Goal: Task Accomplishment & Management: Use online tool/utility

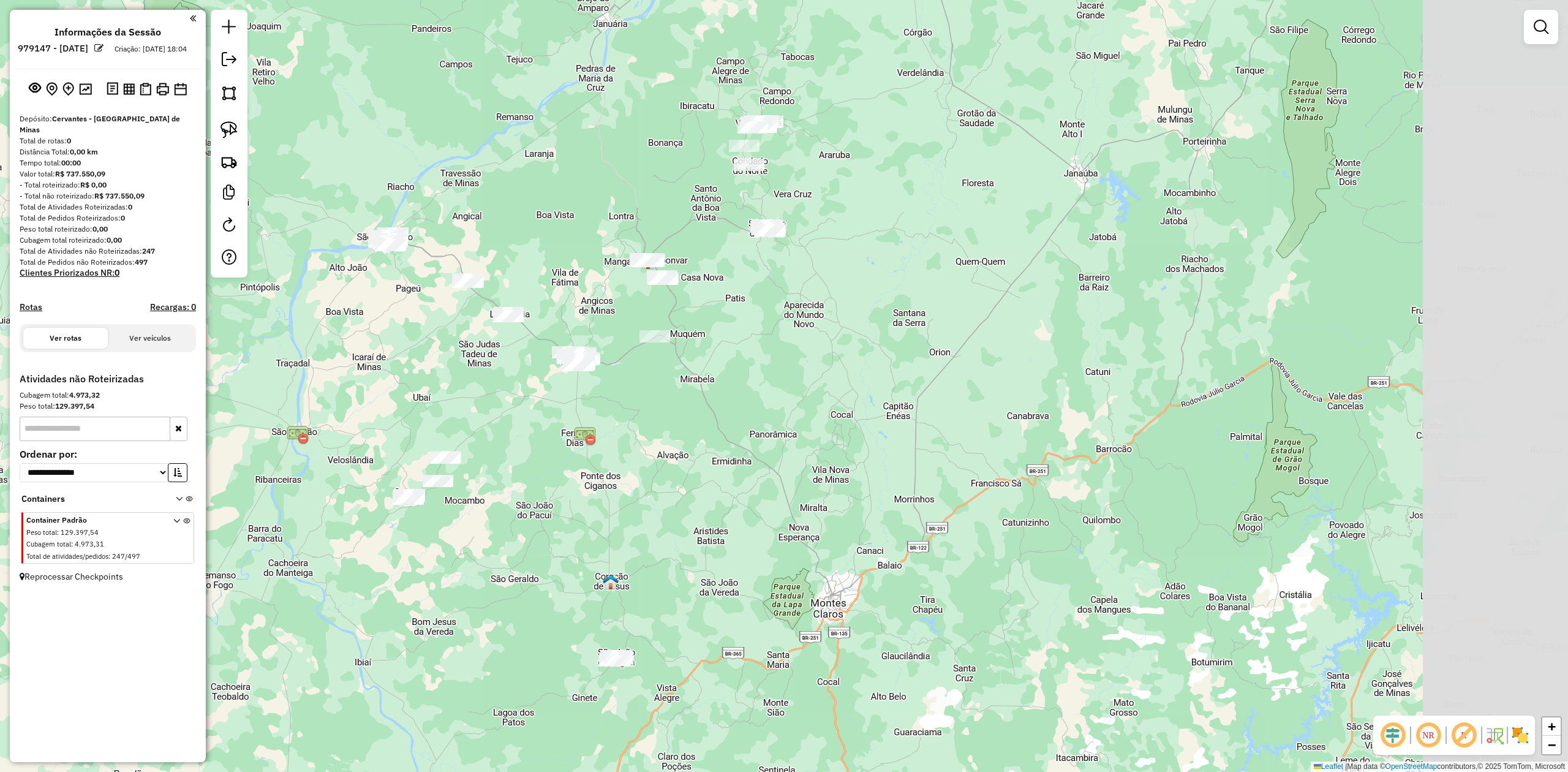
drag, startPoint x: 897, startPoint y: 449, endPoint x: 684, endPoint y: 441, distance: 213.2
click at [684, 441] on div "Janela de atendimento Grade de atendimento Capacidade Transportadoras Veículos …" at bounding box center [784, 386] width 1568 height 772
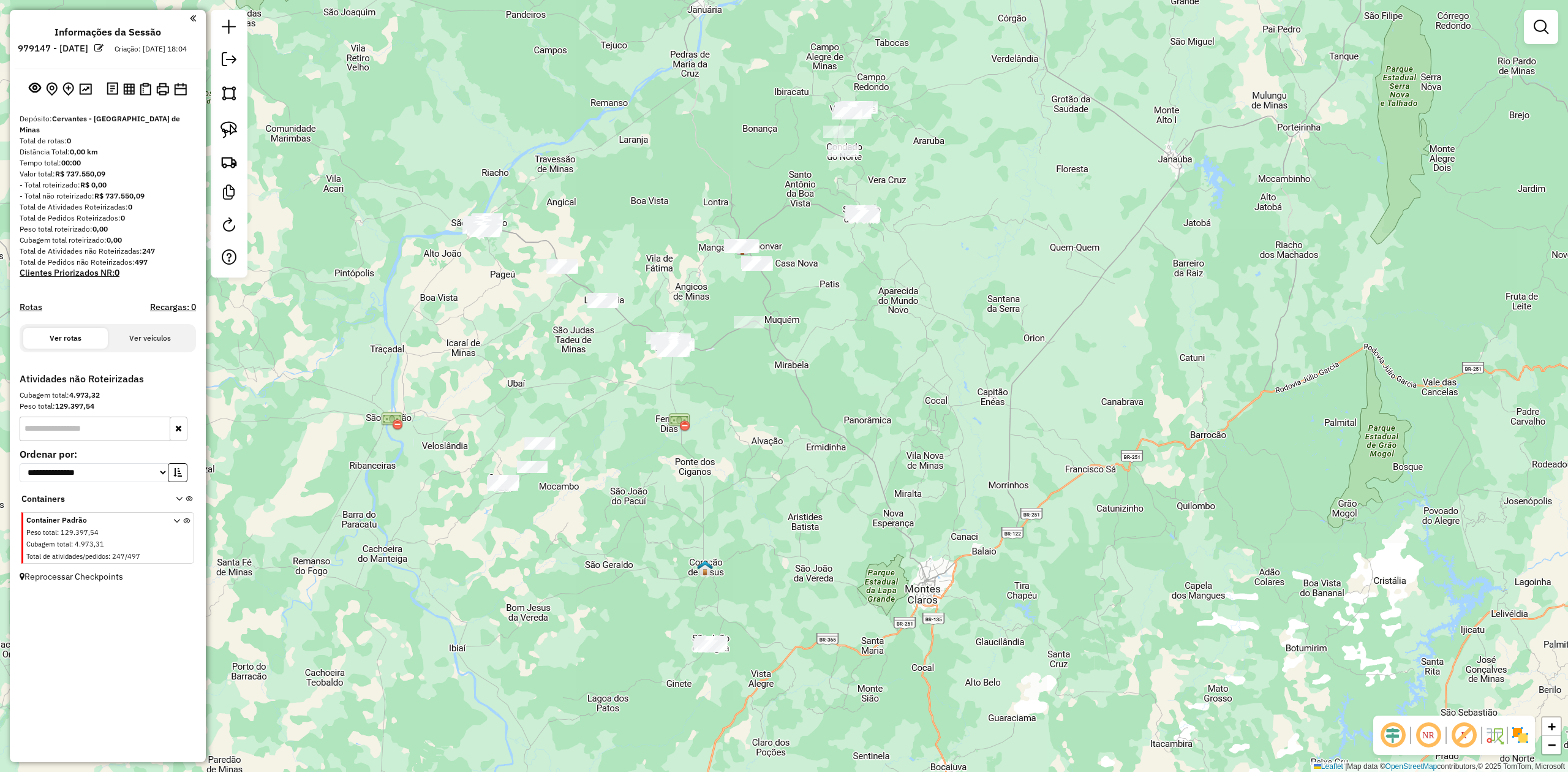
drag, startPoint x: 794, startPoint y: 447, endPoint x: 847, endPoint y: 424, distance: 57.8
click at [837, 427] on div "Janela de atendimento Grade de atendimento Capacidade Transportadoras Veículos …" at bounding box center [784, 386] width 1568 height 772
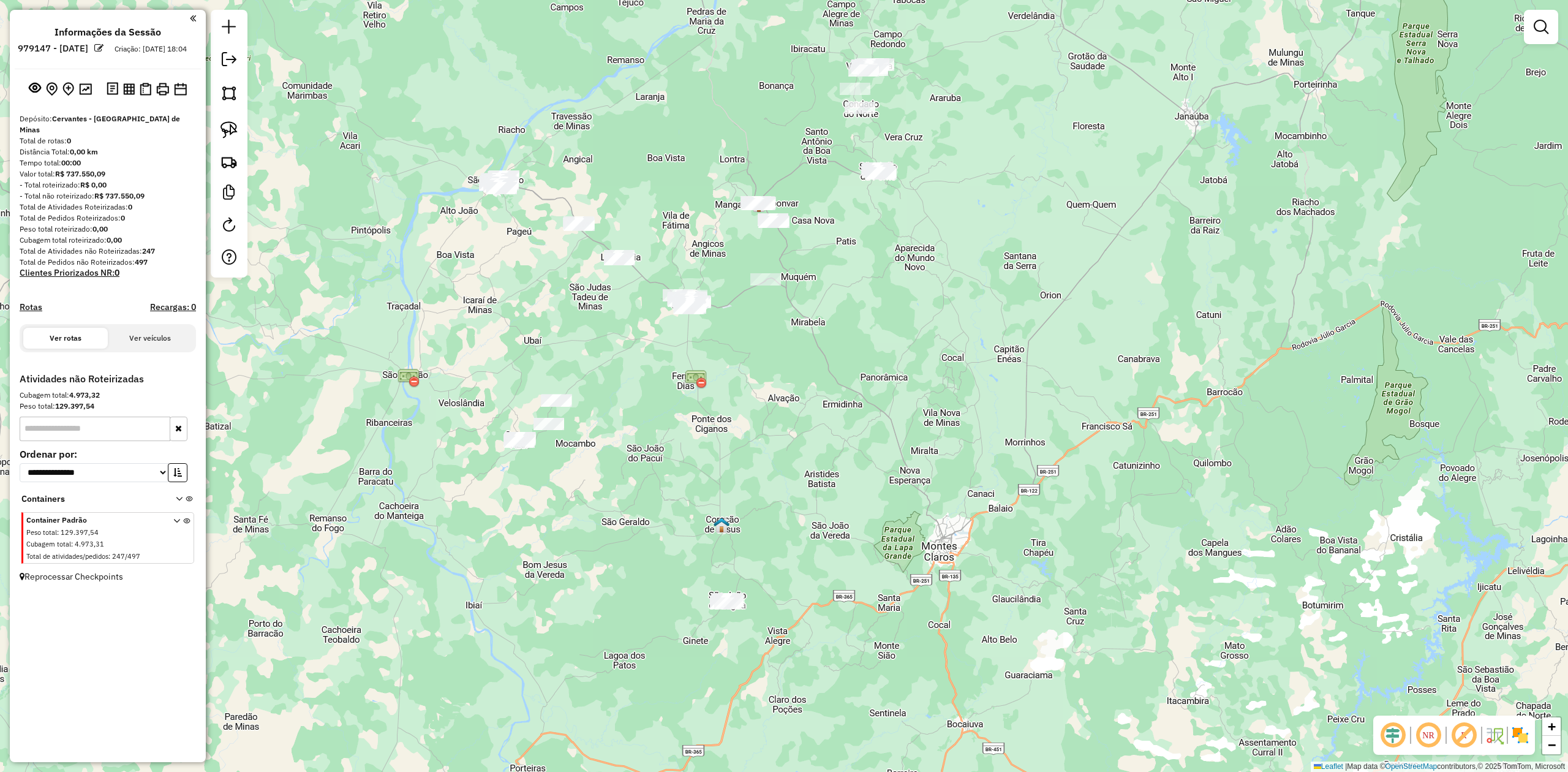
drag, startPoint x: 789, startPoint y: 499, endPoint x: 800, endPoint y: 454, distance: 46.3
click at [800, 454] on div "Janela de atendimento Grade de atendimento Capacidade Transportadoras Veículos …" at bounding box center [784, 386] width 1568 height 772
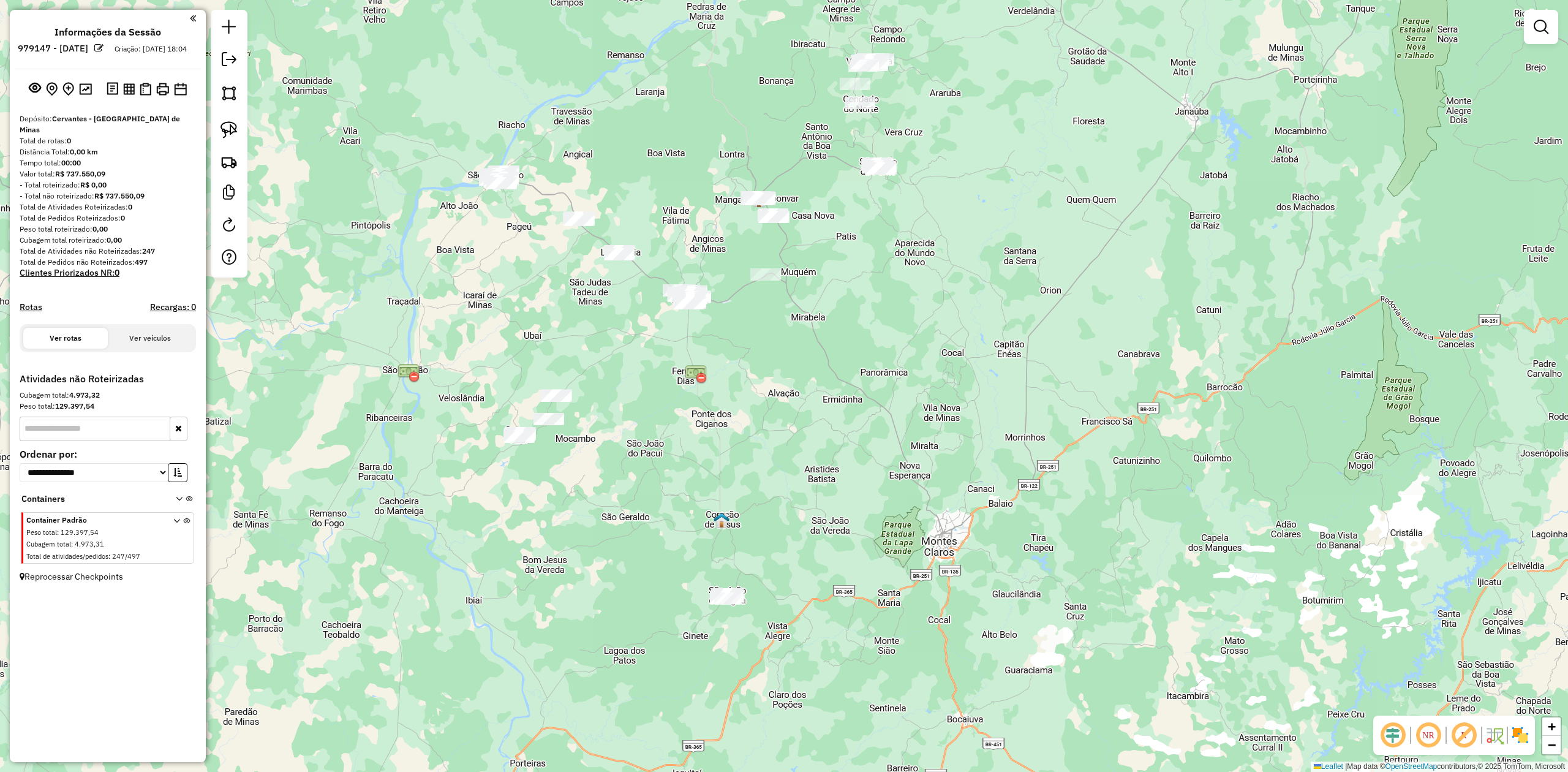
drag, startPoint x: 820, startPoint y: 345, endPoint x: 805, endPoint y: 429, distance: 85.3
click at [823, 423] on div "Janela de atendimento Grade de atendimento Capacidade Transportadoras Veículos …" at bounding box center [784, 386] width 1568 height 772
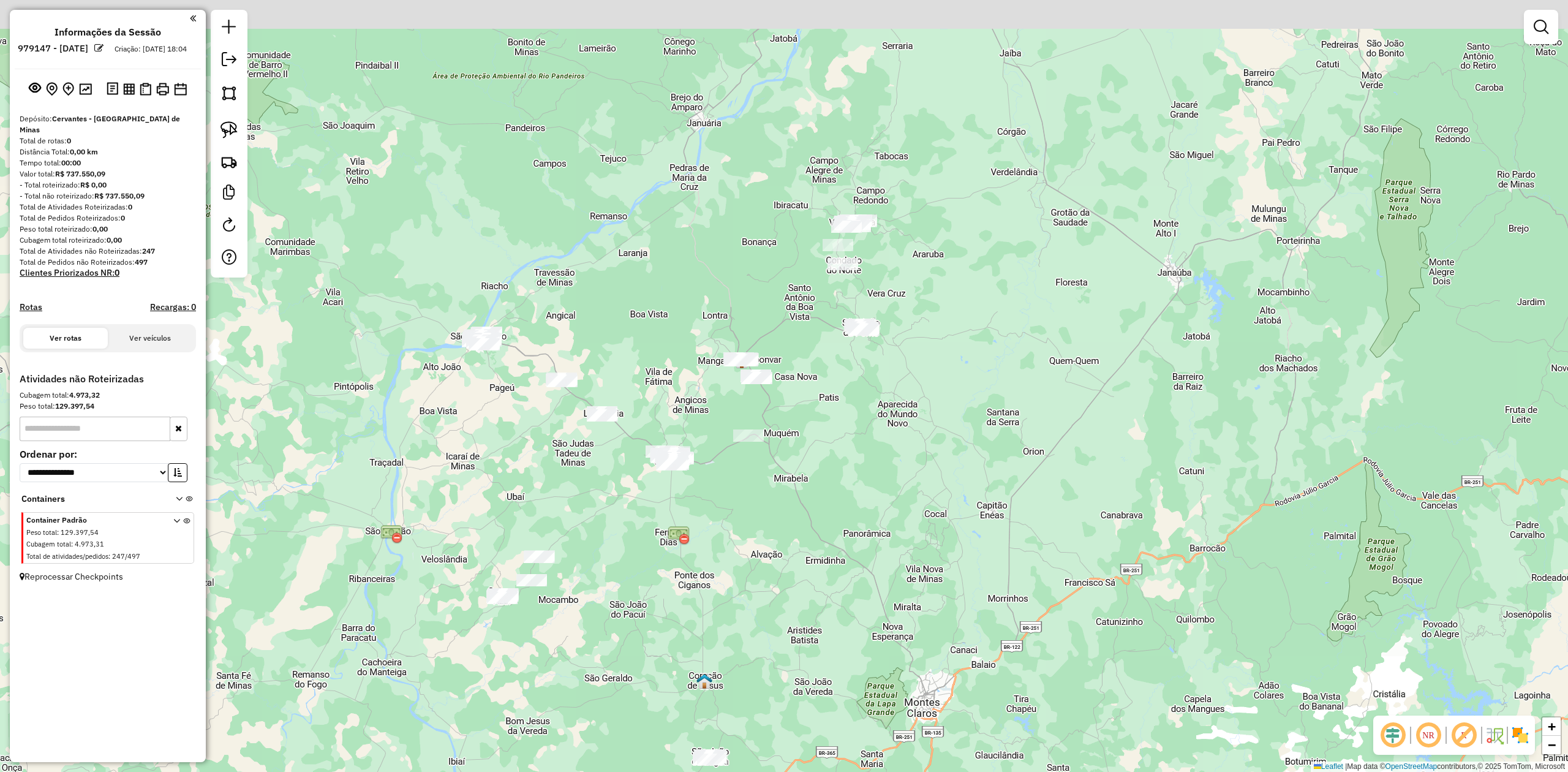
drag, startPoint x: 915, startPoint y: 405, endPoint x: 889, endPoint y: 501, distance: 99.5
click at [892, 500] on div "Janela de atendimento Grade de atendimento Capacidade Transportadoras Veículos …" at bounding box center [784, 386] width 1568 height 772
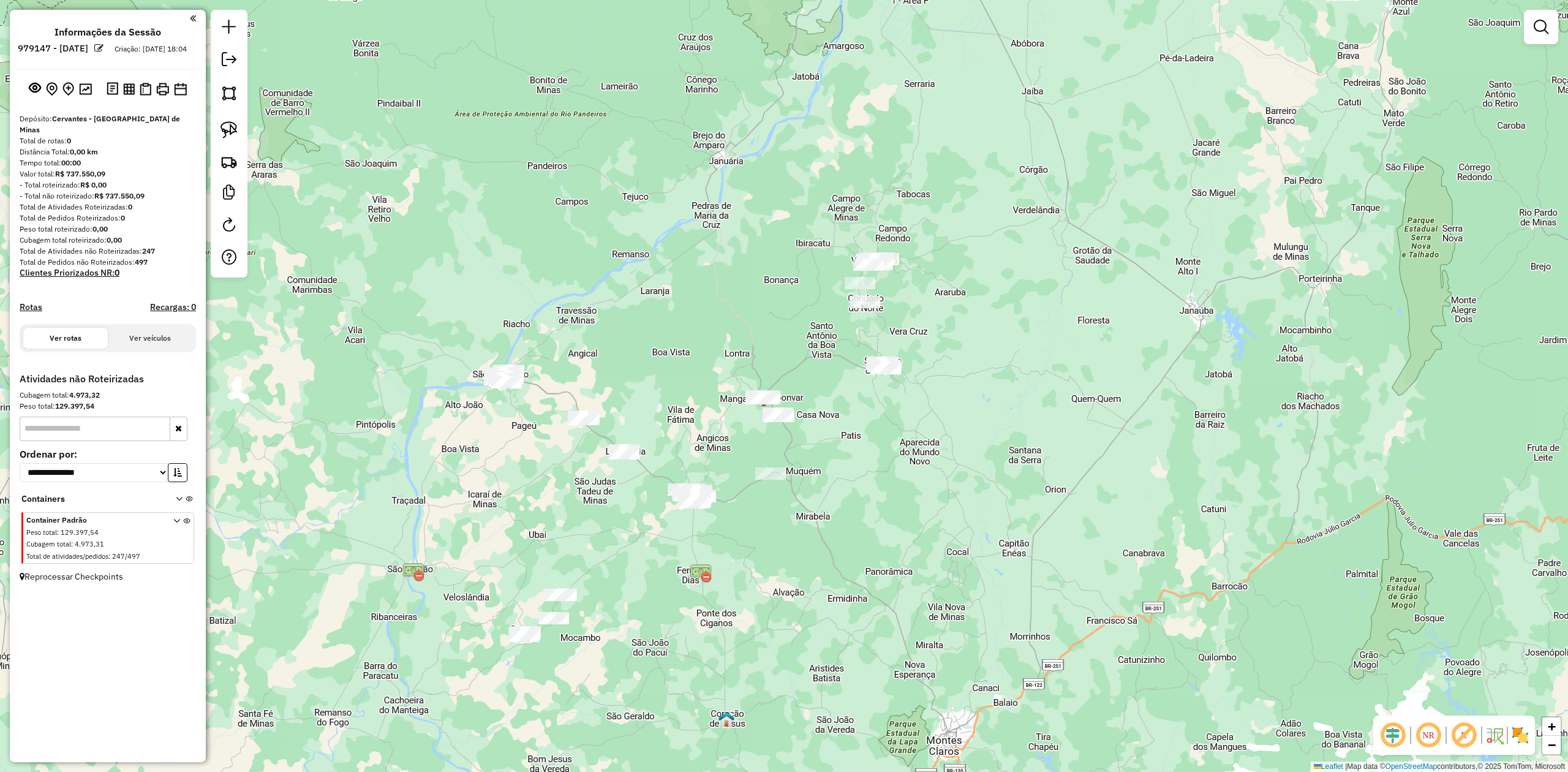
drag, startPoint x: 641, startPoint y: 315, endPoint x: 649, endPoint y: 275, distance: 40.8
click at [644, 286] on div "Janela de atendimento Grade de atendimento Capacidade Transportadoras Veículos …" at bounding box center [784, 386] width 1568 height 772
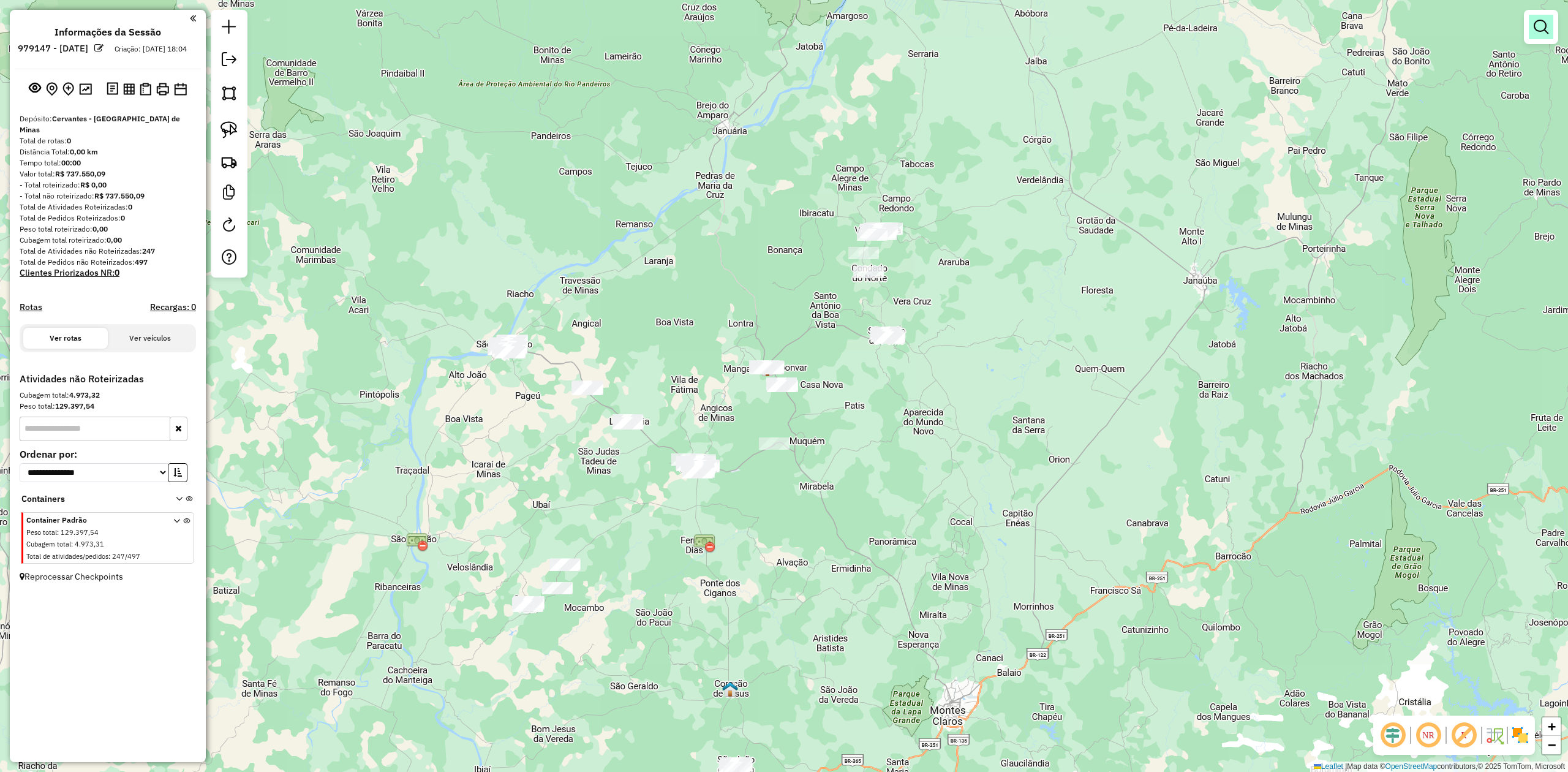
click at [1542, 32] on em at bounding box center [1540, 27] width 15 height 15
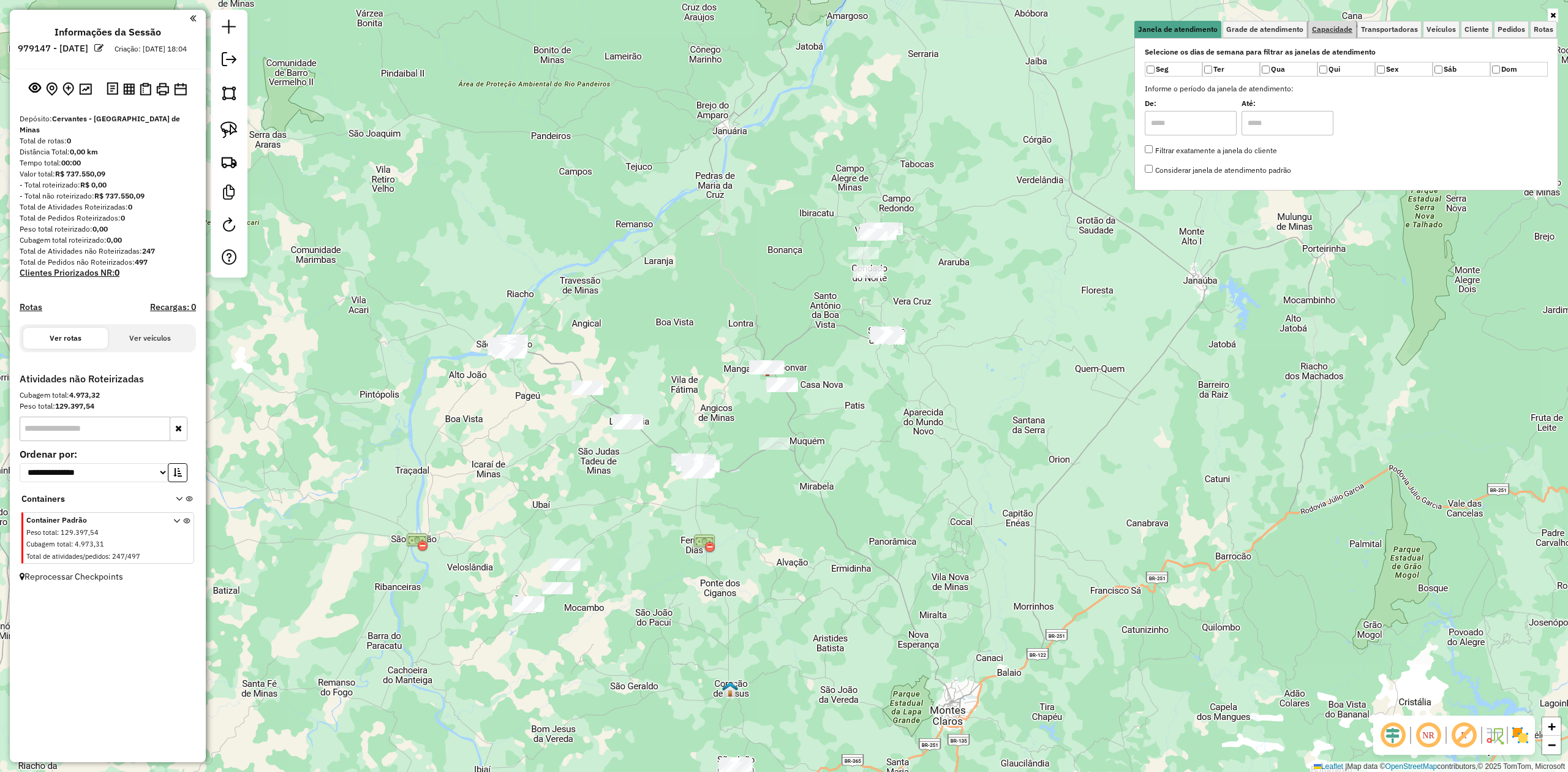
click at [1324, 33] on span "Capacidade" at bounding box center [1331, 29] width 40 height 7
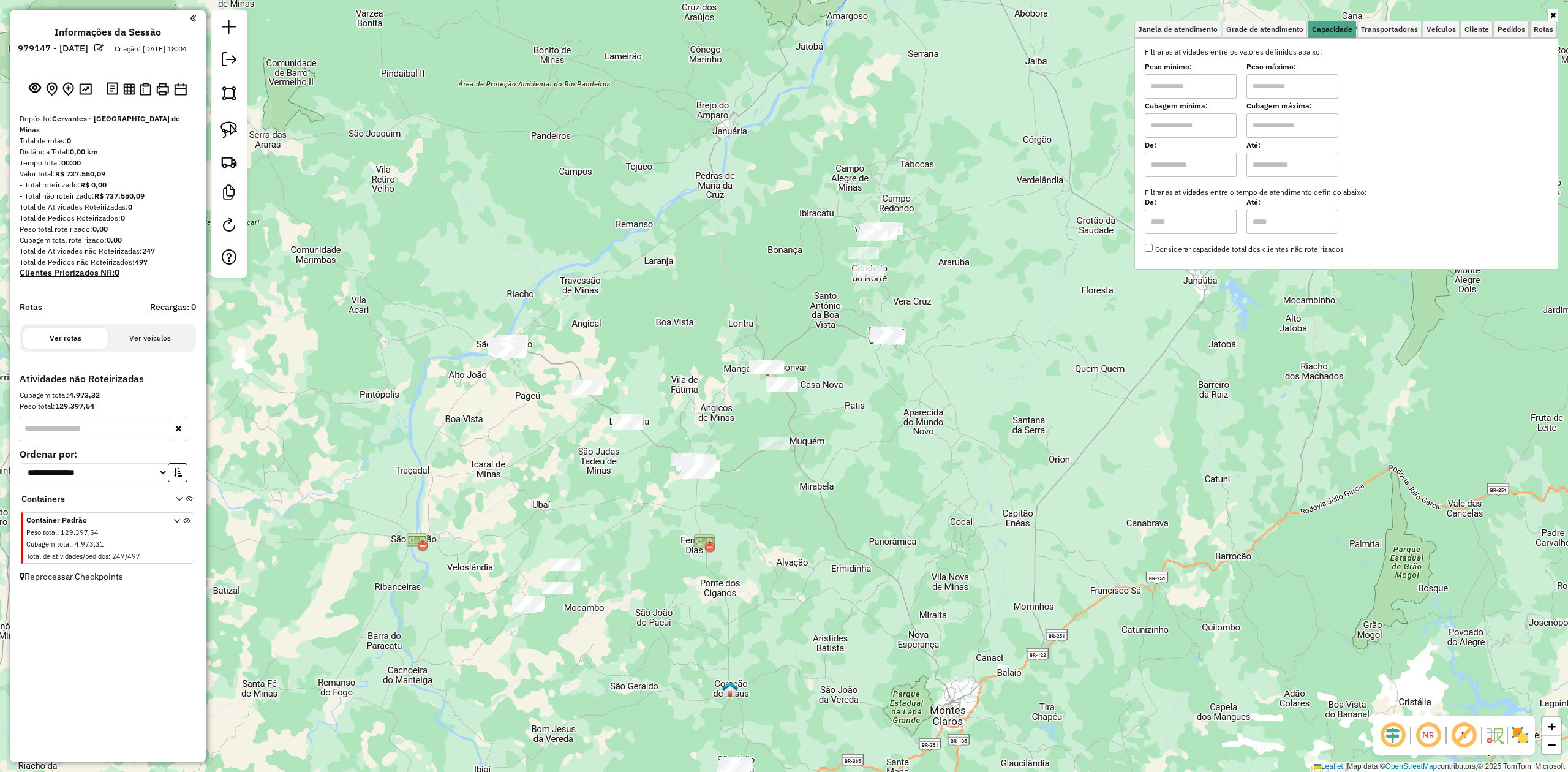
click at [1191, 126] on input "text" at bounding box center [1190, 125] width 92 height 25
type input "******"
click at [1272, 130] on input "text" at bounding box center [1292, 125] width 92 height 25
type input "********"
click at [1039, 336] on div "Limpar filtros Janela de atendimento Grade de atendimento Capacidade Transporta…" at bounding box center [784, 386] width 1568 height 772
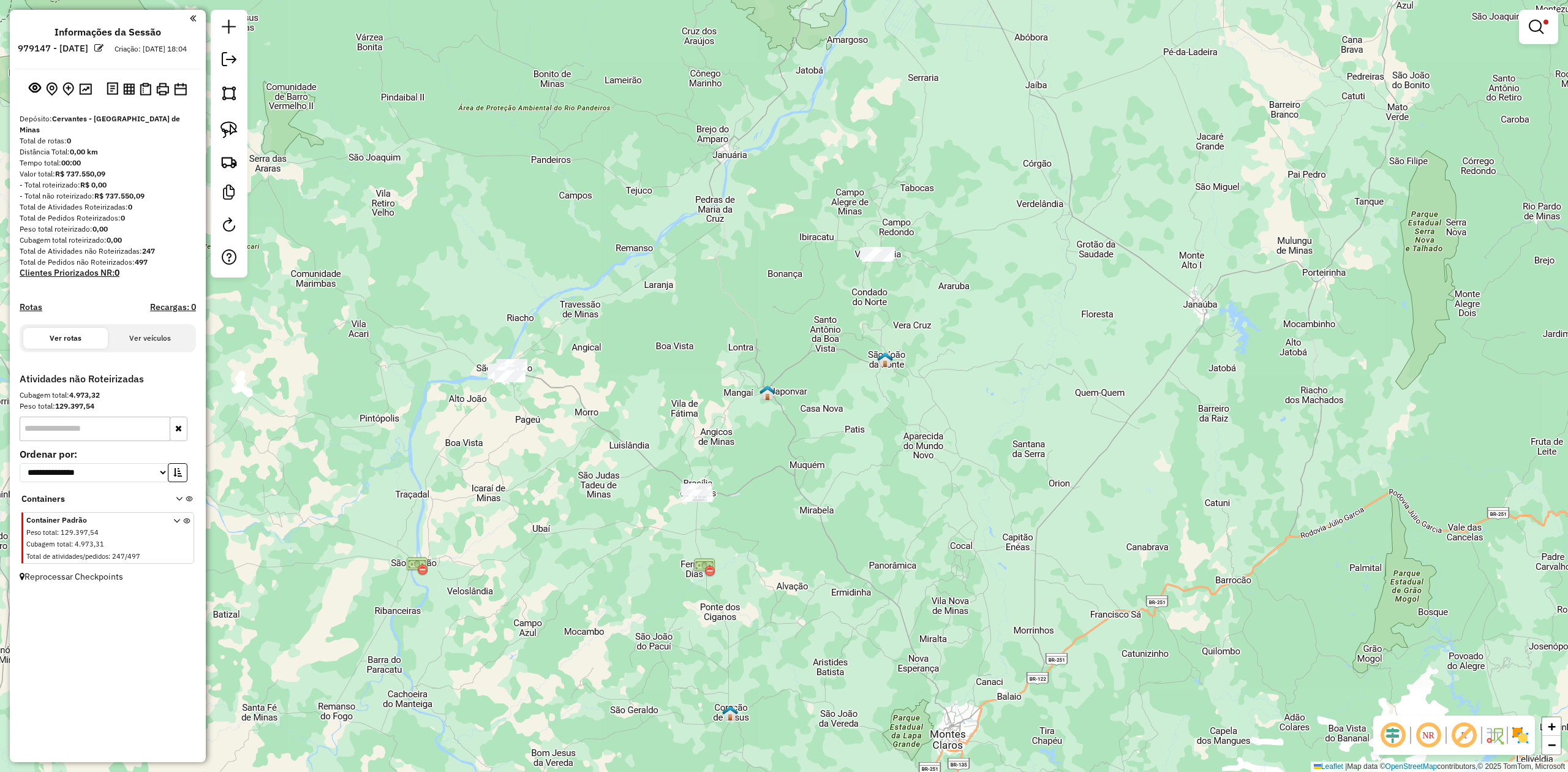
drag, startPoint x: 824, startPoint y: 430, endPoint x: 841, endPoint y: 467, distance: 40.7
click at [840, 467] on div "Limpar filtros Janela de atendimento Grade de atendimento Capacidade Transporta…" at bounding box center [784, 386] width 1568 height 772
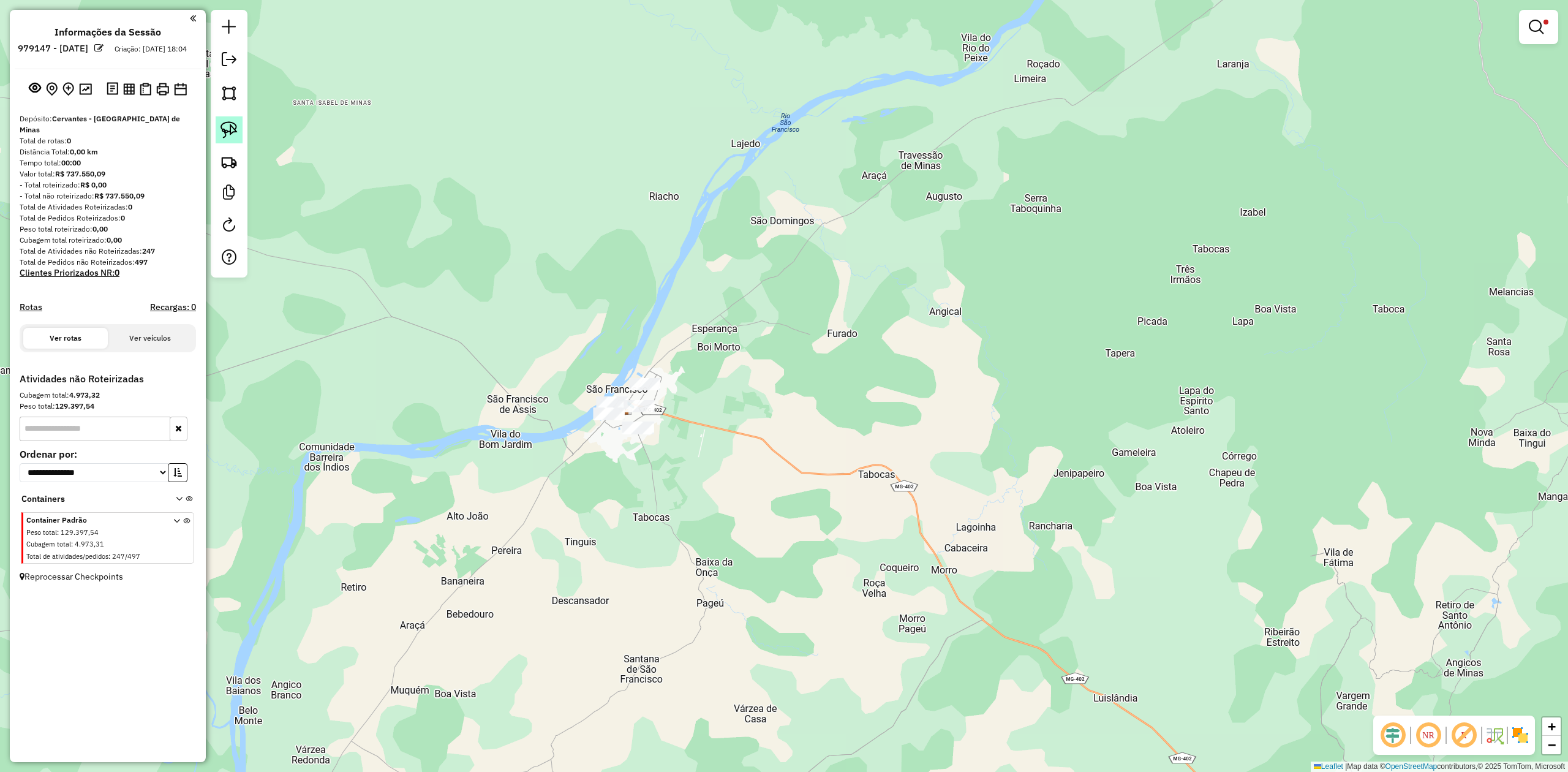
click at [233, 133] on img at bounding box center [229, 130] width 17 height 17
drag, startPoint x: 578, startPoint y: 366, endPoint x: 639, endPoint y: 324, distance: 74.1
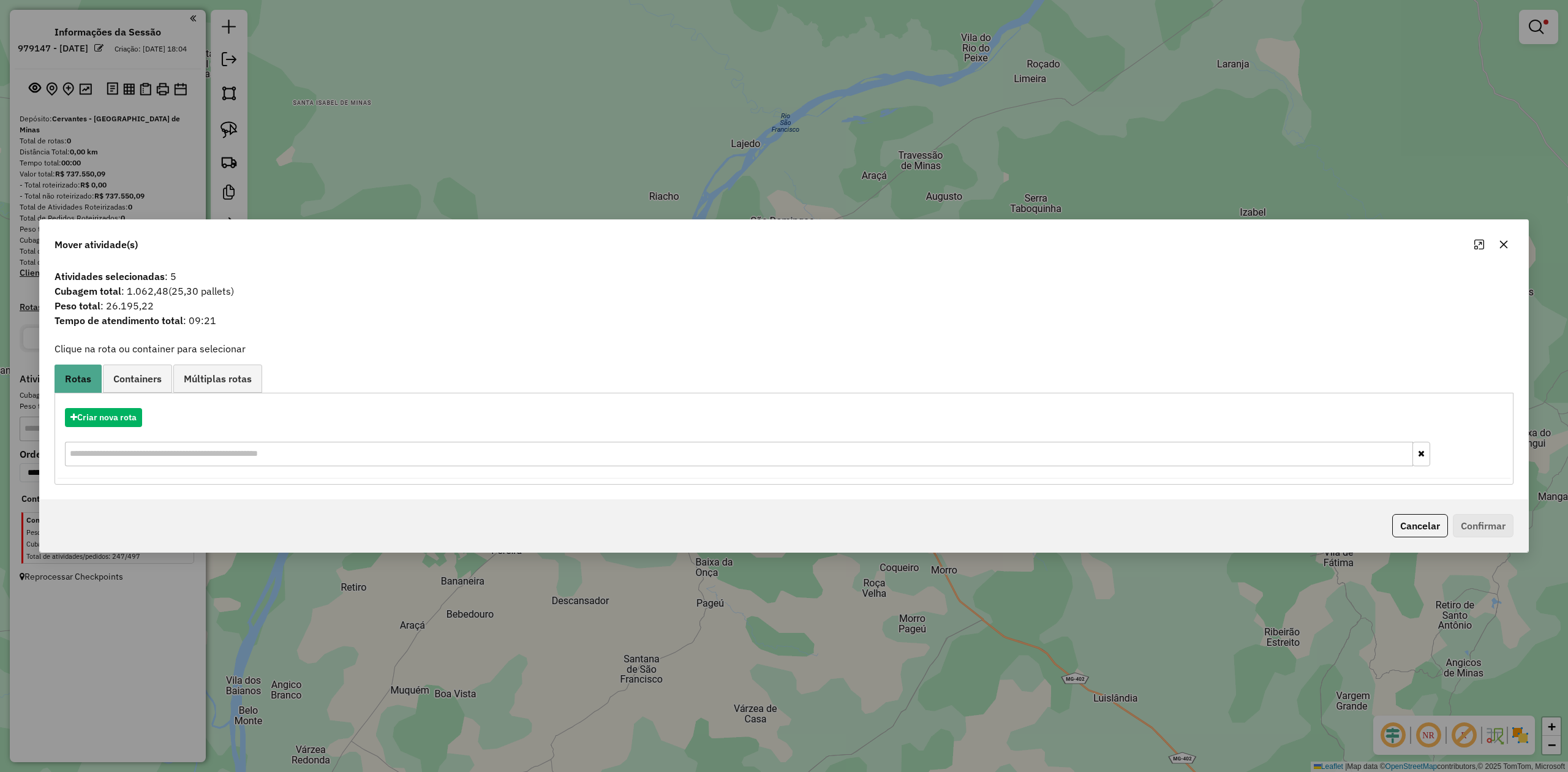
click at [1501, 240] on icon "button" at bounding box center [1504, 245] width 10 height 10
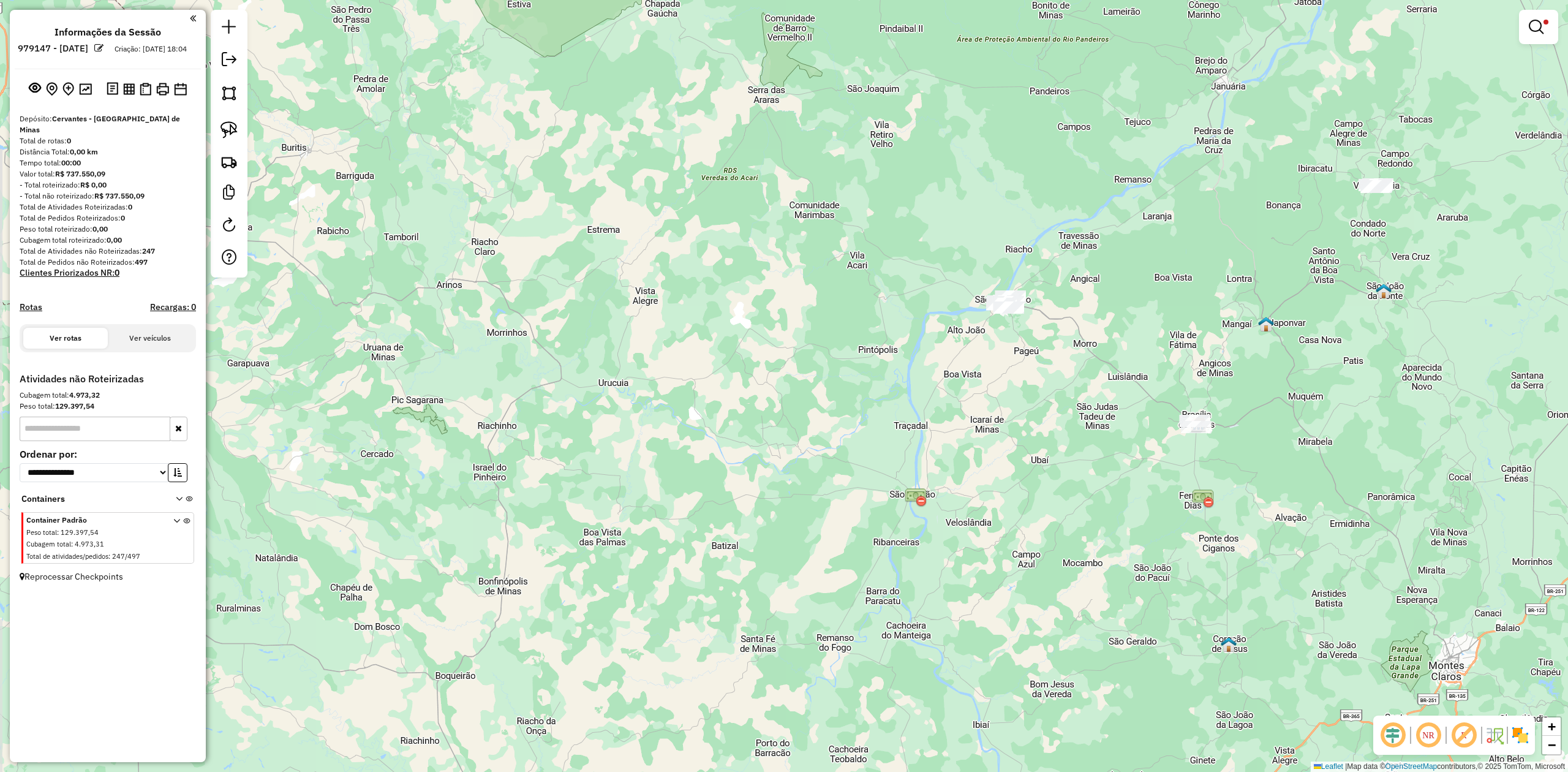
drag, startPoint x: 1196, startPoint y: 297, endPoint x: 762, endPoint y: 347, distance: 436.9
click at [772, 349] on div "Limpar filtros Janela de atendimento Grade de atendimento Capacidade Transporta…" at bounding box center [784, 386] width 1568 height 772
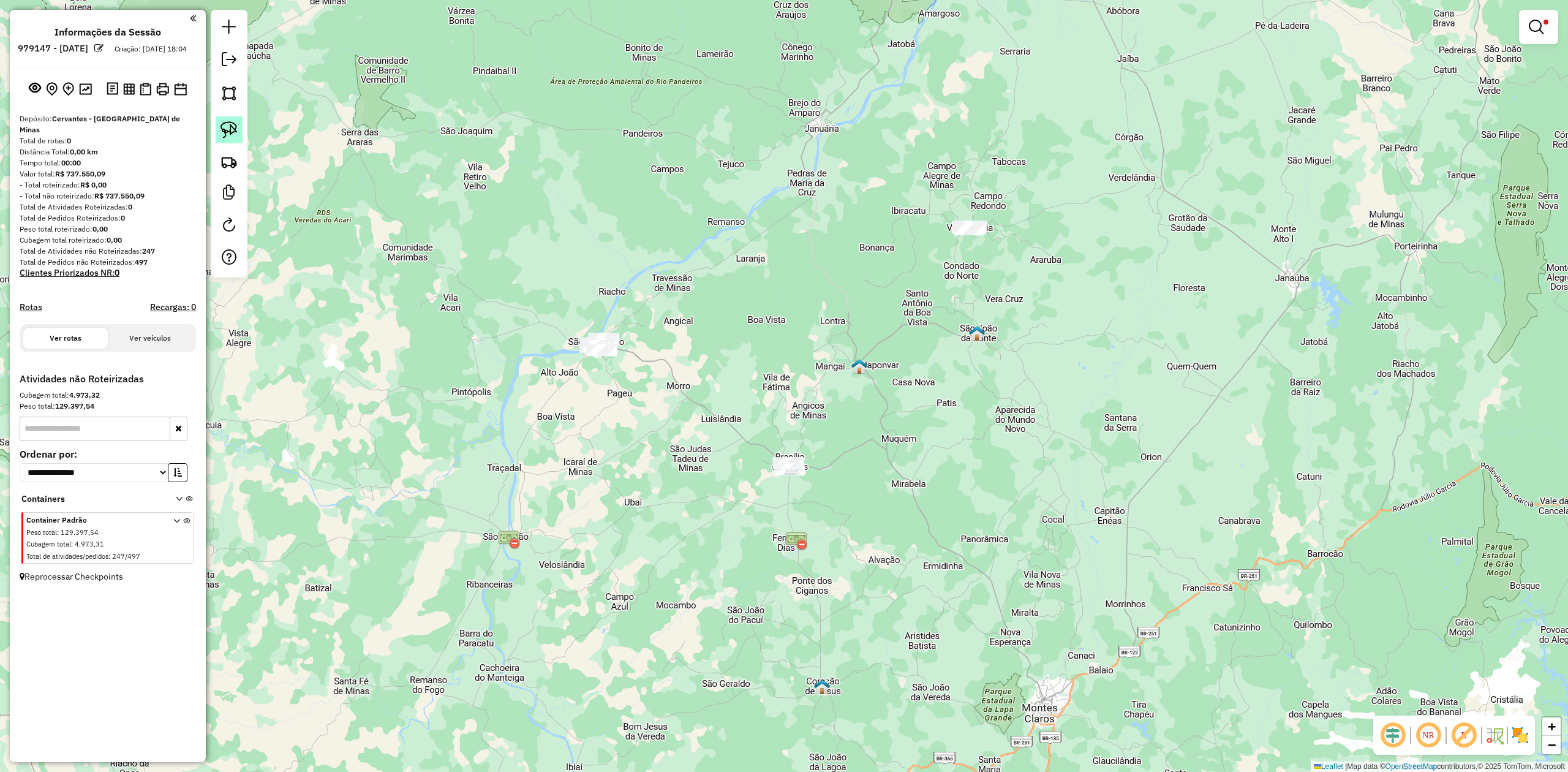
click at [238, 128] on link at bounding box center [229, 130] width 27 height 27
drag, startPoint x: 946, startPoint y: 205, endPoint x: 1002, endPoint y: 204, distance: 56.0
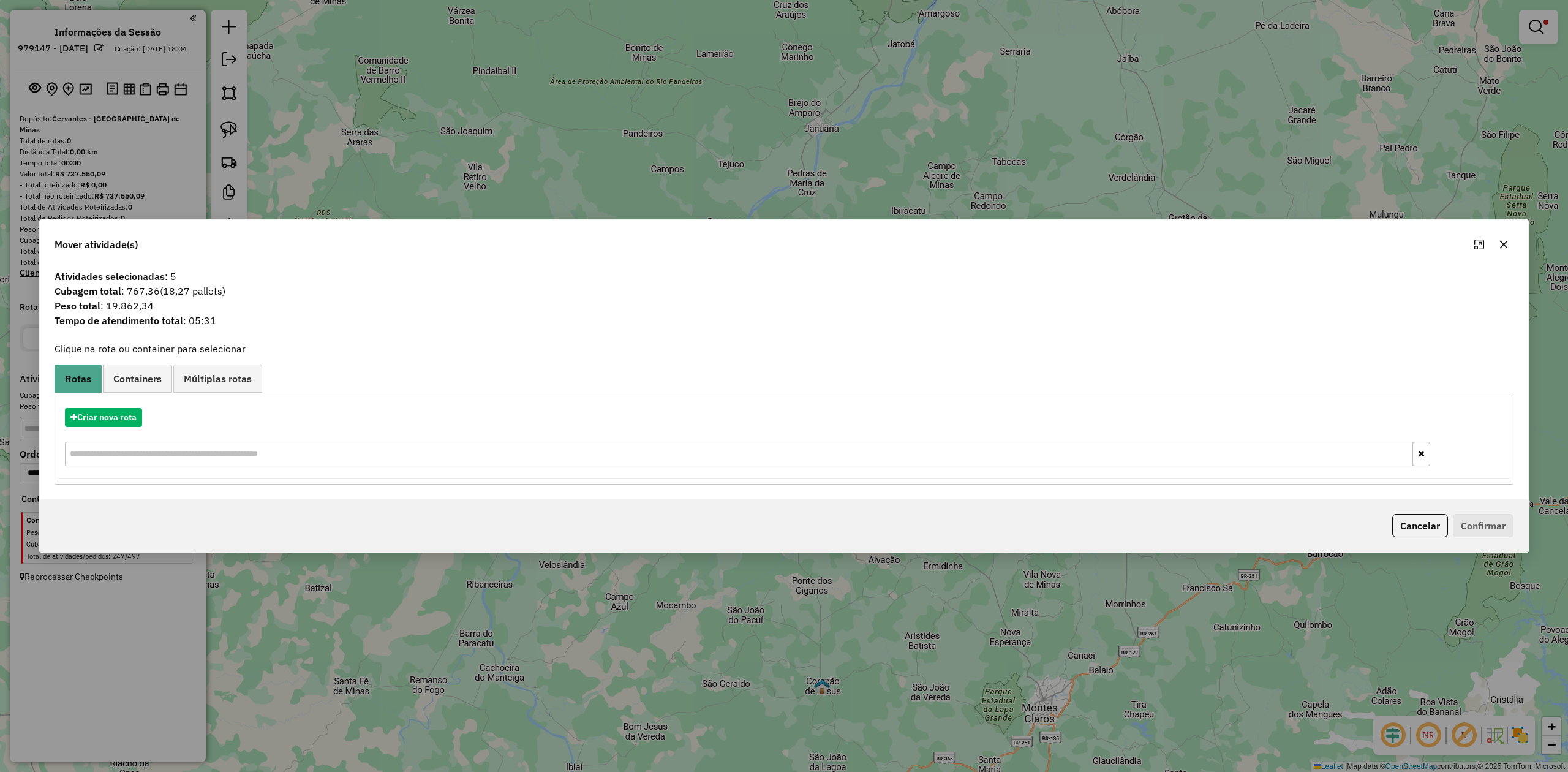
click at [1506, 242] on icon "button" at bounding box center [1504, 245] width 10 height 10
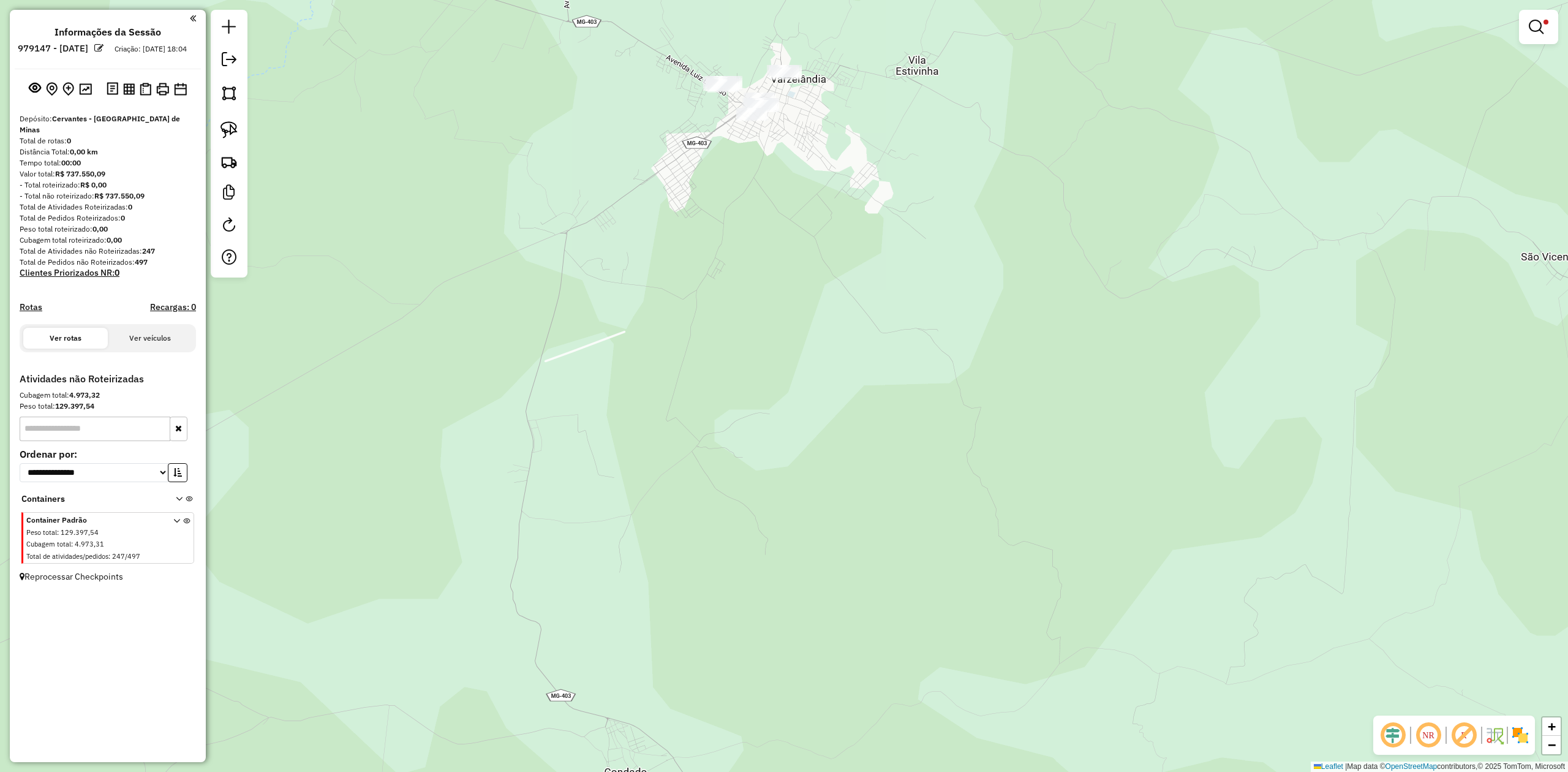
drag, startPoint x: 801, startPoint y: 206, endPoint x: 848, endPoint y: 370, distance: 170.6
click at [848, 370] on div "Limpar filtros Janela de atendimento Grade de atendimento Capacidade Transporta…" at bounding box center [784, 386] width 1568 height 772
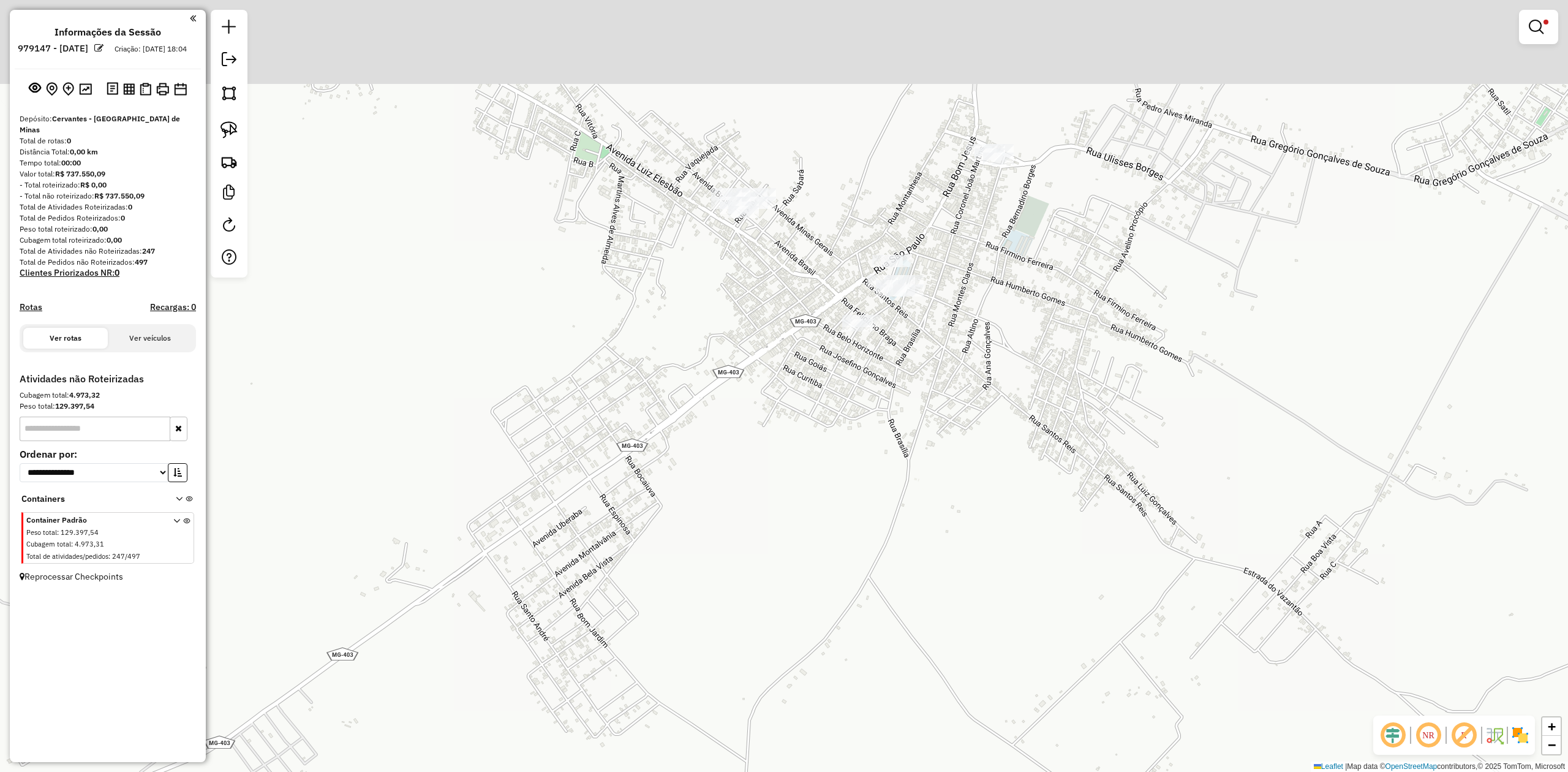
drag, startPoint x: 794, startPoint y: 300, endPoint x: 872, endPoint y: 464, distance: 181.6
click at [878, 463] on div "Limpar filtros Janela de atendimento Grade de atendimento Capacidade Transporta…" at bounding box center [784, 386] width 1568 height 772
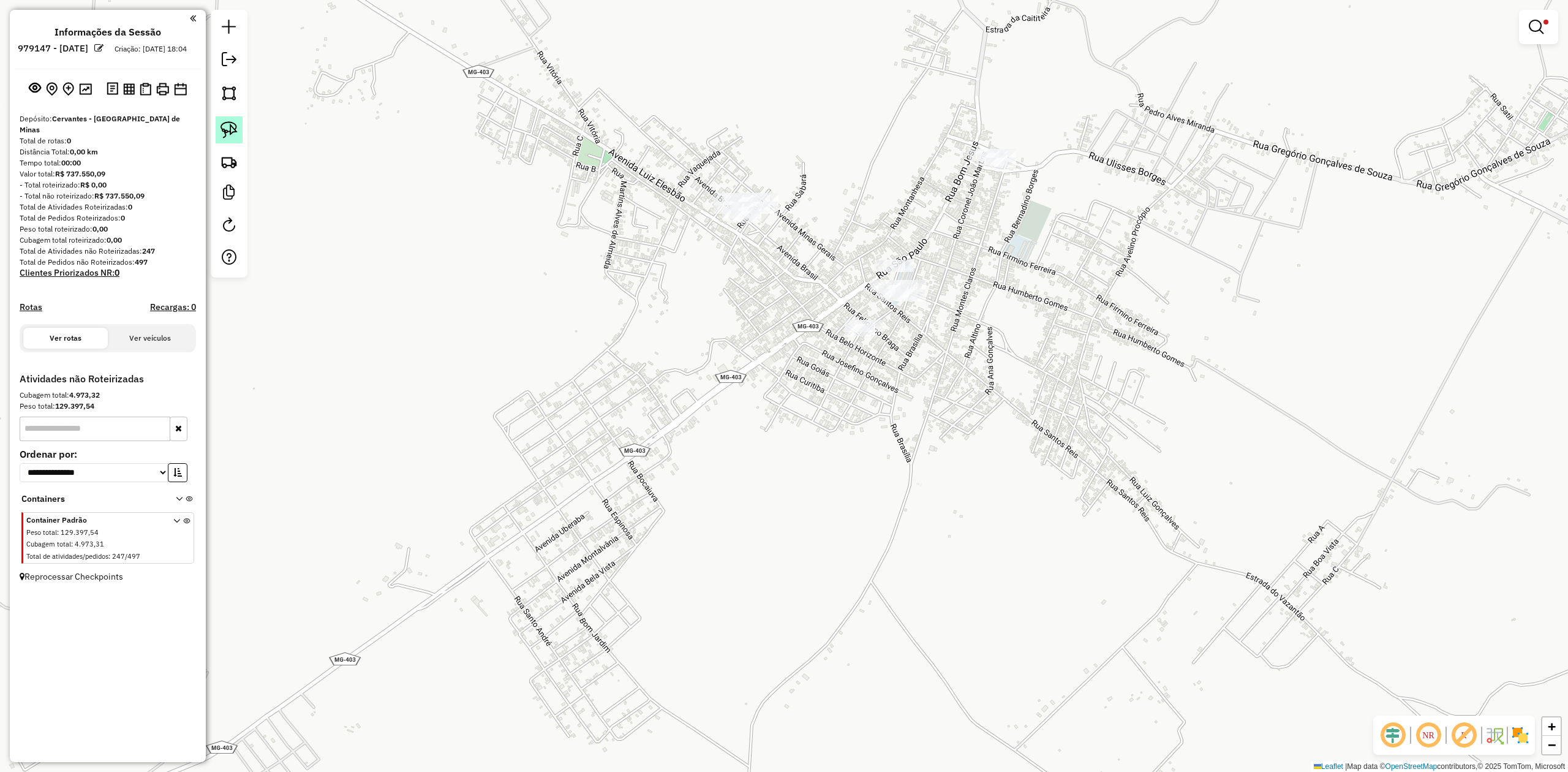
click at [235, 123] on img at bounding box center [229, 130] width 17 height 17
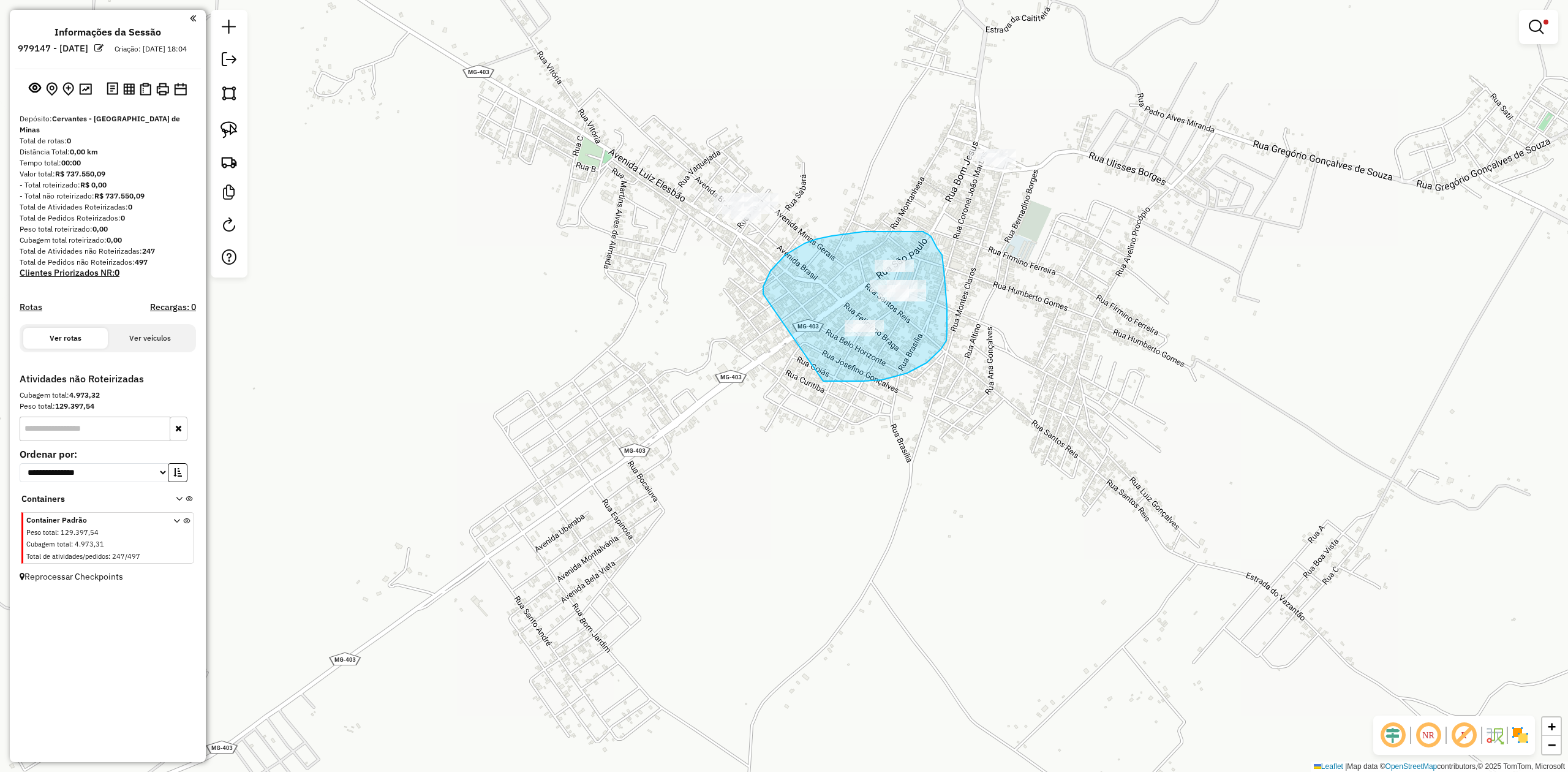
drag, startPoint x: 763, startPoint y: 294, endPoint x: 823, endPoint y: 381, distance: 105.7
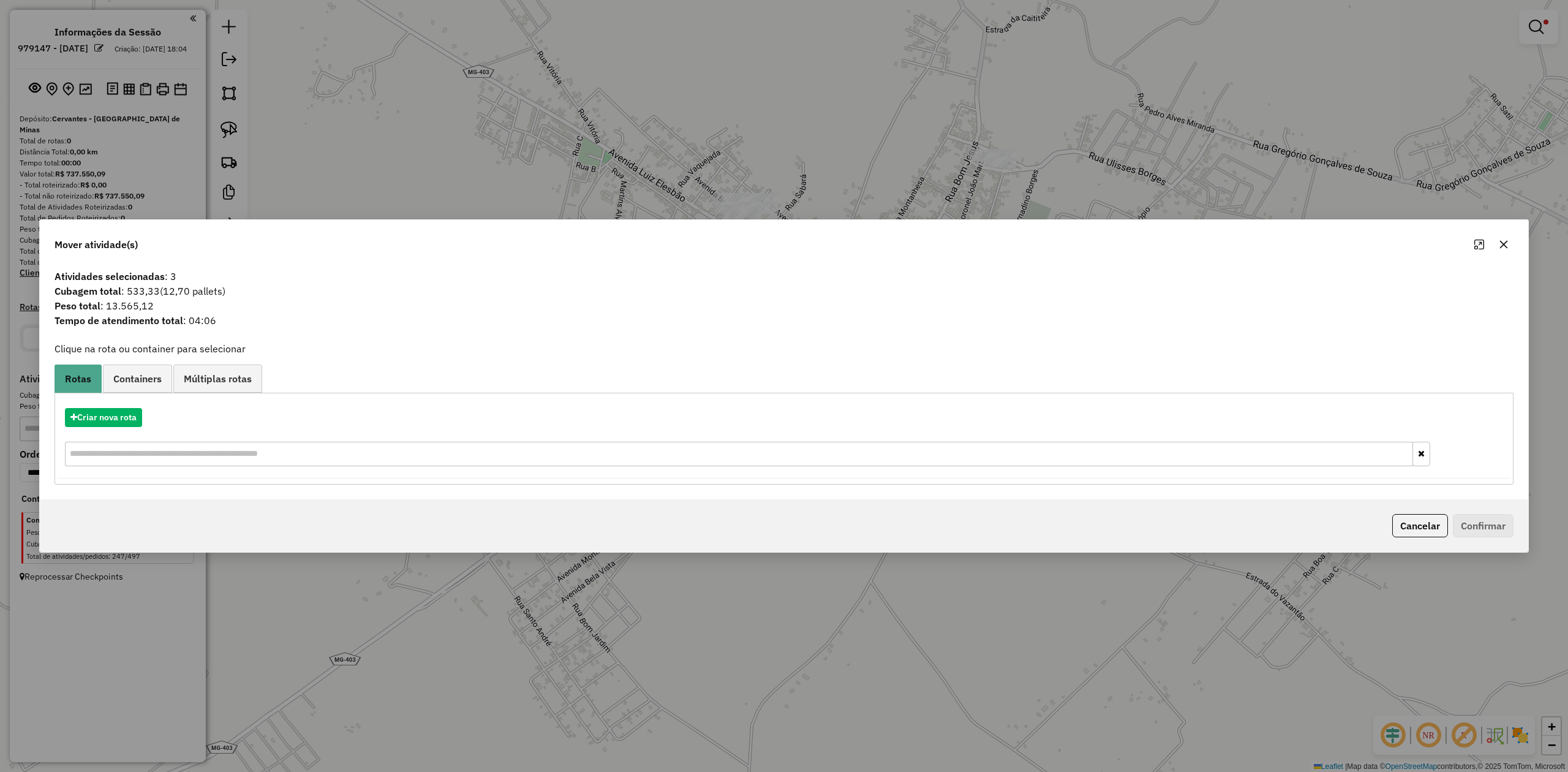
click at [1506, 244] on icon "button" at bounding box center [1504, 245] width 10 height 10
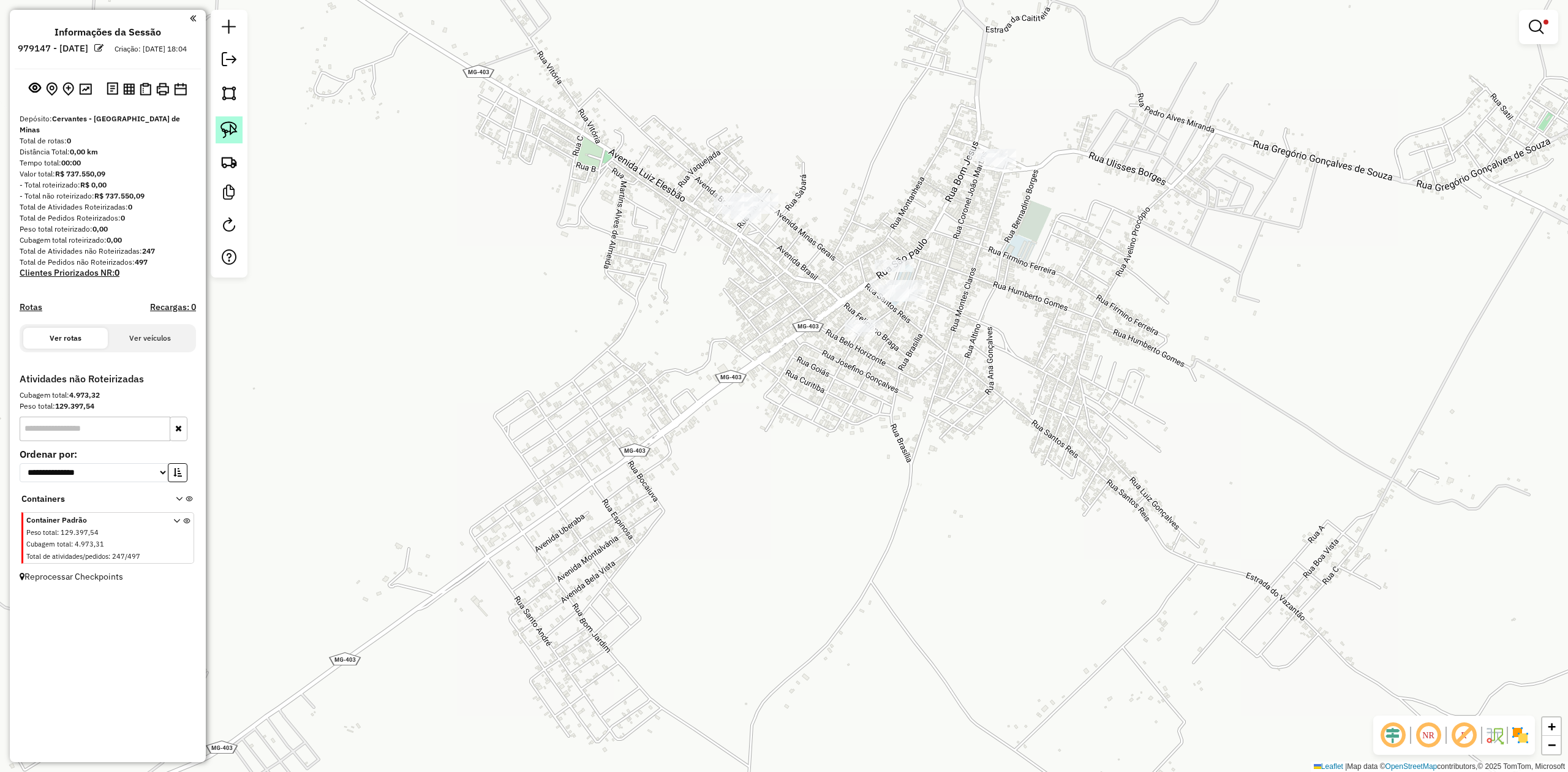
click at [239, 125] on link at bounding box center [229, 130] width 27 height 27
drag, startPoint x: 665, startPoint y: 165, endPoint x: 772, endPoint y: 160, distance: 107.1
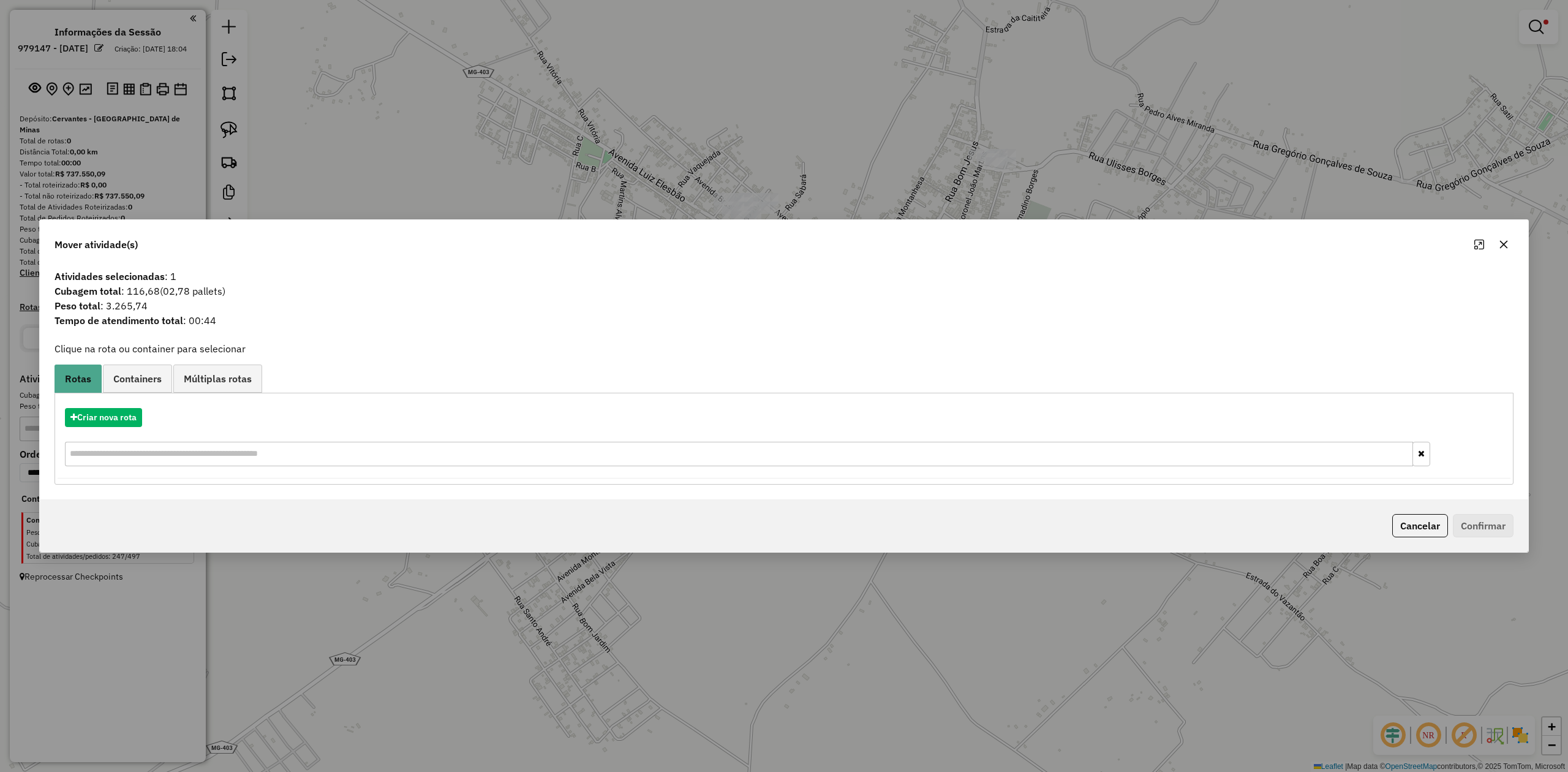
click at [1501, 252] on button "button" at bounding box center [1504, 245] width 20 height 20
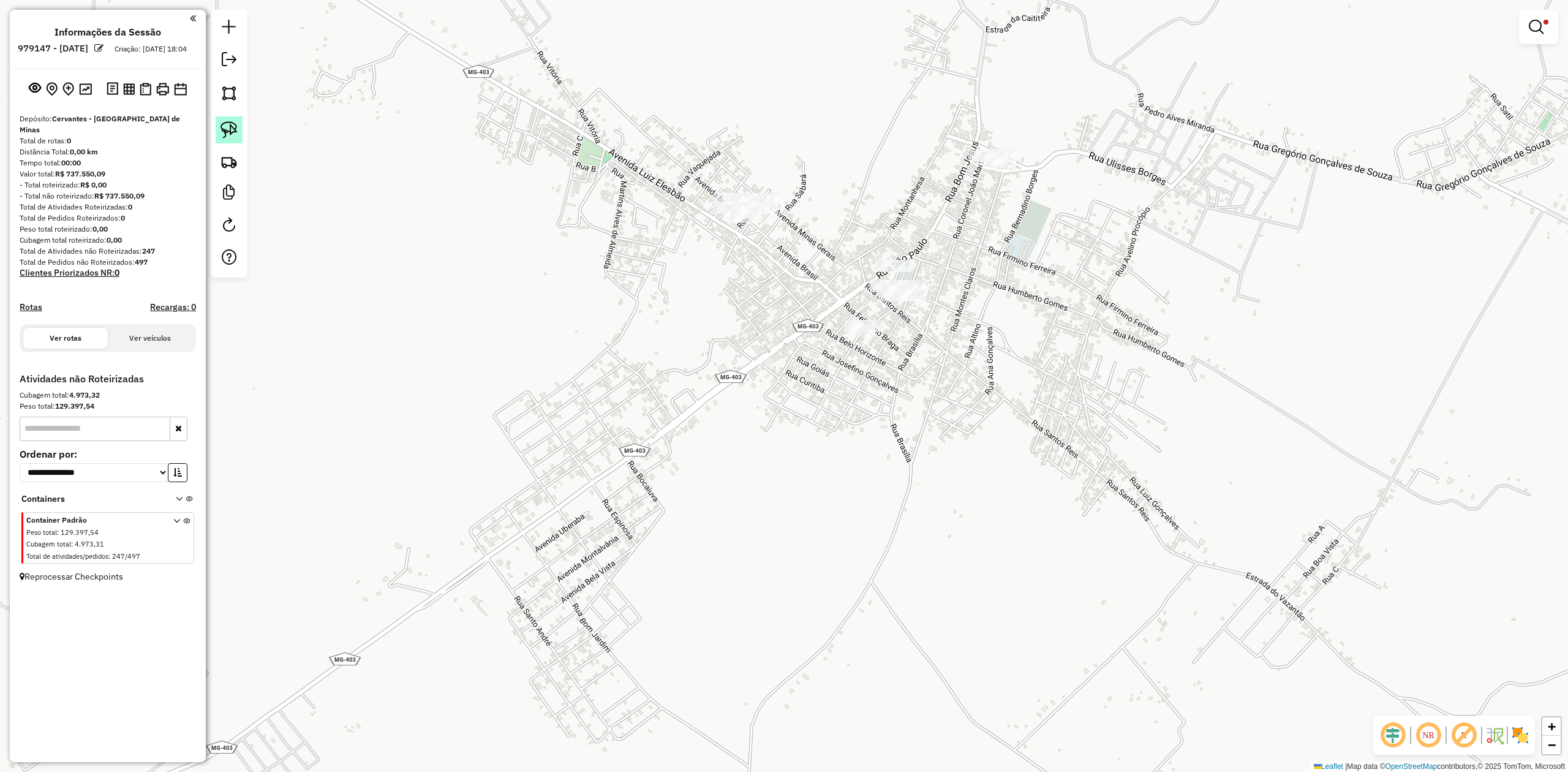
click at [225, 133] on img at bounding box center [229, 130] width 17 height 17
drag, startPoint x: 932, startPoint y: 106, endPoint x: 986, endPoint y: 133, distance: 60.4
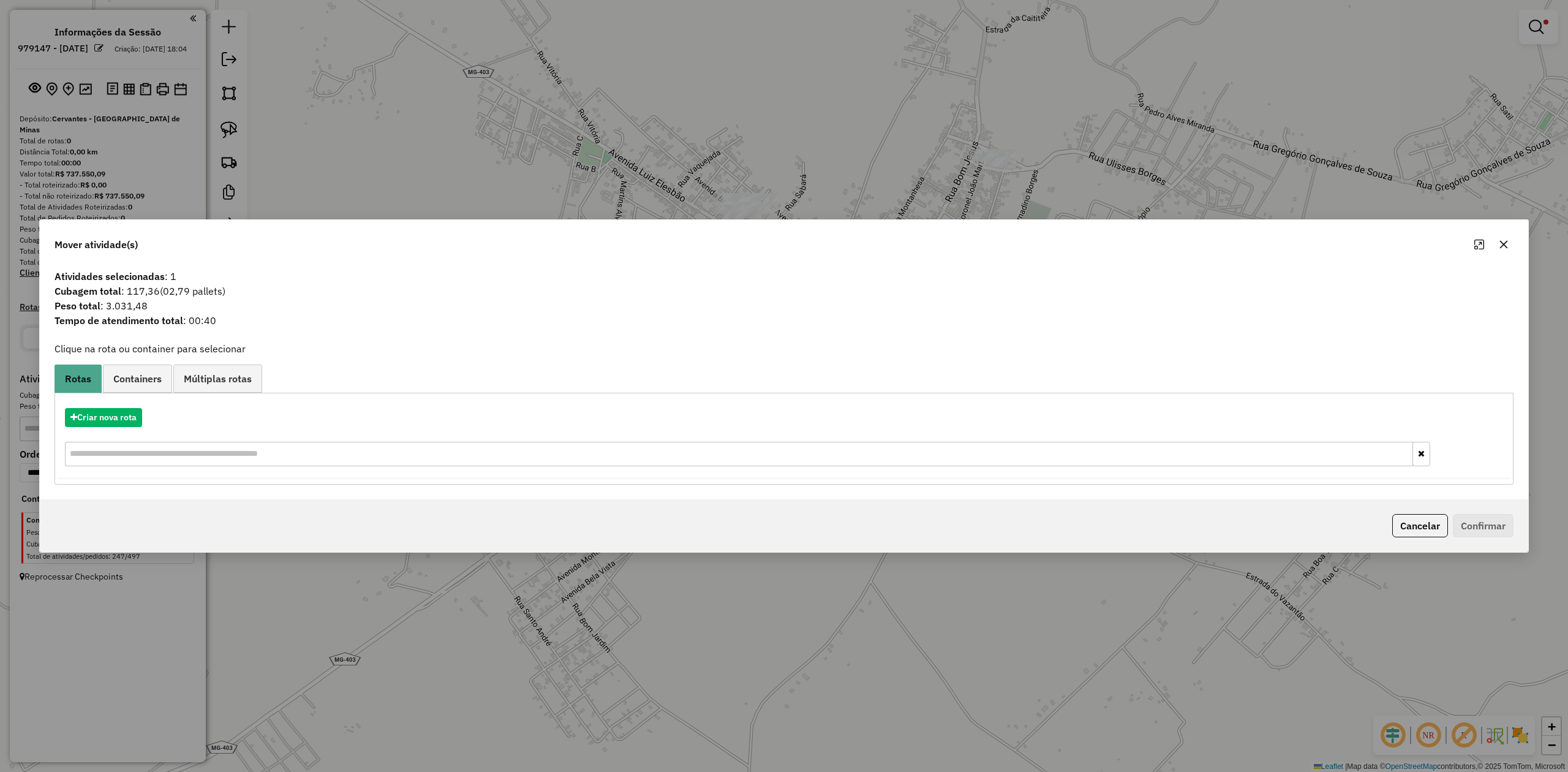
click at [1506, 246] on icon "button" at bounding box center [1504, 245] width 8 height 8
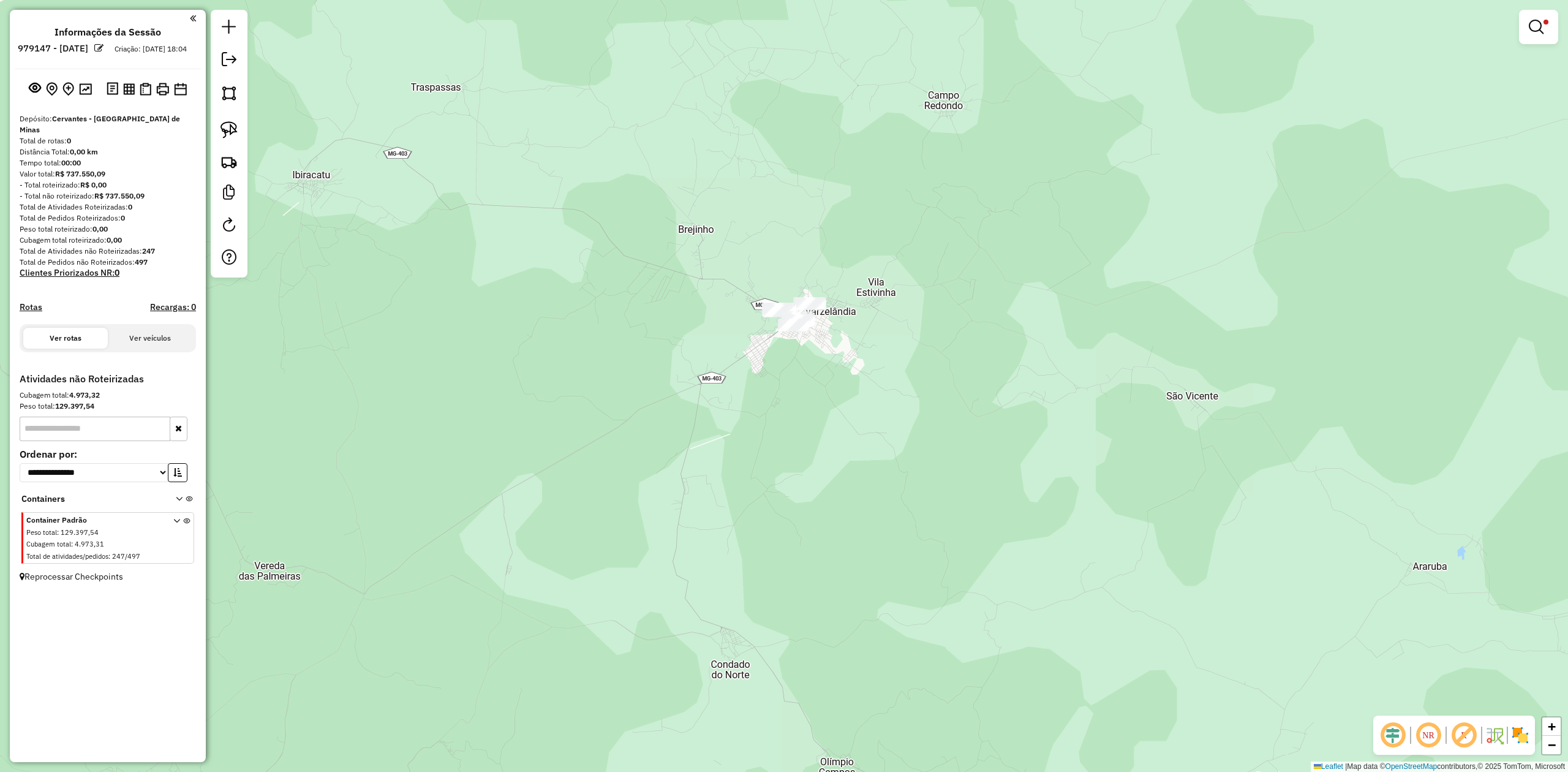
drag, startPoint x: 653, startPoint y: 488, endPoint x: 735, endPoint y: 345, distance: 164.8
click at [728, 356] on div "Limpar filtros Janela de atendimento Grade de atendimento Capacidade Transporta…" at bounding box center [784, 386] width 1568 height 772
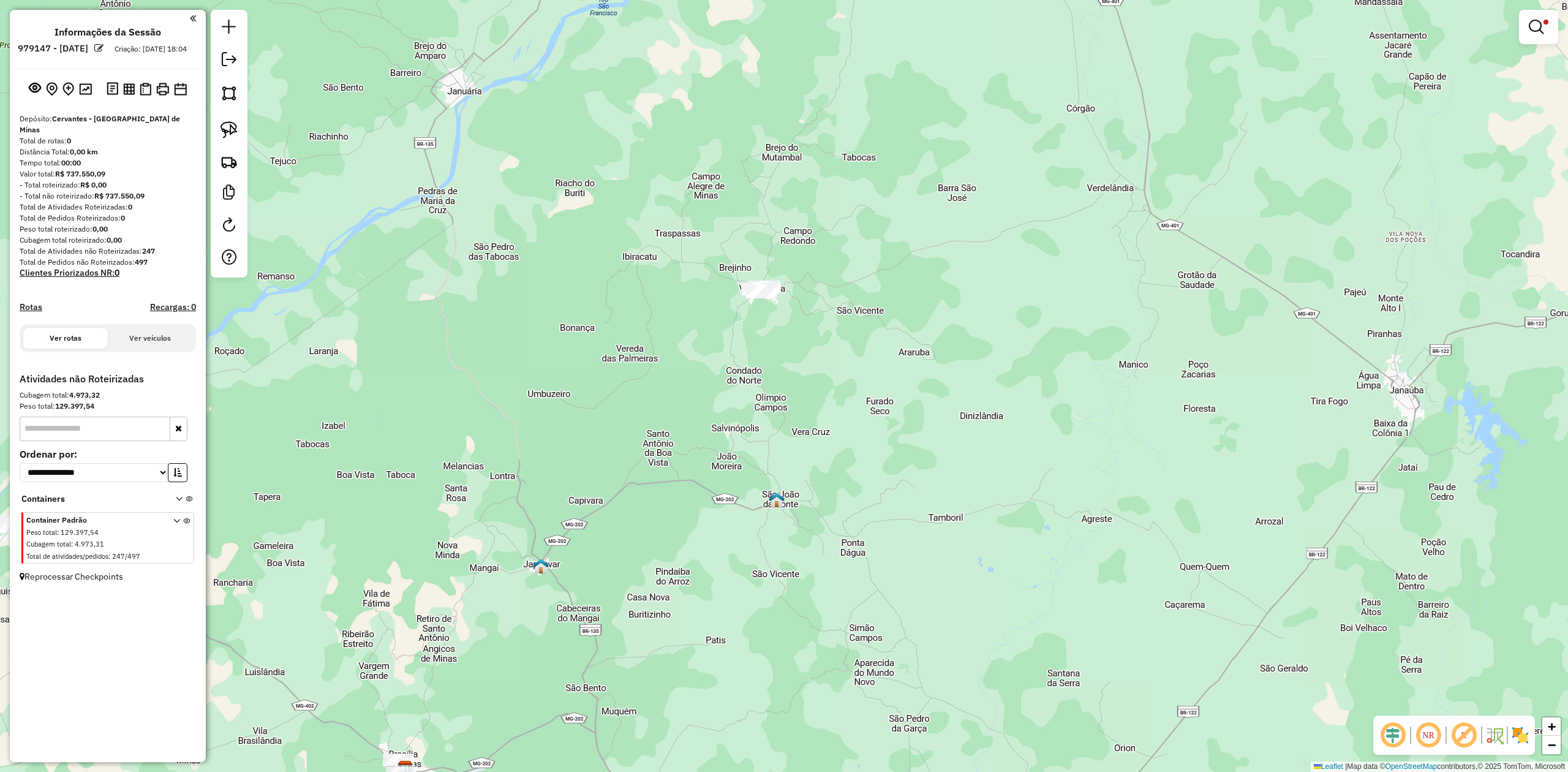
drag, startPoint x: 726, startPoint y: 479, endPoint x: 763, endPoint y: 317, distance: 166.2
click at [745, 339] on div "Limpar filtros Janela de atendimento Grade de atendimento Capacidade Transporta…" at bounding box center [784, 386] width 1568 height 772
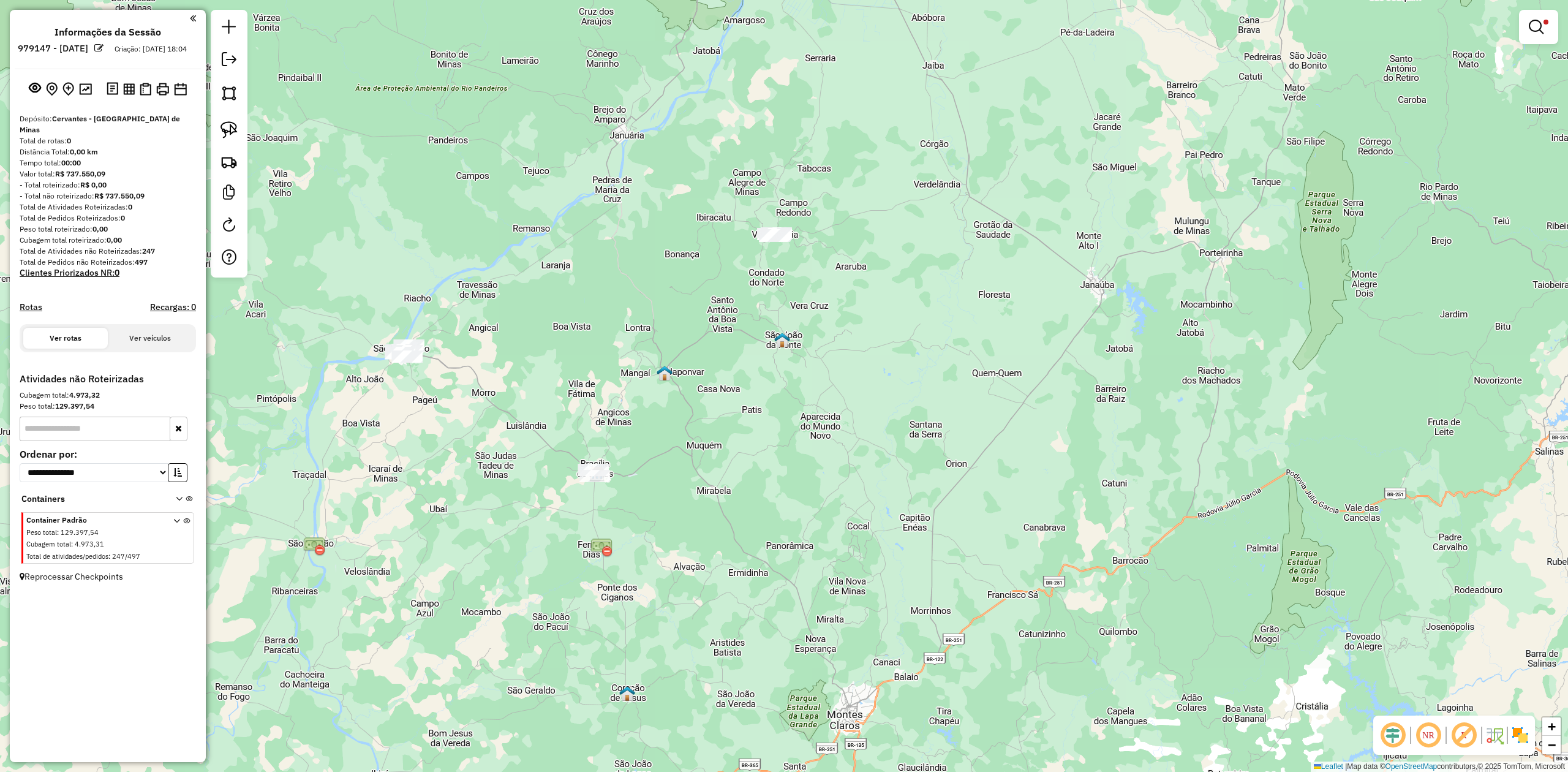
drag, startPoint x: 660, startPoint y: 549, endPoint x: 709, endPoint y: 531, distance: 52.2
click at [708, 532] on div "Limpar filtros Janela de atendimento Grade de atendimento Capacidade Transporta…" at bounding box center [784, 386] width 1568 height 772
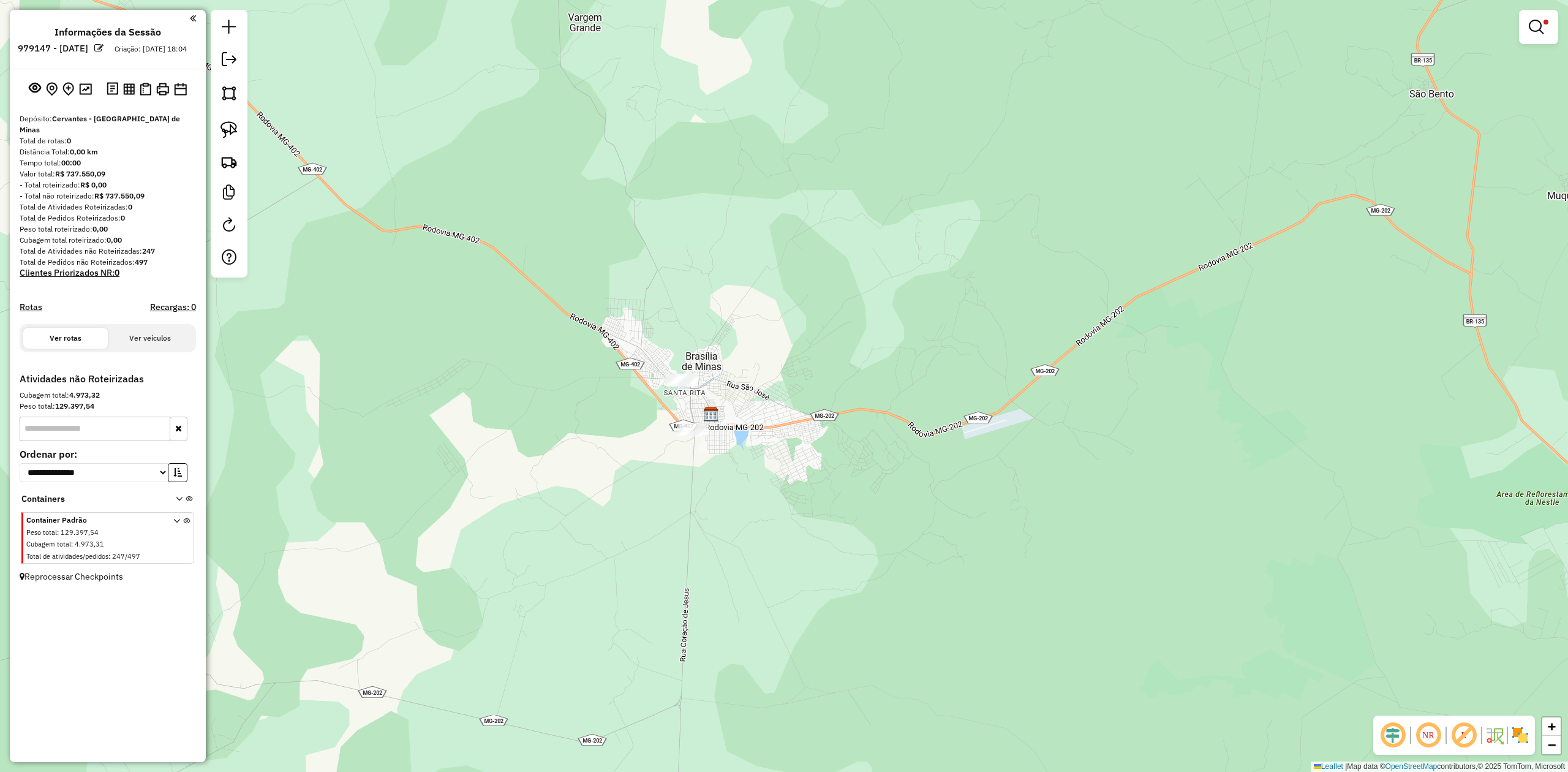
drag, startPoint x: 222, startPoint y: 126, endPoint x: 464, endPoint y: 279, distance: 286.3
click at [223, 126] on img at bounding box center [229, 130] width 17 height 17
drag, startPoint x: 580, startPoint y: 346, endPoint x: 671, endPoint y: 303, distance: 100.6
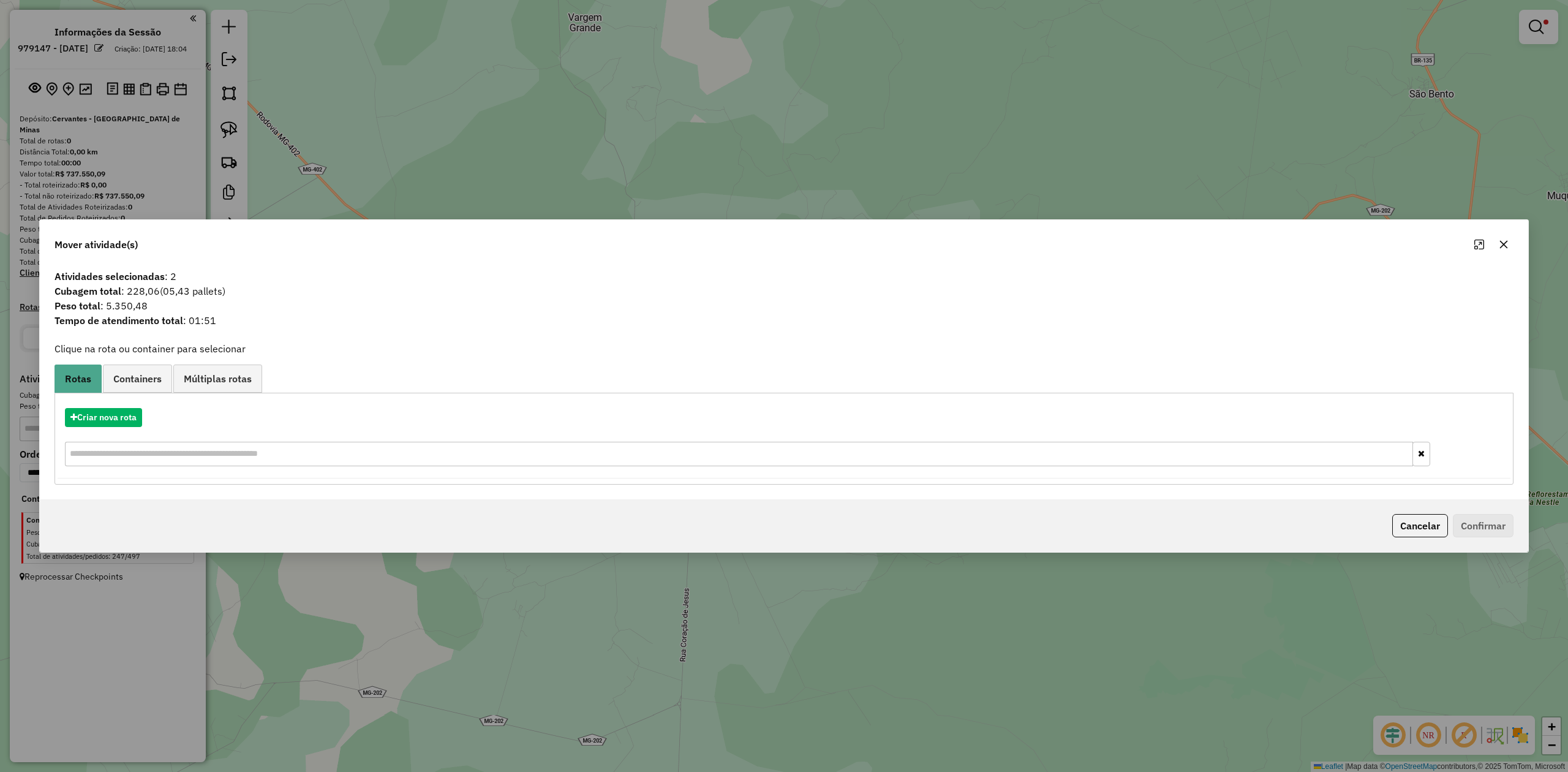
click at [1503, 240] on icon "button" at bounding box center [1504, 245] width 10 height 10
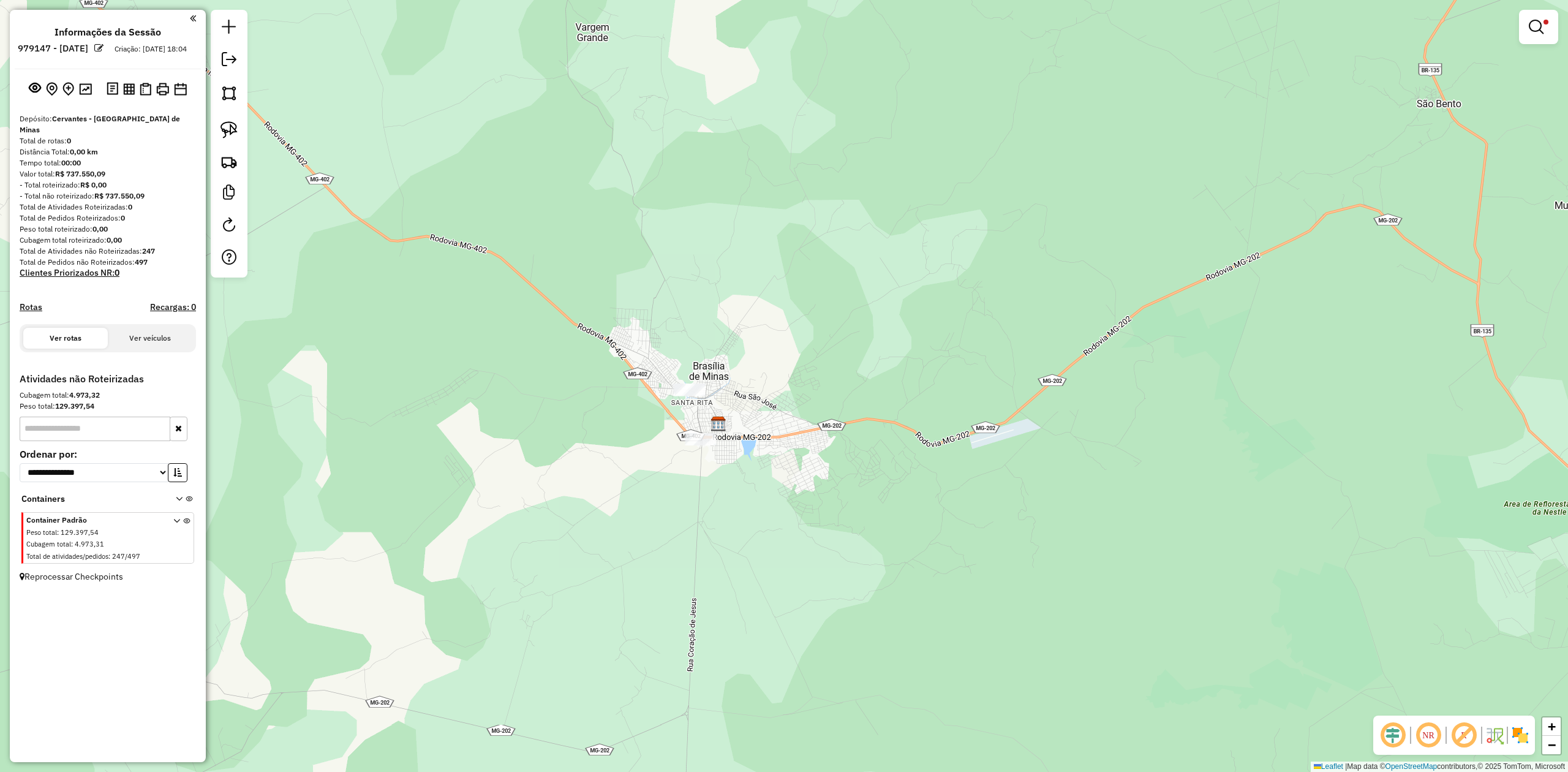
drag, startPoint x: 662, startPoint y: 288, endPoint x: 938, endPoint y: 396, distance: 296.4
click at [944, 403] on div "Limpar filtros Janela de atendimento Grade de atendimento Capacidade Transporta…" at bounding box center [784, 386] width 1568 height 772
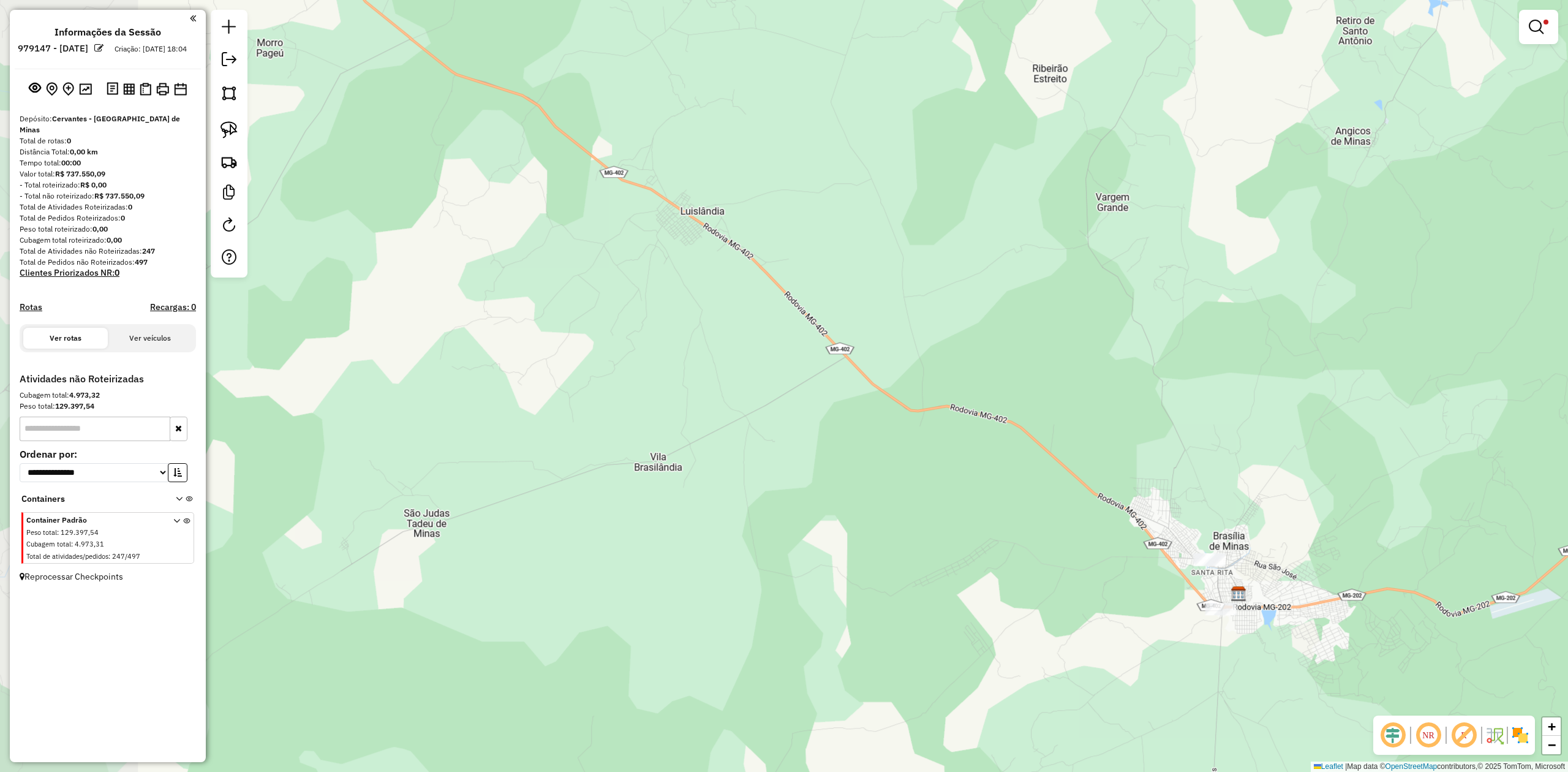
drag, startPoint x: 591, startPoint y: 278, endPoint x: 786, endPoint y: 454, distance: 262.7
click at [770, 451] on div "Limpar filtros Janela de atendimento Grade de atendimento Capacidade Transporta…" at bounding box center [784, 386] width 1568 height 772
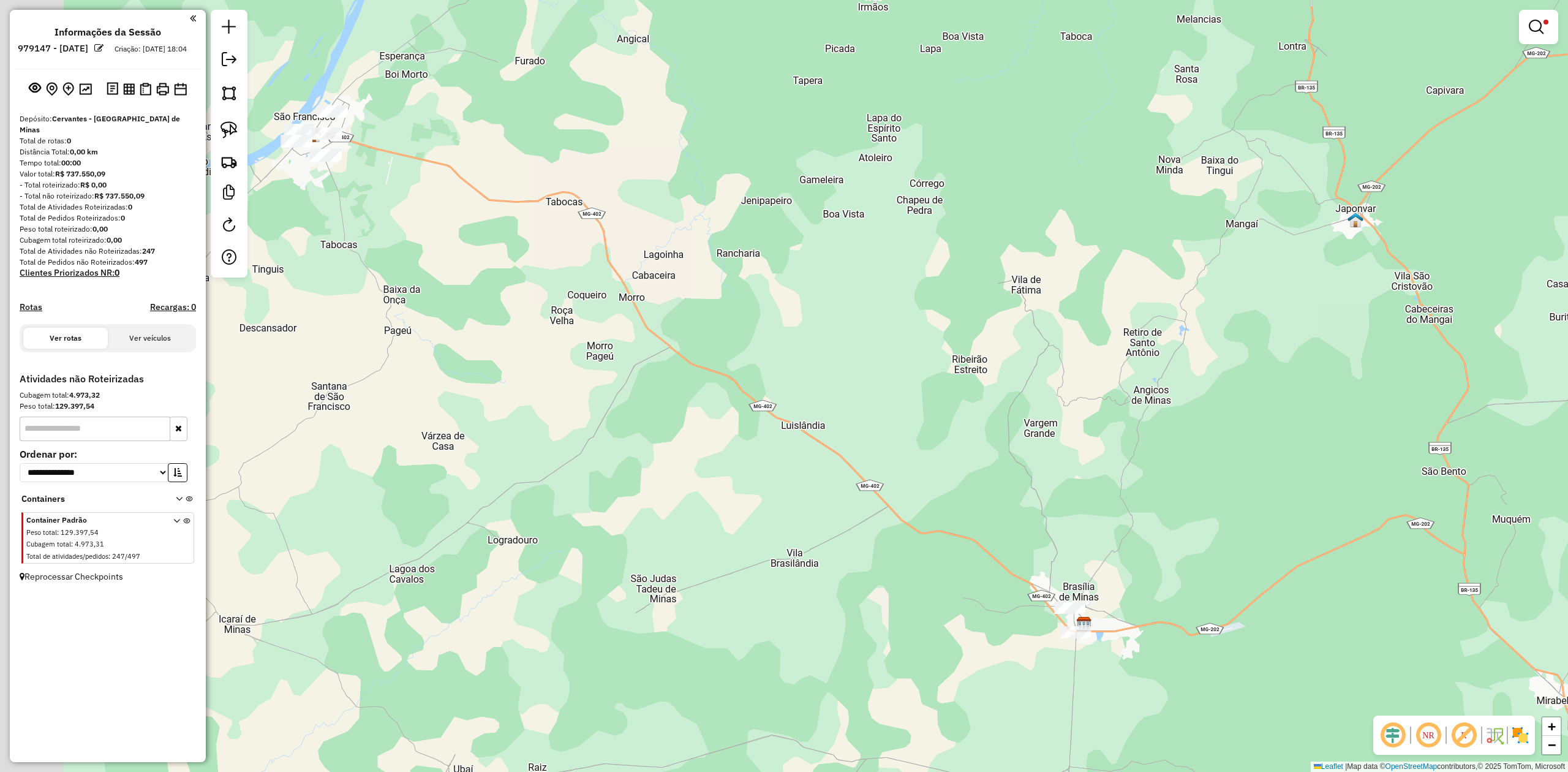
drag, startPoint x: 388, startPoint y: 211, endPoint x: 756, endPoint y: 435, distance: 430.8
click at [760, 436] on div "Limpar filtros Janela de atendimento Grade de atendimento Capacidade Transporta…" at bounding box center [784, 386] width 1568 height 772
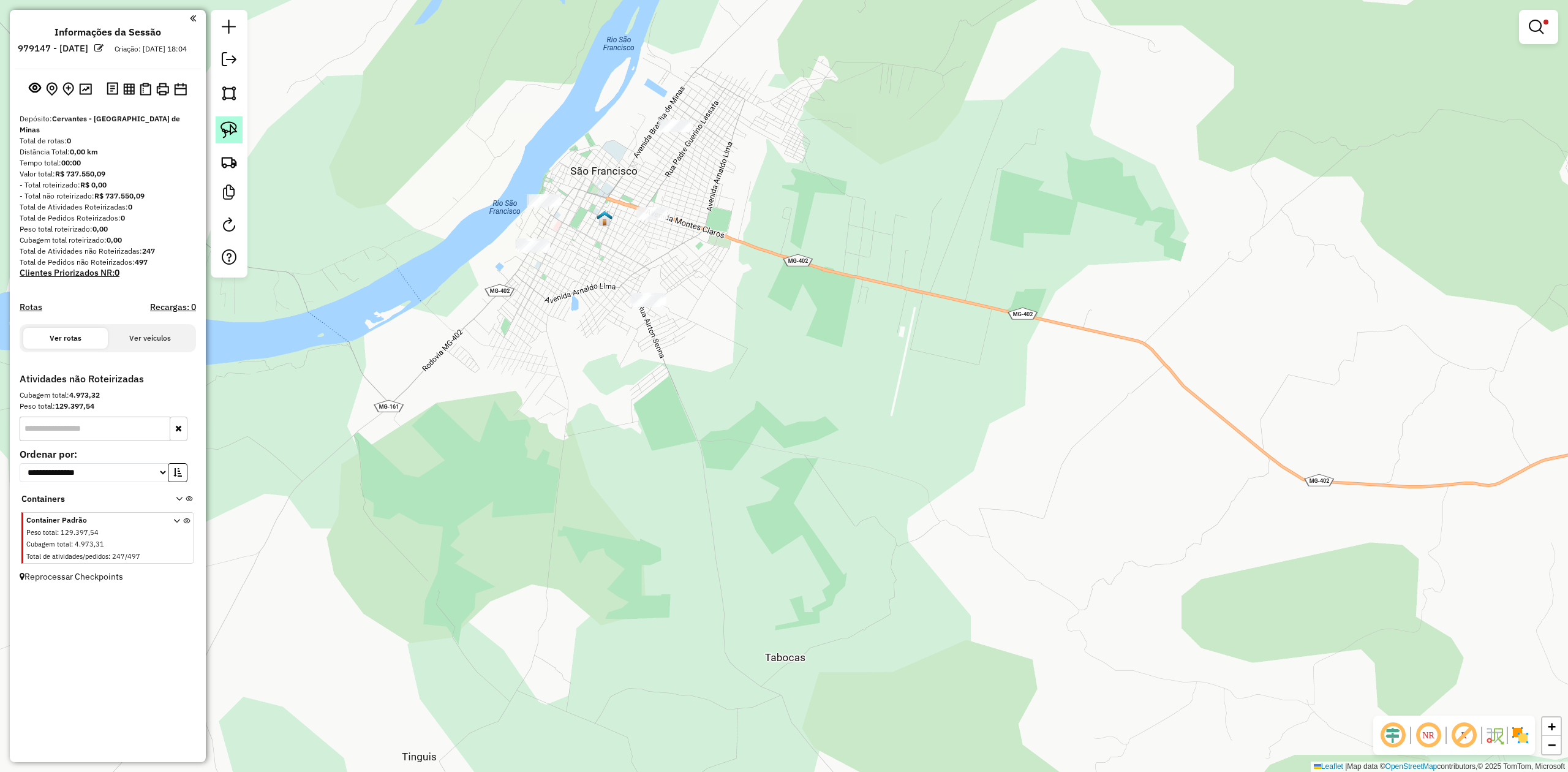
click at [225, 128] on img at bounding box center [229, 130] width 17 height 17
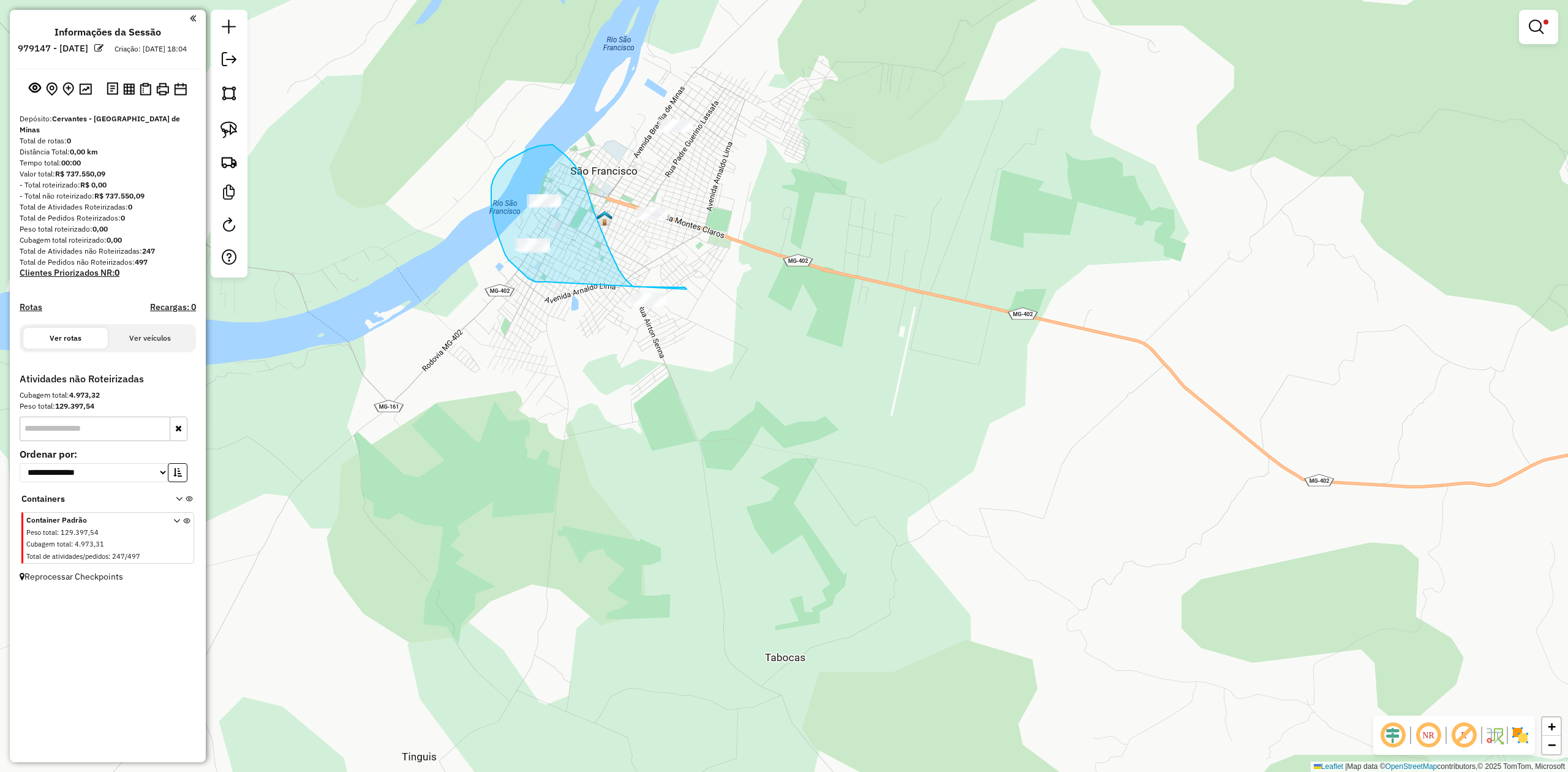
drag, startPoint x: 532, startPoint y: 281, endPoint x: 619, endPoint y: 364, distance: 120.2
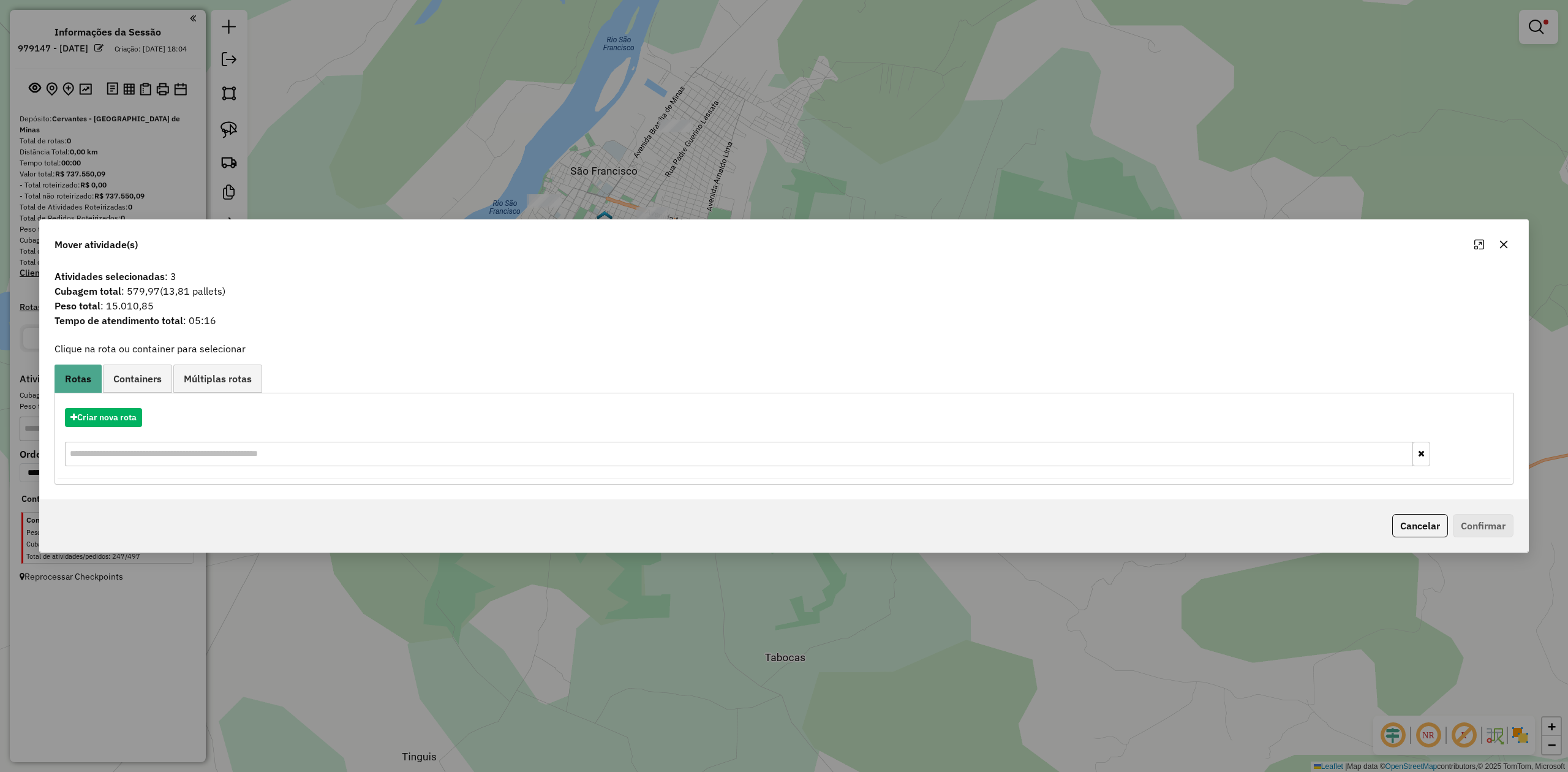
click at [1501, 242] on icon "button" at bounding box center [1504, 245] width 8 height 8
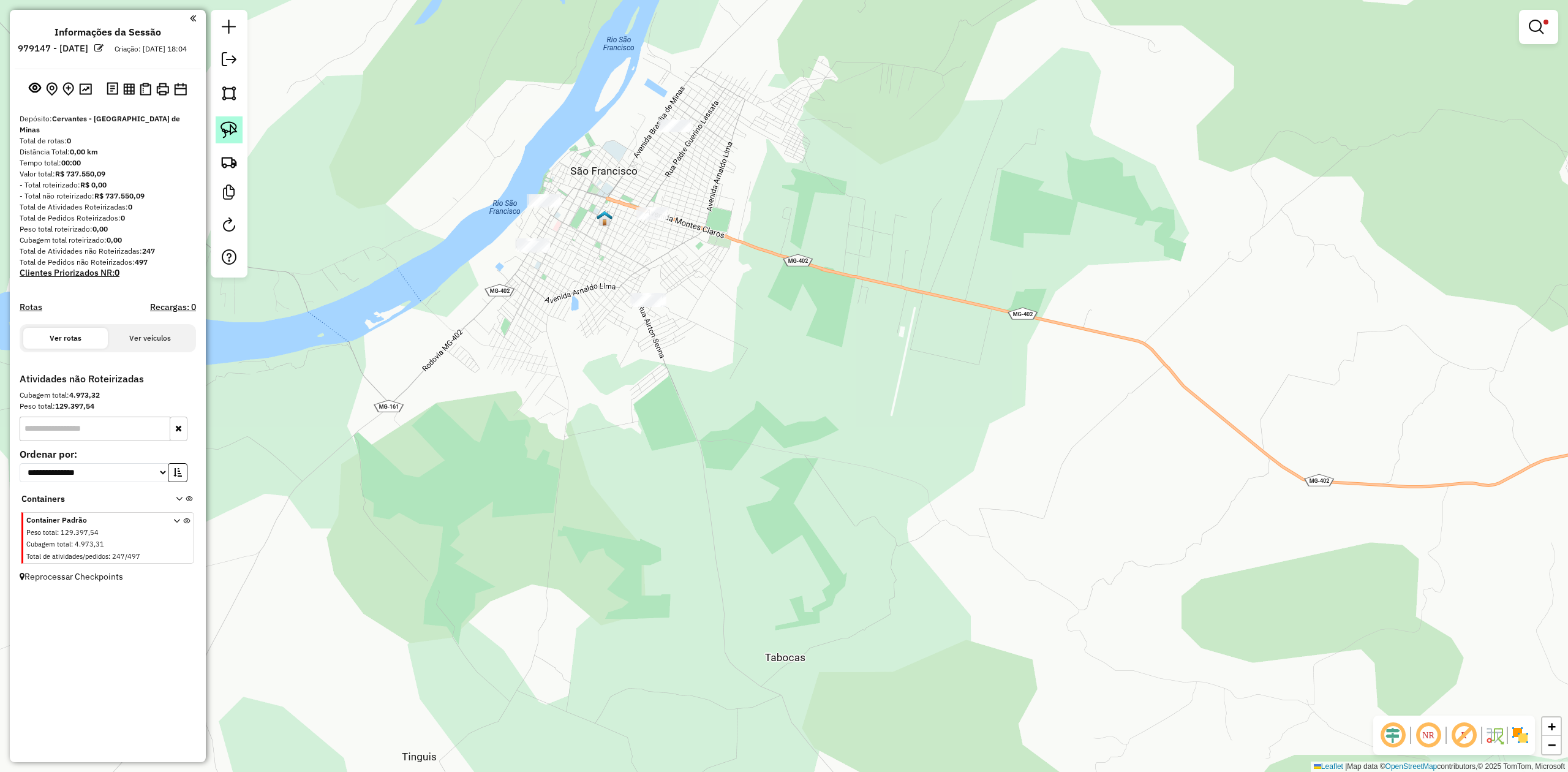
click at [230, 135] on img at bounding box center [229, 130] width 17 height 17
drag, startPoint x: 610, startPoint y: 214, endPoint x: 696, endPoint y: 217, distance: 86.1
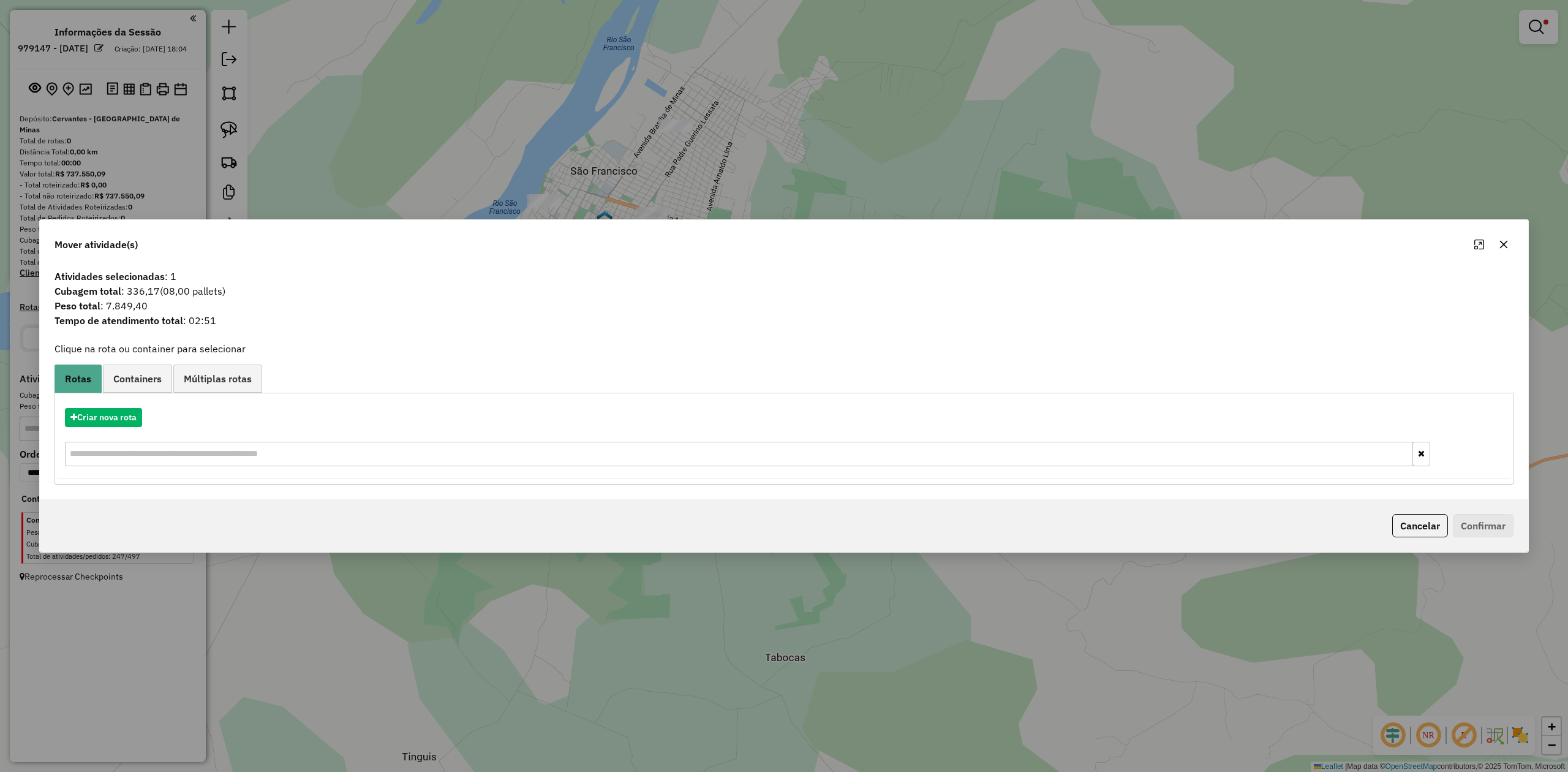
drag, startPoint x: 1506, startPoint y: 237, endPoint x: 920, endPoint y: 147, distance: 592.9
click at [1505, 237] on button "button" at bounding box center [1504, 245] width 20 height 20
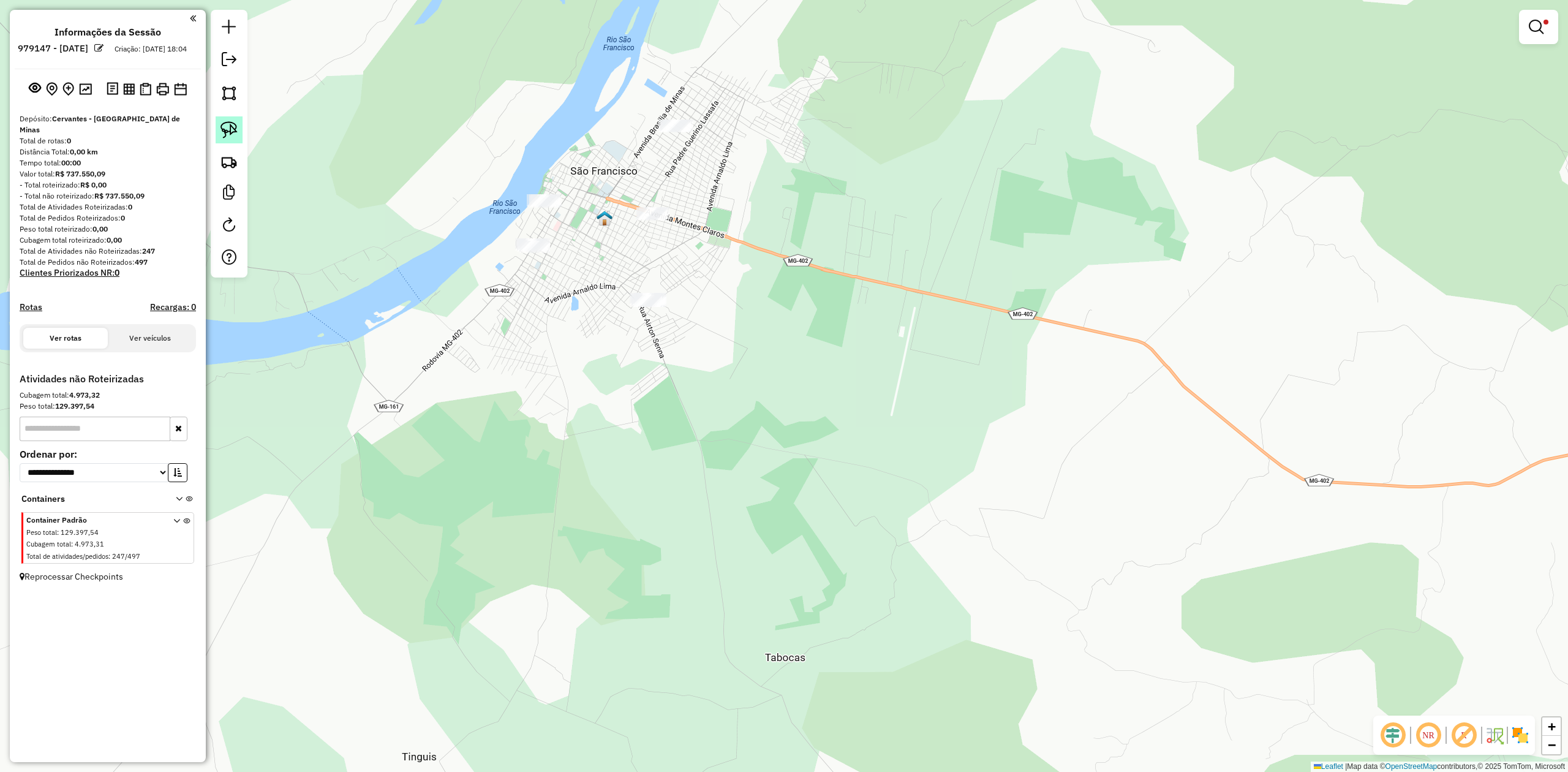
click at [229, 125] on img at bounding box center [229, 130] width 17 height 17
click at [692, 123] on div "Limpar filtros Janela de atendimento Grade de atendimento Capacidade Transporta…" at bounding box center [784, 386] width 1568 height 772
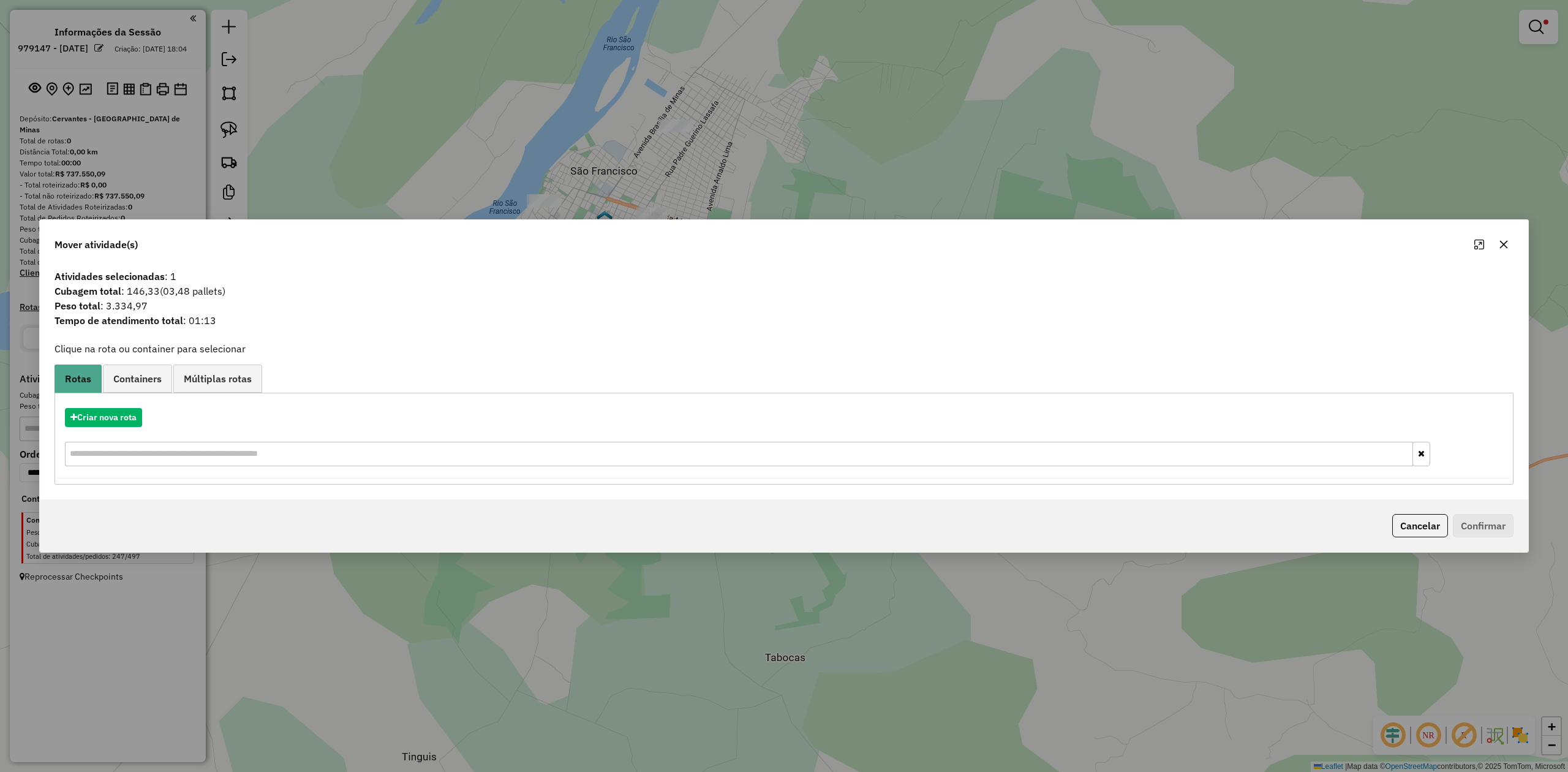
click at [1503, 242] on icon "button" at bounding box center [1504, 245] width 10 height 10
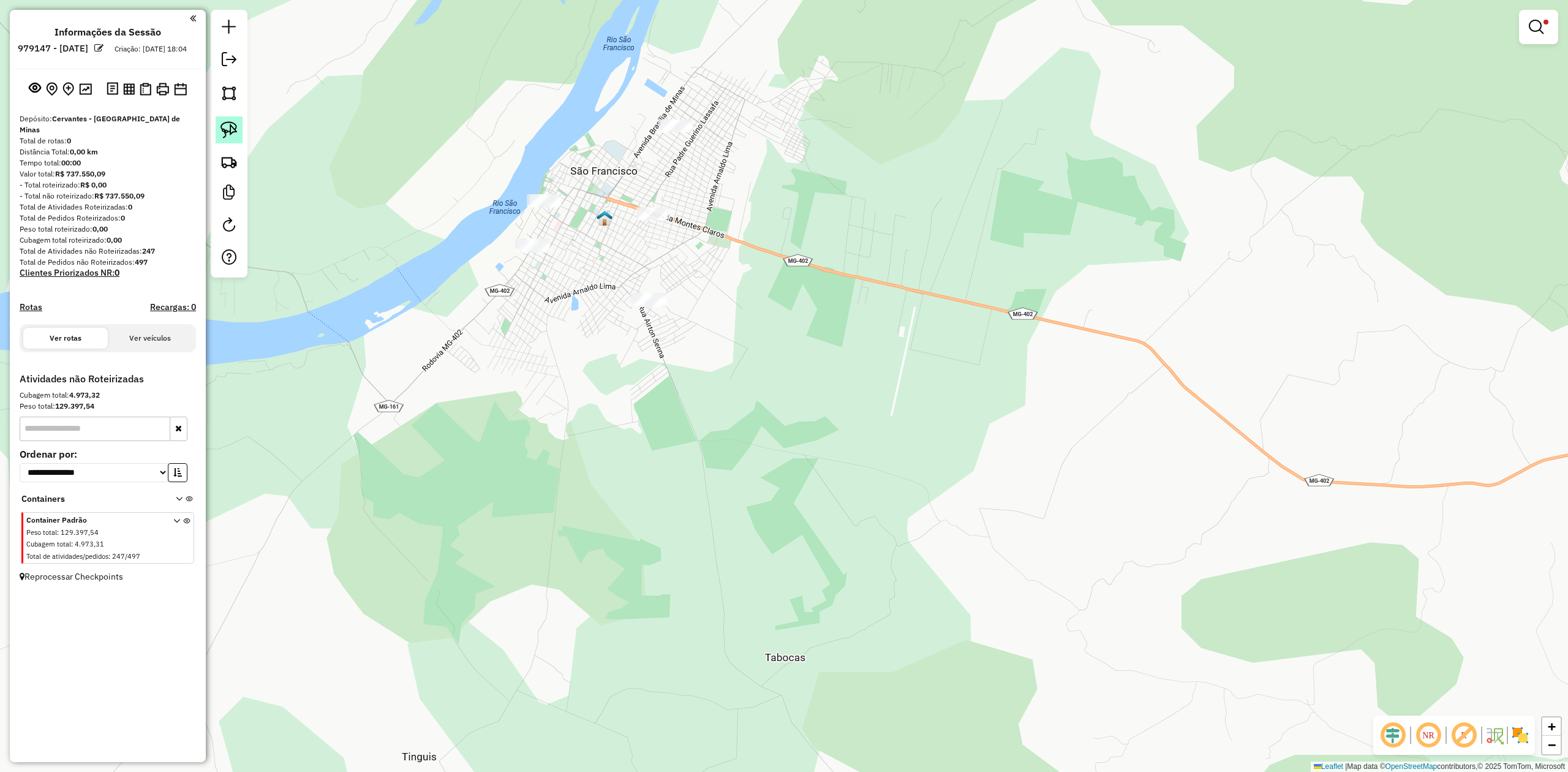
click at [235, 133] on img at bounding box center [229, 130] width 17 height 17
click at [560, 194] on div "Limpar filtros Janela de atendimento Grade de atendimento Capacidade Transporta…" at bounding box center [784, 386] width 1568 height 772
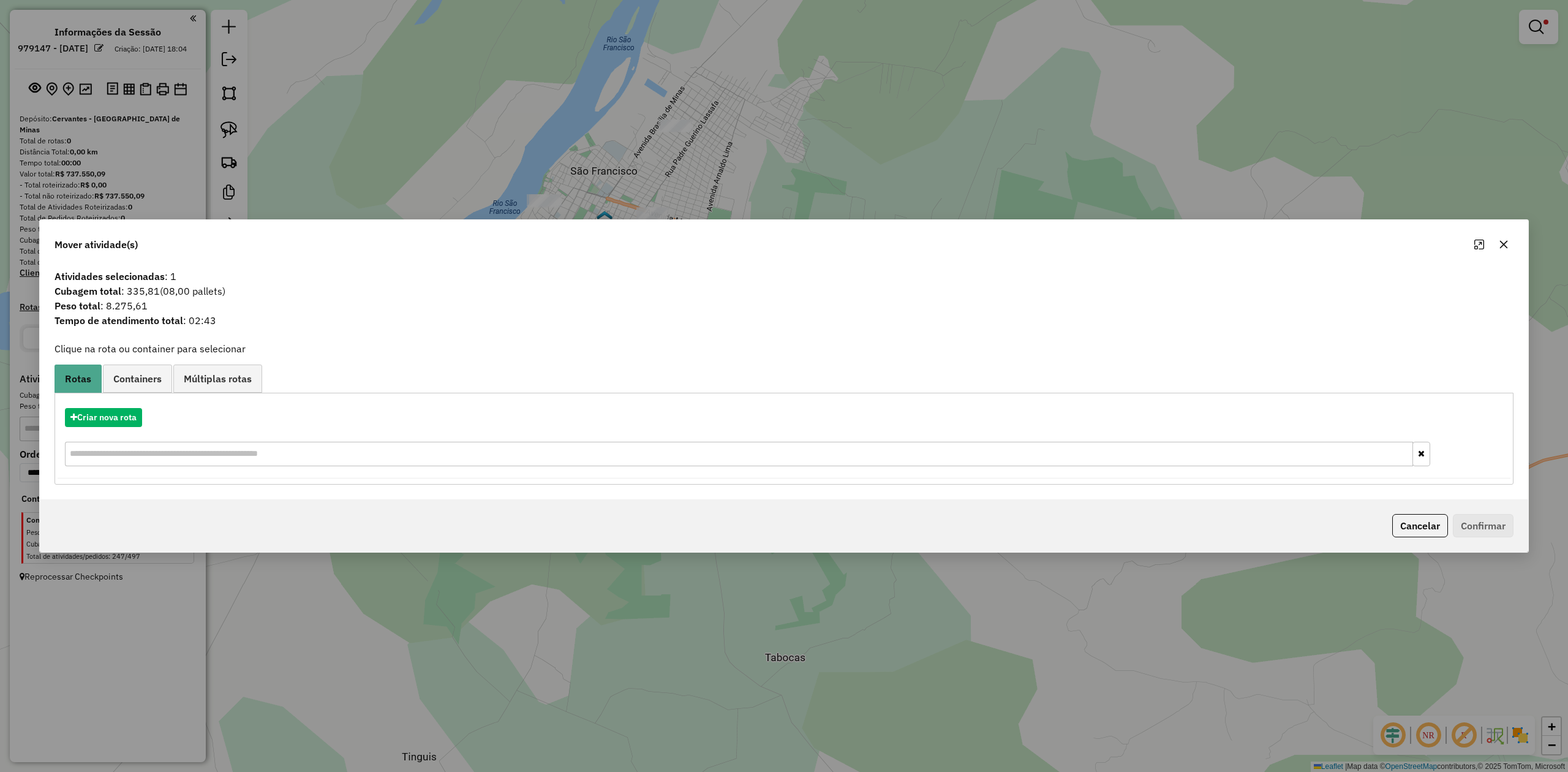
click at [1497, 244] on button "button" at bounding box center [1504, 245] width 20 height 20
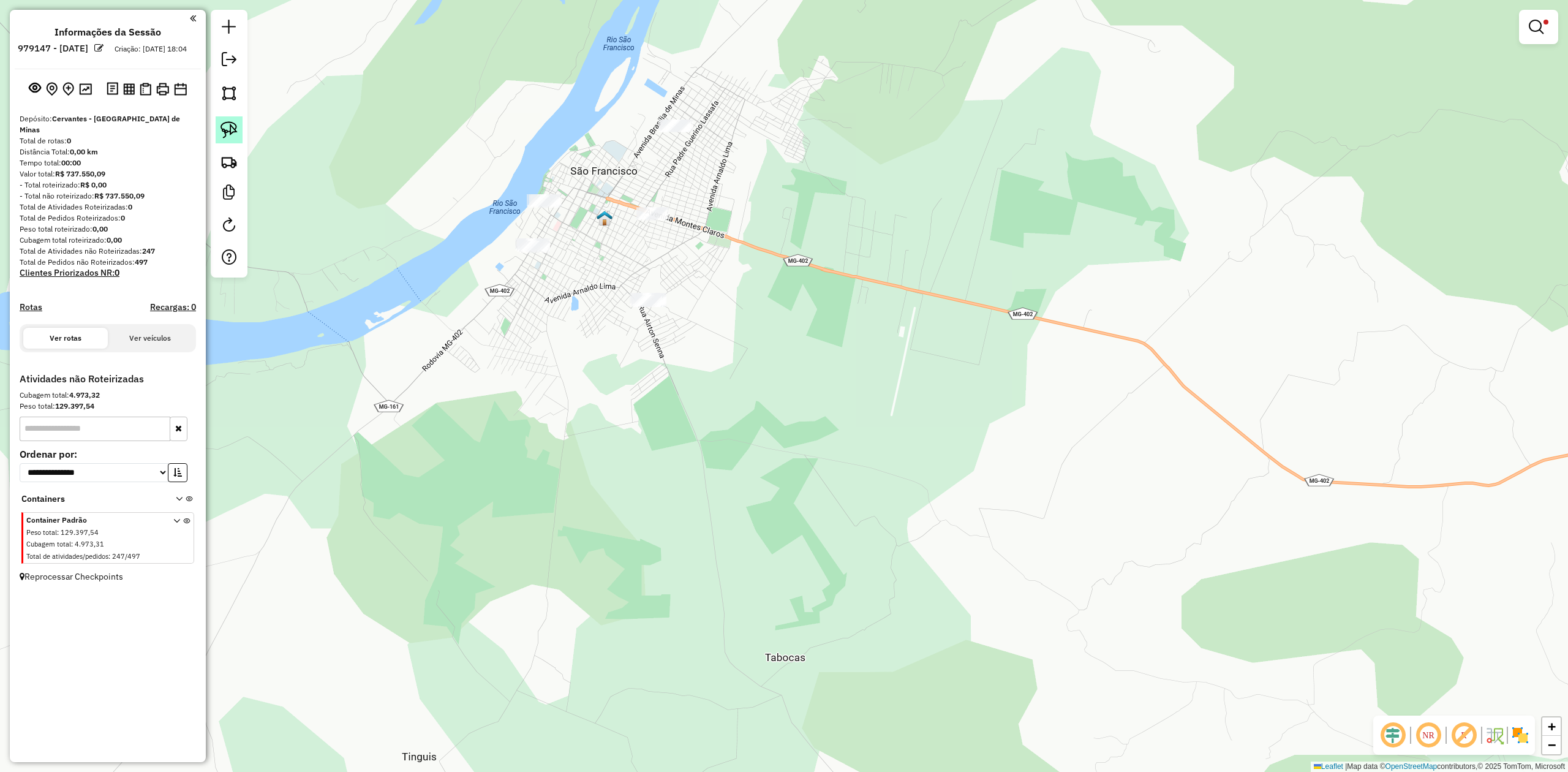
click at [235, 128] on img at bounding box center [229, 130] width 17 height 17
drag, startPoint x: 621, startPoint y: 194, endPoint x: 677, endPoint y: 204, distance: 56.9
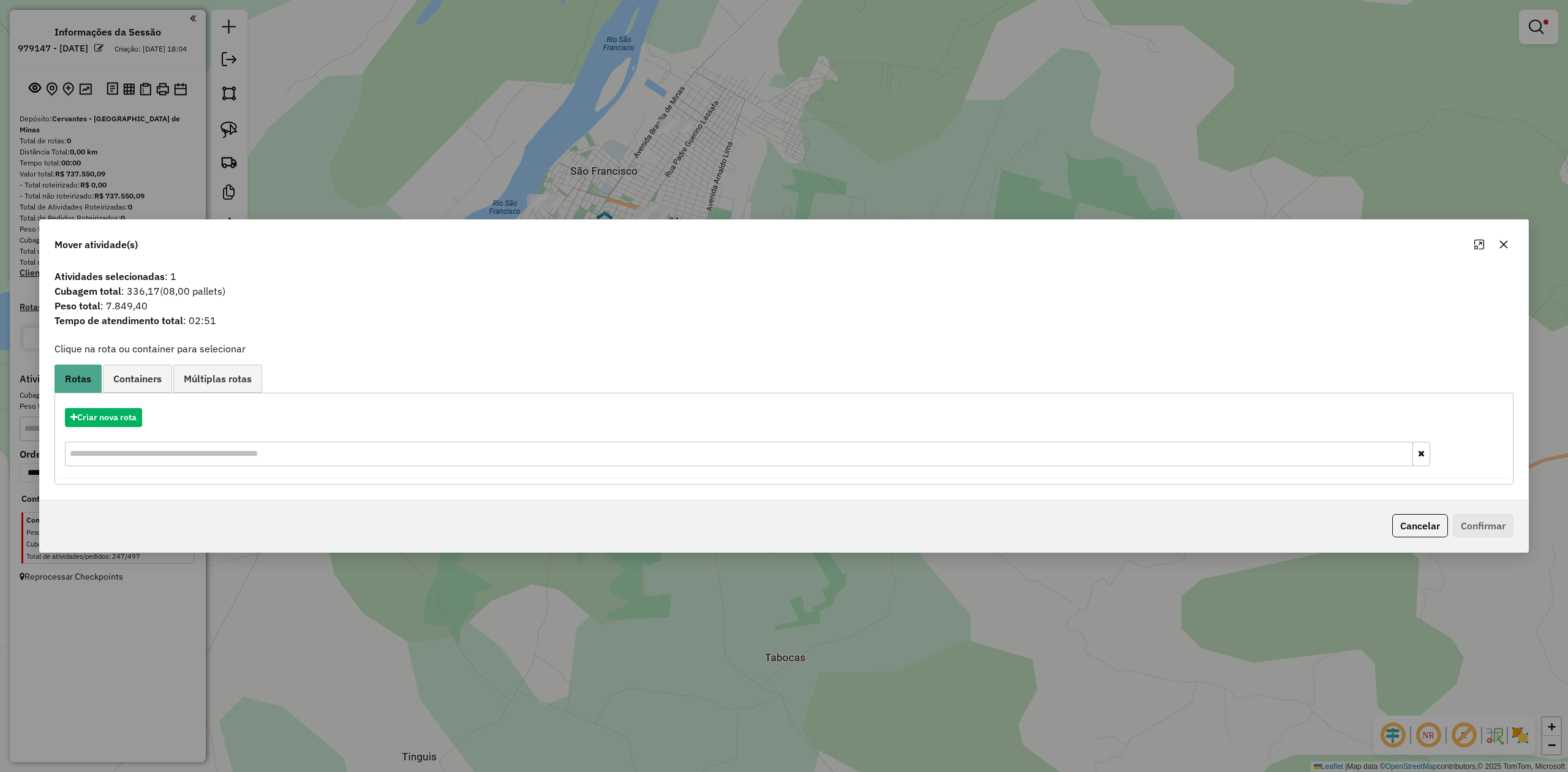
click at [1504, 243] on icon "button" at bounding box center [1504, 245] width 8 height 8
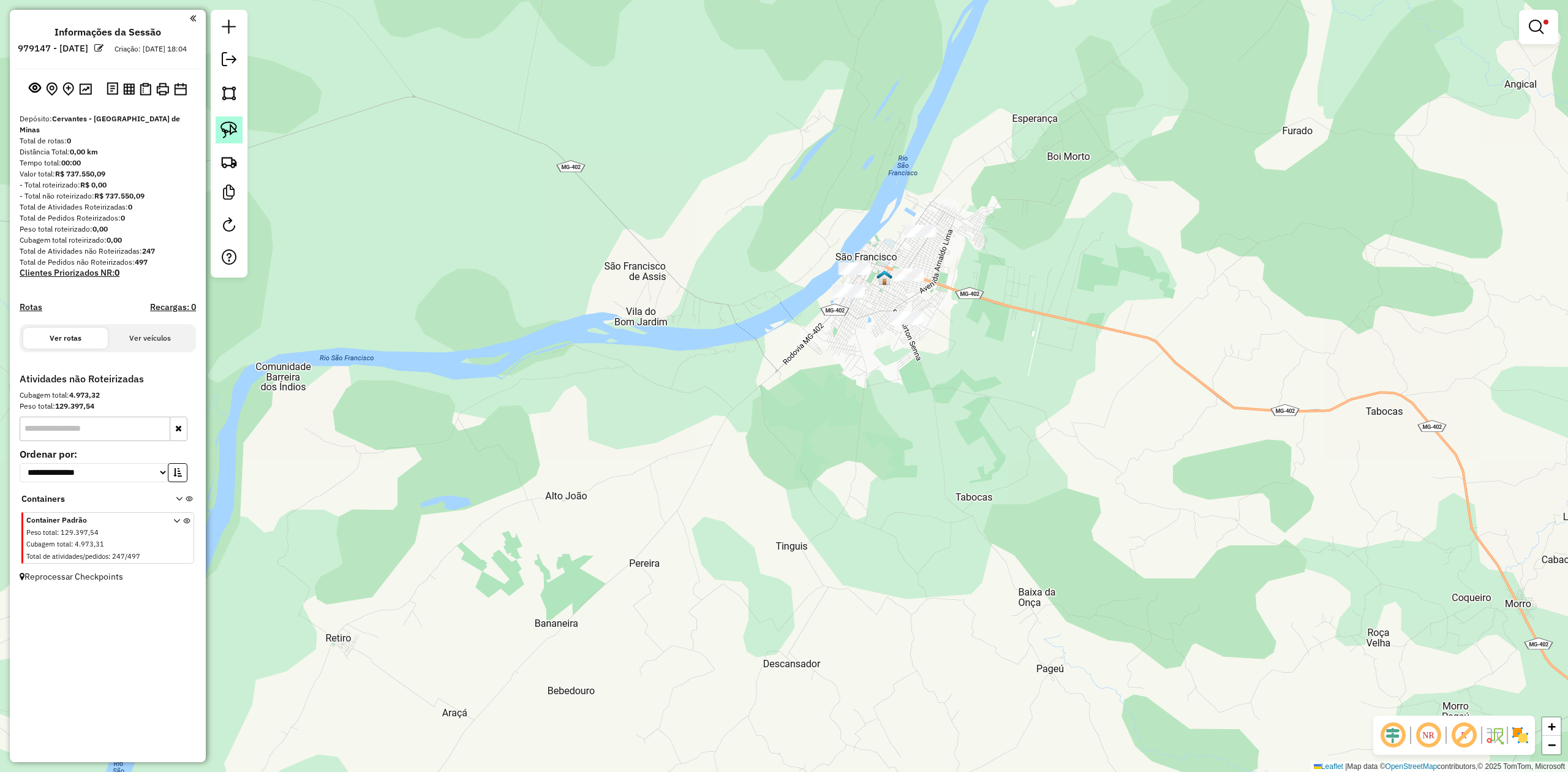
click at [220, 130] on img at bounding box center [229, 130] width 17 height 17
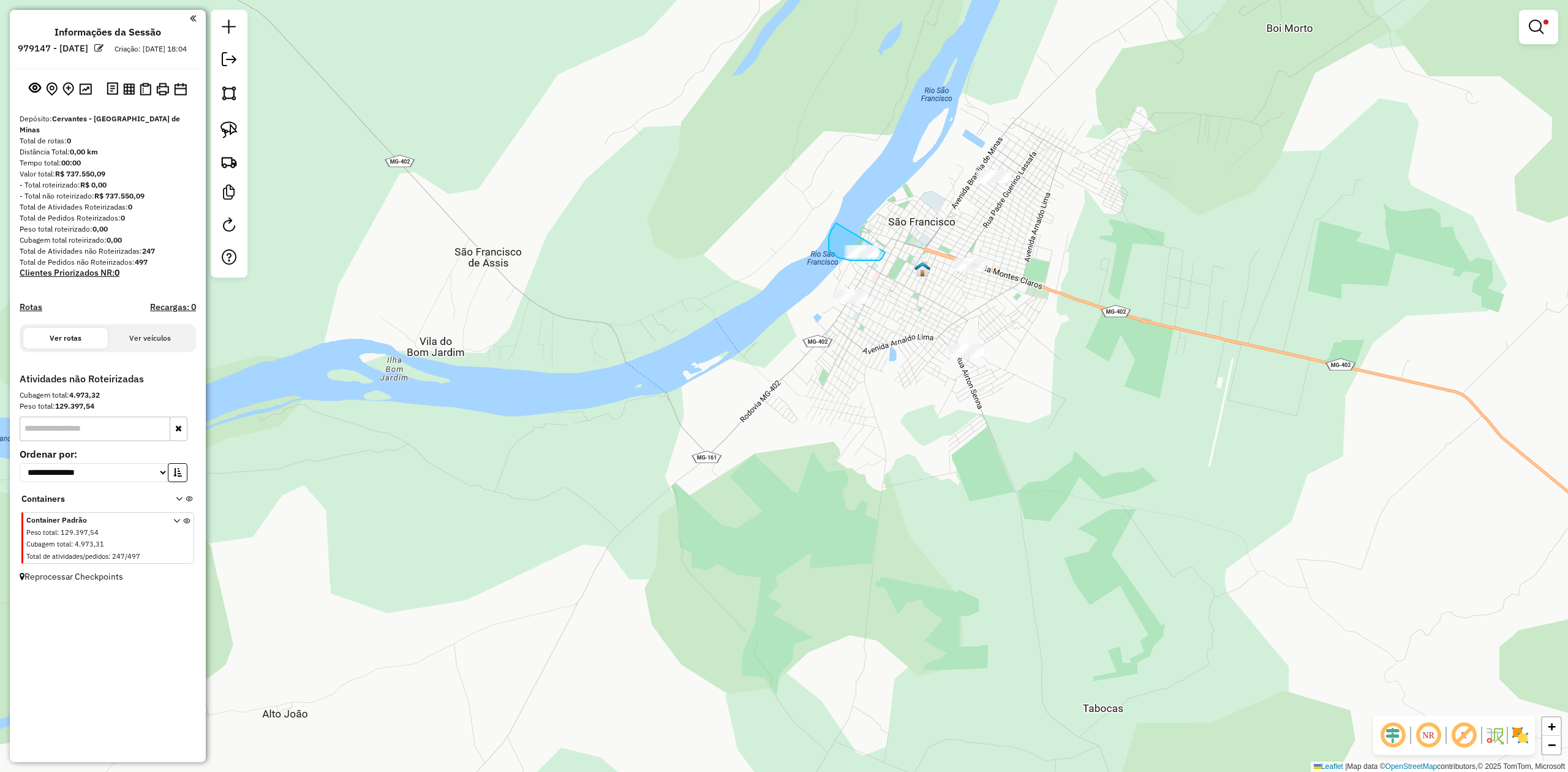
drag, startPoint x: 831, startPoint y: 230, endPoint x: 837, endPoint y: 223, distance: 9.2
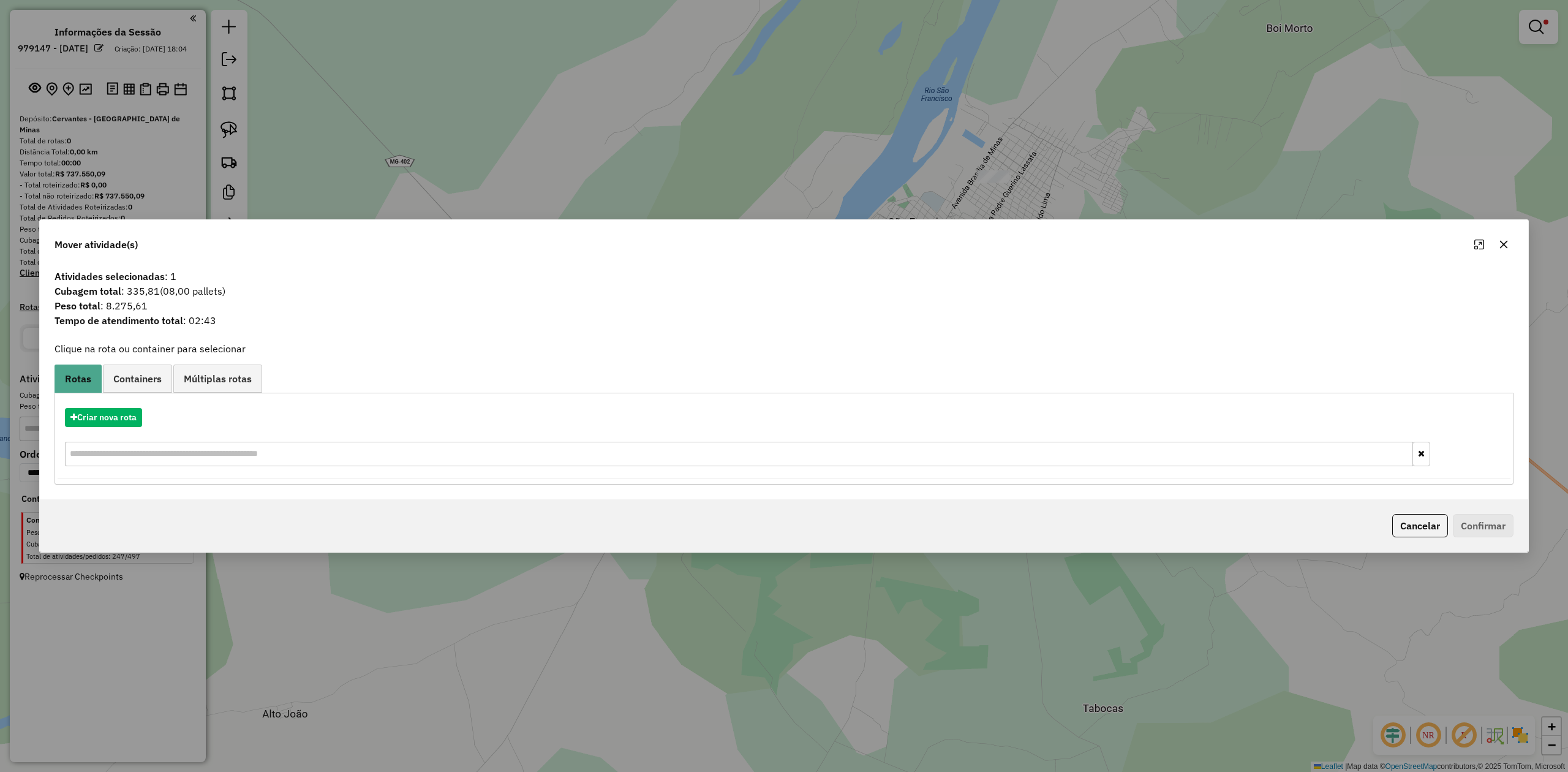
click at [1508, 241] on button "button" at bounding box center [1504, 245] width 20 height 20
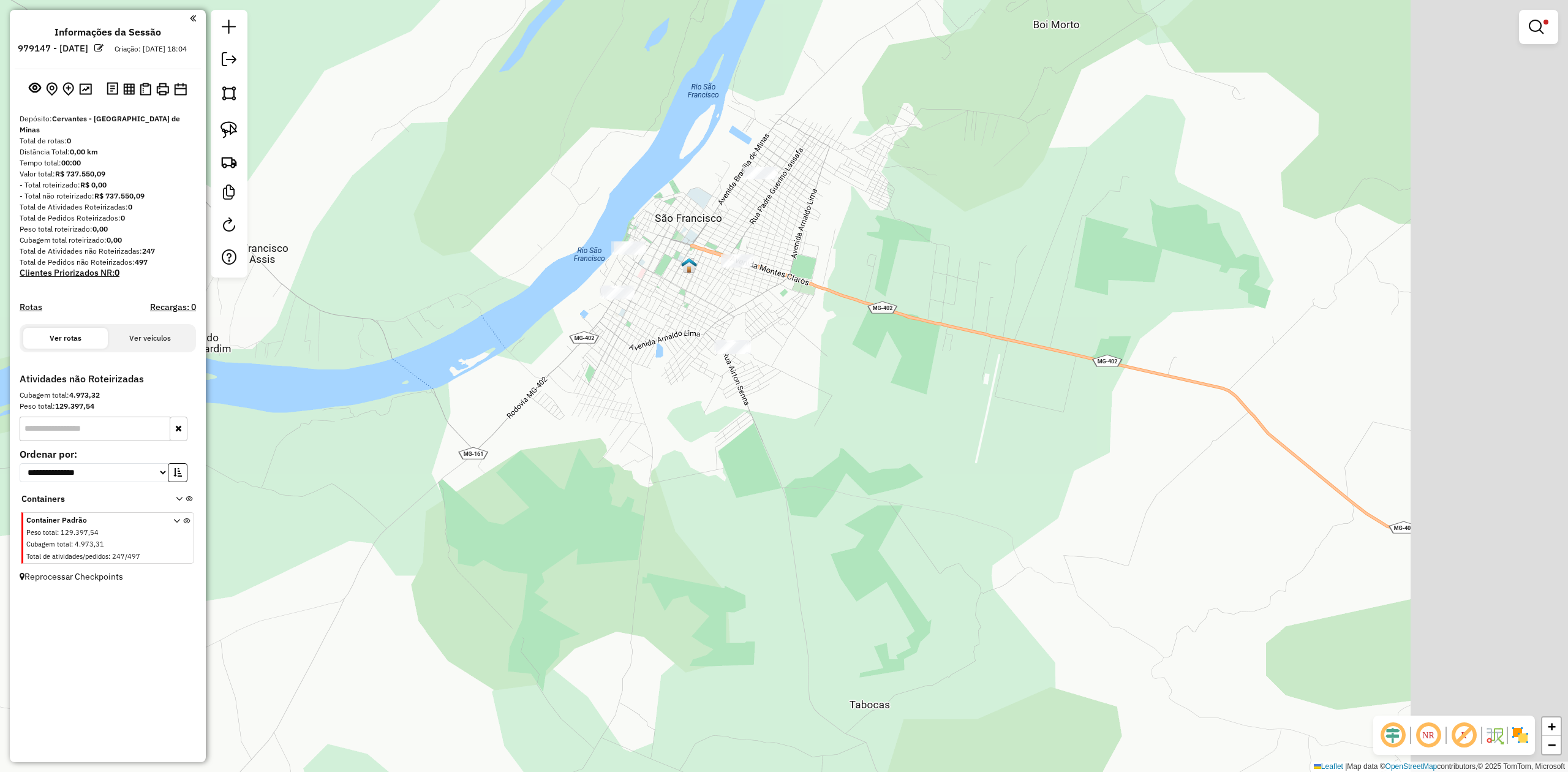
drag, startPoint x: 1194, startPoint y: 388, endPoint x: 934, endPoint y: 390, distance: 260.0
click at [946, 387] on div "Limpar filtros Janela de atendimento Grade de atendimento Capacidade Transporta…" at bounding box center [784, 386] width 1568 height 772
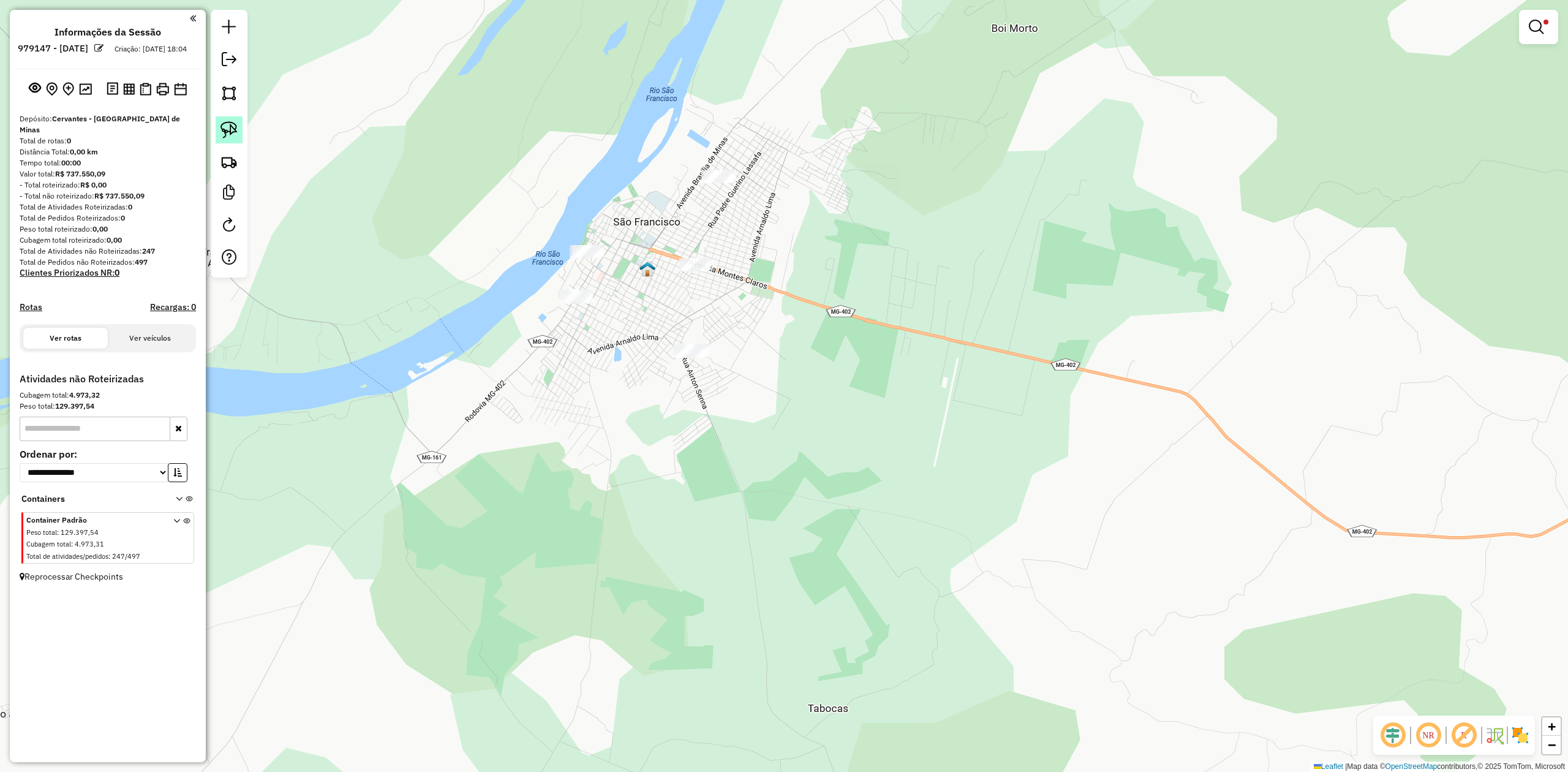
click at [223, 129] on img at bounding box center [229, 130] width 17 height 17
drag, startPoint x: 536, startPoint y: 275, endPoint x: 616, endPoint y: 291, distance: 81.6
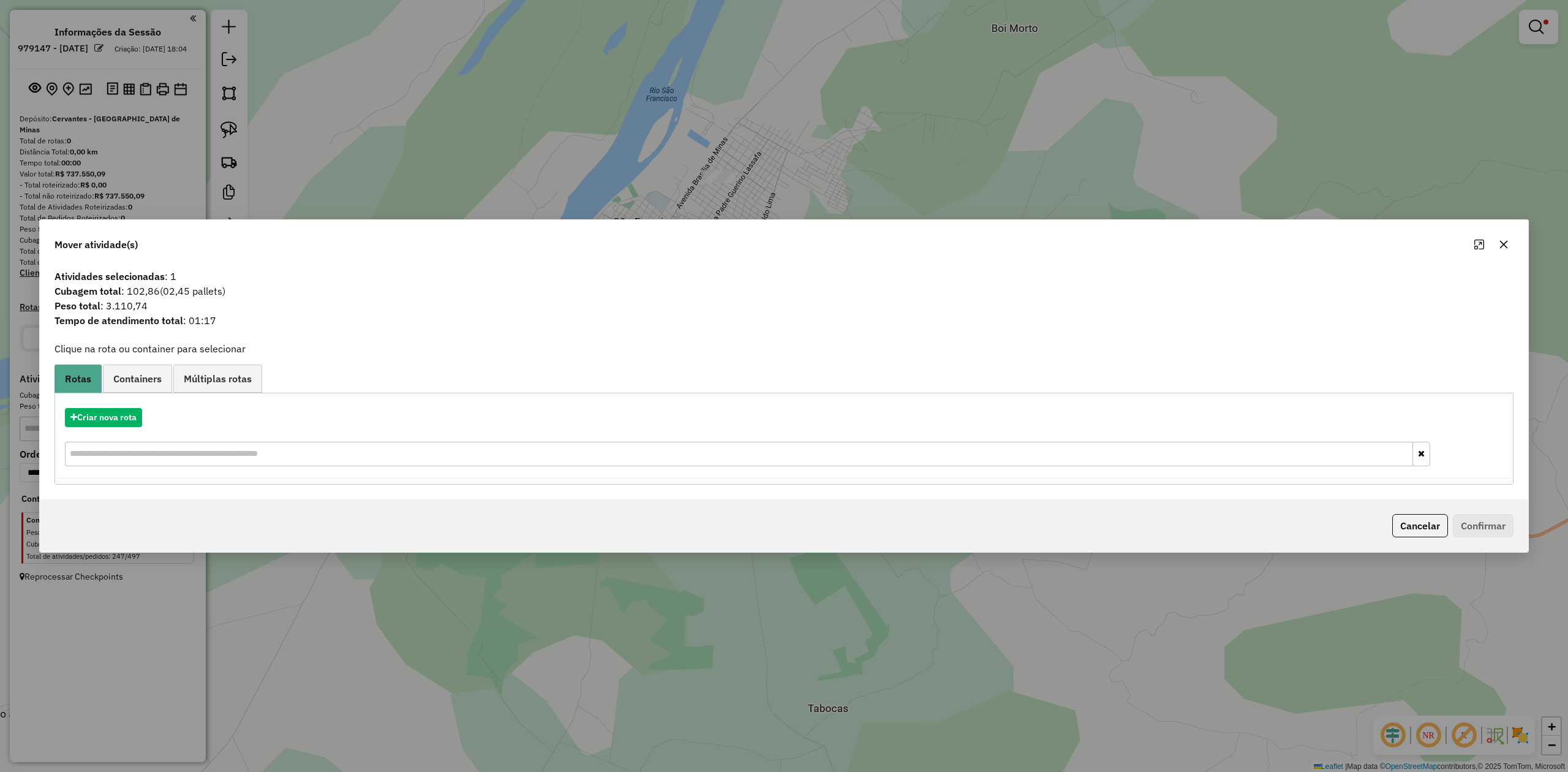
click at [1502, 242] on icon "button" at bounding box center [1504, 245] width 10 height 10
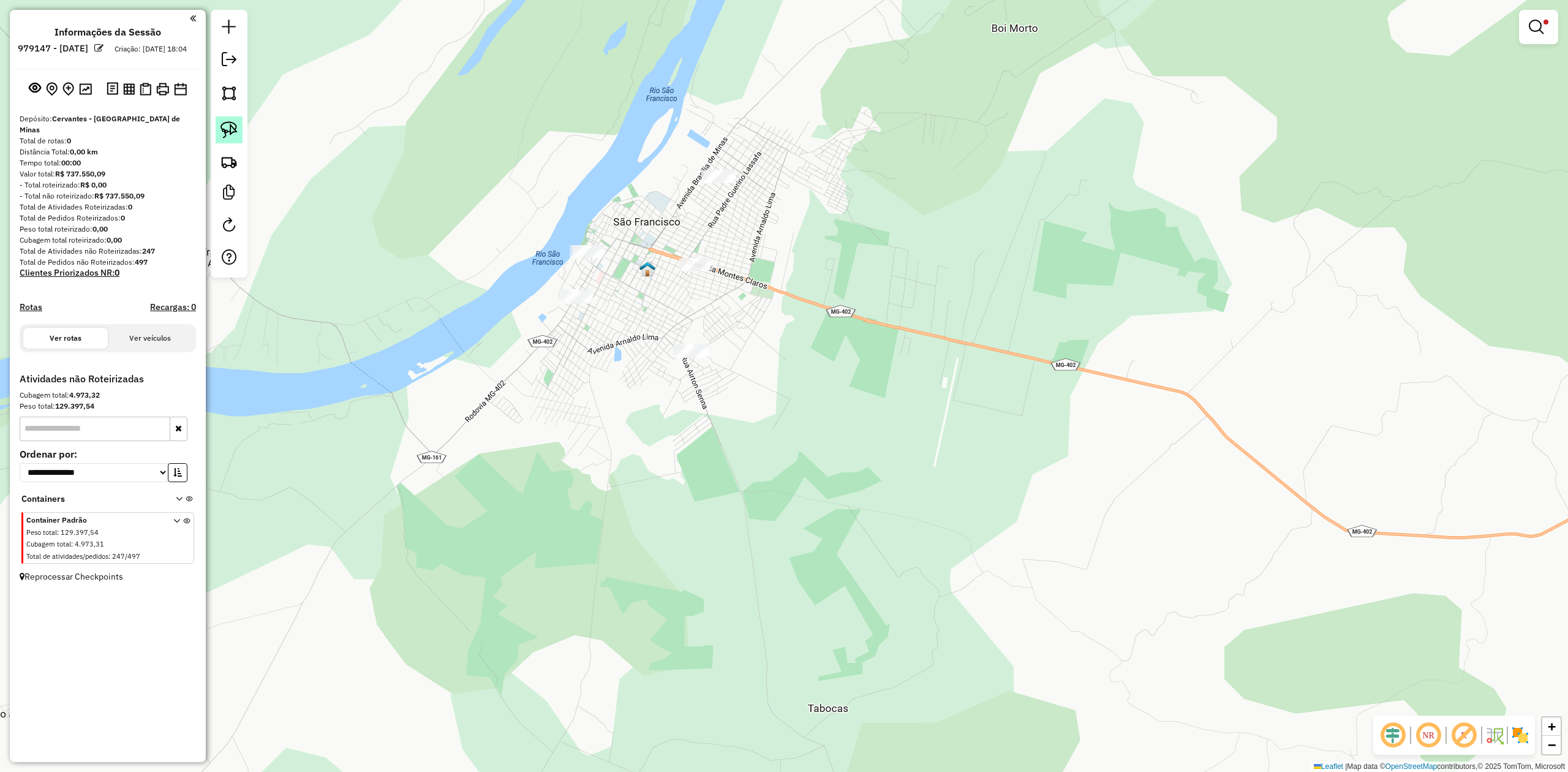
click at [223, 128] on img at bounding box center [229, 130] width 17 height 17
drag, startPoint x: 540, startPoint y: 264, endPoint x: 610, endPoint y: 220, distance: 82.7
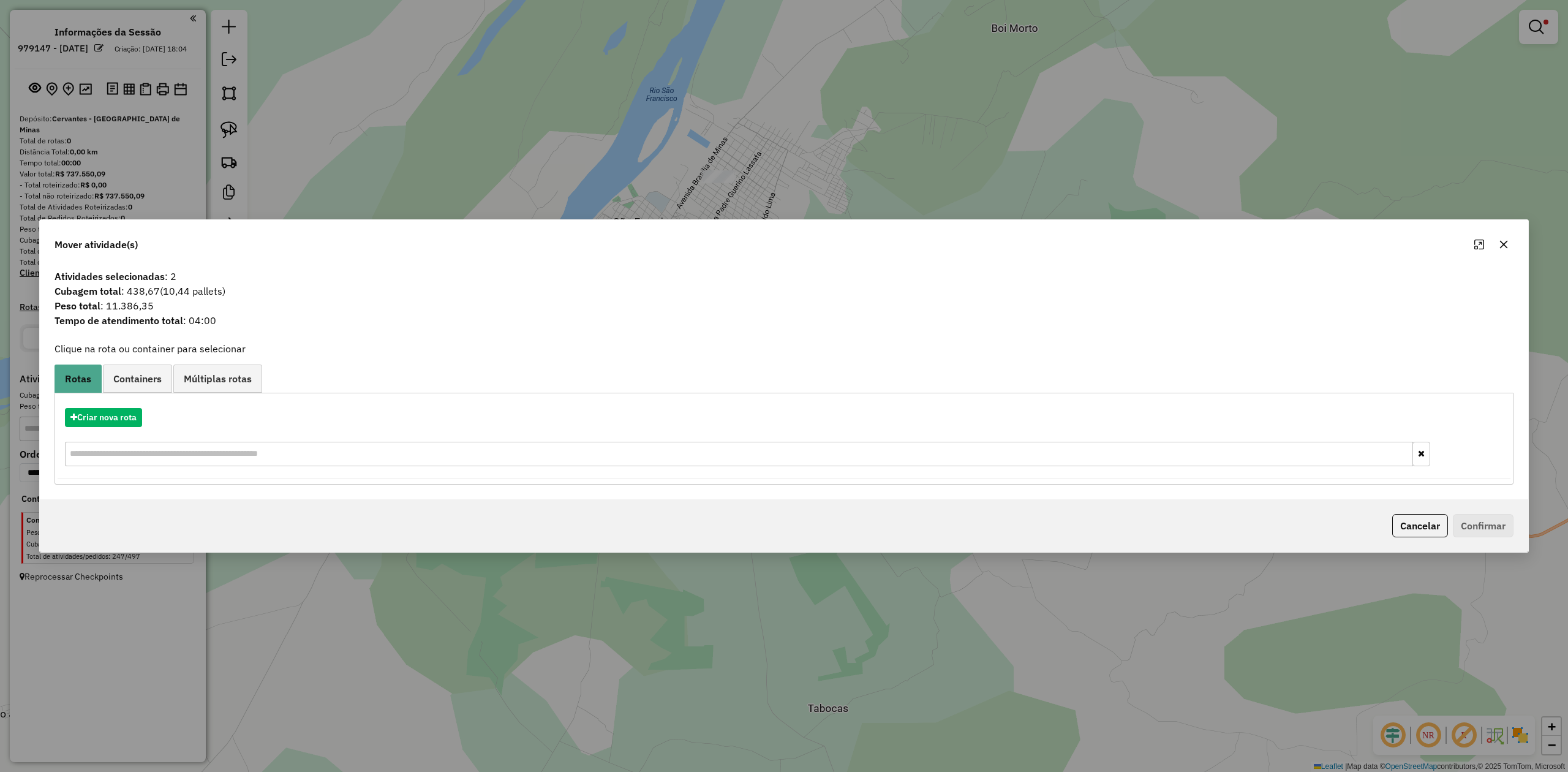
click at [1503, 242] on icon "button" at bounding box center [1504, 245] width 10 height 10
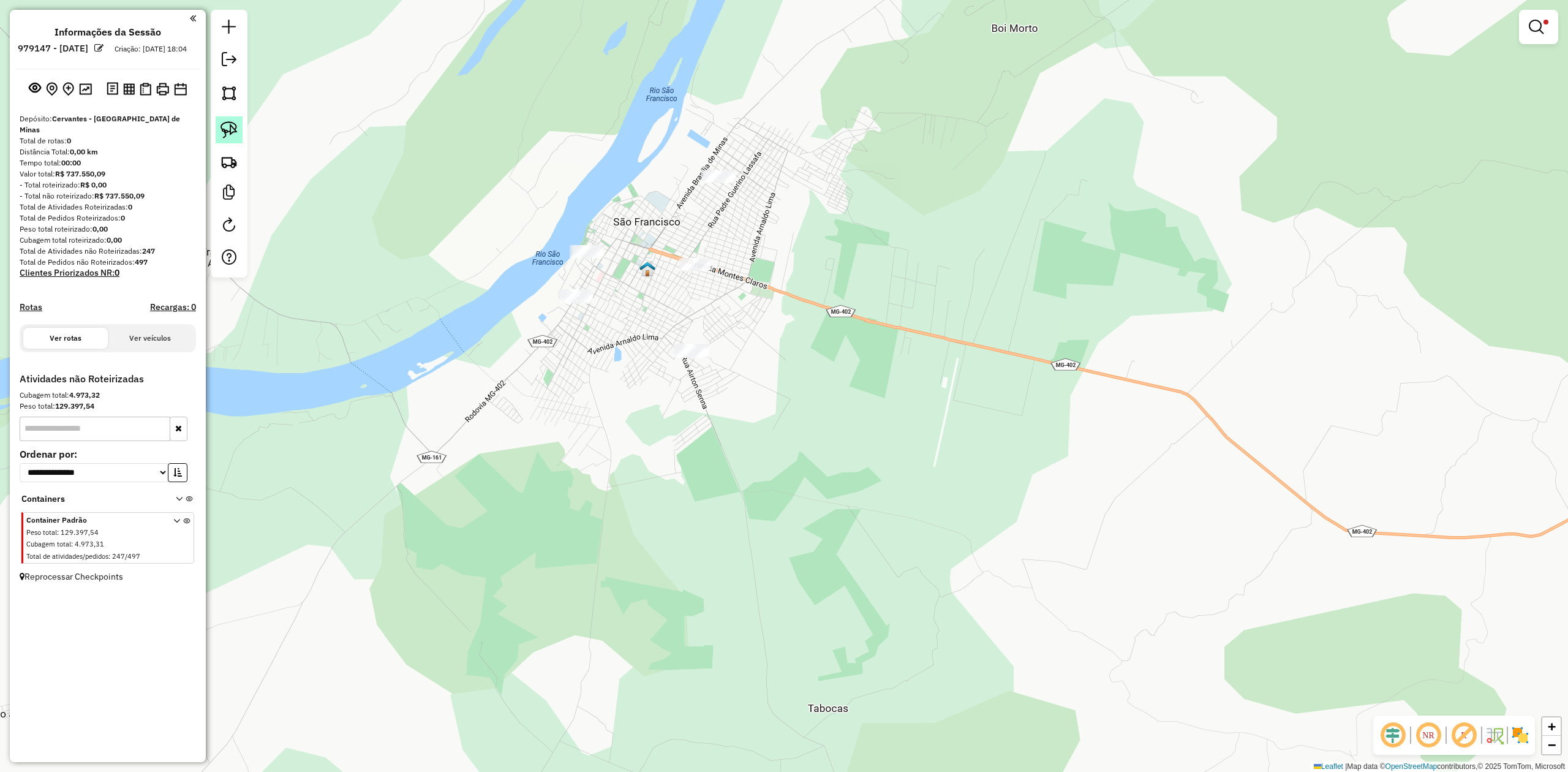
click at [232, 128] on img at bounding box center [229, 130] width 17 height 17
drag, startPoint x: 550, startPoint y: 287, endPoint x: 609, endPoint y: 292, distance: 59.2
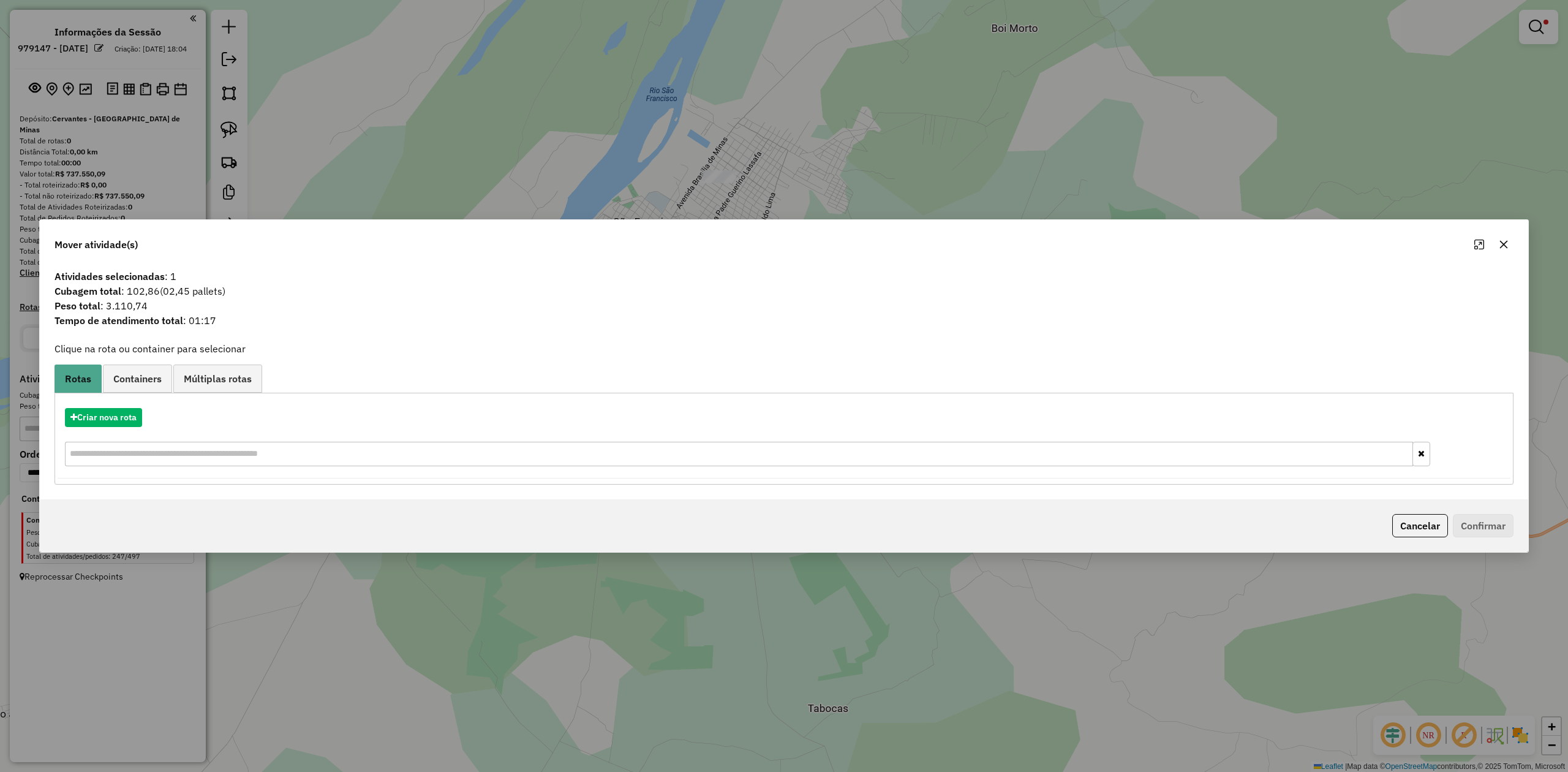
click at [1505, 242] on icon "button" at bounding box center [1504, 245] width 8 height 8
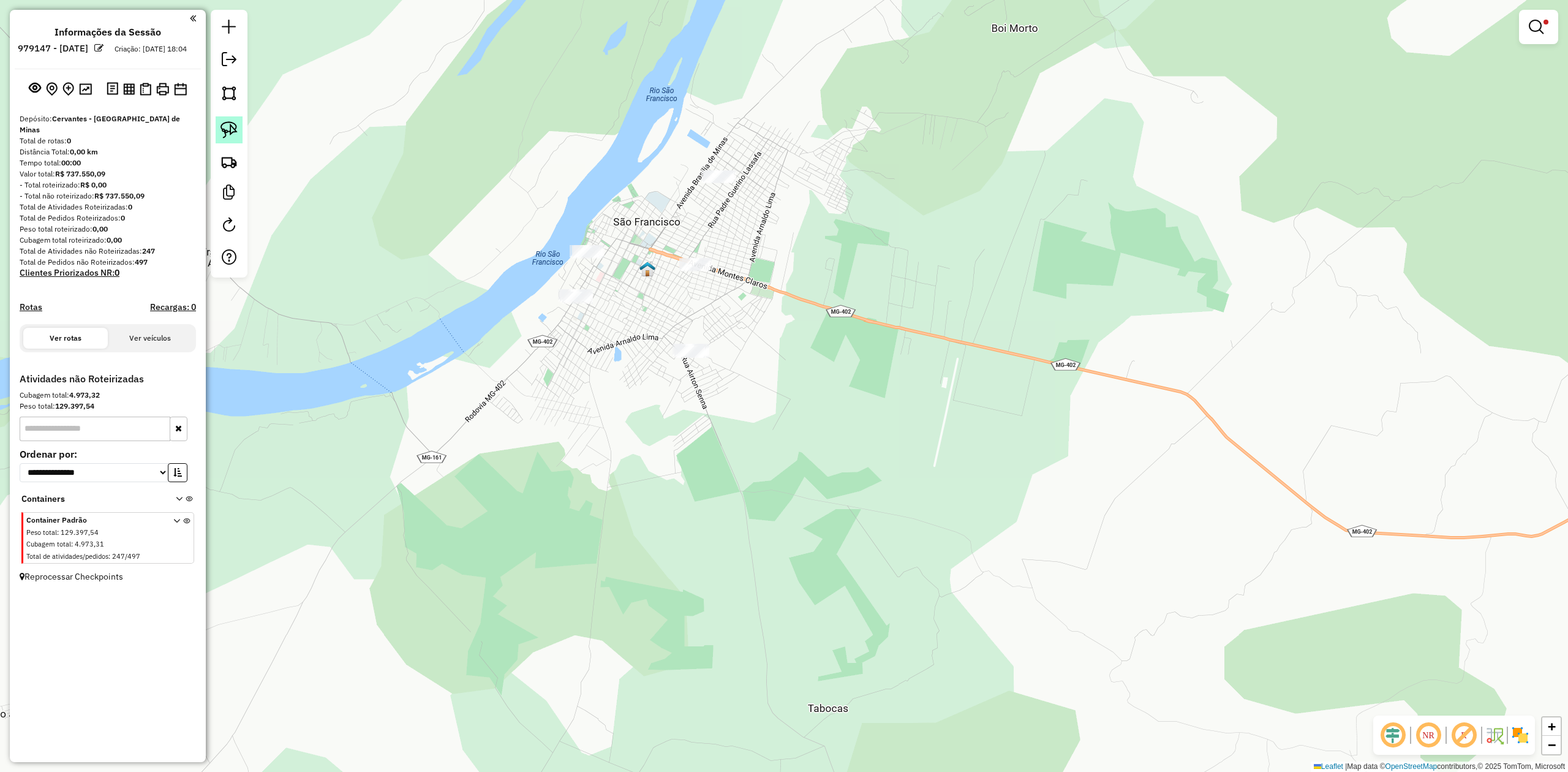
click at [231, 124] on img at bounding box center [229, 130] width 17 height 17
drag, startPoint x: 701, startPoint y: 160, endPoint x: 760, endPoint y: 160, distance: 59.0
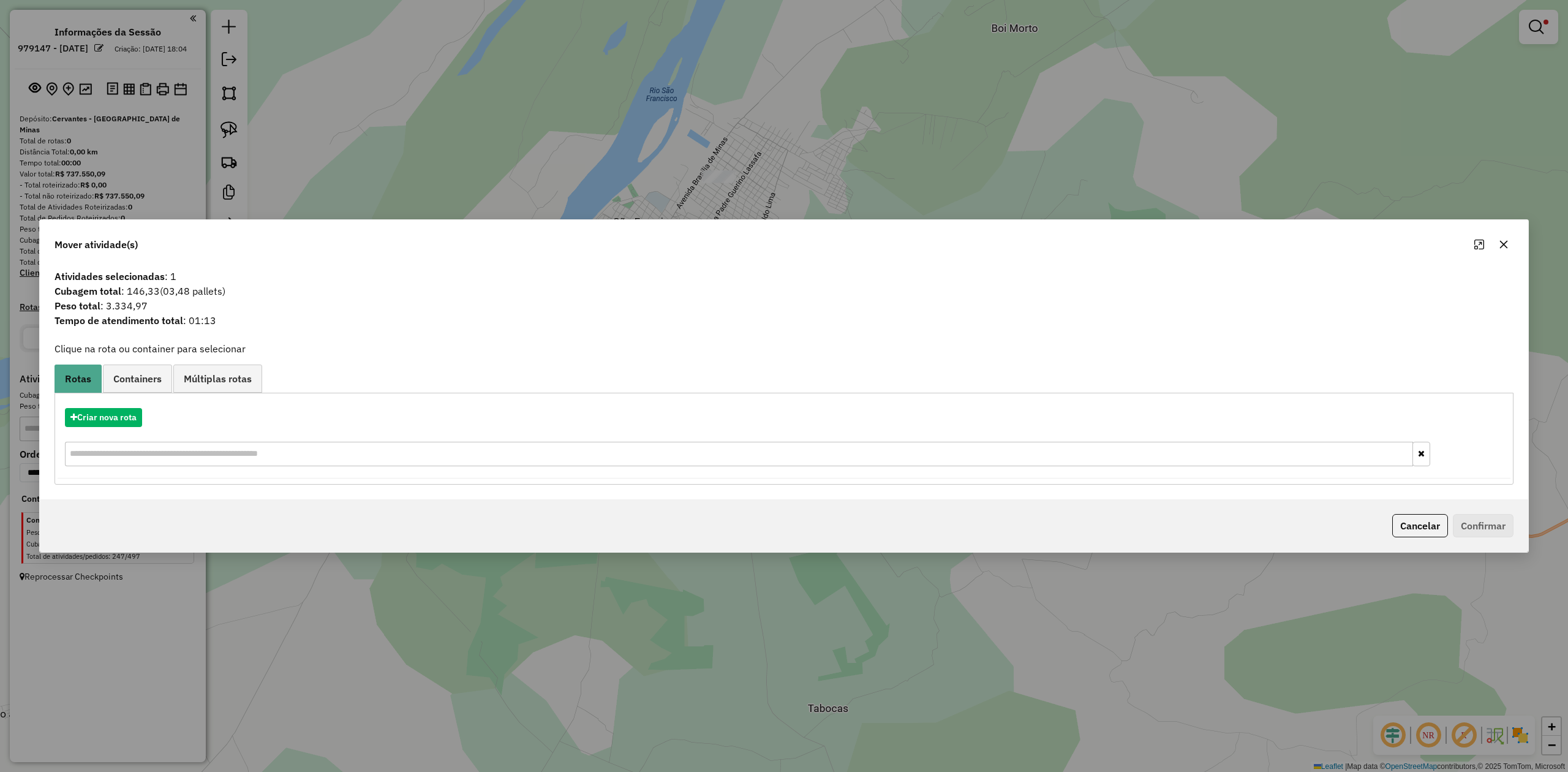
click at [1501, 243] on icon "button" at bounding box center [1504, 245] width 10 height 10
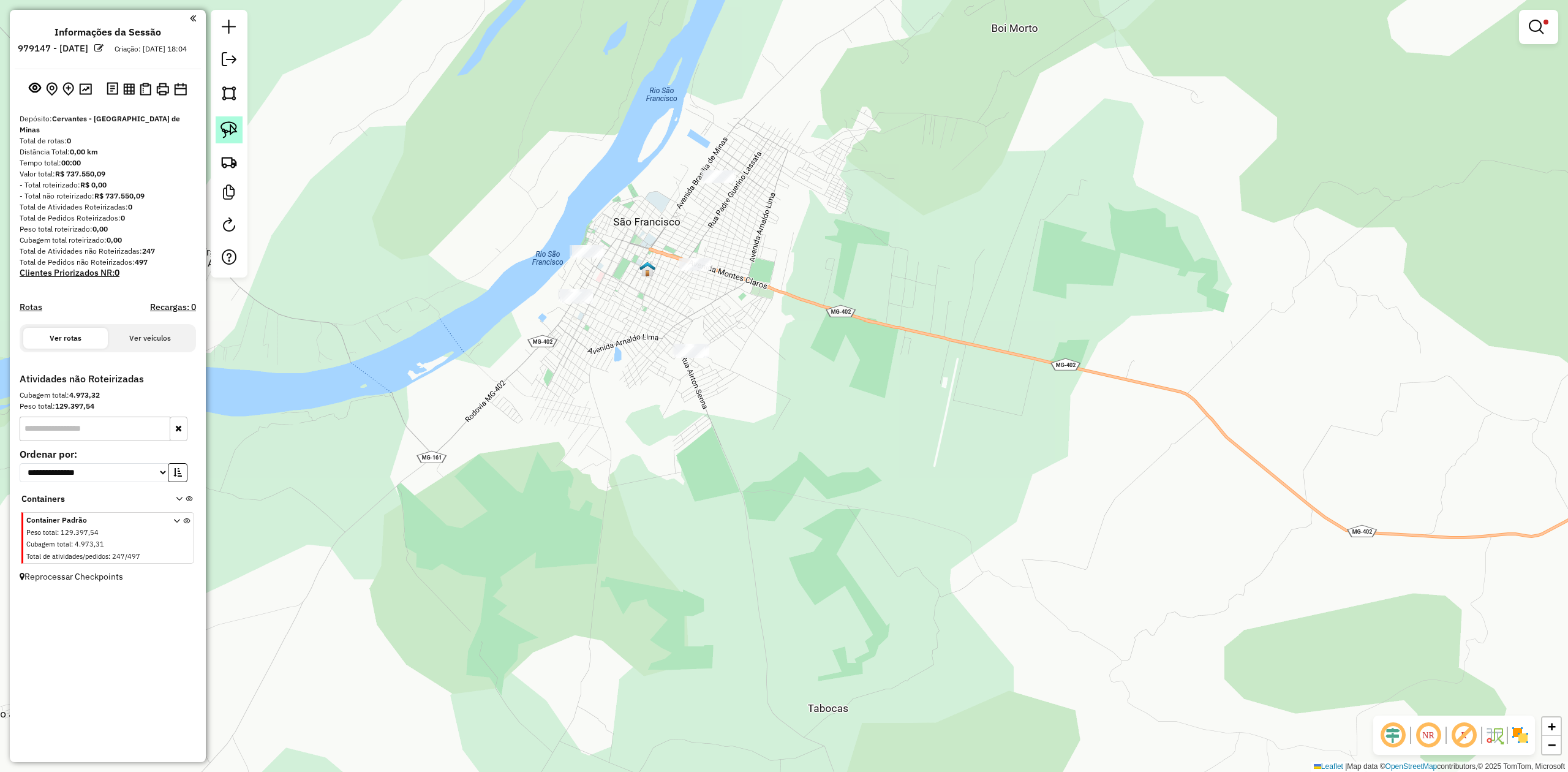
click at [220, 131] on img at bounding box center [229, 130] width 17 height 17
drag, startPoint x: 662, startPoint y: 174, endPoint x: 699, endPoint y: 145, distance: 47.0
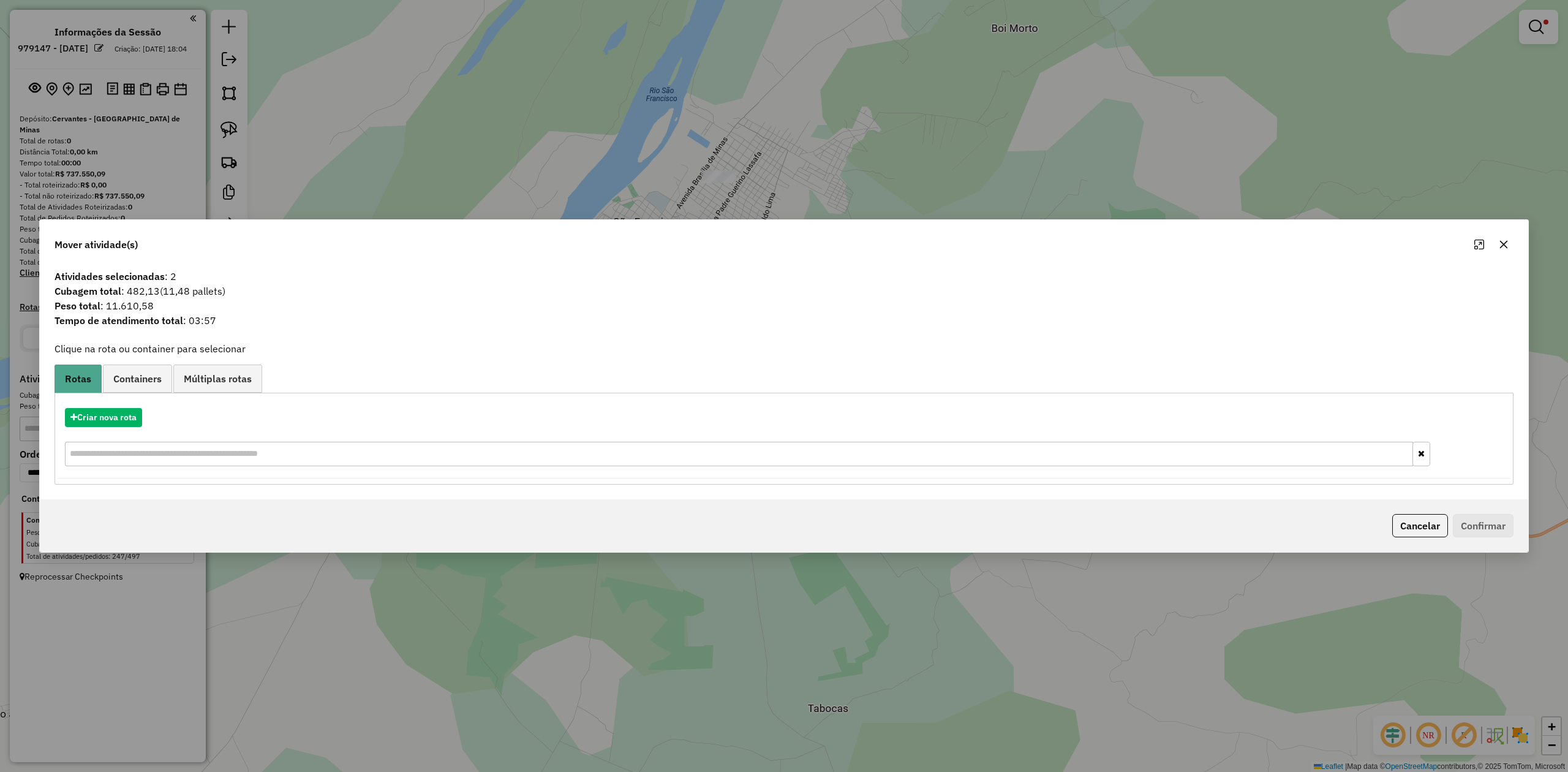
click at [1505, 243] on icon "button" at bounding box center [1504, 245] width 10 height 10
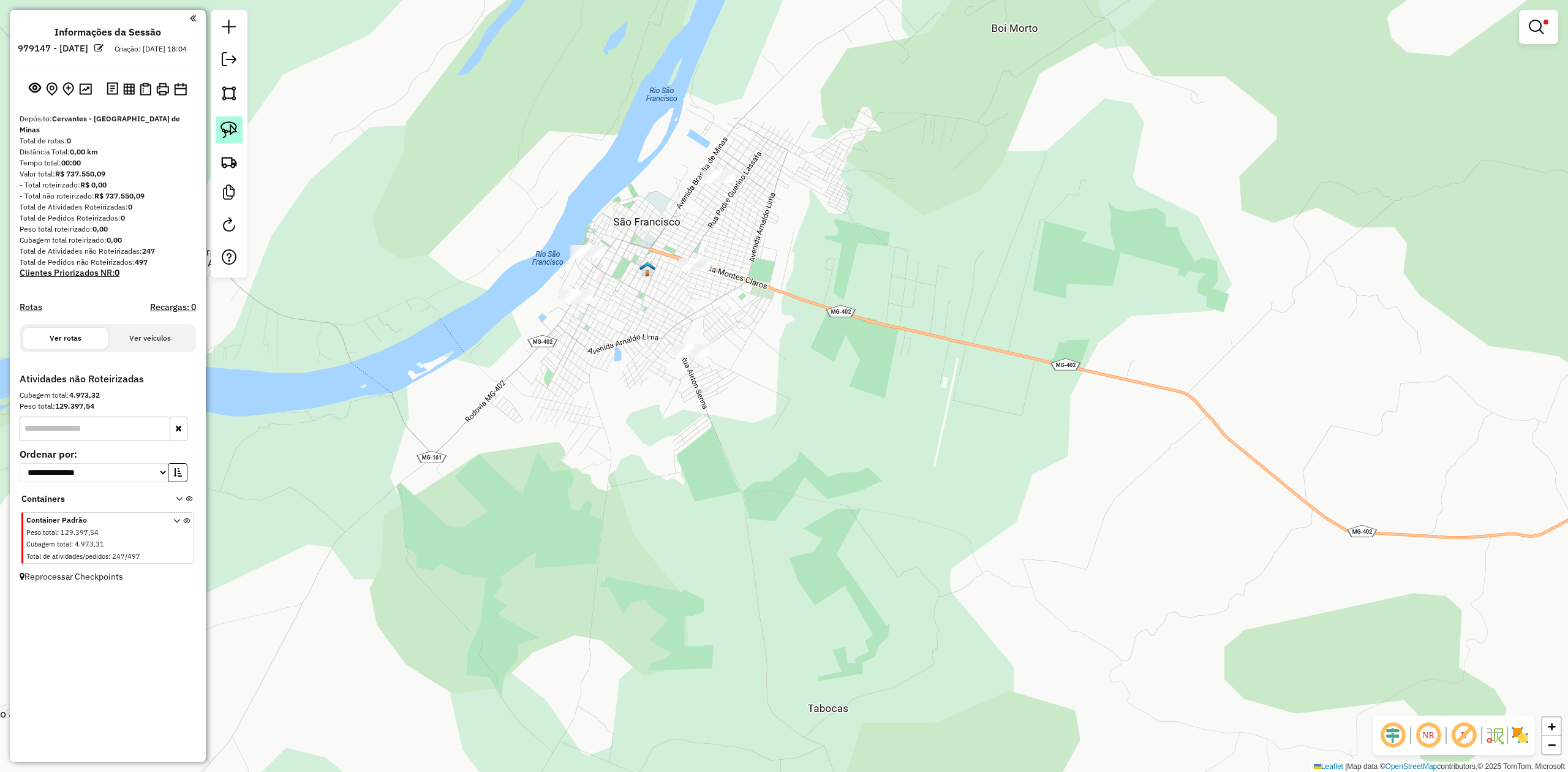
click at [241, 133] on link at bounding box center [229, 130] width 27 height 27
drag, startPoint x: 590, startPoint y: 228, endPoint x: 689, endPoint y: 246, distance: 100.6
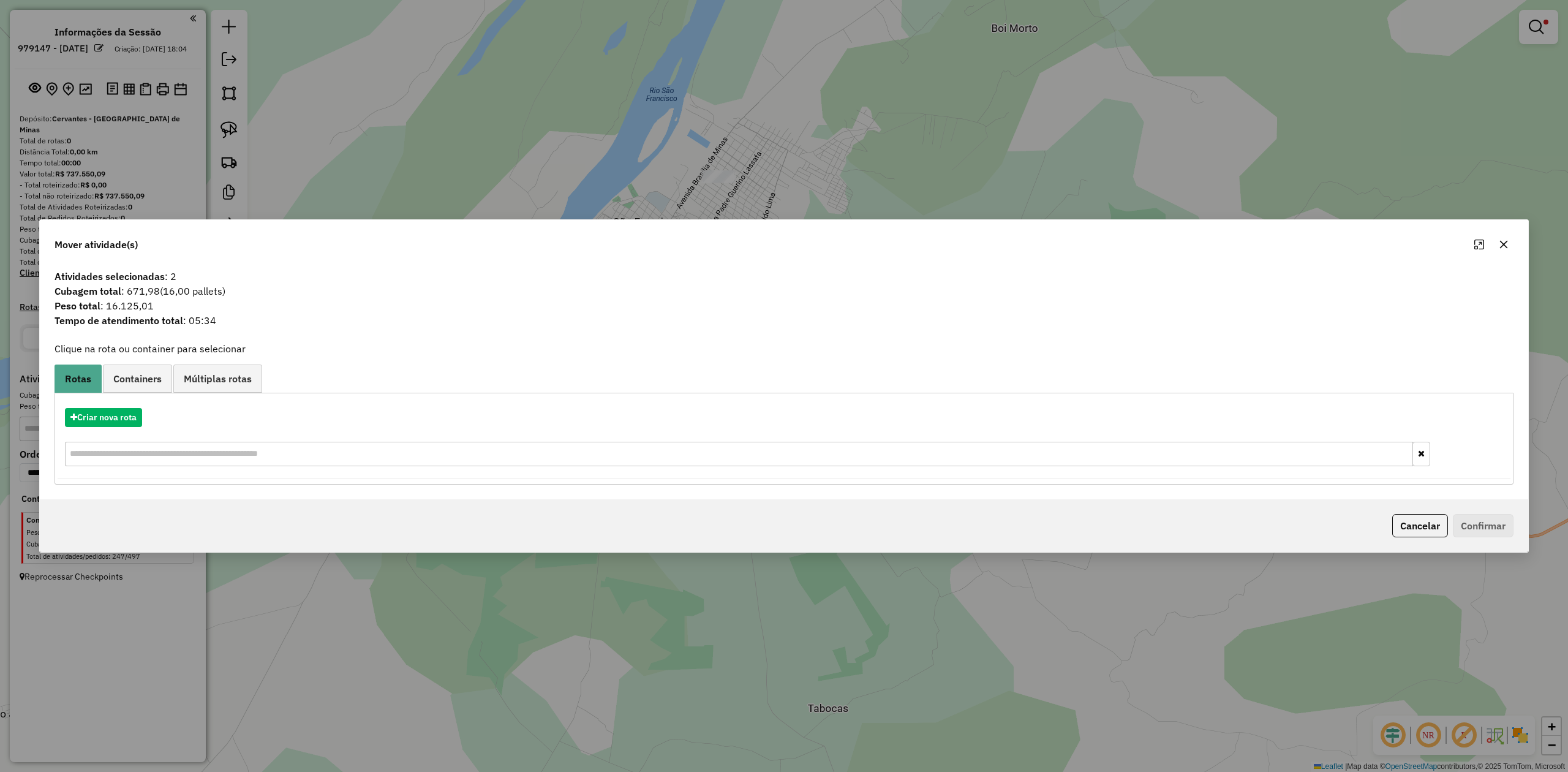
click at [1499, 240] on icon "button" at bounding box center [1504, 245] width 10 height 10
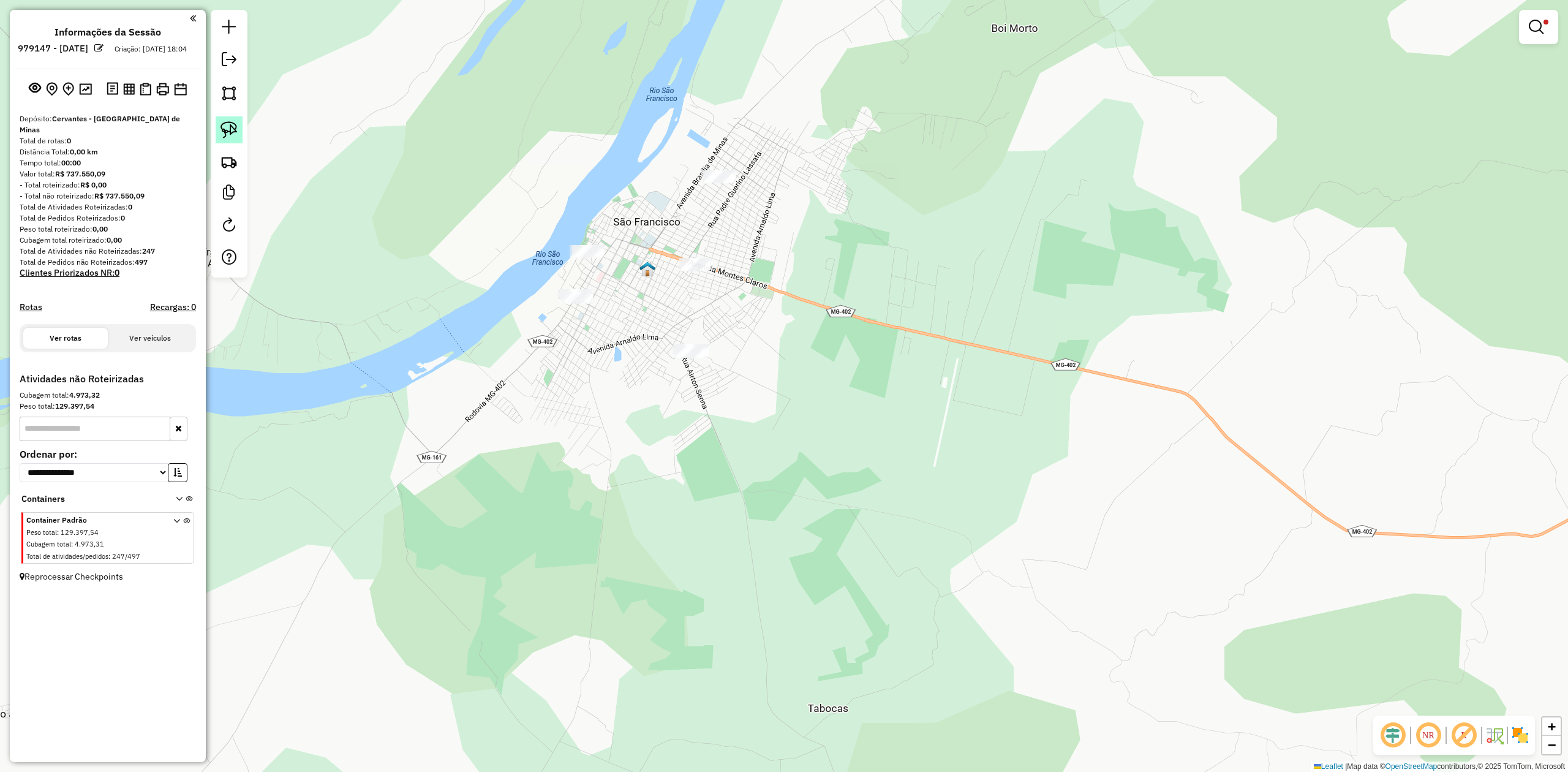
click at [230, 138] on img at bounding box center [229, 130] width 17 height 17
drag, startPoint x: 679, startPoint y: 249, endPoint x: 704, endPoint y: 248, distance: 25.0
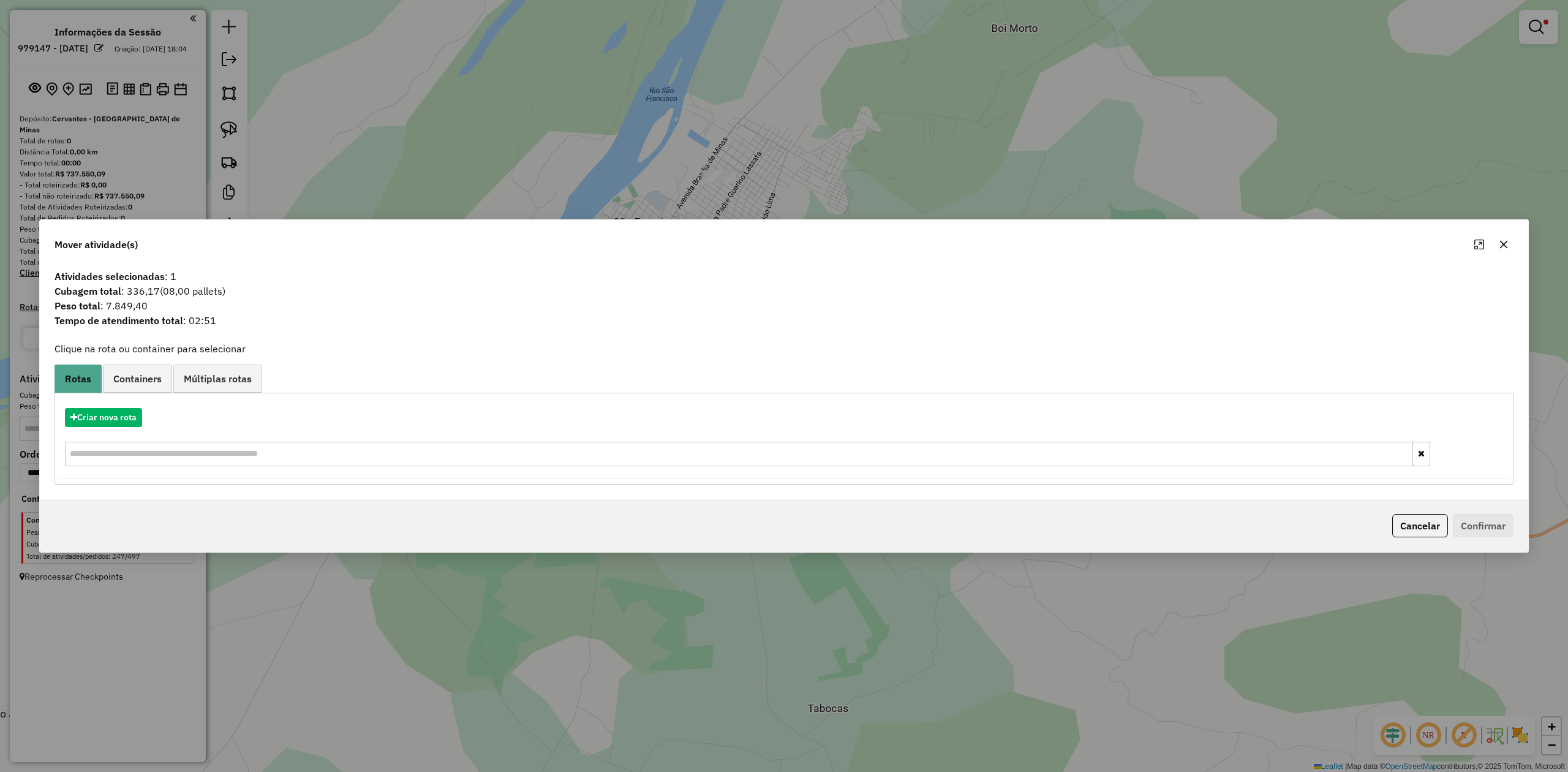
click at [1503, 240] on icon "button" at bounding box center [1504, 245] width 10 height 10
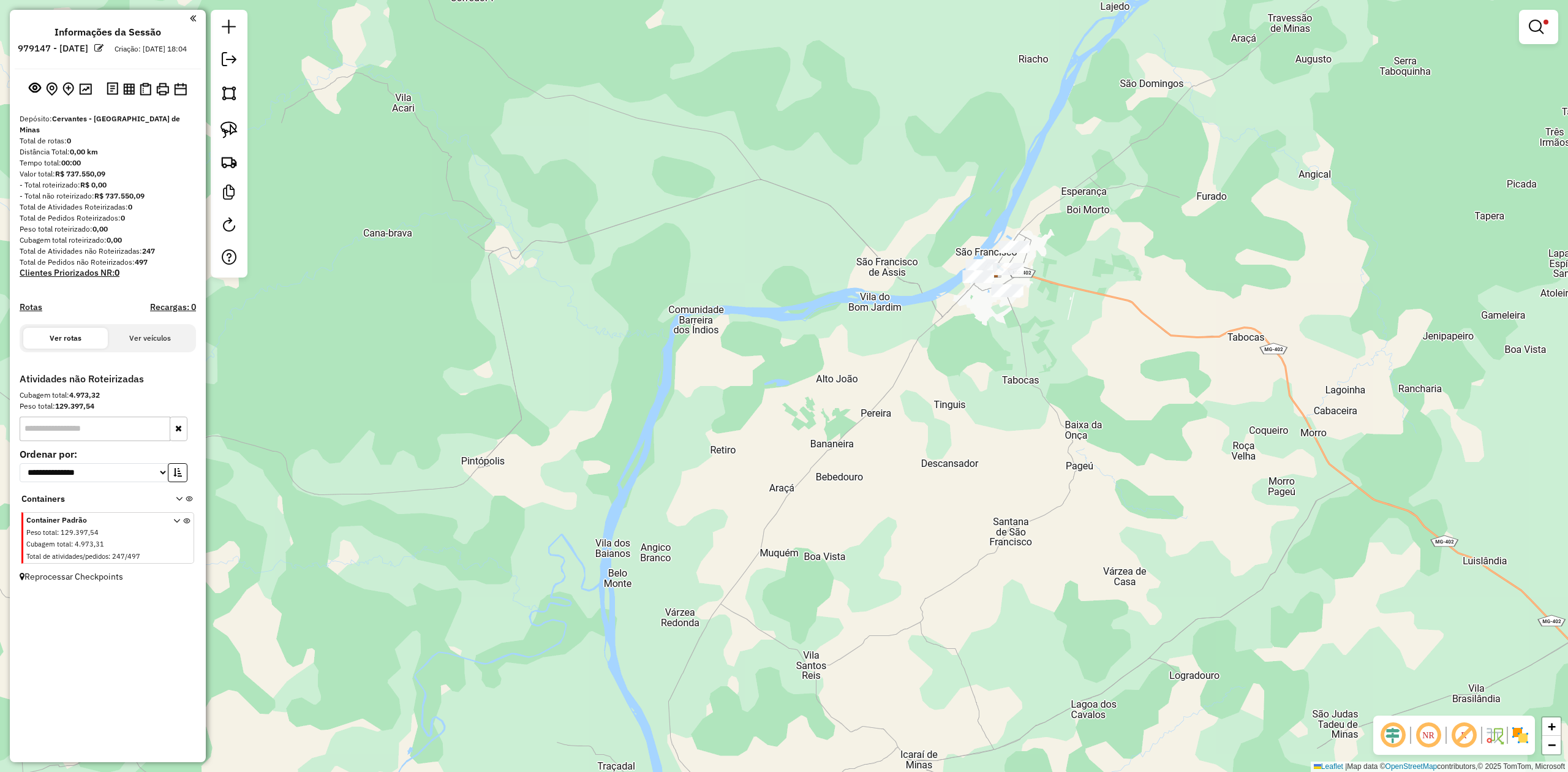
click at [1513, 729] on img at bounding box center [1521, 735] width 20 height 20
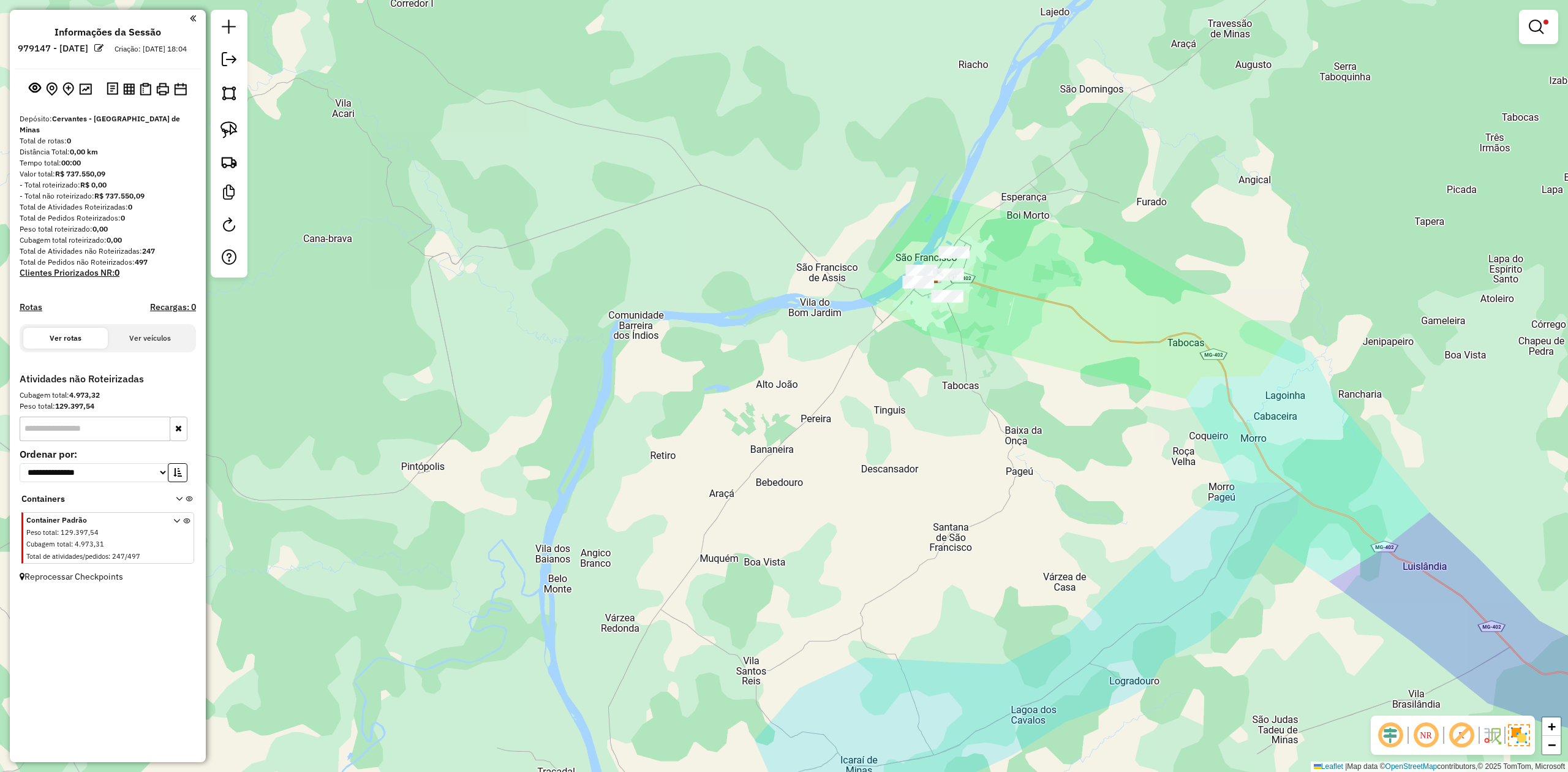
drag, startPoint x: 963, startPoint y: 511, endPoint x: 757, endPoint y: 525, distance: 206.5
click at [767, 525] on div "Limpar filtros Janela de atendimento Grade de atendimento Capacidade Transporta…" at bounding box center [784, 386] width 1568 height 772
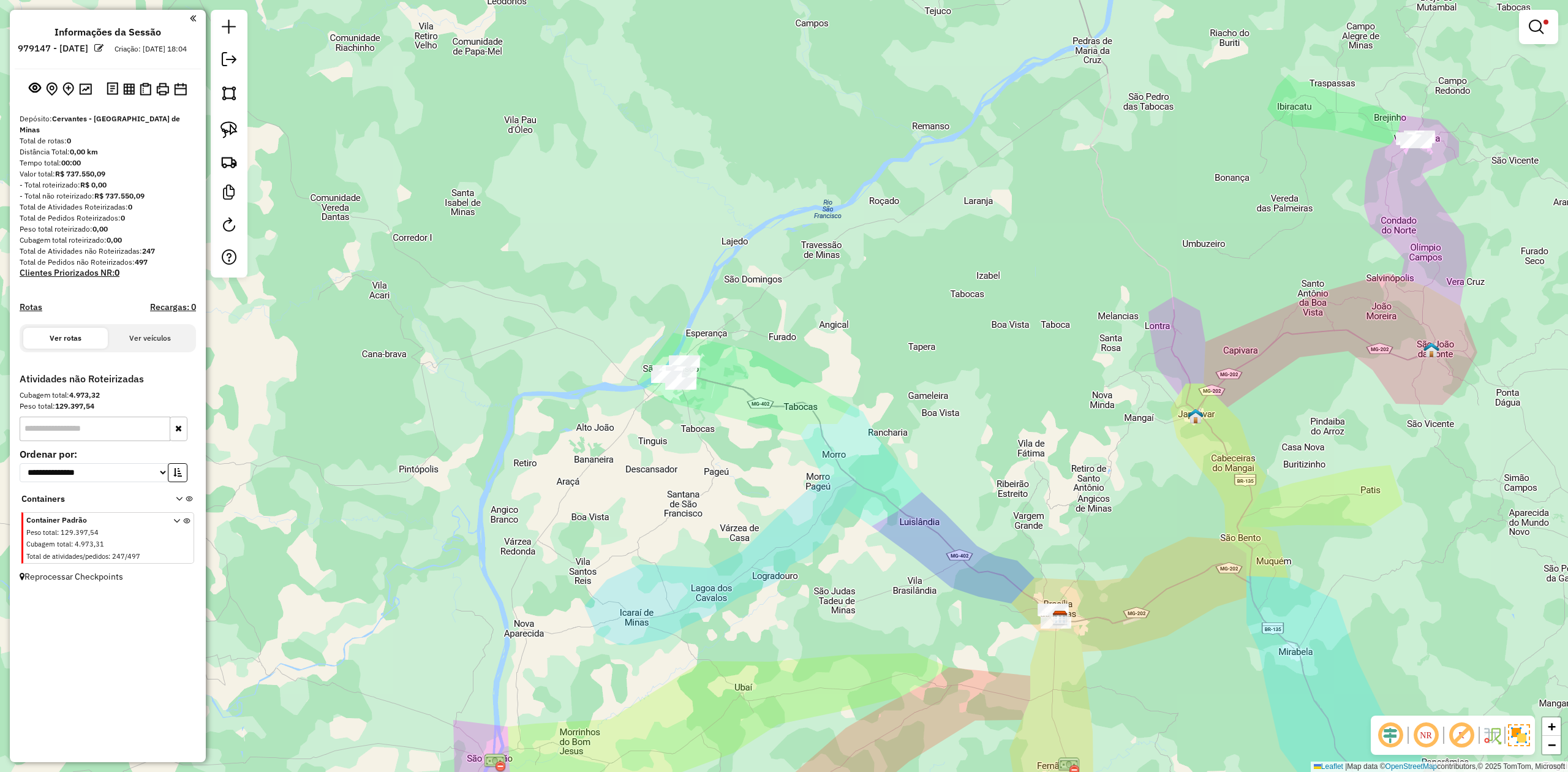
drag, startPoint x: 1173, startPoint y: 327, endPoint x: 721, endPoint y: 533, distance: 496.7
click at [723, 532] on div "Limpar filtros Janela de atendimento Grade de atendimento Capacidade Transporta…" at bounding box center [784, 386] width 1568 height 772
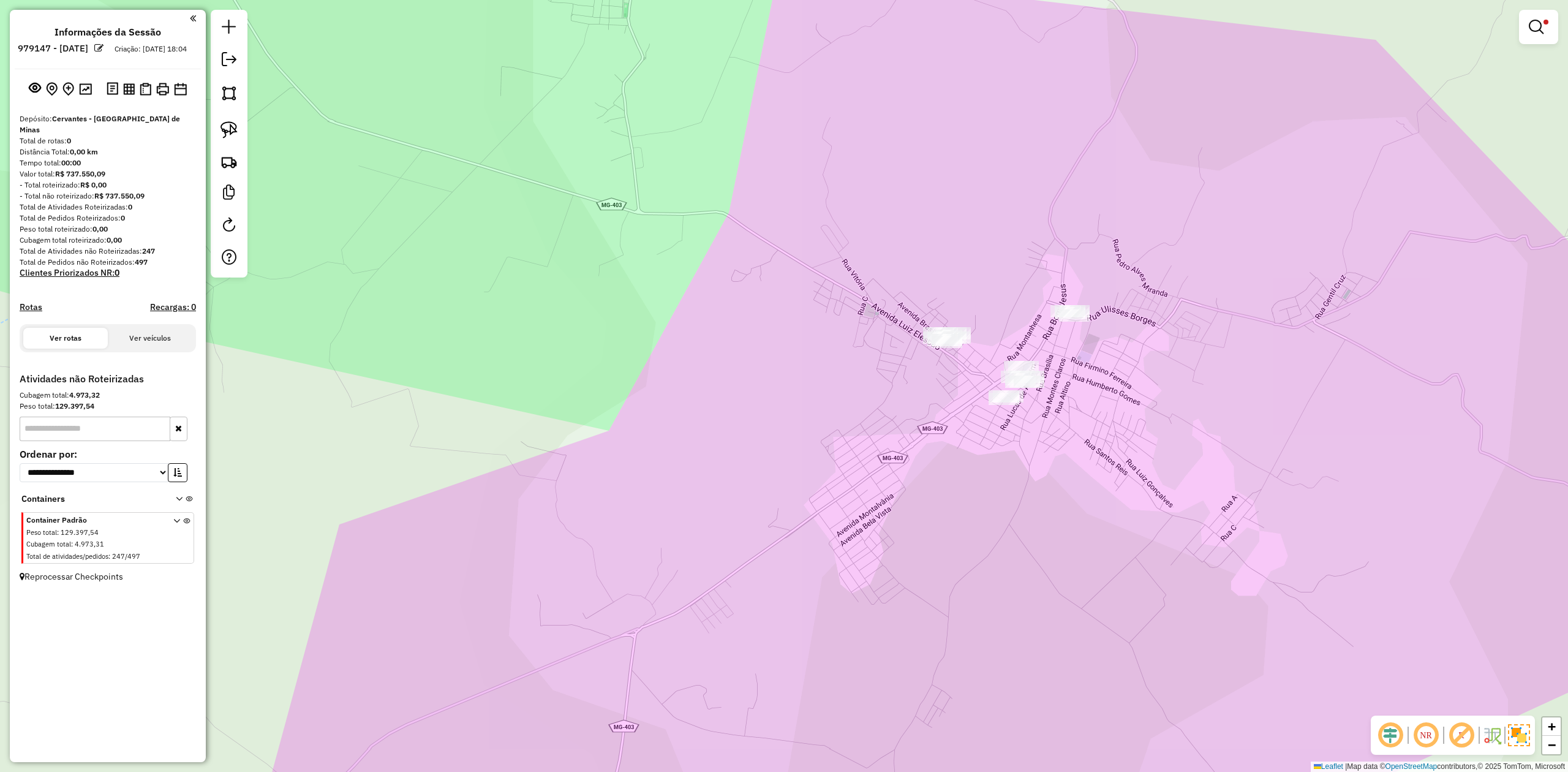
click at [227, 128] on img at bounding box center [229, 130] width 17 height 17
drag, startPoint x: 913, startPoint y: 314, endPoint x: 927, endPoint y: 264, distance: 51.9
click at [238, 126] on link at bounding box center [229, 130] width 27 height 27
drag, startPoint x: 1039, startPoint y: 262, endPoint x: 1105, endPoint y: 284, distance: 69.6
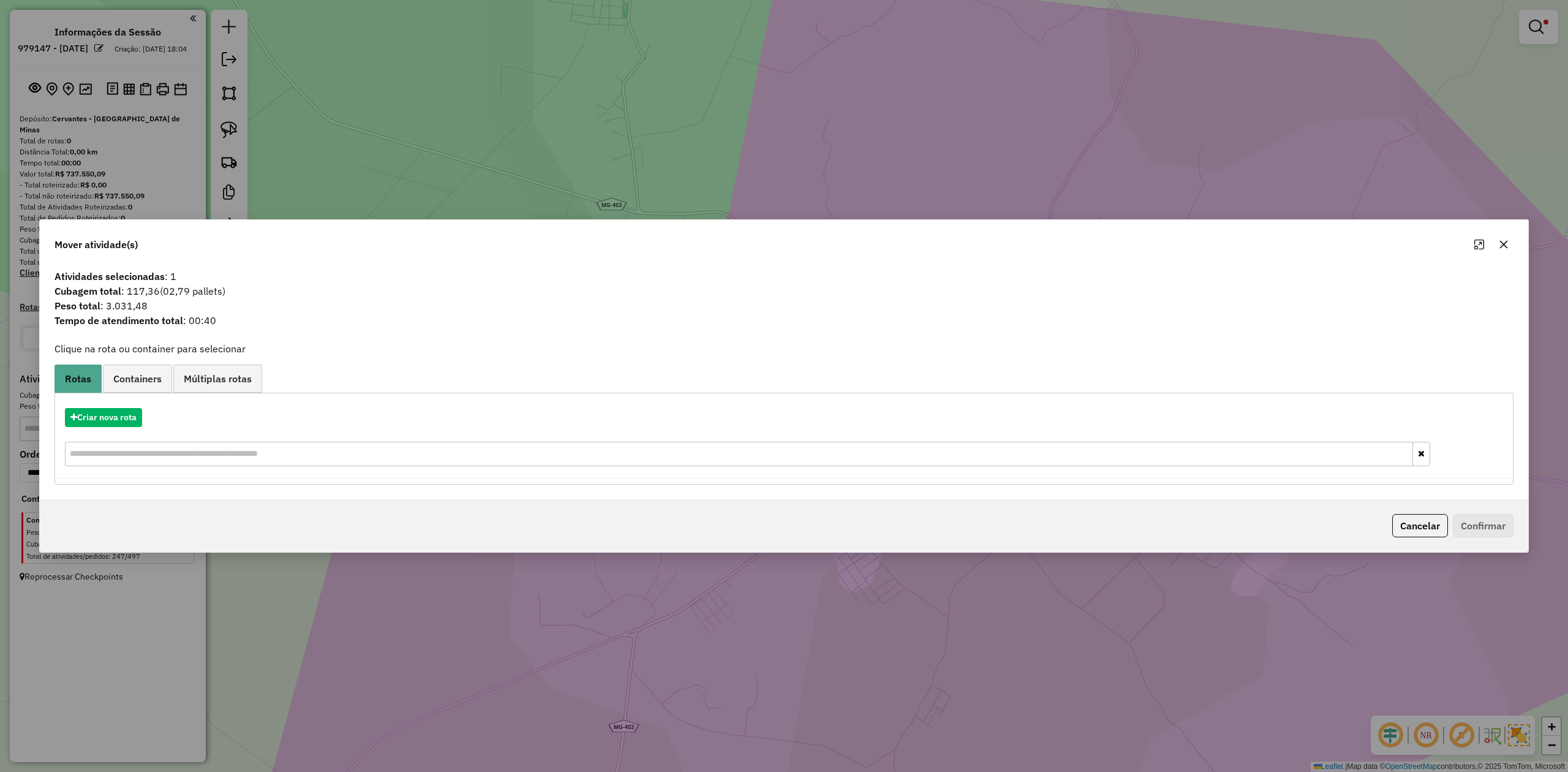
click at [1502, 240] on icon "button" at bounding box center [1504, 245] width 10 height 10
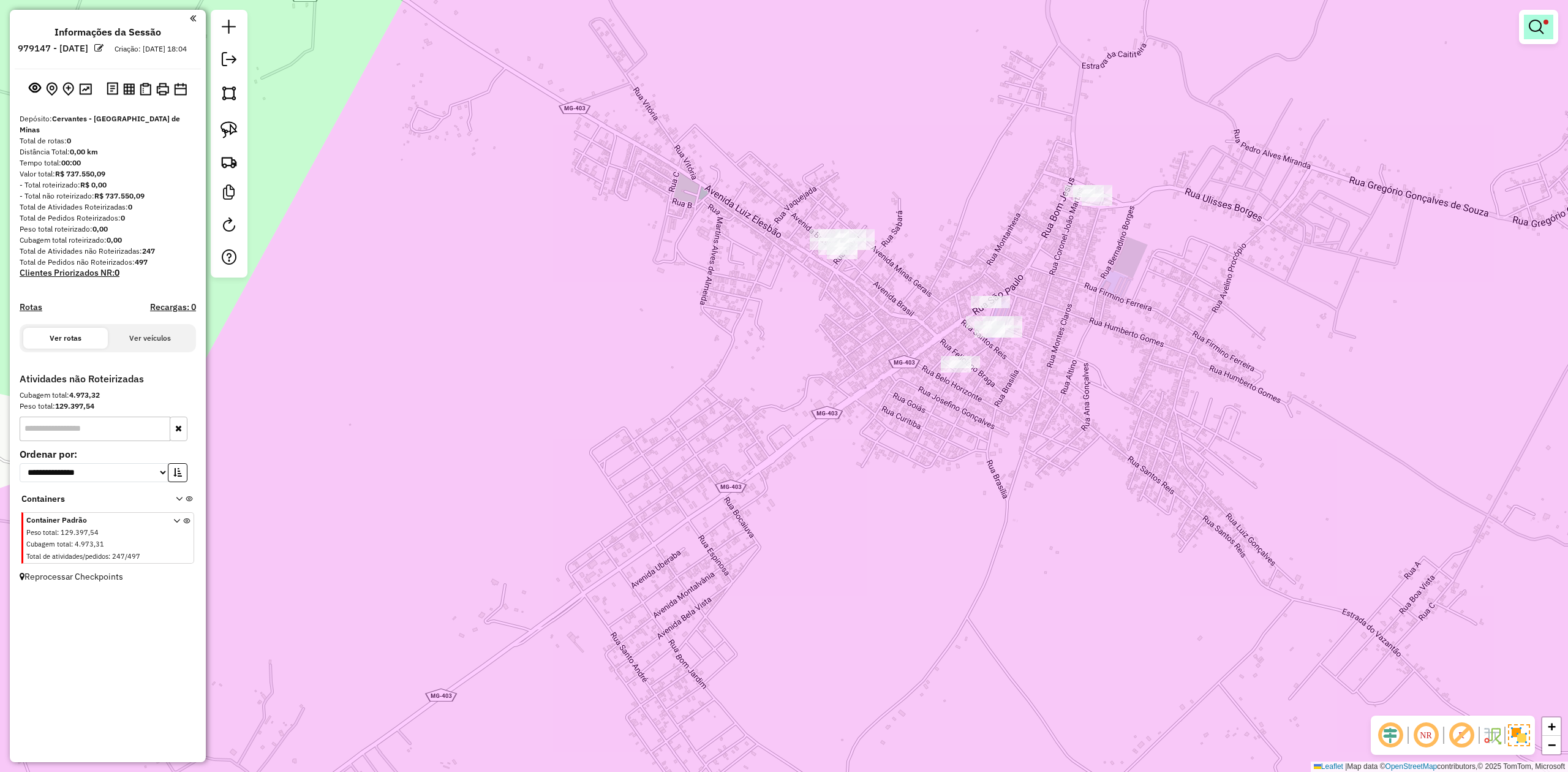
click at [1533, 29] on em at bounding box center [1535, 27] width 15 height 15
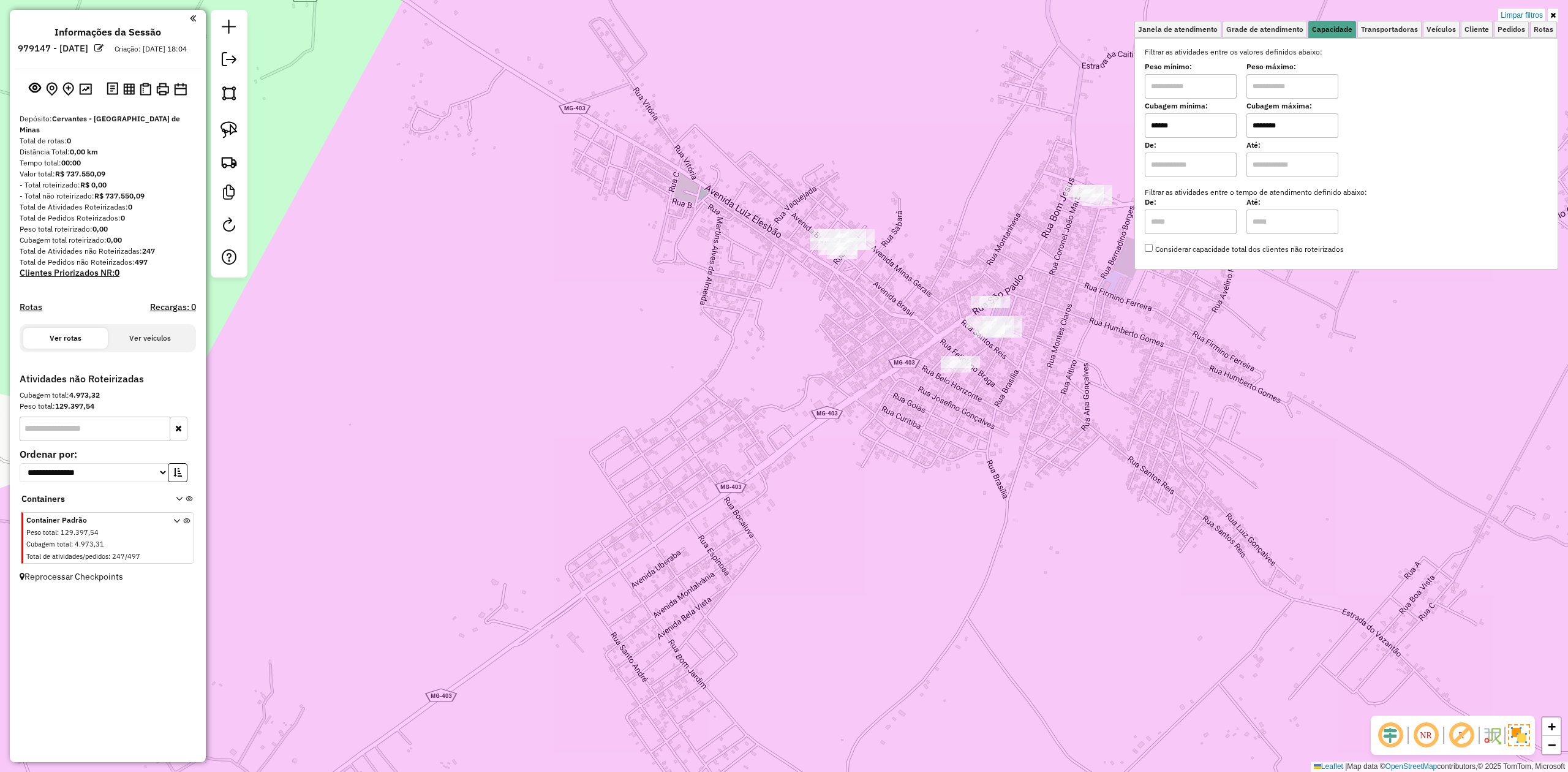
click at [1197, 120] on input "******" at bounding box center [1190, 125] width 92 height 25
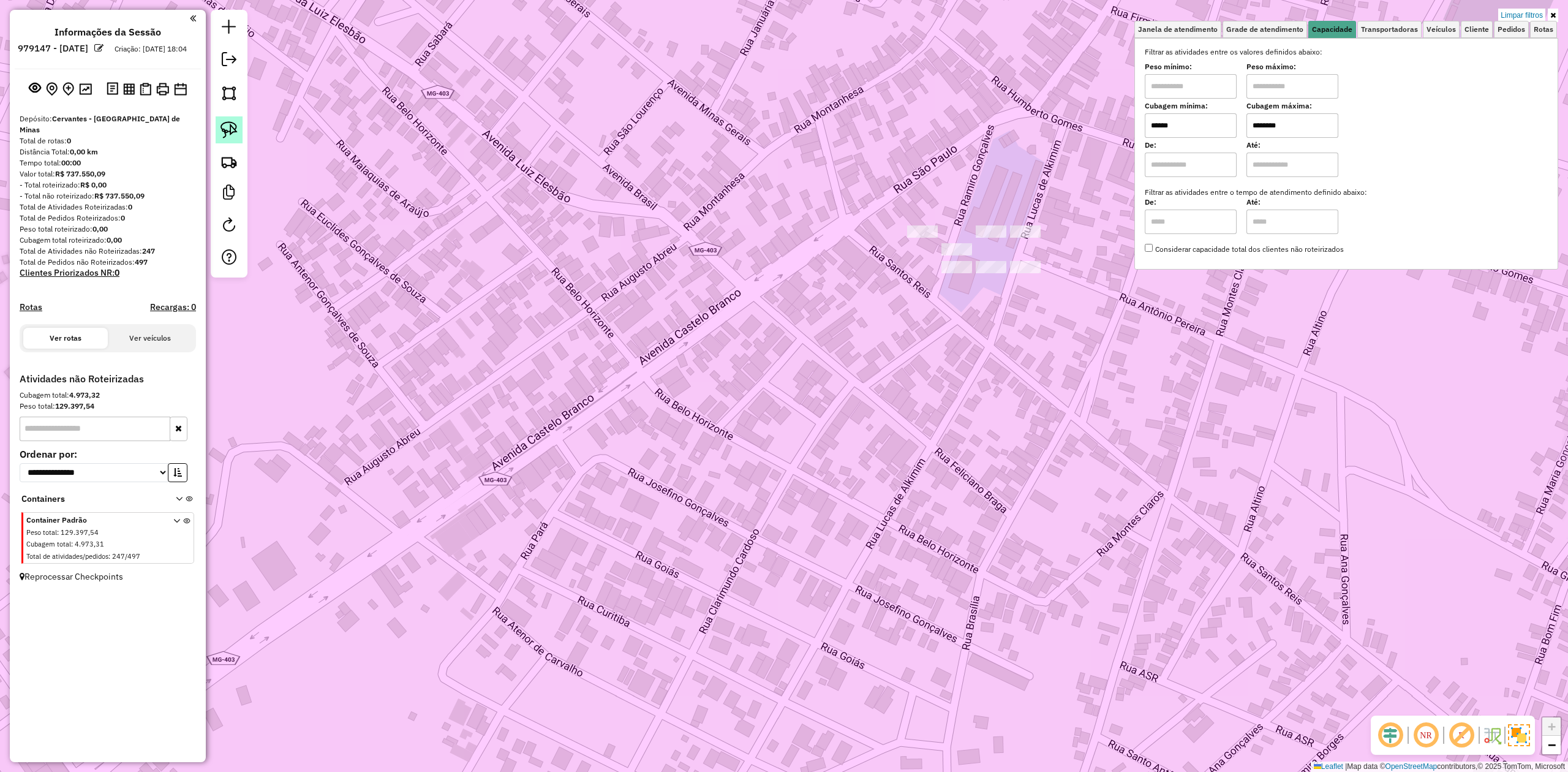
type input "******"
click at [235, 135] on img at bounding box center [229, 130] width 17 height 17
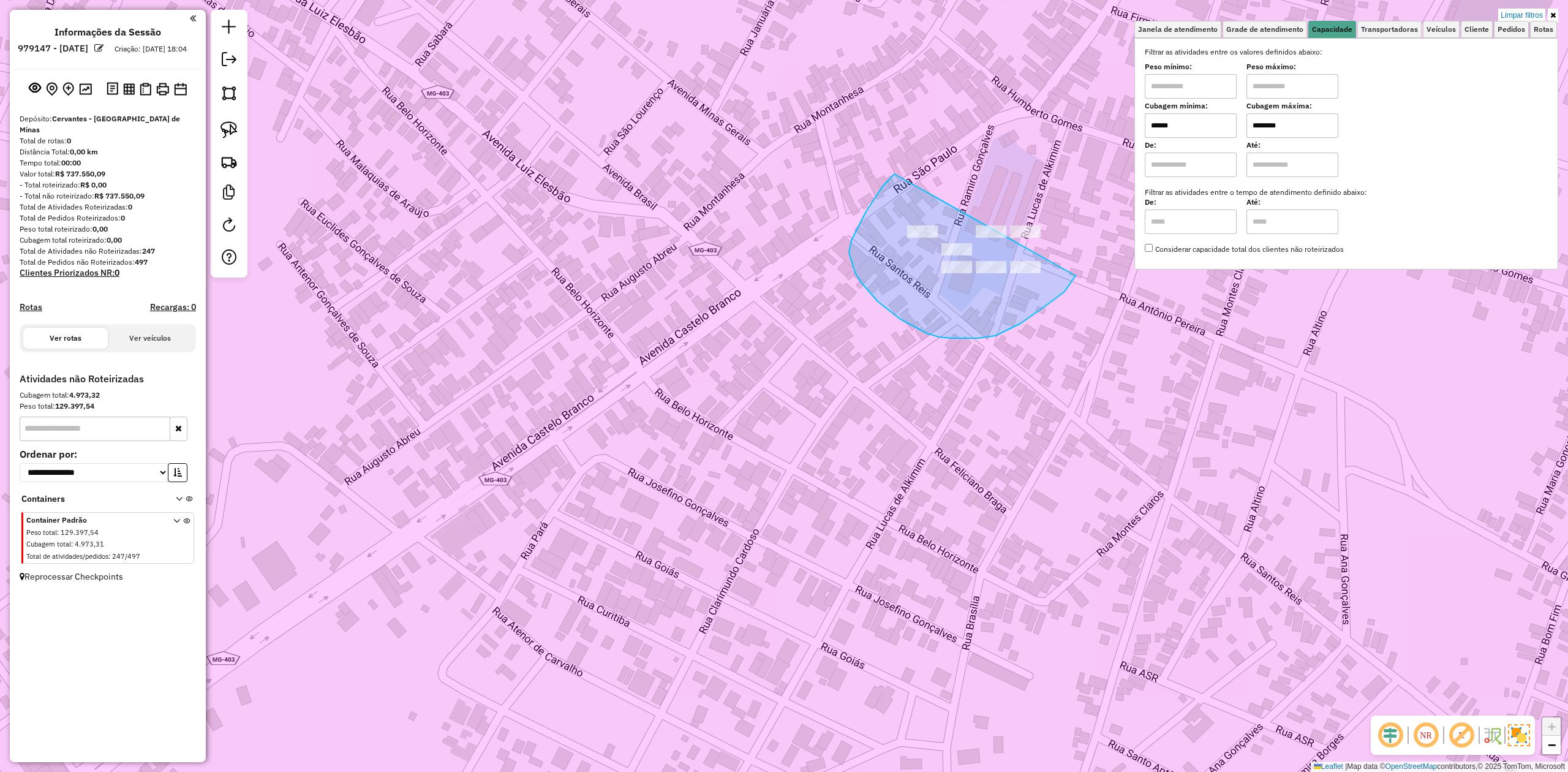
drag, startPoint x: 894, startPoint y: 174, endPoint x: 1015, endPoint y: 194, distance: 122.6
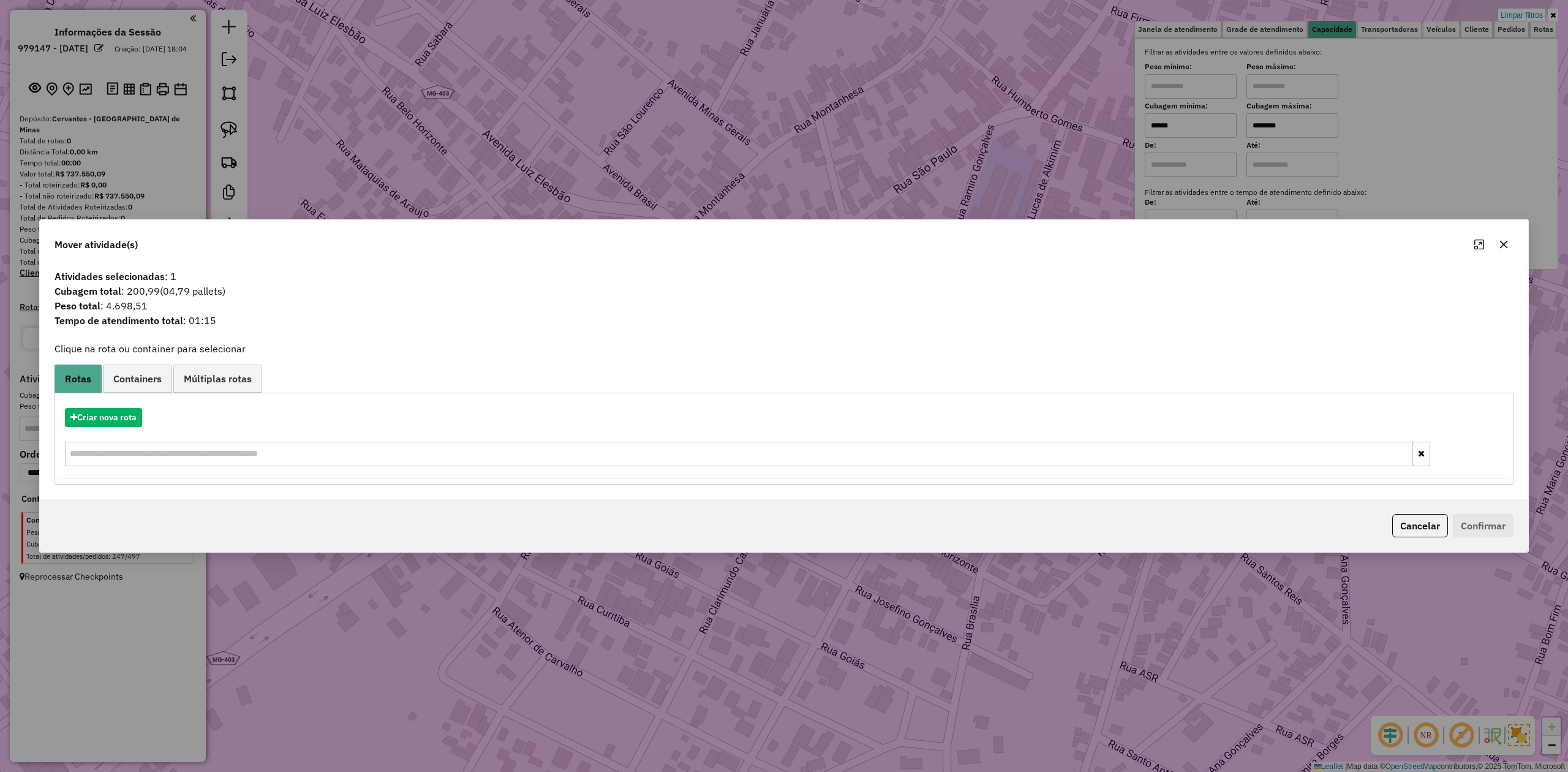
click at [1507, 241] on icon "button" at bounding box center [1504, 245] width 10 height 10
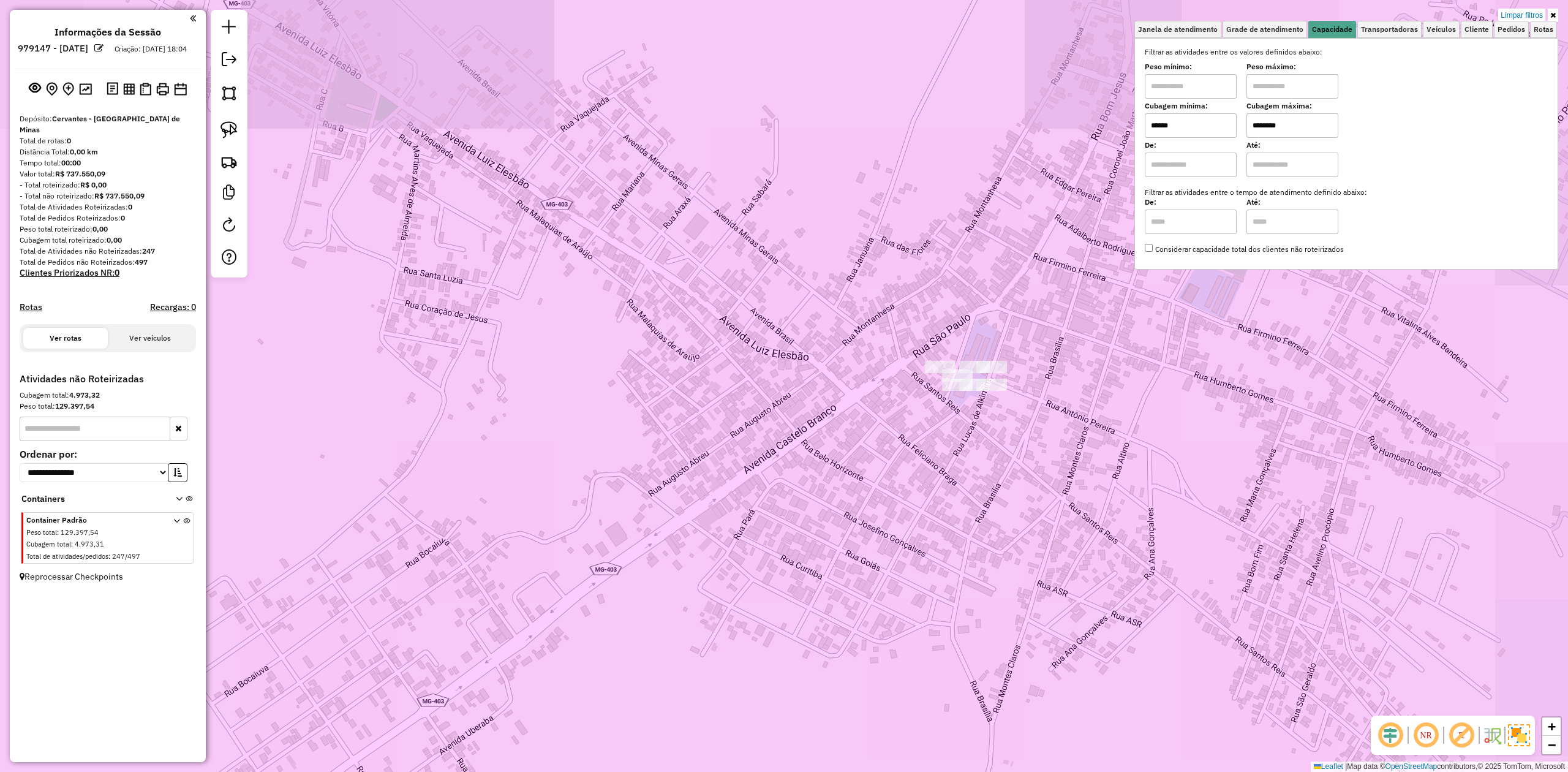
drag, startPoint x: 1000, startPoint y: 434, endPoint x: 807, endPoint y: 459, distance: 194.6
click at [808, 461] on div "Limpar filtros Janela de atendimento Grade de atendimento Capacidade Transporta…" at bounding box center [784, 386] width 1568 height 772
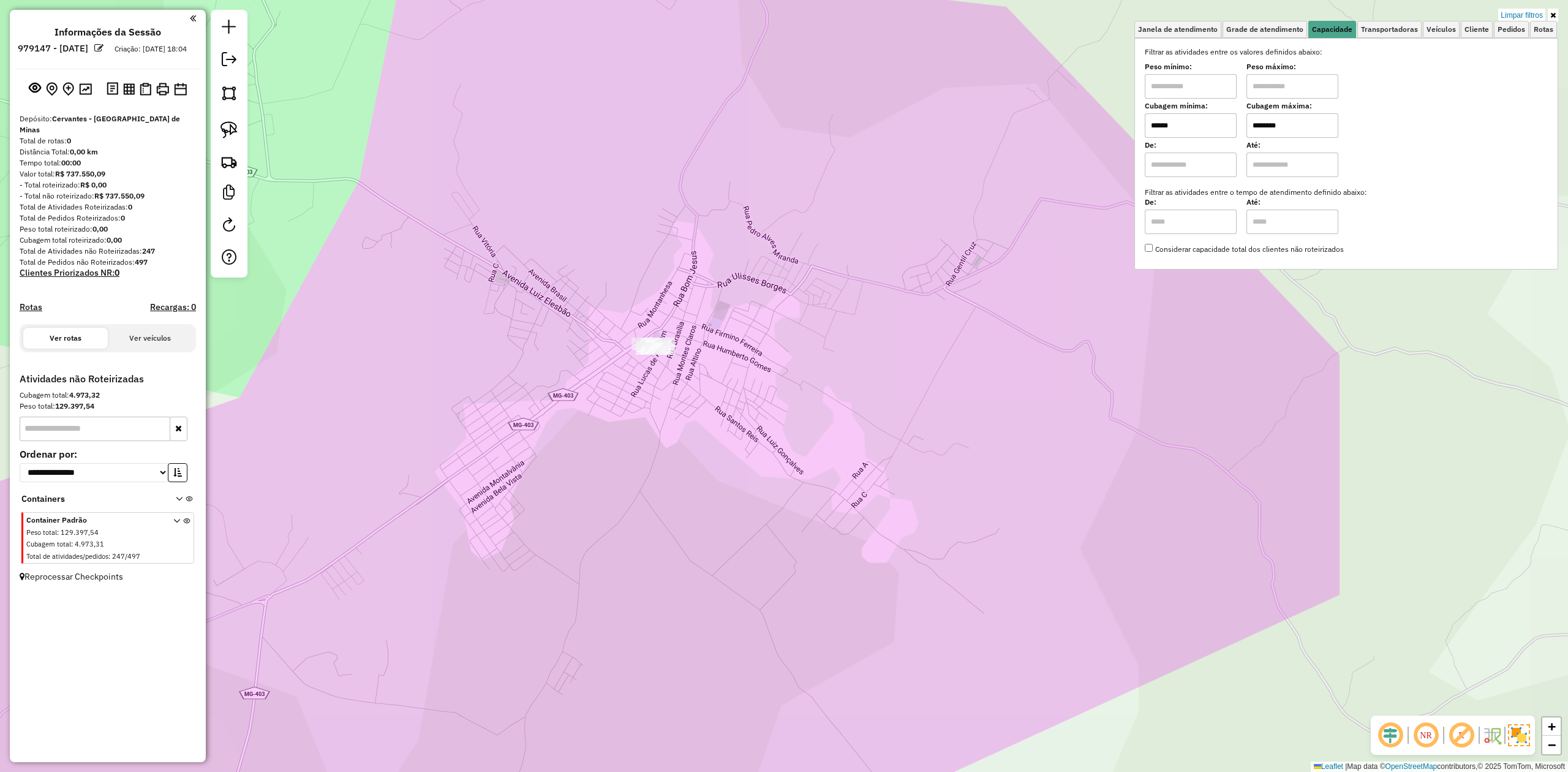
drag, startPoint x: 576, startPoint y: 481, endPoint x: 617, endPoint y: 362, distance: 125.9
click at [616, 370] on div "Limpar filtros Janela de atendimento Grade de atendimento Capacidade Transporta…" at bounding box center [784, 386] width 1568 height 772
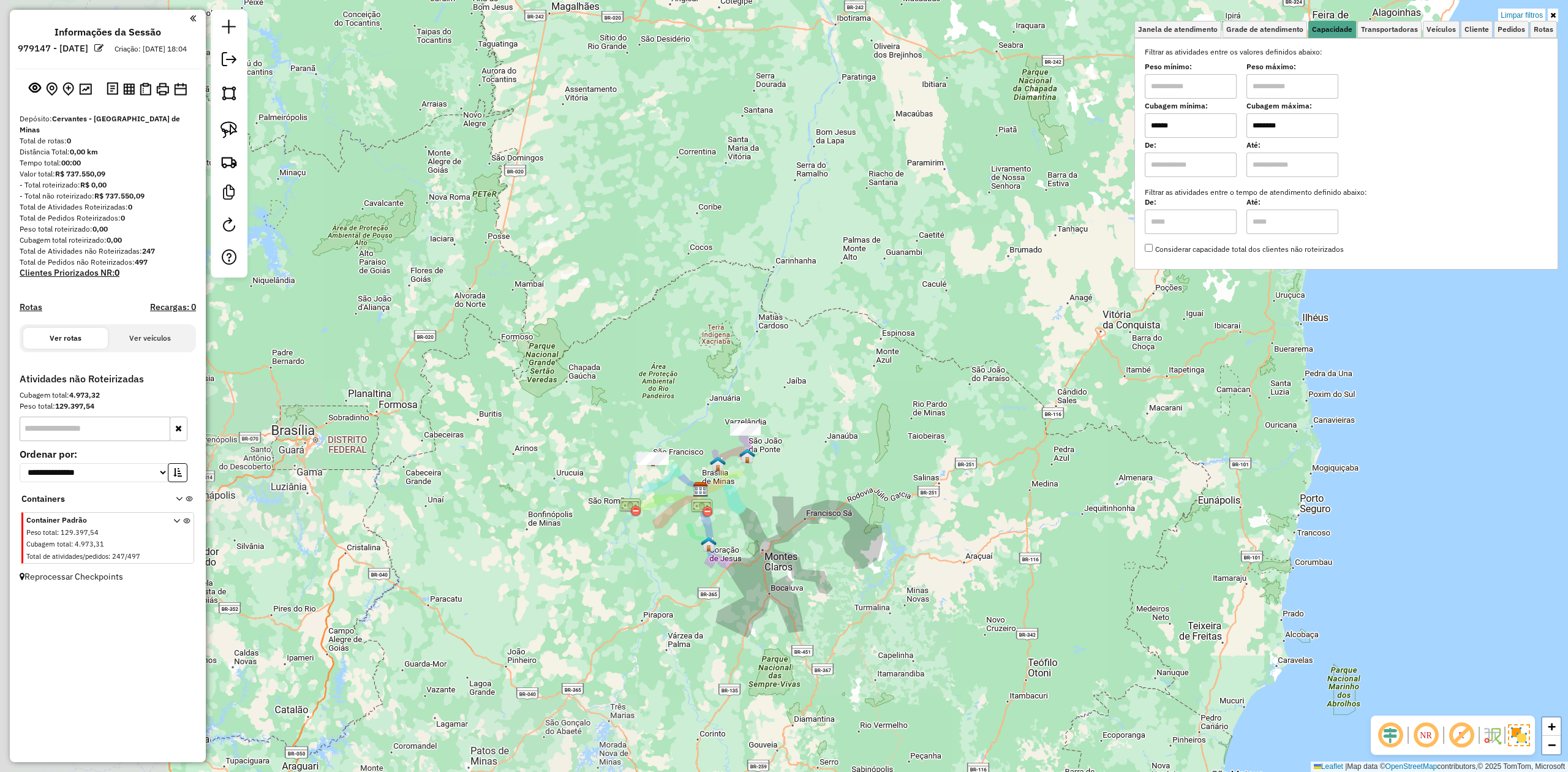
drag, startPoint x: 557, startPoint y: 531, endPoint x: 706, endPoint y: 523, distance: 149.2
click at [709, 519] on img at bounding box center [701, 508] width 22 height 22
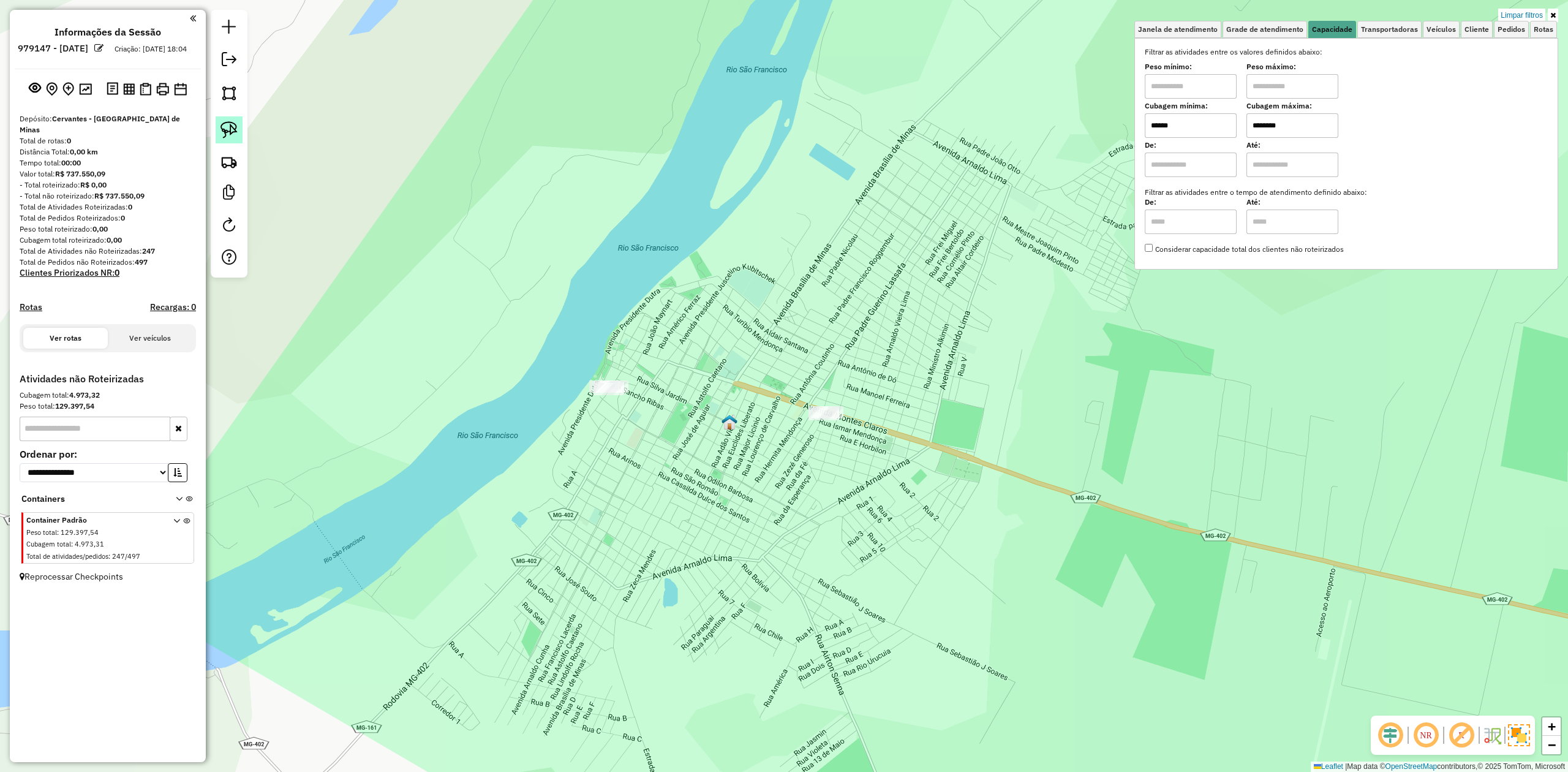
click at [234, 133] on img at bounding box center [229, 130] width 17 height 17
drag, startPoint x: 601, startPoint y: 335, endPoint x: 601, endPoint y: 304, distance: 31.0
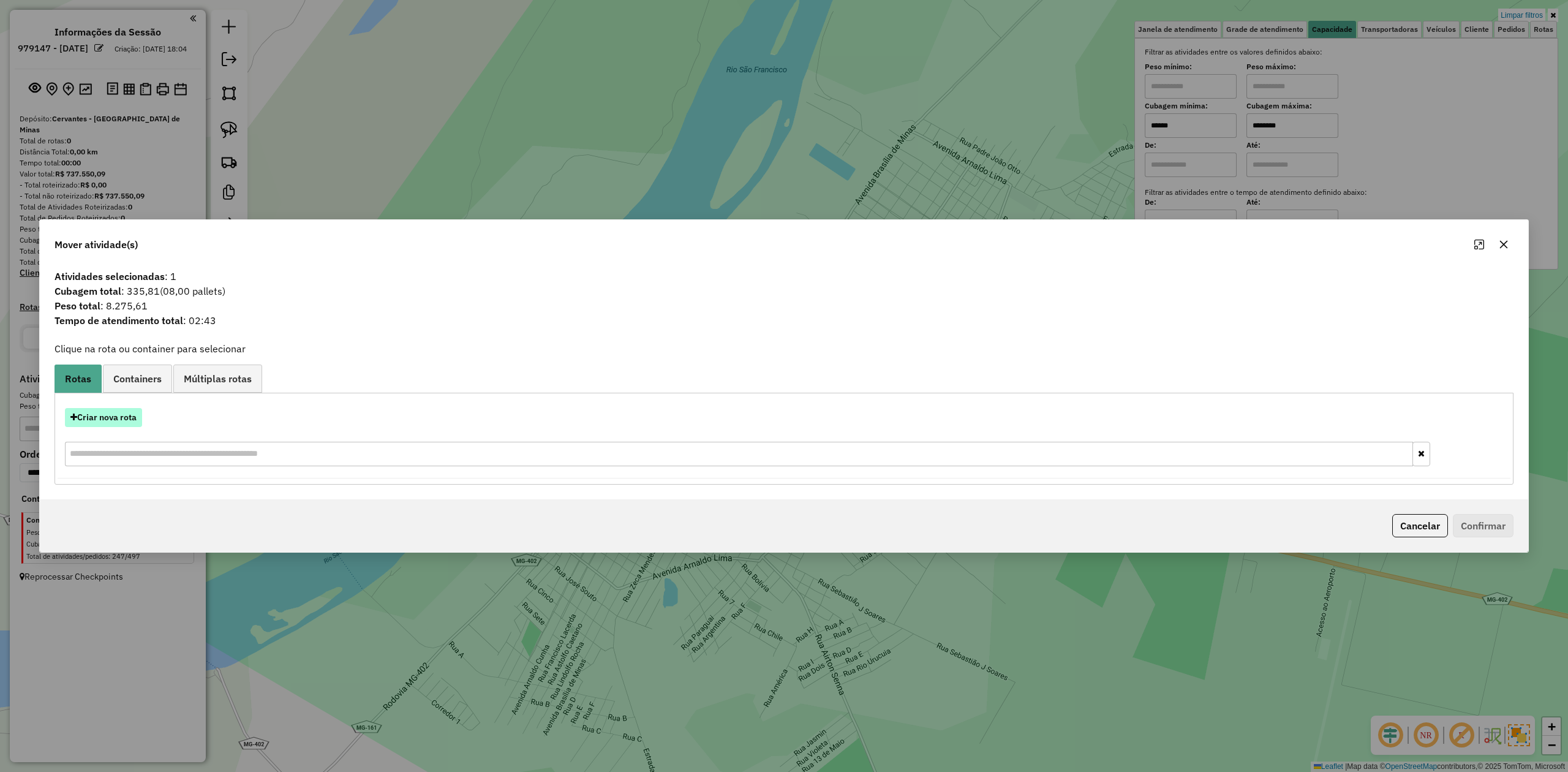
click at [91, 408] on button "Criar nova rota" at bounding box center [103, 418] width 77 height 19
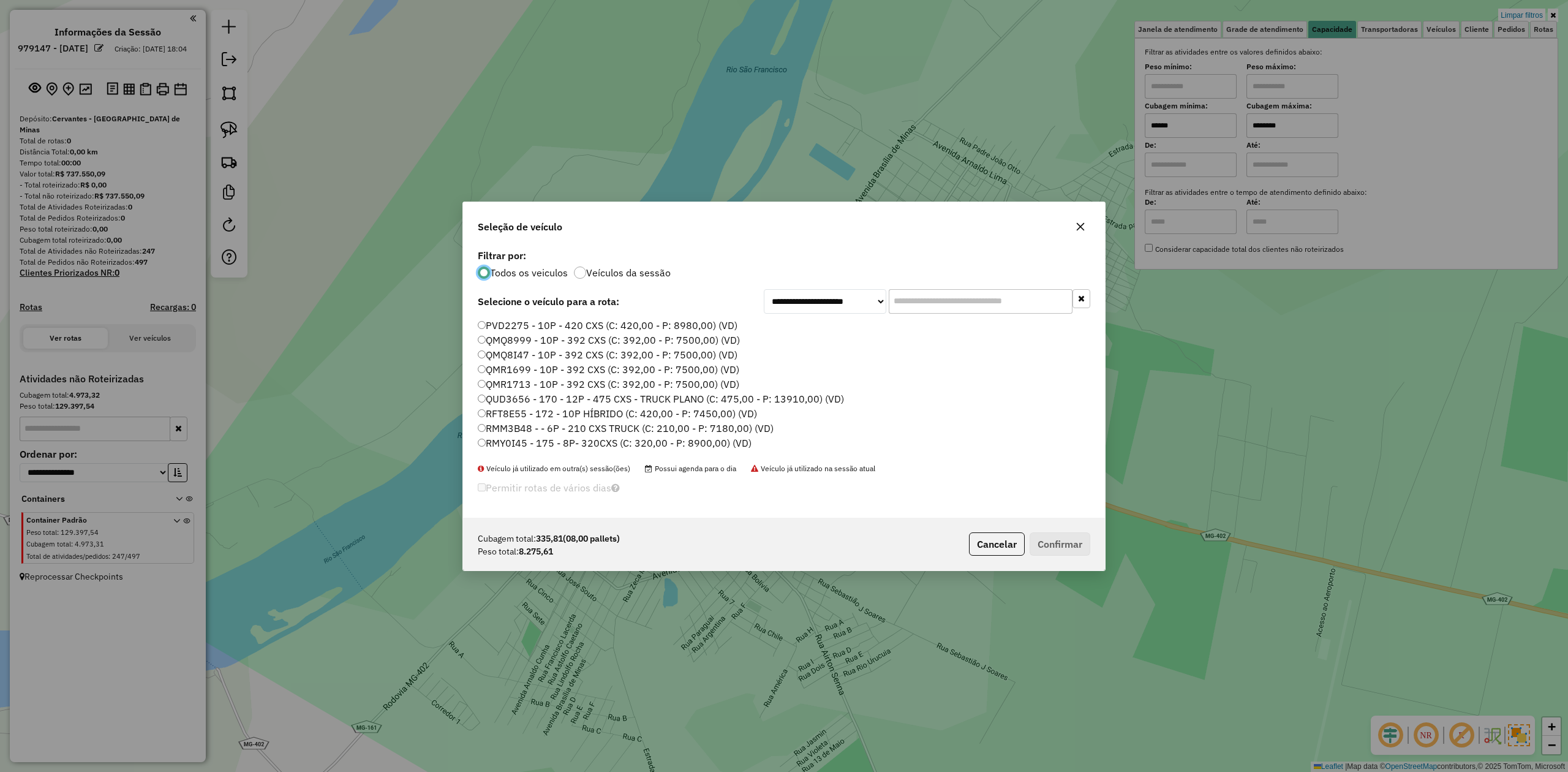
click at [518, 395] on label "QUD3656 - 170 - 12P - 475 CXS - TRUCK PLANO (C: 475,00 - P: 13910,00) (VD)" at bounding box center [660, 398] width 366 height 15
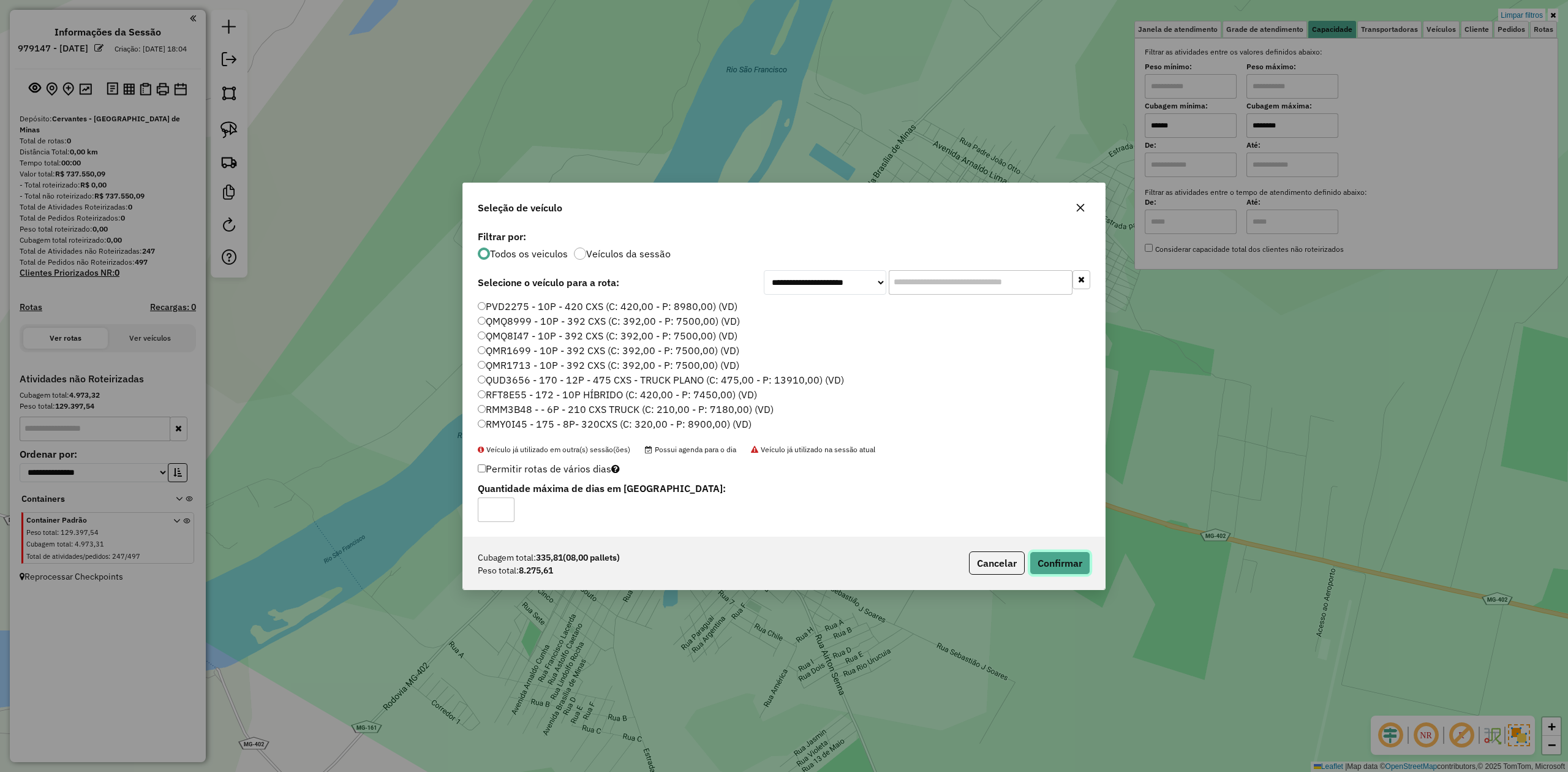
click at [1062, 561] on button "Confirmar" at bounding box center [1060, 563] width 61 height 23
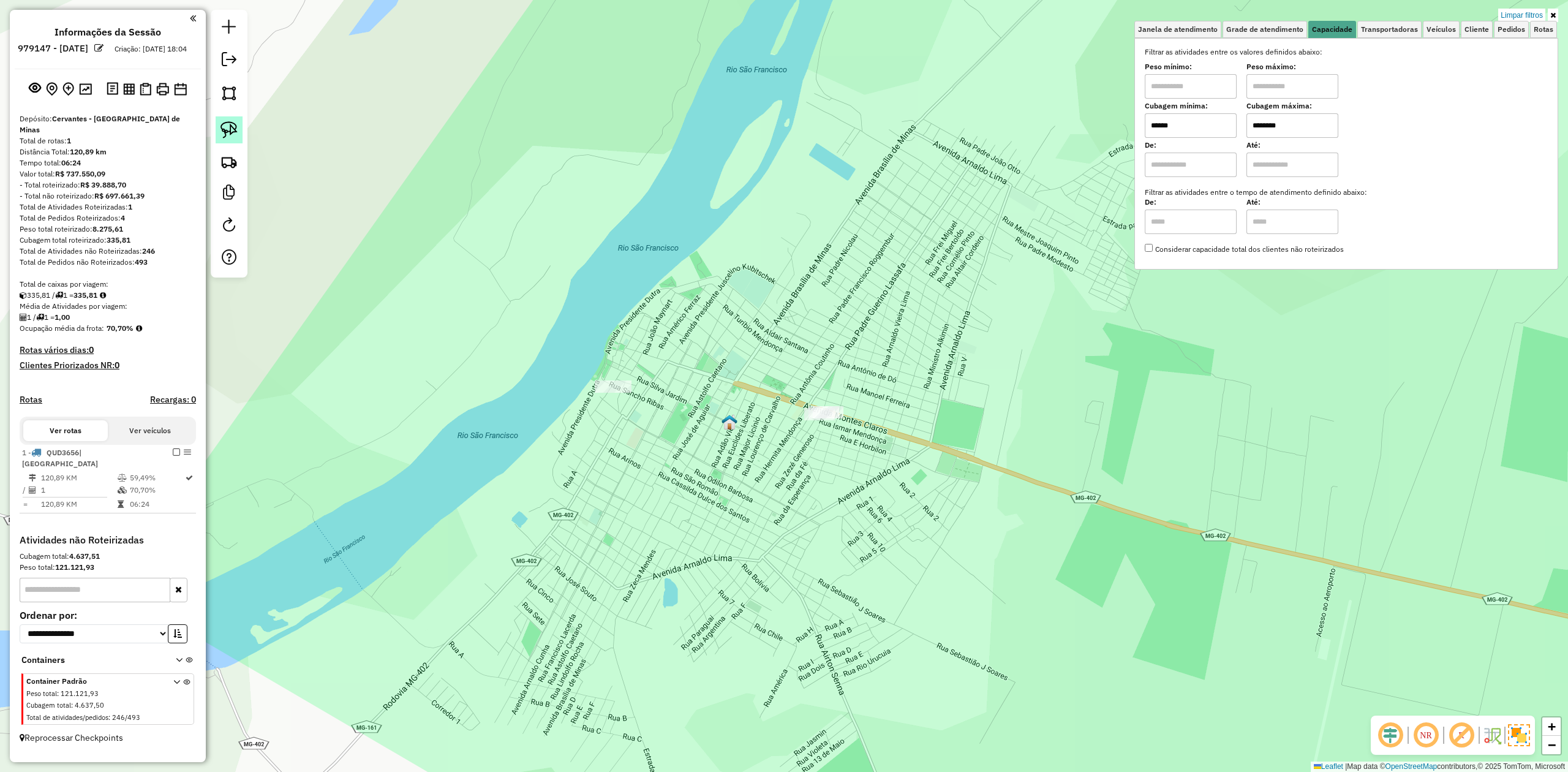
click at [230, 125] on img at bounding box center [229, 130] width 17 height 17
drag, startPoint x: 799, startPoint y: 384, endPoint x: 851, endPoint y: 373, distance: 53.2
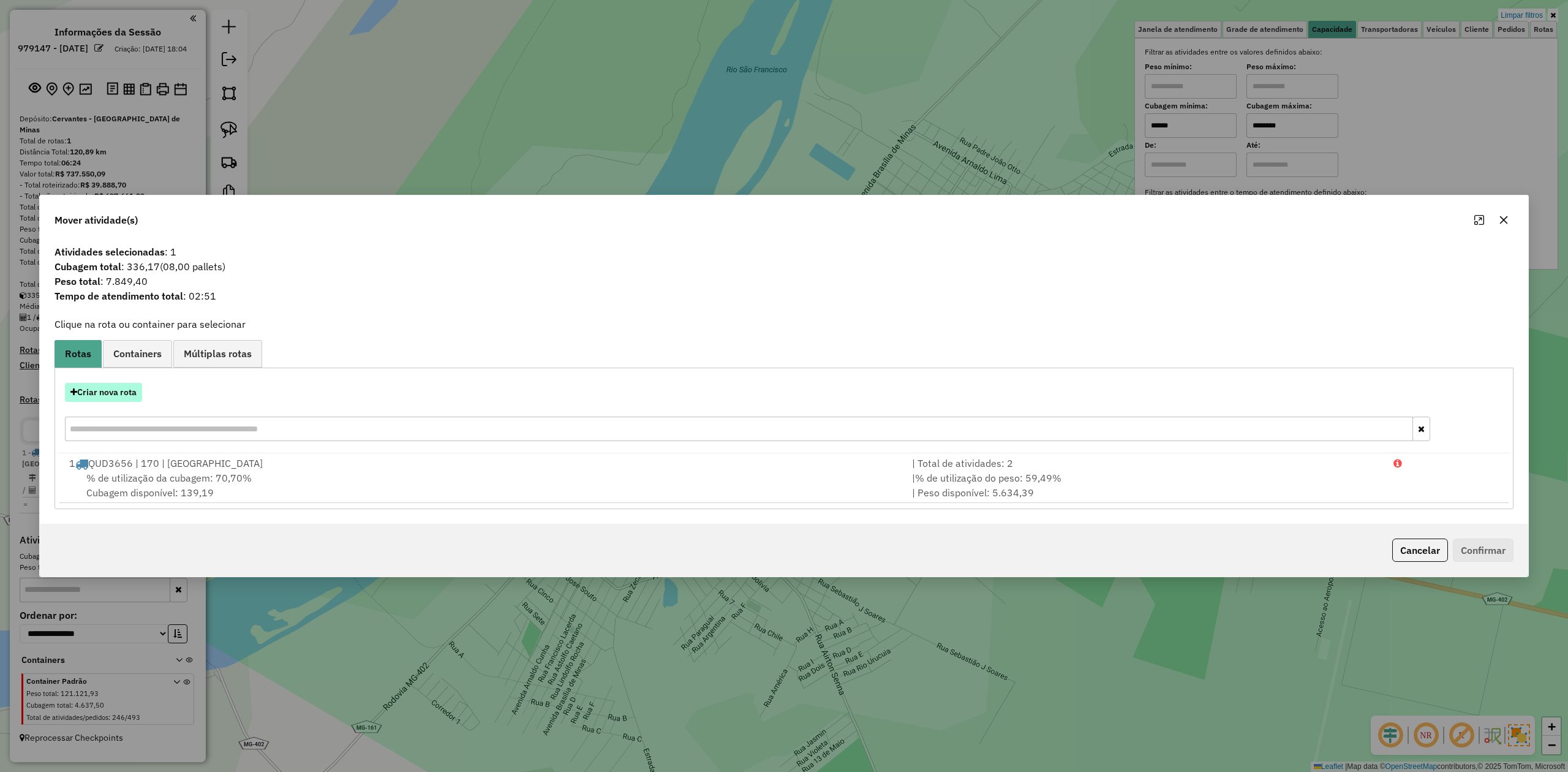
click at [113, 386] on button "Criar nova rota" at bounding box center [103, 392] width 77 height 19
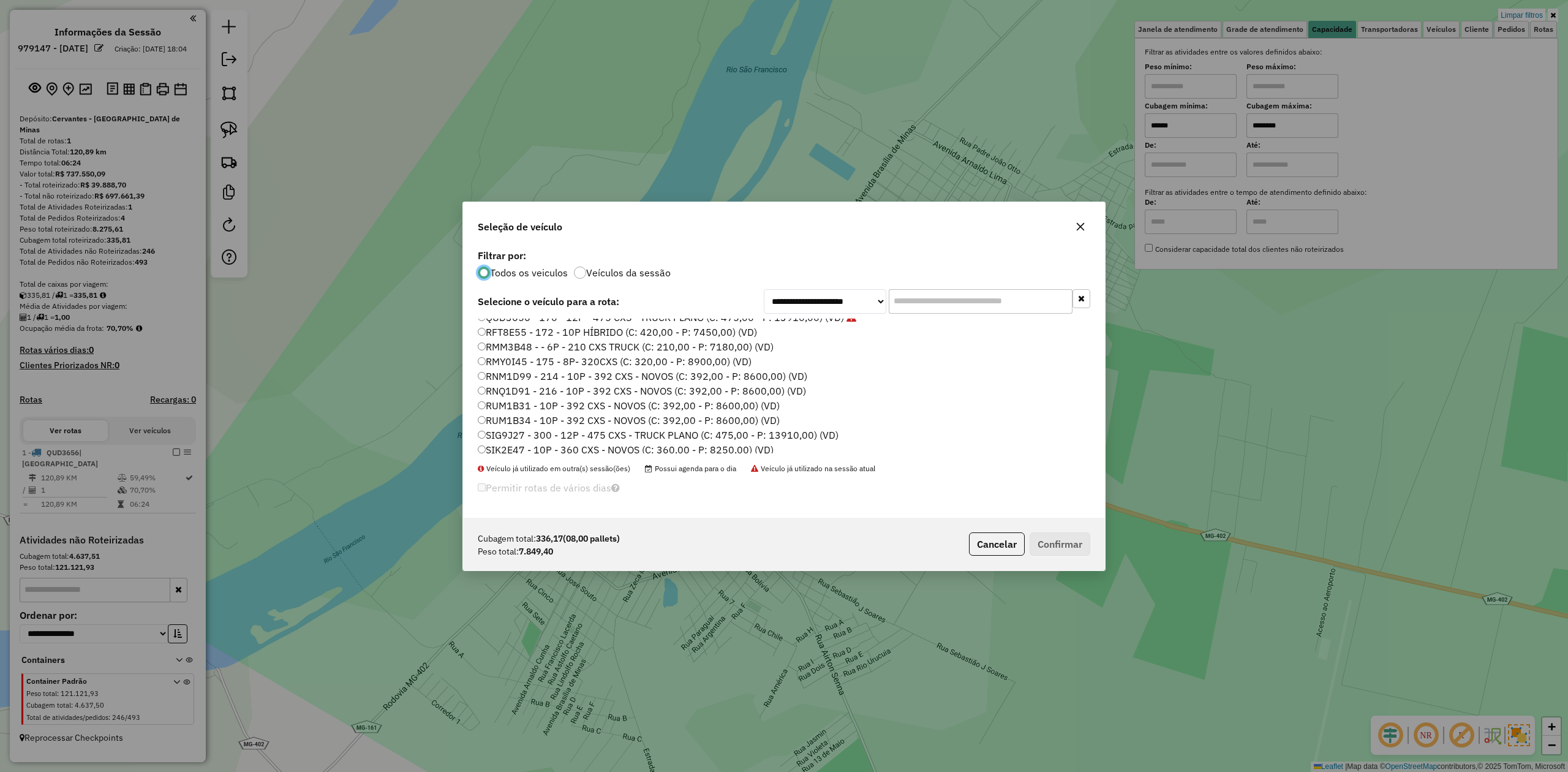
scroll to position [101, 0]
click at [543, 415] on label "SIG9J27 - 300 - 12P - 475 CXS - TRUCK PLANO (C: 475,00 - P: 13910,00) (VD)" at bounding box center [658, 416] width 361 height 15
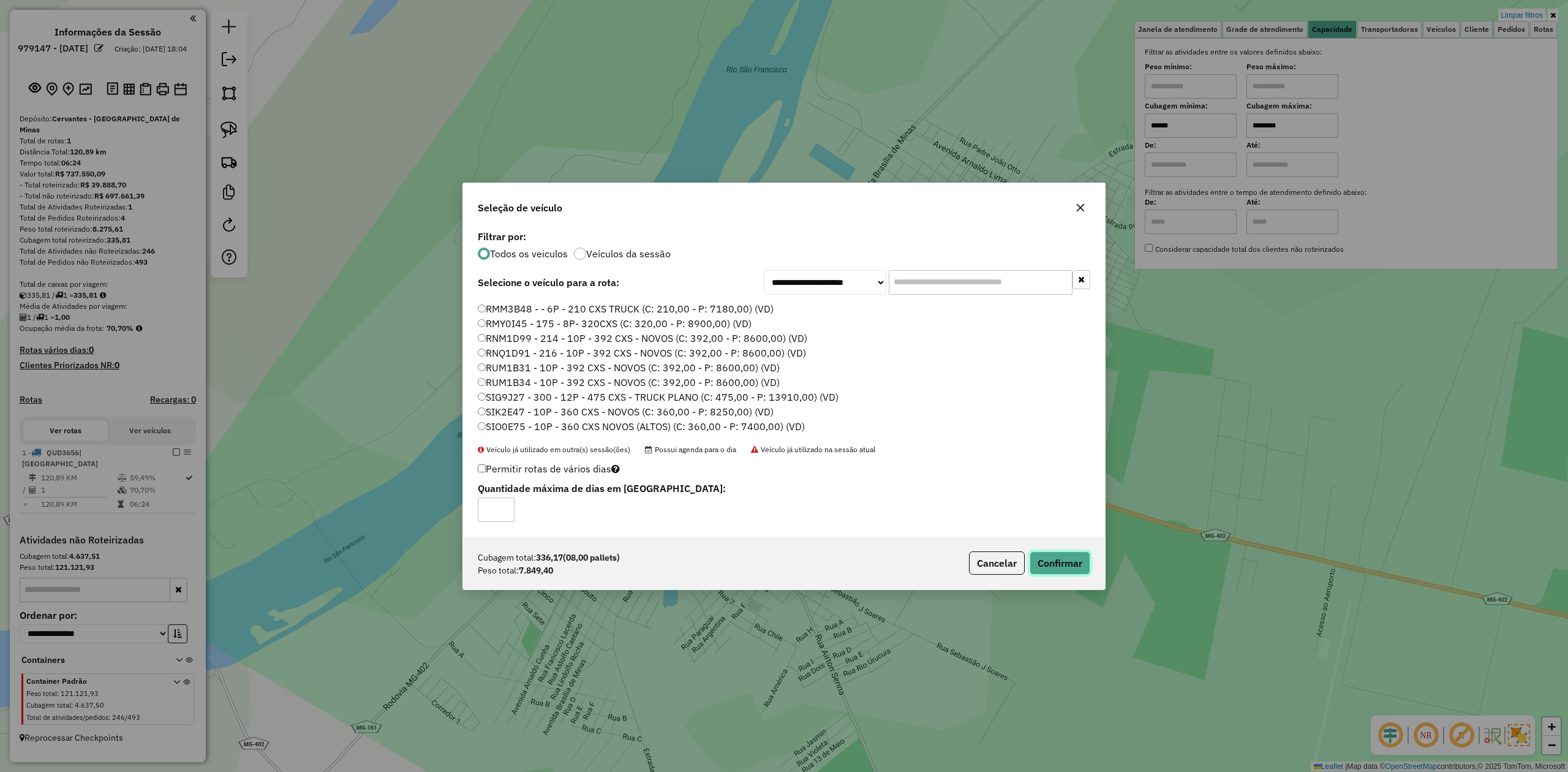
click at [1052, 567] on button "Confirmar" at bounding box center [1060, 563] width 61 height 23
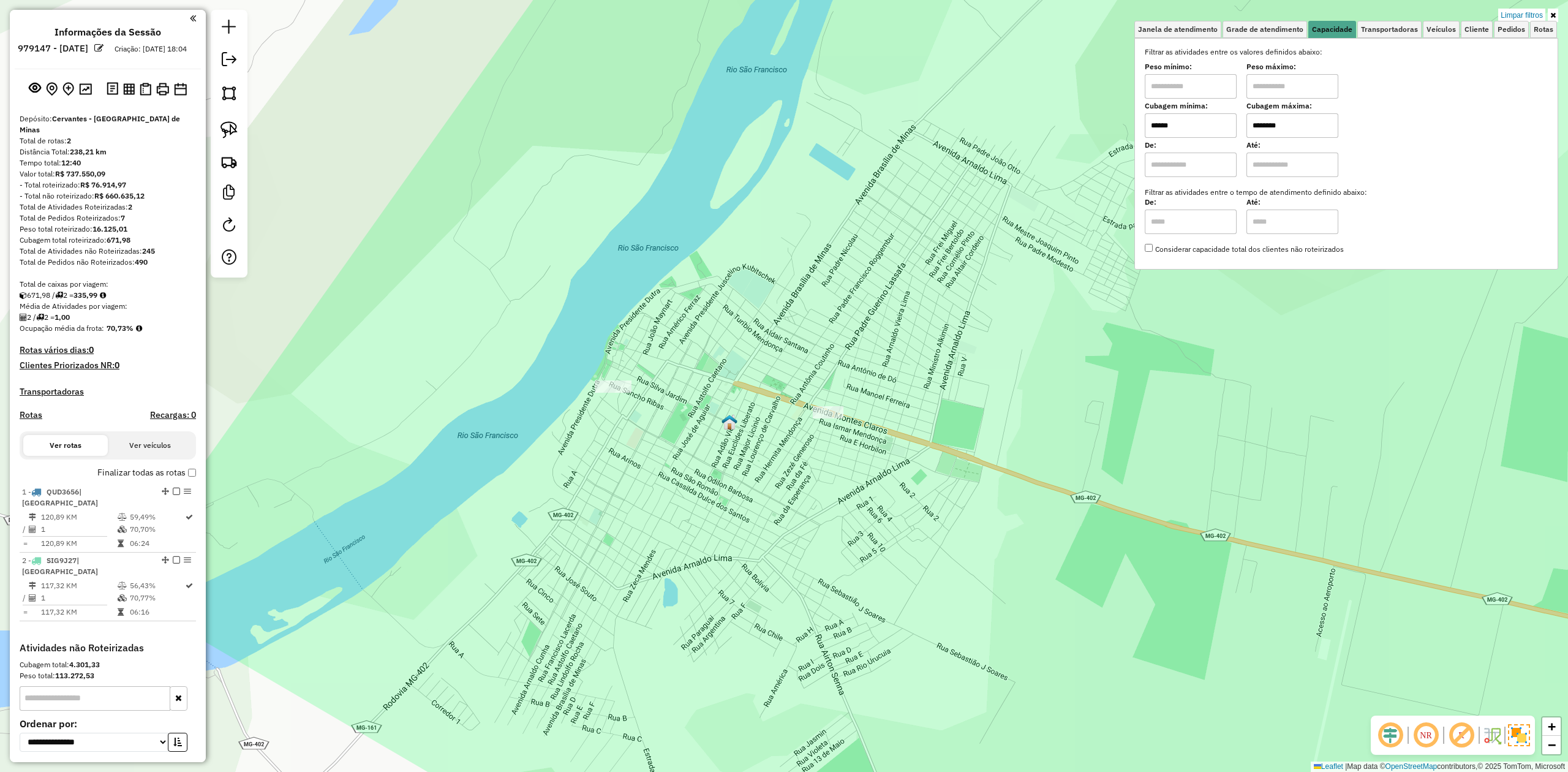
click at [1200, 133] on input "******" at bounding box center [1190, 125] width 92 height 25
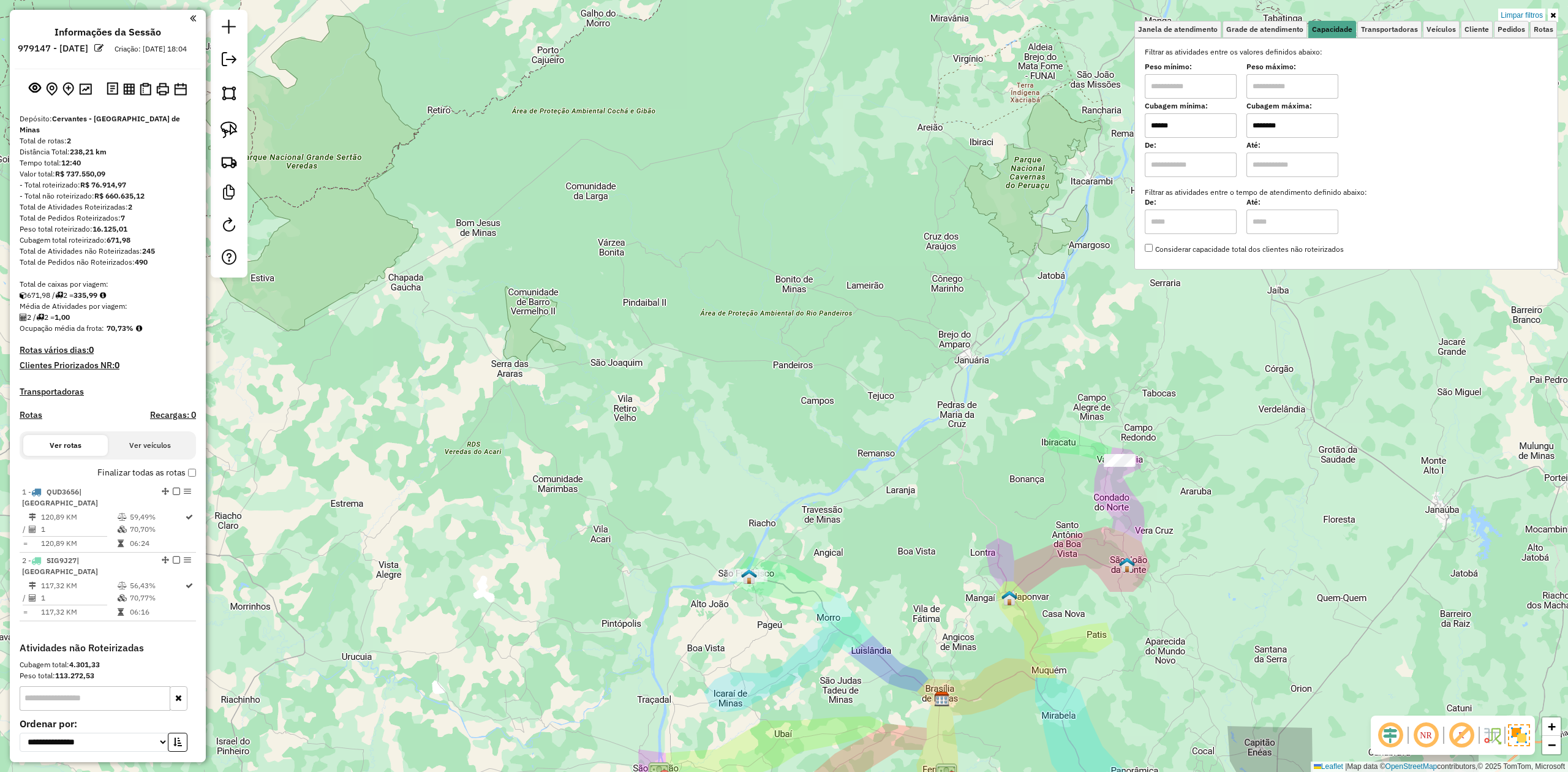
drag, startPoint x: 1085, startPoint y: 377, endPoint x: 839, endPoint y: 569, distance: 312.1
click at [839, 574] on div "Limpar filtros Janela de atendimento Grade de atendimento Capacidade Transporta…" at bounding box center [784, 386] width 1568 height 772
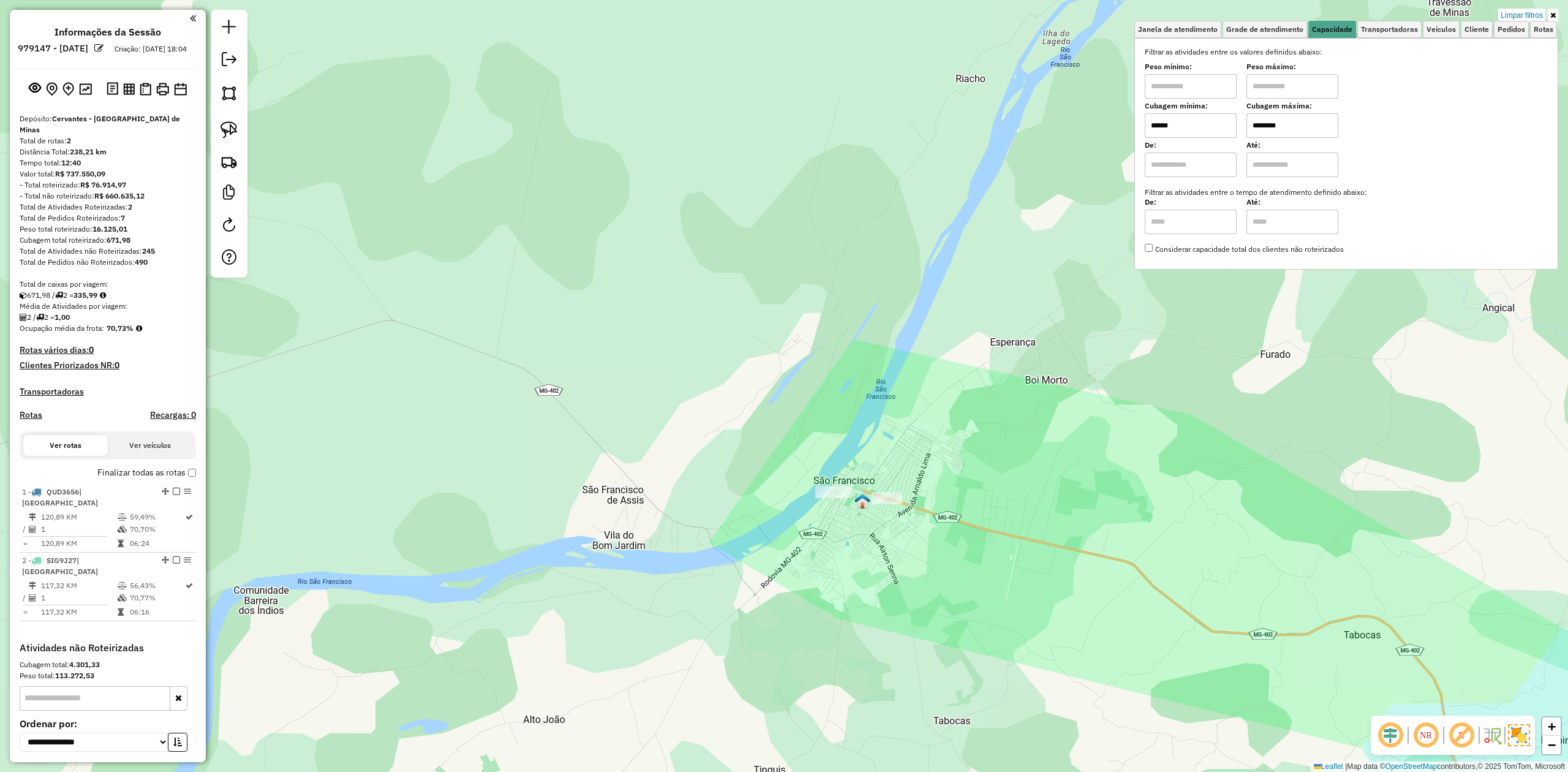
click at [1192, 126] on input "******" at bounding box center [1190, 125] width 92 height 25
click at [222, 129] on img at bounding box center [229, 130] width 17 height 17
drag, startPoint x: 869, startPoint y: 432, endPoint x: 842, endPoint y: 400, distance: 41.9
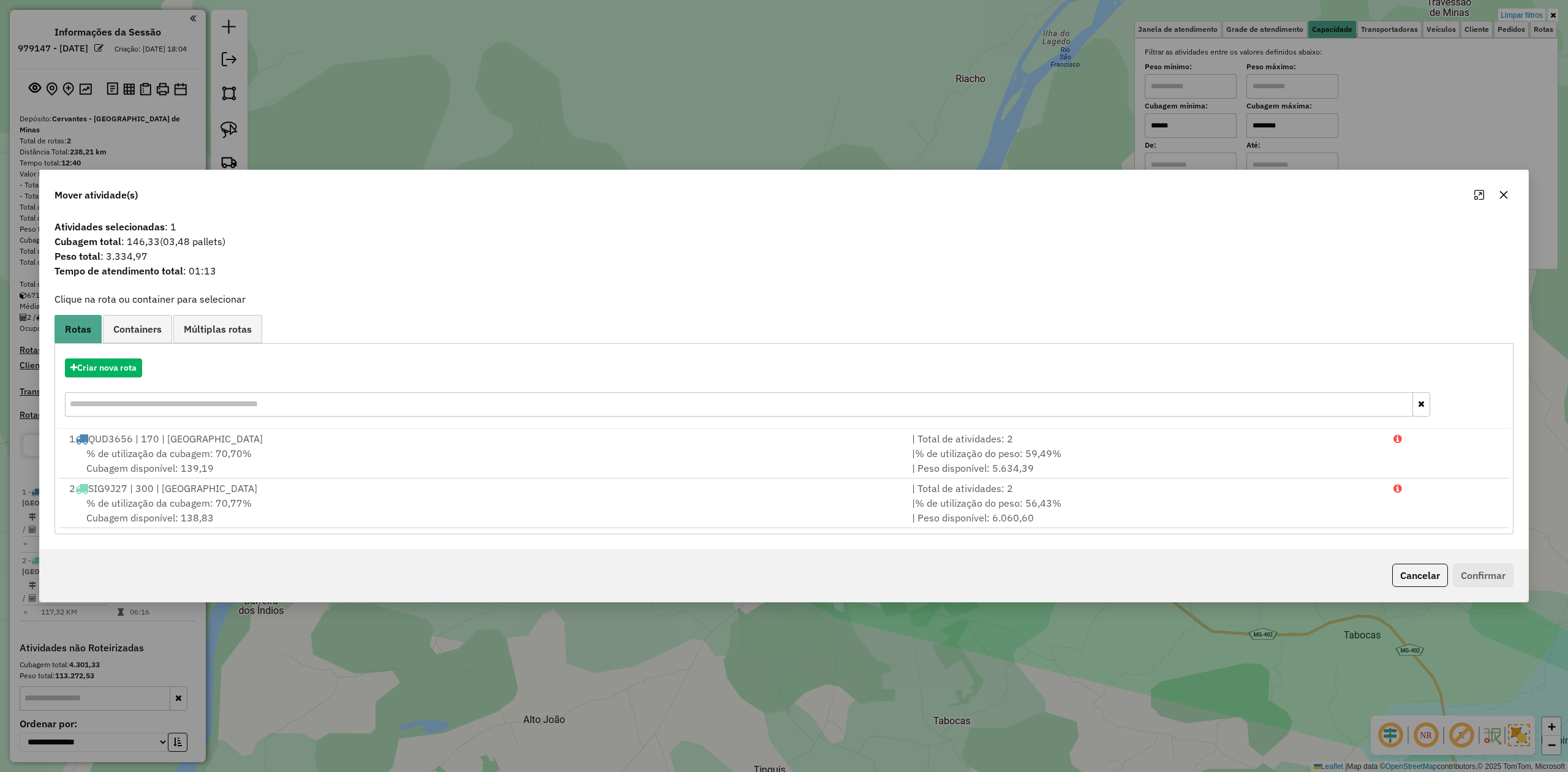
click at [1499, 190] on icon "button" at bounding box center [1504, 195] width 10 height 10
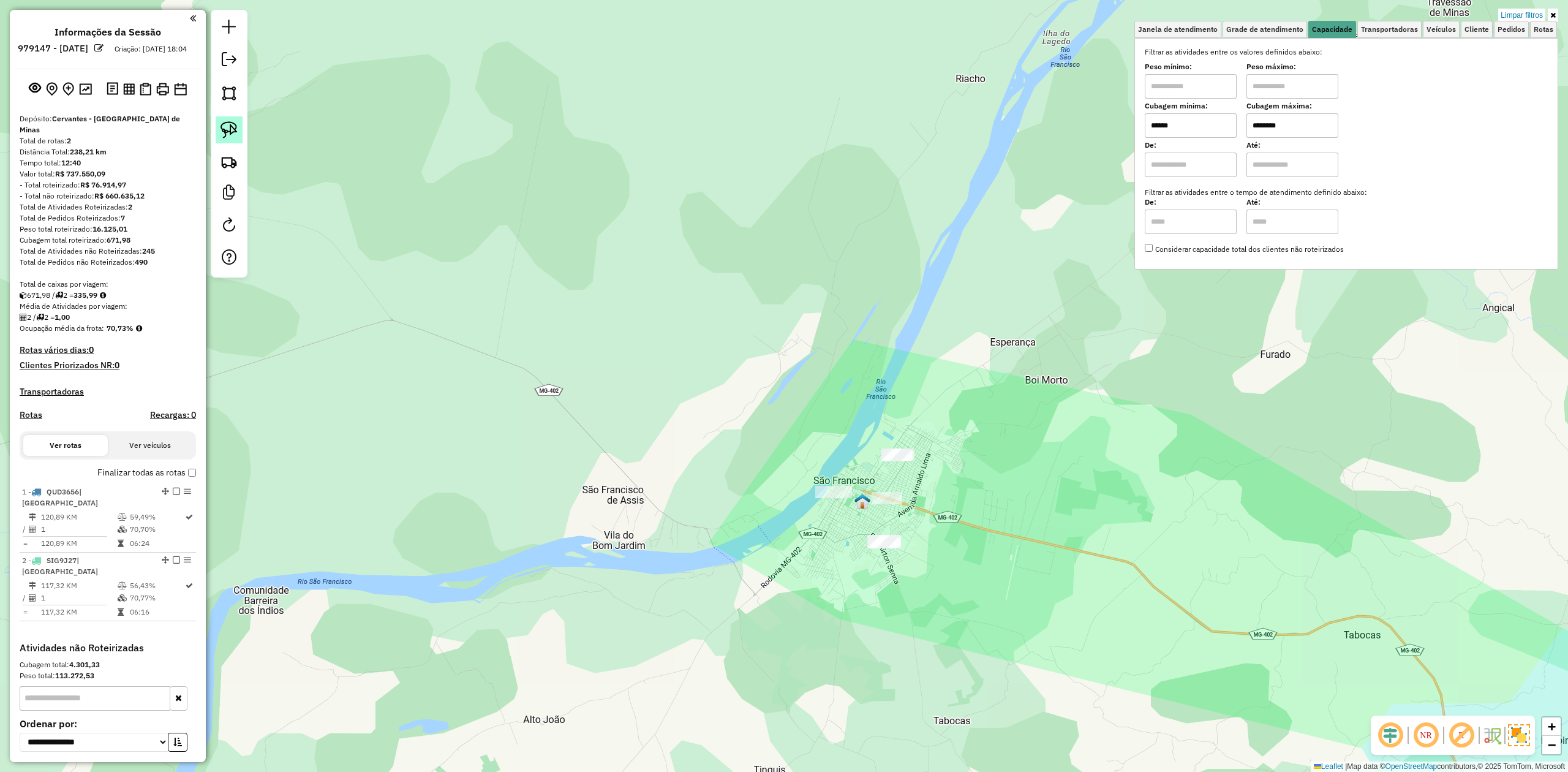
click at [231, 128] on img at bounding box center [229, 130] width 17 height 17
drag, startPoint x: 855, startPoint y: 531, endPoint x: 920, endPoint y: 535, distance: 65.1
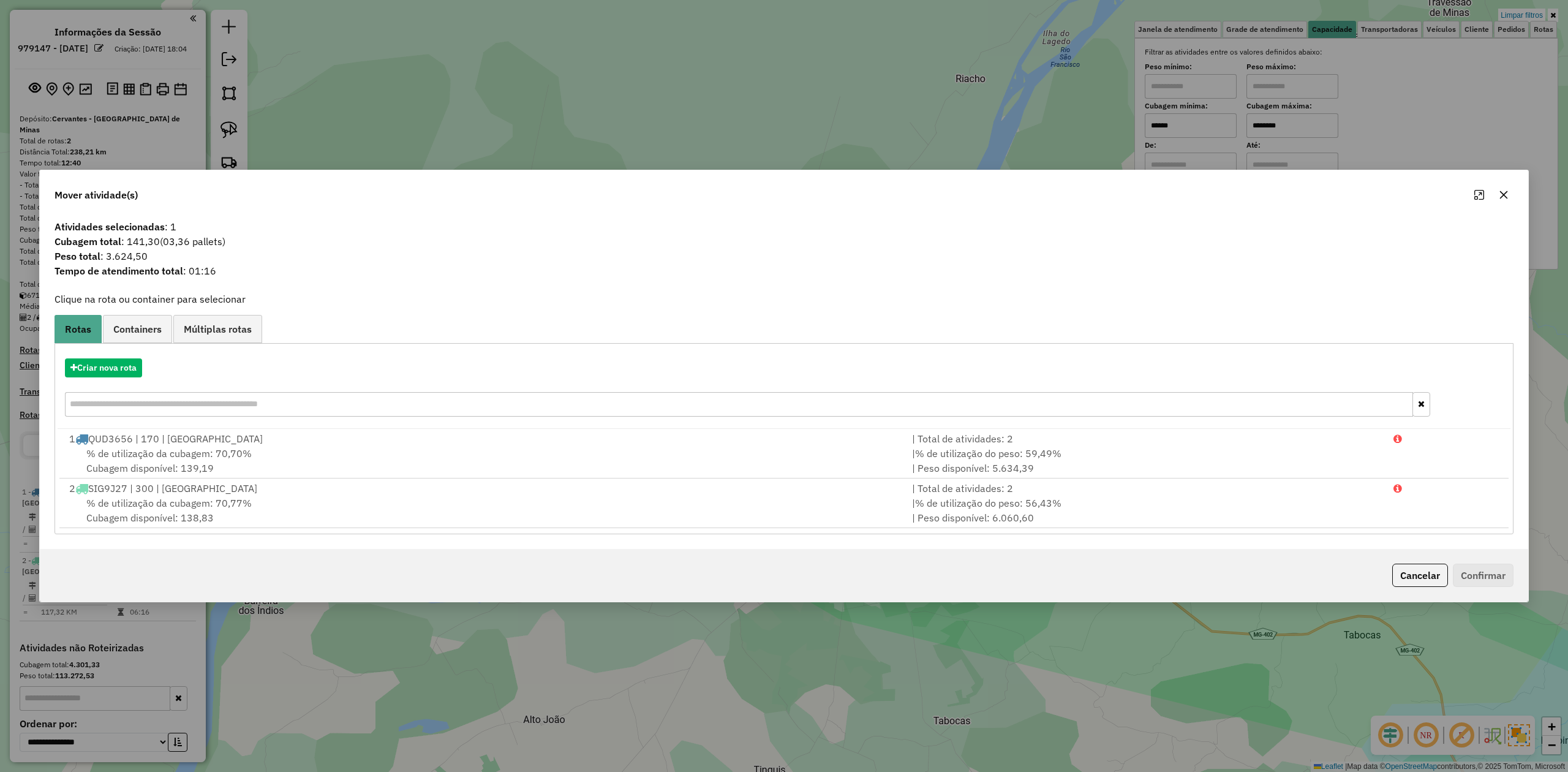
click at [1506, 192] on icon "button" at bounding box center [1504, 195] width 8 height 8
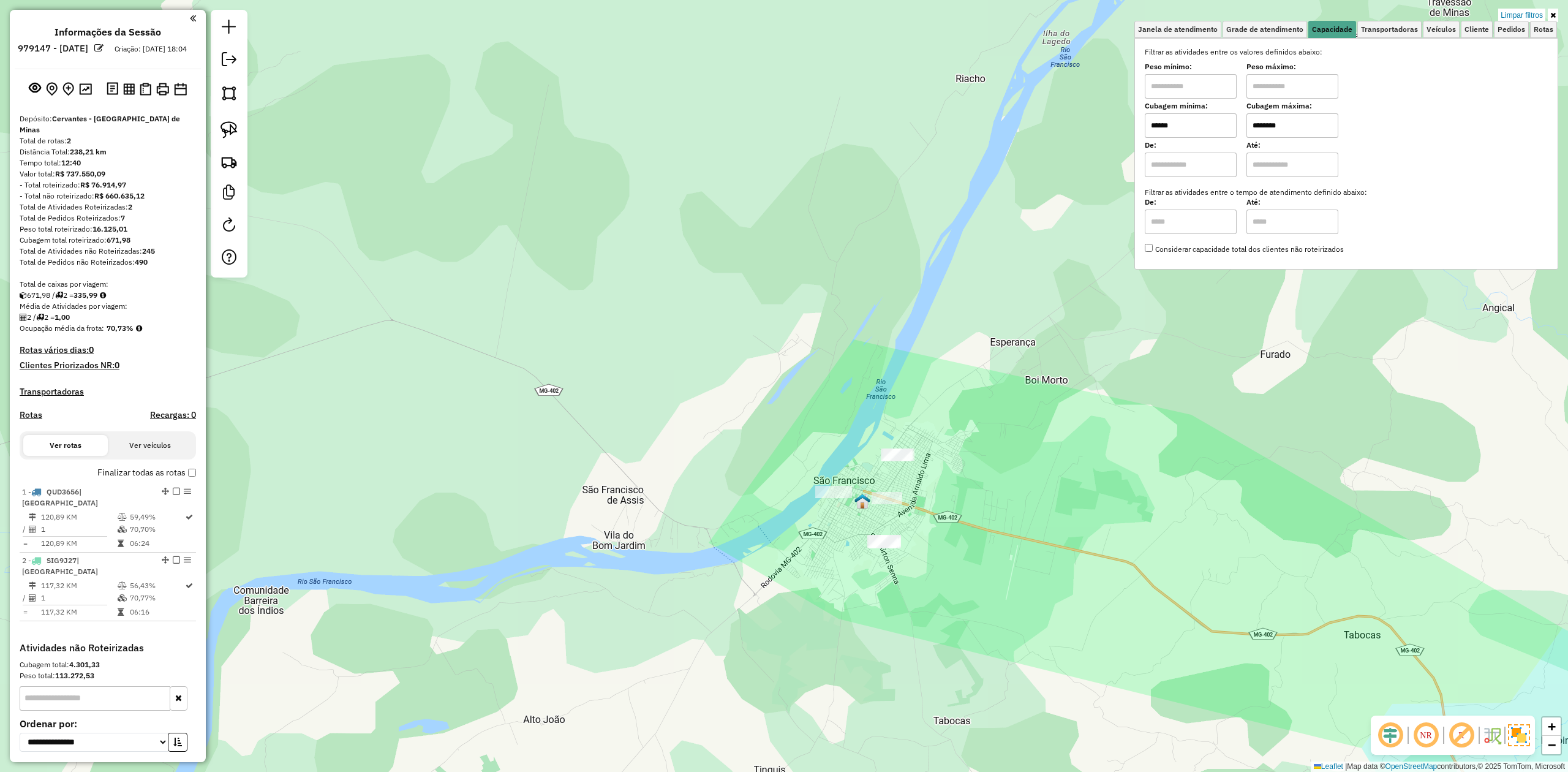
click at [1191, 128] on input "******" at bounding box center [1190, 125] width 92 height 25
click at [1195, 128] on input "******" at bounding box center [1190, 125] width 92 height 25
type input "******"
click at [219, 129] on link at bounding box center [229, 130] width 27 height 27
drag, startPoint x: 853, startPoint y: 530, endPoint x: 901, endPoint y: 520, distance: 49.0
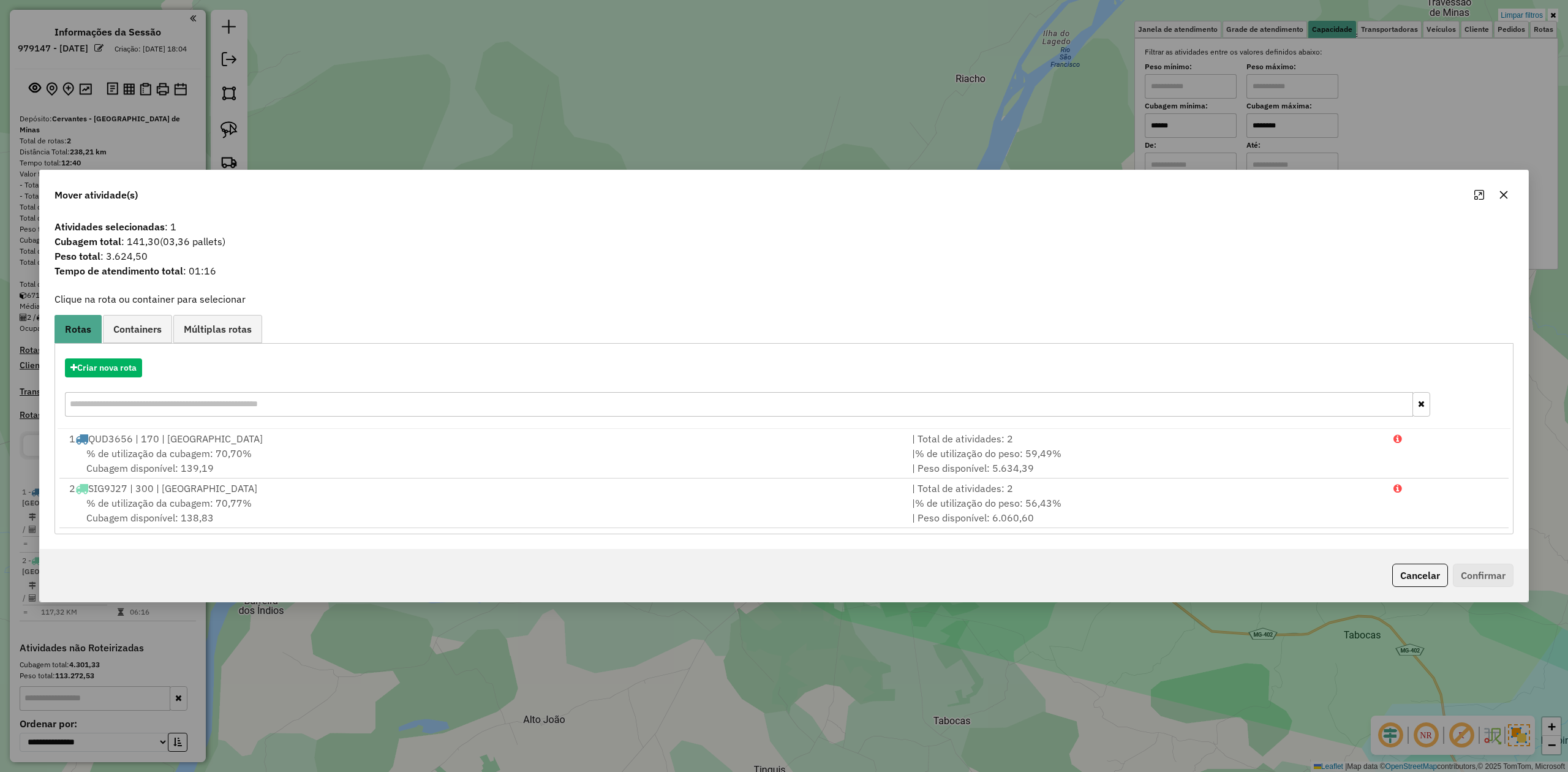
click at [1506, 191] on icon "button" at bounding box center [1504, 195] width 8 height 8
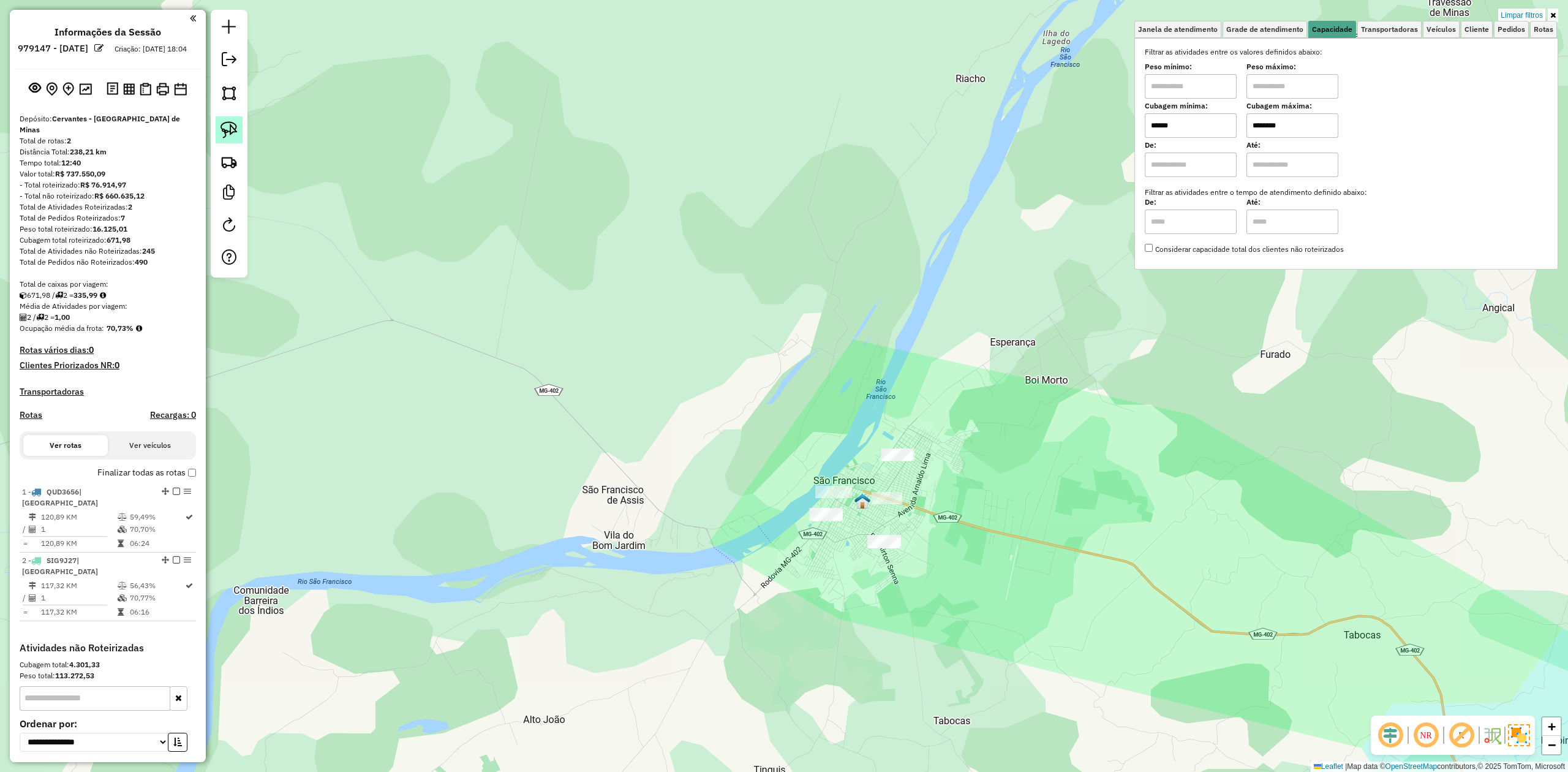
click at [218, 135] on link at bounding box center [229, 130] width 27 height 27
drag, startPoint x: 800, startPoint y: 513, endPoint x: 803, endPoint y: 506, distance: 7.6
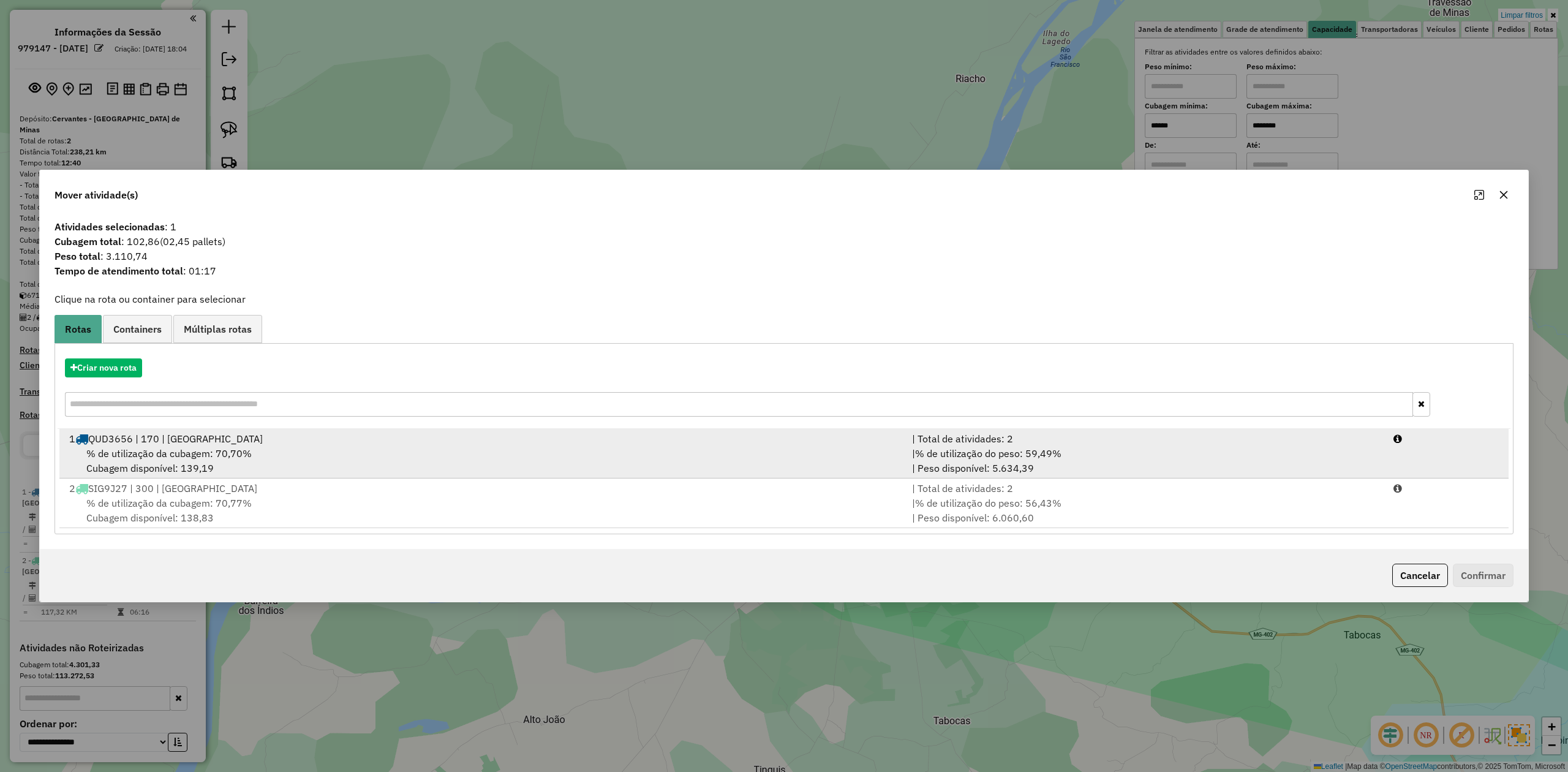
click at [143, 452] on span "% de utilização da cubagem: 70,70%" at bounding box center [169, 453] width 165 height 12
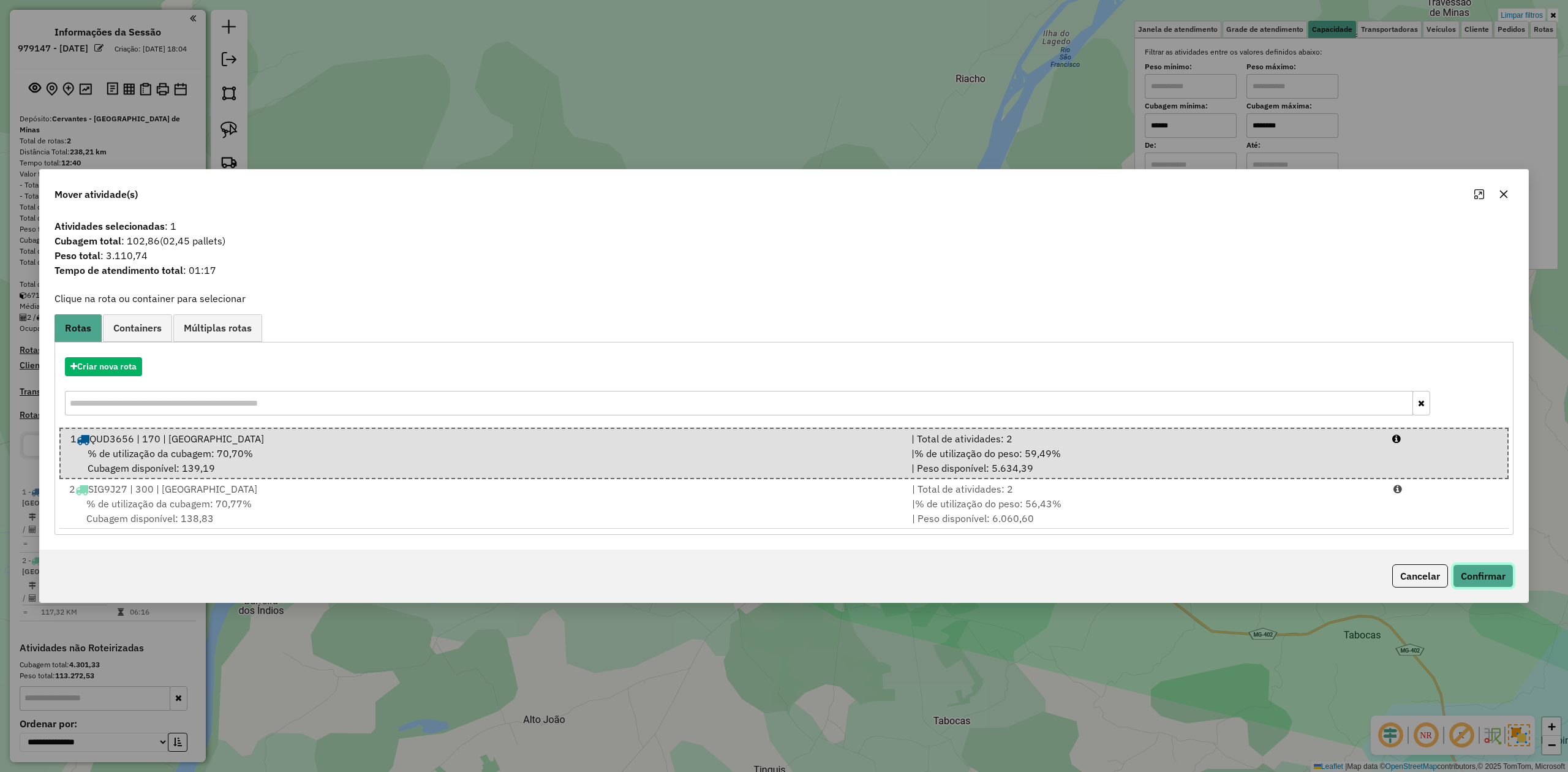
click at [1467, 571] on button "Confirmar" at bounding box center [1483, 576] width 61 height 23
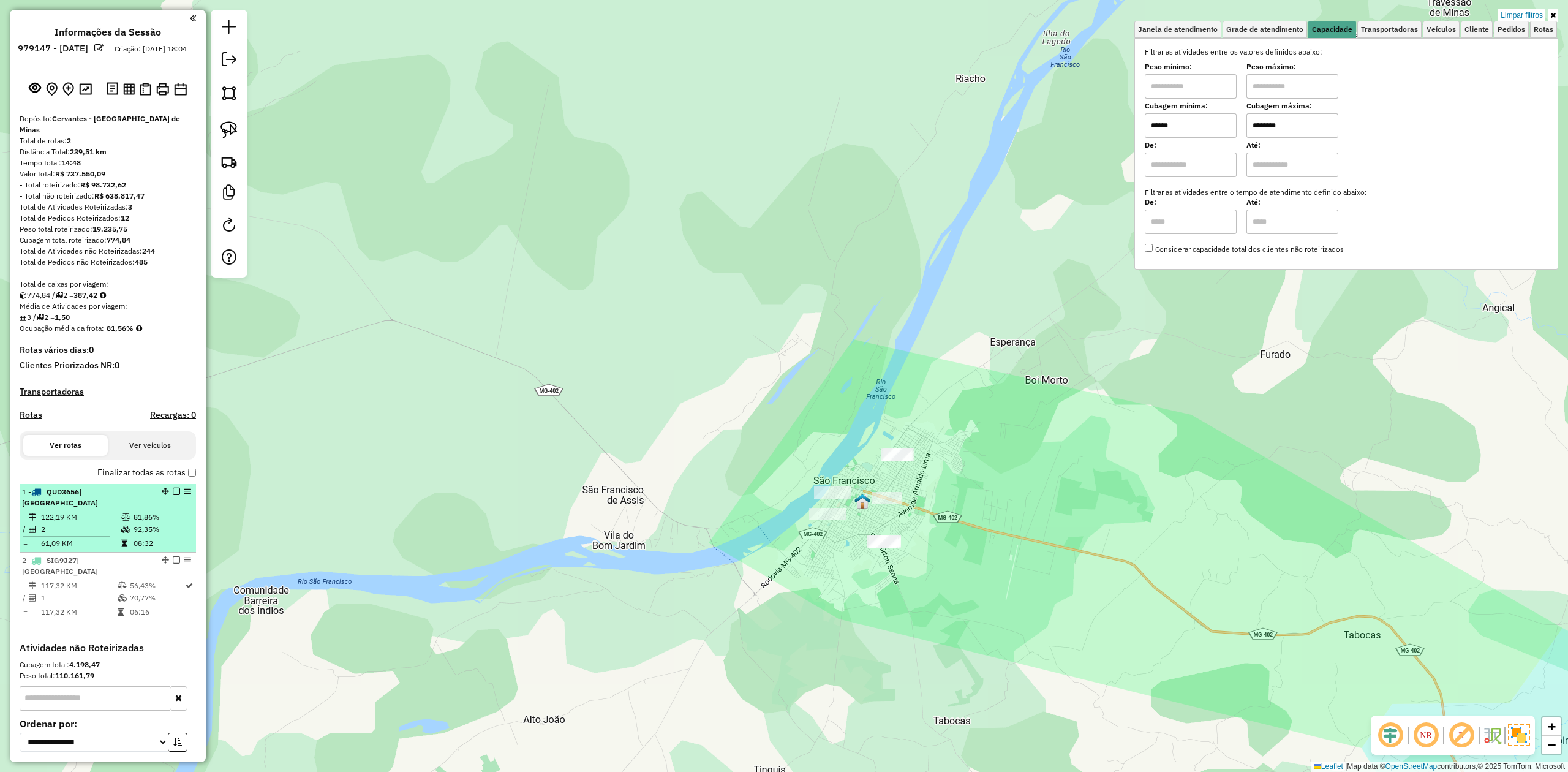
click at [111, 511] on td "122,19 KM" at bounding box center [80, 517] width 80 height 12
select select "**********"
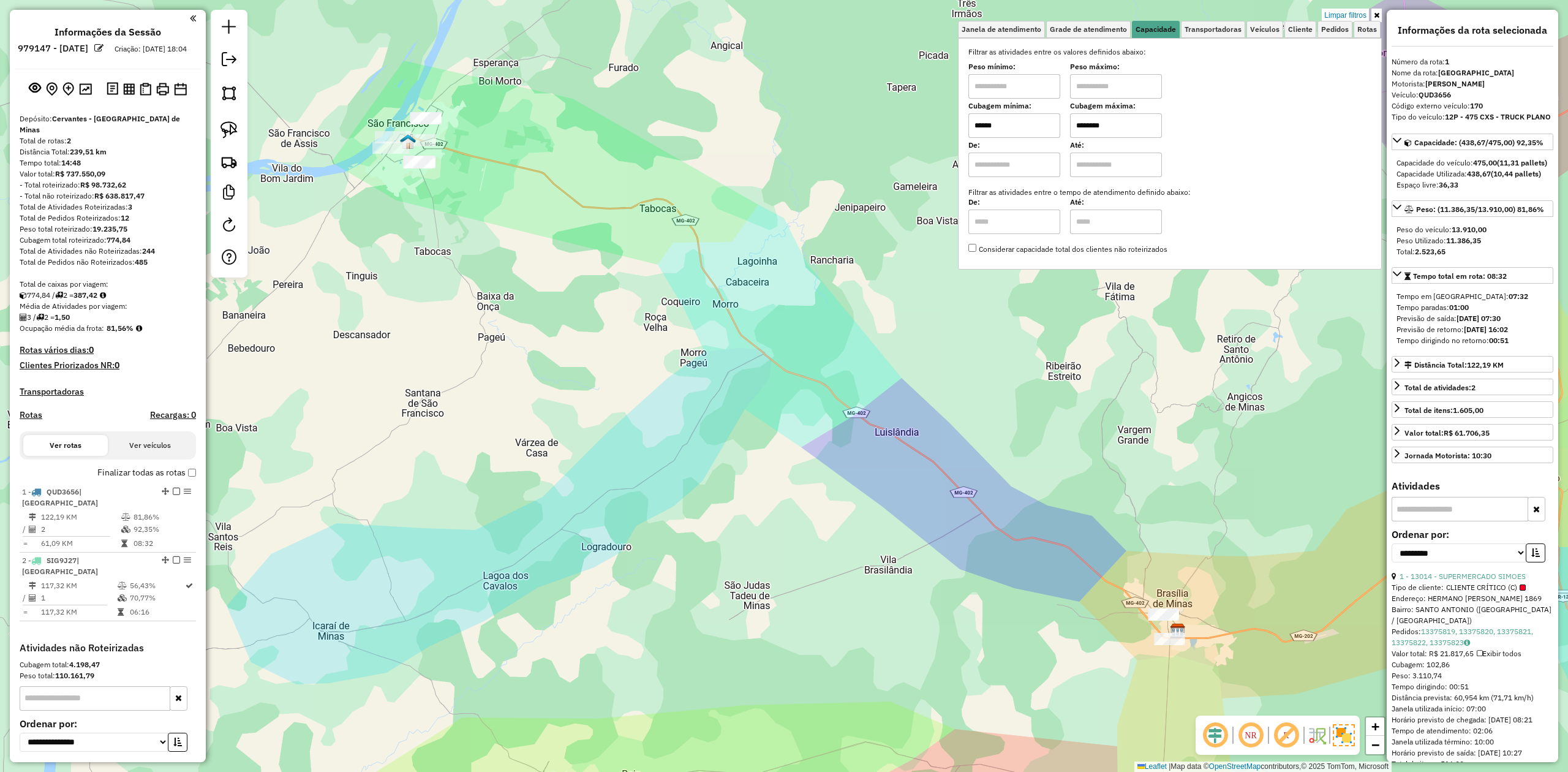
drag, startPoint x: 1056, startPoint y: 121, endPoint x: 969, endPoint y: 123, distance: 87.0
click at [969, 123] on div "Selecione os dias de semana para filtrar as janelas de atendimento Seg Ter Qua …" at bounding box center [1170, 154] width 424 height 232
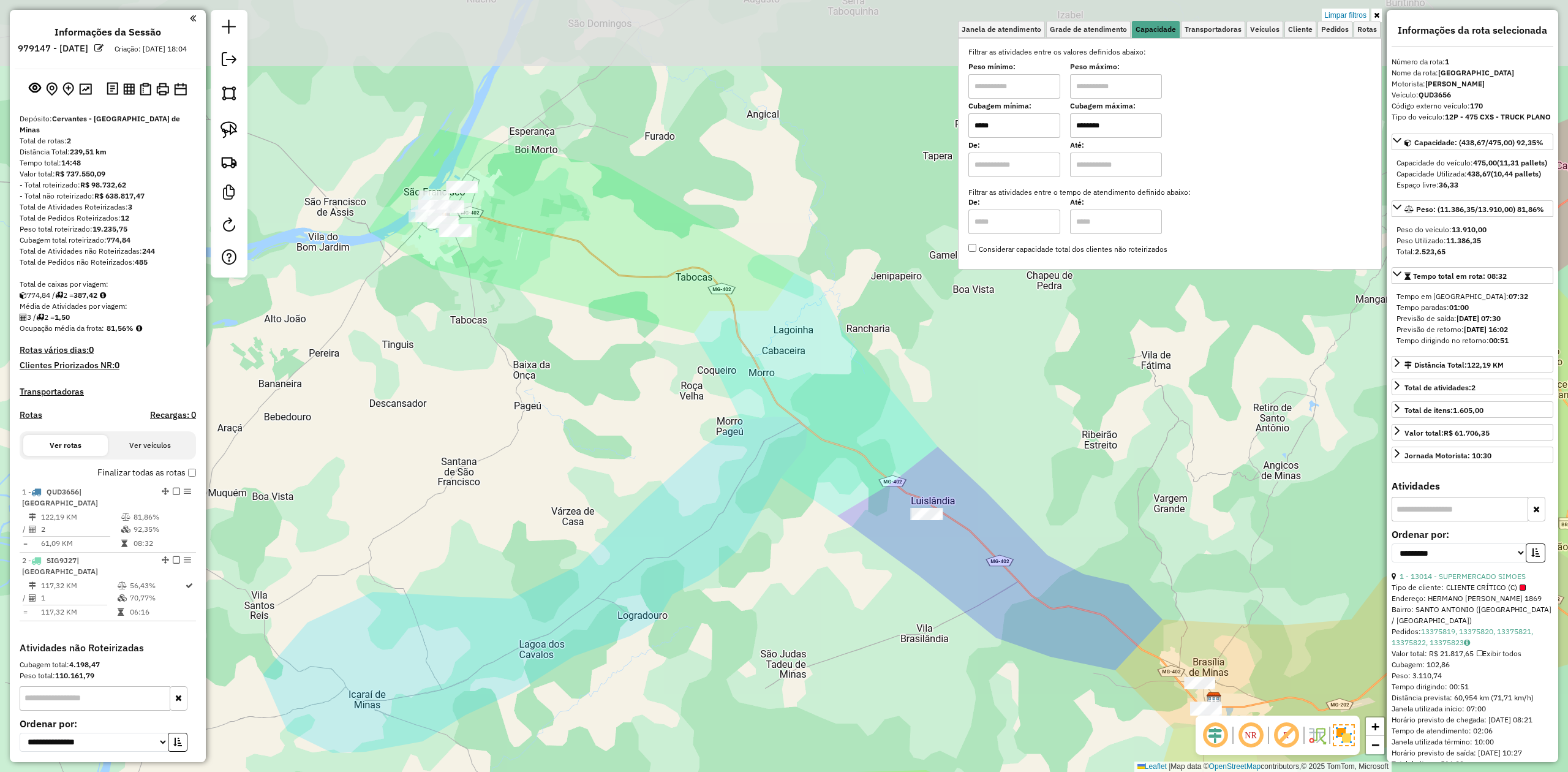
drag, startPoint x: 476, startPoint y: 248, endPoint x: 516, endPoint y: 391, distance: 148.5
click at [545, 410] on div "Limpar filtros Janela de atendimento Grade de atendimento Capacidade Transporta…" at bounding box center [784, 386] width 1568 height 772
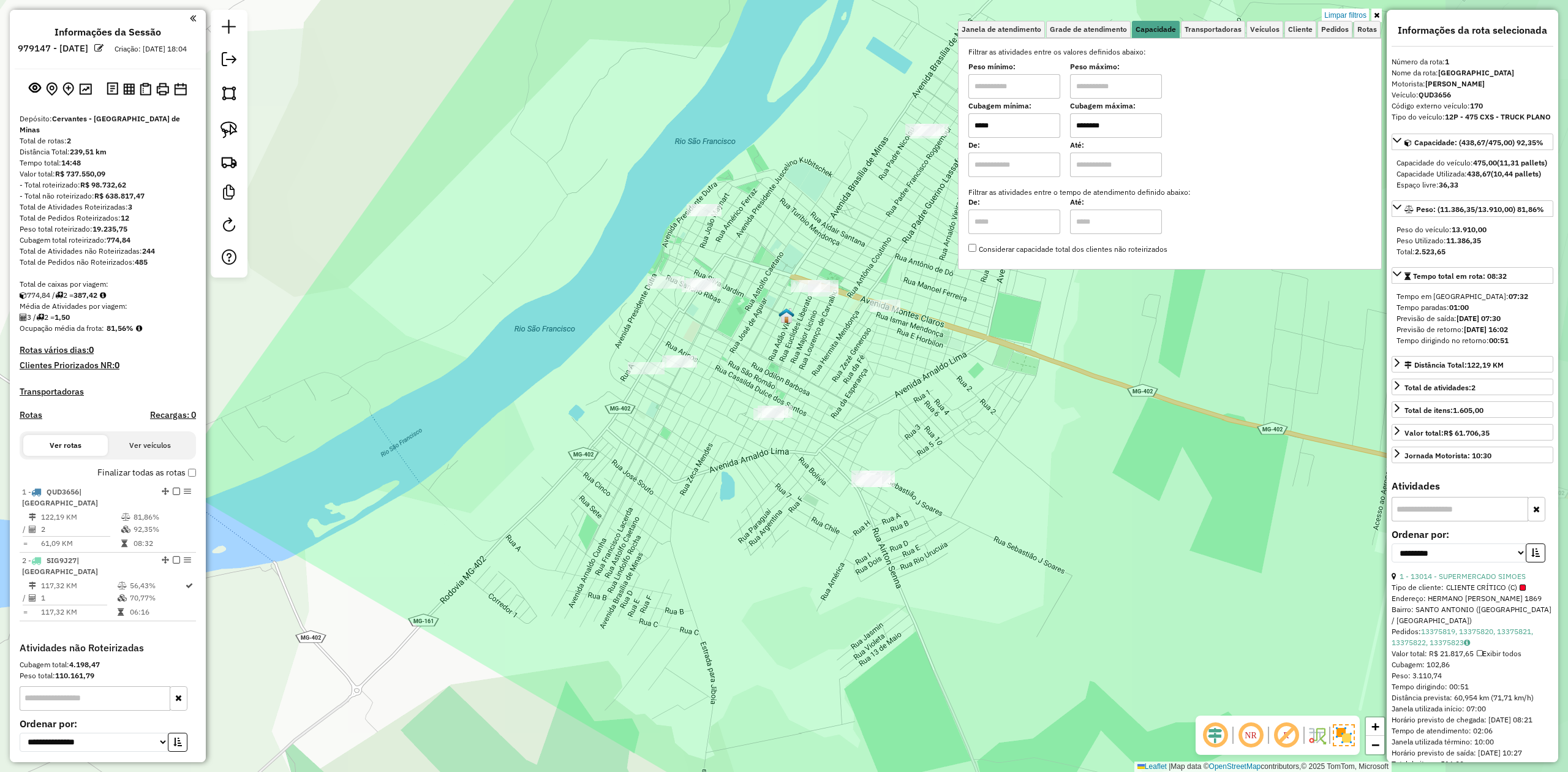
drag, startPoint x: 711, startPoint y: 331, endPoint x: 553, endPoint y: 338, distance: 158.2
click at [555, 334] on div "Limpar filtros Janela de atendimento Grade de atendimento Capacidade Transporta…" at bounding box center [784, 386] width 1568 height 772
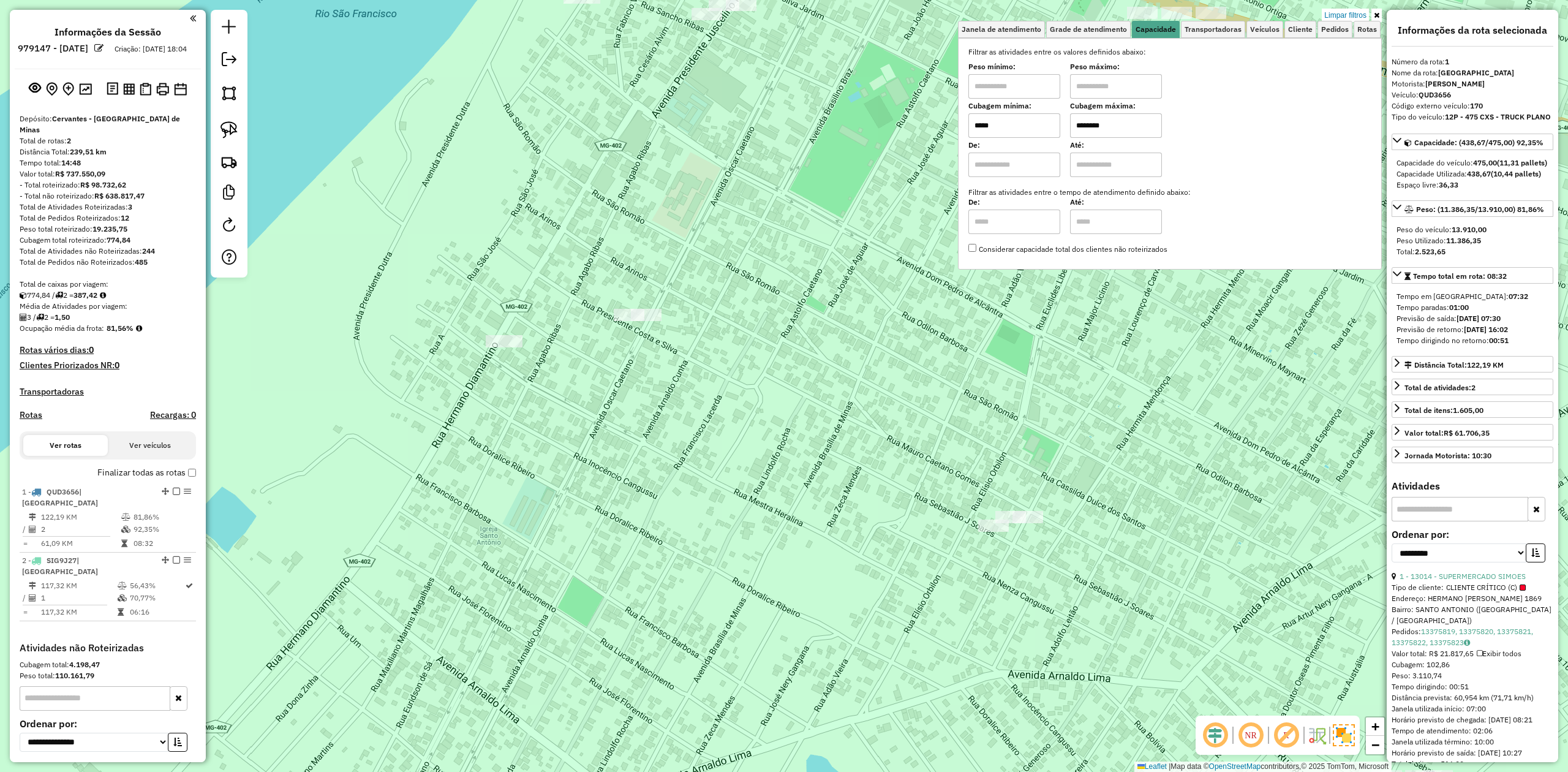
drag, startPoint x: 228, startPoint y: 124, endPoint x: 346, endPoint y: 184, distance: 132.4
click at [228, 125] on img at bounding box center [229, 130] width 17 height 17
drag, startPoint x: 586, startPoint y: 291, endPoint x: 691, endPoint y: 293, distance: 105.0
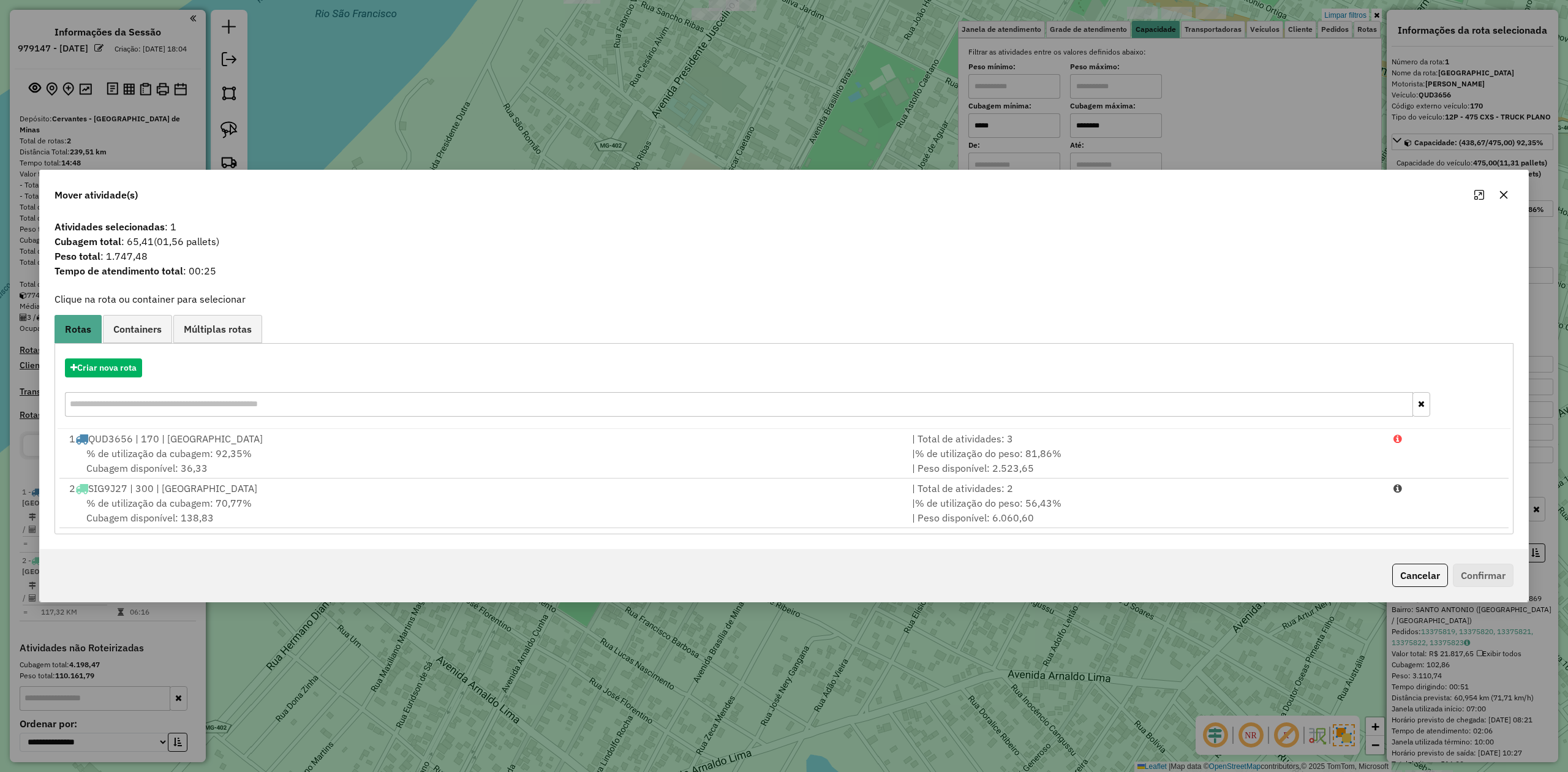
click at [1507, 194] on icon "button" at bounding box center [1504, 195] width 10 height 10
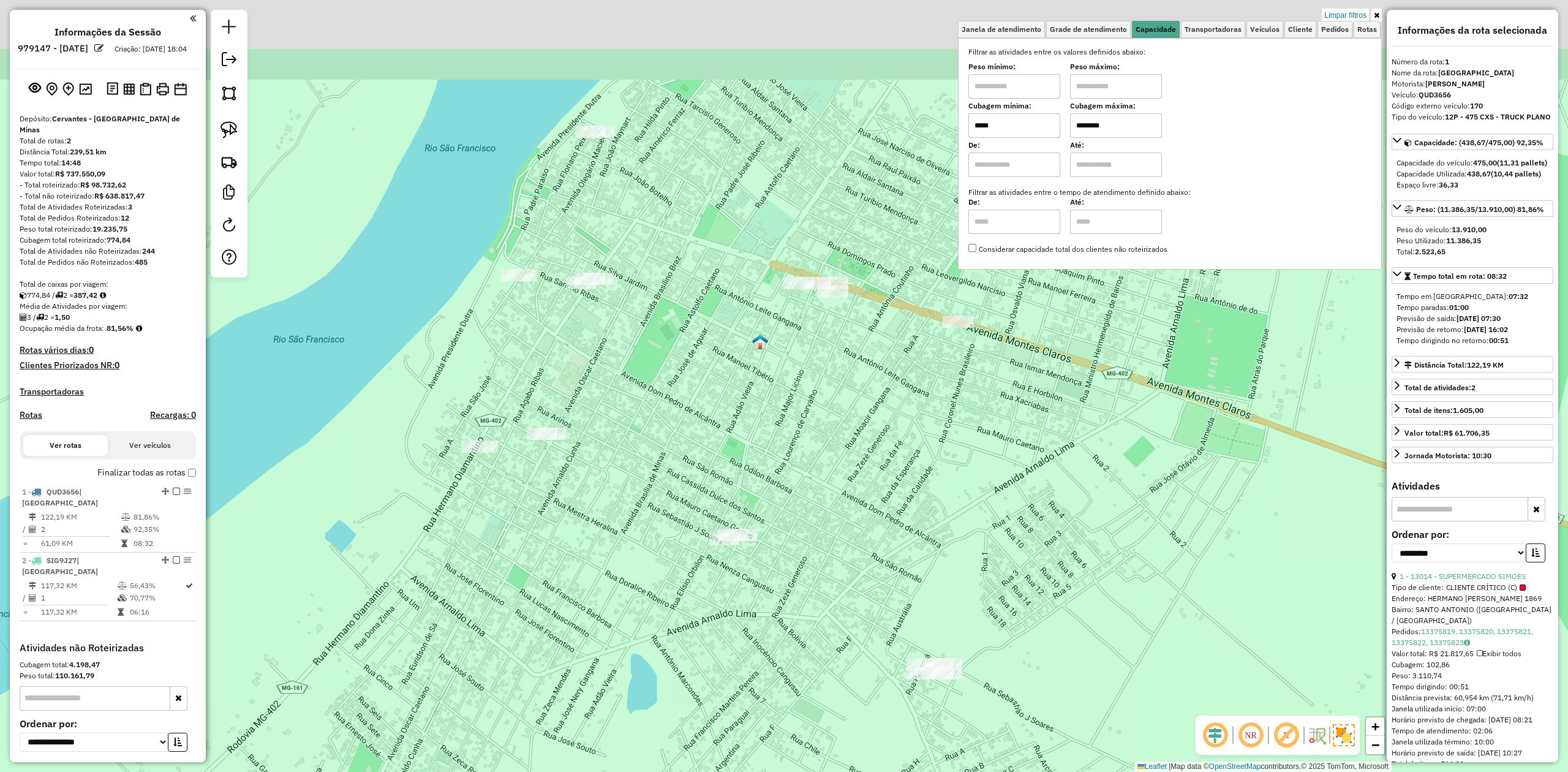
drag, startPoint x: 711, startPoint y: 233, endPoint x: 611, endPoint y: 376, distance: 174.5
click at [612, 376] on div "Limpar filtros Janela de atendimento Grade de atendimento Capacidade Transporta…" at bounding box center [784, 386] width 1568 height 772
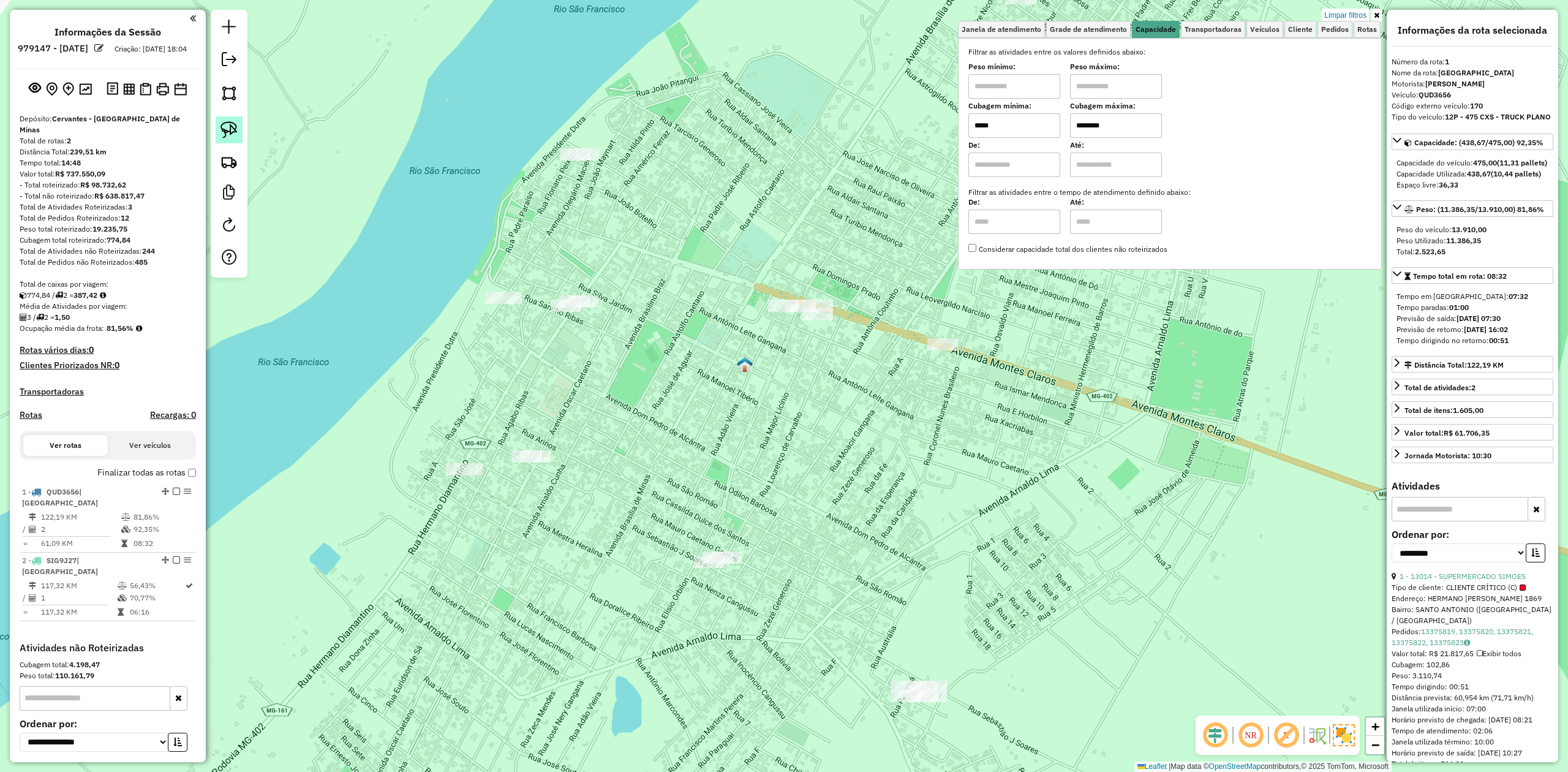
click at [229, 126] on img at bounding box center [229, 130] width 17 height 17
drag, startPoint x: 543, startPoint y: 140, endPoint x: 613, endPoint y: 128, distance: 71.0
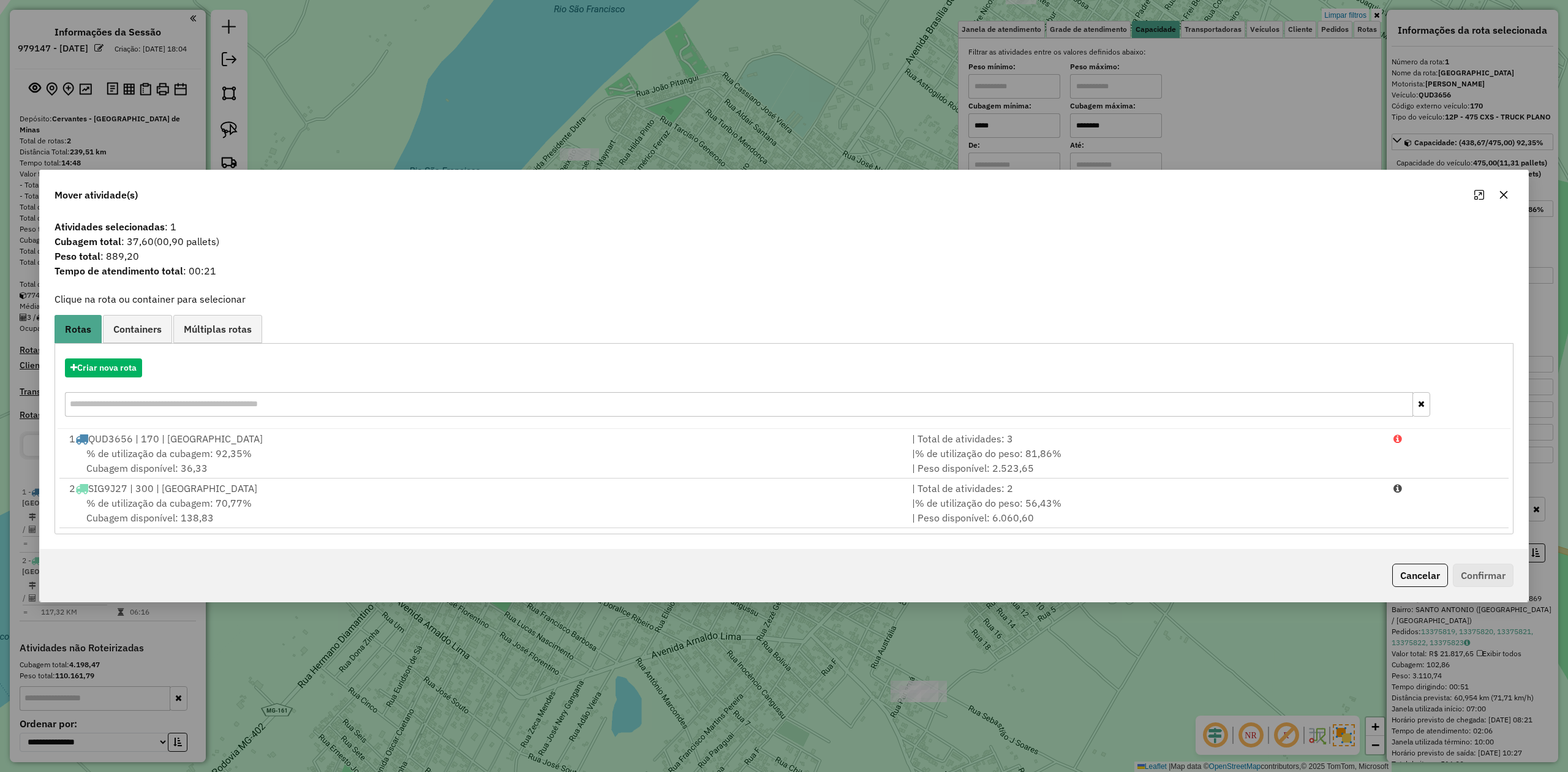
click at [1505, 194] on icon "button" at bounding box center [1504, 195] width 10 height 10
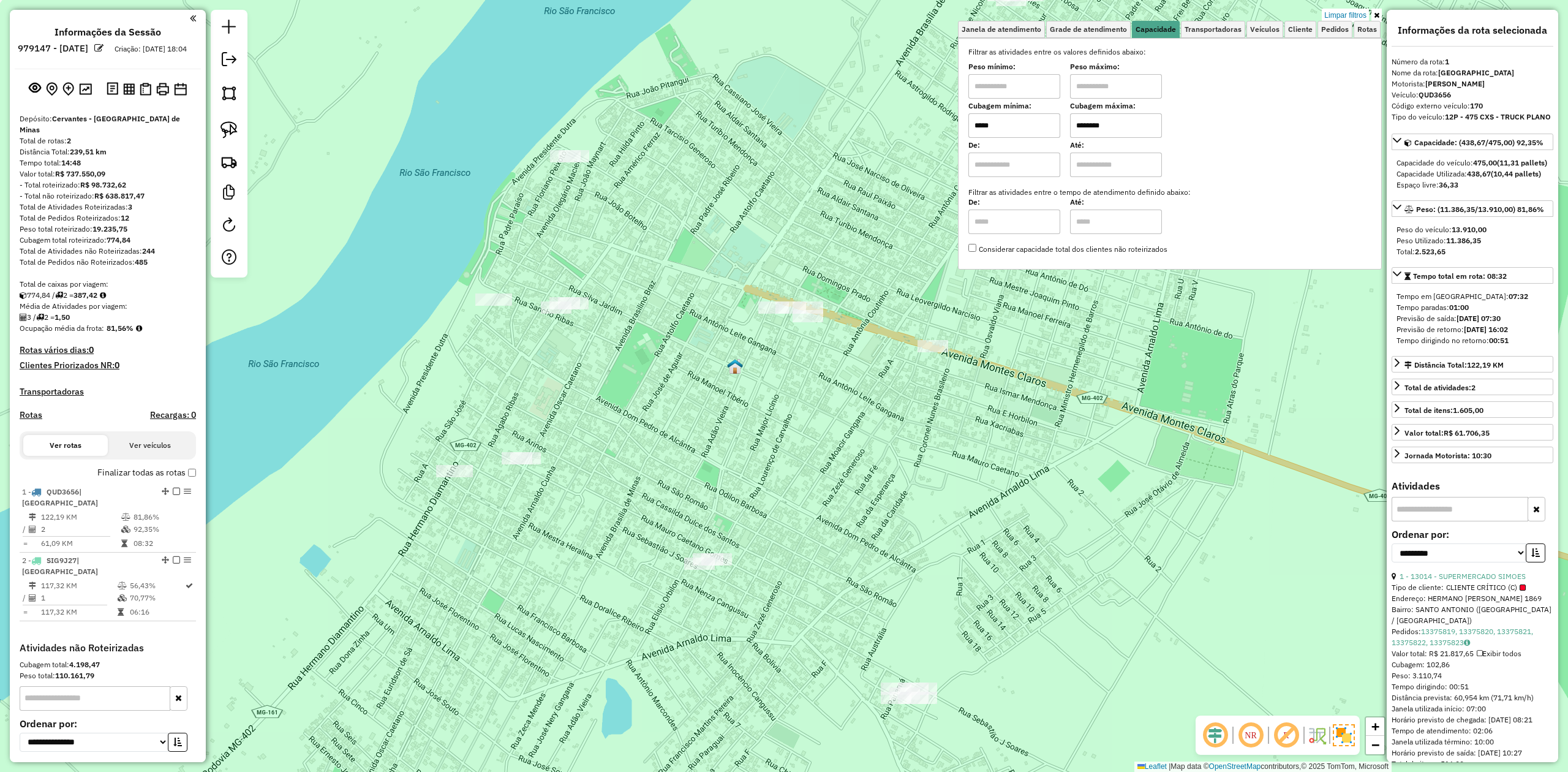
drag, startPoint x: 848, startPoint y: 427, endPoint x: 791, endPoint y: 437, distance: 57.9
click at [799, 436] on div "Limpar filtros Janela de atendimento Grade de atendimento Capacidade Transporta…" at bounding box center [784, 386] width 1568 height 772
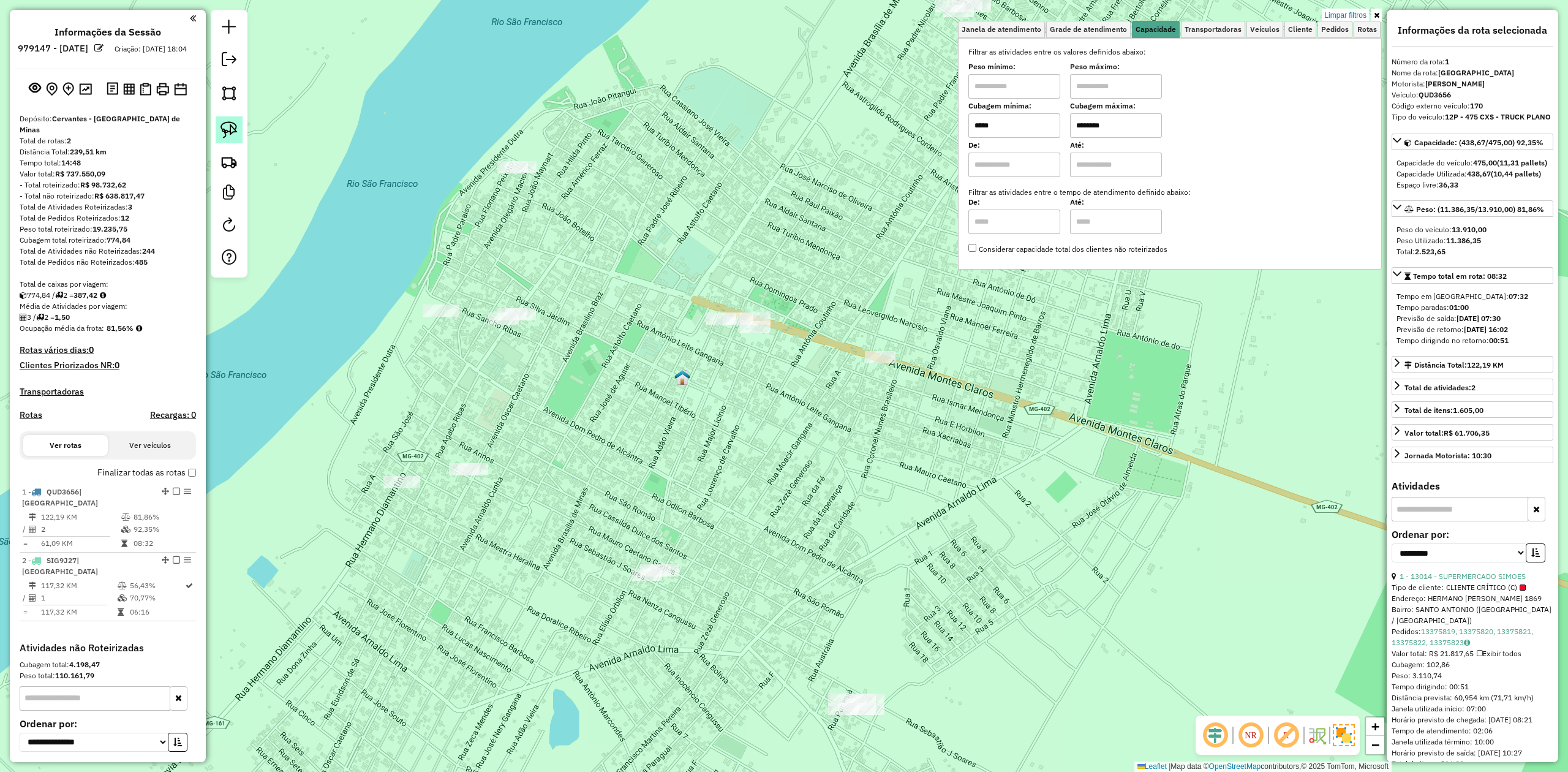
click at [233, 128] on img at bounding box center [229, 130] width 17 height 17
drag, startPoint x: 672, startPoint y: 287, endPoint x: 755, endPoint y: 275, distance: 83.9
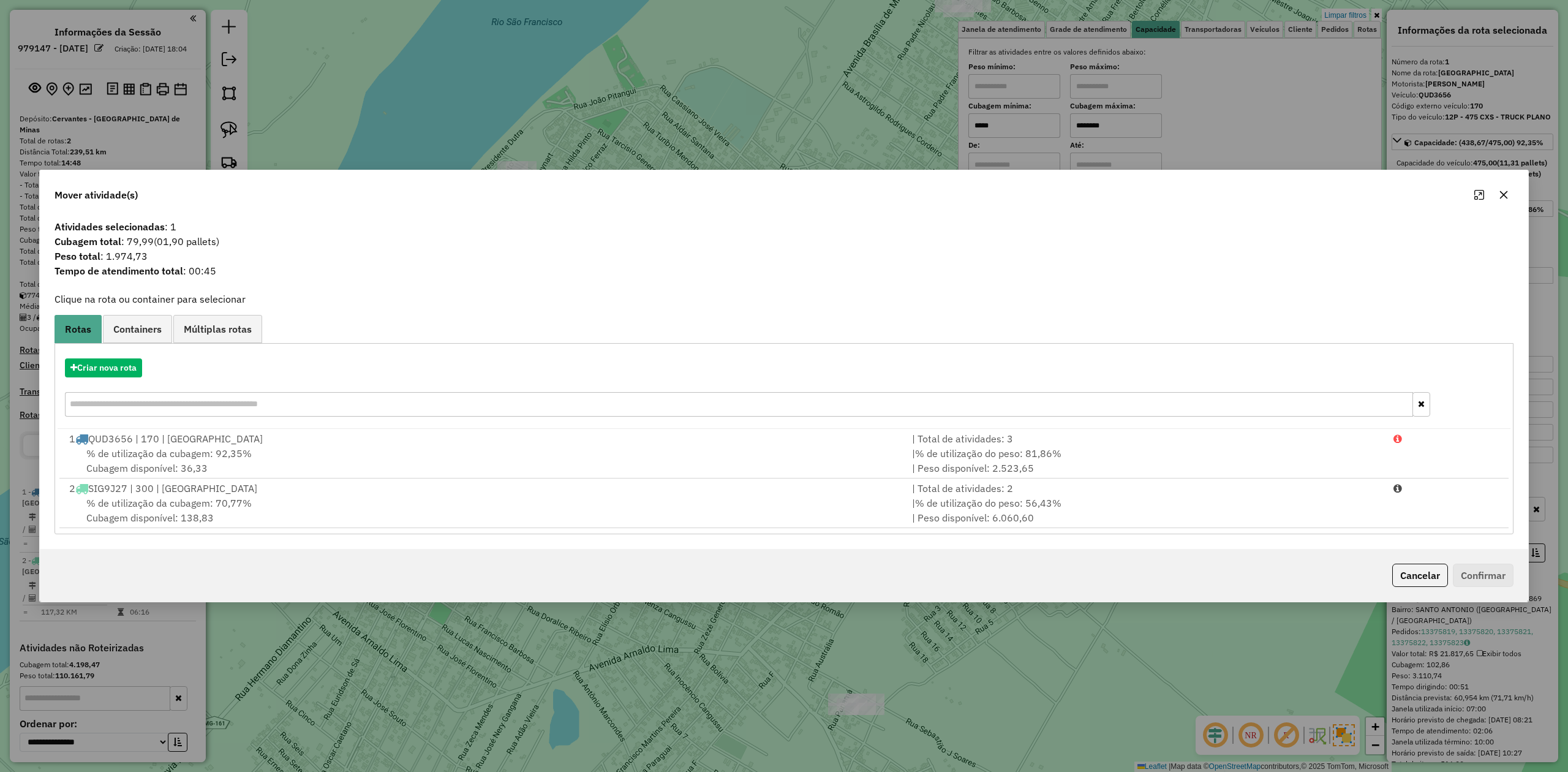
click at [1510, 192] on button "button" at bounding box center [1504, 195] width 20 height 20
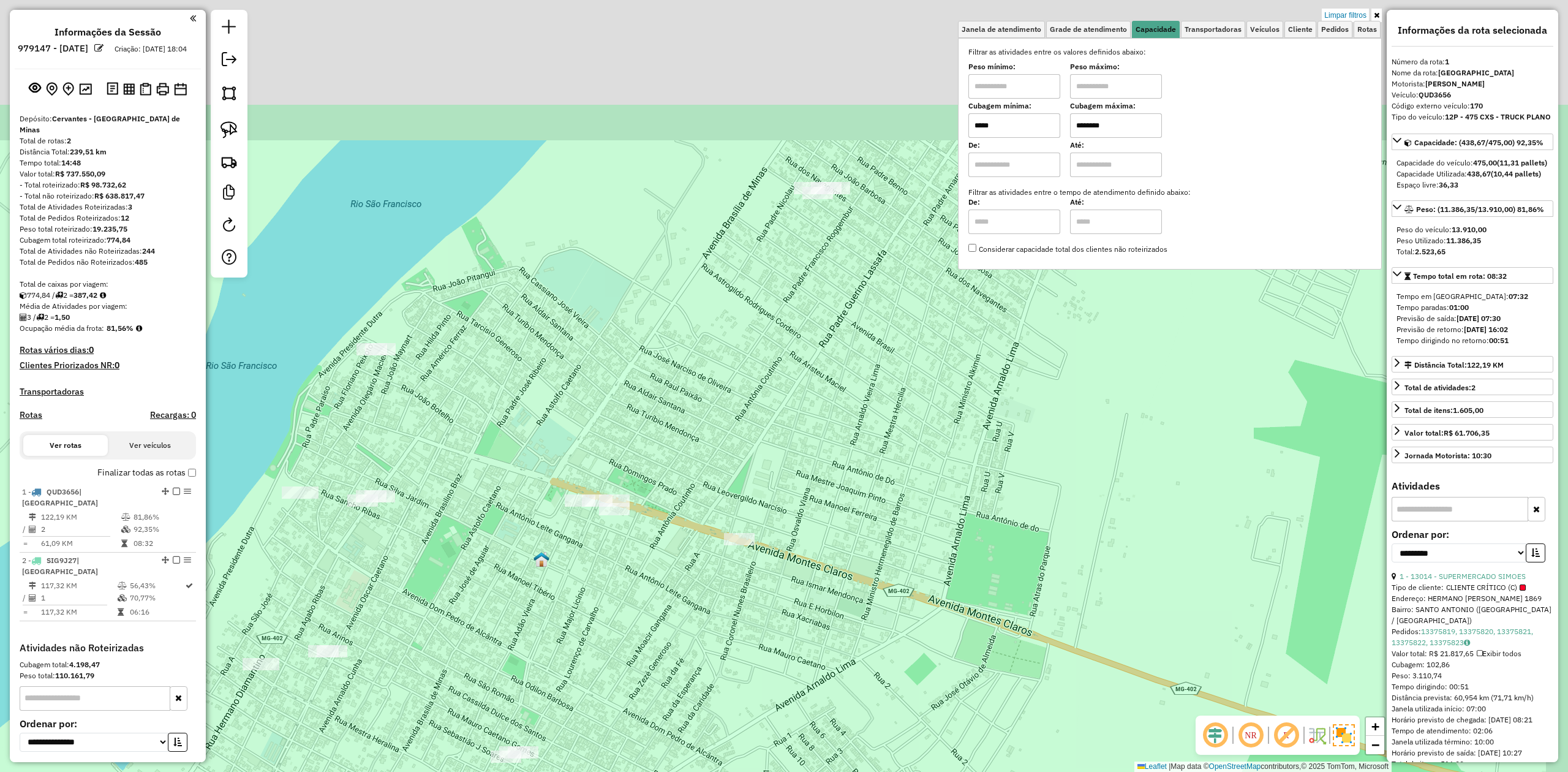
drag, startPoint x: 820, startPoint y: 269, endPoint x: 626, endPoint y: 451, distance: 266.0
click at [658, 476] on div "Limpar filtros Janela de atendimento Grade de atendimento Capacidade Transporta…" at bounding box center [784, 386] width 1568 height 772
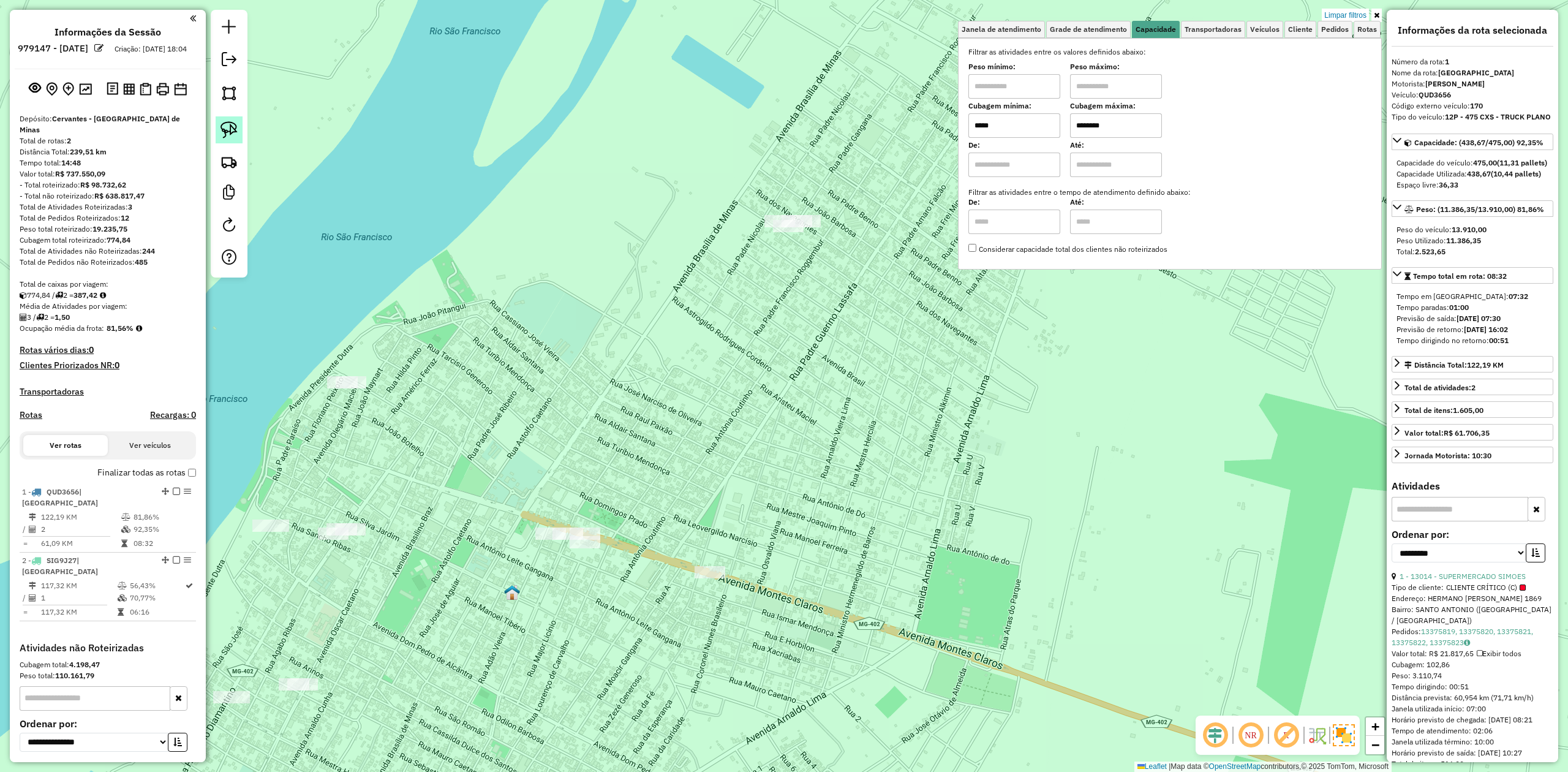
click at [222, 130] on img at bounding box center [229, 130] width 17 height 17
drag, startPoint x: 753, startPoint y: 189, endPoint x: 833, endPoint y: 194, distance: 80.2
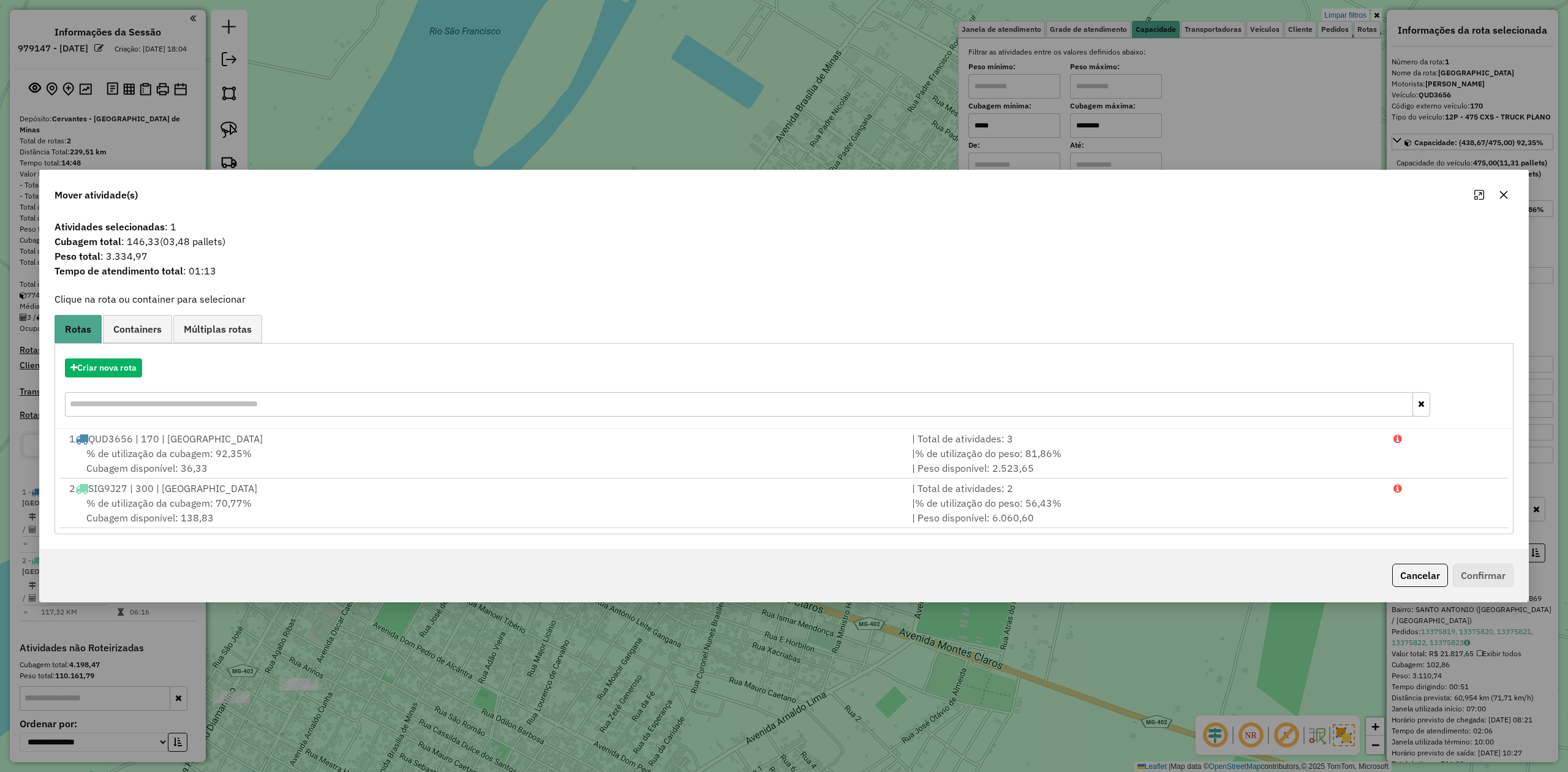
click at [1503, 192] on icon "button" at bounding box center [1504, 195] width 10 height 10
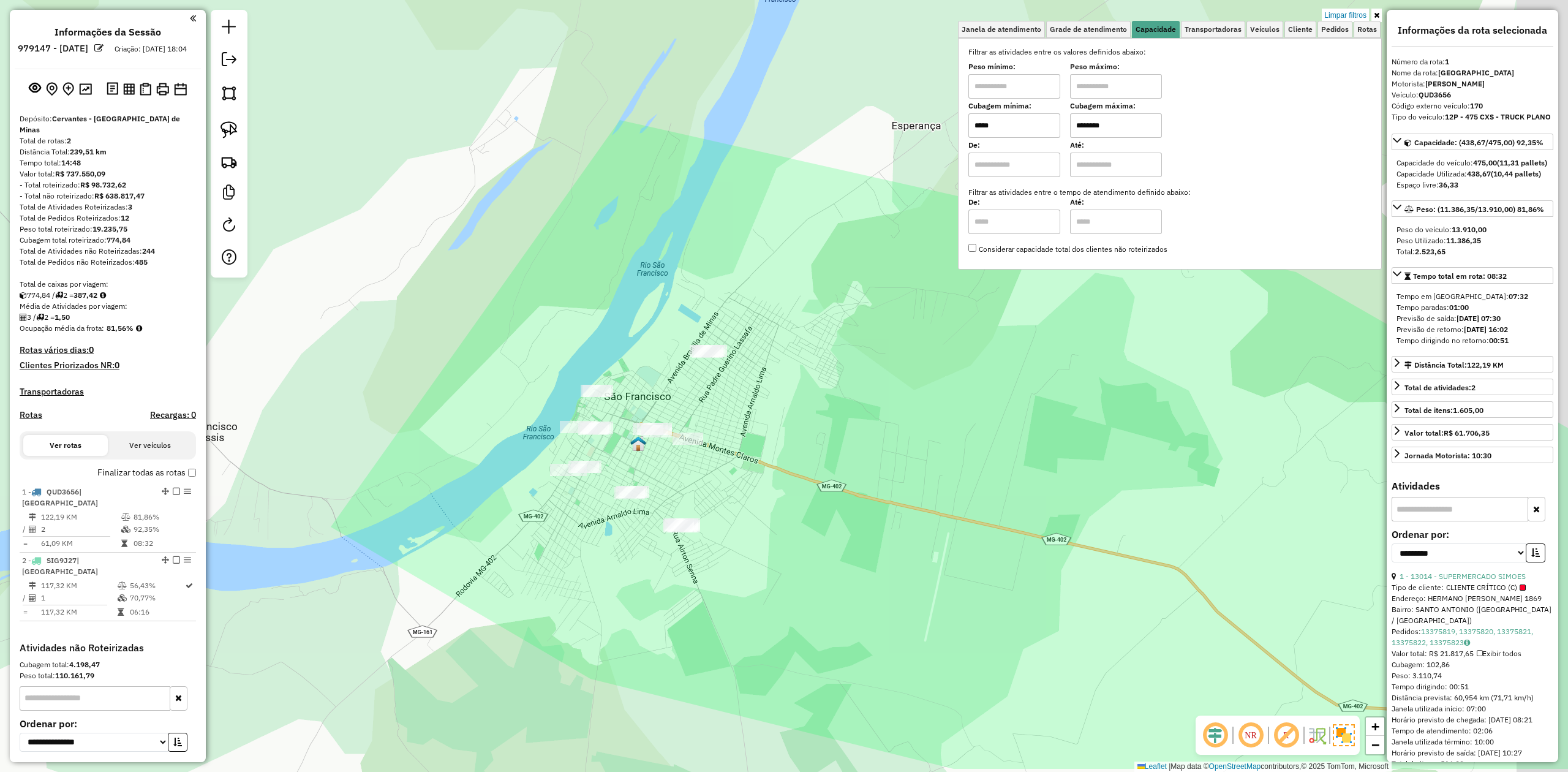
drag, startPoint x: 923, startPoint y: 532, endPoint x: 681, endPoint y: 407, distance: 272.4
click at [687, 408] on div "Limpar filtros Janela de atendimento Grade de atendimento Capacidade Transporta…" at bounding box center [784, 386] width 1568 height 772
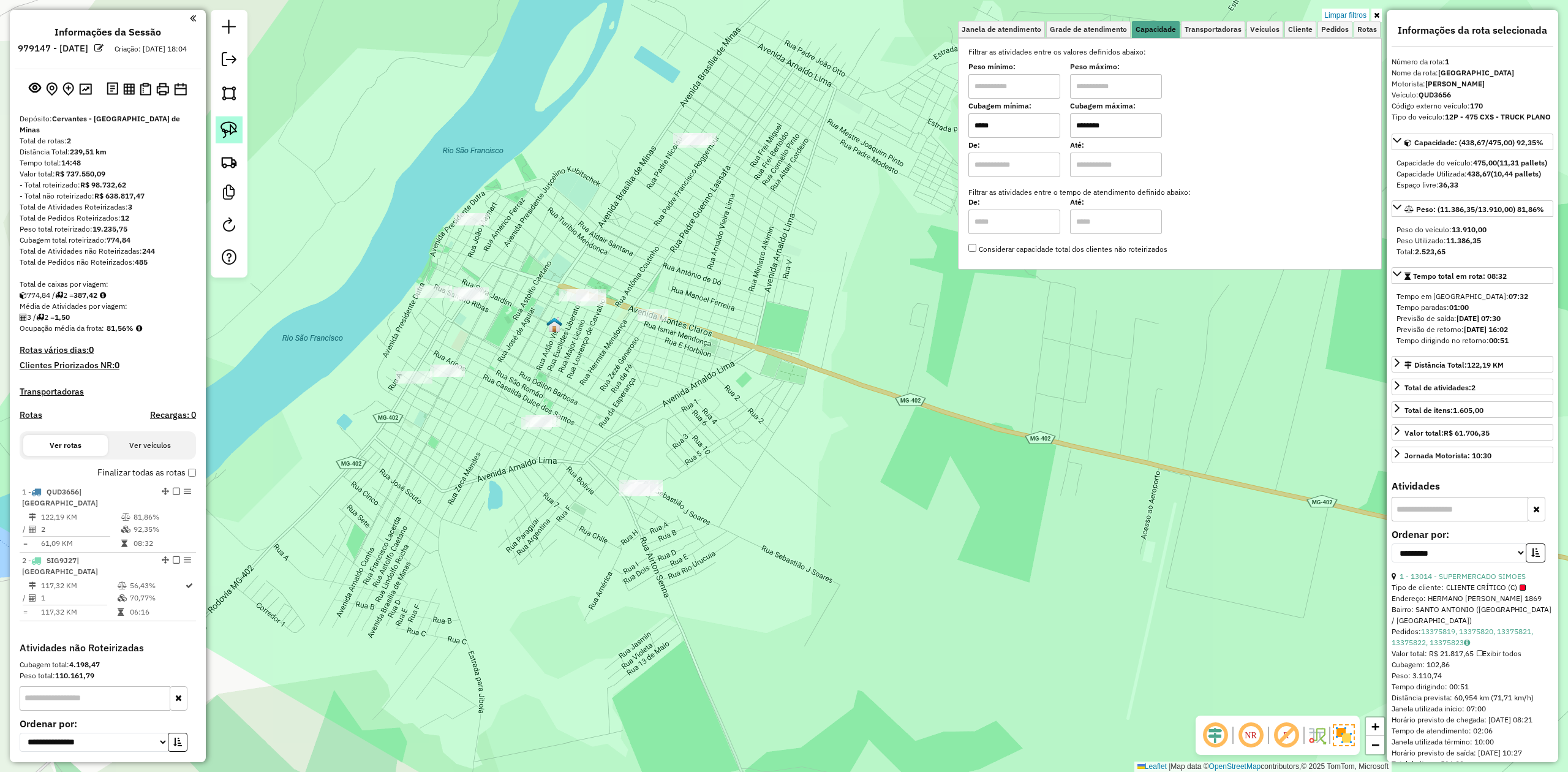
click at [232, 125] on img at bounding box center [229, 130] width 17 height 17
drag, startPoint x: 589, startPoint y: 471, endPoint x: 704, endPoint y: 476, distance: 115.1
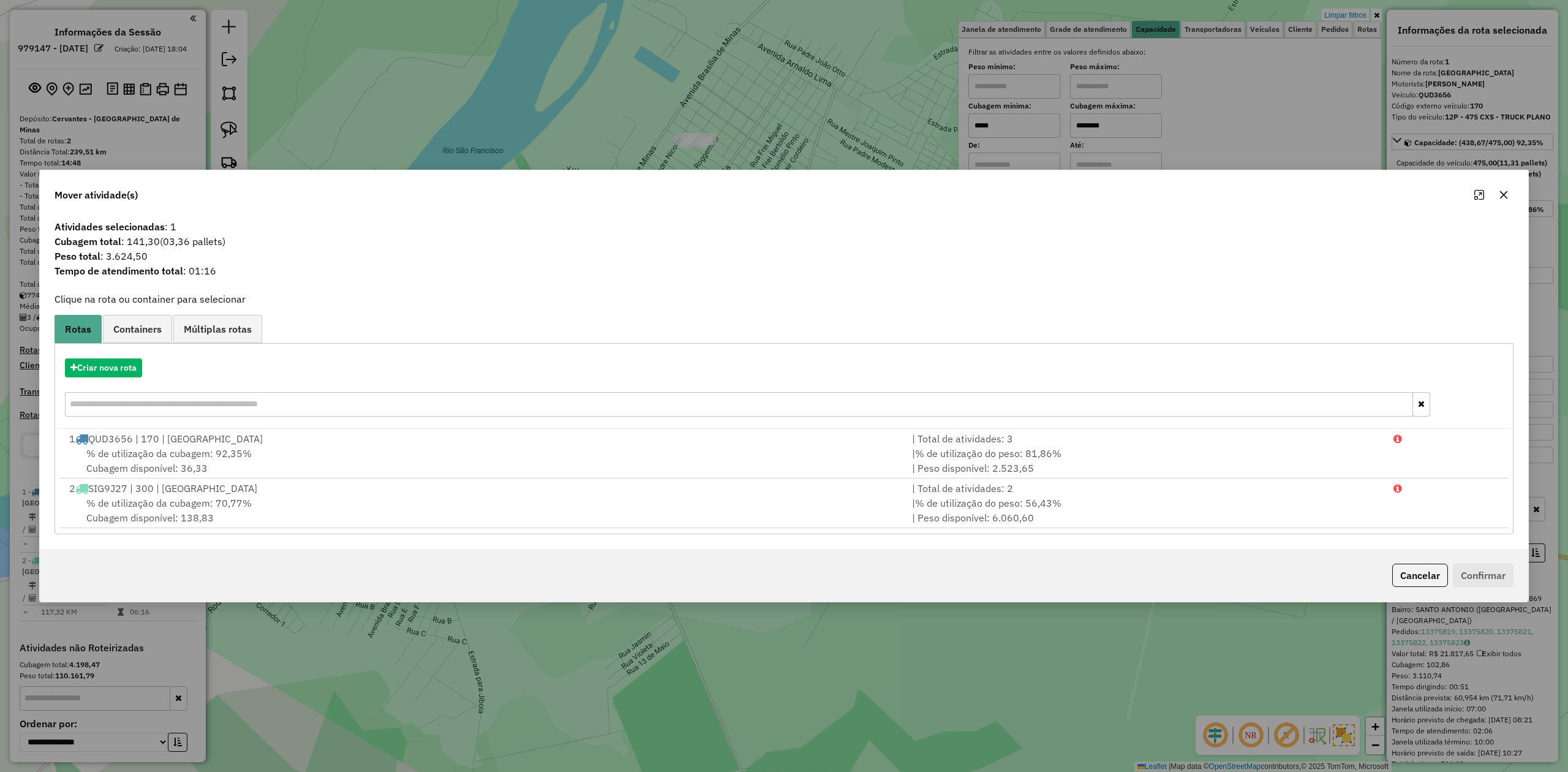
click at [1504, 186] on button "button" at bounding box center [1504, 195] width 20 height 20
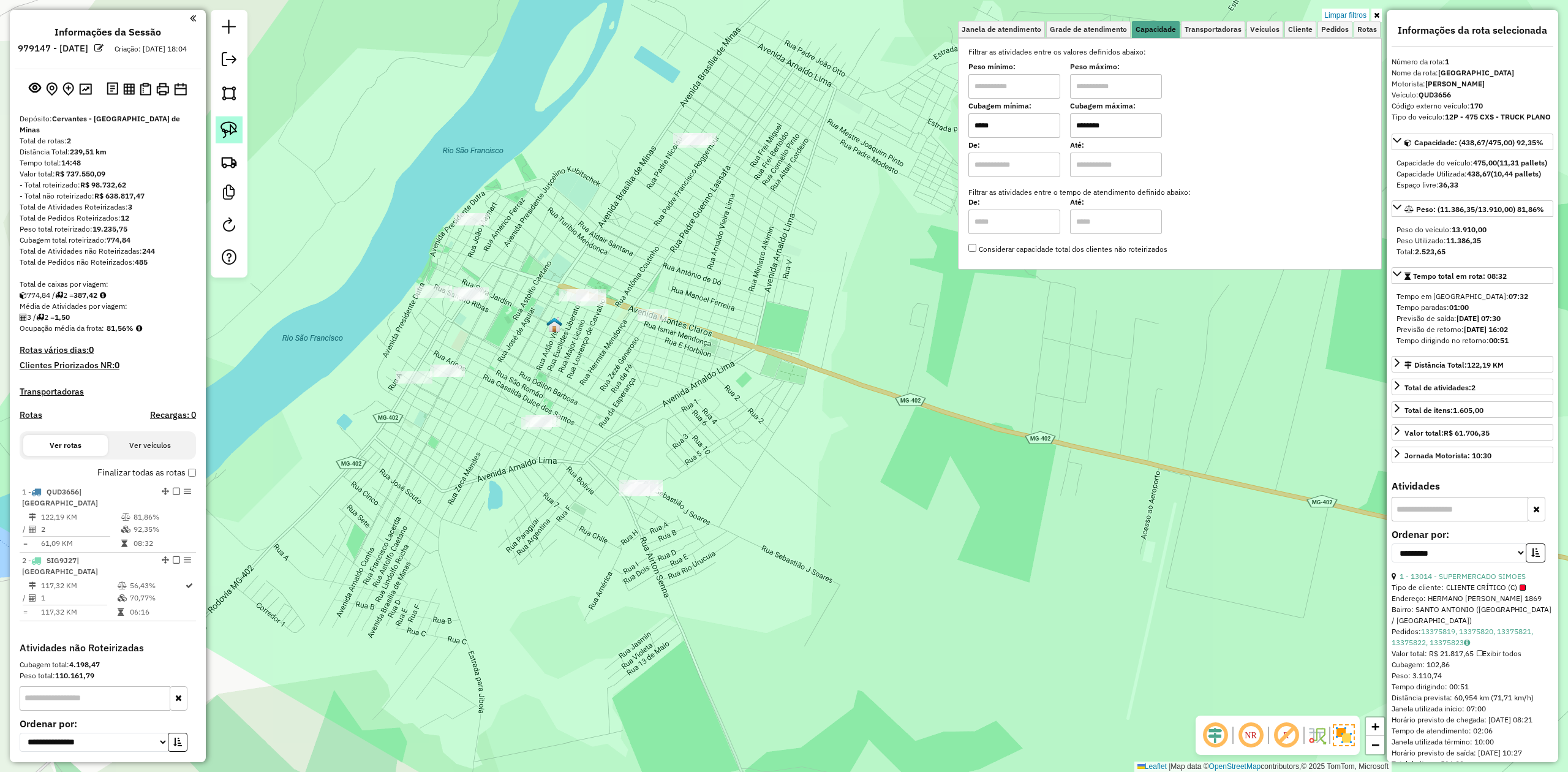
click at [231, 128] on img at bounding box center [229, 130] width 17 height 17
drag, startPoint x: 518, startPoint y: 396, endPoint x: 571, endPoint y: 377, distance: 56.3
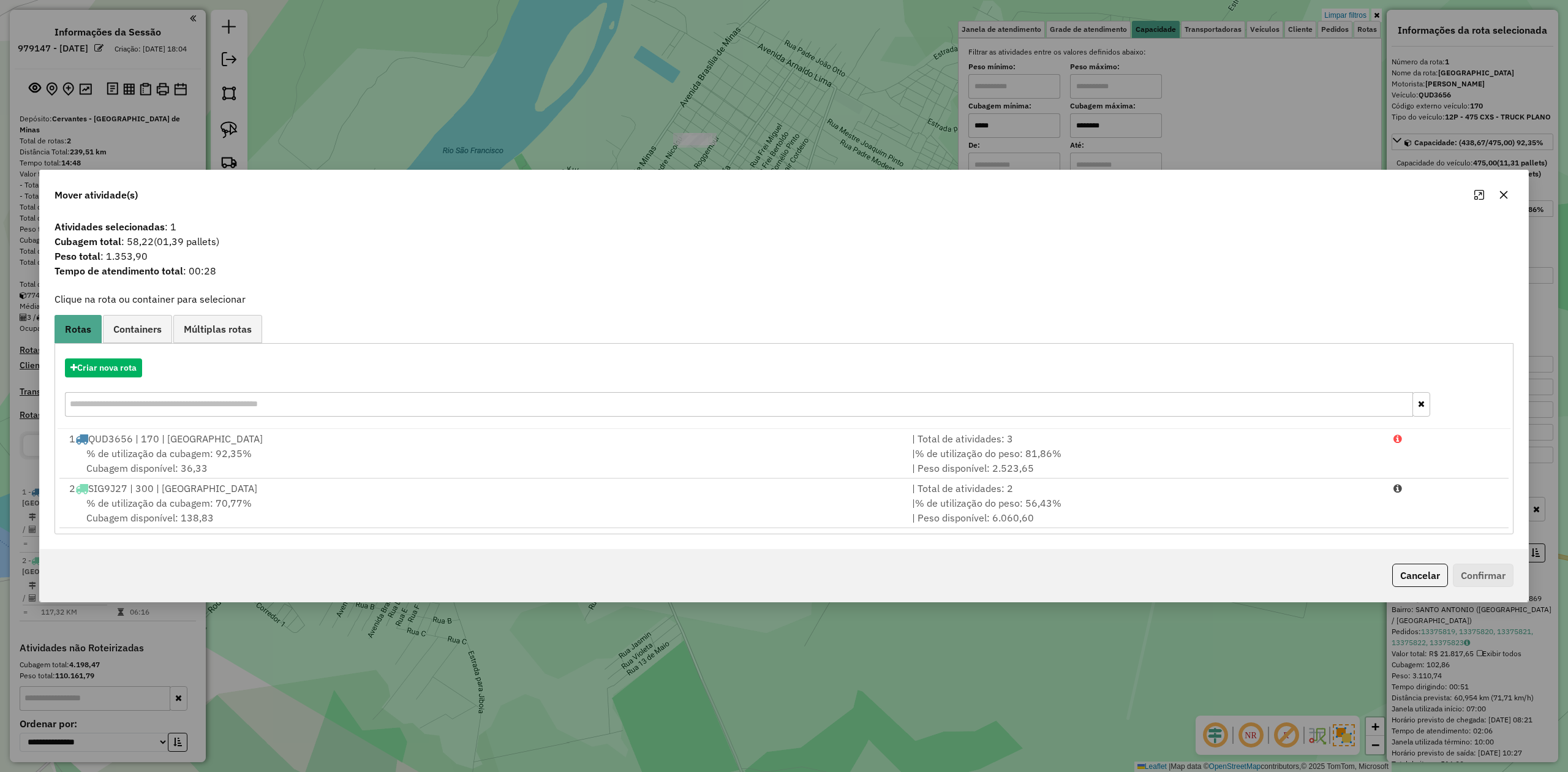
click at [1499, 192] on icon "button" at bounding box center [1504, 195] width 10 height 10
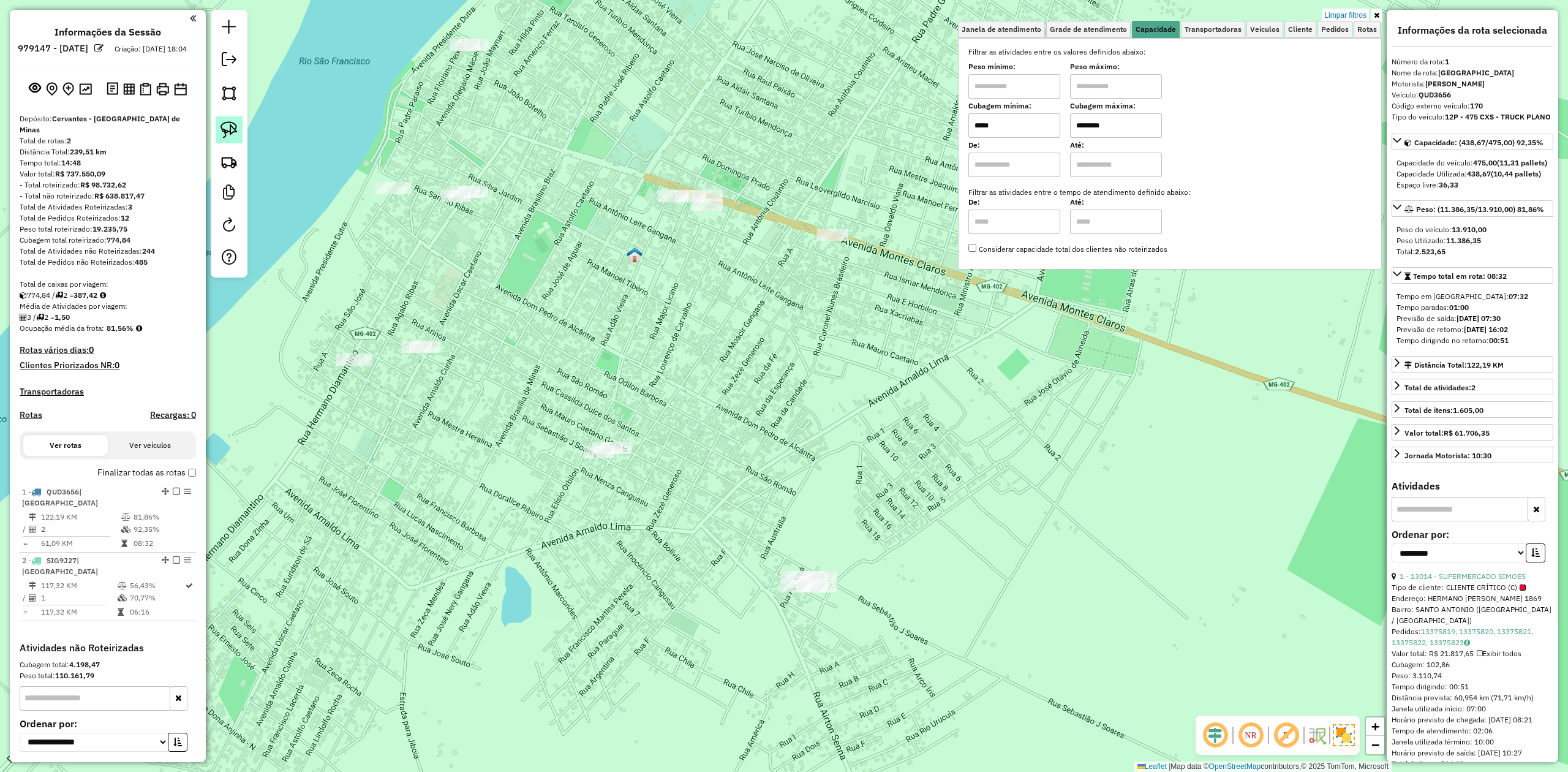
click at [218, 124] on link at bounding box center [229, 130] width 27 height 27
drag, startPoint x: 393, startPoint y: 307, endPoint x: 468, endPoint y: 318, distance: 75.8
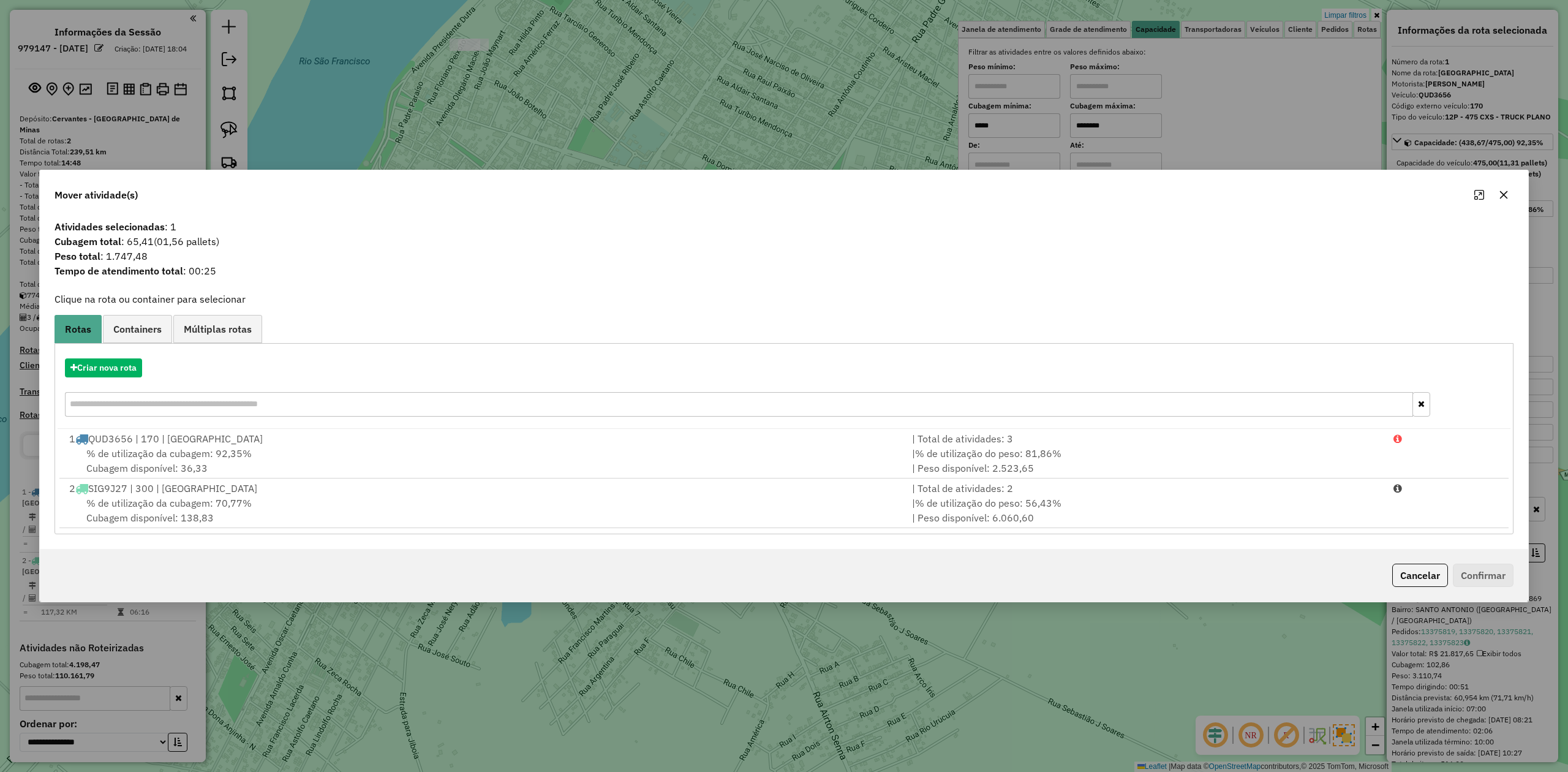
click at [1507, 199] on button "button" at bounding box center [1504, 195] width 20 height 20
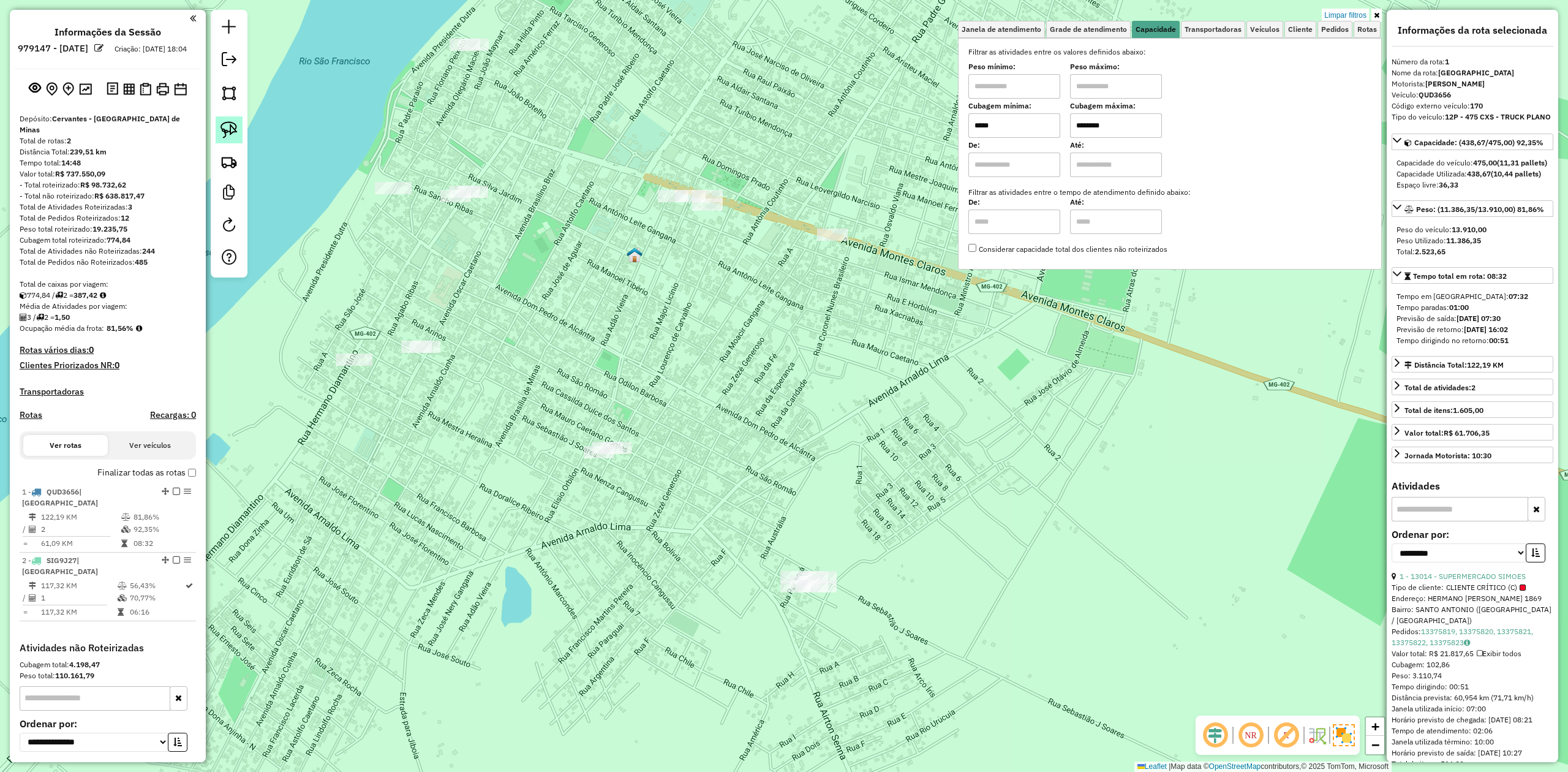
click at [223, 124] on img at bounding box center [229, 130] width 17 height 17
drag, startPoint x: 432, startPoint y: 167, endPoint x: 497, endPoint y: 174, distance: 65.4
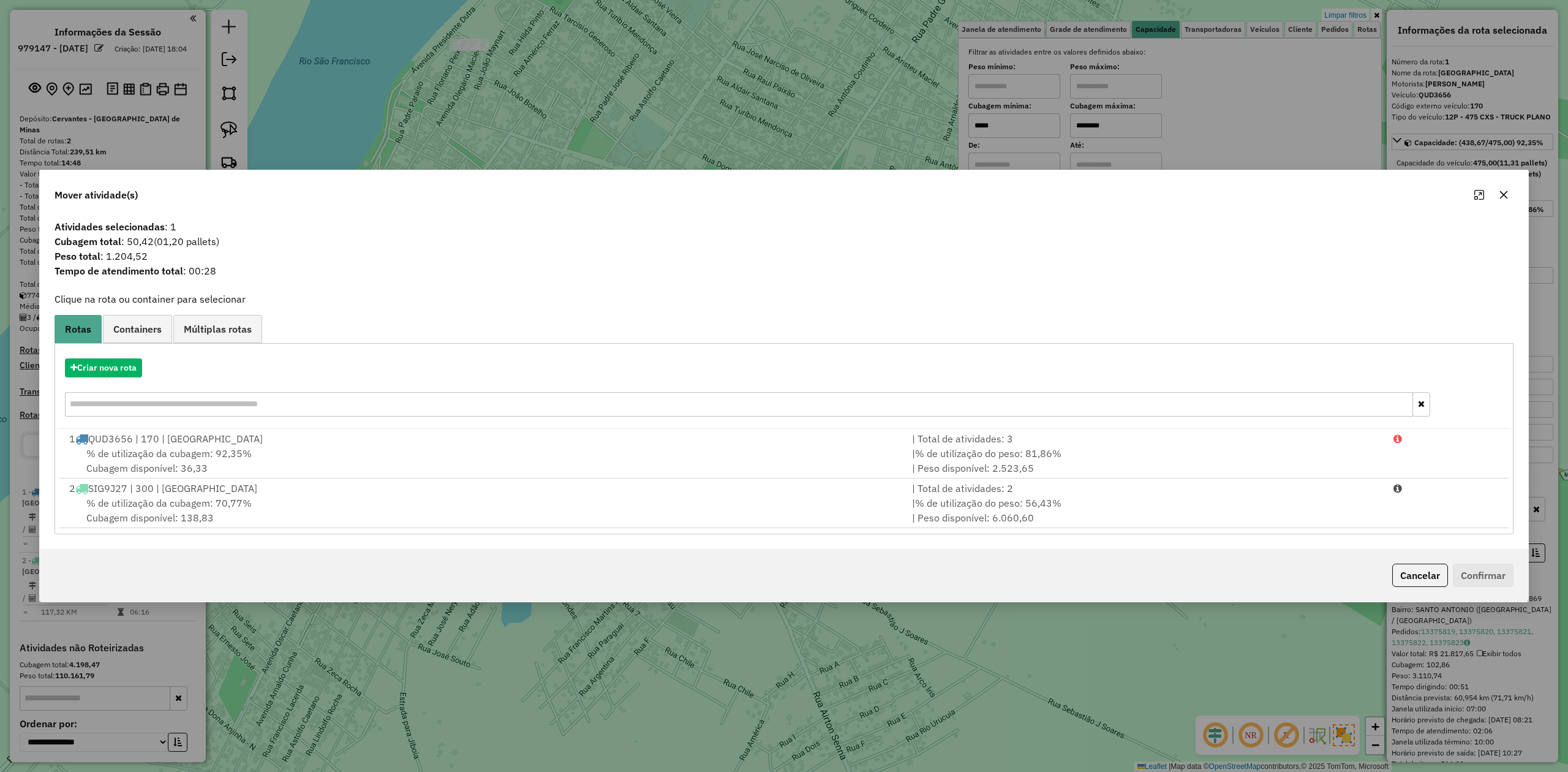
click at [1506, 191] on icon "button" at bounding box center [1504, 195] width 8 height 8
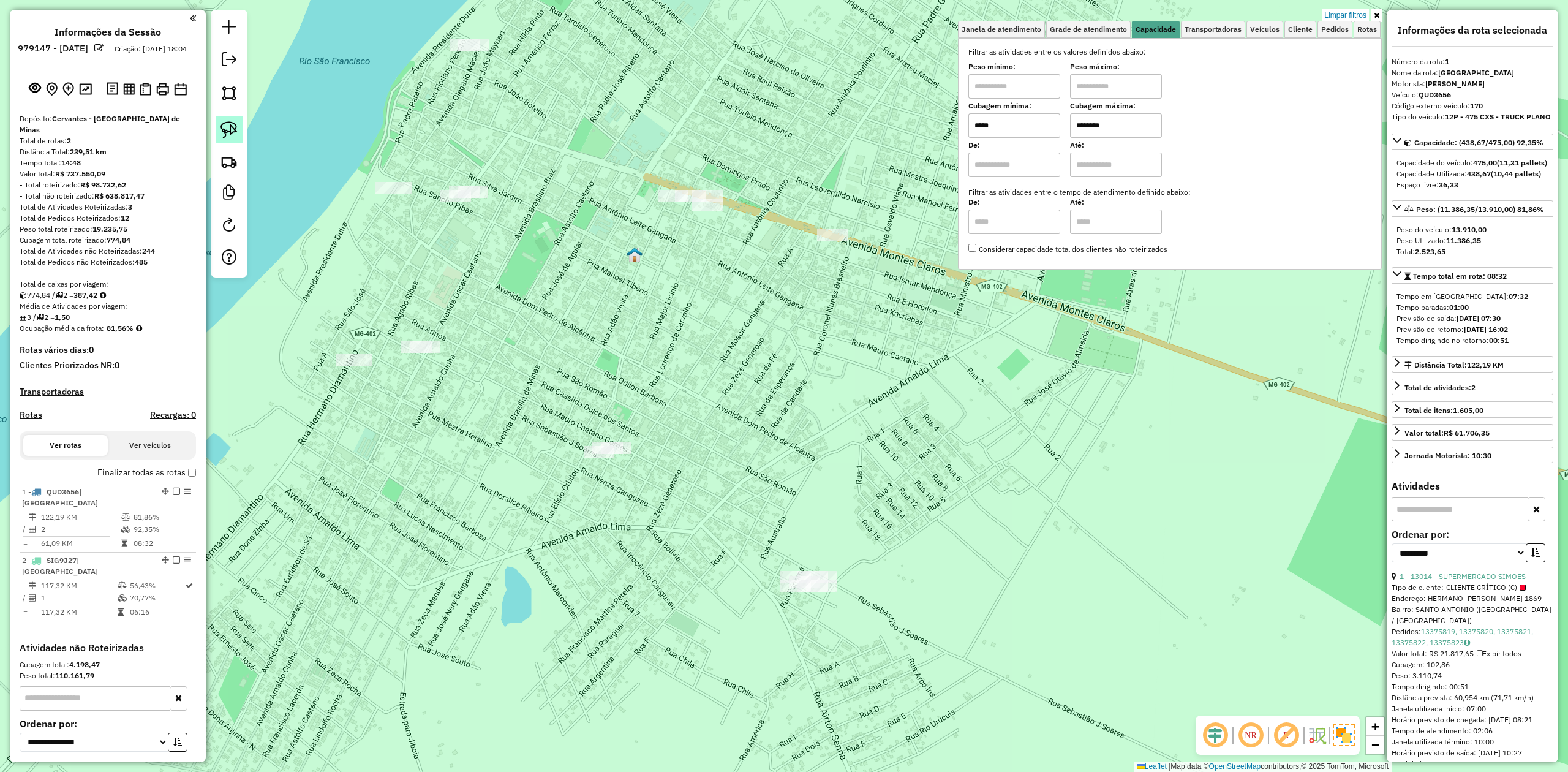
click at [235, 123] on img at bounding box center [229, 130] width 17 height 17
drag, startPoint x: 427, startPoint y: 32, endPoint x: 495, endPoint y: 25, distance: 68.4
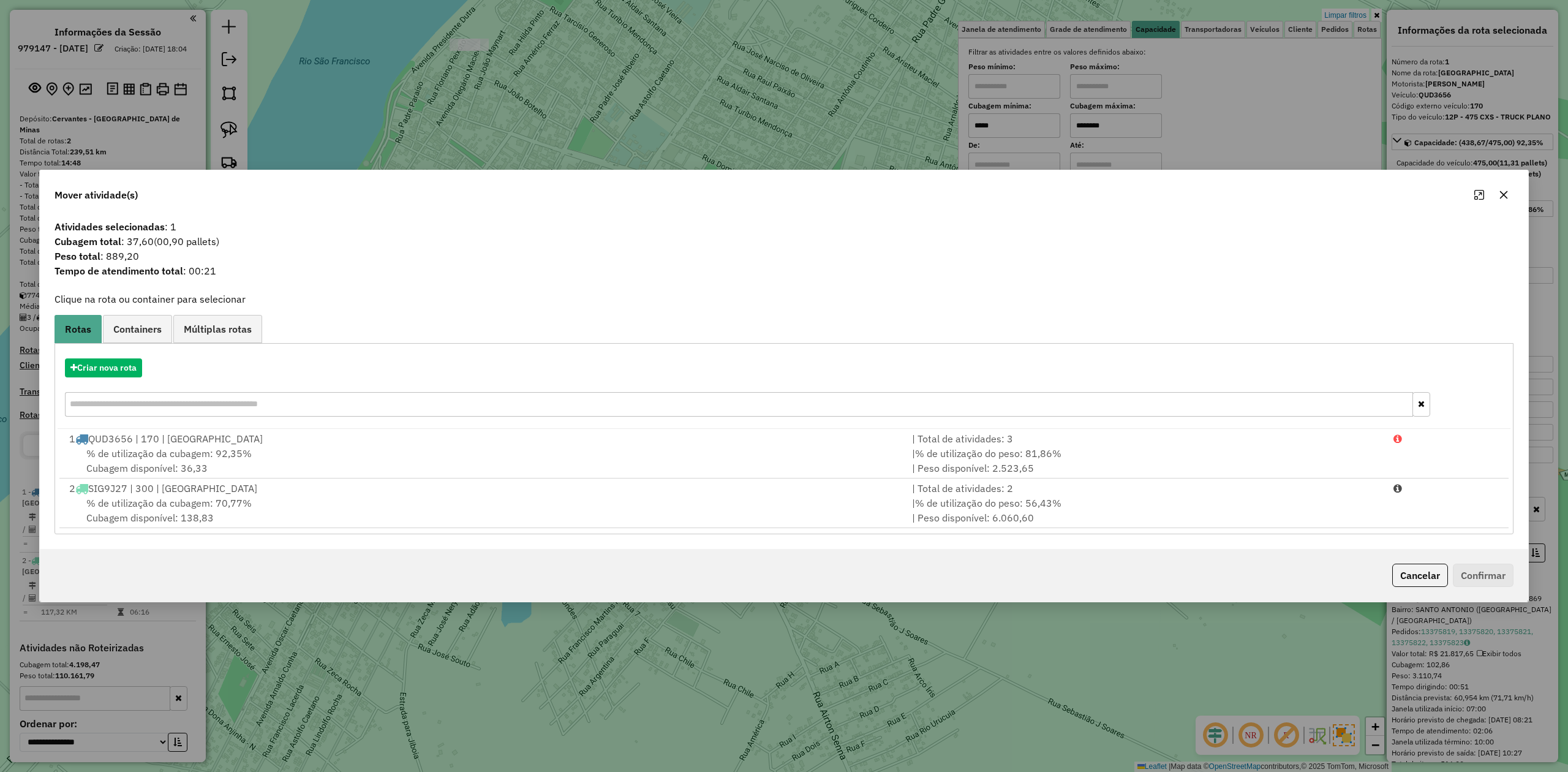
click at [1499, 194] on icon "button" at bounding box center [1504, 195] width 10 height 10
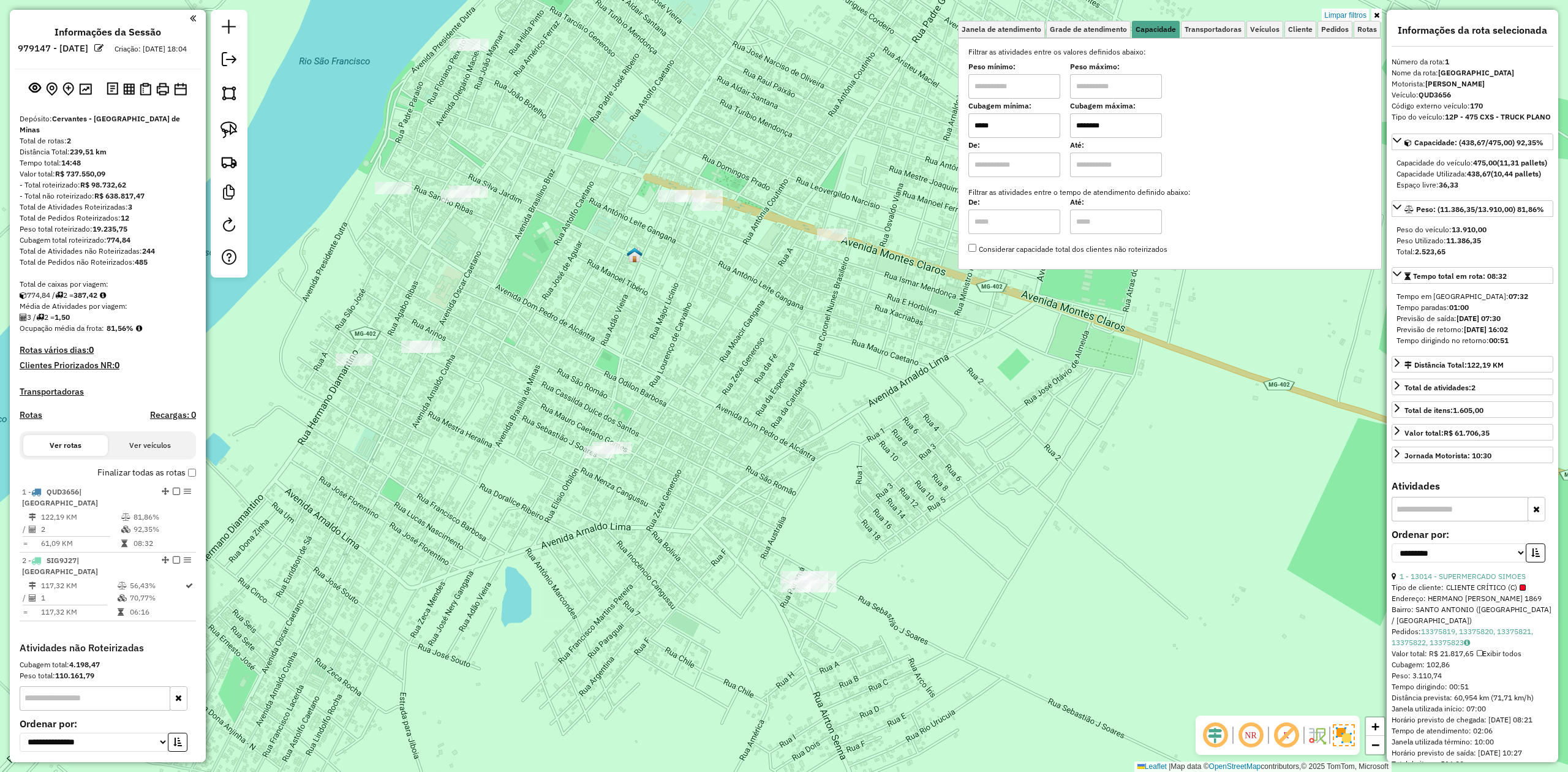
click at [1034, 126] on input "*****" at bounding box center [1015, 125] width 92 height 25
type input "*****"
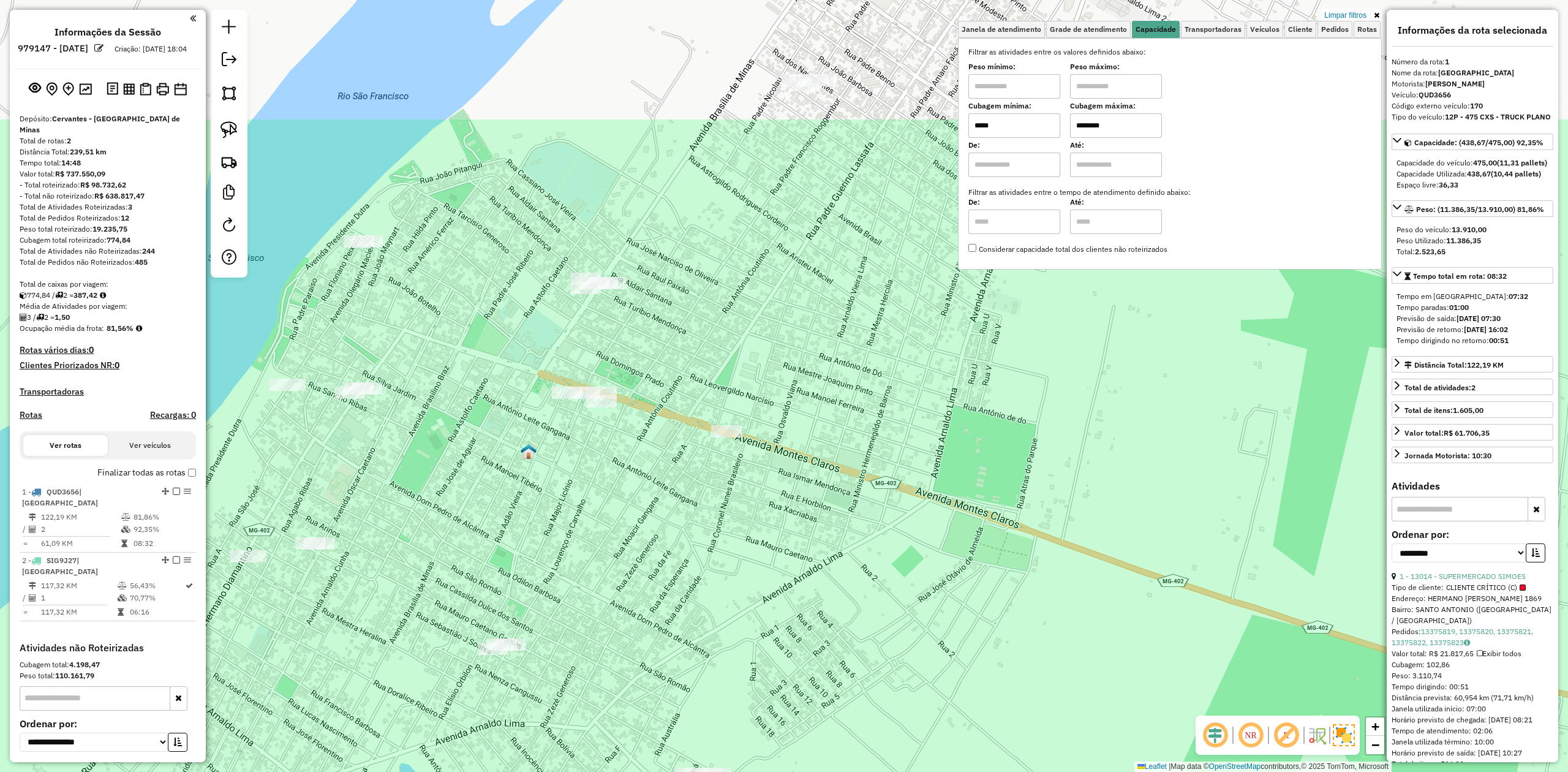
drag, startPoint x: 628, startPoint y: 341, endPoint x: 521, endPoint y: 537, distance: 223.3
click at [521, 537] on div "Limpar filtros Janela de atendimento Grade de atendimento Capacidade Transporta…" at bounding box center [784, 386] width 1568 height 772
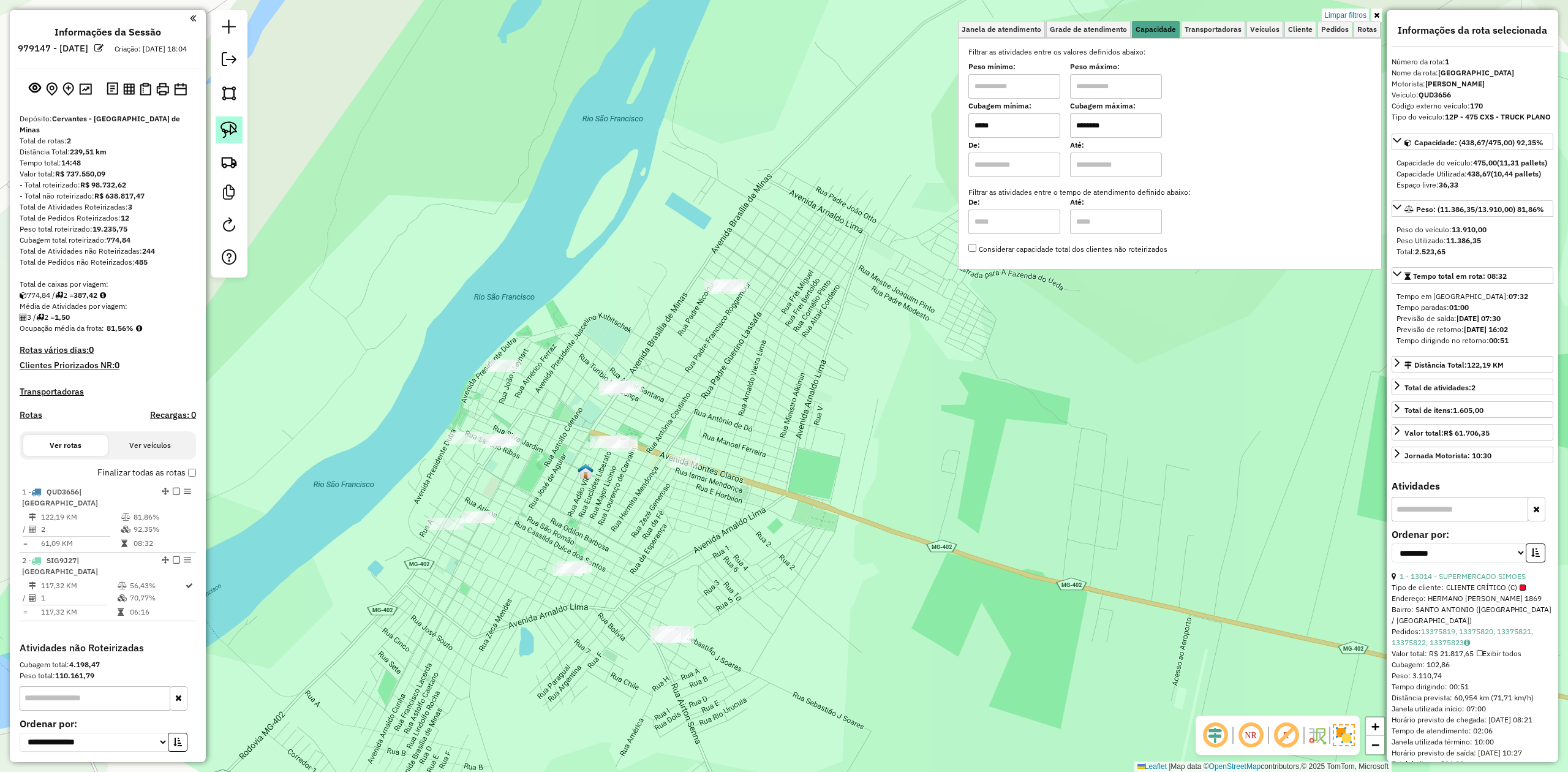
click at [232, 135] on img at bounding box center [229, 130] width 17 height 17
drag, startPoint x: 675, startPoint y: 263, endPoint x: 746, endPoint y: 259, distance: 71.1
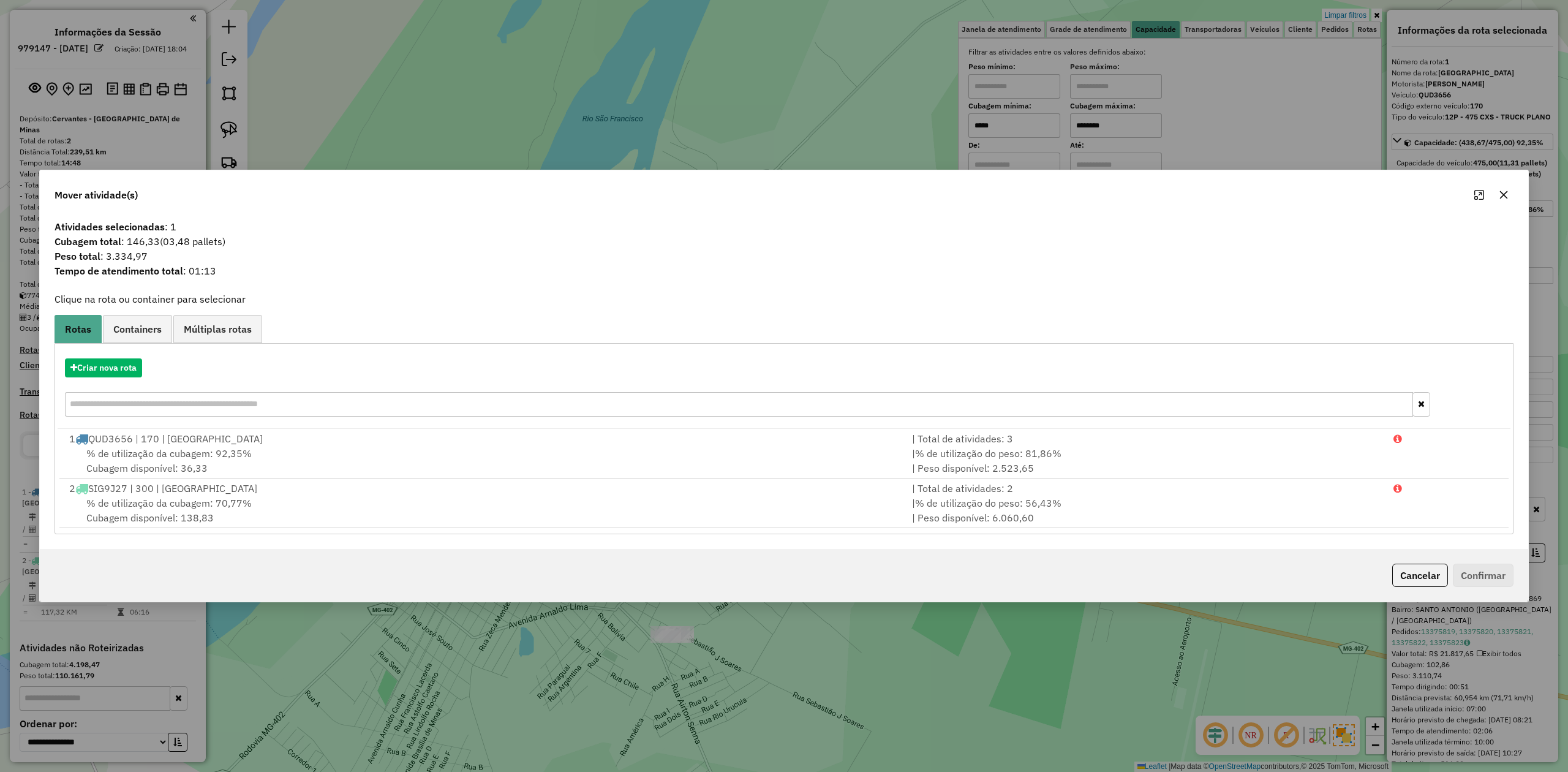
click at [1510, 192] on button "button" at bounding box center [1504, 195] width 20 height 20
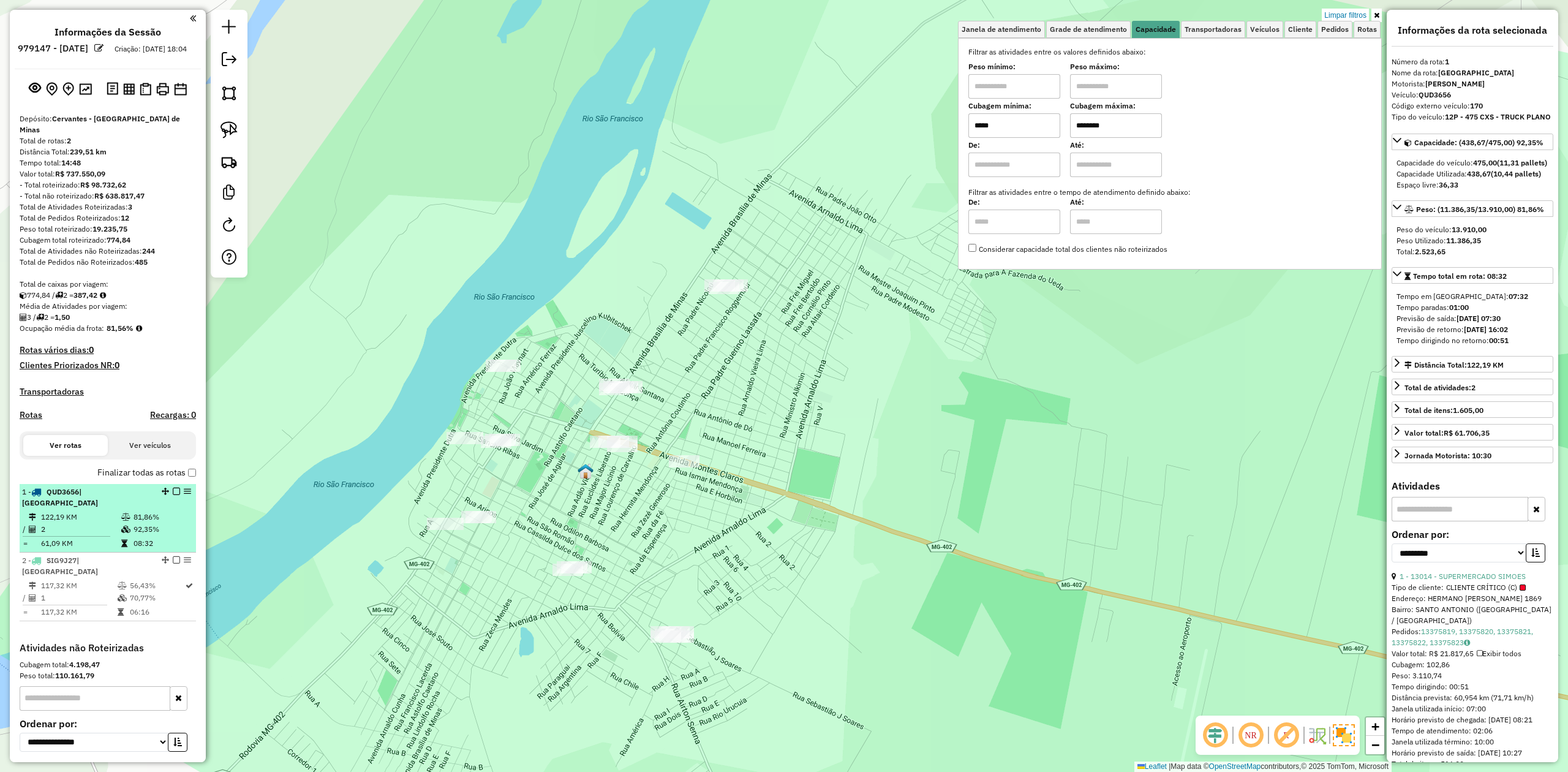
click at [81, 537] on td "61,09 KM" at bounding box center [80, 543] width 80 height 12
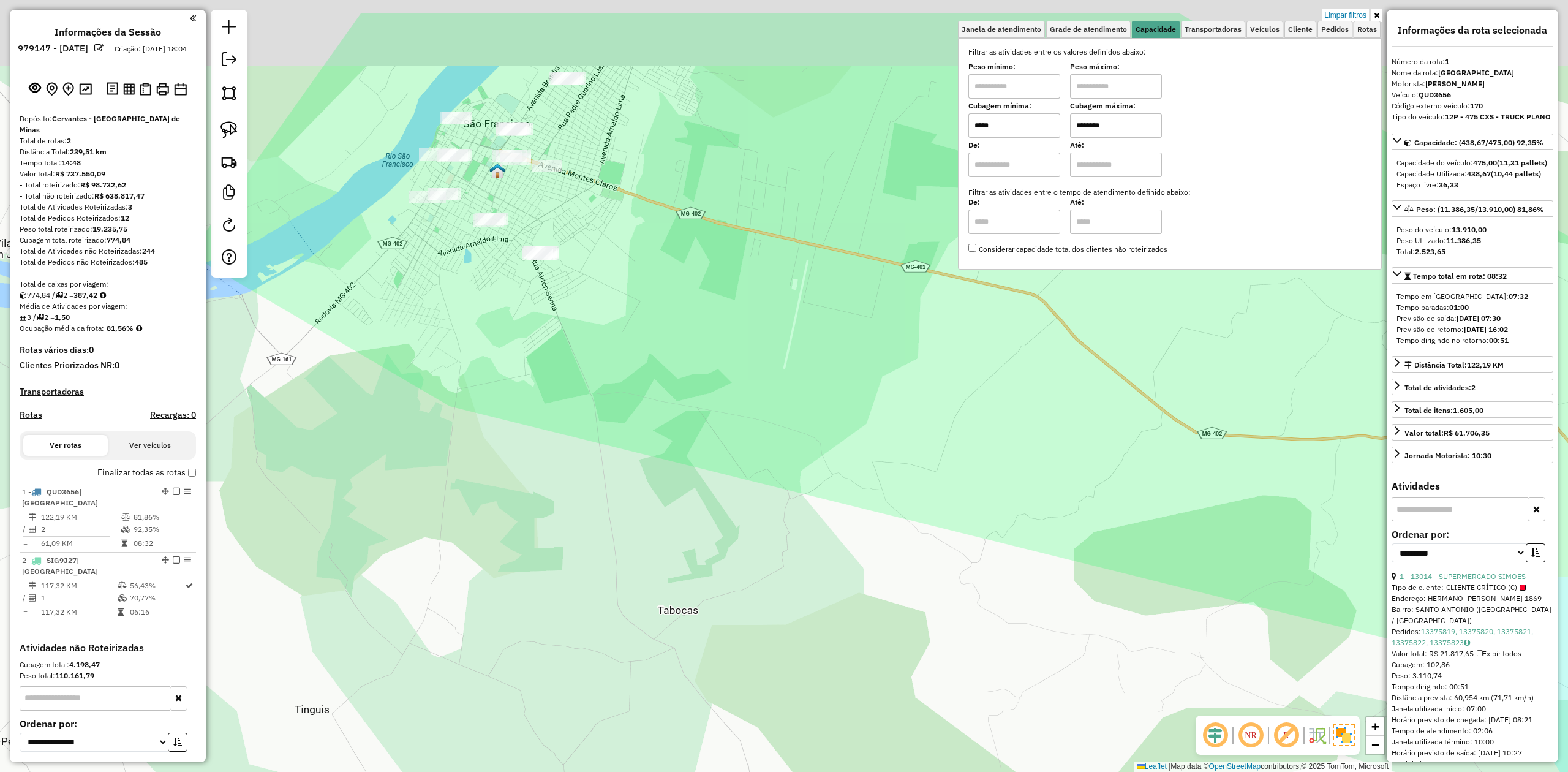
drag, startPoint x: 350, startPoint y: 243, endPoint x: 458, endPoint y: 341, distance: 145.8
click at [447, 341] on div "Limpar filtros Janela de atendimento Grade de atendimento Capacidade Transporta…" at bounding box center [784, 386] width 1568 height 772
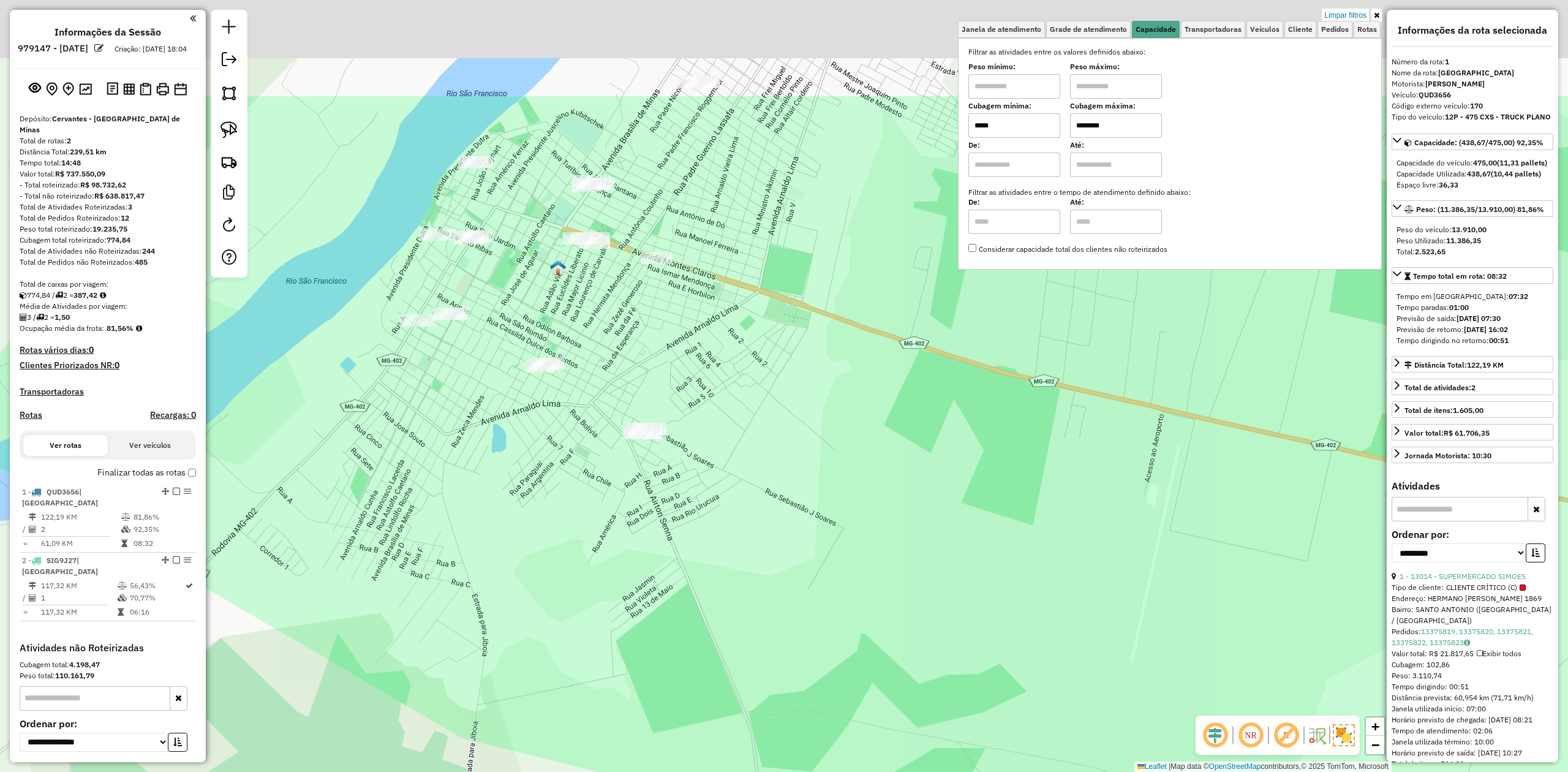
drag, startPoint x: 432, startPoint y: 234, endPoint x: 476, endPoint y: 418, distance: 189.2
click at [474, 415] on div "Limpar filtros Janela de atendimento Grade de atendimento Capacidade Transporta…" at bounding box center [784, 386] width 1568 height 772
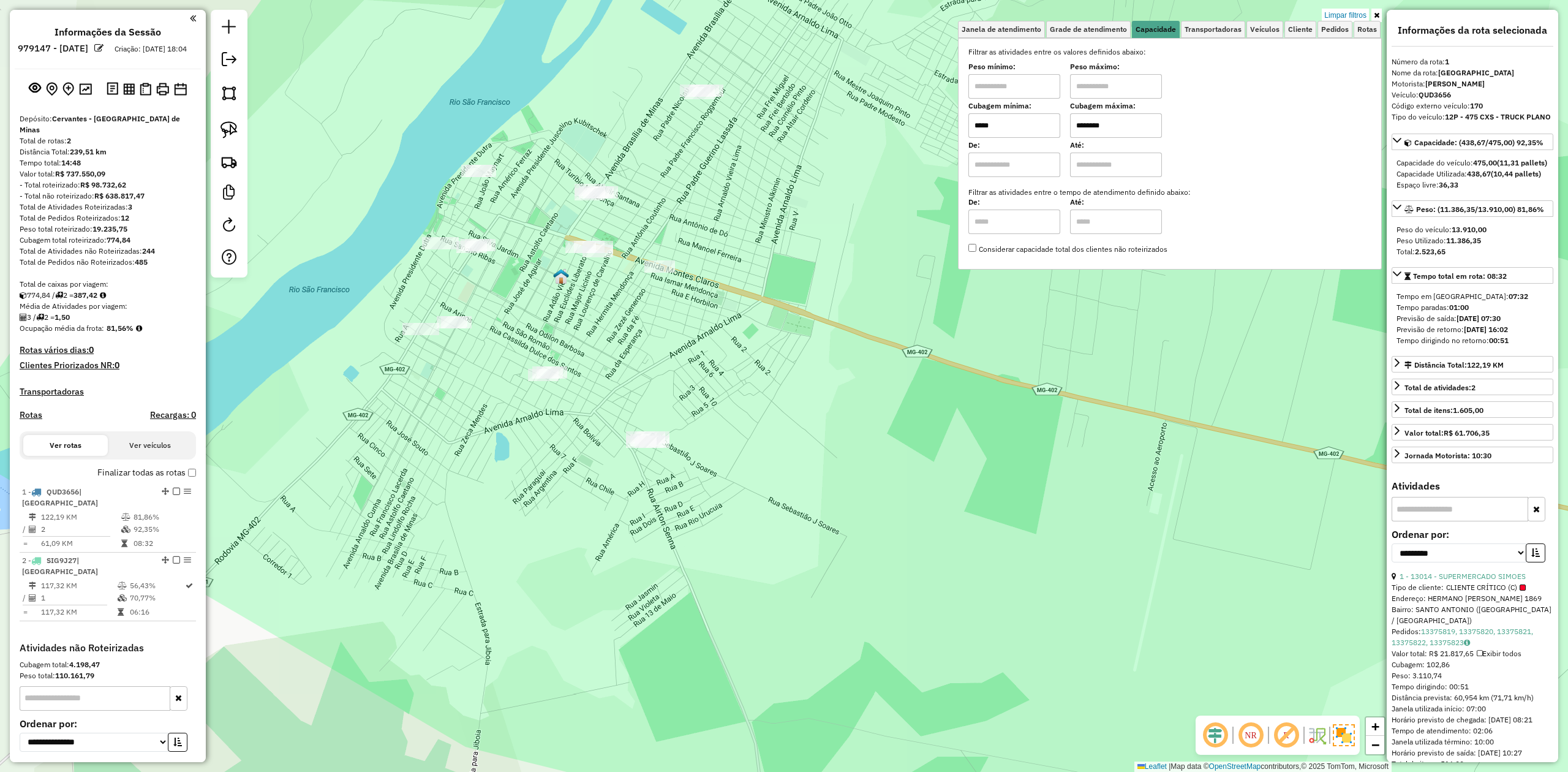
drag, startPoint x: 227, startPoint y: 129, endPoint x: 386, endPoint y: 168, distance: 163.7
click at [227, 130] on img at bounding box center [229, 130] width 17 height 17
drag, startPoint x: 564, startPoint y: 177, endPoint x: 628, endPoint y: 174, distance: 64.1
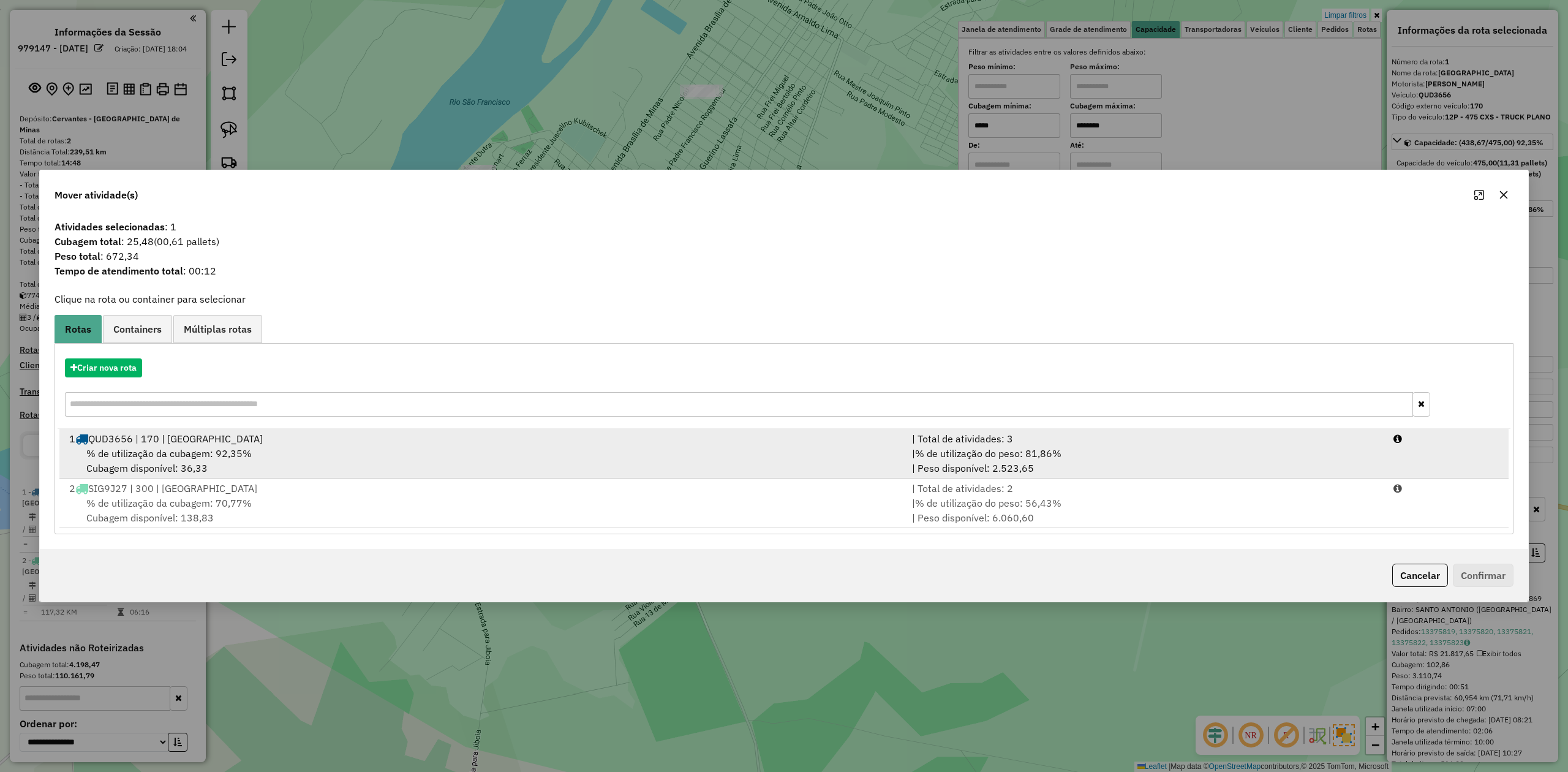
click at [174, 447] on span "% de utilização da cubagem: 92,35%" at bounding box center [169, 453] width 165 height 12
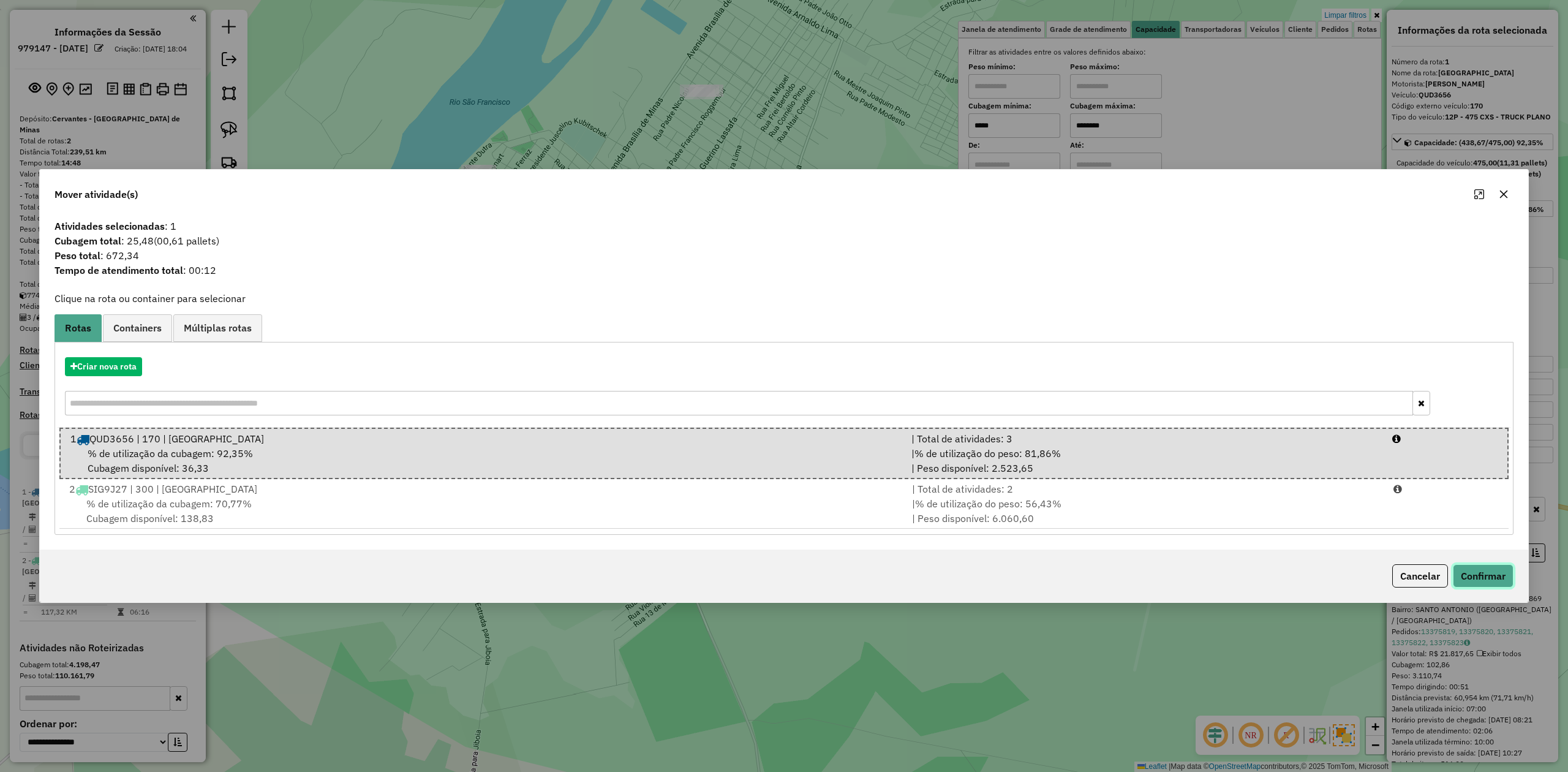
click at [1461, 572] on button "Confirmar" at bounding box center [1483, 576] width 61 height 23
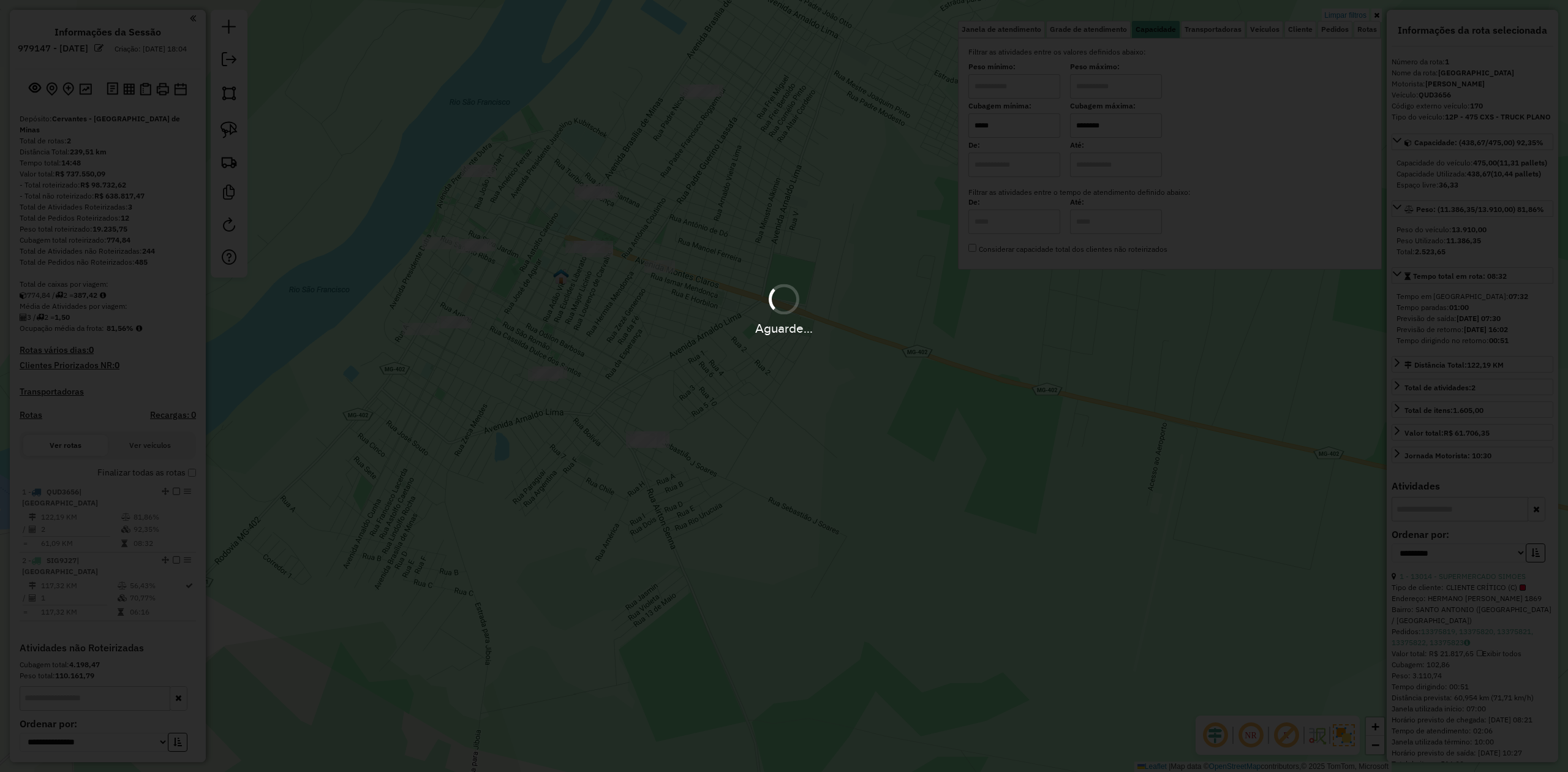
scroll to position [79, 0]
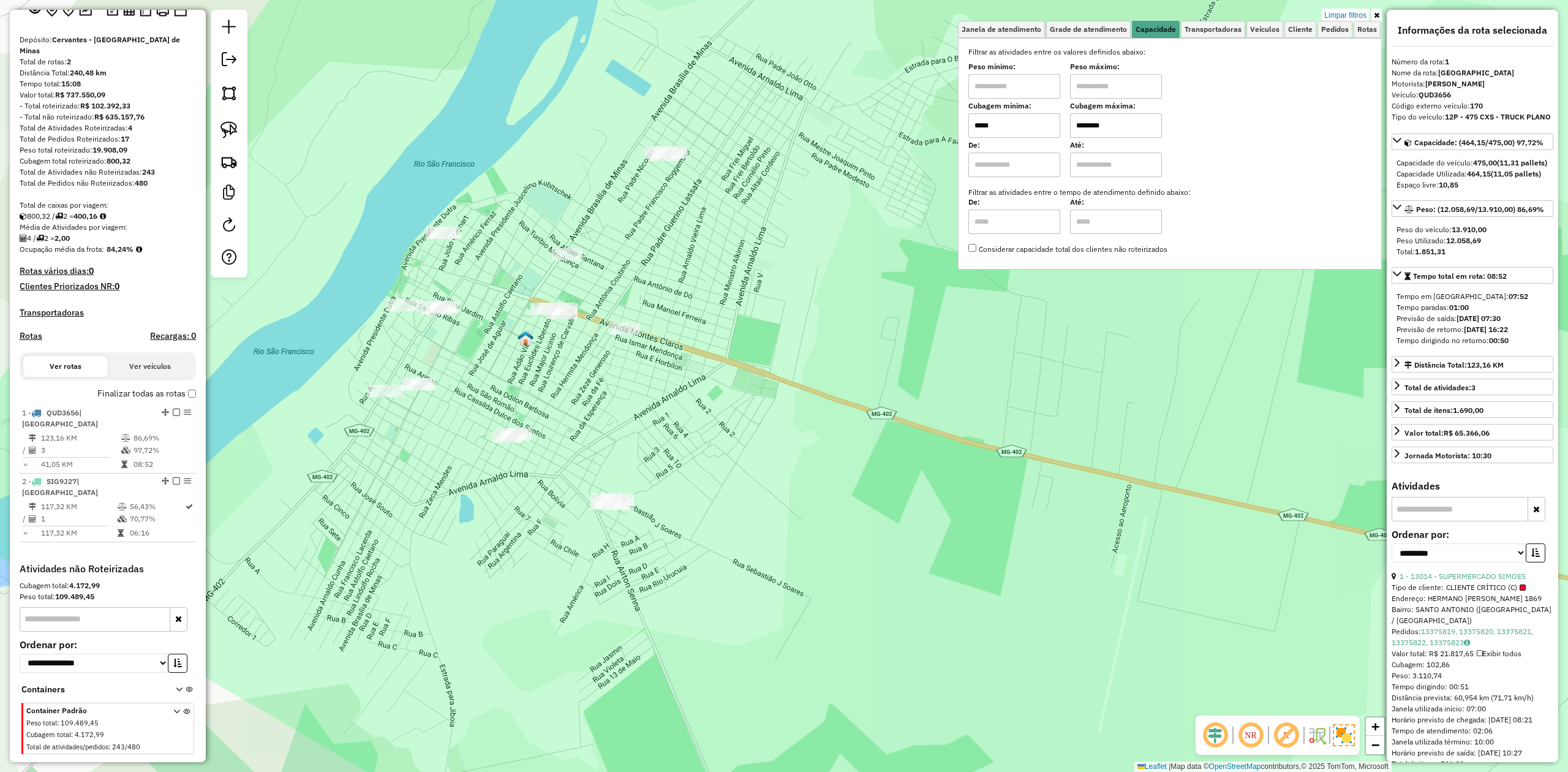
drag, startPoint x: 805, startPoint y: 368, endPoint x: 756, endPoint y: 420, distance: 71.4
click at [761, 425] on div "Limpar filtros Janela de atendimento Grade de atendimento Capacidade Transporta…" at bounding box center [784, 386] width 1568 height 772
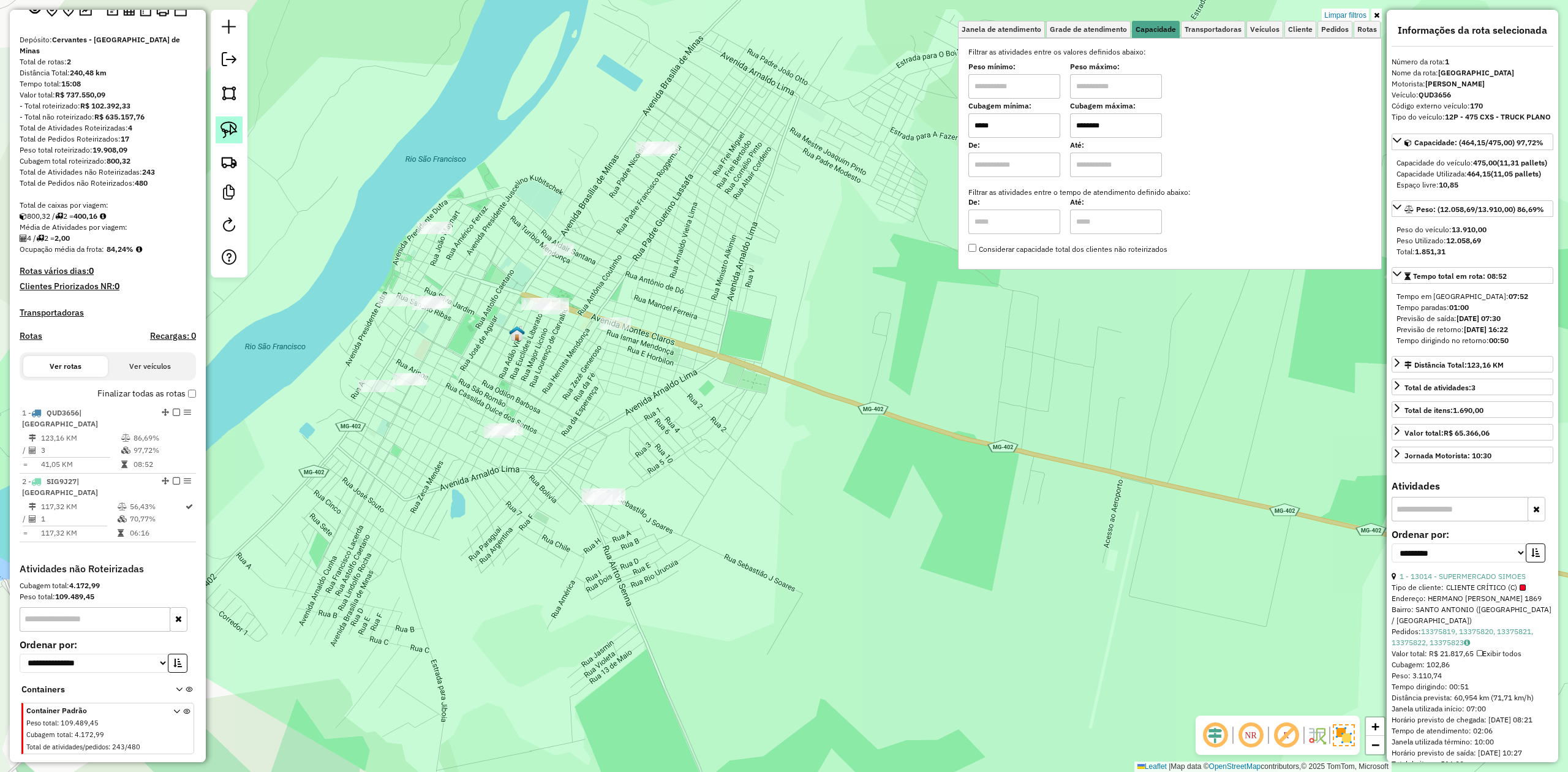
click at [228, 131] on img at bounding box center [229, 130] width 17 height 17
click at [1024, 128] on input "*****" at bounding box center [1015, 125] width 92 height 25
type input "*****"
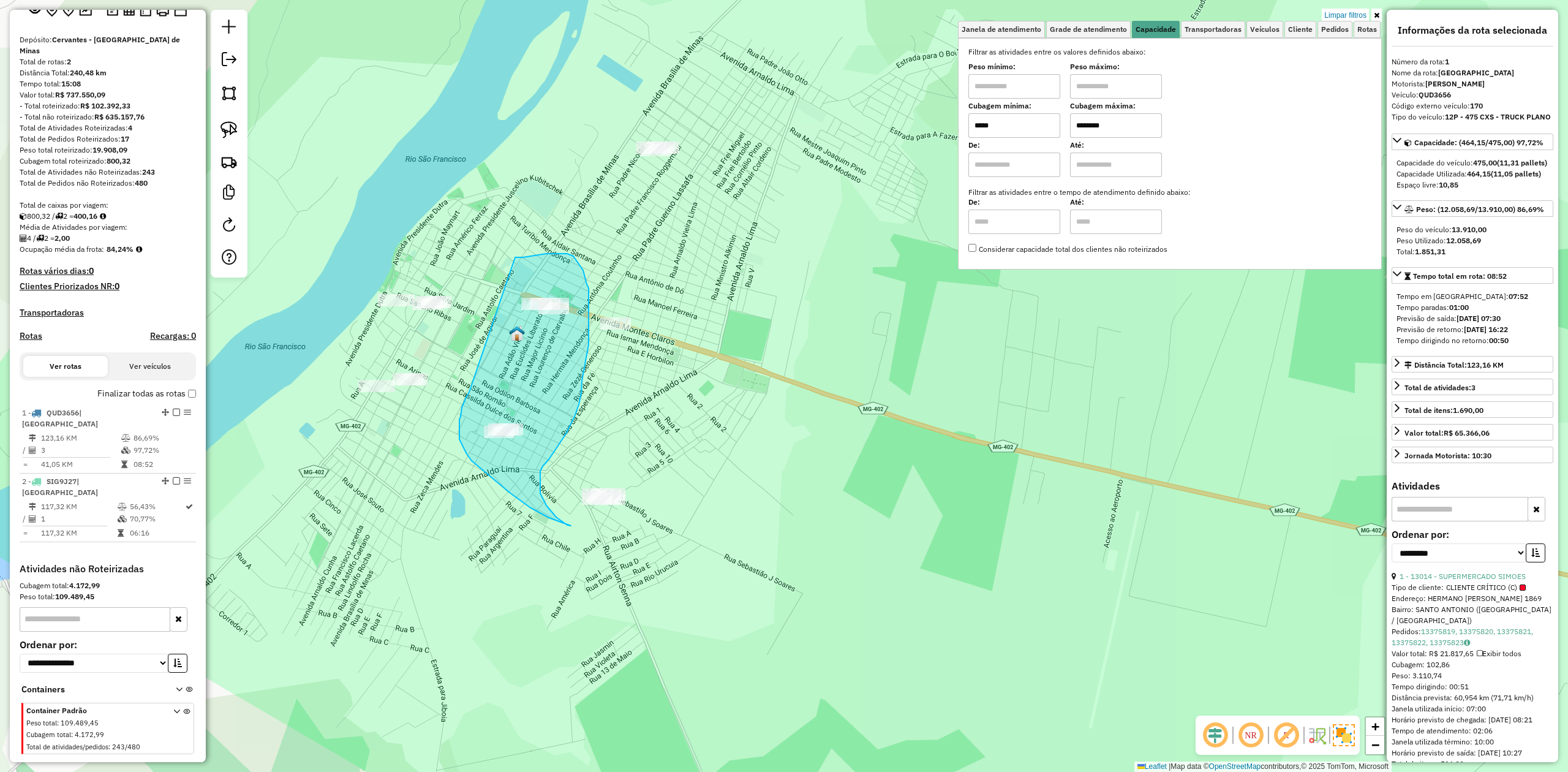
drag, startPoint x: 467, startPoint y: 396, endPoint x: 515, endPoint y: 257, distance: 147.1
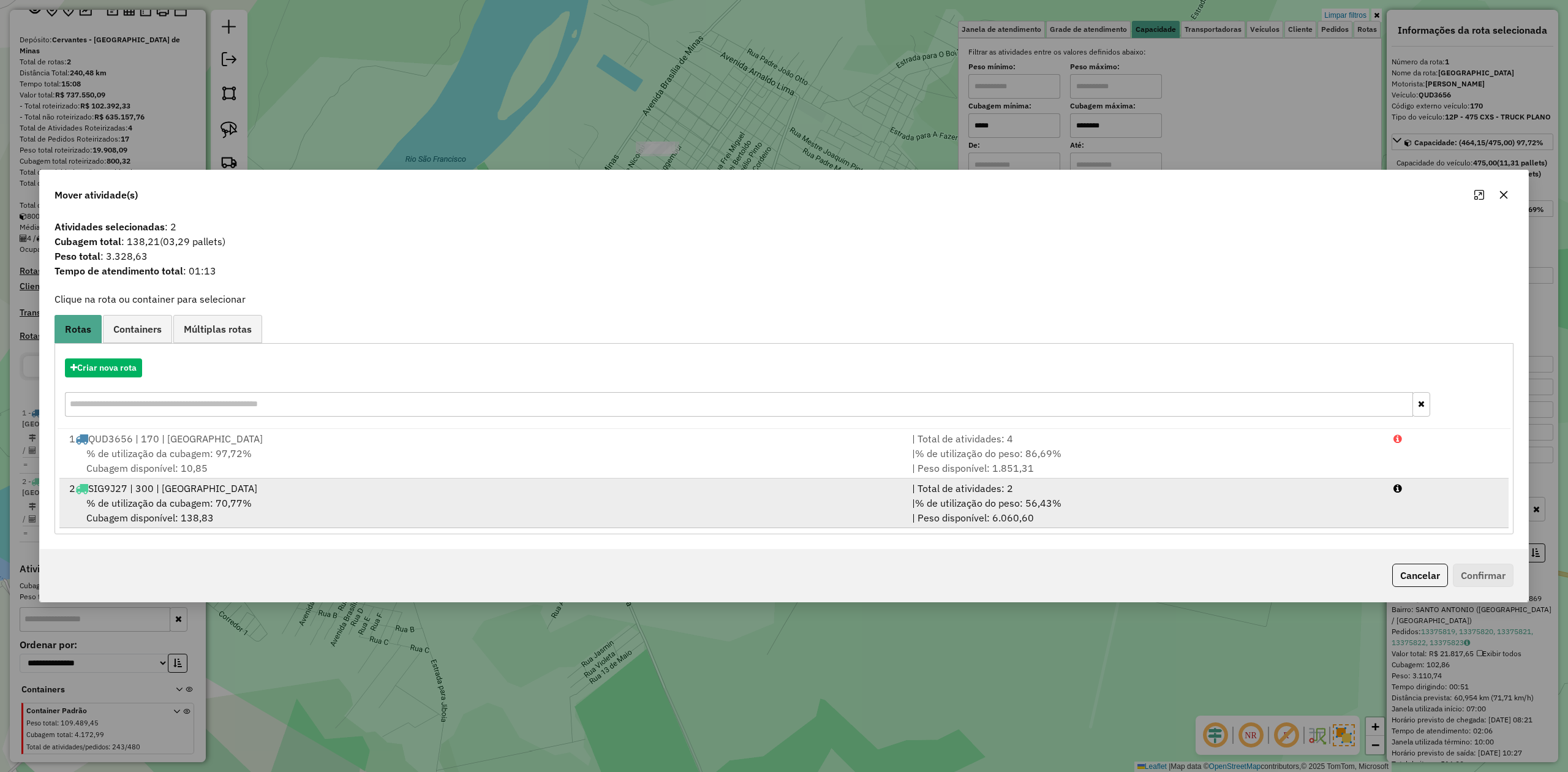
click at [160, 491] on span "SIG9J27 | 300 | [GEOGRAPHIC_DATA]" at bounding box center [172, 488] width 169 height 12
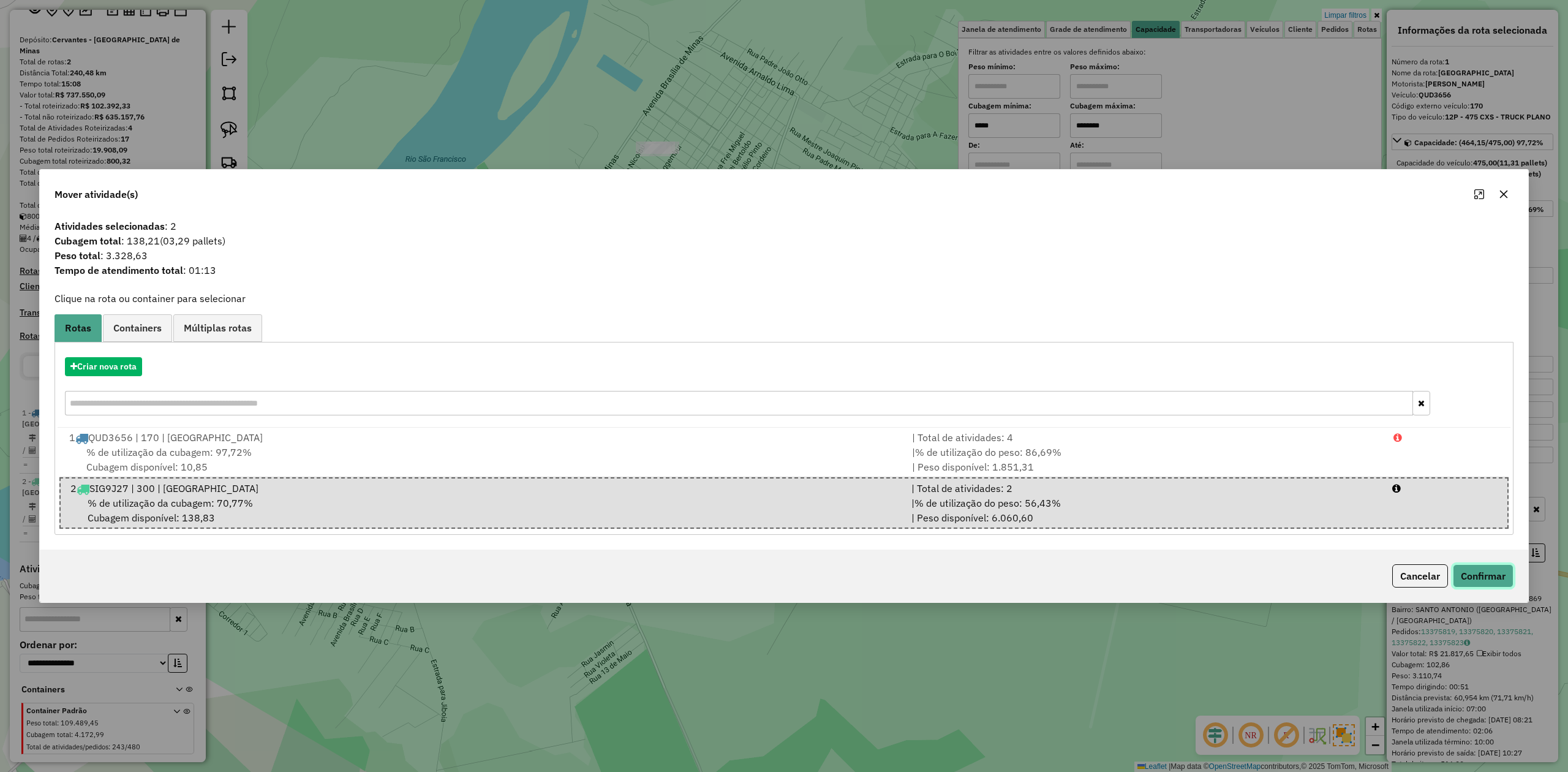
click at [1467, 577] on button "Confirmar" at bounding box center [1483, 576] width 61 height 23
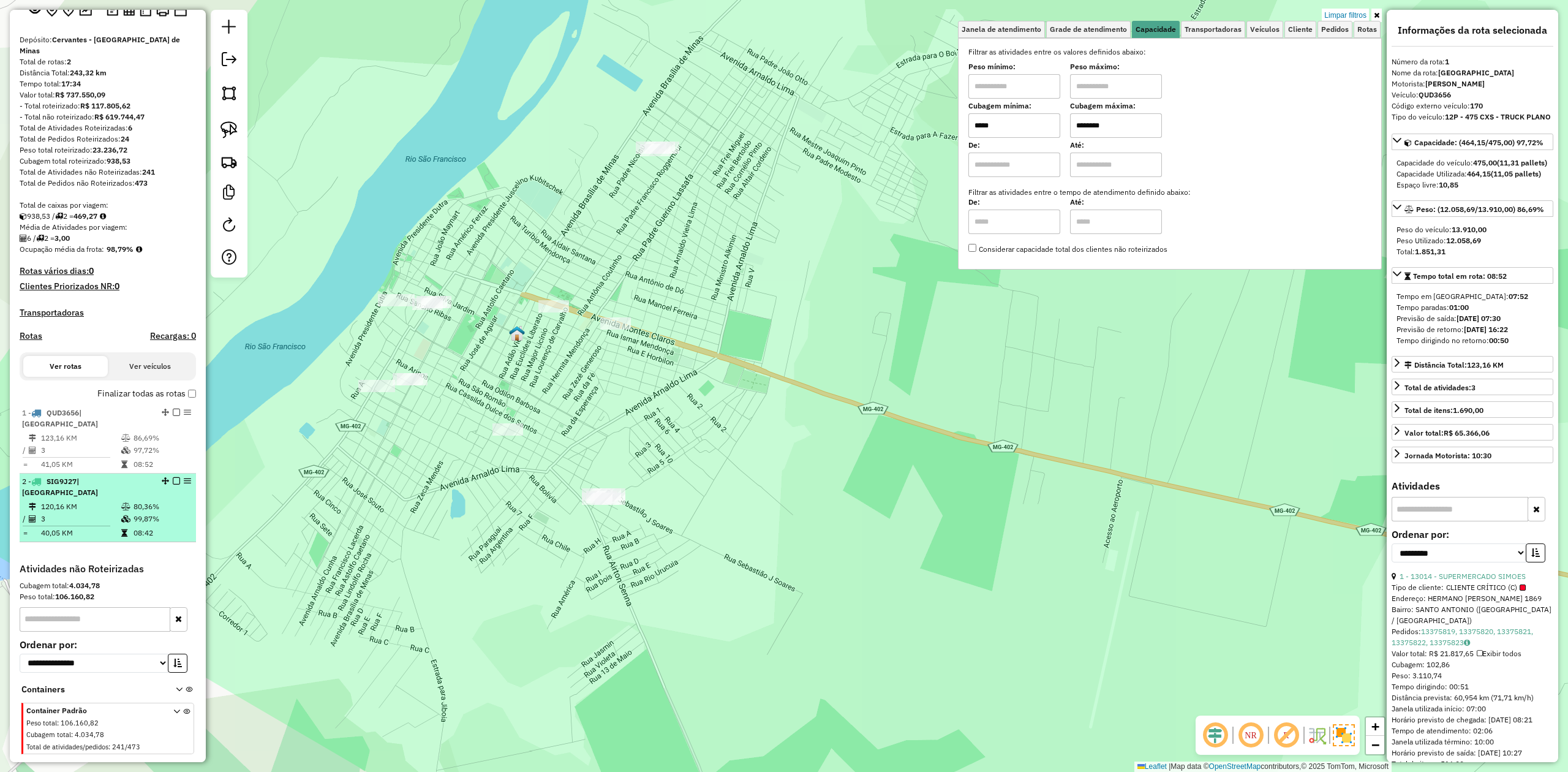
click at [91, 513] on td "3" at bounding box center [80, 518] width 80 height 12
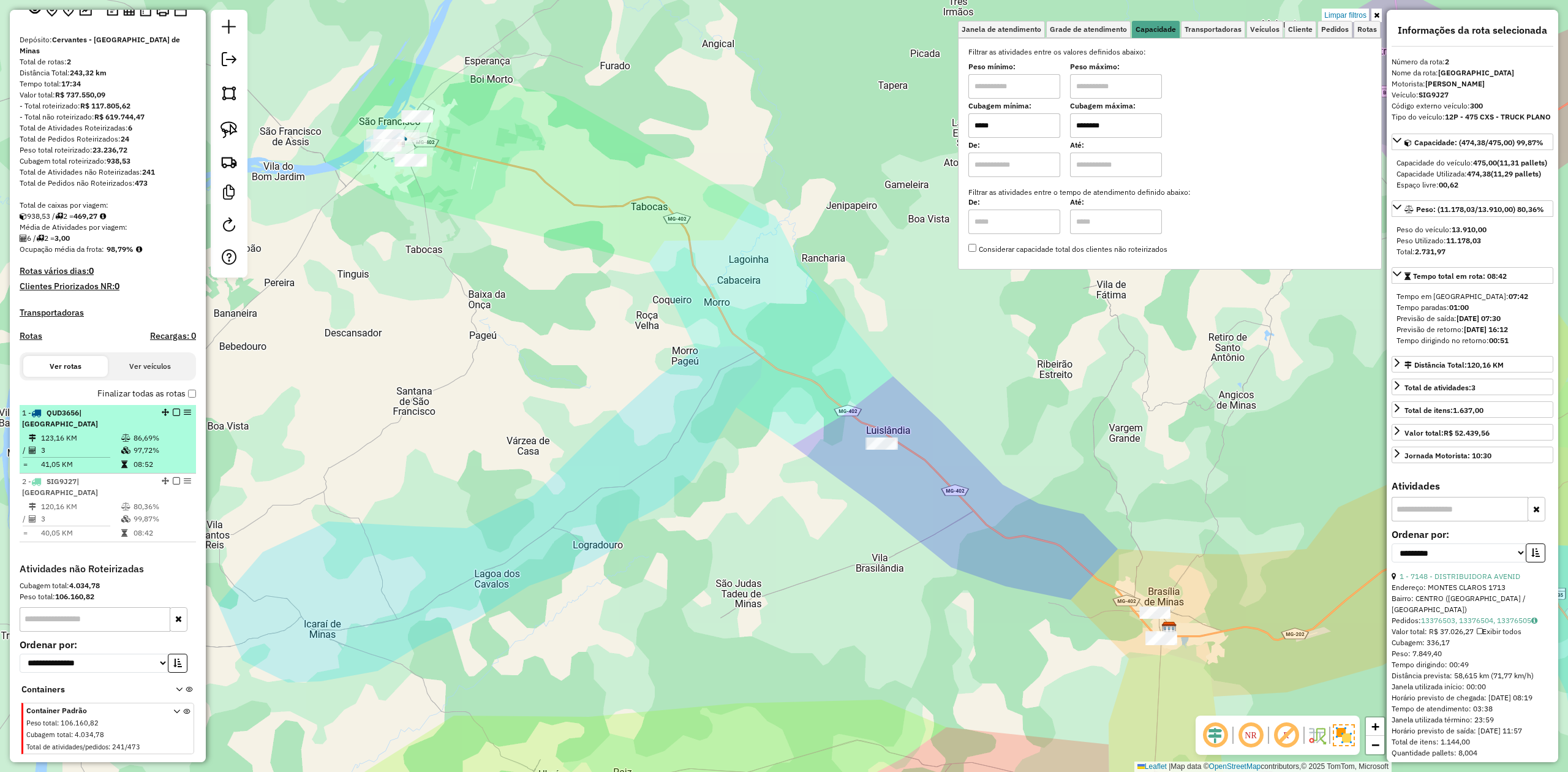
click at [101, 444] on td "3" at bounding box center [80, 450] width 80 height 12
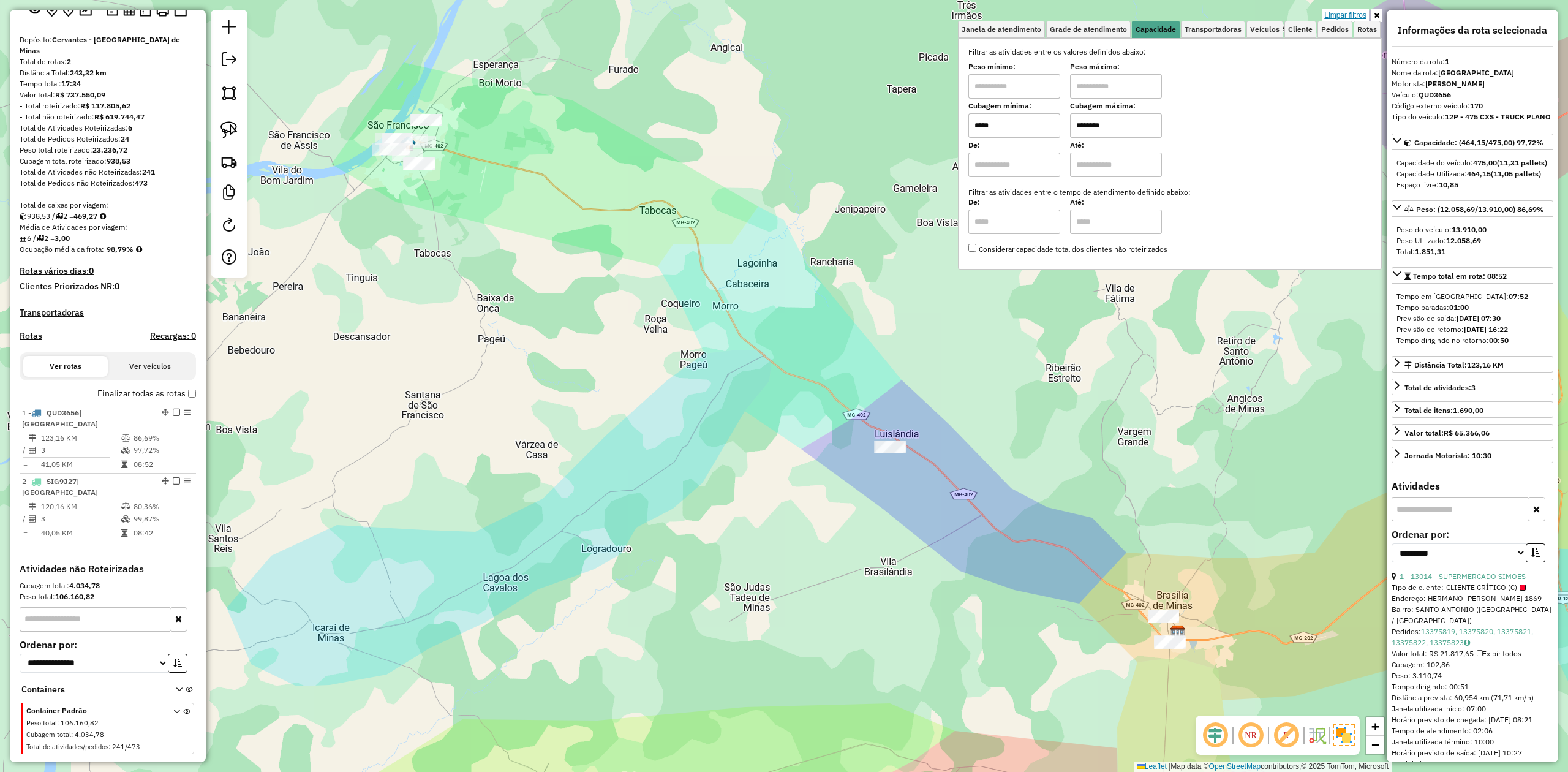
click at [1353, 11] on link "Limpar filtros" at bounding box center [1345, 15] width 47 height 13
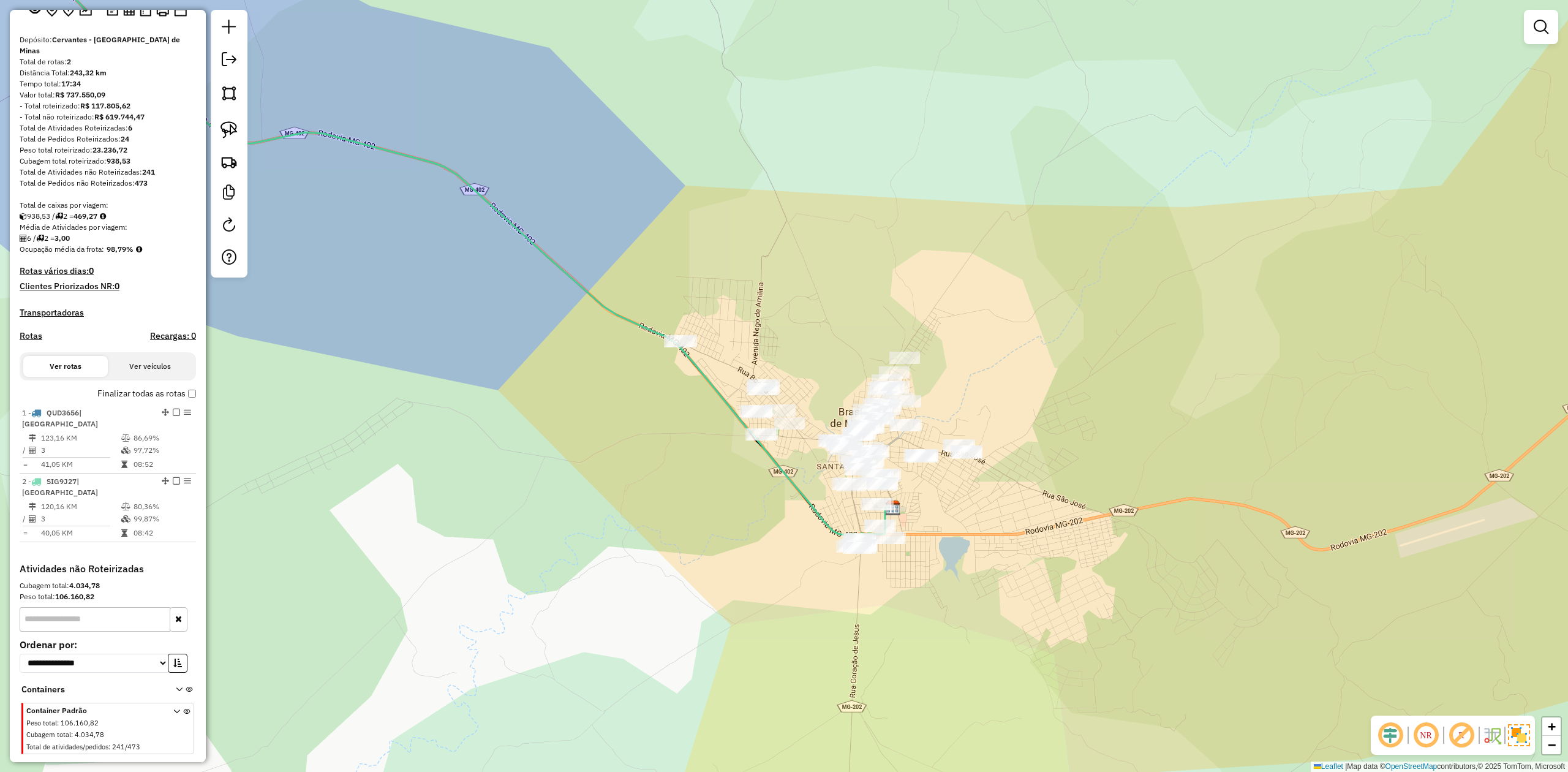
drag, startPoint x: 750, startPoint y: 542, endPoint x: 743, endPoint y: 452, distance: 90.3
click at [743, 454] on div "Janela de atendimento Grade de atendimento Capacidade Transportadoras Veículos …" at bounding box center [784, 386] width 1568 height 772
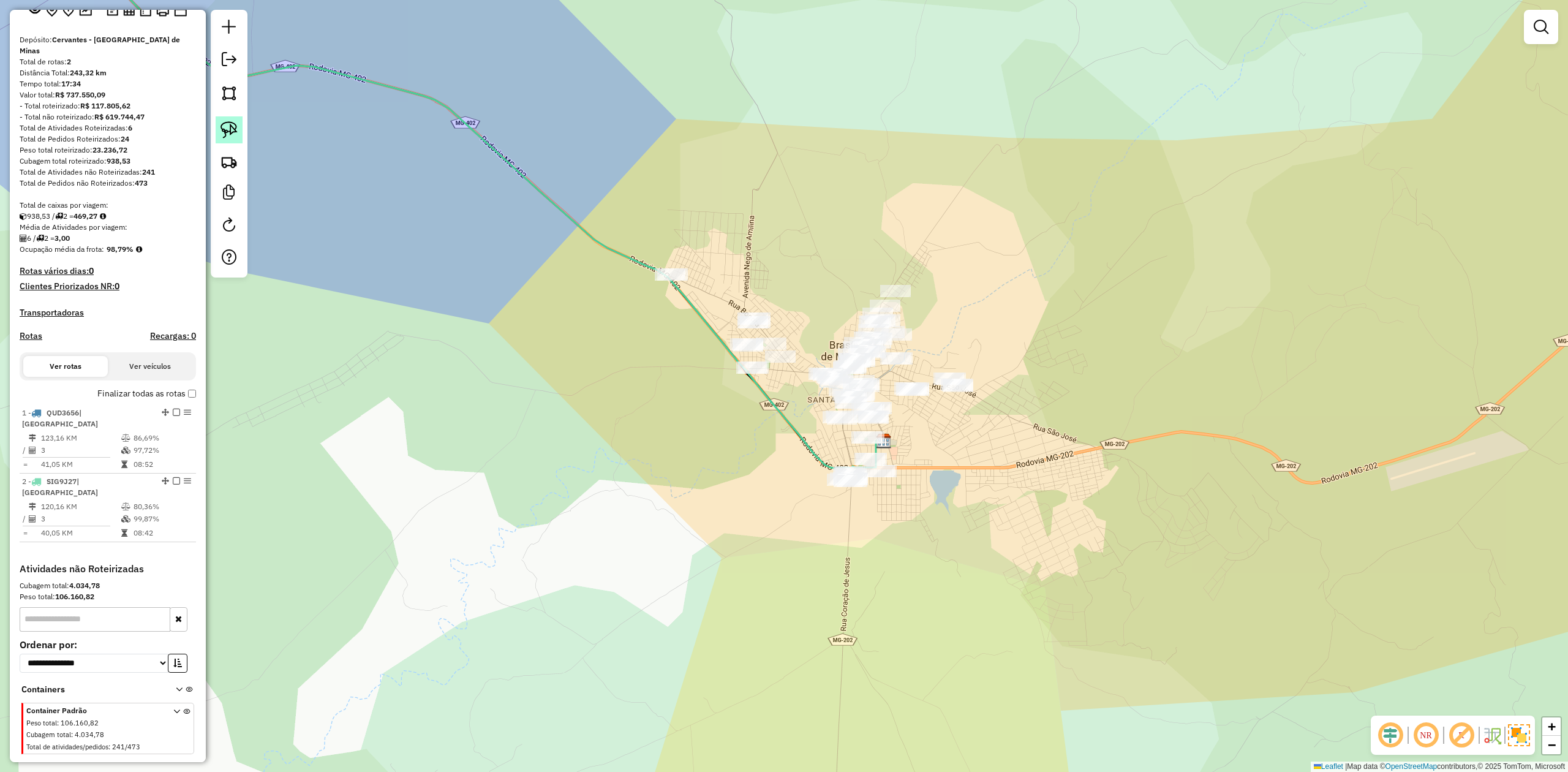
click at [236, 131] on img at bounding box center [229, 130] width 17 height 17
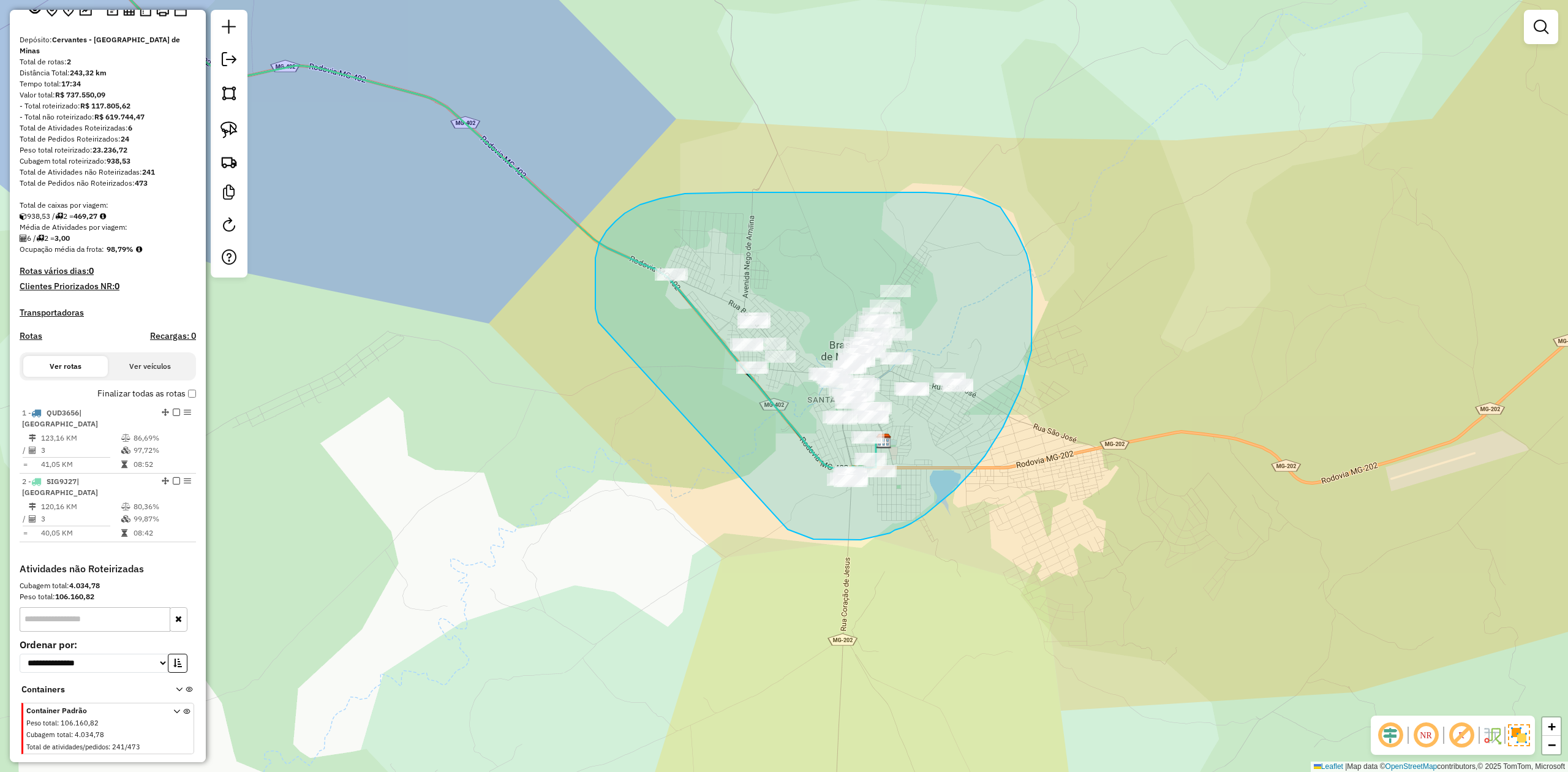
drag, startPoint x: 598, startPoint y: 323, endPoint x: 729, endPoint y: 489, distance: 211.5
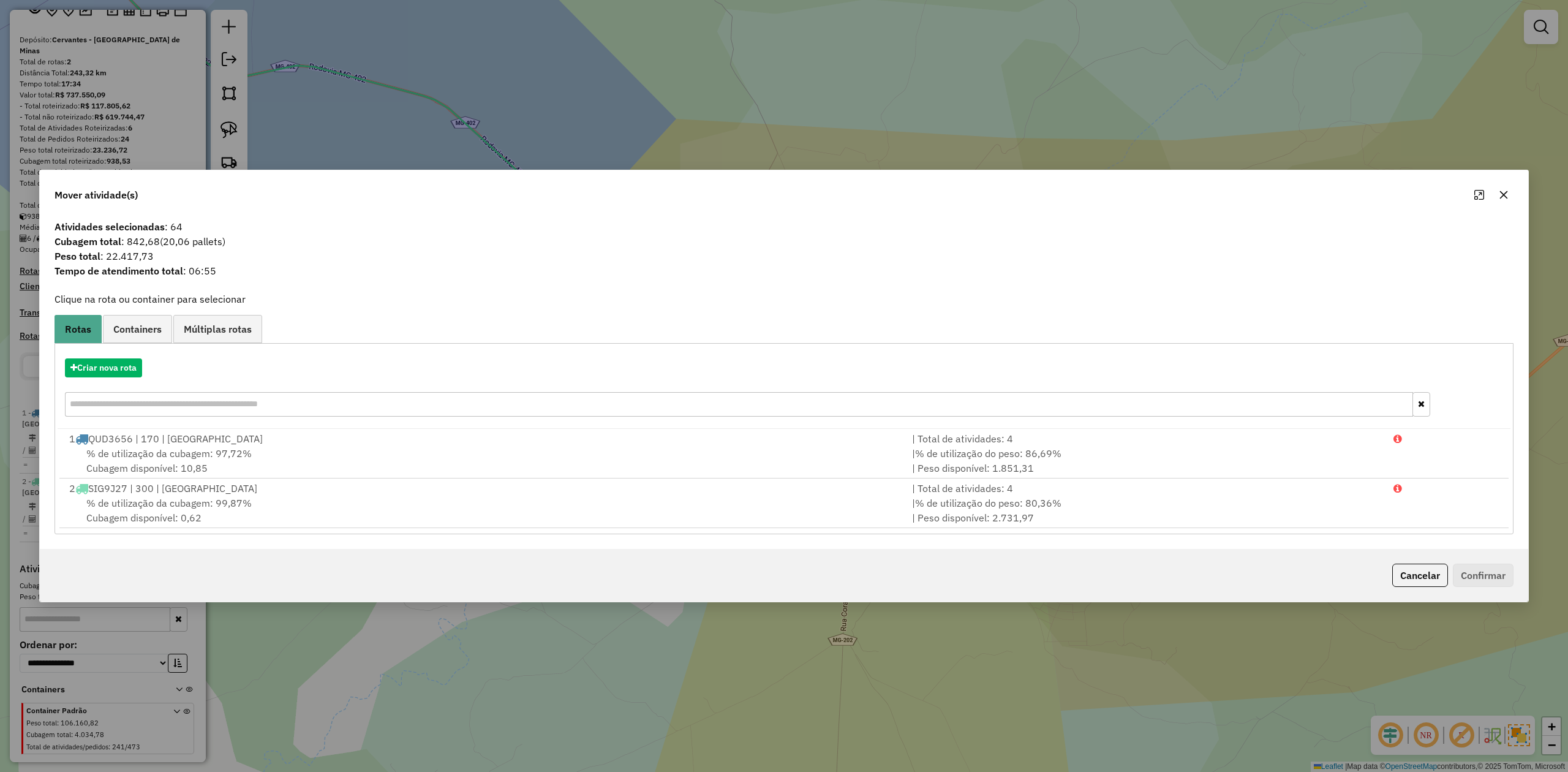
click at [1506, 190] on icon "button" at bounding box center [1504, 195] width 10 height 10
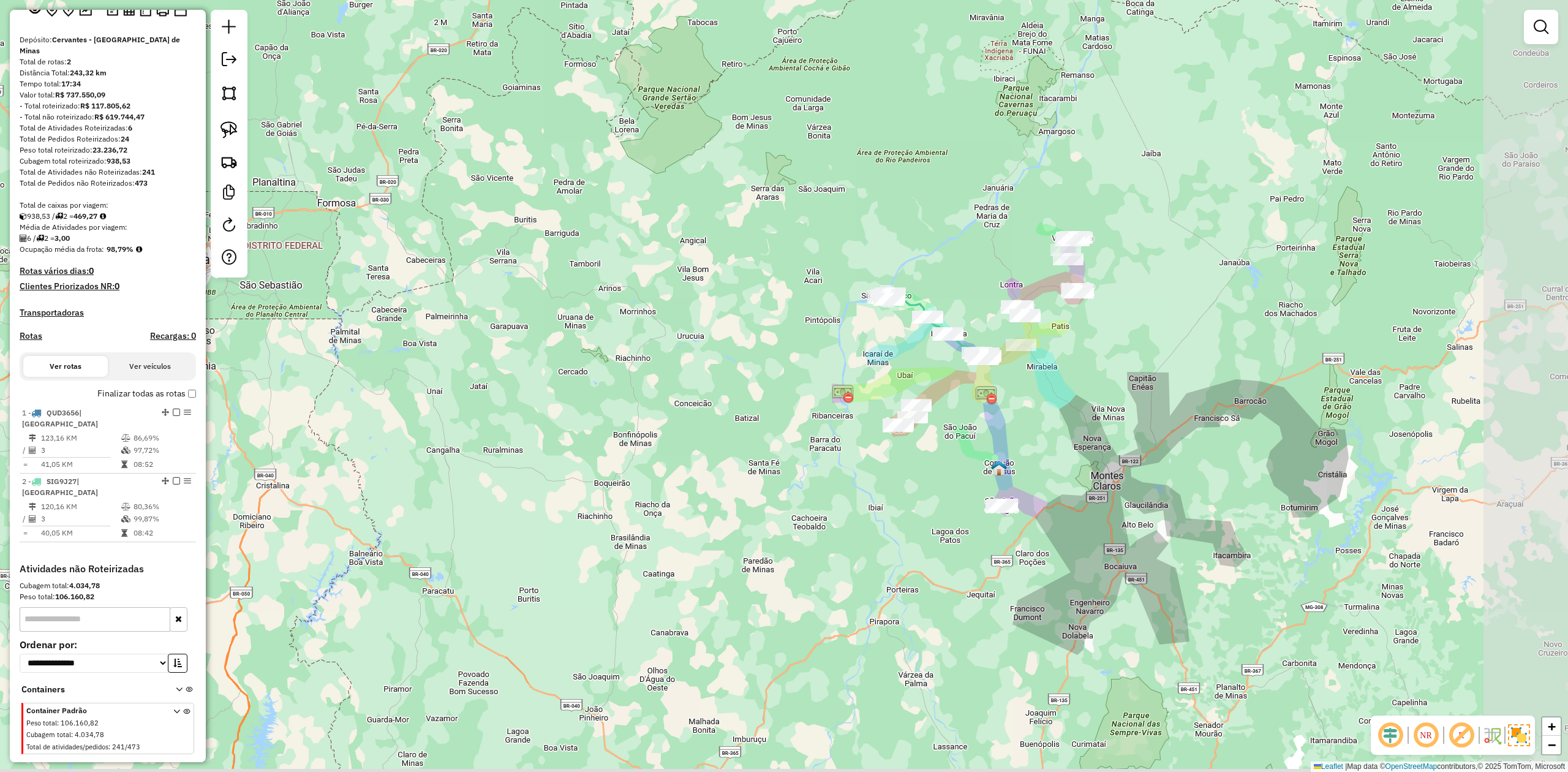
drag, startPoint x: 1243, startPoint y: 526, endPoint x: 1054, endPoint y: 386, distance: 235.2
click at [1056, 386] on div "Janela de atendimento Grade de atendimento Capacidade Transportadoras Veículos …" at bounding box center [784, 386] width 1568 height 772
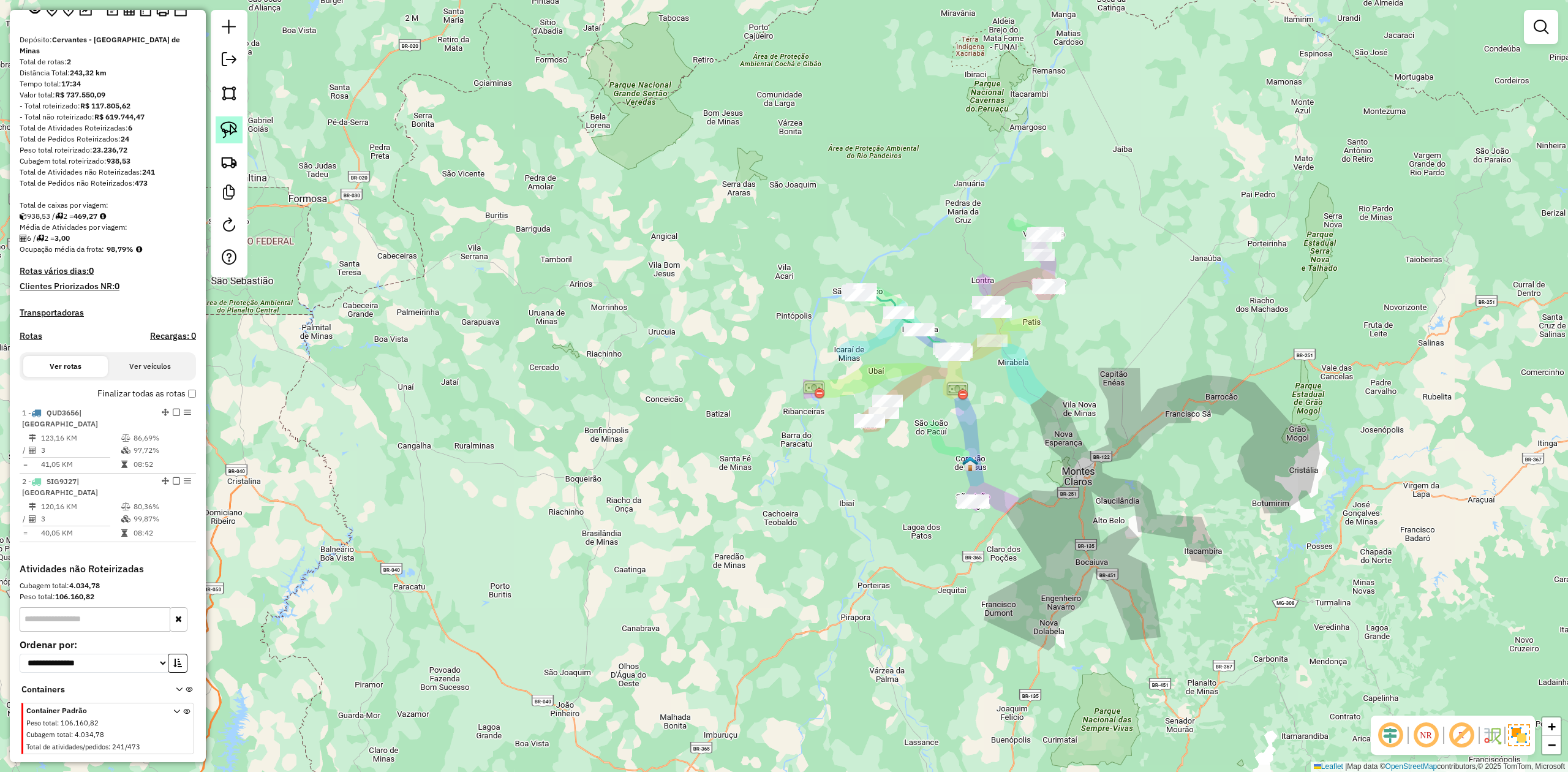
click at [223, 133] on img at bounding box center [229, 130] width 17 height 17
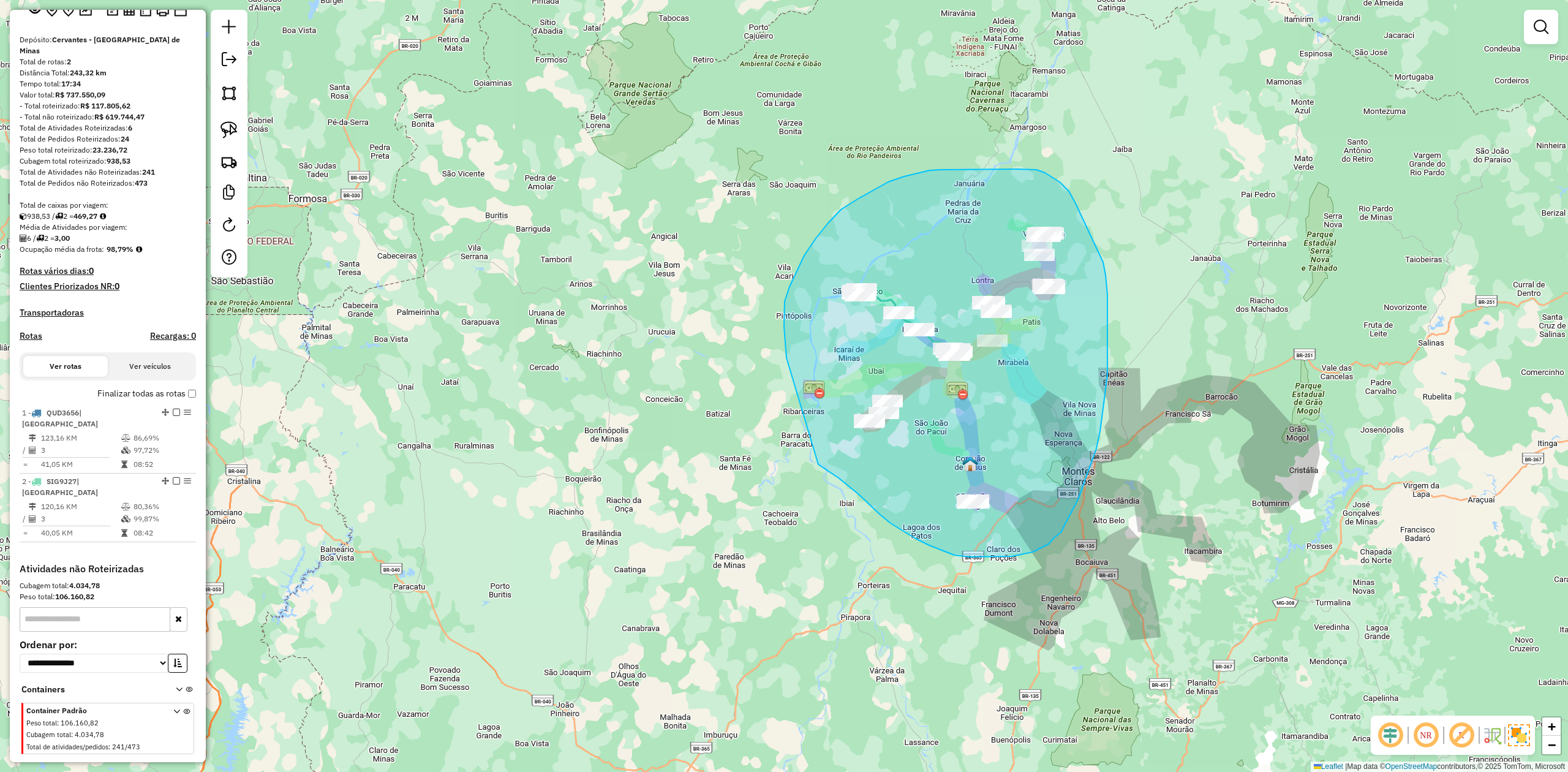
drag, startPoint x: 784, startPoint y: 340, endPoint x: 789, endPoint y: 427, distance: 87.1
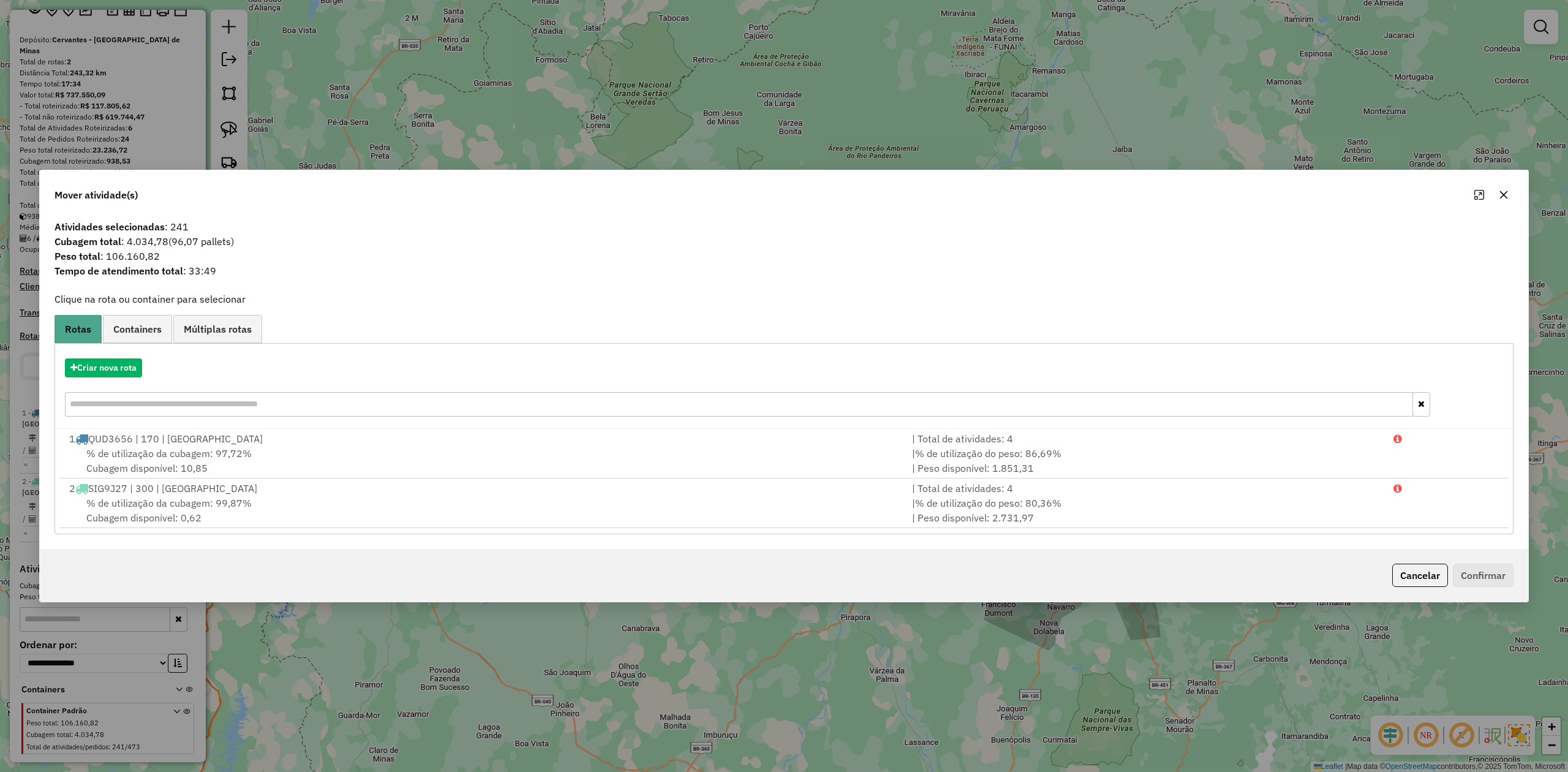
click at [1501, 192] on icon "button" at bounding box center [1504, 195] width 10 height 10
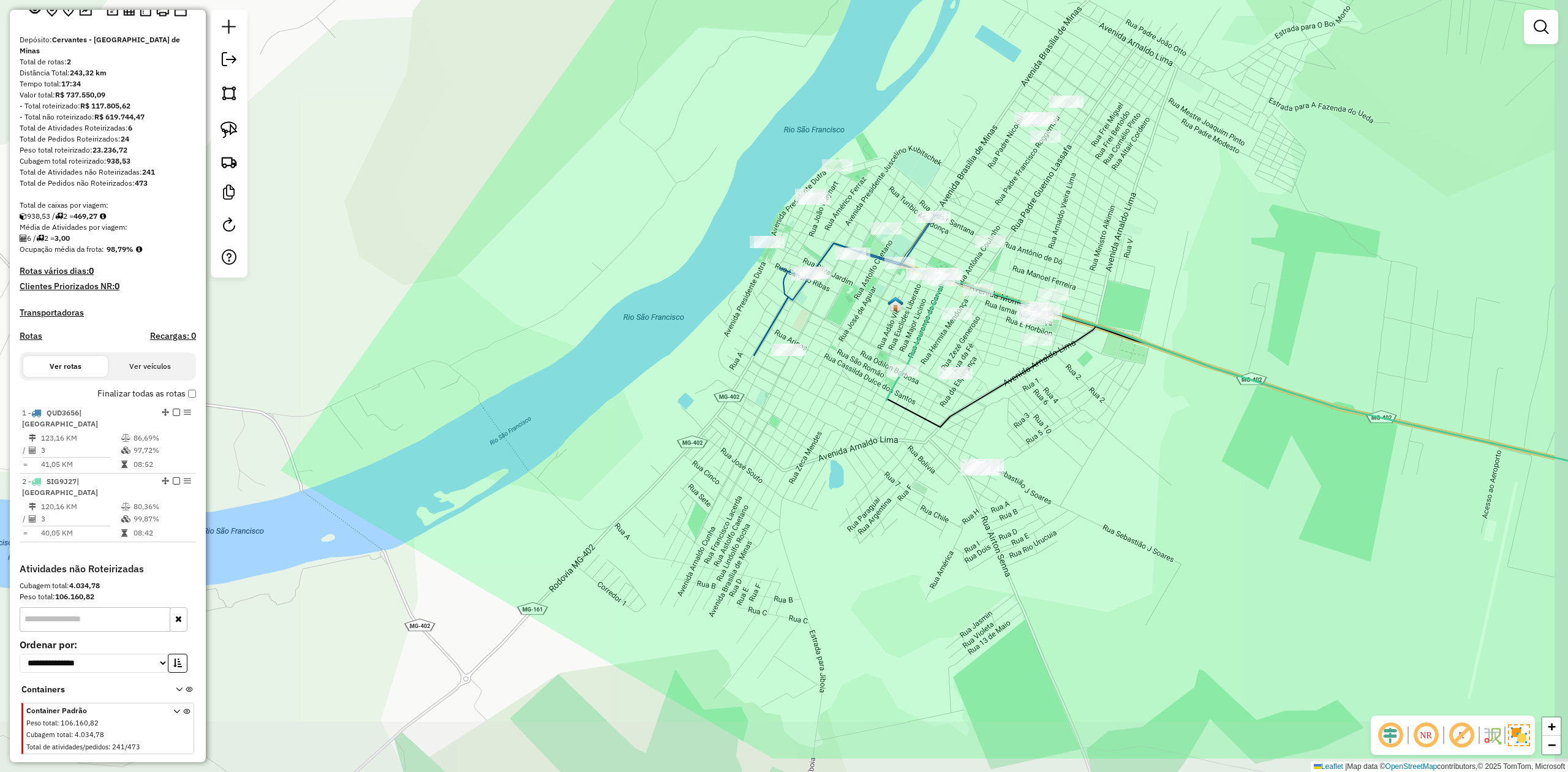
drag, startPoint x: 1012, startPoint y: 418, endPoint x: 862, endPoint y: 323, distance: 177.6
click at [862, 323] on div "Janela de atendimento Grade de atendimento Capacidade Transportadoras Veículos …" at bounding box center [784, 386] width 1568 height 772
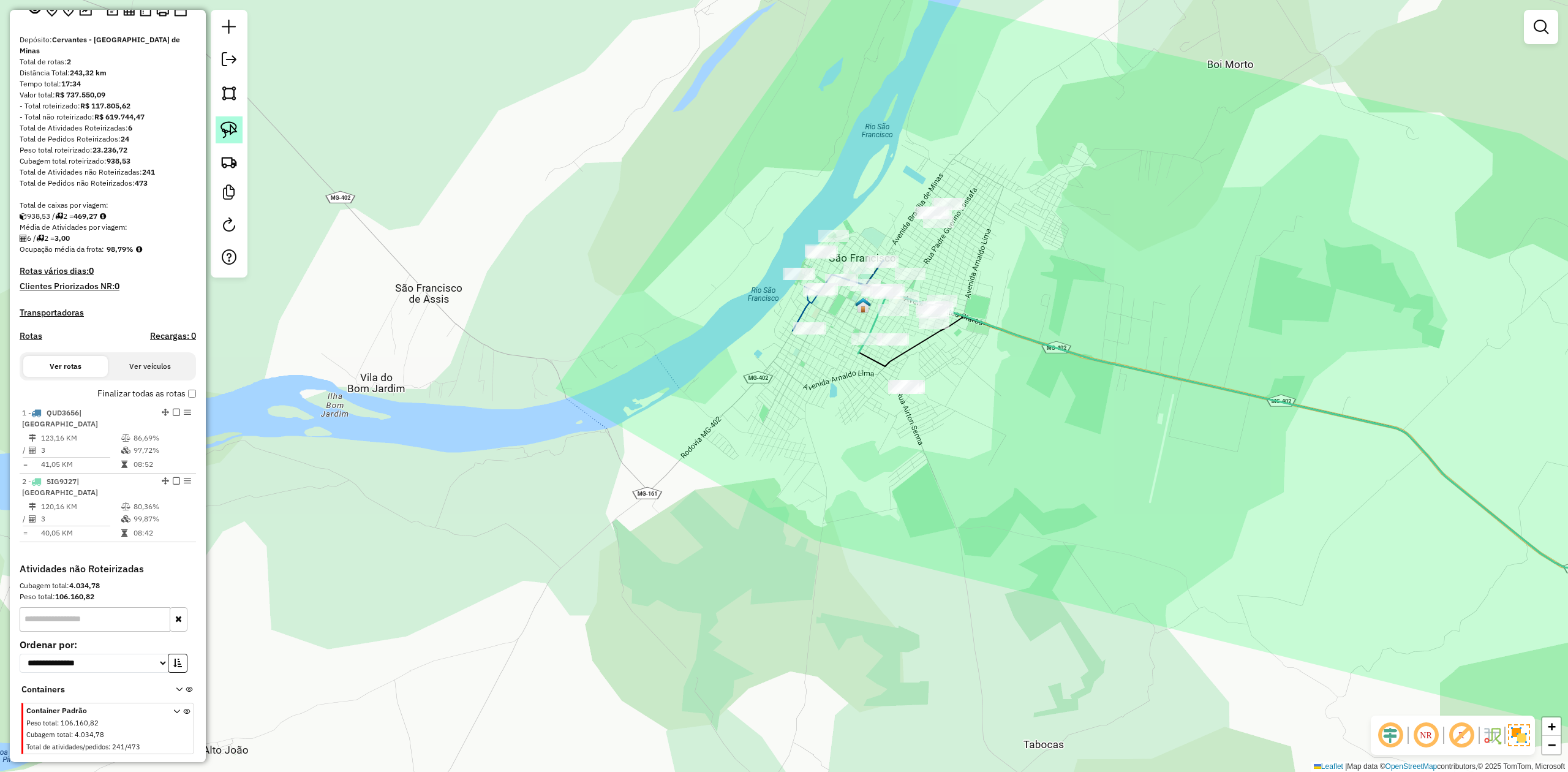
click at [228, 128] on img at bounding box center [229, 130] width 17 height 17
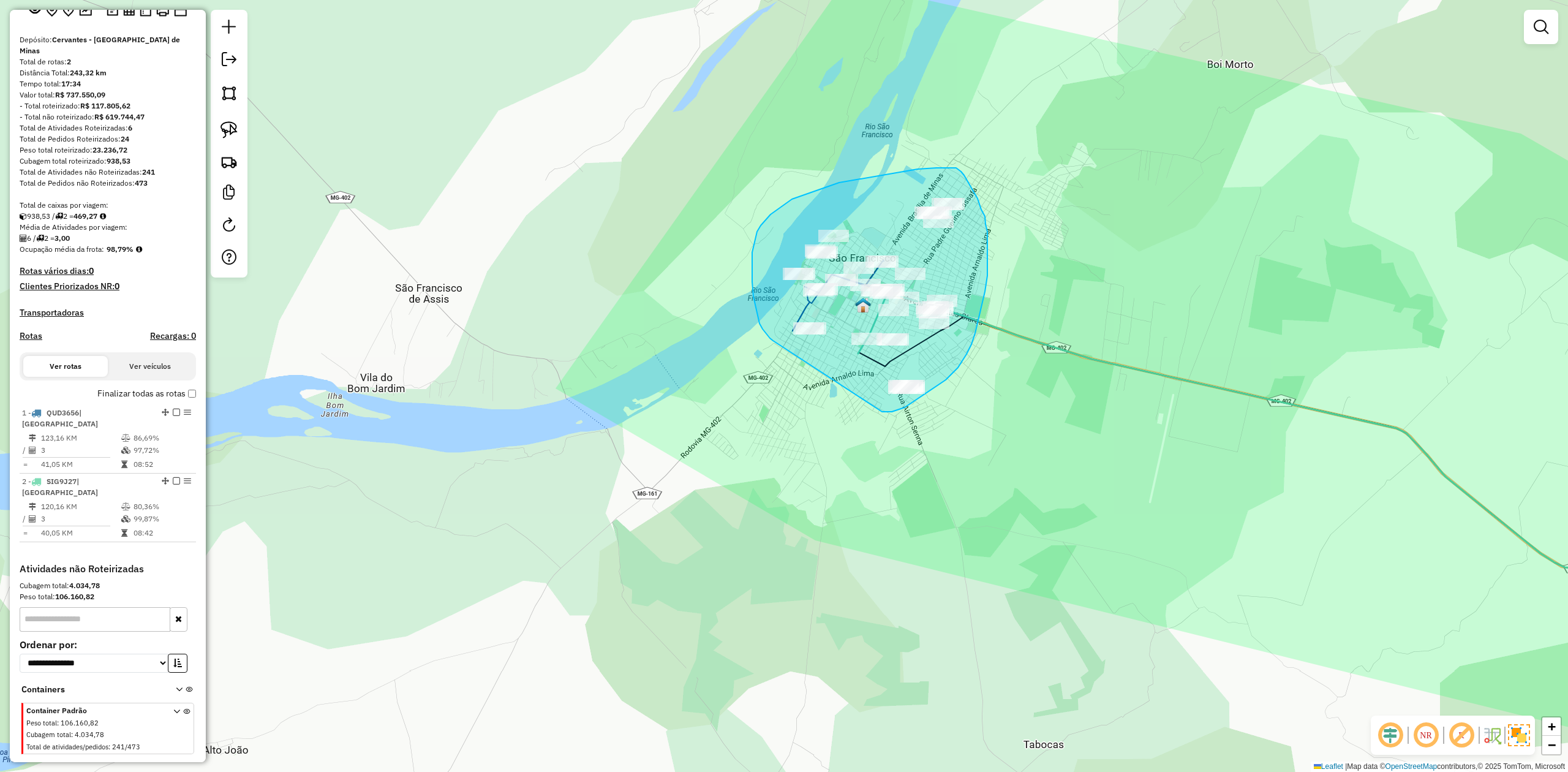
drag, startPoint x: 773, startPoint y: 341, endPoint x: 794, endPoint y: 381, distance: 45.2
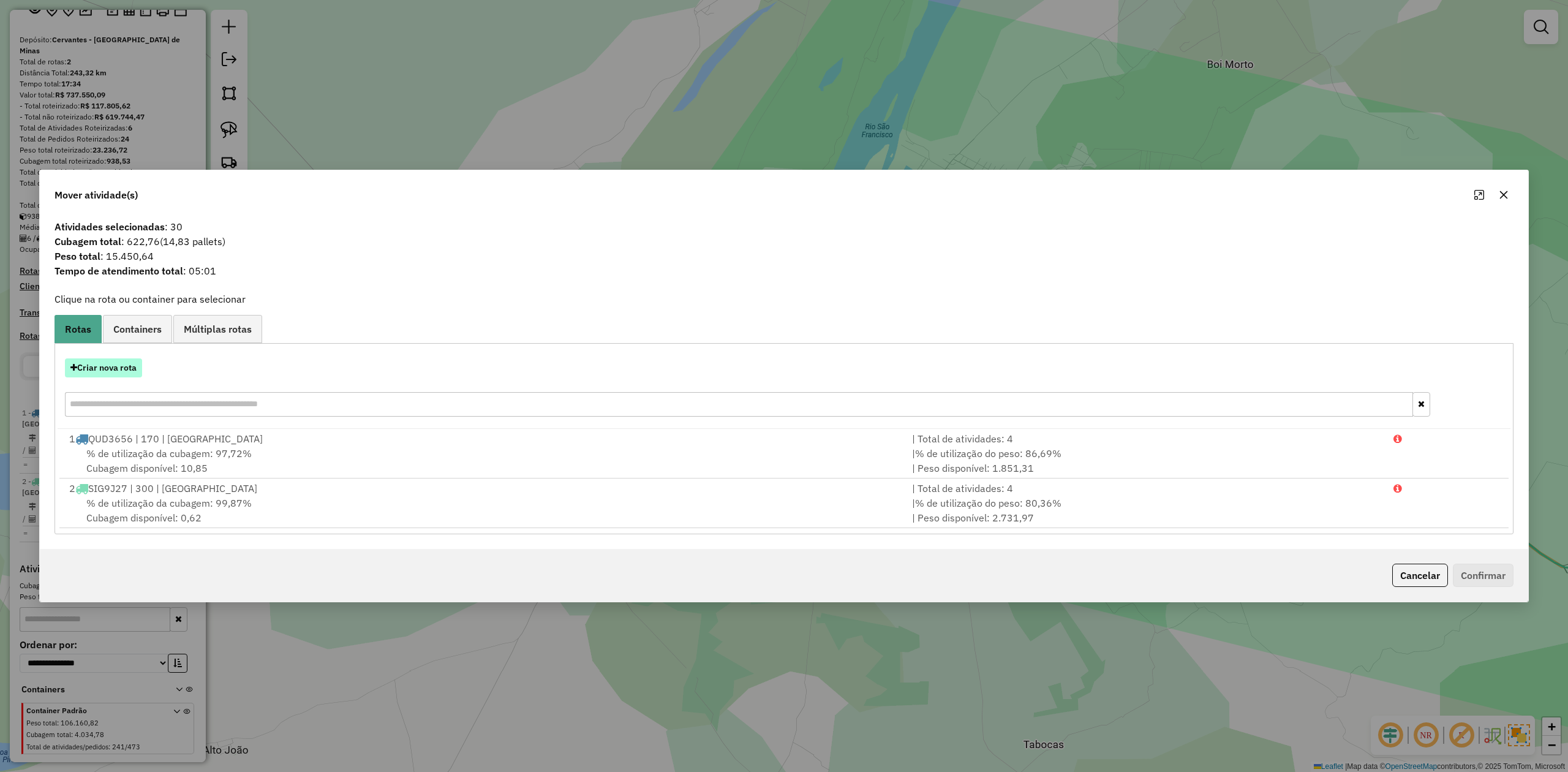
click at [108, 368] on button "Criar nova rota" at bounding box center [103, 368] width 77 height 19
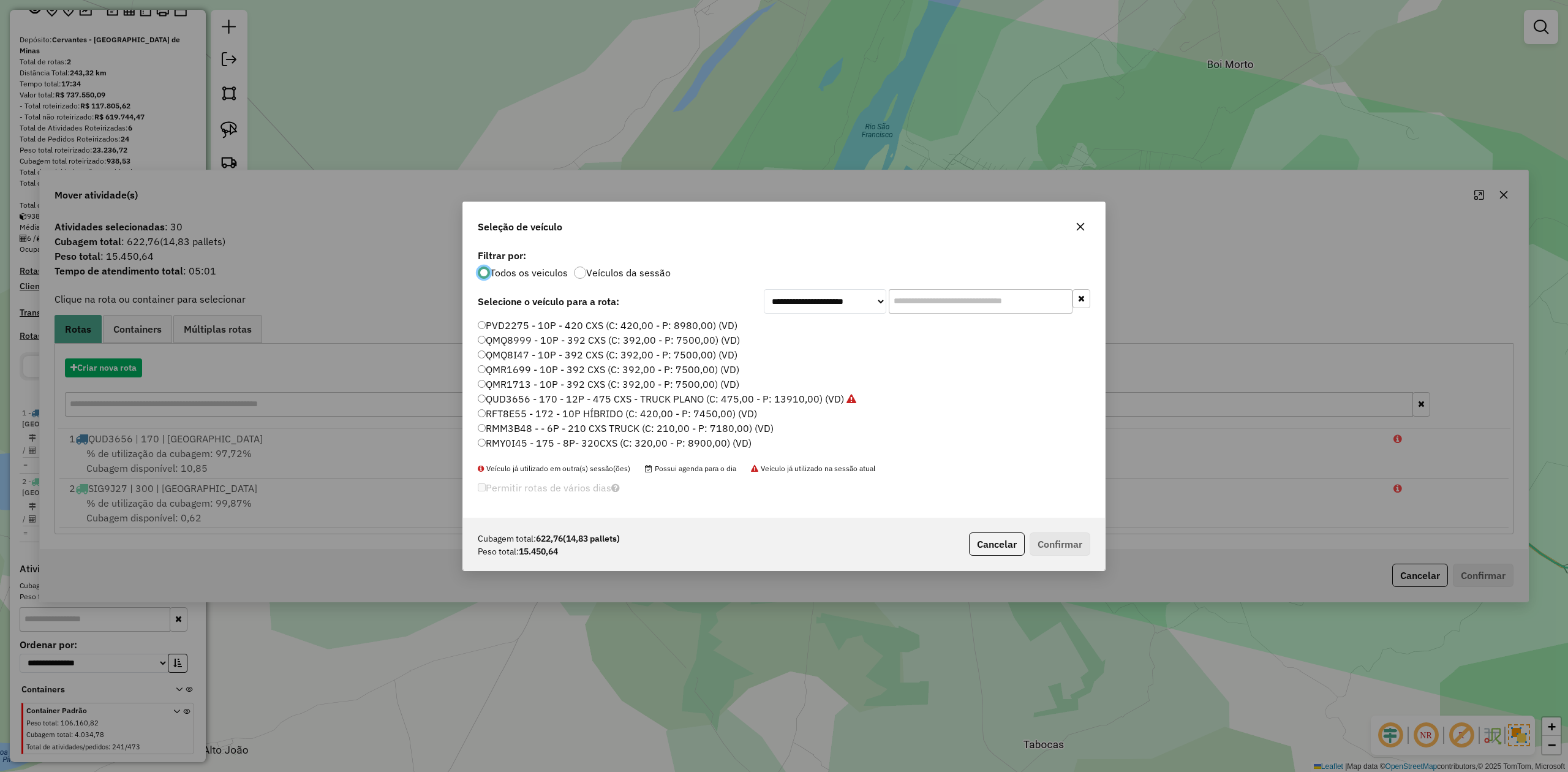
scroll to position [6, 4]
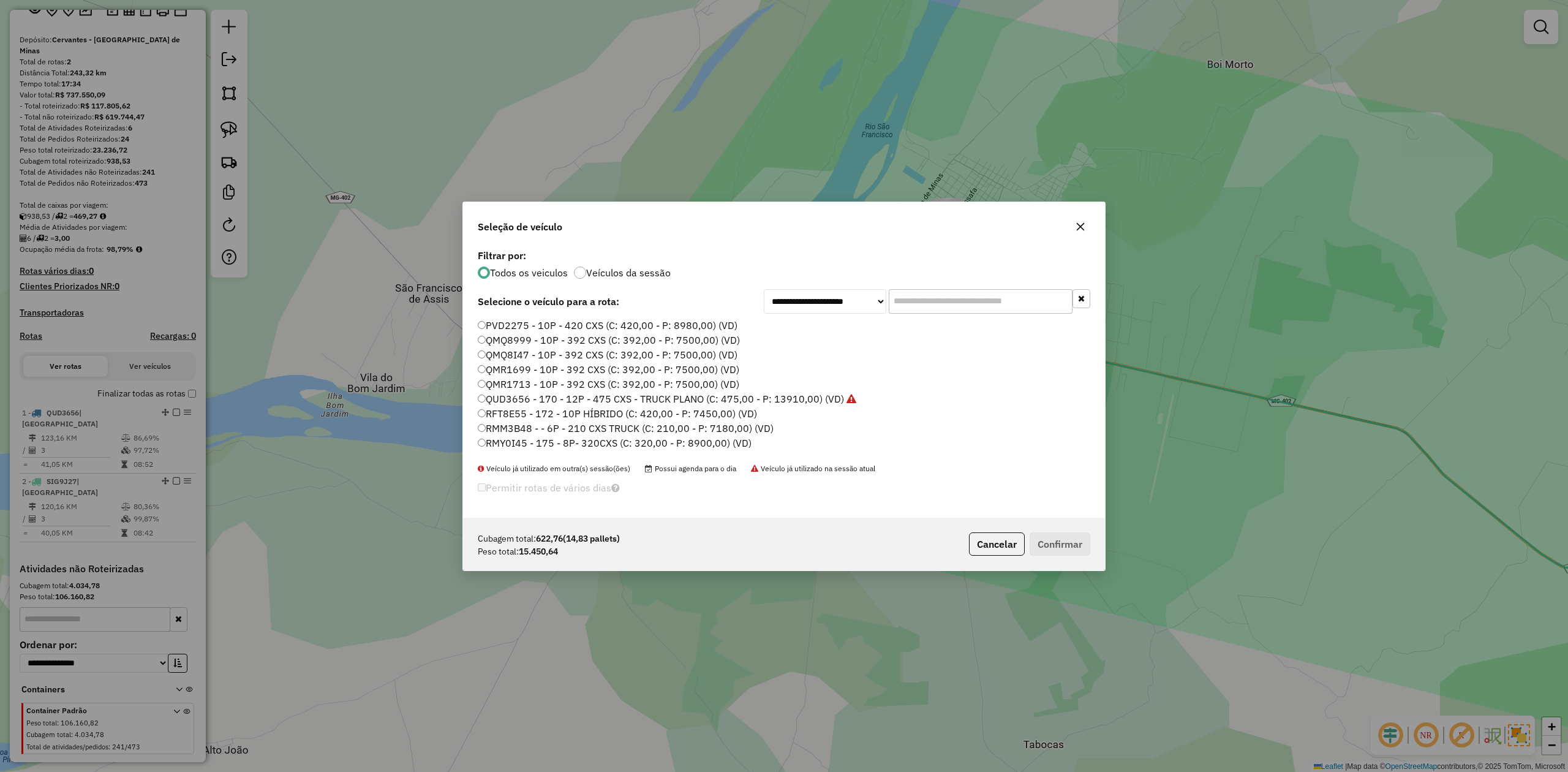
click at [910, 298] on input "text" at bounding box center [980, 301] width 184 height 25
drag, startPoint x: 1008, startPoint y: 540, endPoint x: 993, endPoint y: 537, distance: 15.3
click at [1008, 540] on button "Cancelar" at bounding box center [996, 544] width 56 height 23
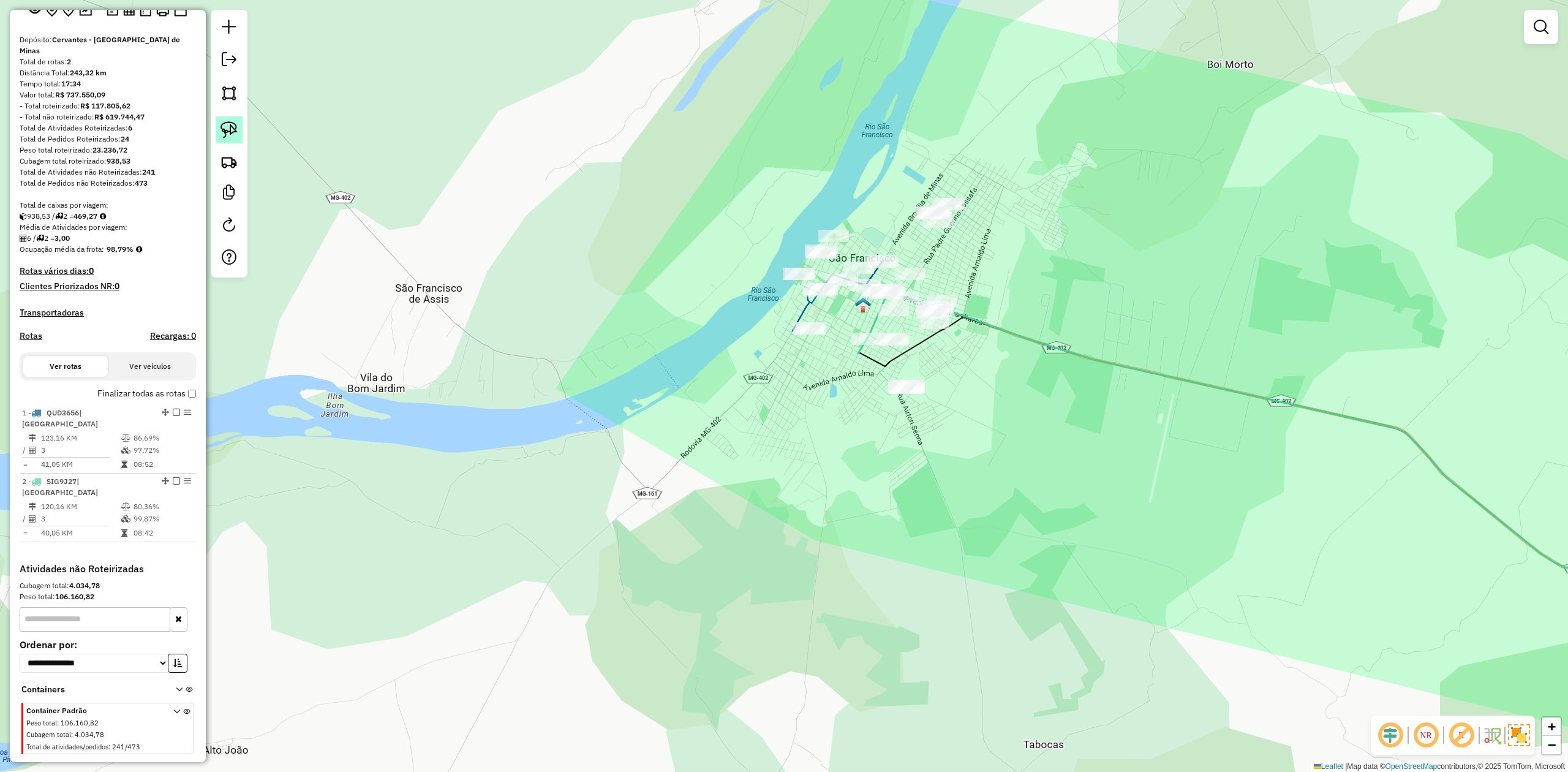
click at [219, 124] on link at bounding box center [229, 130] width 27 height 27
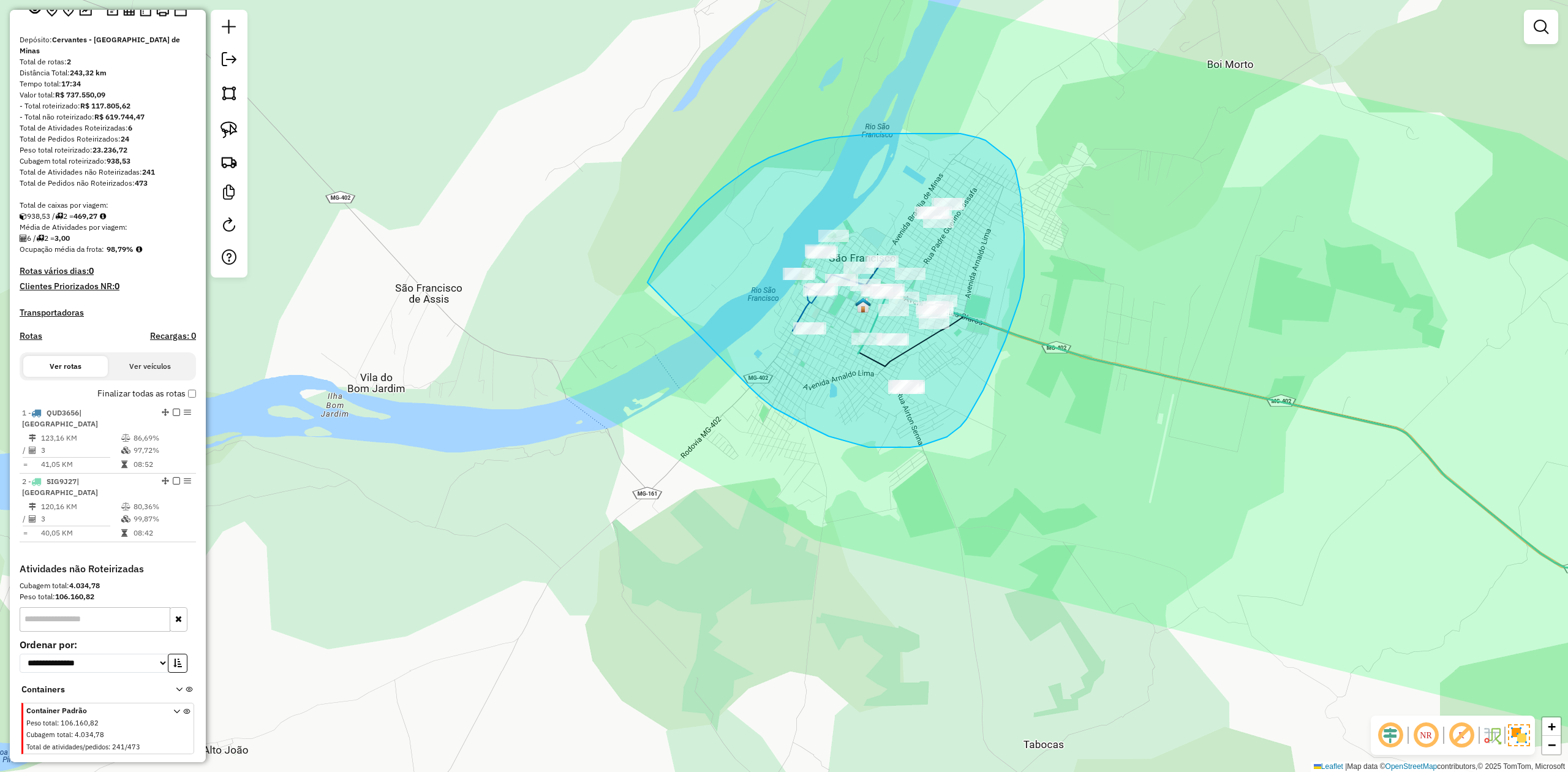
drag, startPoint x: 654, startPoint y: 269, endPoint x: 706, endPoint y: 332, distance: 81.7
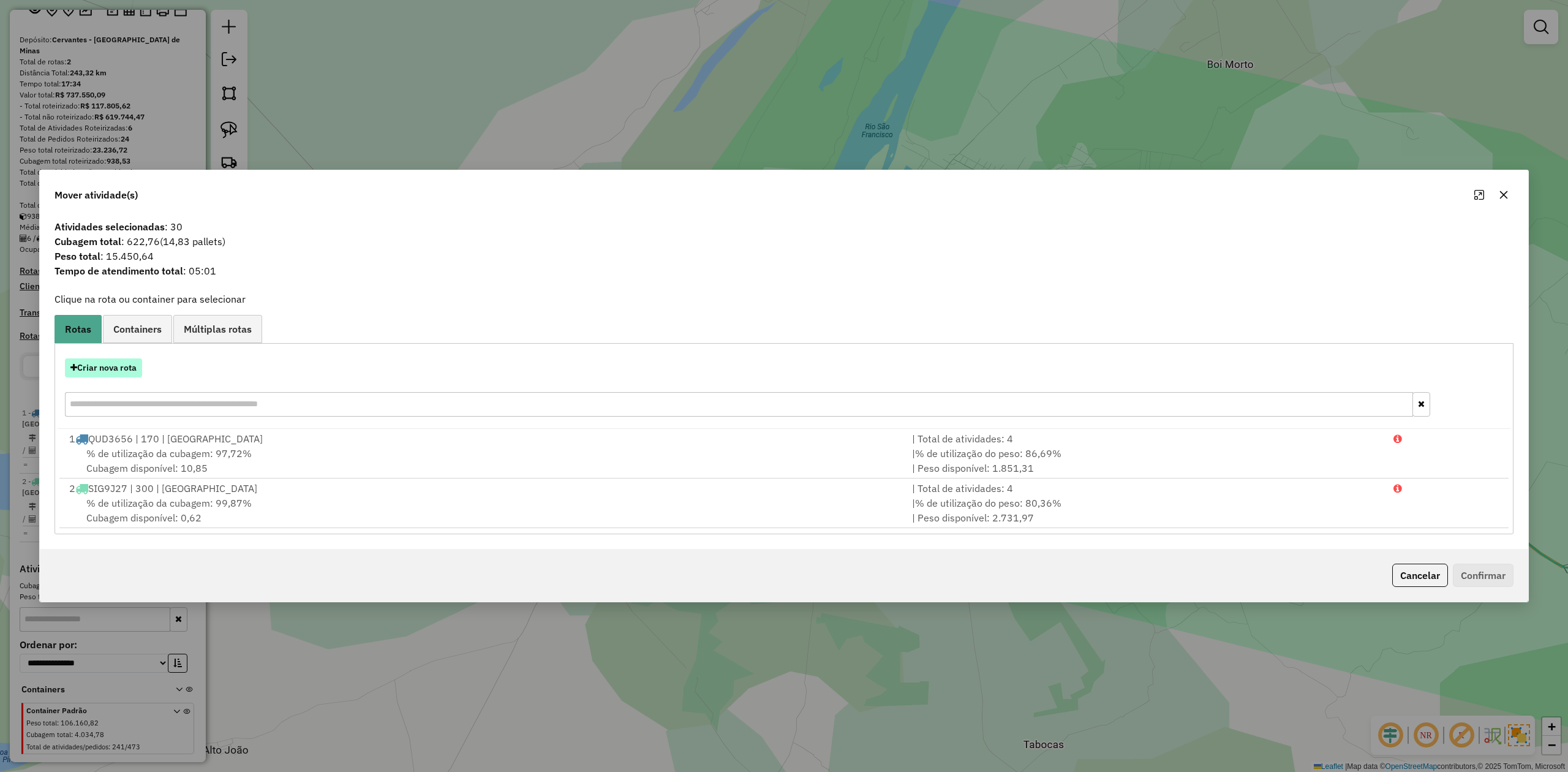
click at [98, 366] on button "Criar nova rota" at bounding box center [103, 368] width 77 height 19
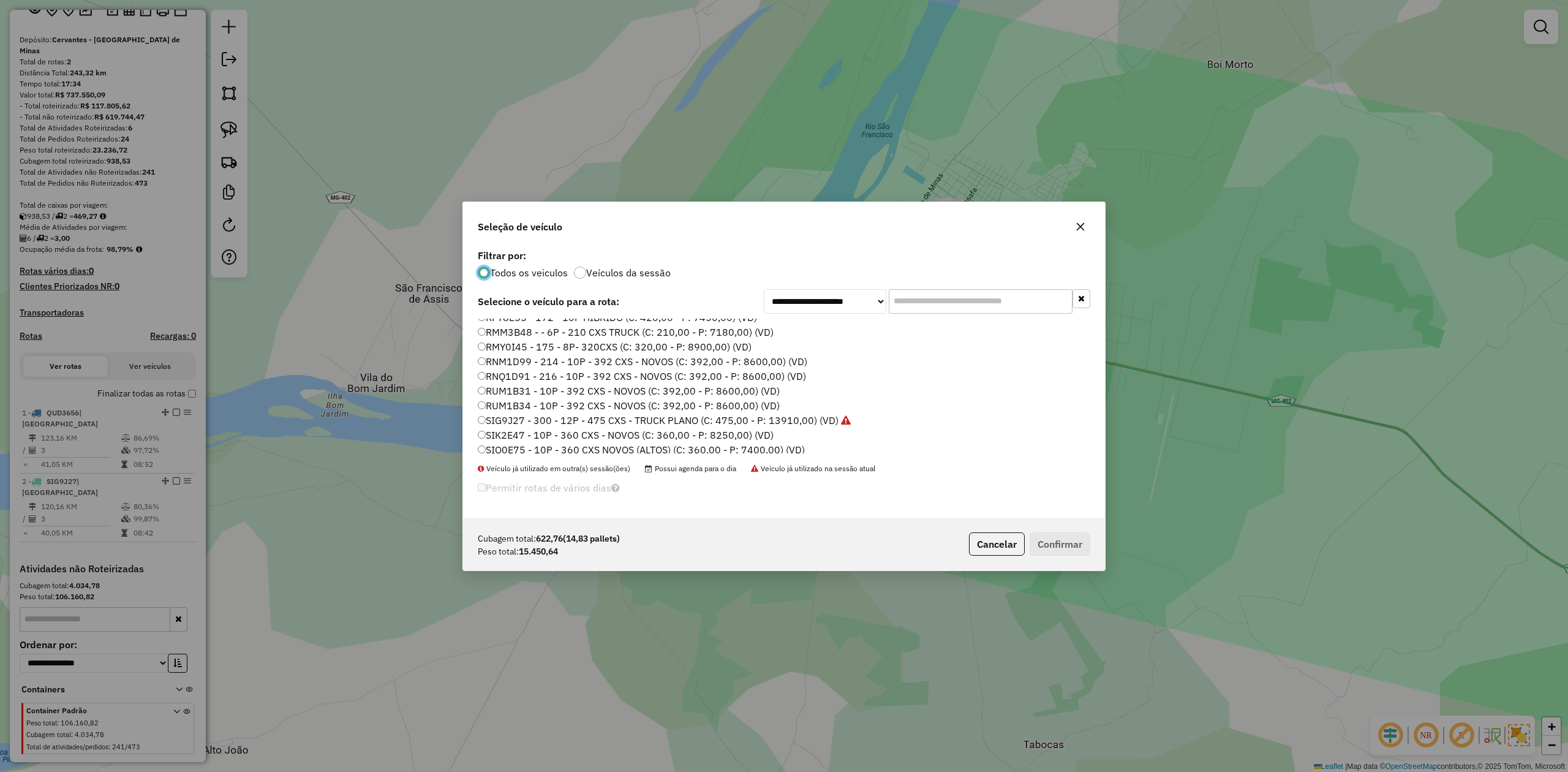
scroll to position [101, 0]
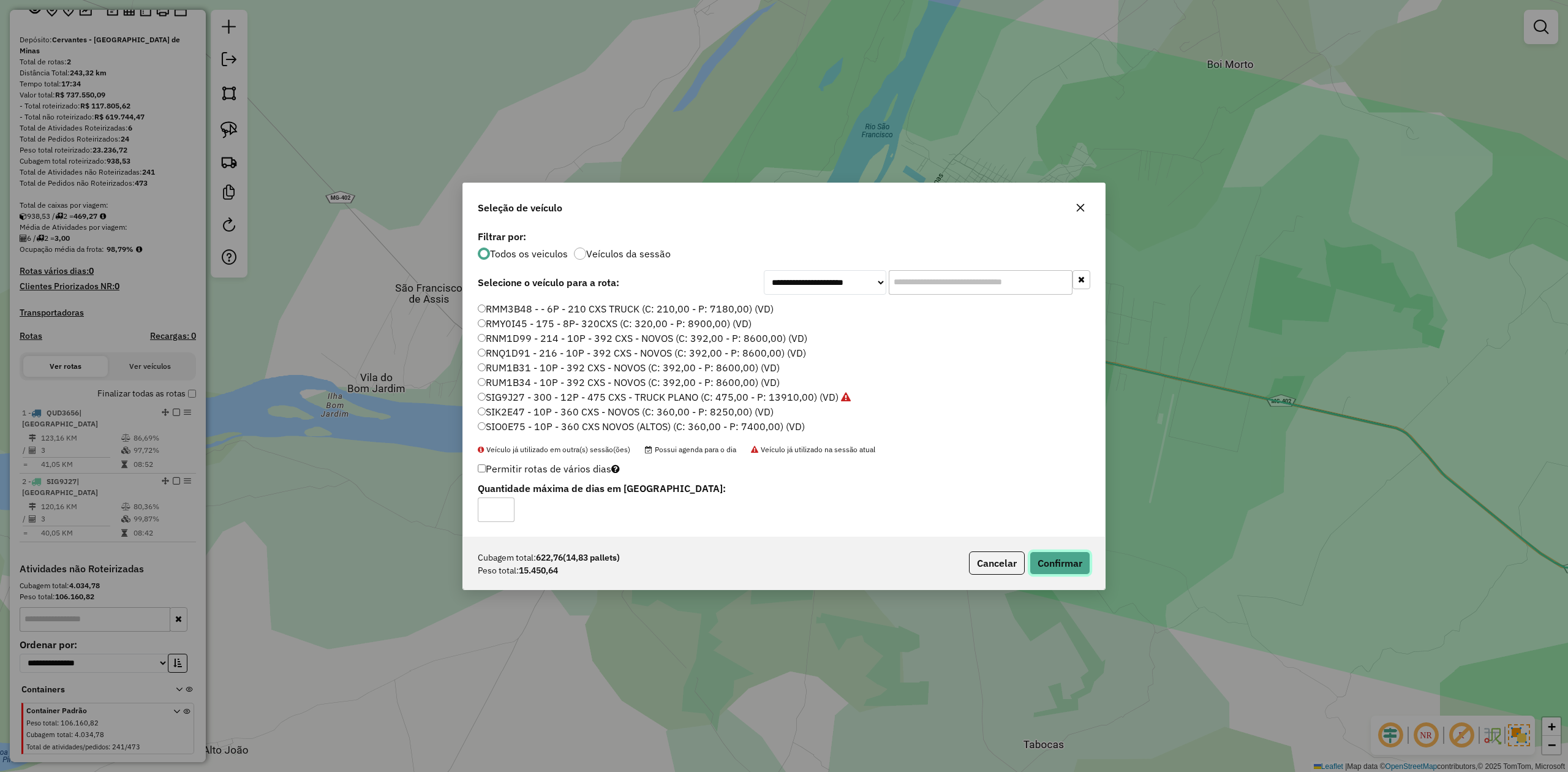
click at [1054, 564] on button "Confirmar" at bounding box center [1060, 563] width 61 height 23
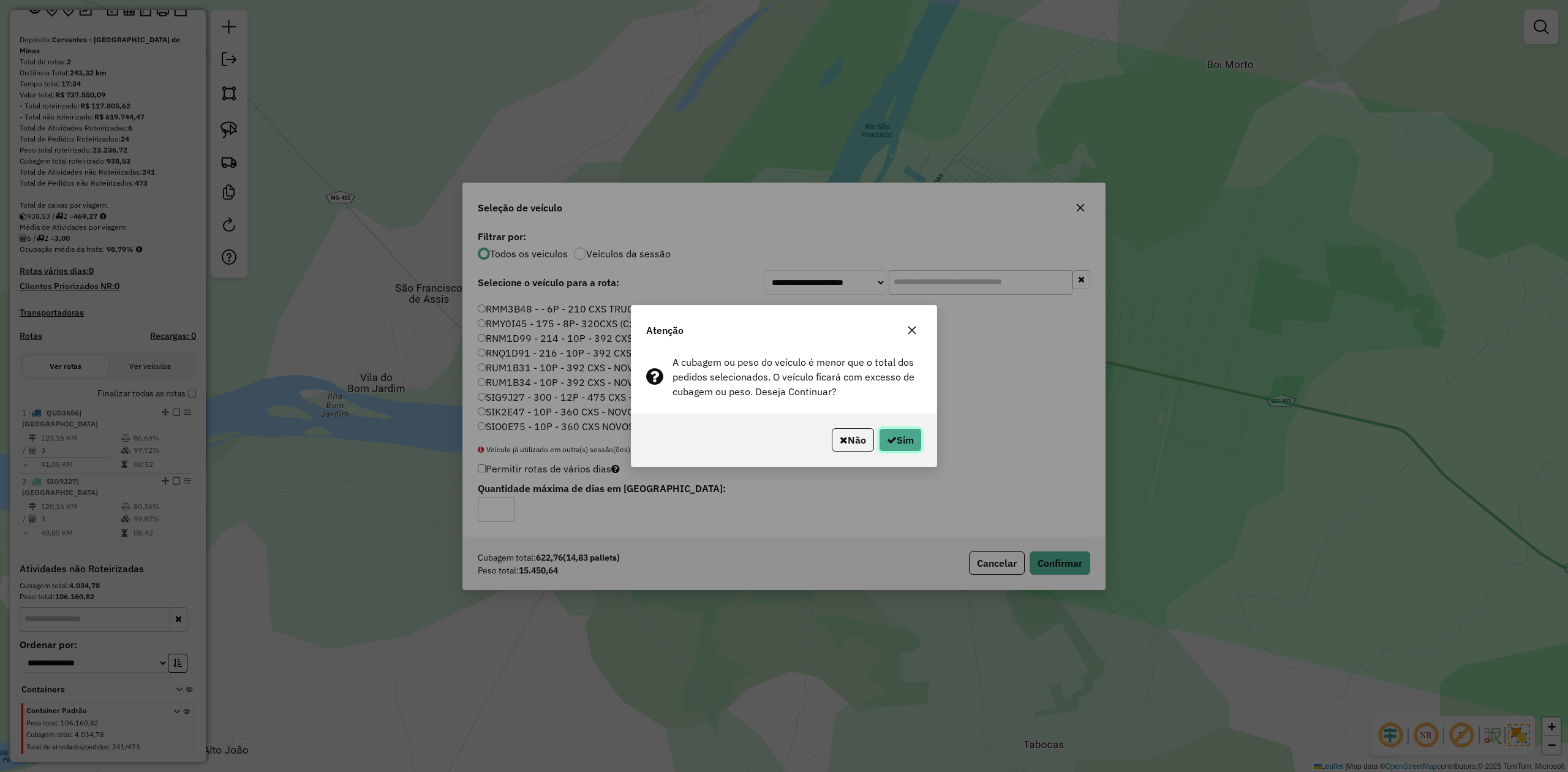
click at [897, 437] on button "Sim" at bounding box center [900, 440] width 43 height 23
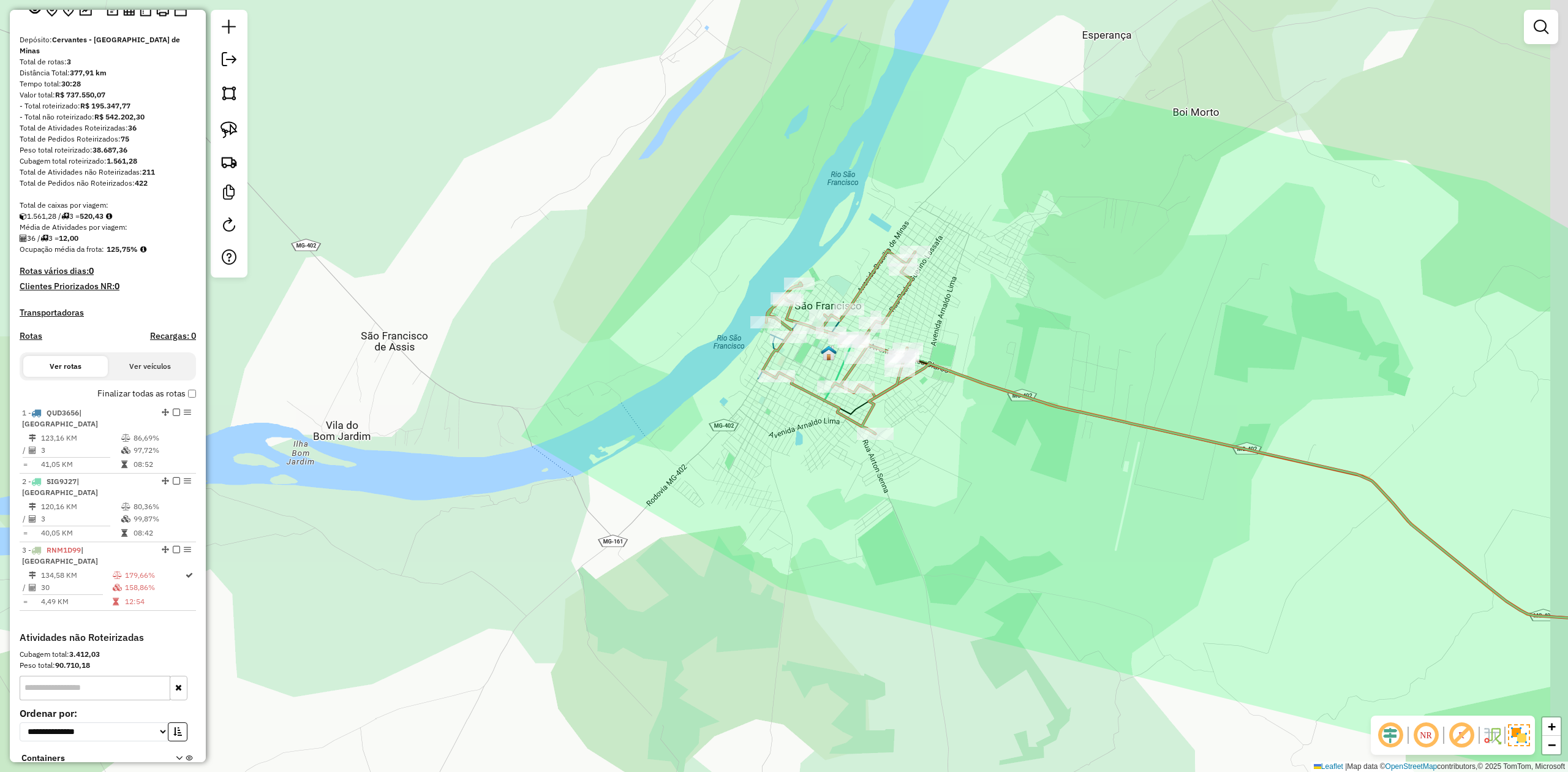
drag, startPoint x: 847, startPoint y: 366, endPoint x: 799, endPoint y: 441, distance: 89.0
click at [800, 434] on icon at bounding box center [838, 342] width 152 height 183
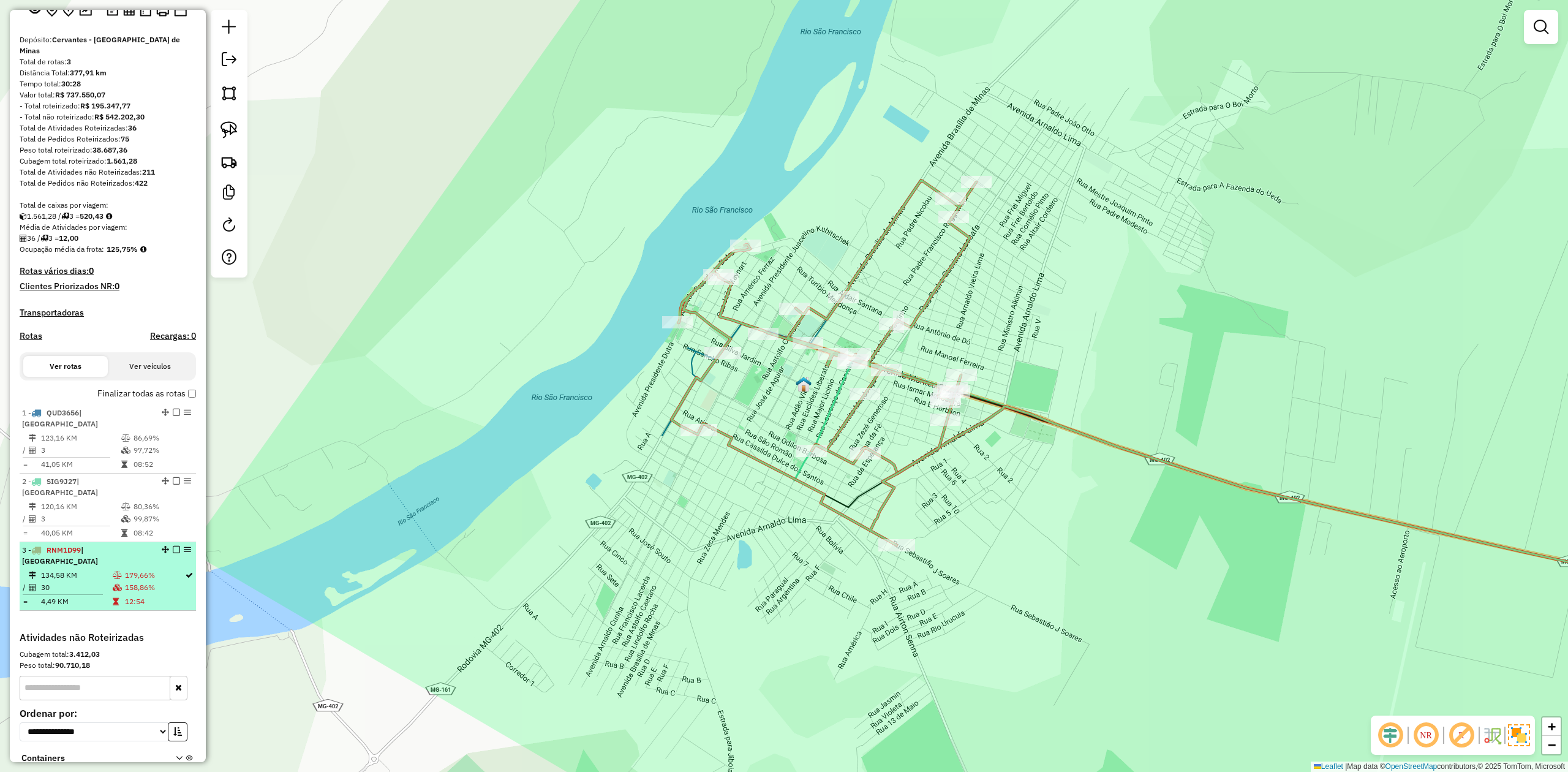
click at [66, 569] on td "134,58 KM" at bounding box center [76, 575] width 72 height 12
select select "**********"
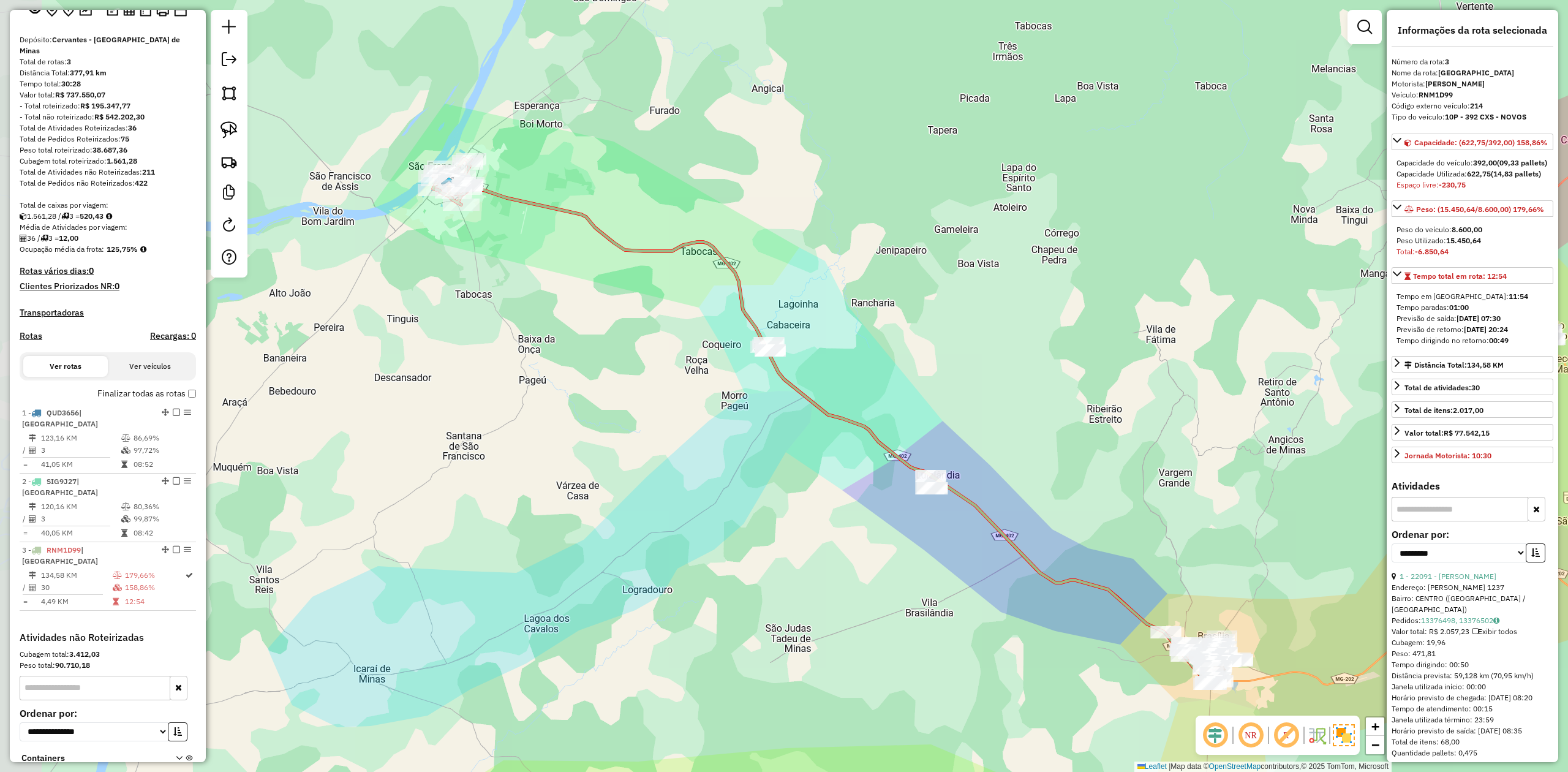
drag, startPoint x: 417, startPoint y: 384, endPoint x: 655, endPoint y: 559, distance: 295.4
click at [649, 558] on div "Janela de atendimento Grade de atendimento Capacidade Transportadoras Veículos …" at bounding box center [784, 386] width 1568 height 772
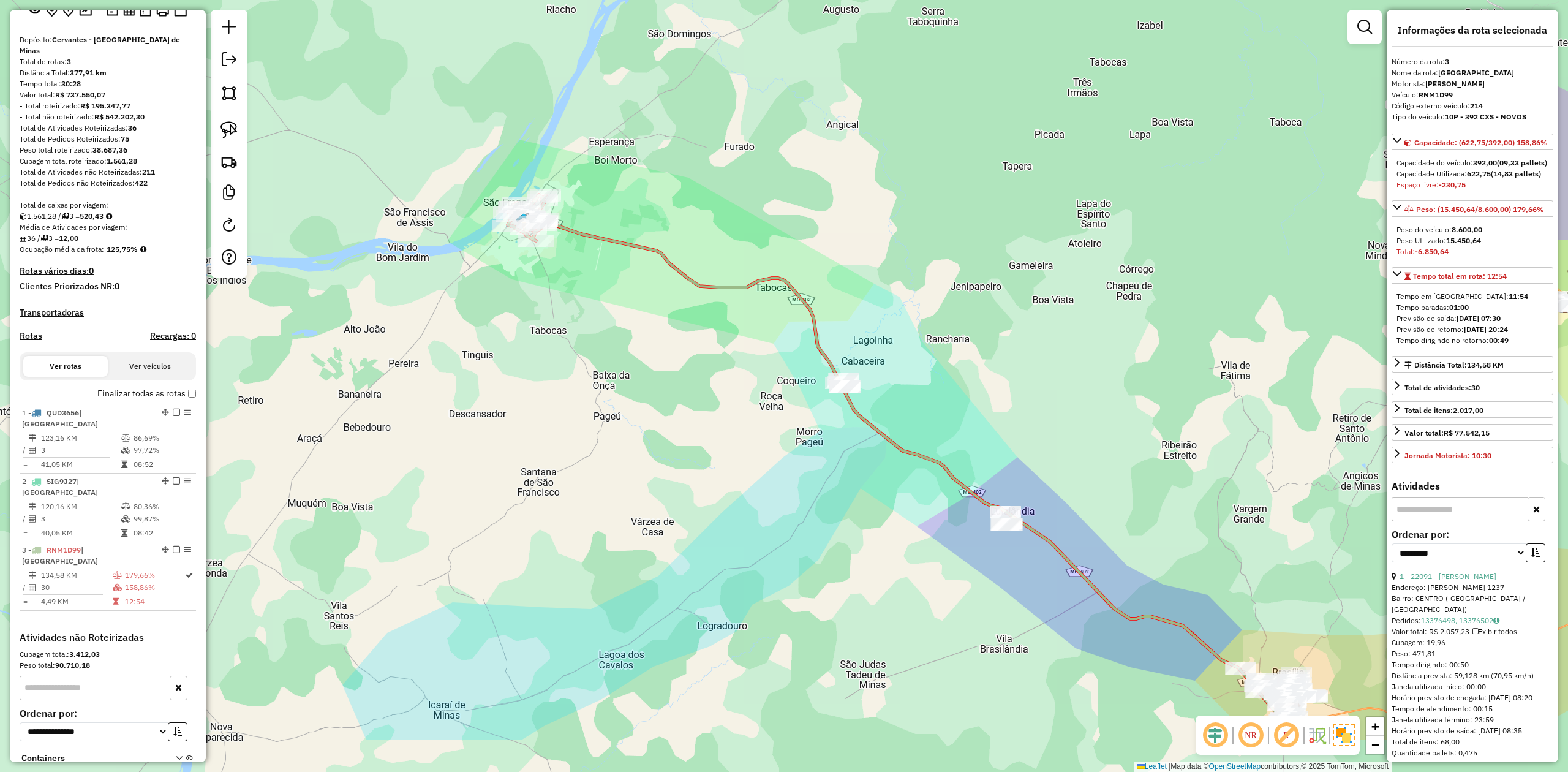
drag, startPoint x: 851, startPoint y: 545, endPoint x: 718, endPoint y: 427, distance: 177.8
click at [721, 430] on div "Janela de atendimento Grade de atendimento Capacidade Transportadoras Veículos …" at bounding box center [784, 386] width 1568 height 772
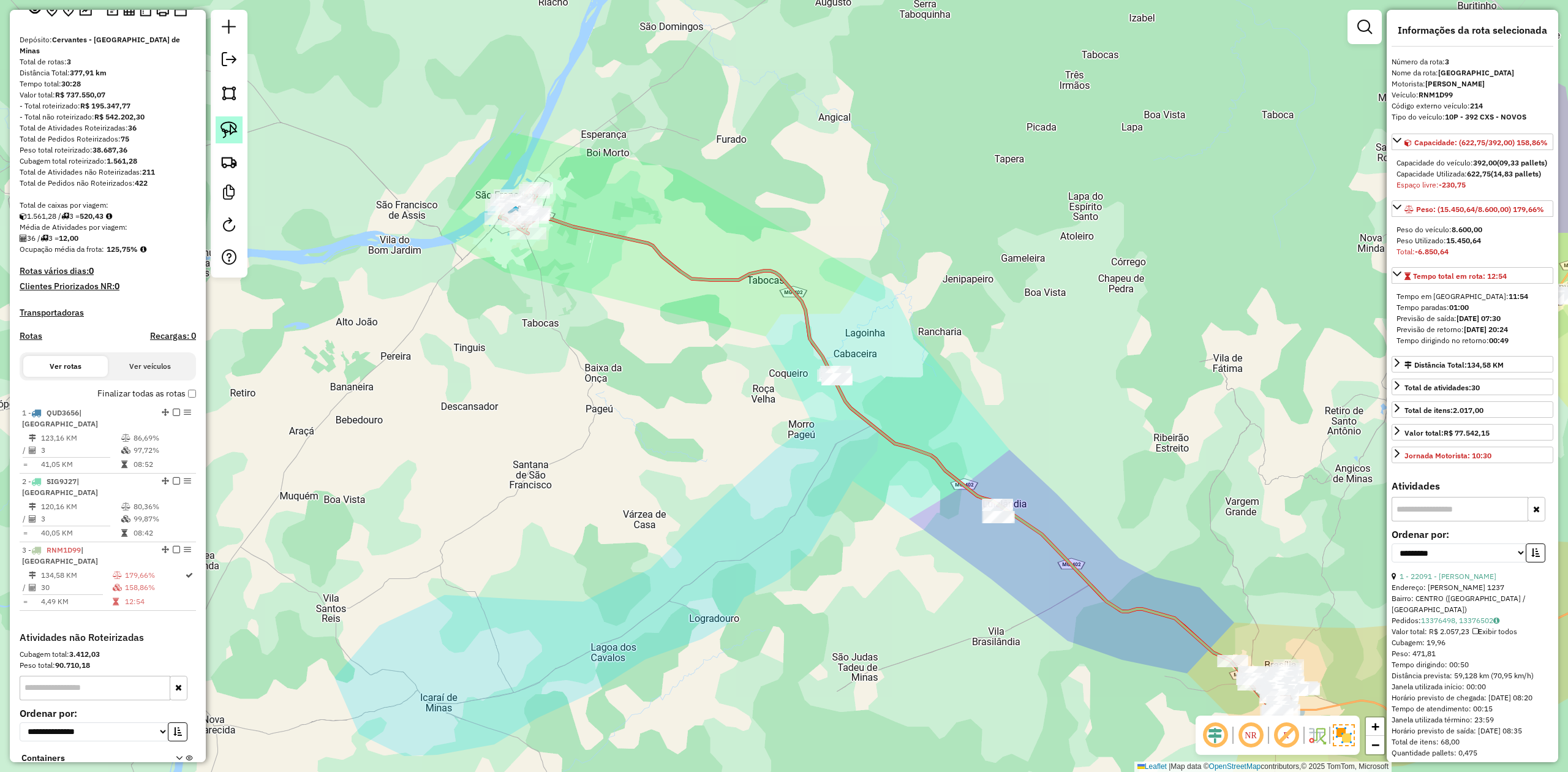
click at [232, 130] on img at bounding box center [229, 130] width 17 height 17
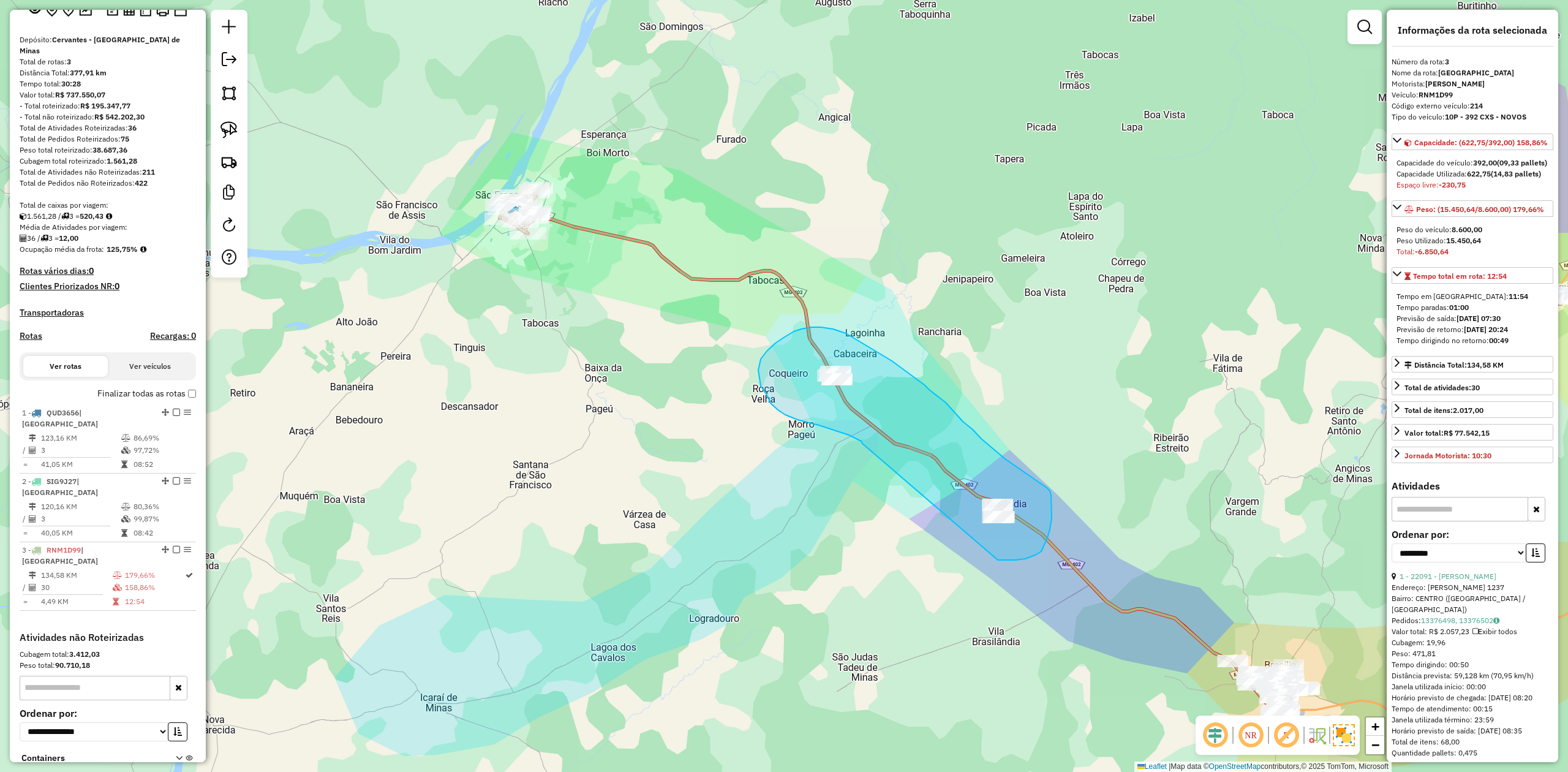
drag, startPoint x: 834, startPoint y: 430, endPoint x: 978, endPoint y: 560, distance: 194.0
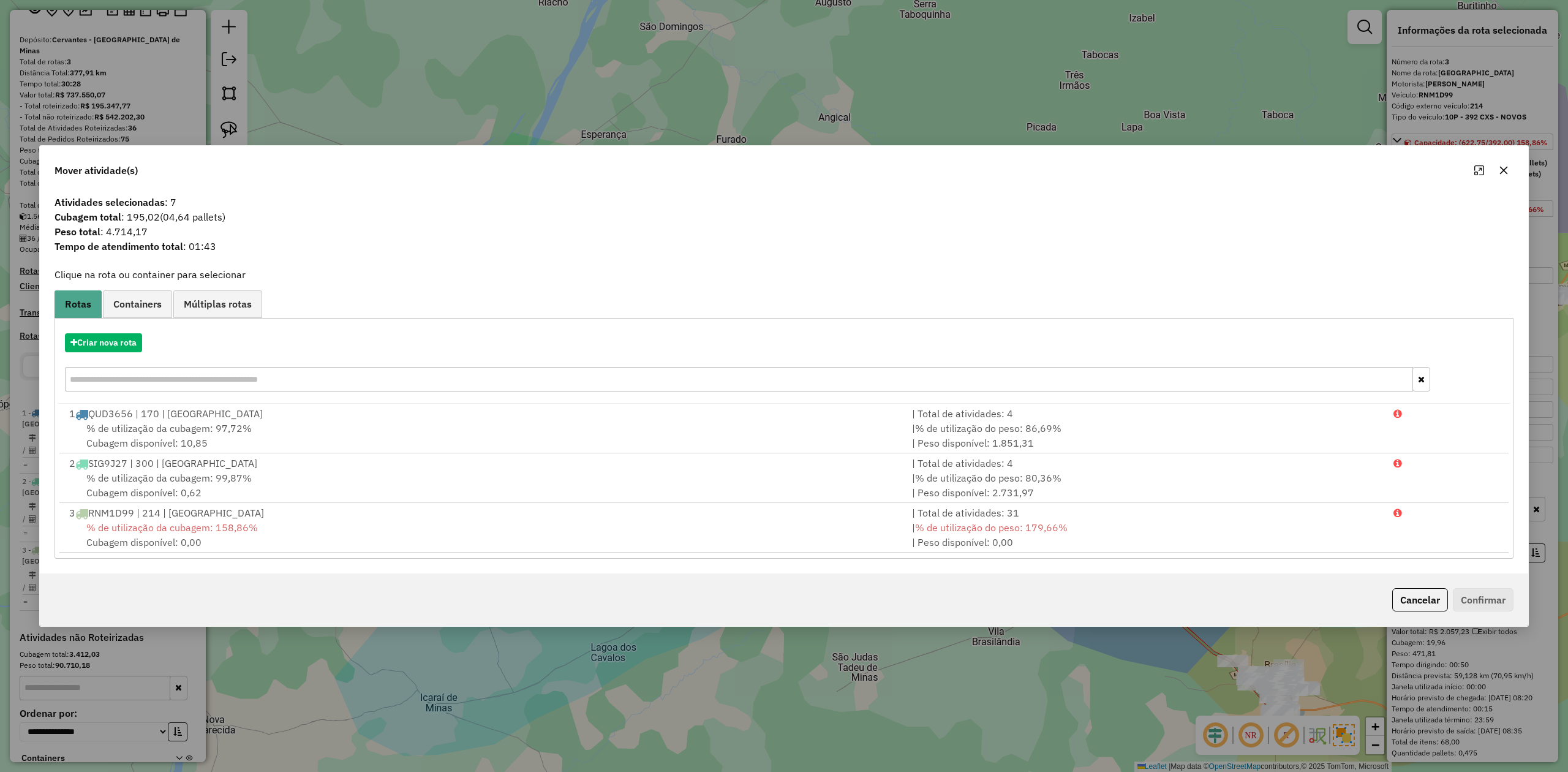
click at [1505, 172] on icon "button" at bounding box center [1504, 170] width 10 height 10
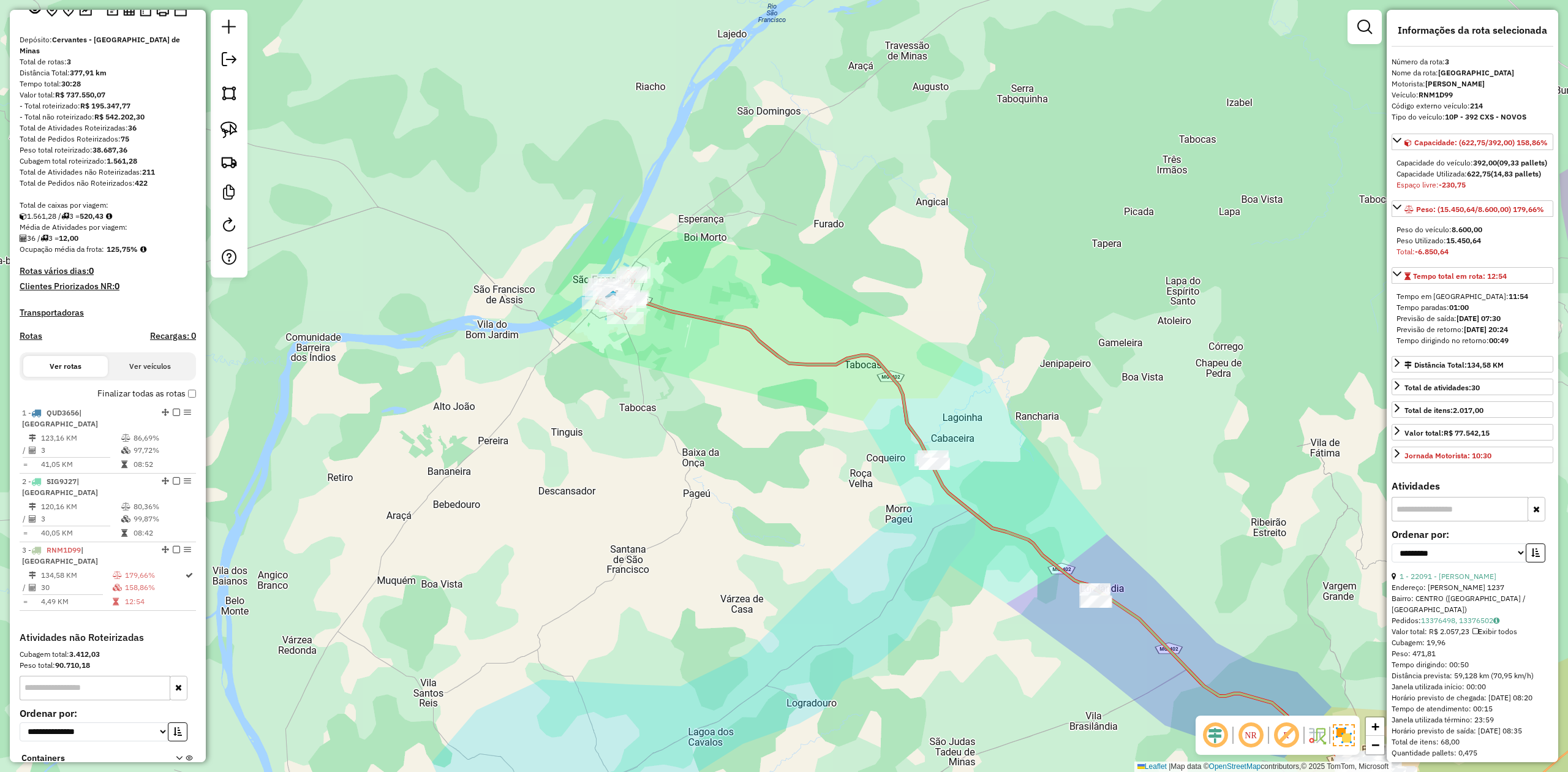
drag, startPoint x: 665, startPoint y: 535, endPoint x: 740, endPoint y: 590, distance: 93.0
click at [738, 587] on div "Janela de atendimento Grade de atendimento Capacidade Transportadoras Veículos …" at bounding box center [784, 386] width 1568 height 772
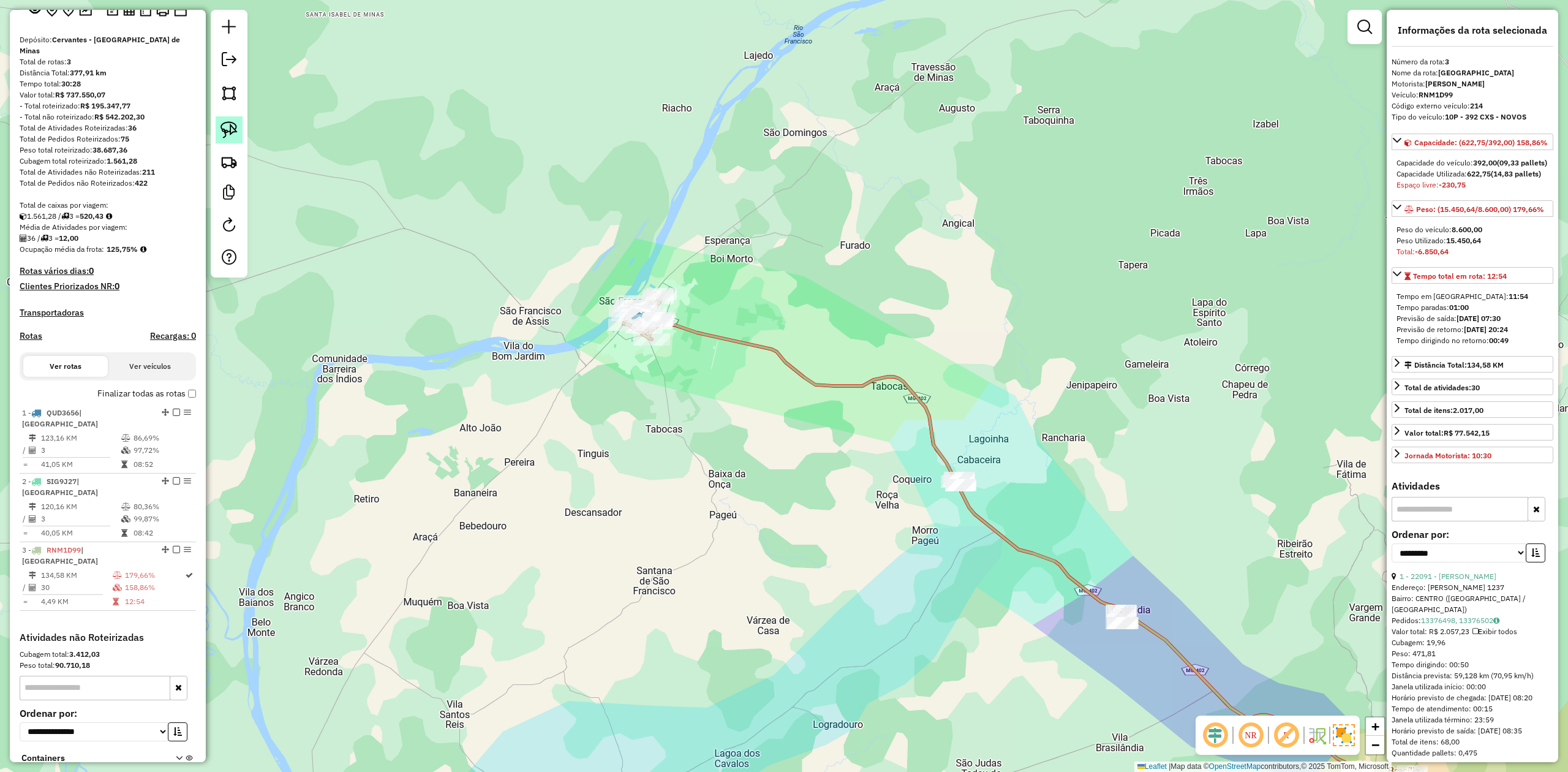
click at [226, 125] on img at bounding box center [229, 130] width 17 height 17
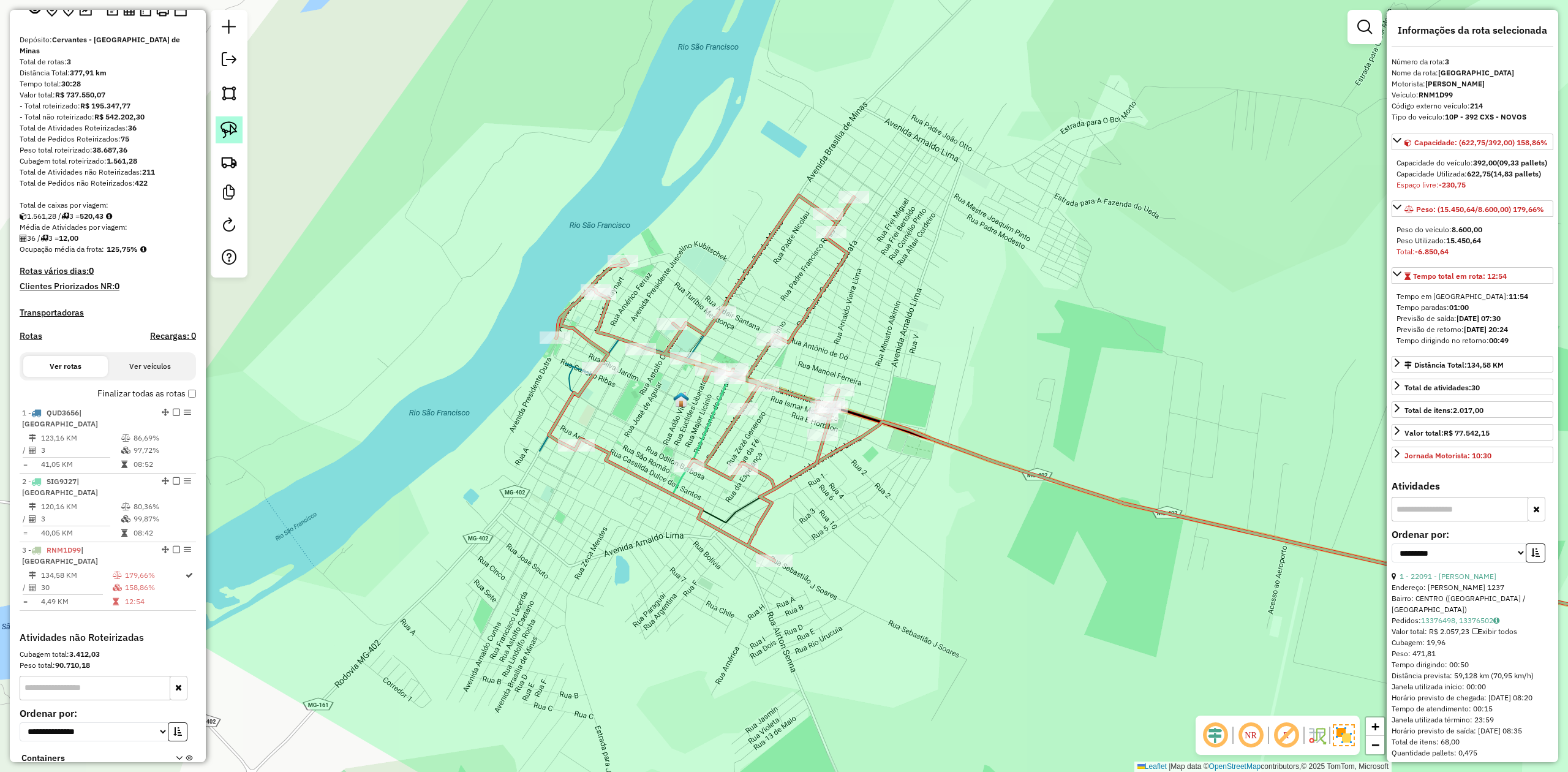
click at [229, 130] on img at bounding box center [229, 130] width 17 height 17
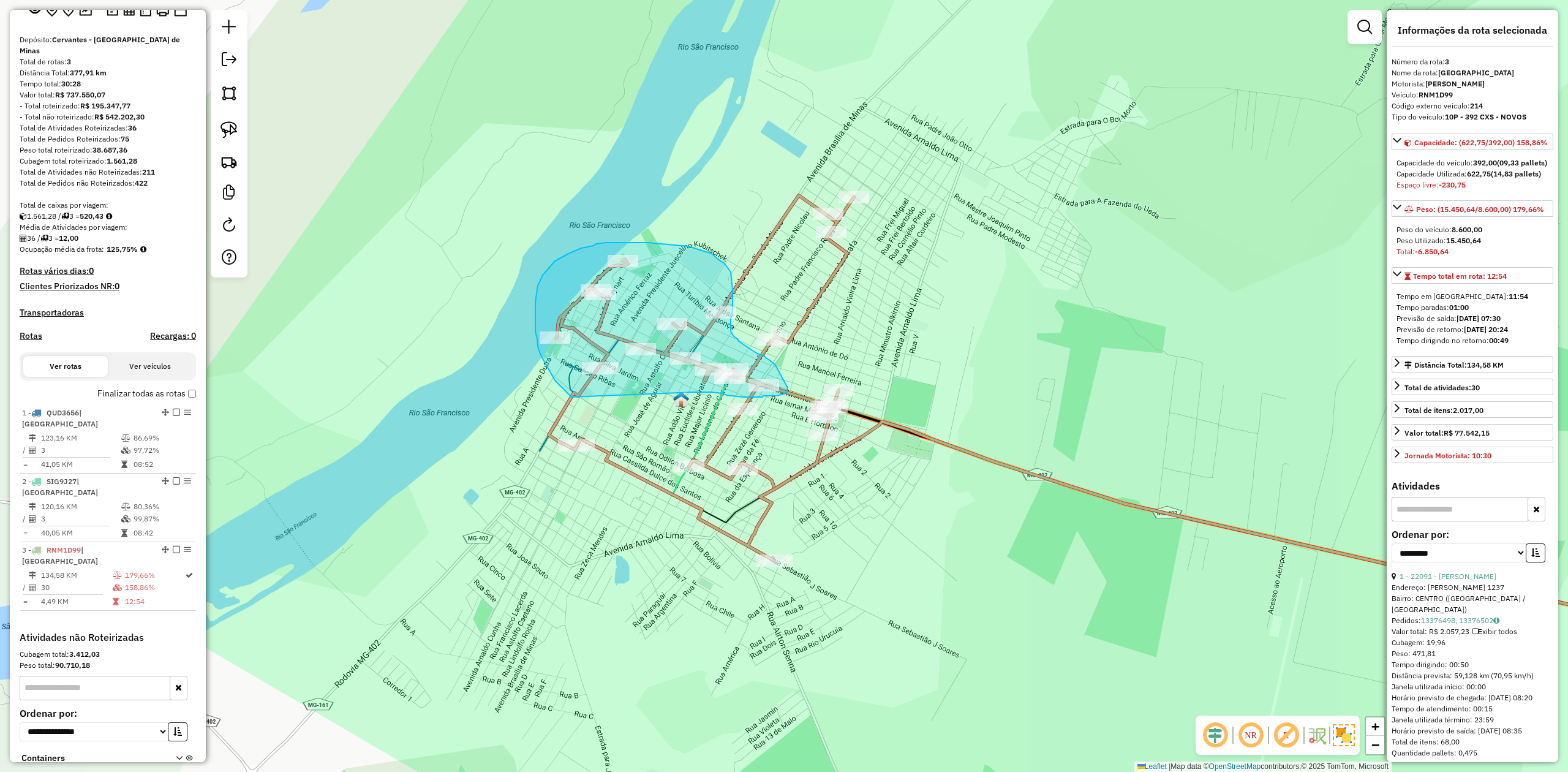
drag, startPoint x: 571, startPoint y: 397, endPoint x: 694, endPoint y: 392, distance: 123.1
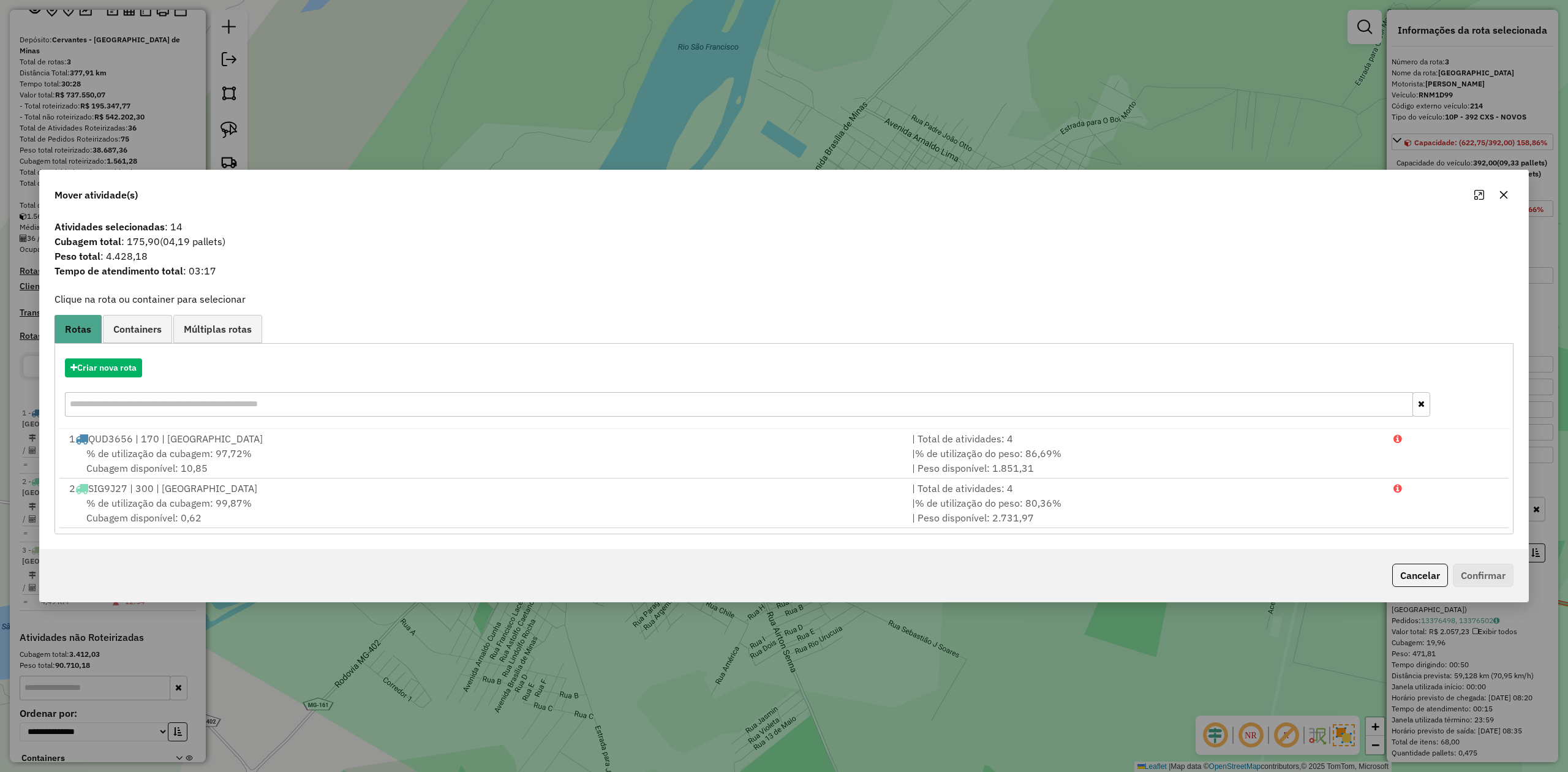
click at [1506, 192] on icon "button" at bounding box center [1504, 195] width 10 height 10
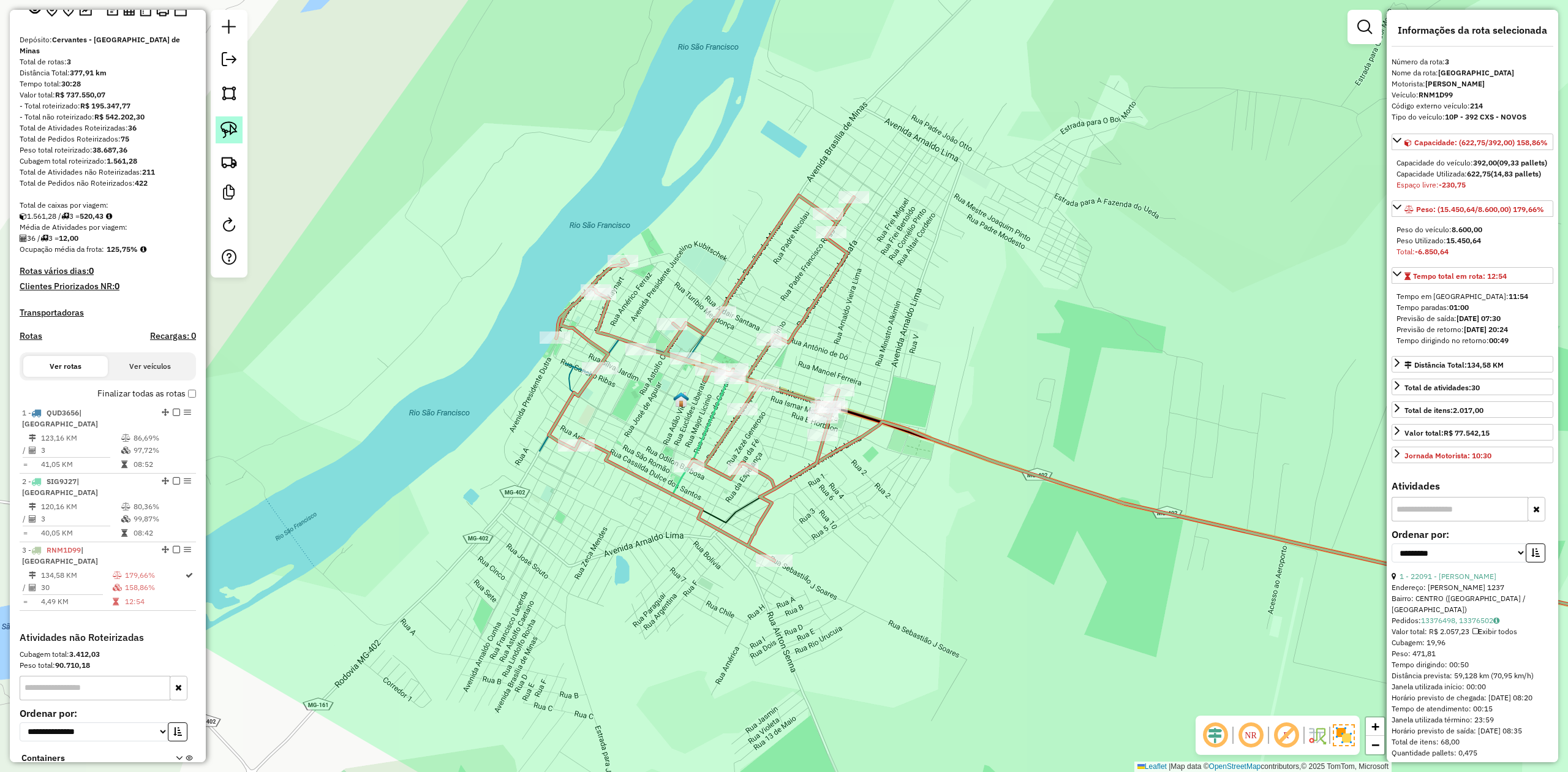
click at [228, 135] on img at bounding box center [229, 130] width 17 height 17
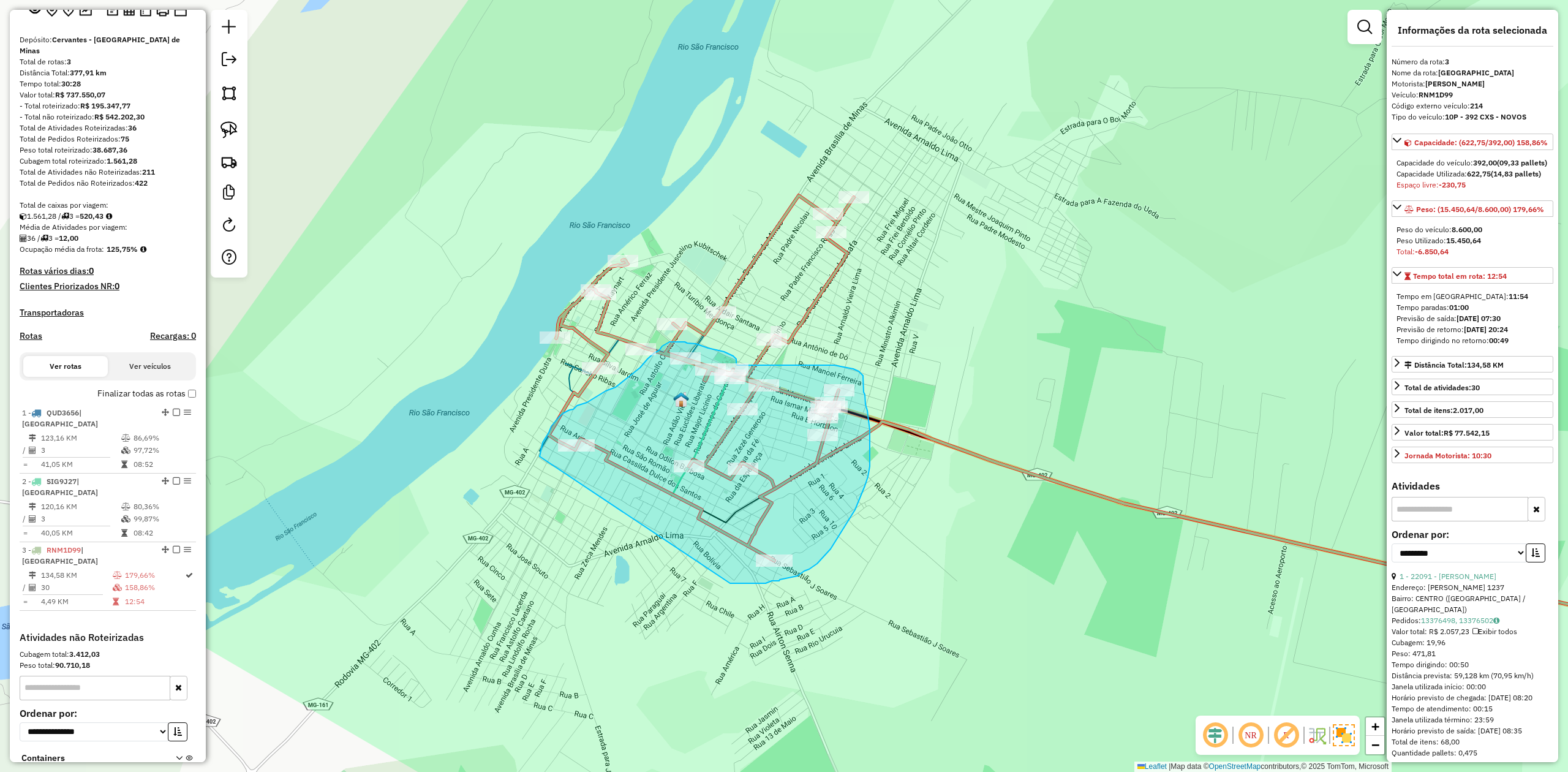
drag, startPoint x: 730, startPoint y: 583, endPoint x: 538, endPoint y: 479, distance: 218.4
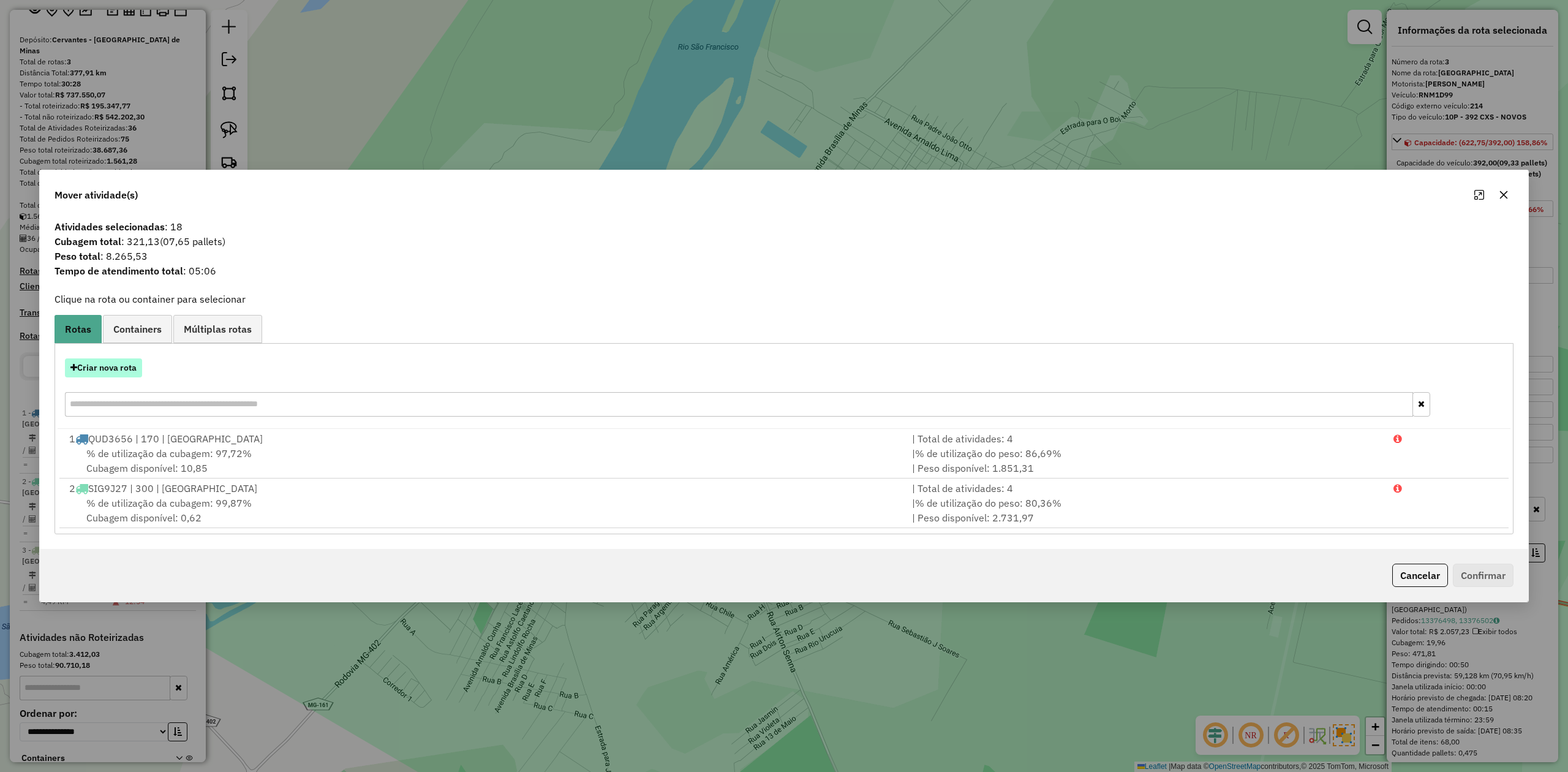
click at [106, 364] on button "Criar nova rota" at bounding box center [103, 368] width 77 height 19
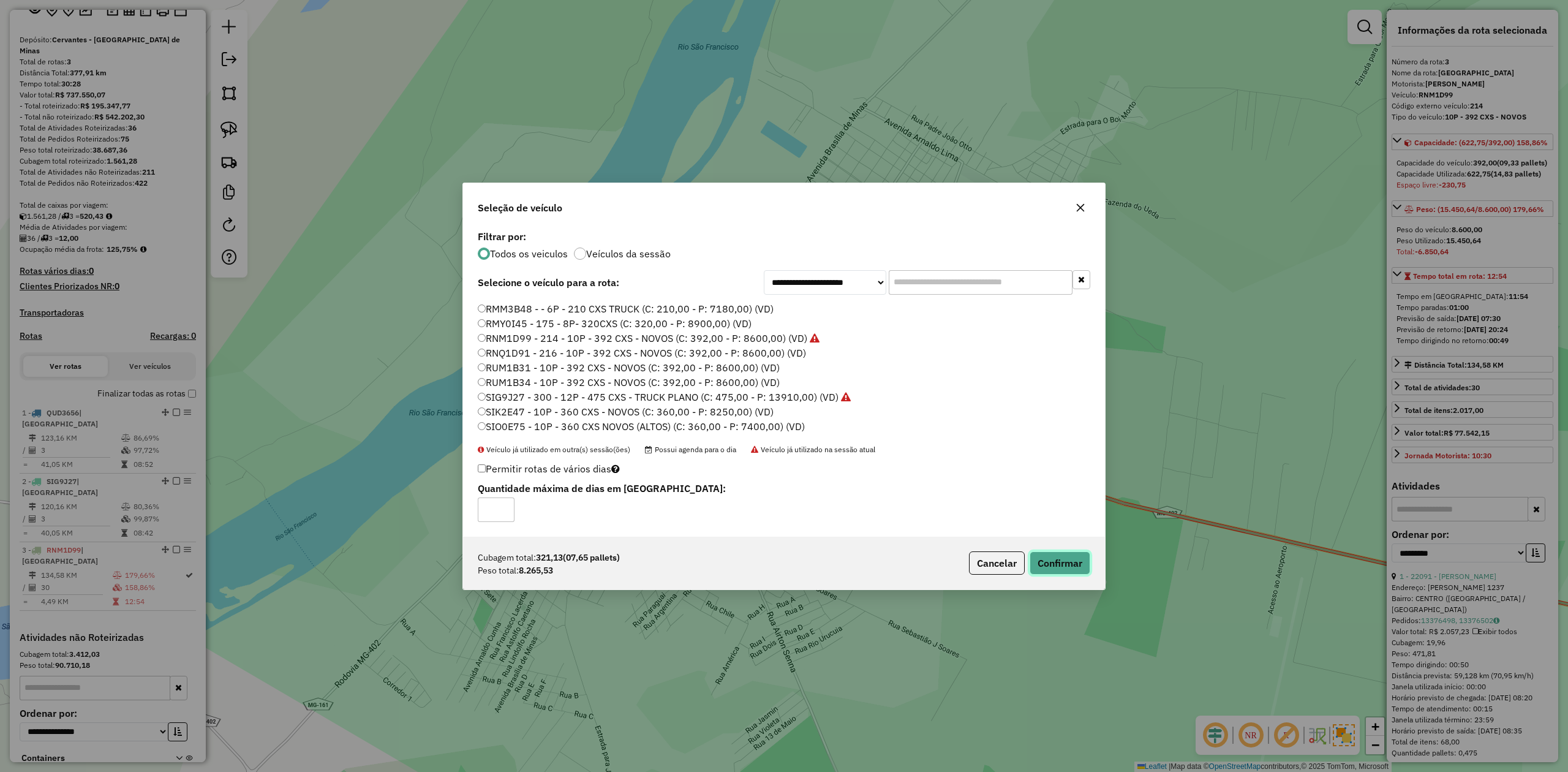
click at [1056, 566] on button "Confirmar" at bounding box center [1060, 563] width 61 height 23
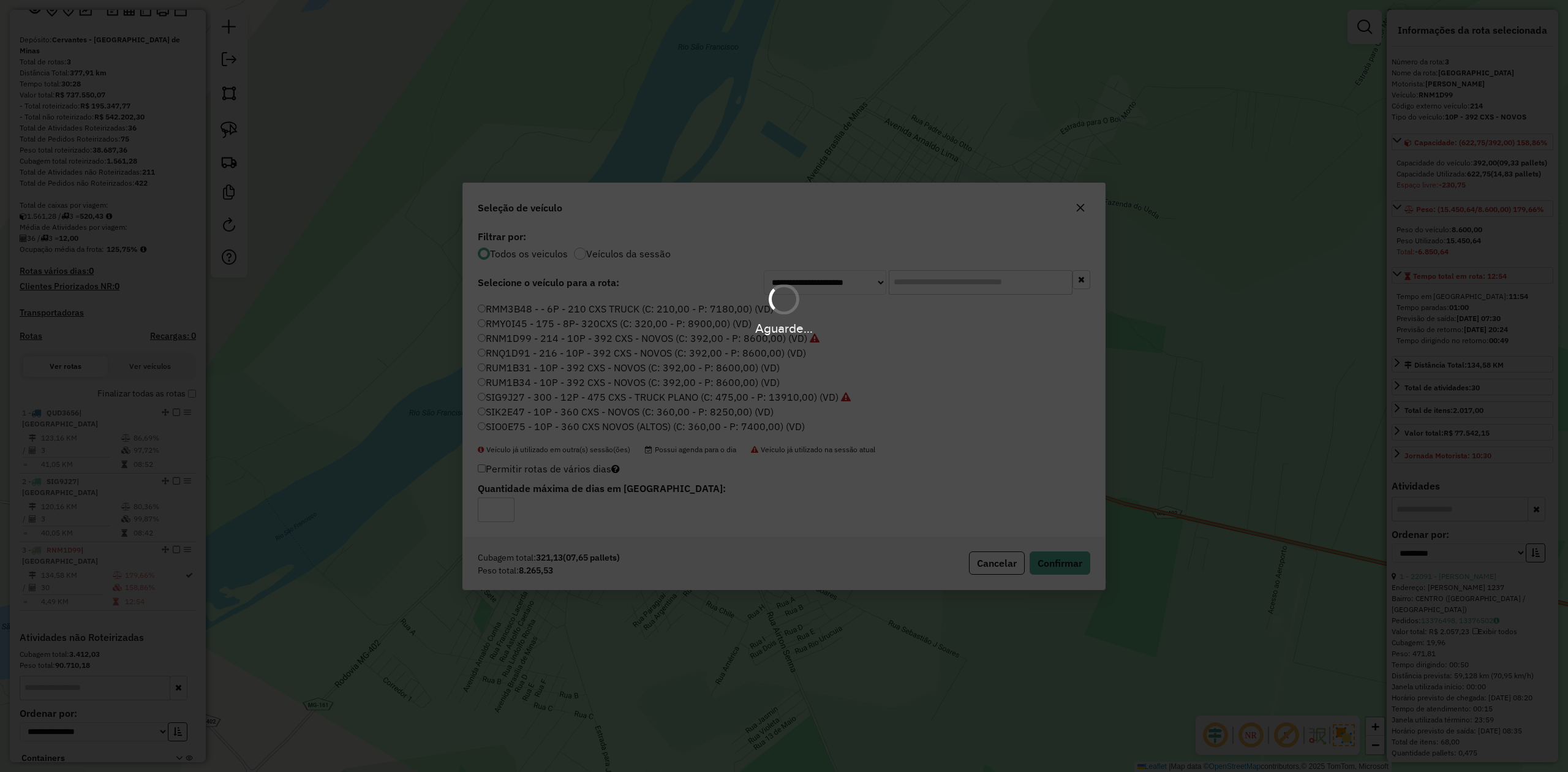
scroll to position [195, 0]
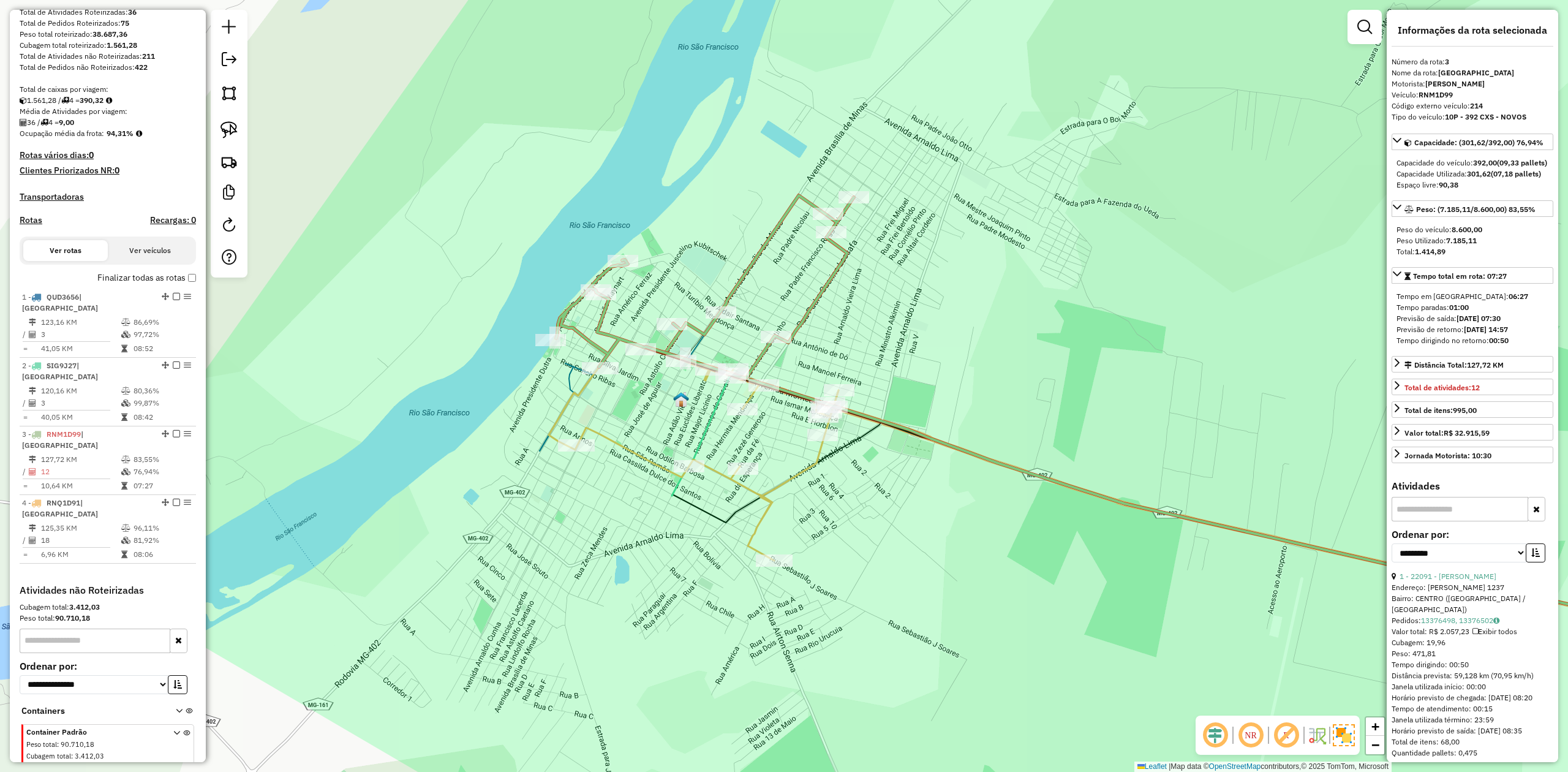
click at [616, 337] on icon at bounding box center [705, 287] width 298 height 183
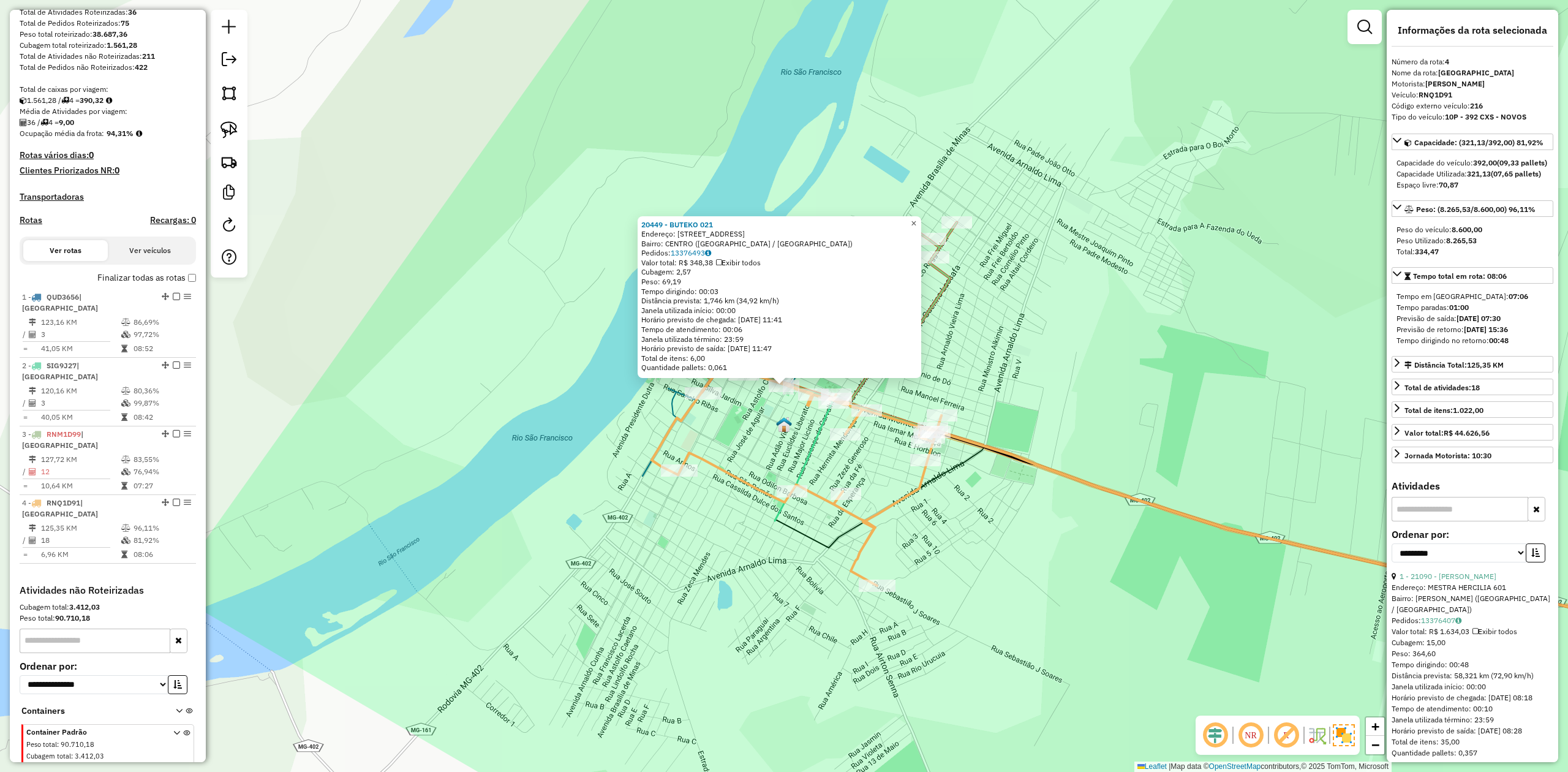
click at [916, 223] on span "×" at bounding box center [913, 223] width 6 height 11
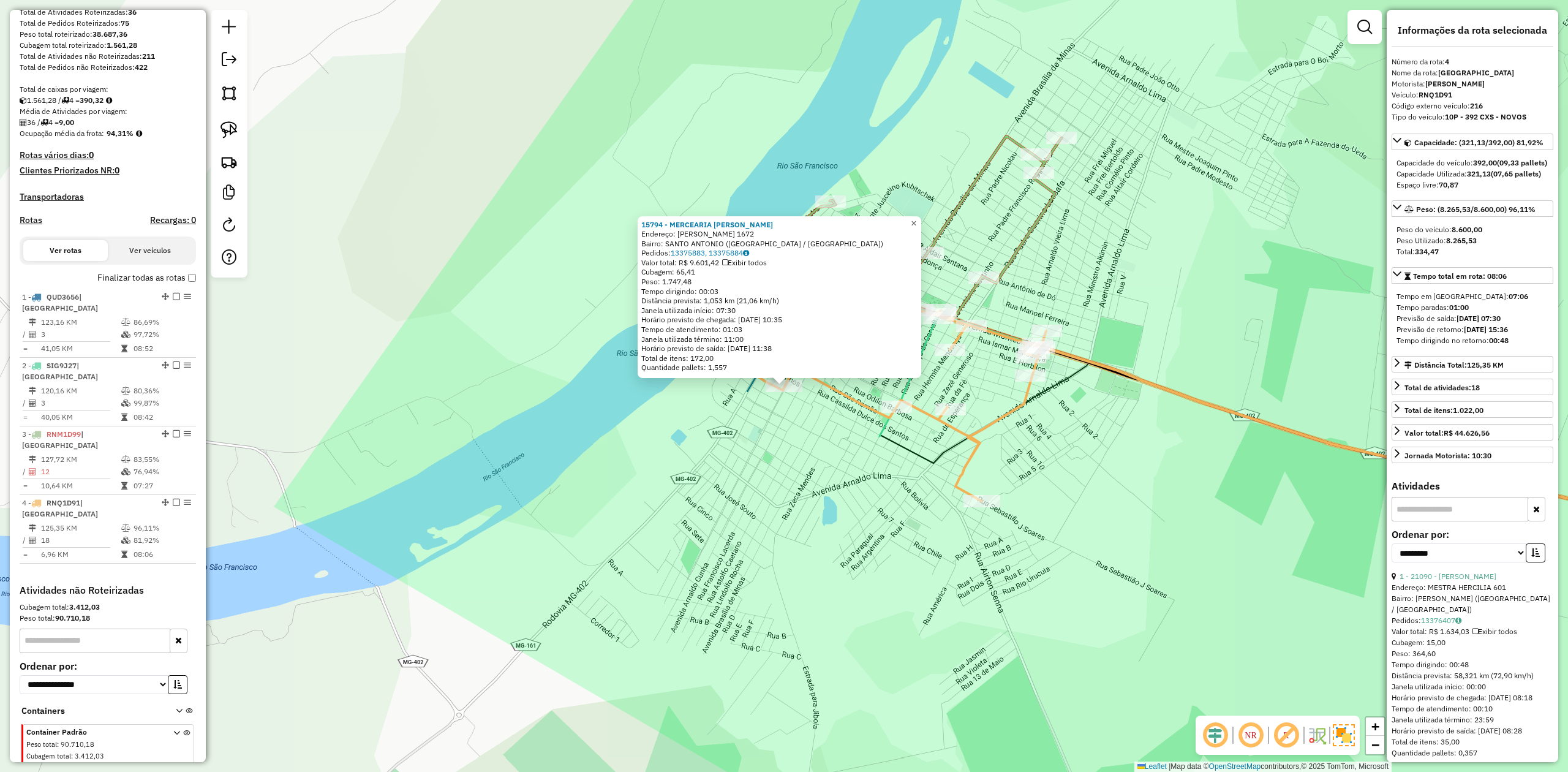
click at [921, 219] on link "×" at bounding box center [913, 223] width 15 height 15
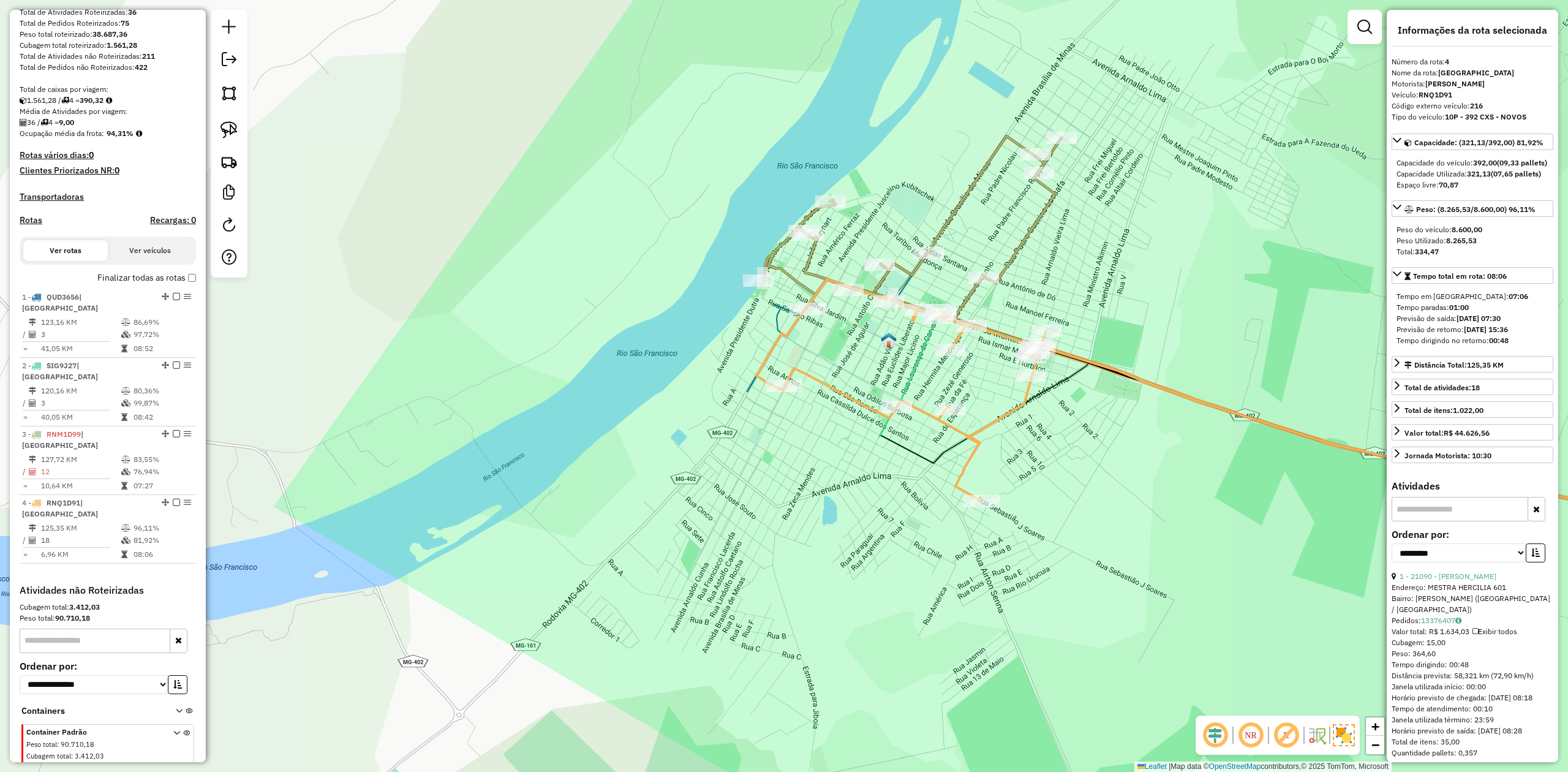
click at [973, 441] on icon at bounding box center [901, 390] width 290 height 222
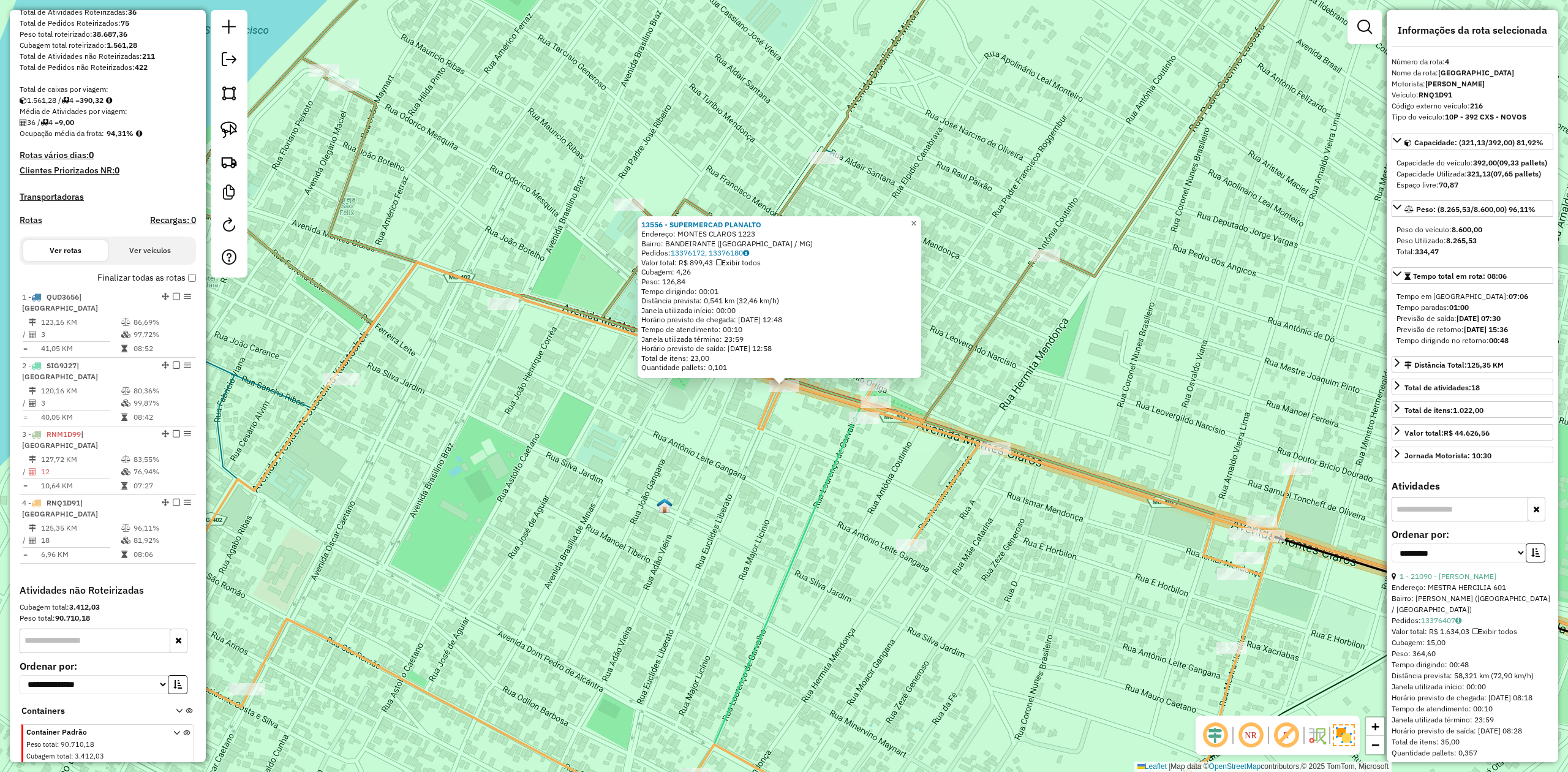
click at [916, 219] on span "×" at bounding box center [913, 223] width 6 height 11
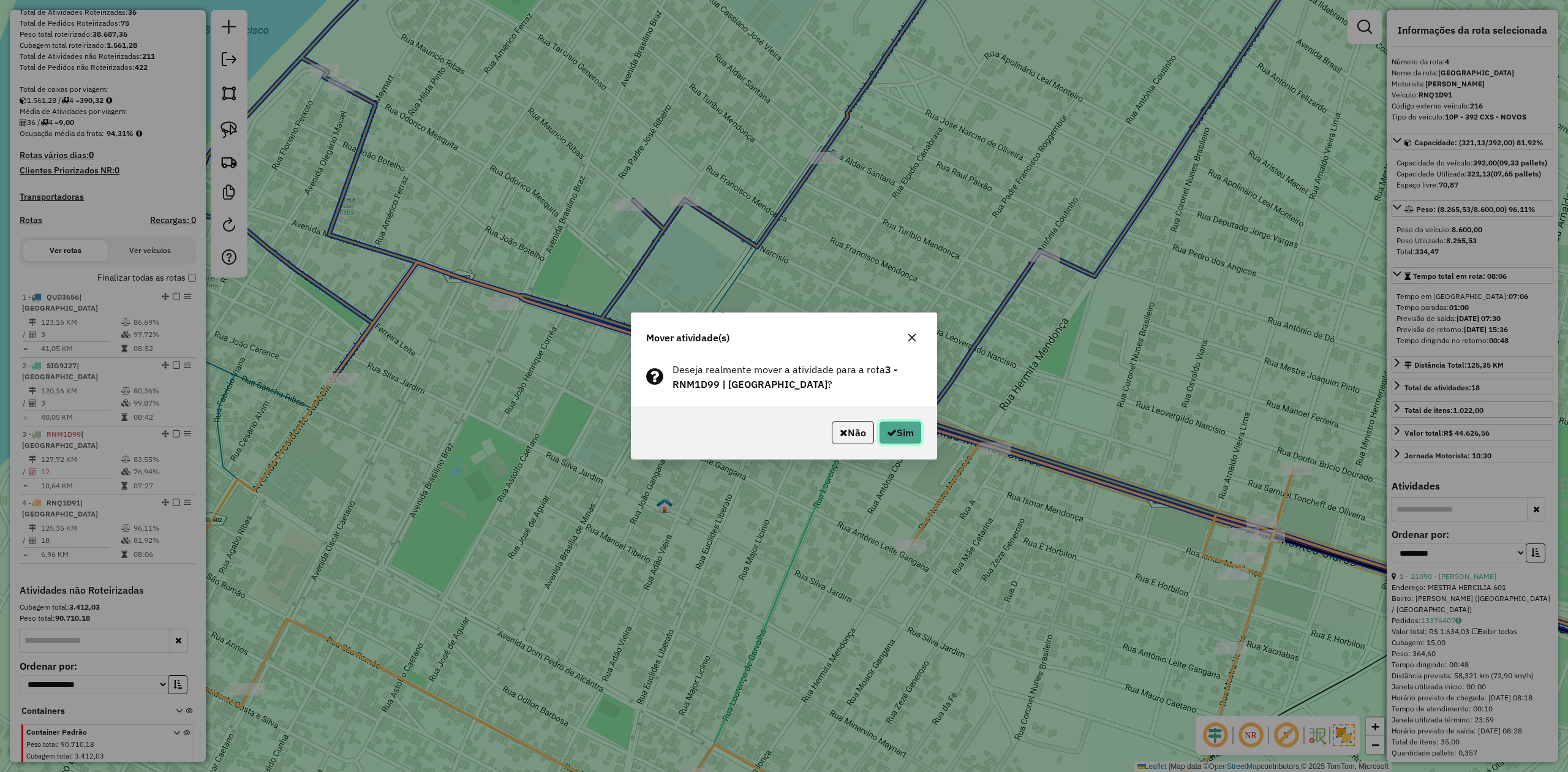
click at [893, 425] on button "Sim" at bounding box center [900, 432] width 43 height 23
click at [908, 435] on button "Sim" at bounding box center [900, 432] width 43 height 23
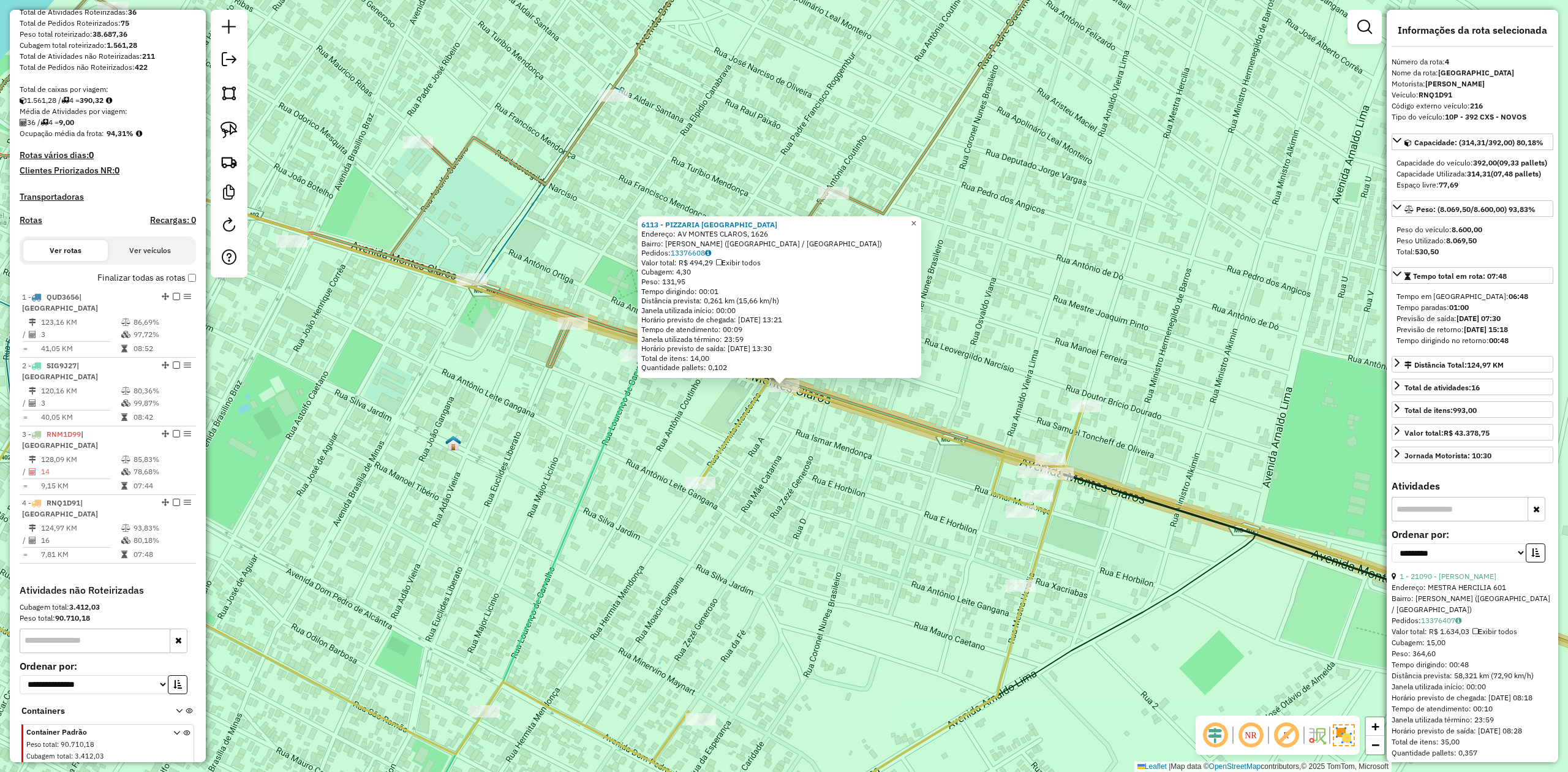
click at [916, 218] on span "×" at bounding box center [913, 223] width 6 height 11
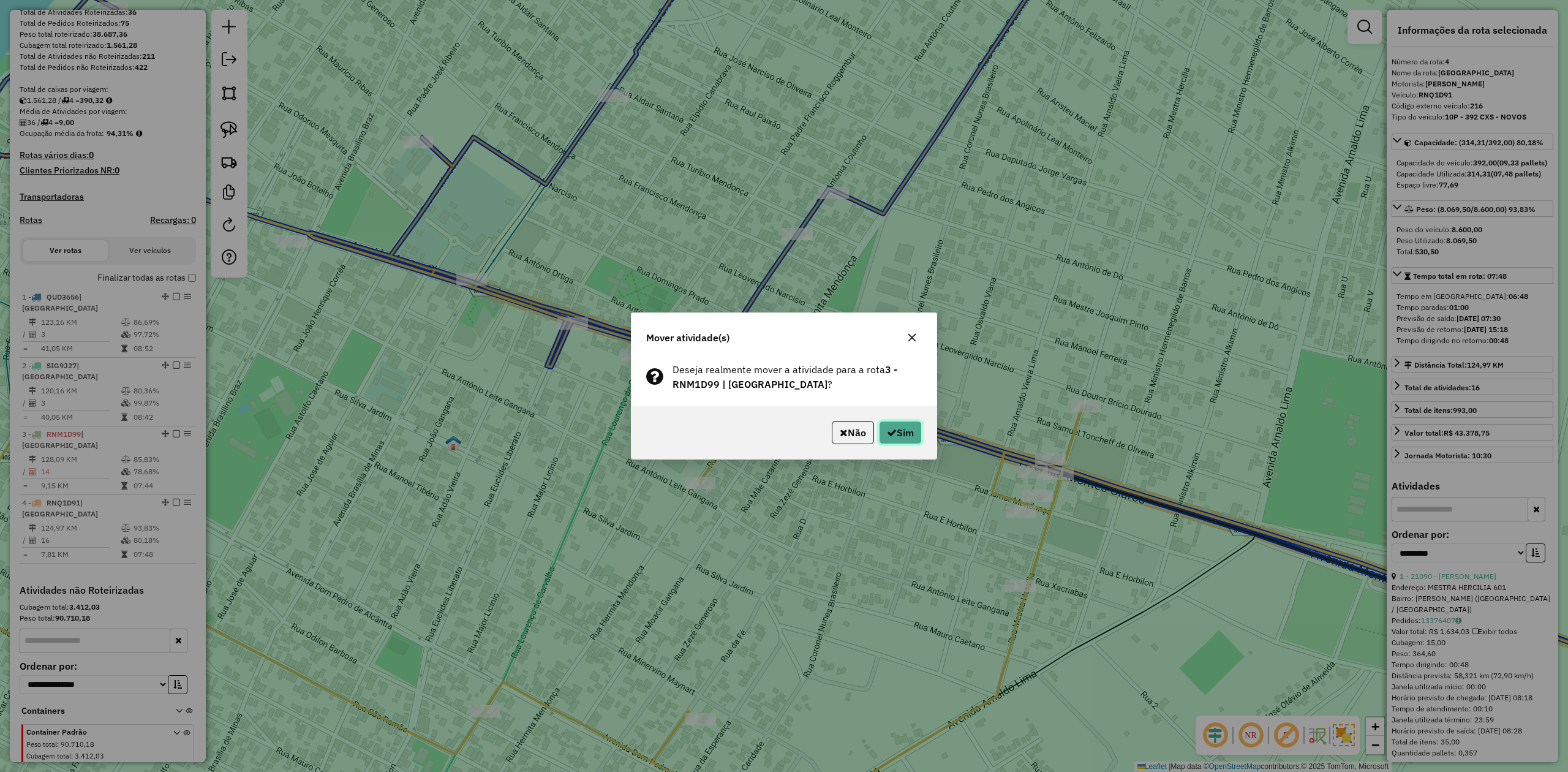
click at [899, 434] on button "Sim" at bounding box center [900, 432] width 43 height 23
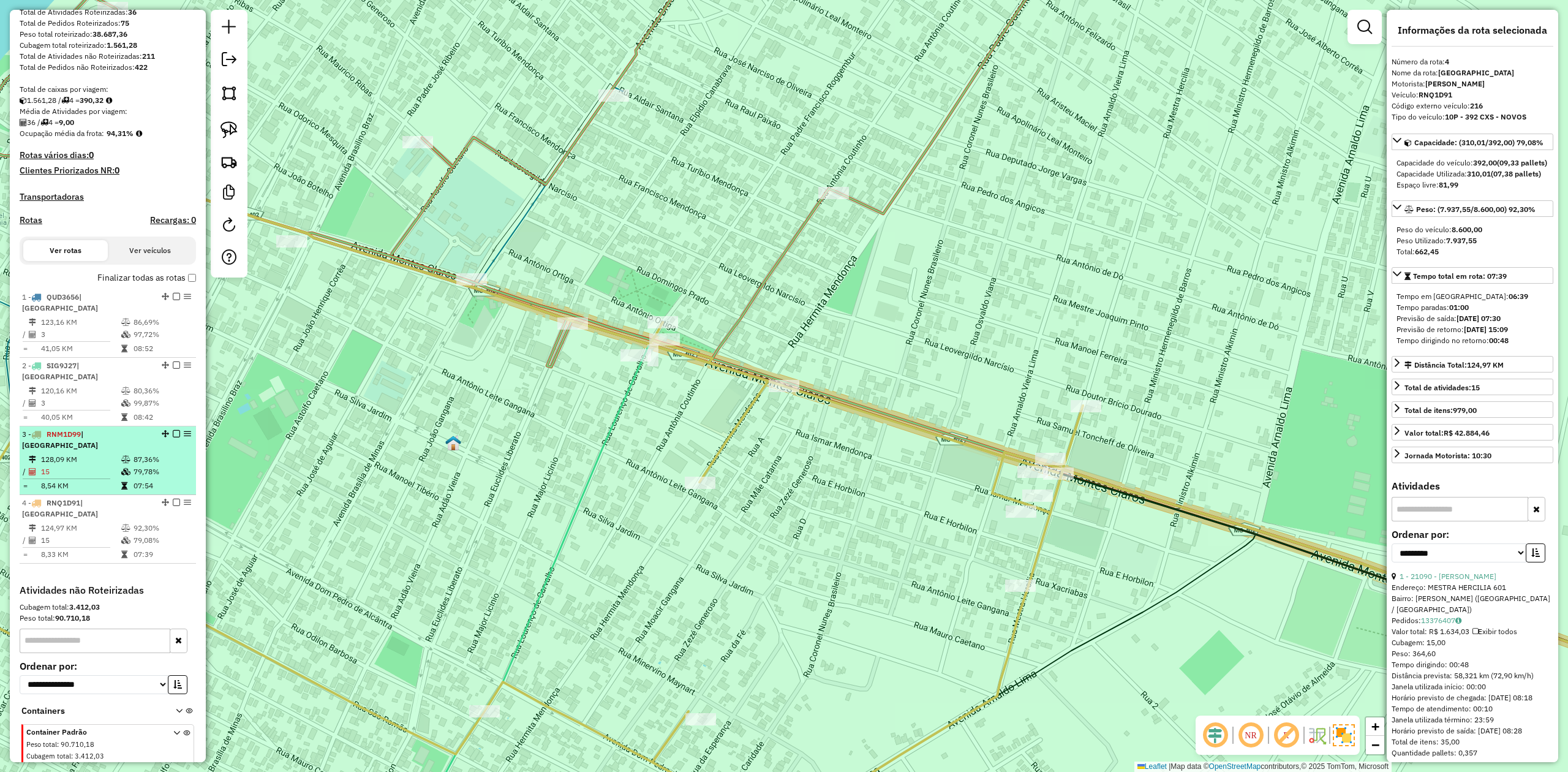
click at [82, 466] on td "15" at bounding box center [80, 471] width 80 height 12
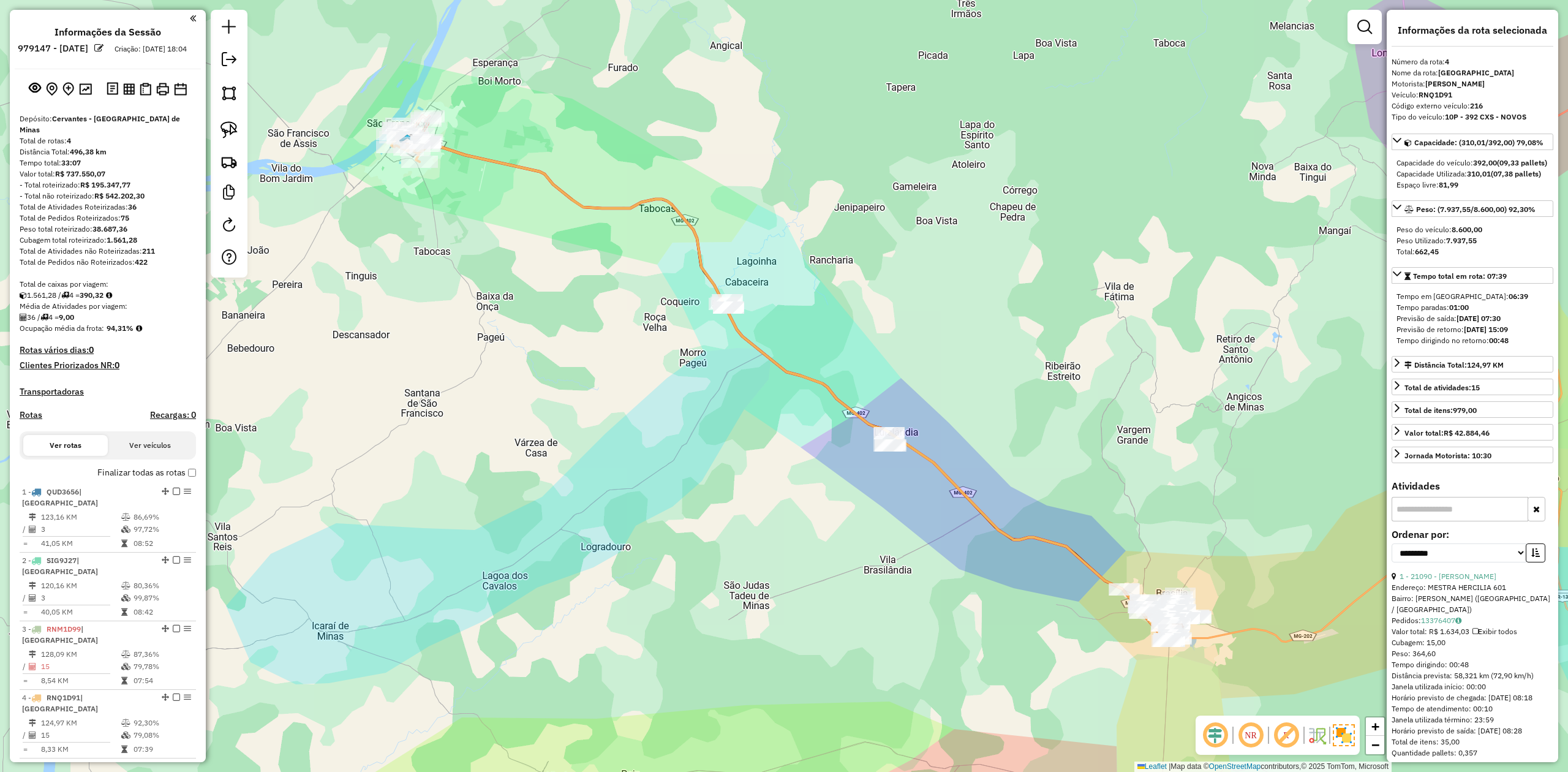
select select "**********"
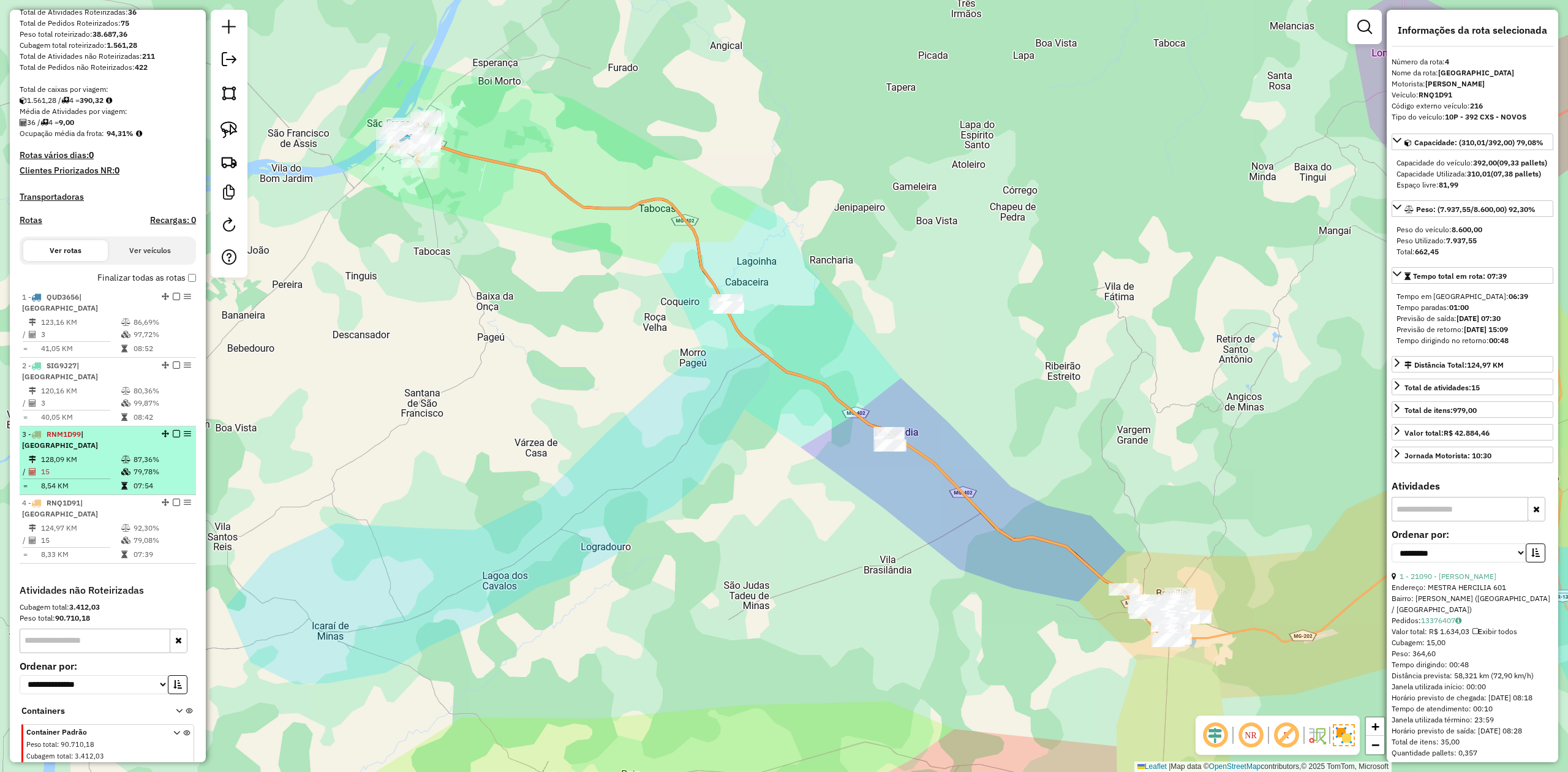
click at [106, 454] on td "128,09 KM" at bounding box center [80, 459] width 80 height 12
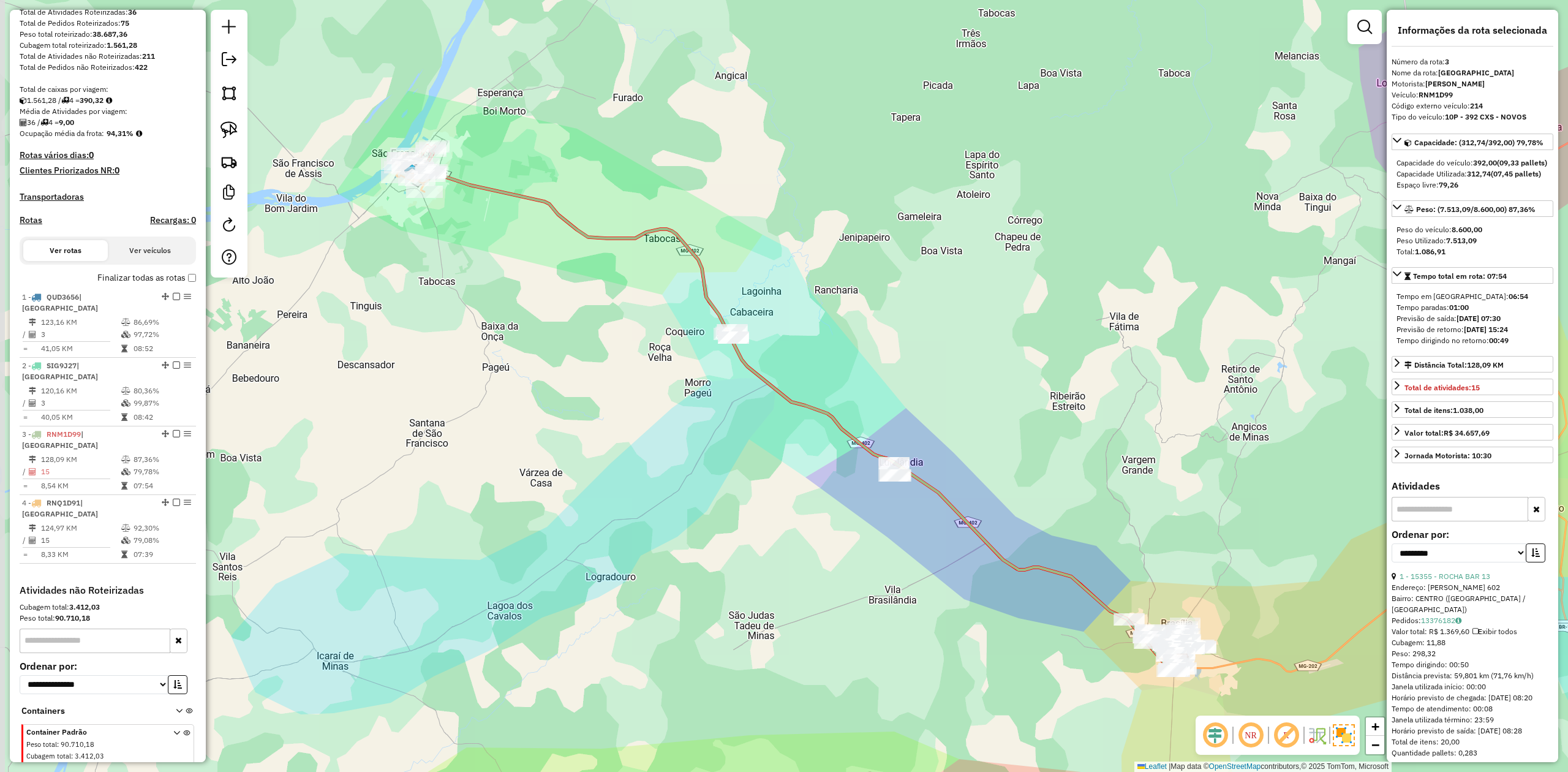
drag, startPoint x: 427, startPoint y: 318, endPoint x: 436, endPoint y: 367, distance: 49.8
click at [436, 366] on div "Janela de atendimento Grade de atendimento Capacidade Transportadoras Veículos …" at bounding box center [784, 386] width 1568 height 772
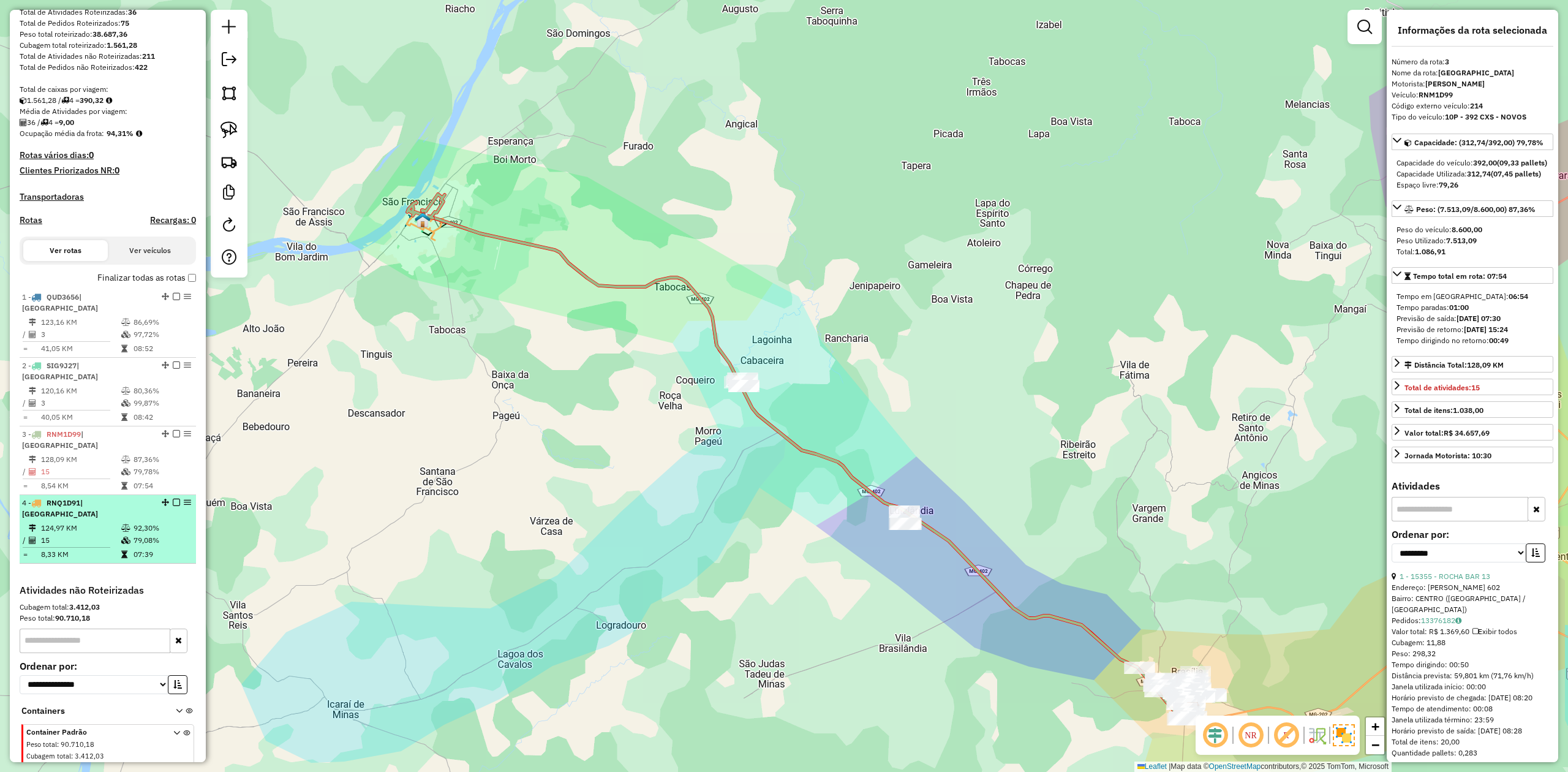
click at [72, 535] on td "15" at bounding box center [80, 540] width 80 height 12
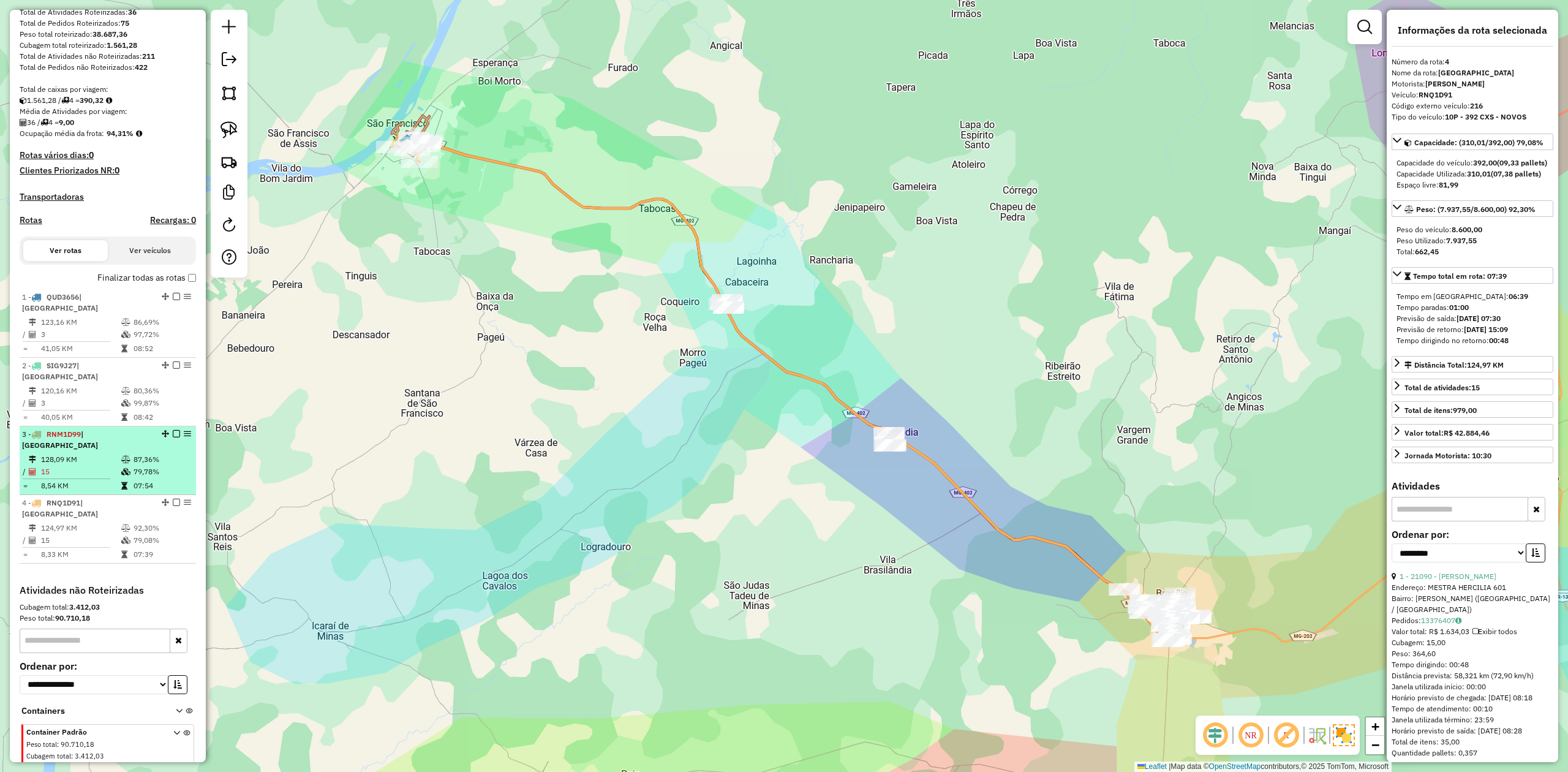
click at [67, 454] on td "128,09 KM" at bounding box center [80, 459] width 80 height 12
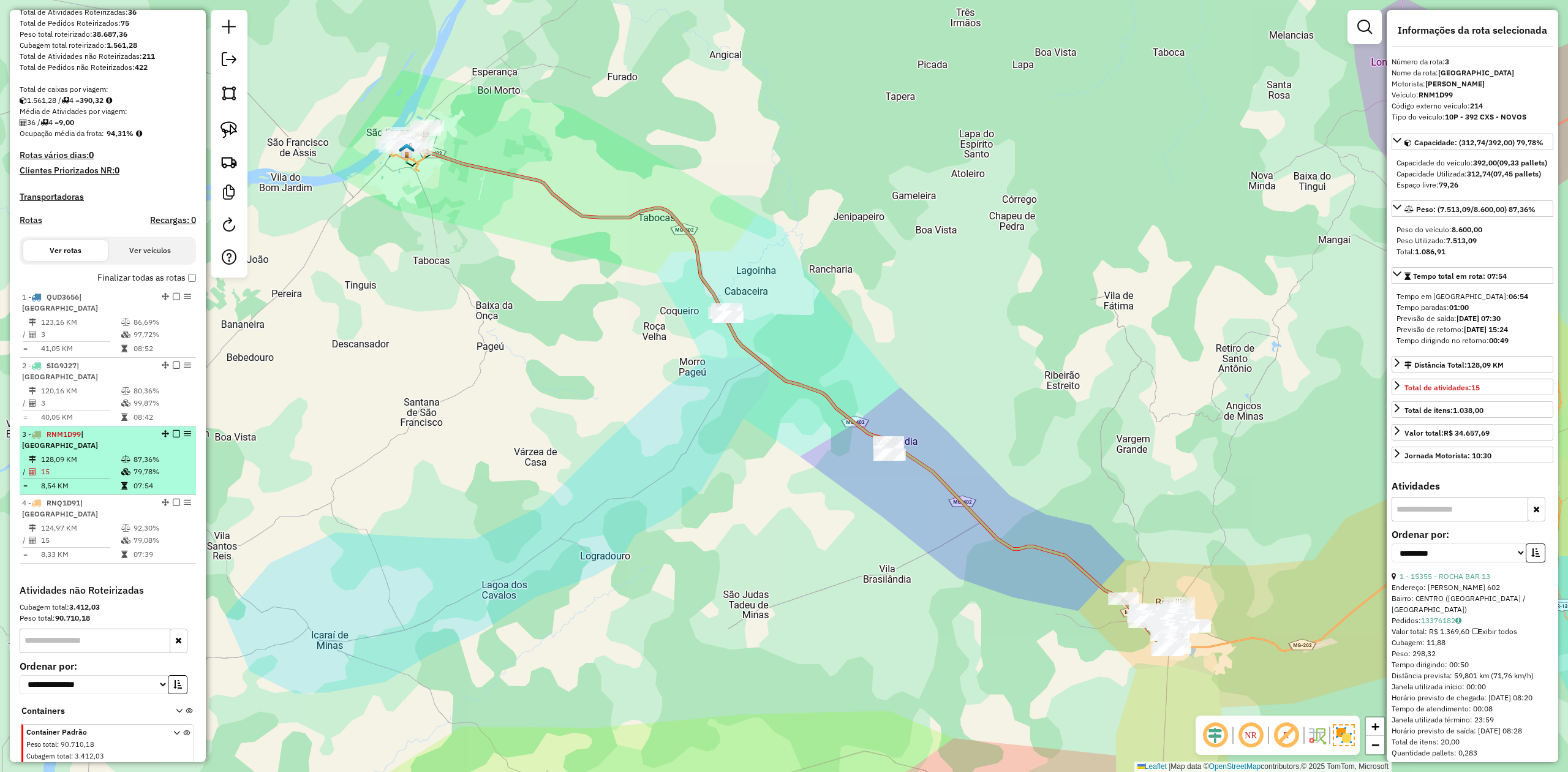
click at [184, 430] on em at bounding box center [187, 434] width 7 height 7
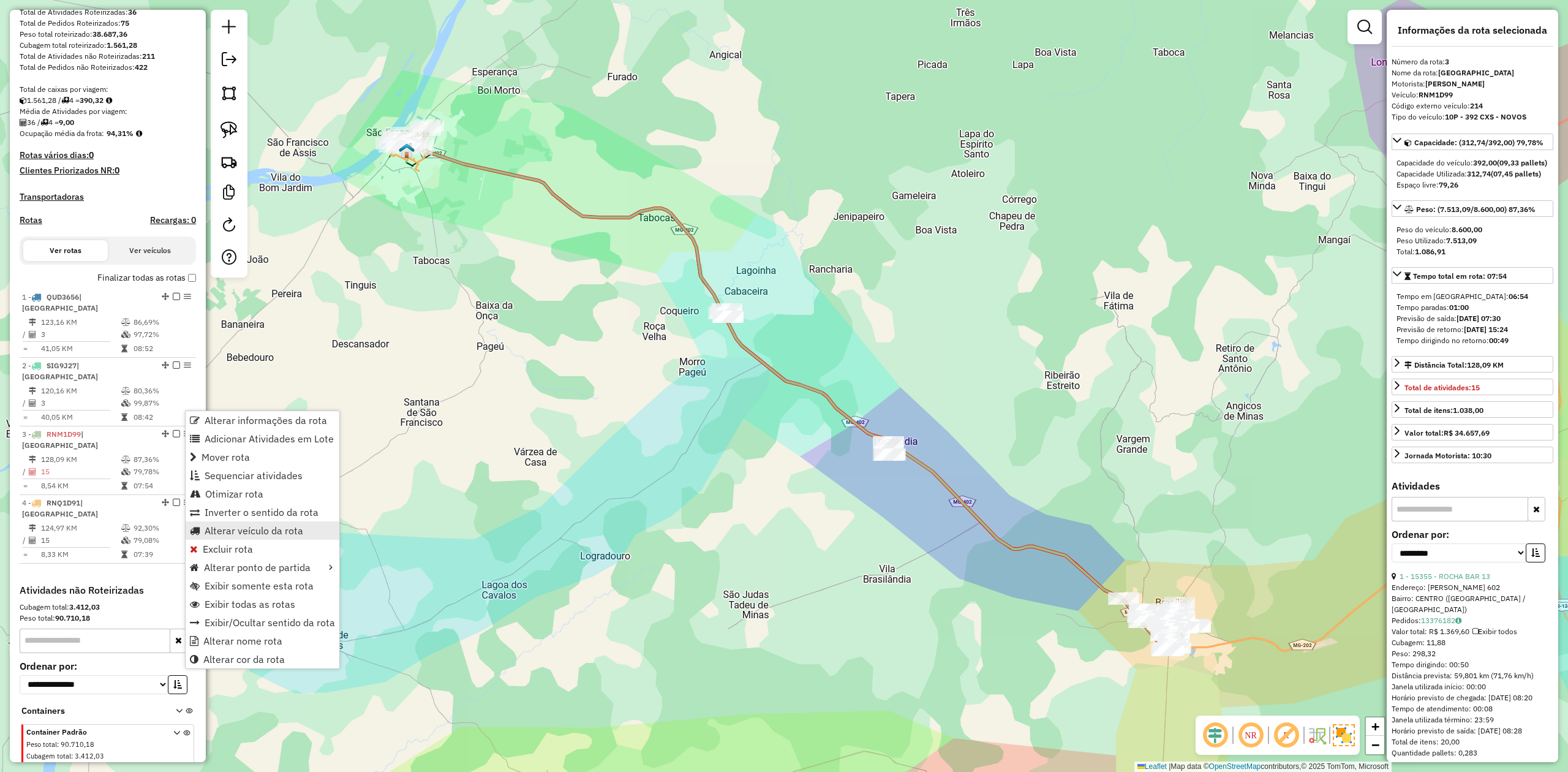
click at [221, 532] on span "Alterar veículo da rota" at bounding box center [254, 531] width 98 height 10
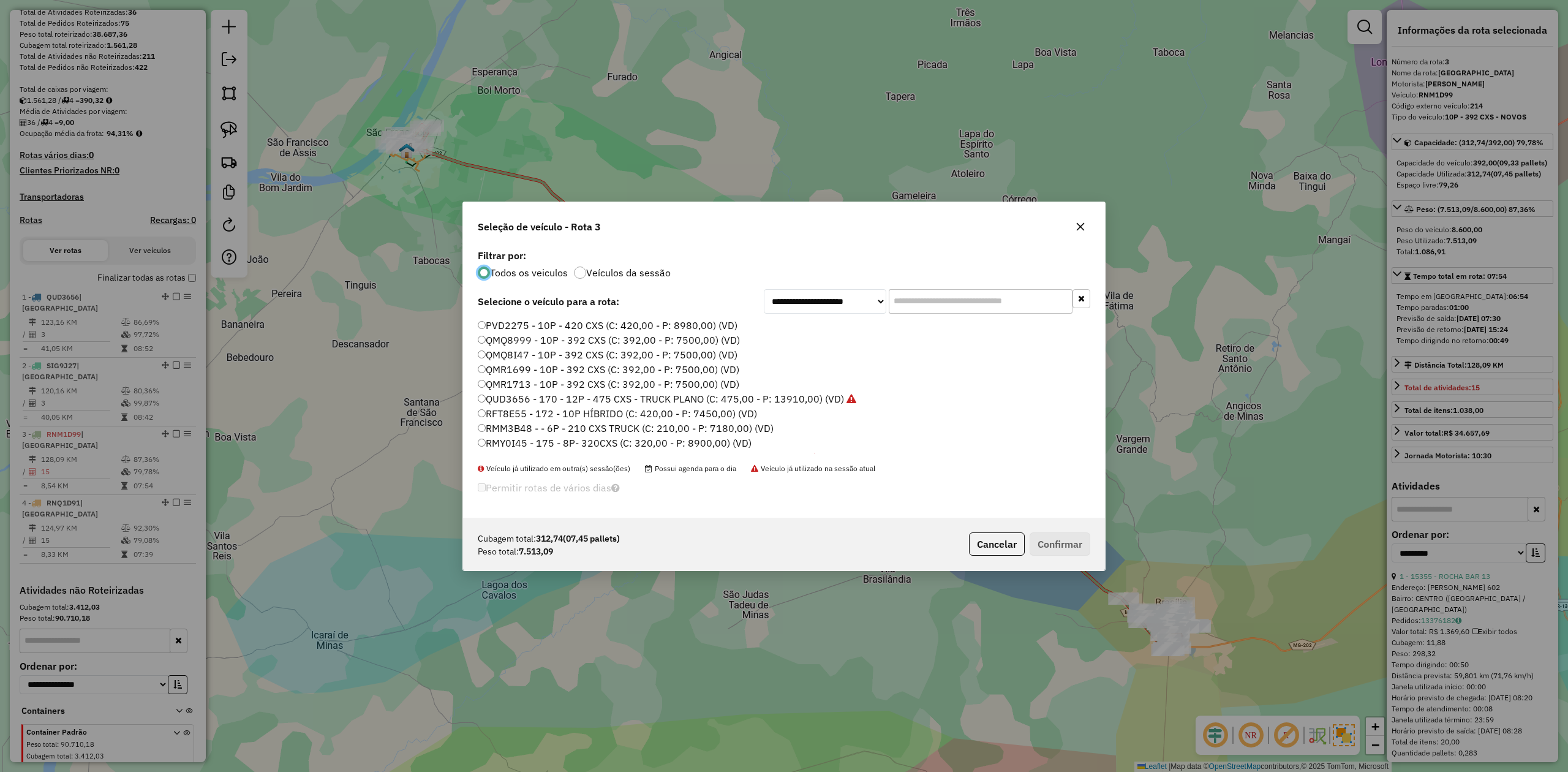
scroll to position [6, 4]
click at [524, 341] on label "QMQ8999 - 10P - 392 CXS (C: 392,00 - P: 7500,00) (VD)" at bounding box center [609, 340] width 262 height 15
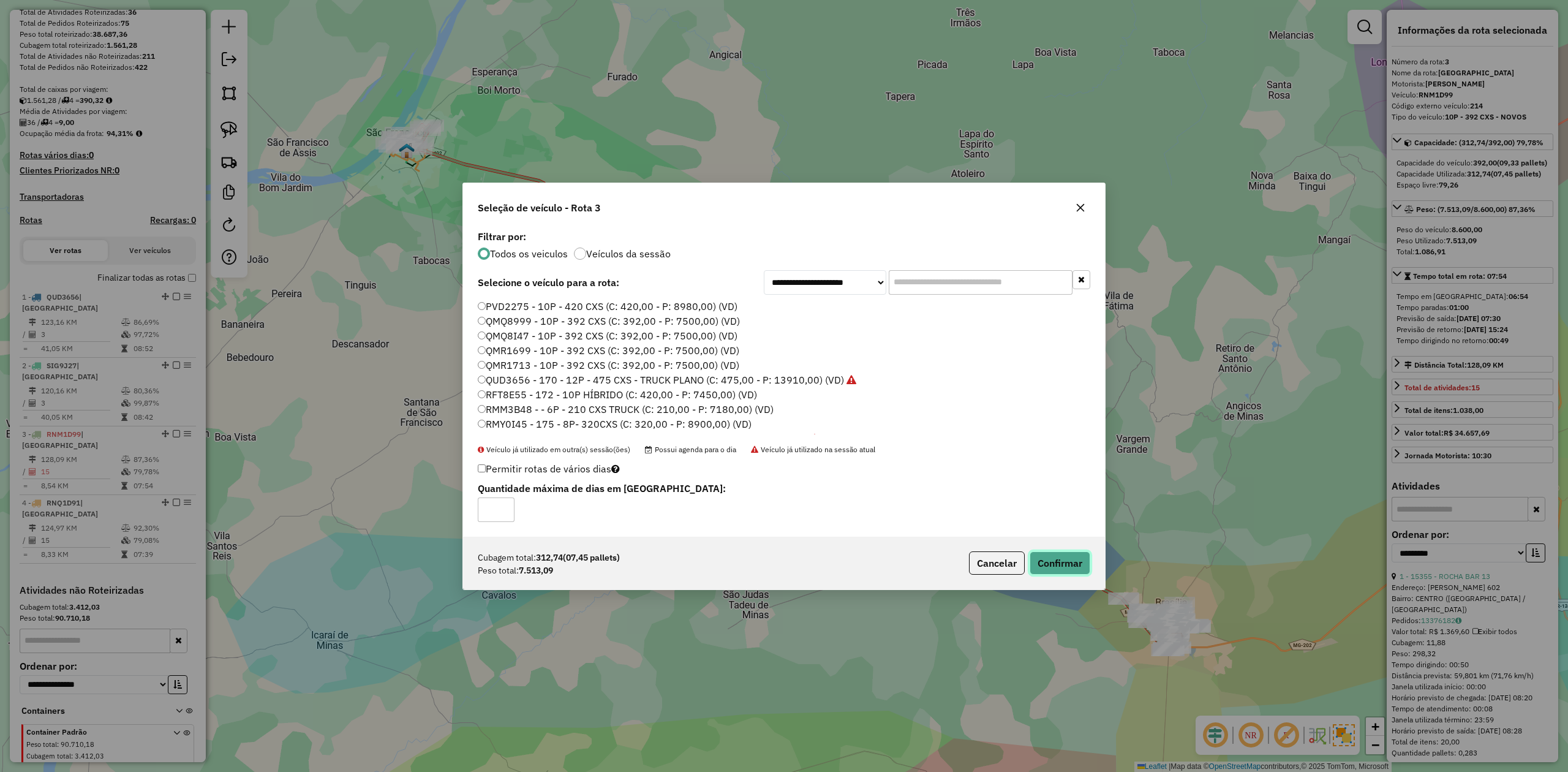
click at [1059, 569] on button "Confirmar" at bounding box center [1060, 563] width 61 height 23
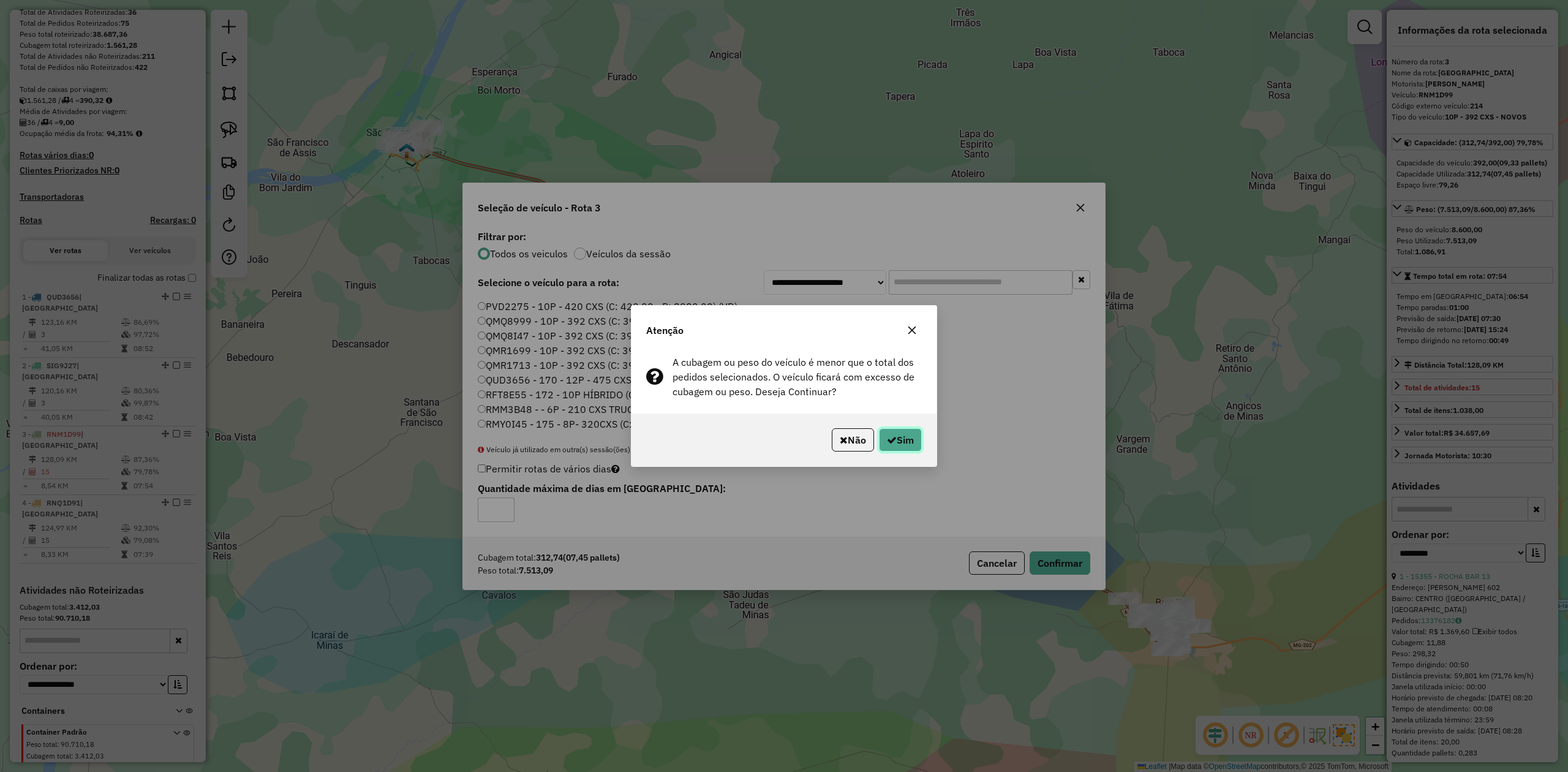
click at [895, 442] on button "Sim" at bounding box center [900, 440] width 43 height 23
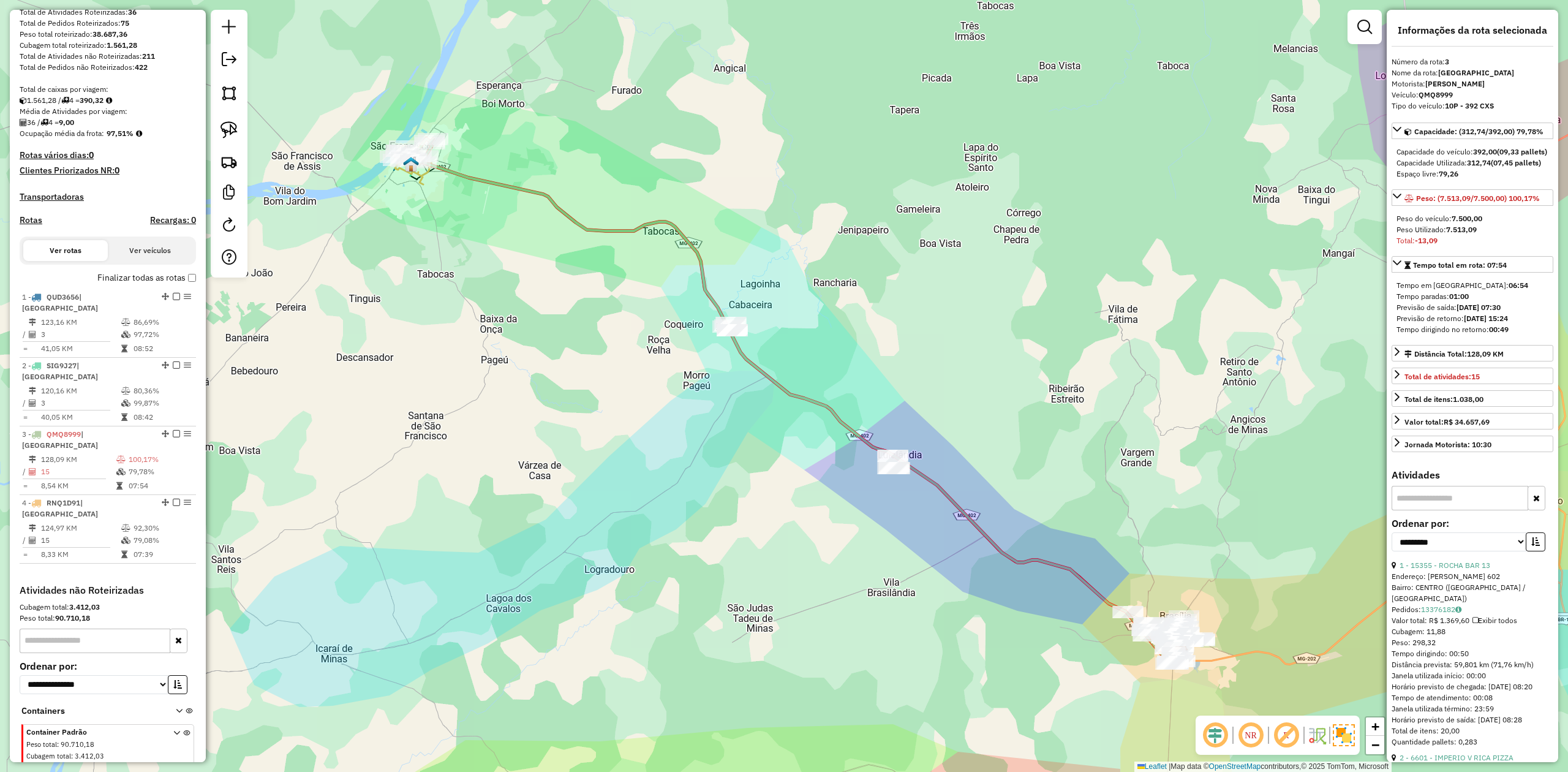
drag, startPoint x: 444, startPoint y: 257, endPoint x: 525, endPoint y: 387, distance: 153.2
click at [521, 383] on div "Janela de atendimento Grade de atendimento Capacidade Transportadoras Veículos …" at bounding box center [784, 386] width 1568 height 772
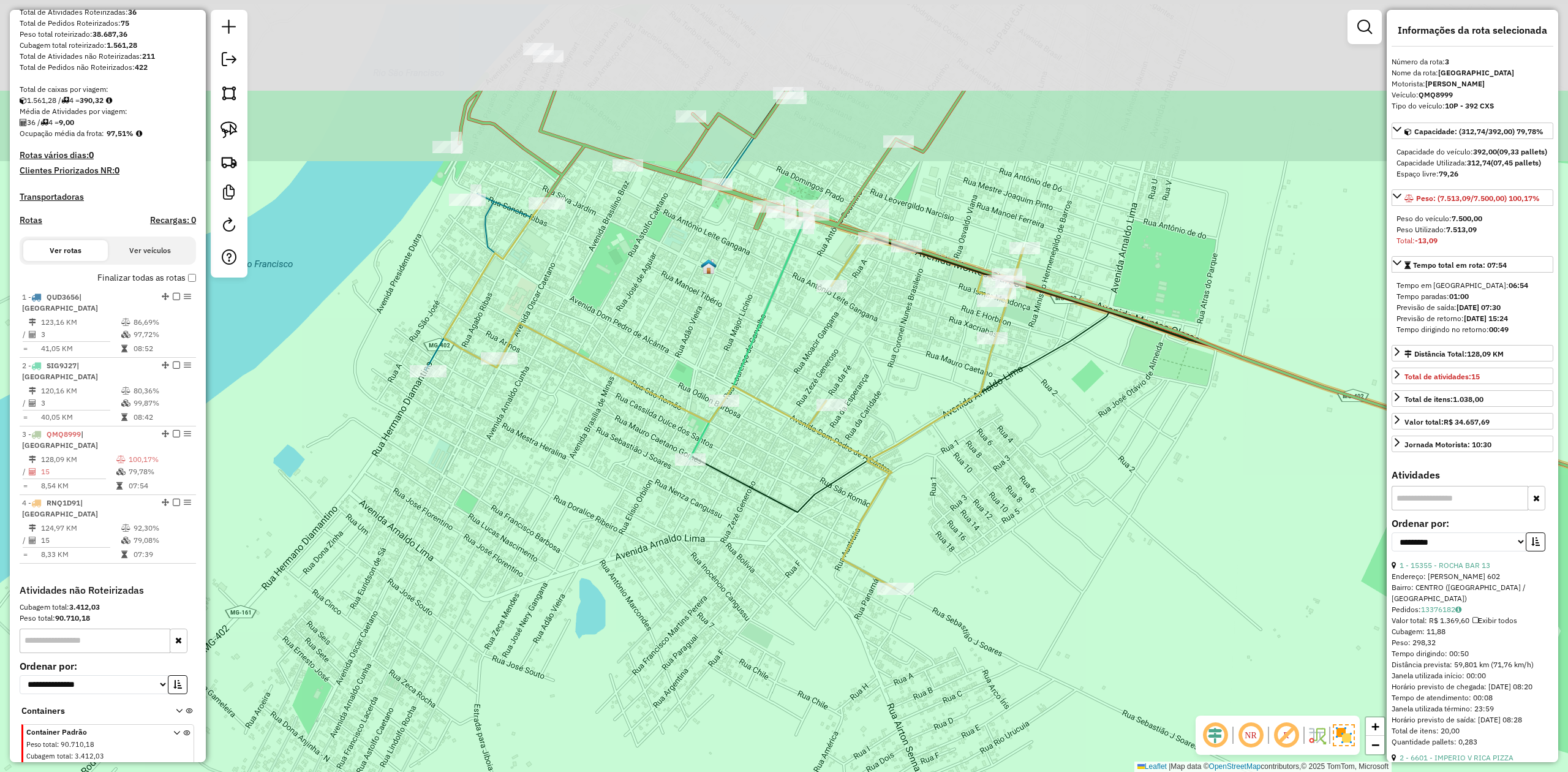
drag, startPoint x: 501, startPoint y: 299, endPoint x: 583, endPoint y: 523, distance: 238.5
click at [580, 525] on div "Janela de atendimento Grade de atendimento Capacidade Transportadoras Veículos …" at bounding box center [784, 386] width 1568 height 772
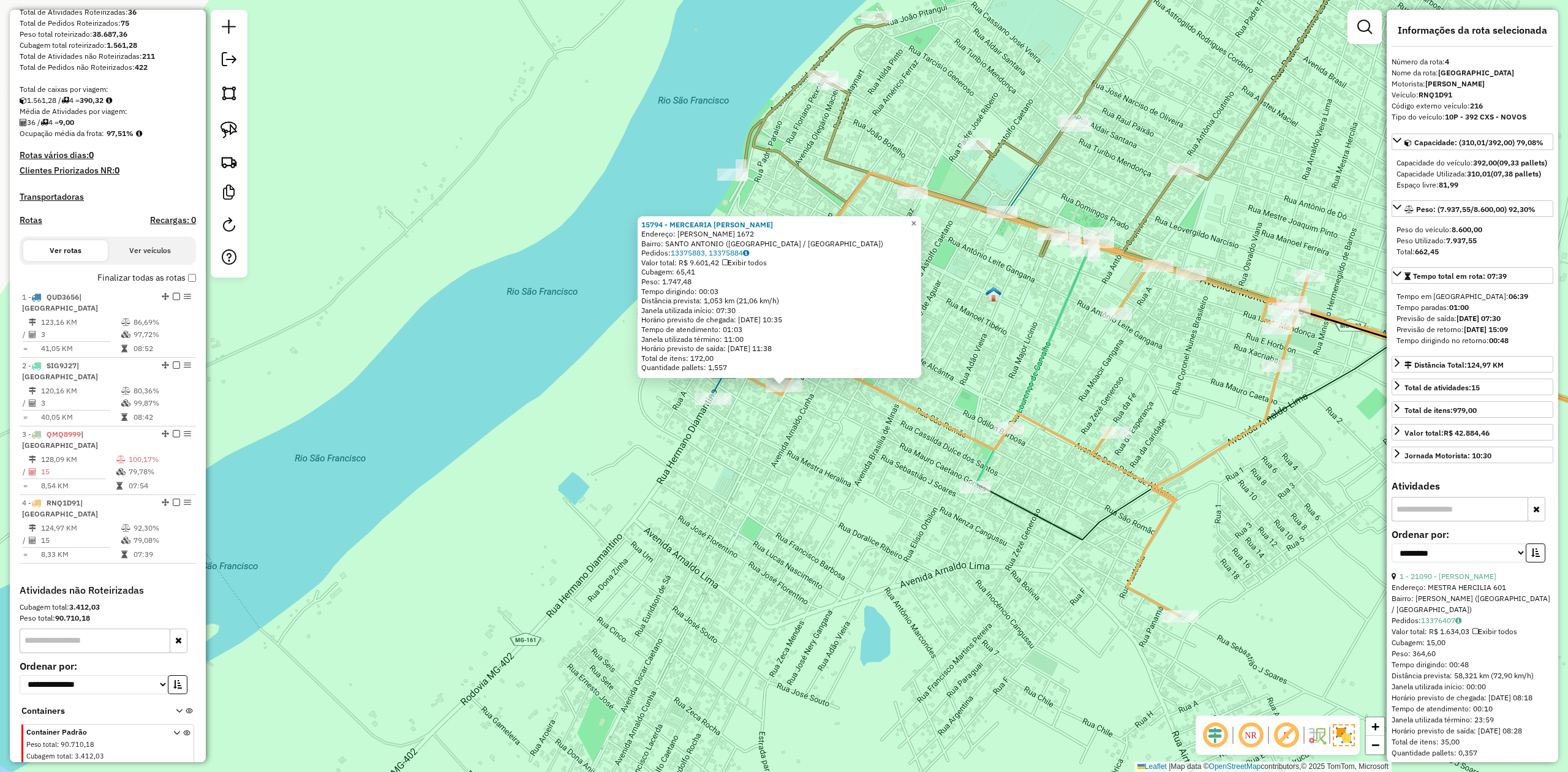
click at [916, 218] on span "×" at bounding box center [913, 223] width 6 height 11
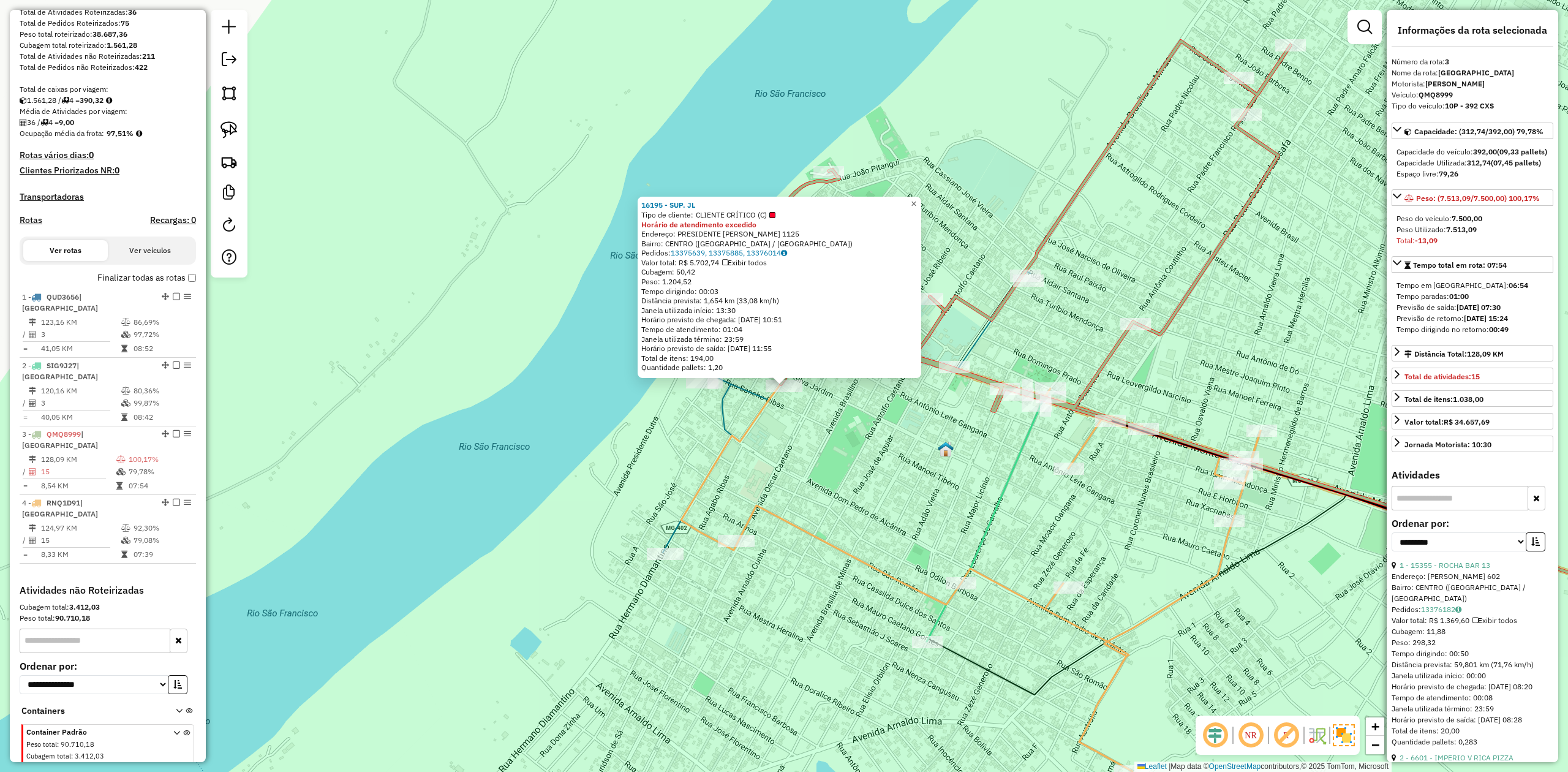
click at [916, 201] on span "×" at bounding box center [913, 203] width 6 height 11
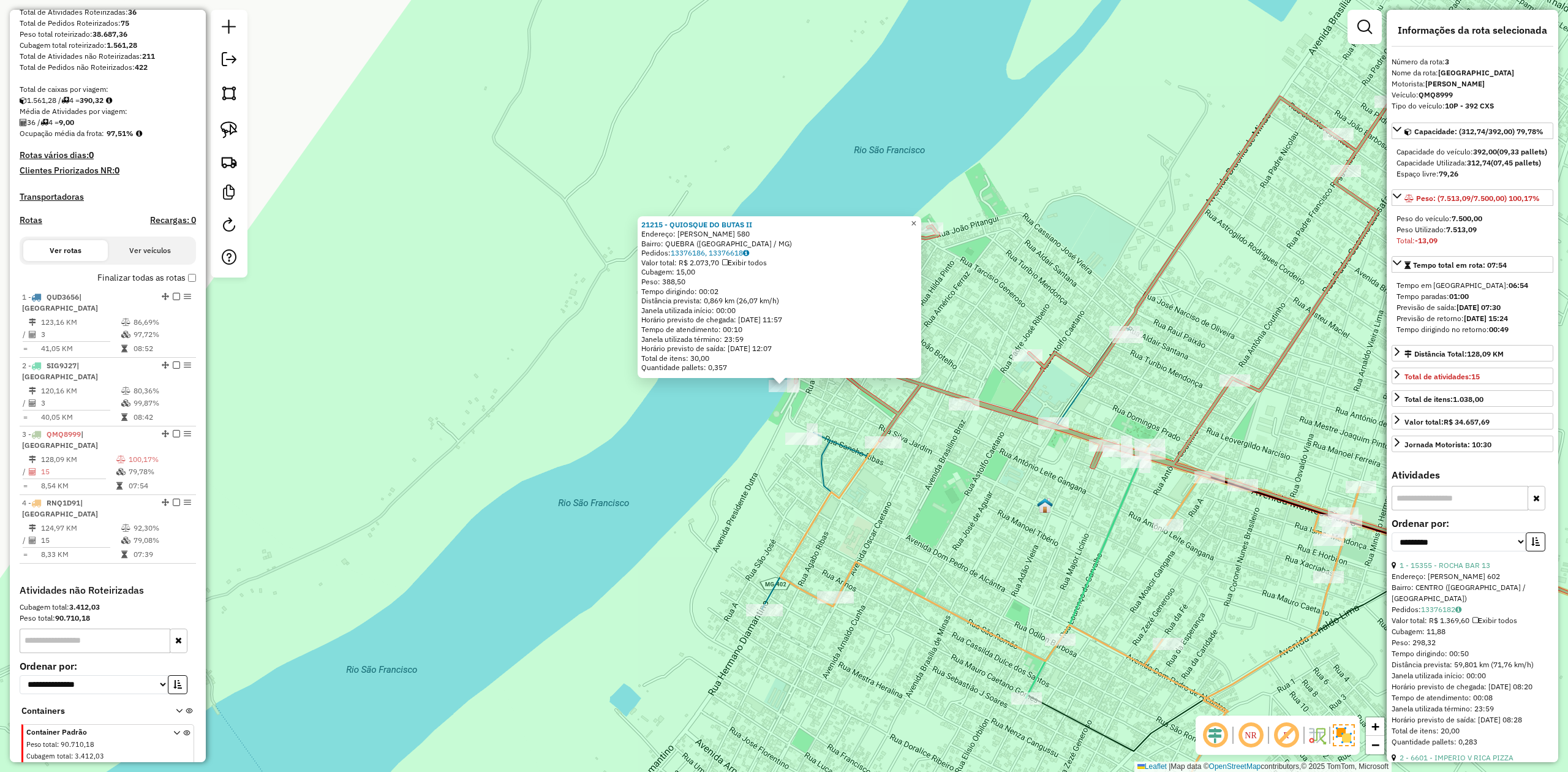
click at [916, 218] on span "×" at bounding box center [913, 223] width 6 height 11
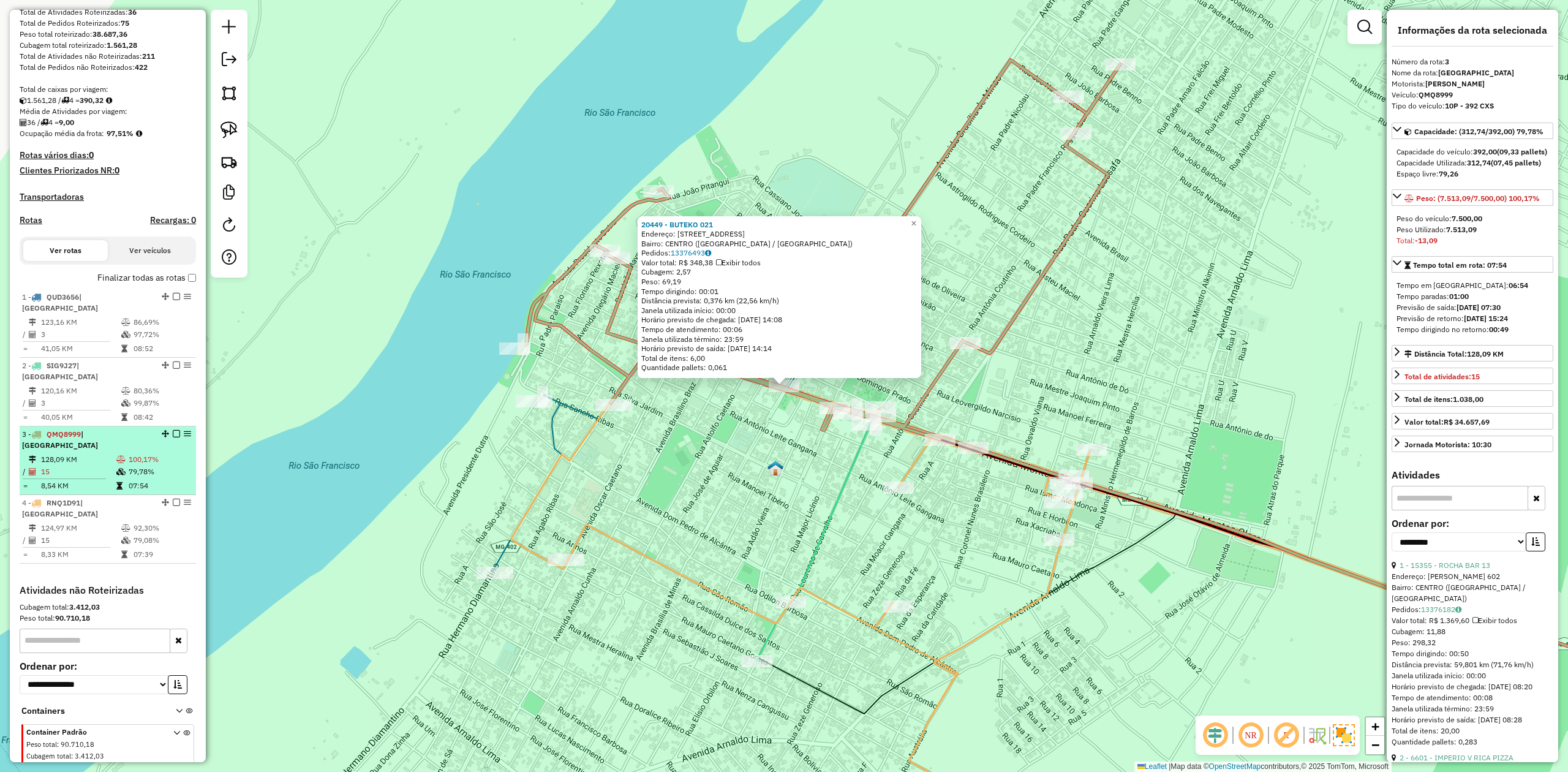
click at [93, 430] on span "| [GEOGRAPHIC_DATA]" at bounding box center [60, 440] width 76 height 21
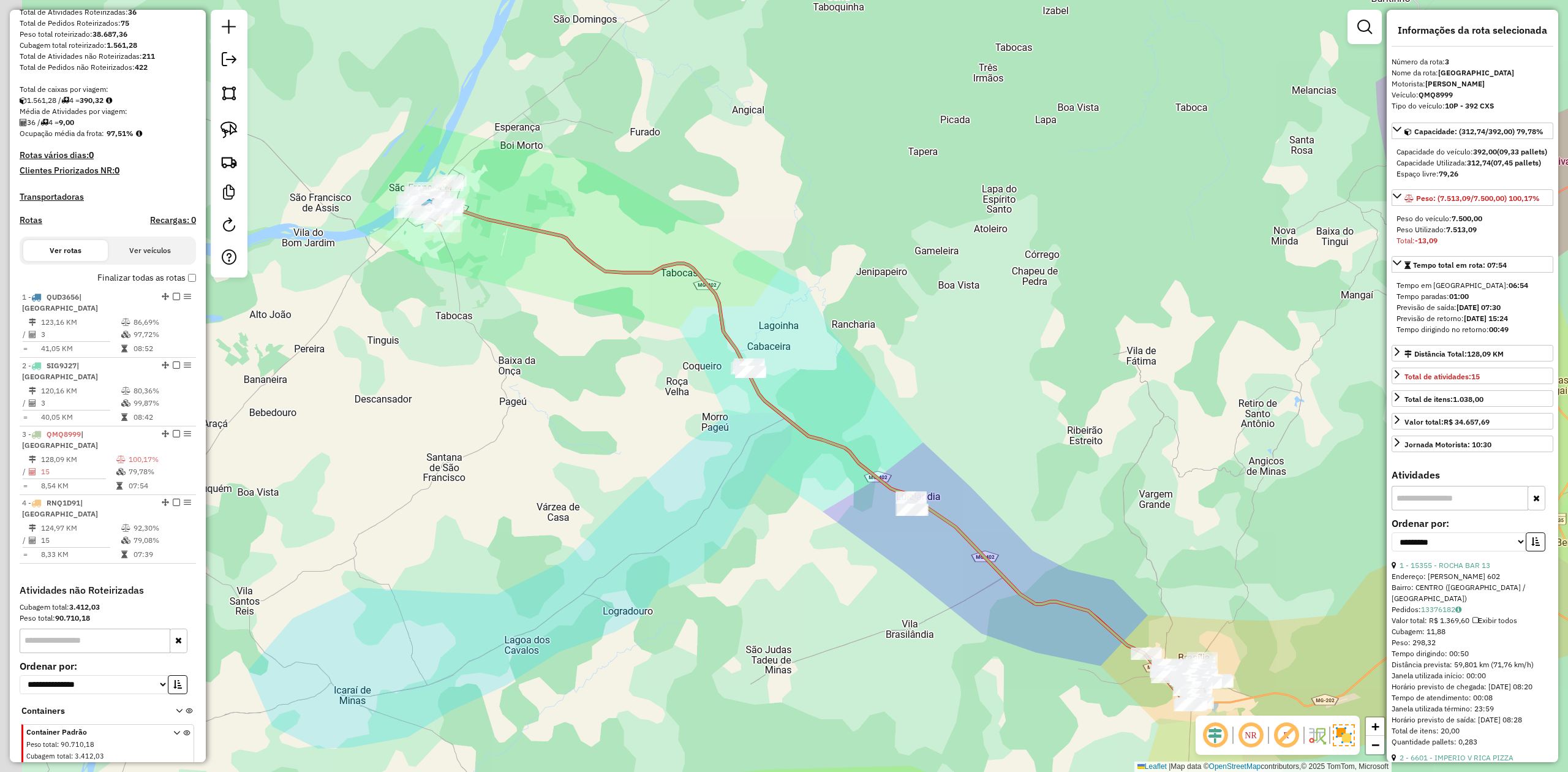
drag, startPoint x: 449, startPoint y: 306, endPoint x: 527, endPoint y: 537, distance: 243.8
click at [525, 547] on div "Janela de atendimento Grade de atendimento Capacidade Transportadoras Veículos …" at bounding box center [784, 386] width 1568 height 772
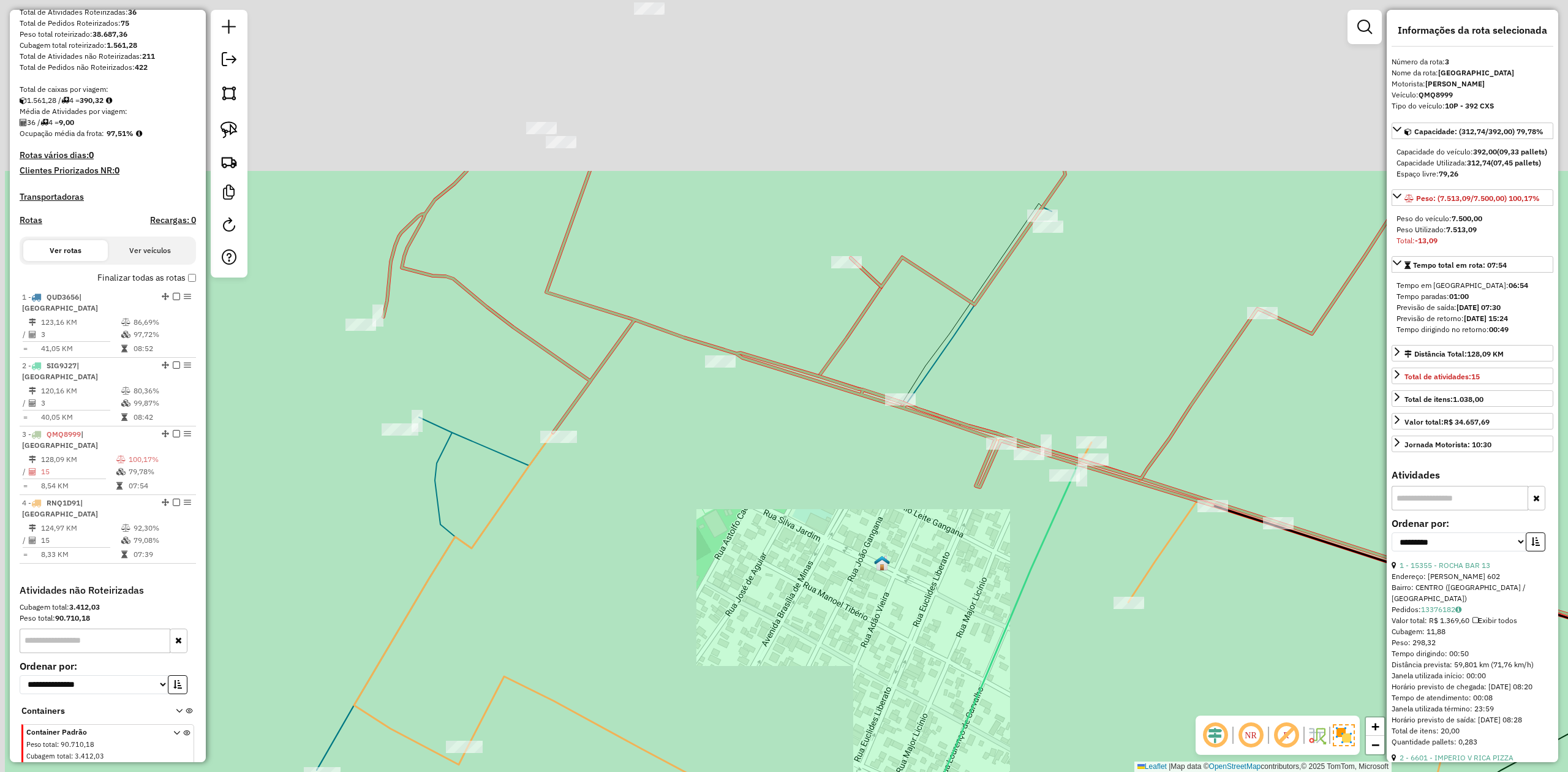
drag, startPoint x: 592, startPoint y: 343, endPoint x: 795, endPoint y: 555, distance: 293.5
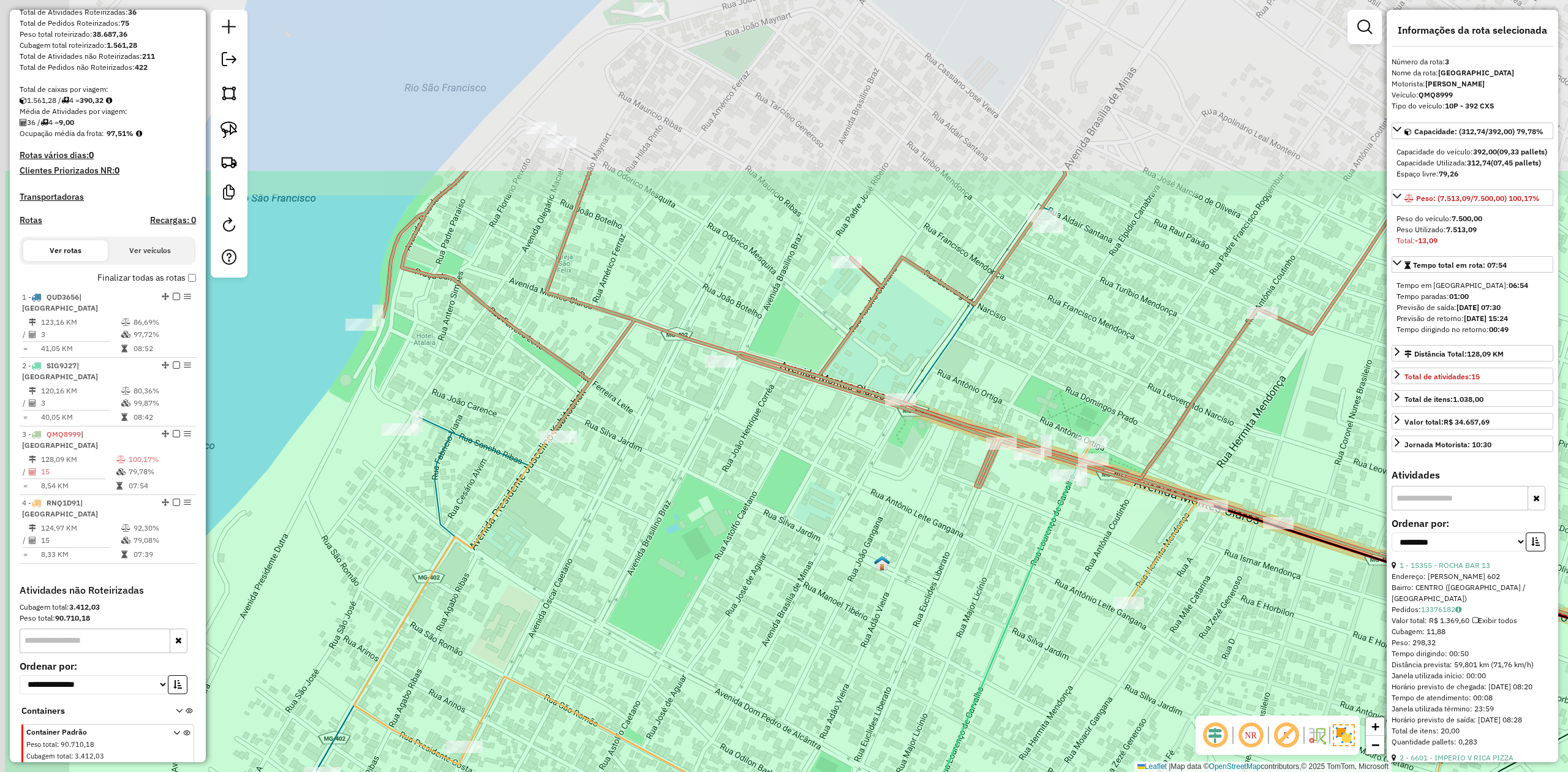
click at [770, 583] on div "Janela de atendimento Grade de atendimento Capacidade Transportadoras Veículos …" at bounding box center [784, 386] width 1568 height 772
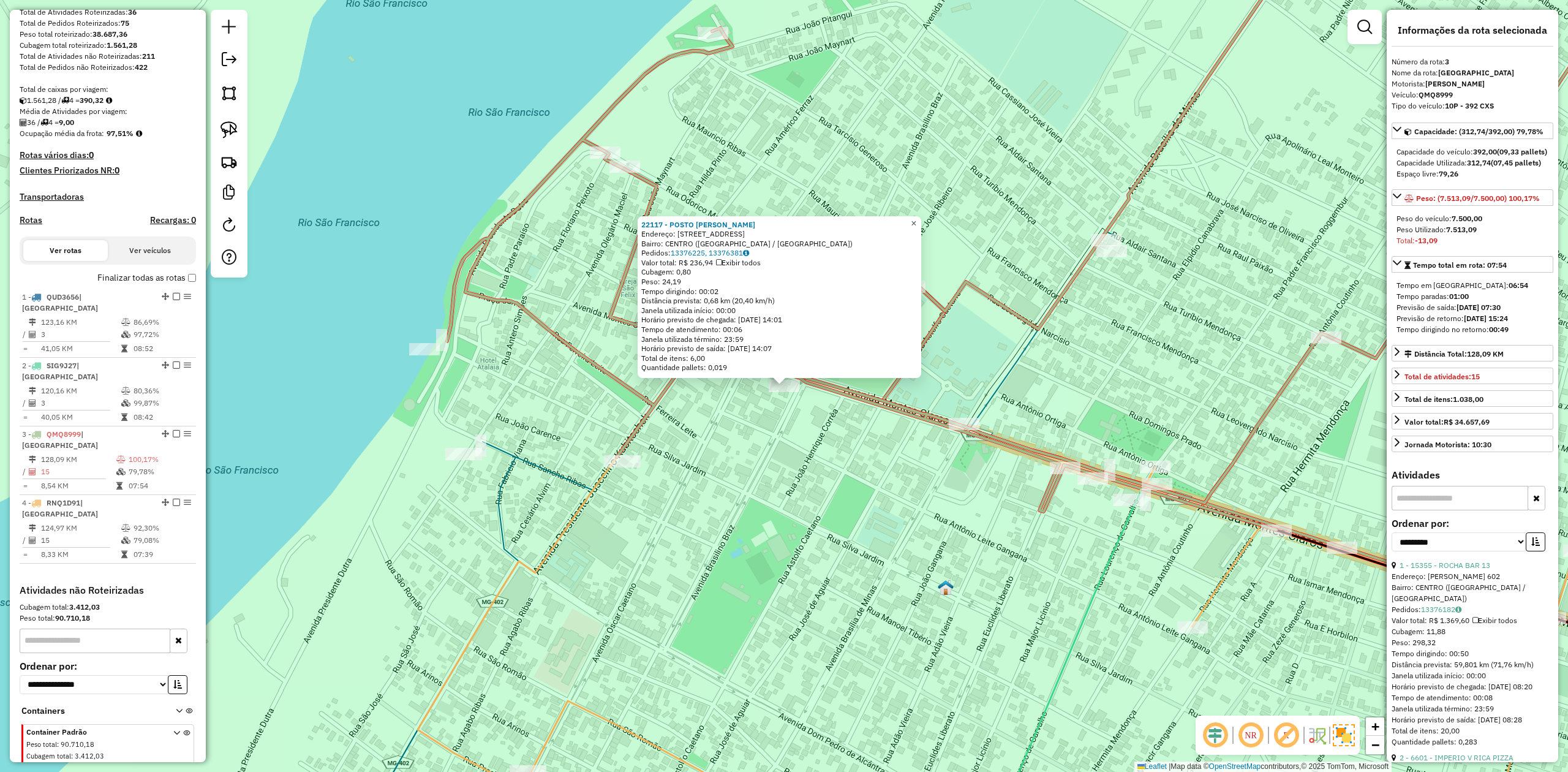
click at [916, 220] on span "×" at bounding box center [913, 223] width 6 height 11
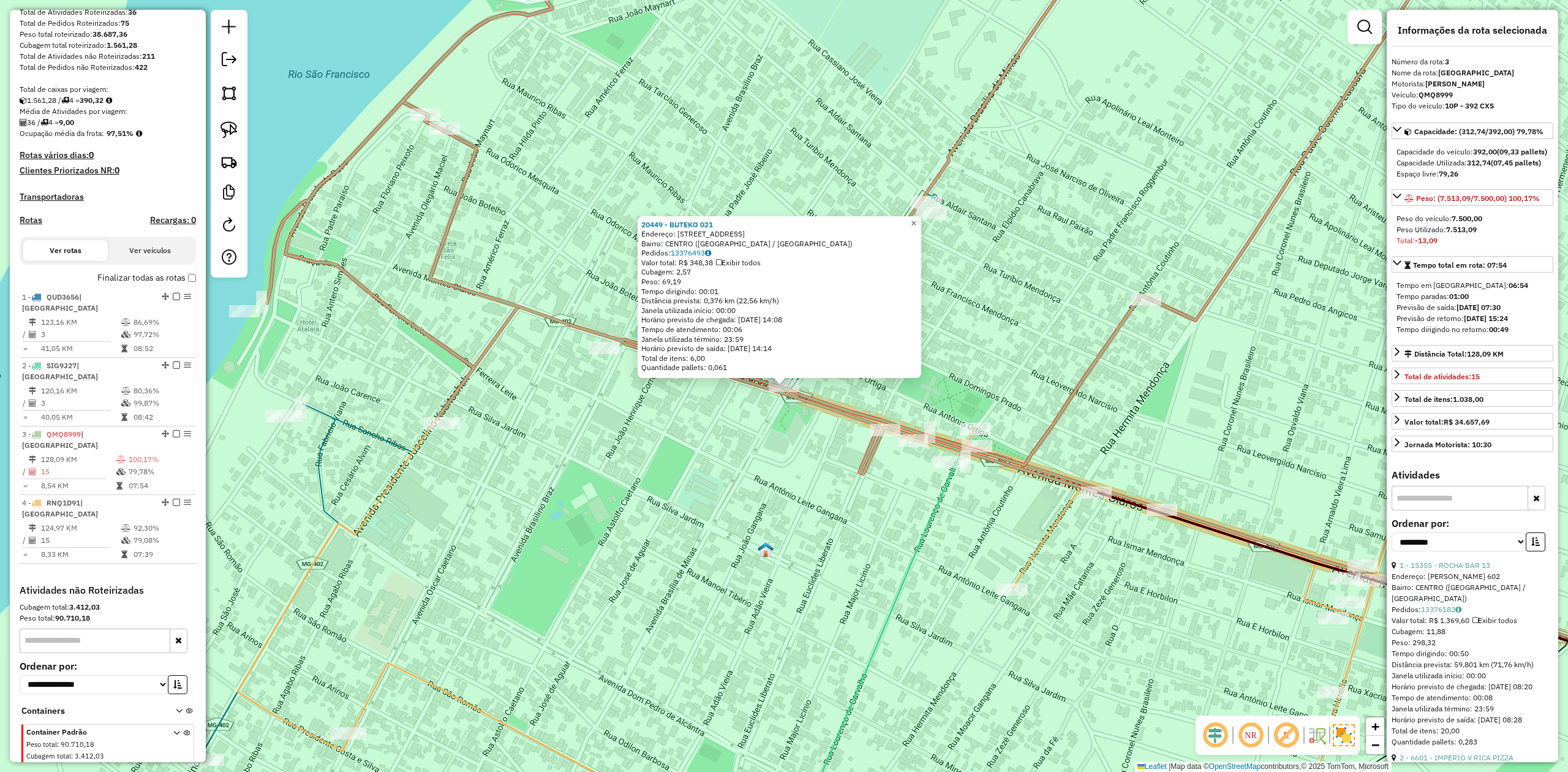
click at [916, 220] on span "×" at bounding box center [913, 223] width 6 height 11
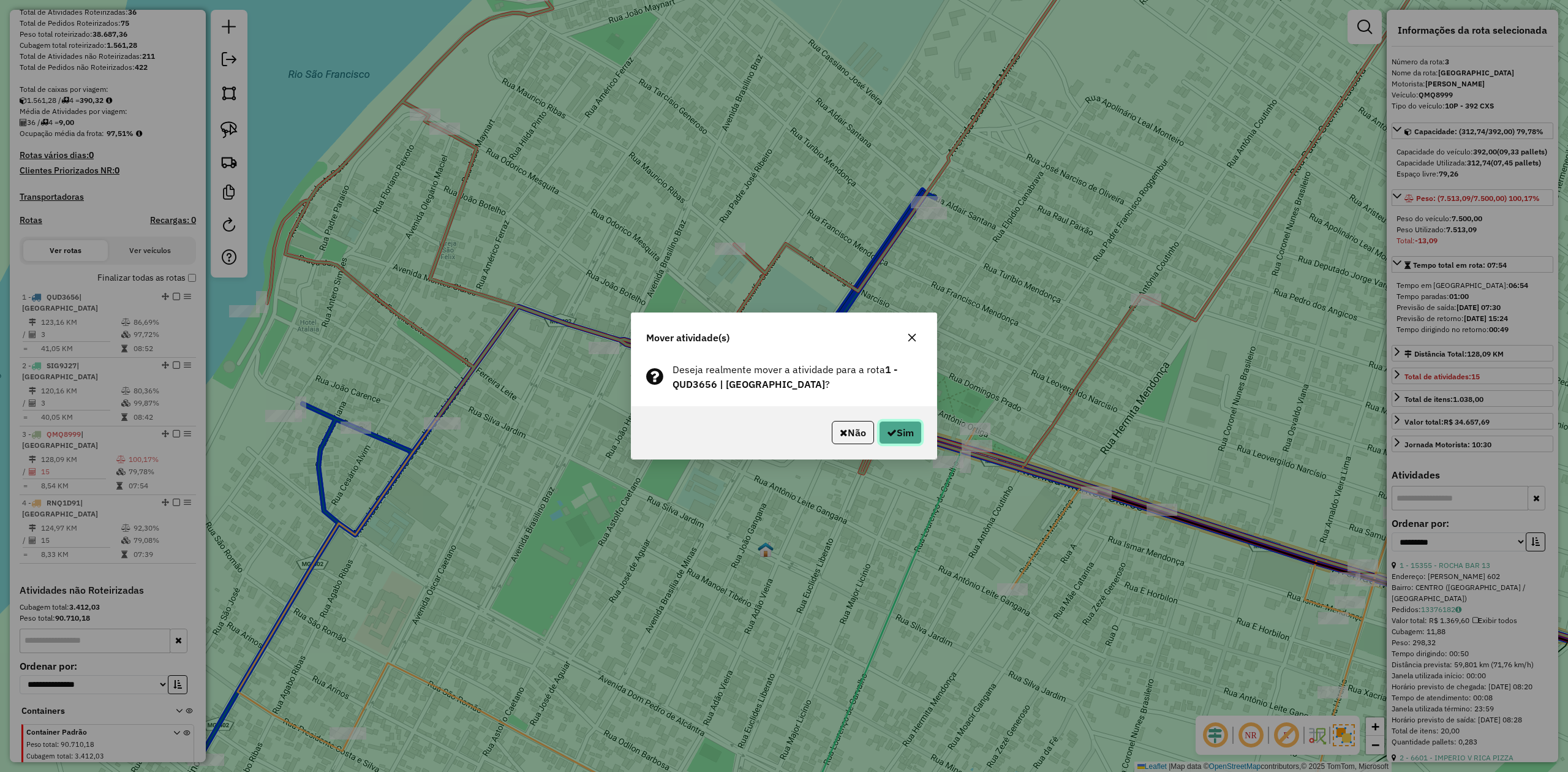
click at [907, 432] on button "Sim" at bounding box center [900, 432] width 43 height 23
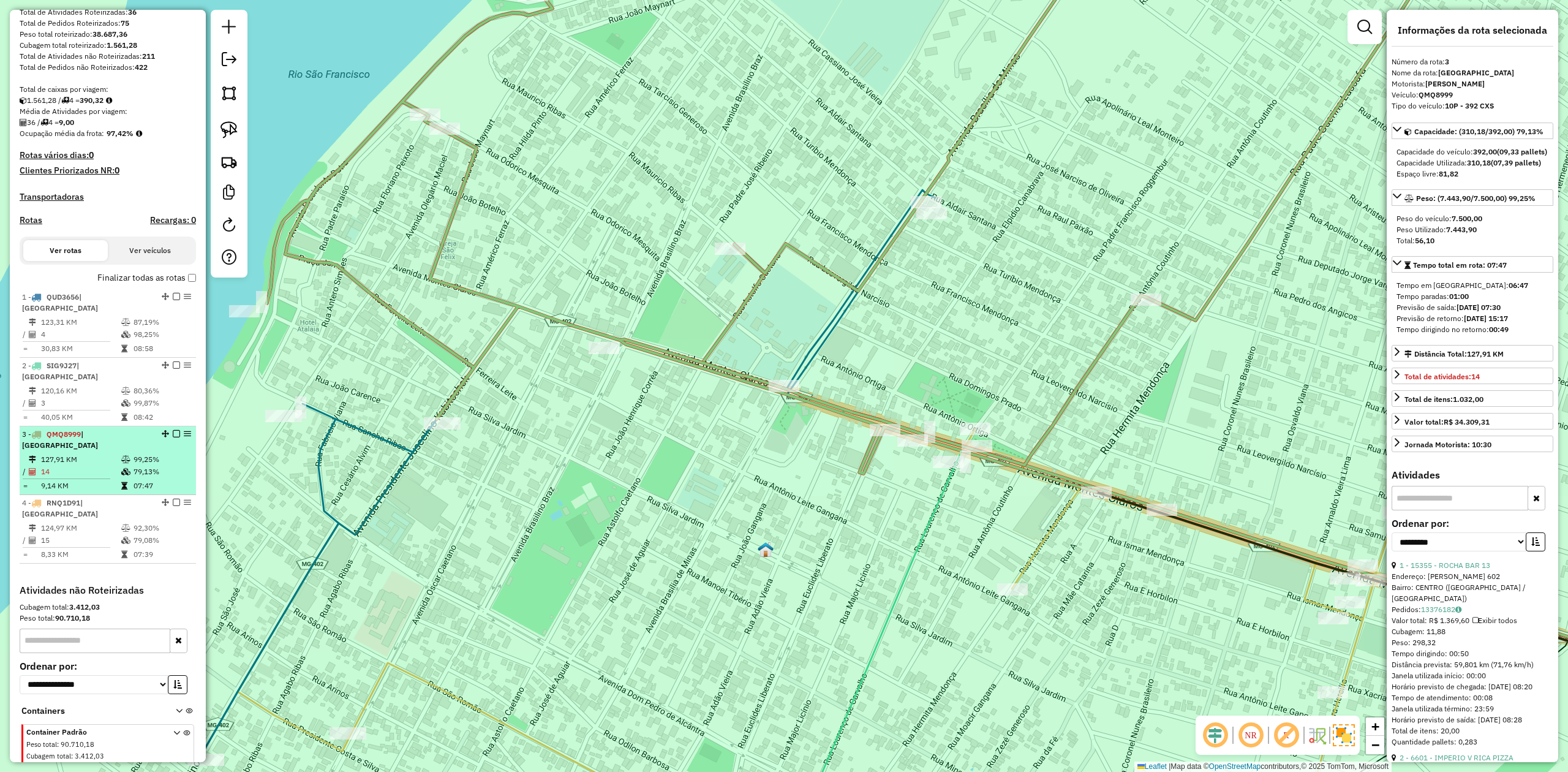
click at [106, 454] on td "127,91 KM" at bounding box center [80, 459] width 80 height 12
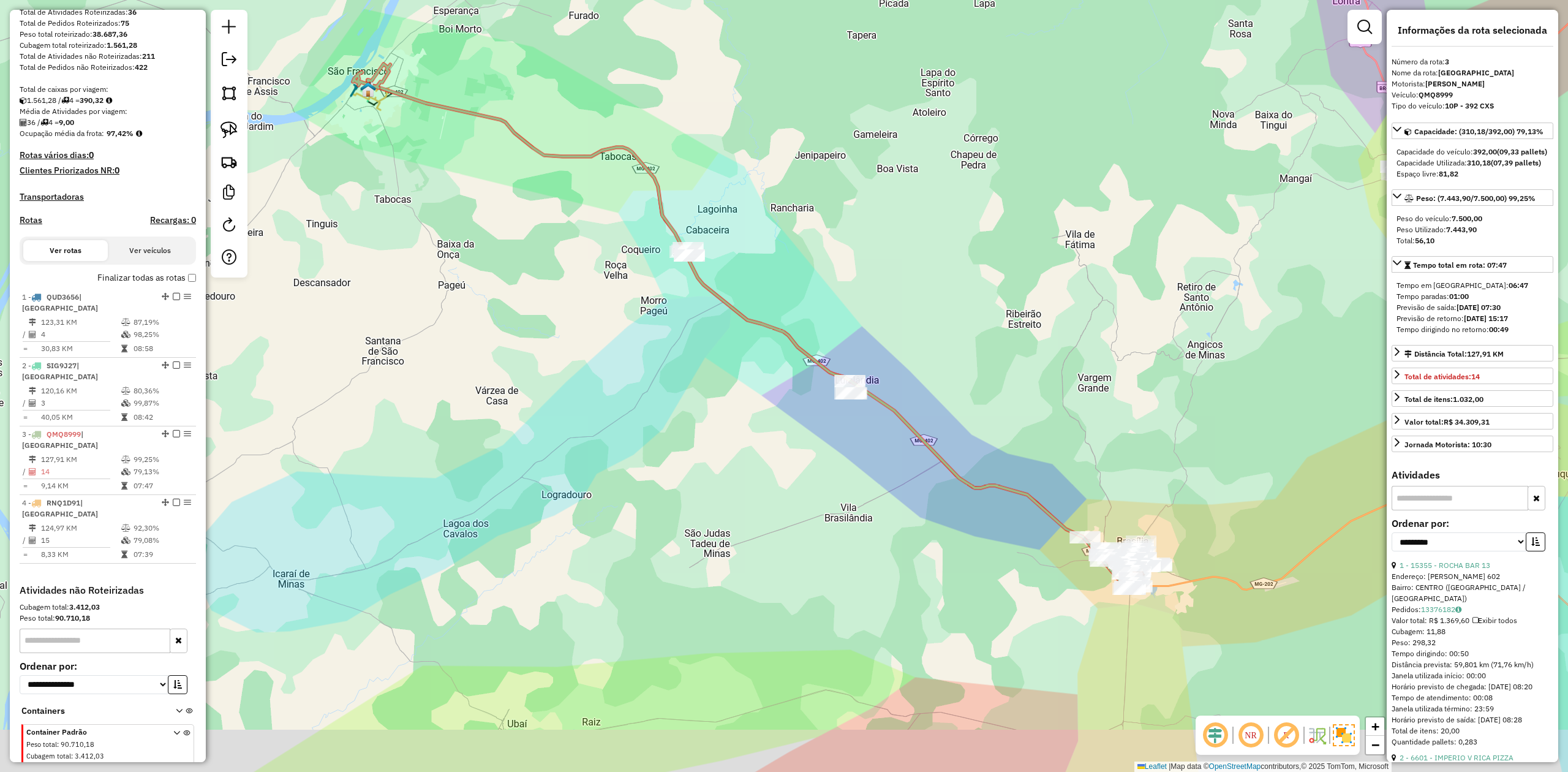
drag, startPoint x: 615, startPoint y: 537, endPoint x: 548, endPoint y: 427, distance: 128.8
click at [544, 430] on div "Janela de atendimento Grade de atendimento Capacidade Transportadoras Veículos …" at bounding box center [784, 386] width 1568 height 772
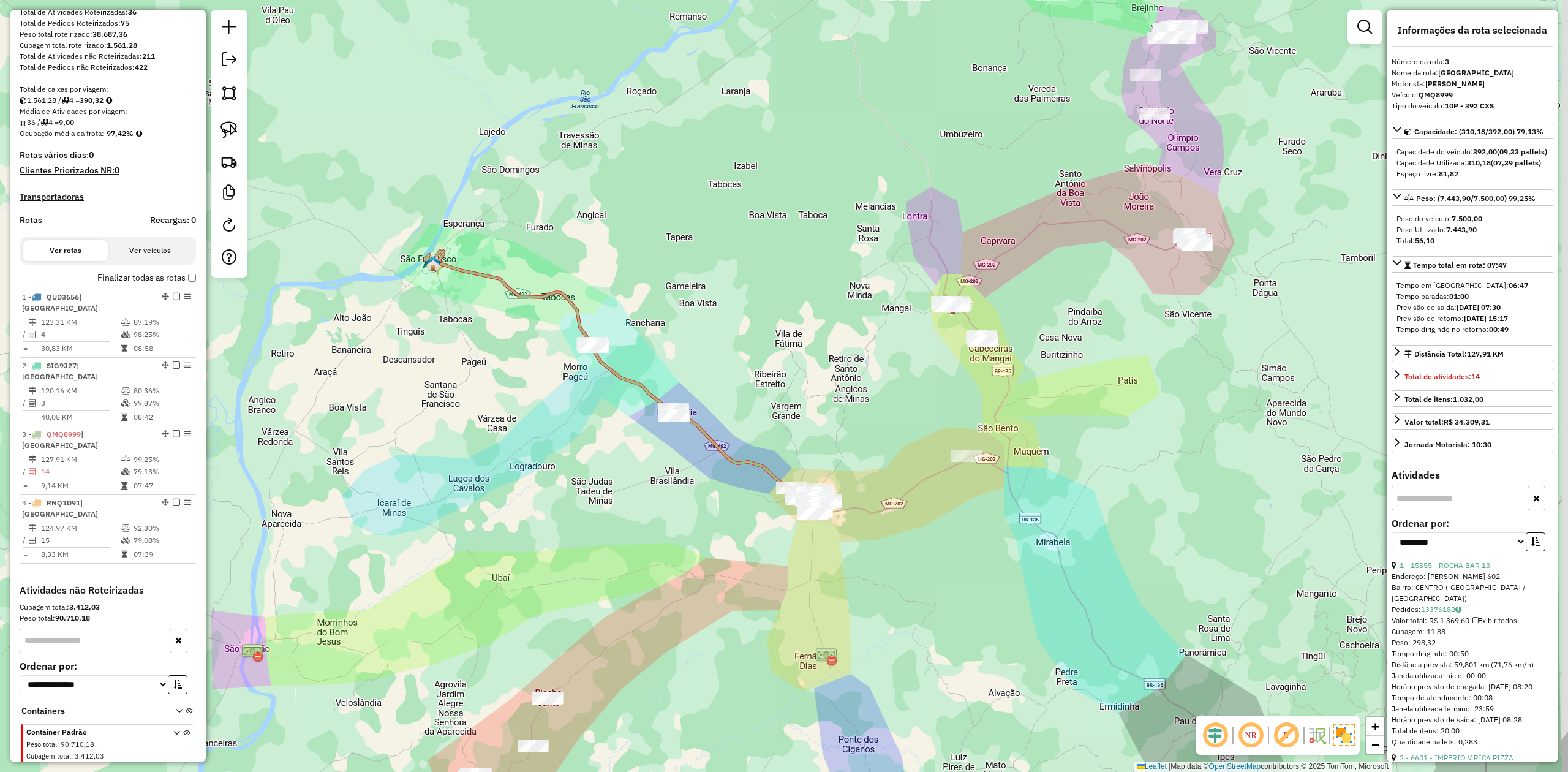
drag, startPoint x: 961, startPoint y: 395, endPoint x: 862, endPoint y: 401, distance: 99.2
click at [862, 401] on div "Janela de atendimento Grade de atendimento Capacidade Transportadoras Veículos …" at bounding box center [784, 386] width 1568 height 772
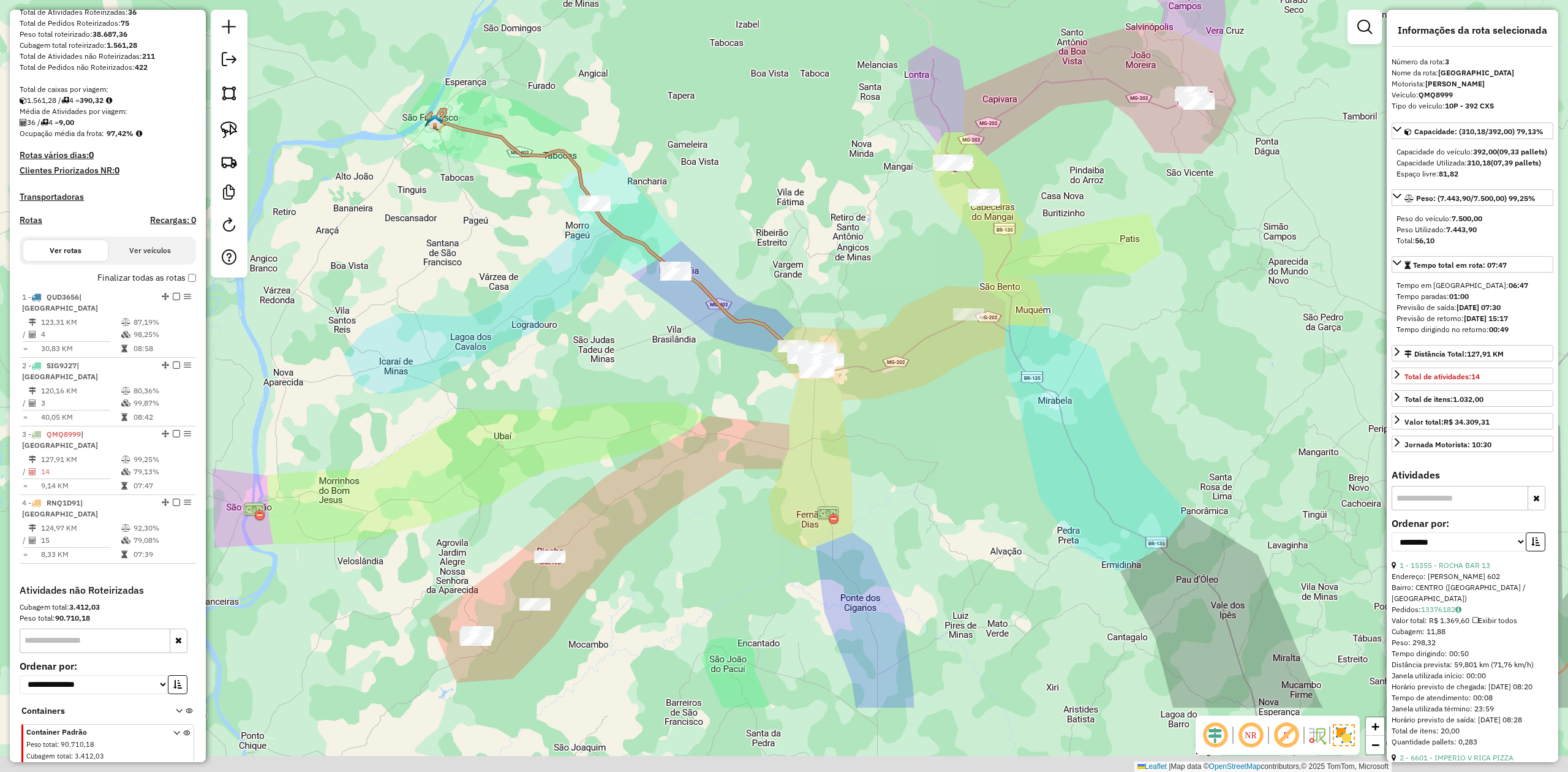
drag, startPoint x: 706, startPoint y: 608, endPoint x: 714, endPoint y: 427, distance: 181.2
click at [714, 432] on div "Janela de atendimento Grade de atendimento Capacidade Transportadoras Veículos …" at bounding box center [784, 386] width 1568 height 772
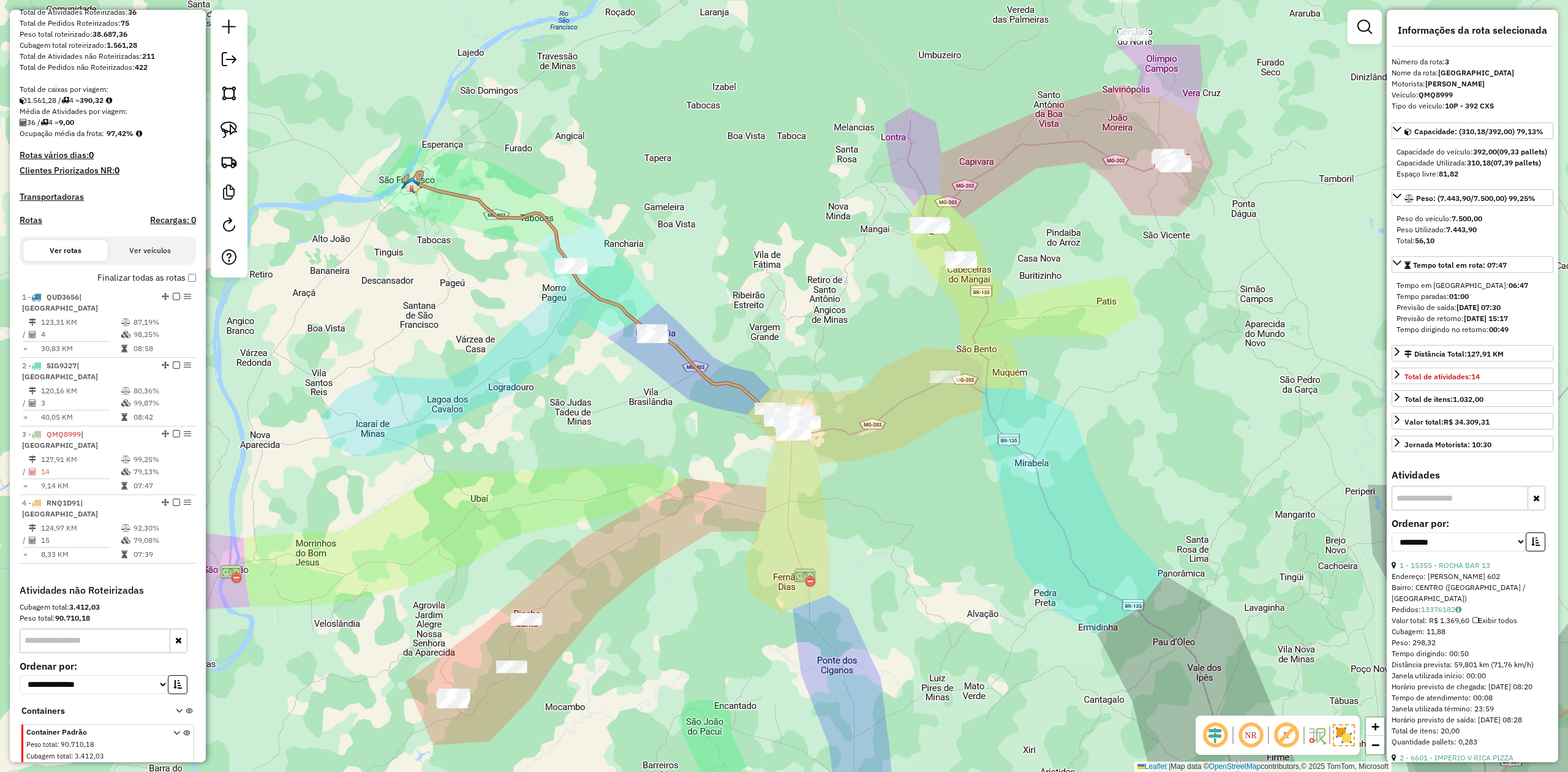
drag, startPoint x: 701, startPoint y: 359, endPoint x: 666, endPoint y: 481, distance: 126.9
click at [667, 481] on div "Janela de atendimento Grade de atendimento Capacidade Transportadoras Veículos …" at bounding box center [784, 386] width 1568 height 772
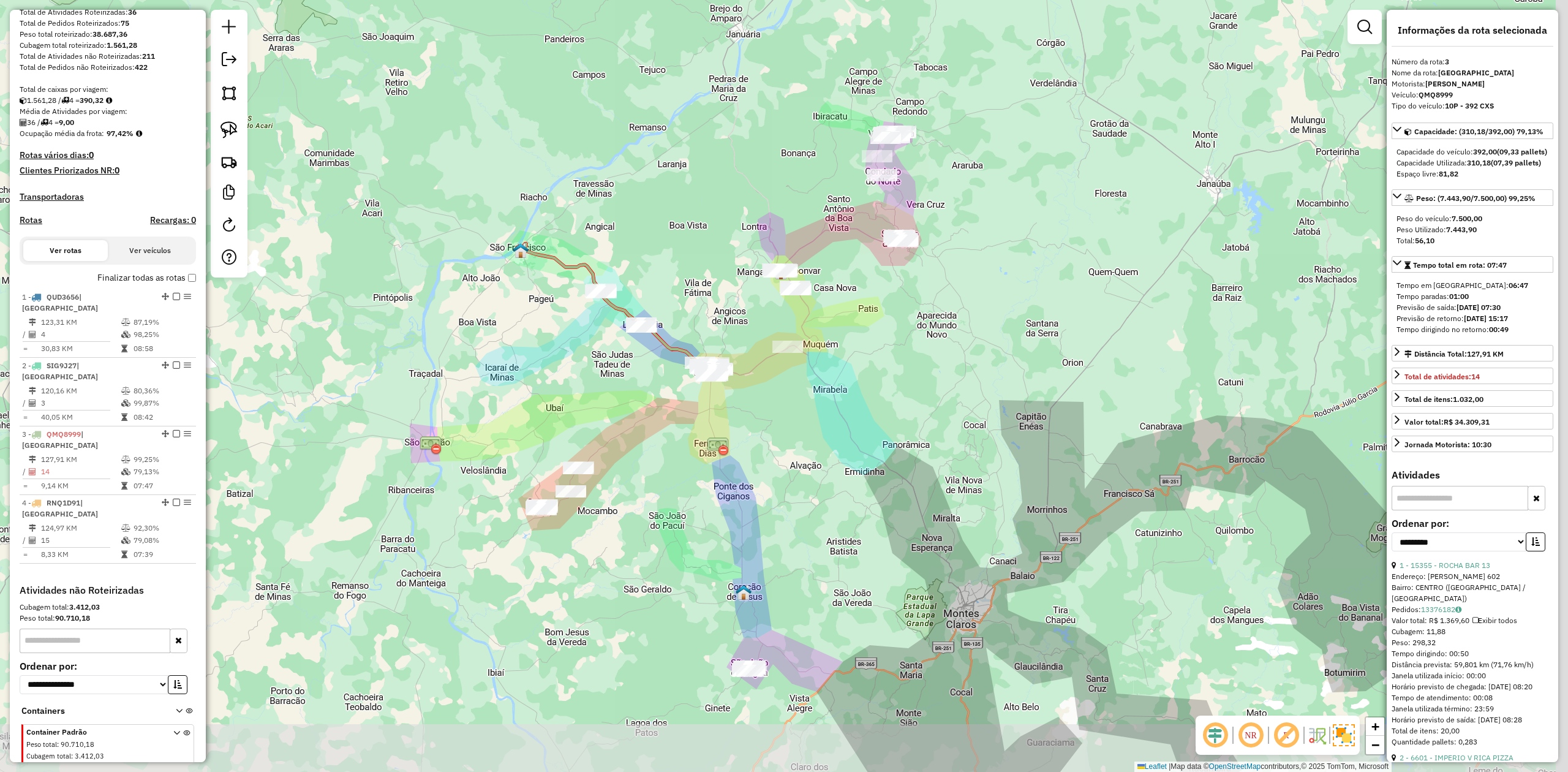
drag, startPoint x: 889, startPoint y: 493, endPoint x: 752, endPoint y: 402, distance: 164.5
click at [752, 402] on div "Janela de atendimento Grade de atendimento Capacidade Transportadoras Veículos …" at bounding box center [784, 386] width 1568 height 772
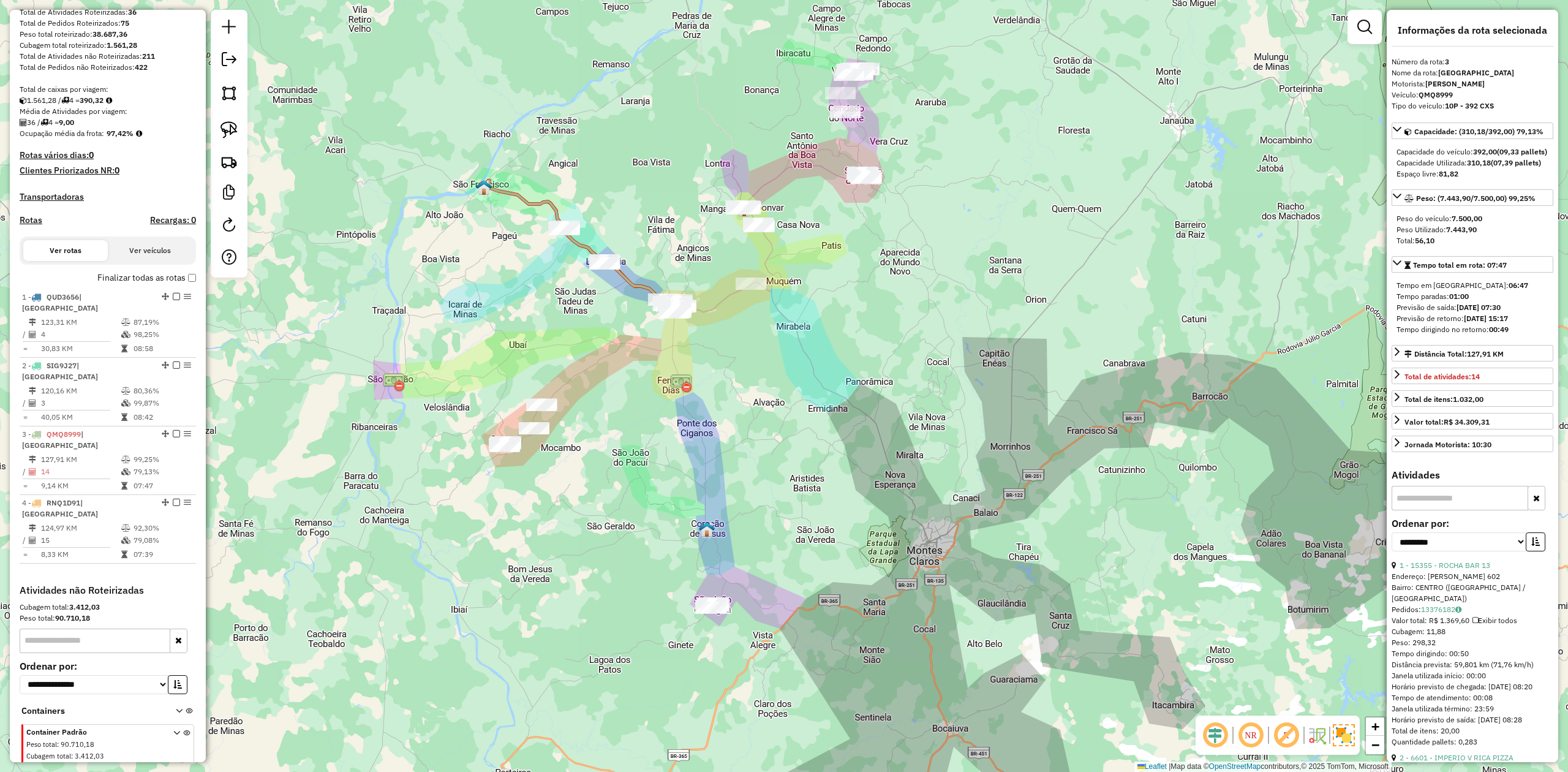
drag, startPoint x: 755, startPoint y: 583, endPoint x: 704, endPoint y: 486, distance: 109.6
click at [711, 495] on div "Janela de atendimento Grade de atendimento Capacidade Transportadoras Veículos …" at bounding box center [784, 386] width 1568 height 772
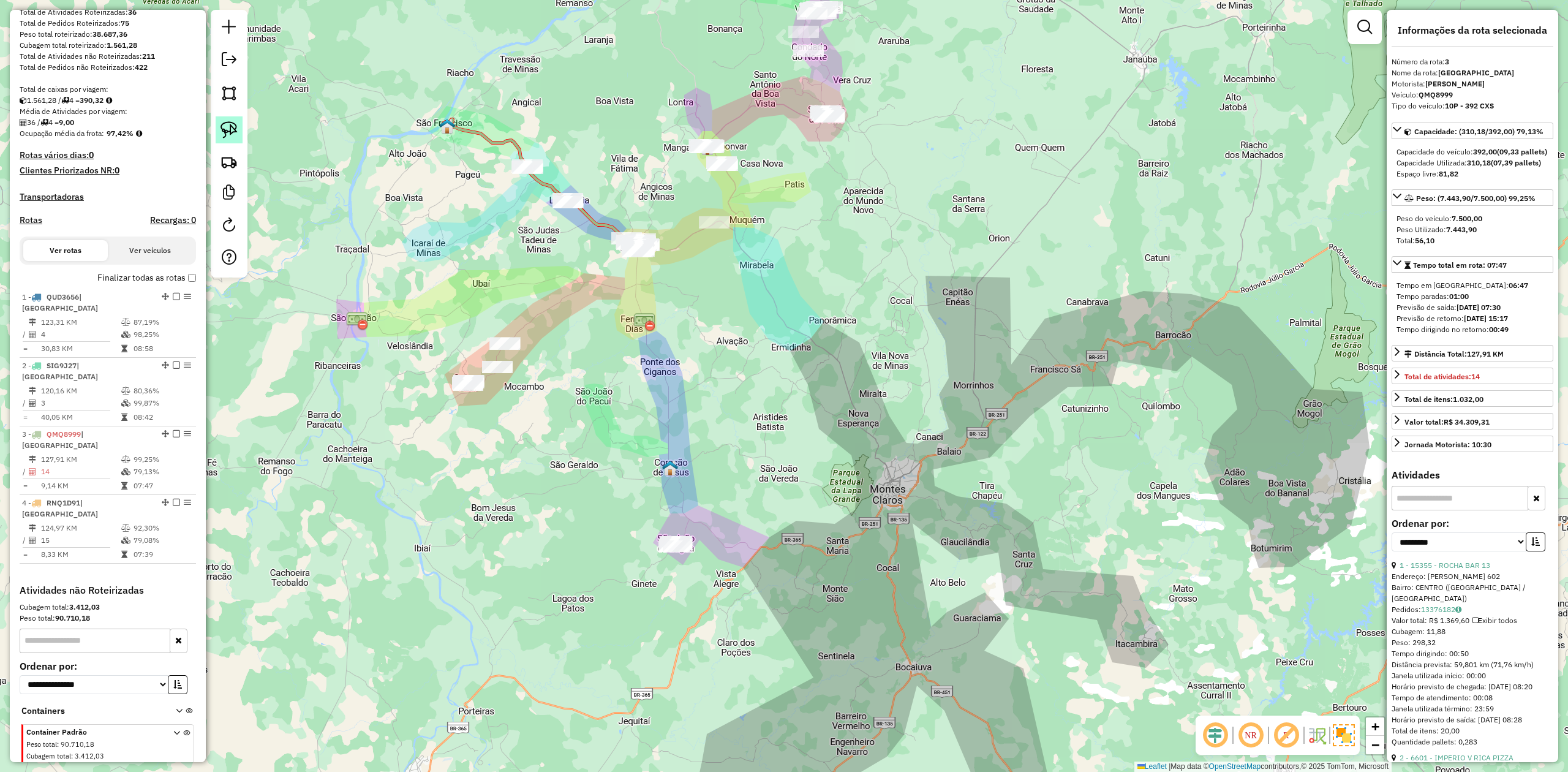
click at [229, 133] on img at bounding box center [229, 130] width 17 height 17
drag, startPoint x: 634, startPoint y: 516, endPoint x: 650, endPoint y: 484, distance: 35.8
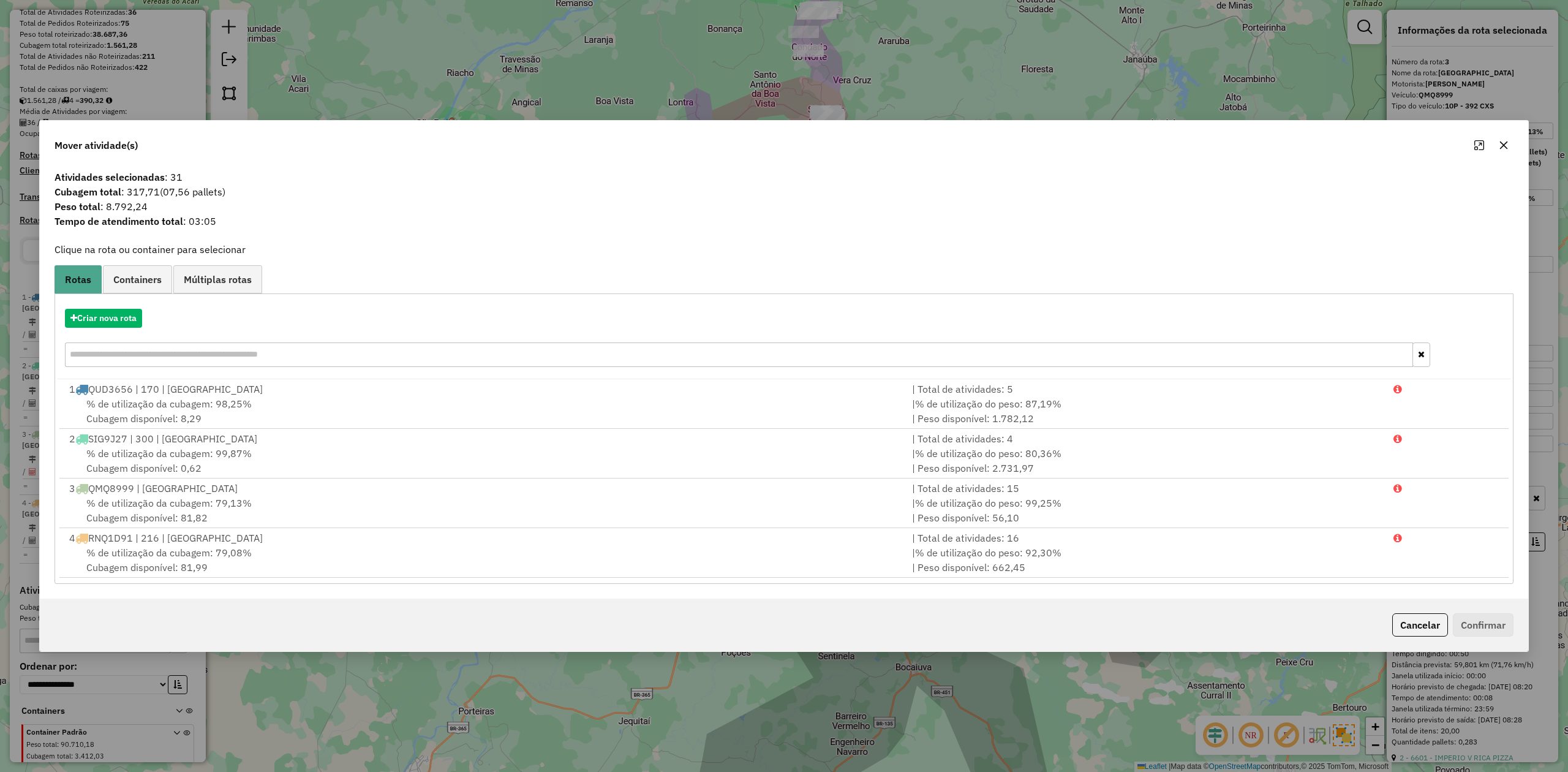
click at [1500, 142] on icon "button" at bounding box center [1504, 145] width 8 height 8
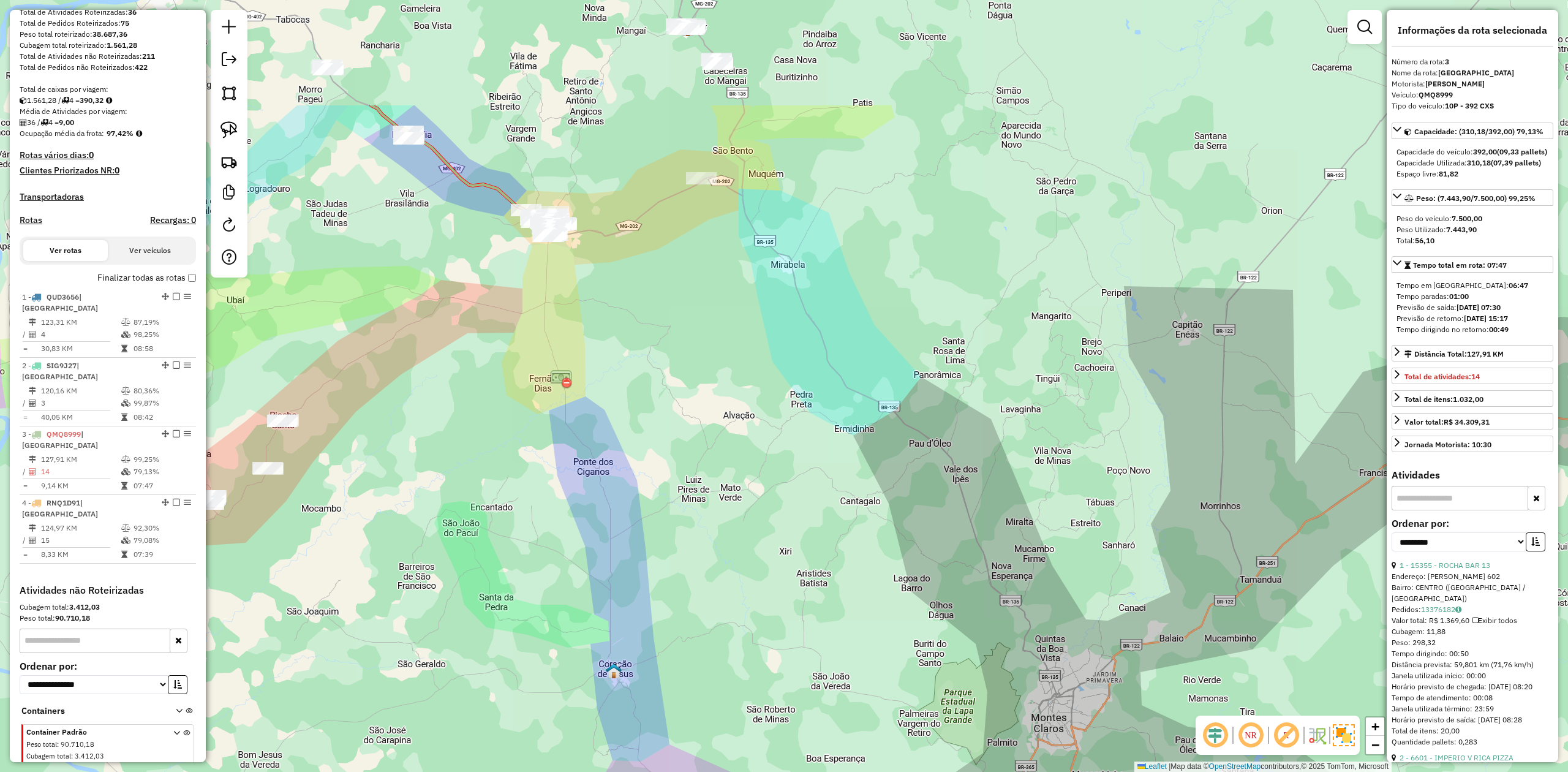
drag, startPoint x: 489, startPoint y: 430, endPoint x: 559, endPoint y: 545, distance: 134.6
click at [559, 545] on div "Janela de atendimento Grade de atendimento Capacidade Transportadoras Veículos …" at bounding box center [784, 386] width 1568 height 772
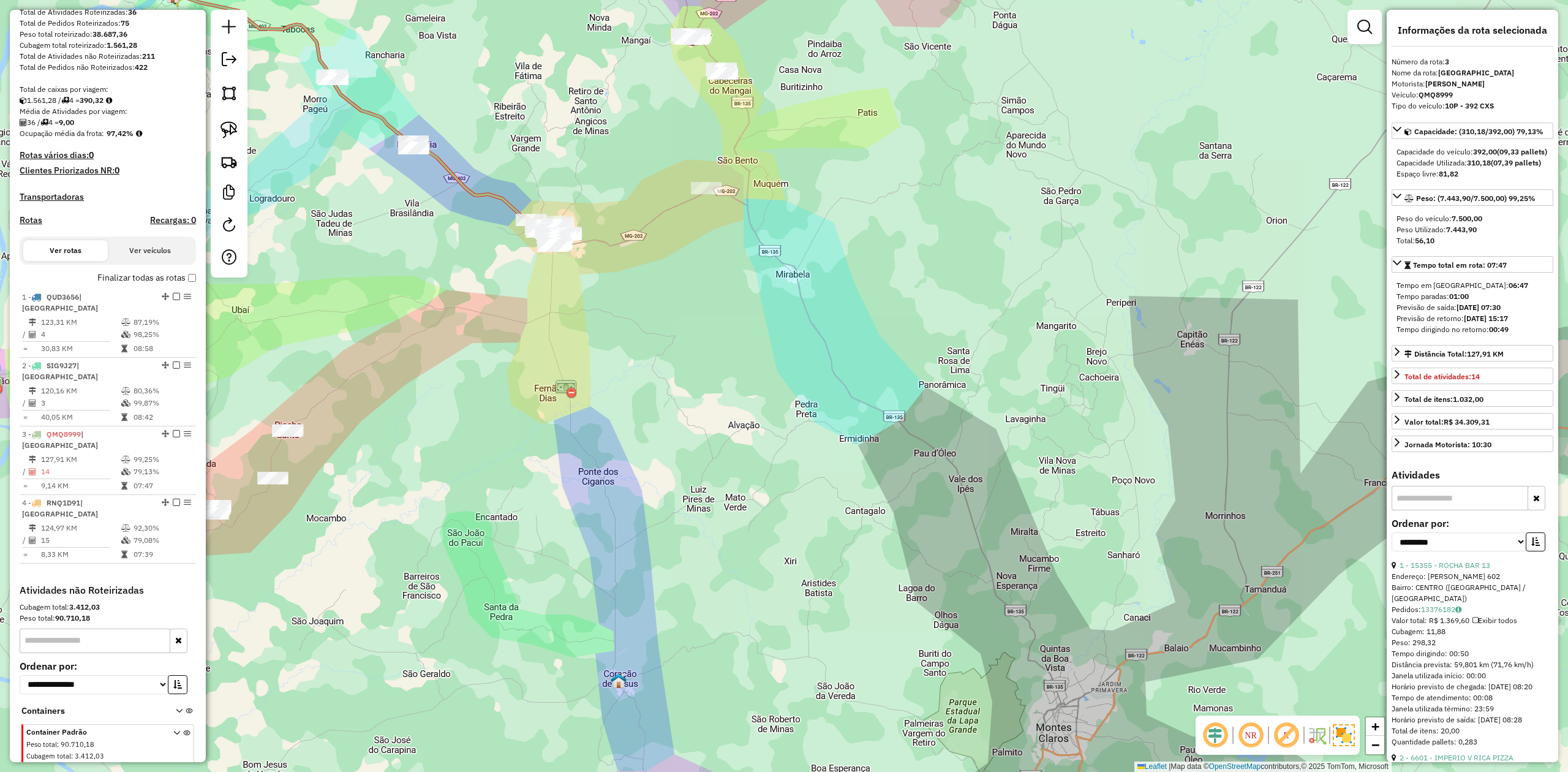
drag, startPoint x: 478, startPoint y: 581, endPoint x: 442, endPoint y: 369, distance: 215.0
click at [449, 402] on div "Janela de atendimento Grade de atendimento Capacidade Transportadoras Veículos …" at bounding box center [784, 386] width 1568 height 772
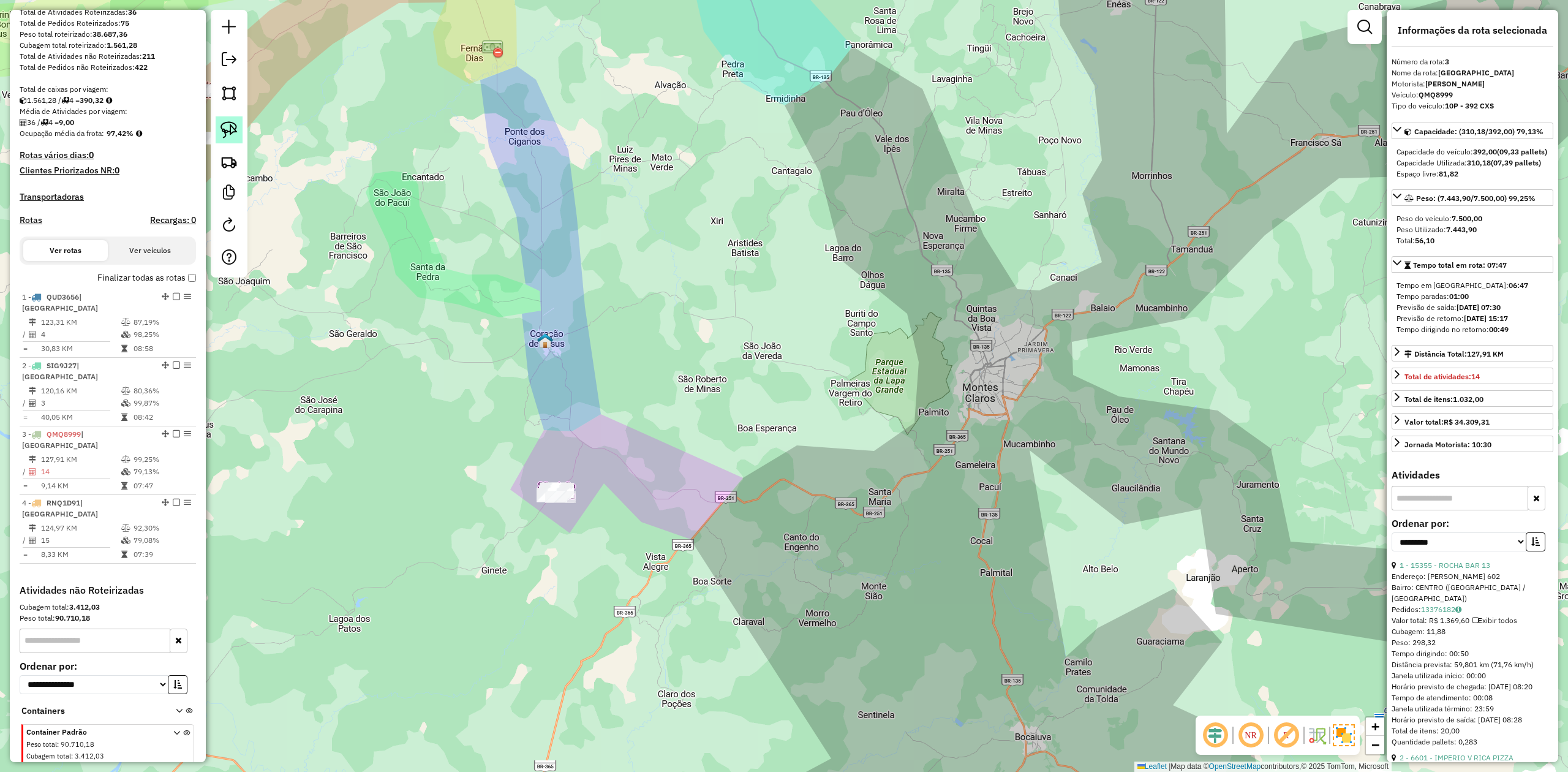
click at [229, 126] on img at bounding box center [229, 130] width 17 height 17
drag, startPoint x: 529, startPoint y: 461, endPoint x: 576, endPoint y: 425, distance: 59.2
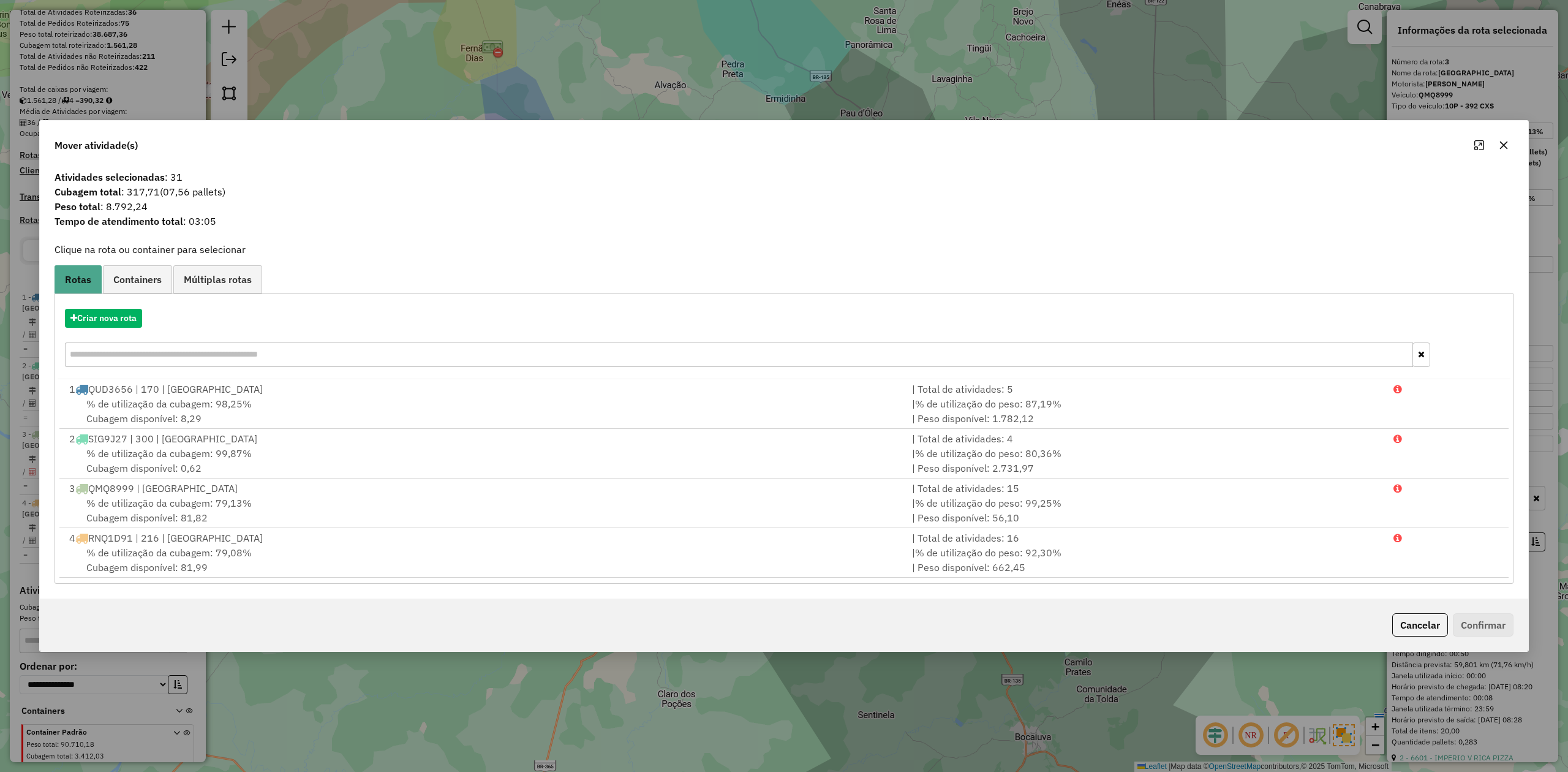
click at [1502, 143] on icon "button" at bounding box center [1504, 145] width 8 height 8
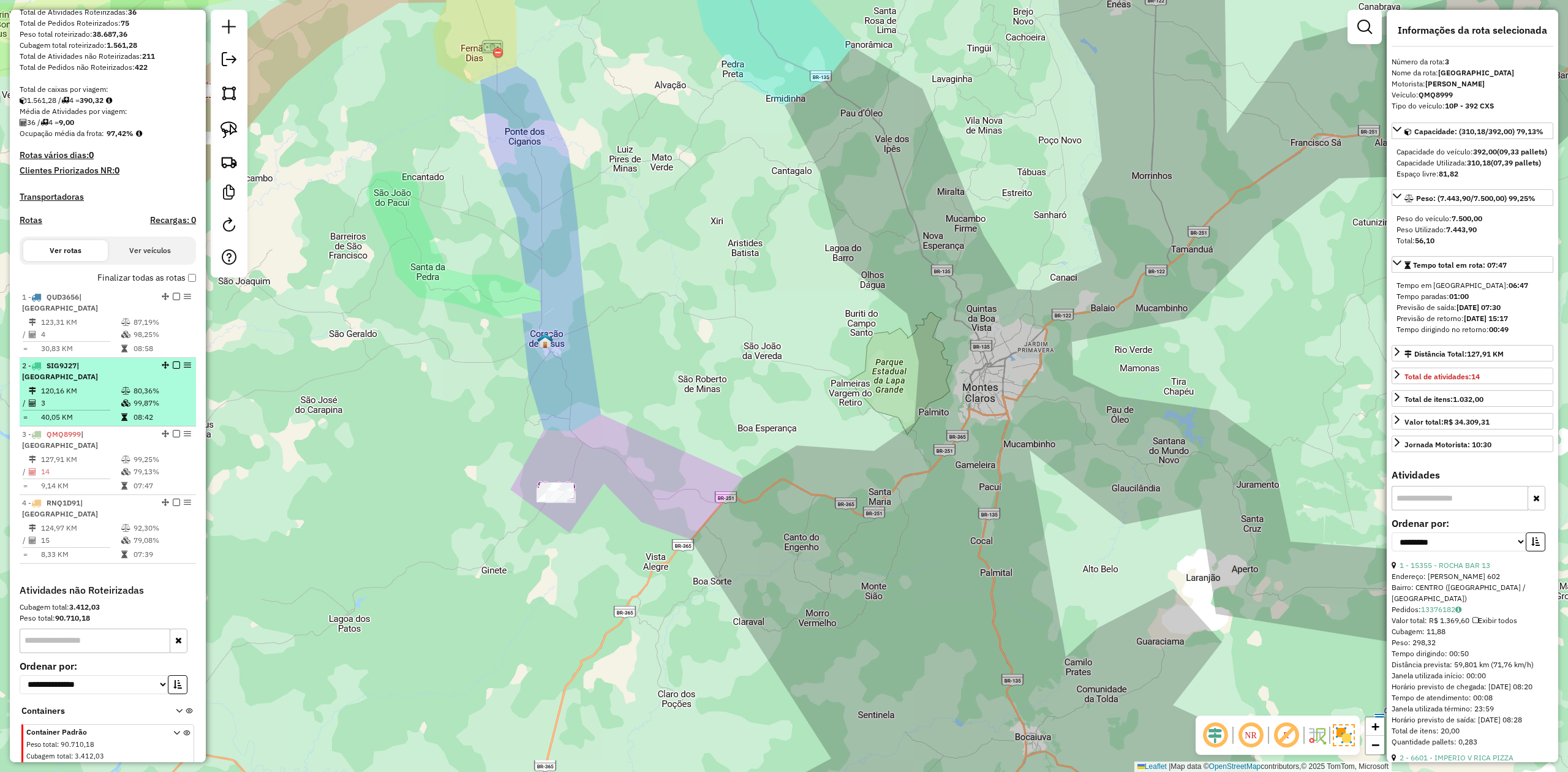
click at [79, 397] on td "3" at bounding box center [80, 403] width 80 height 12
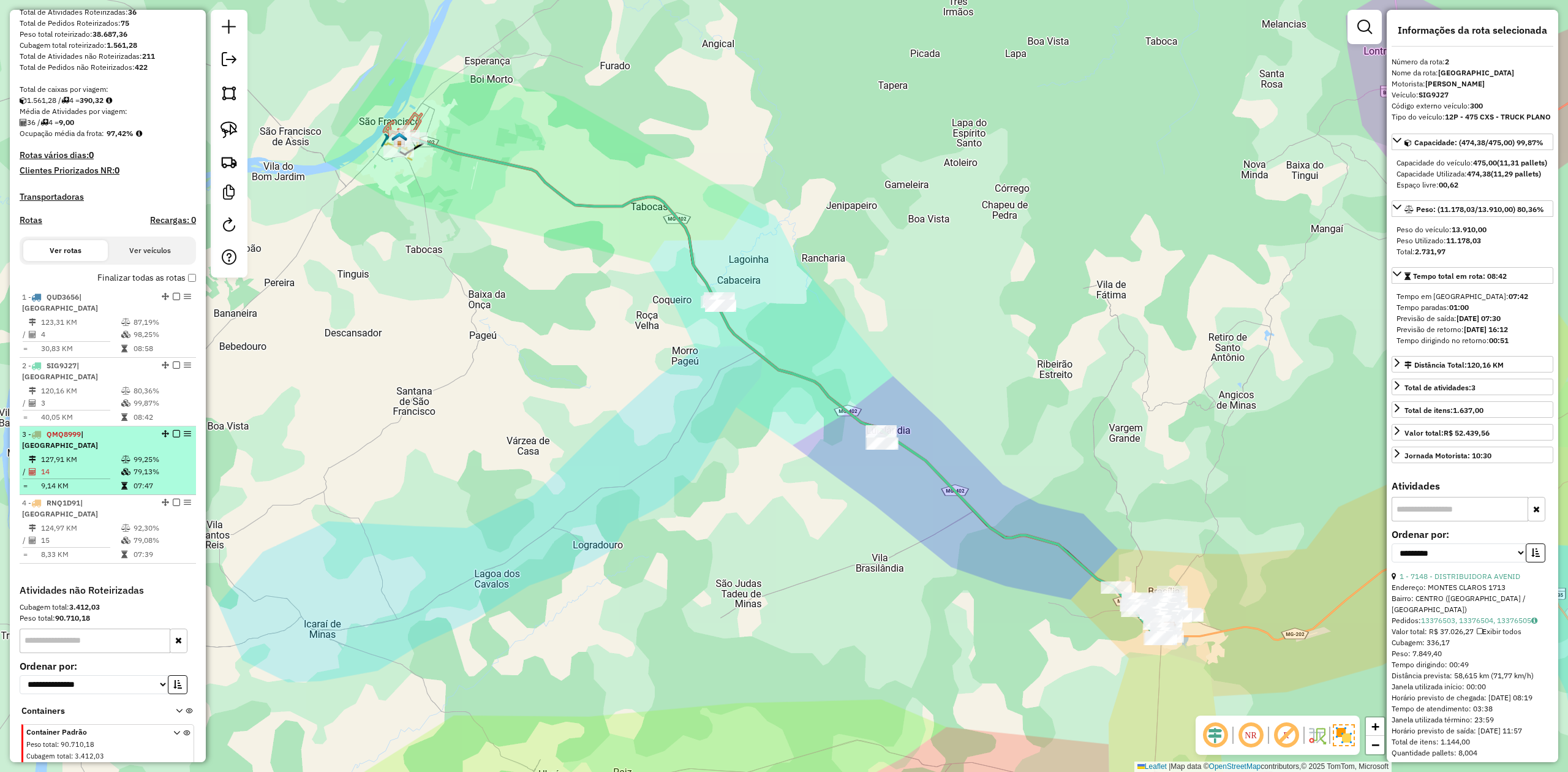
click at [74, 466] on td "14" at bounding box center [80, 471] width 80 height 12
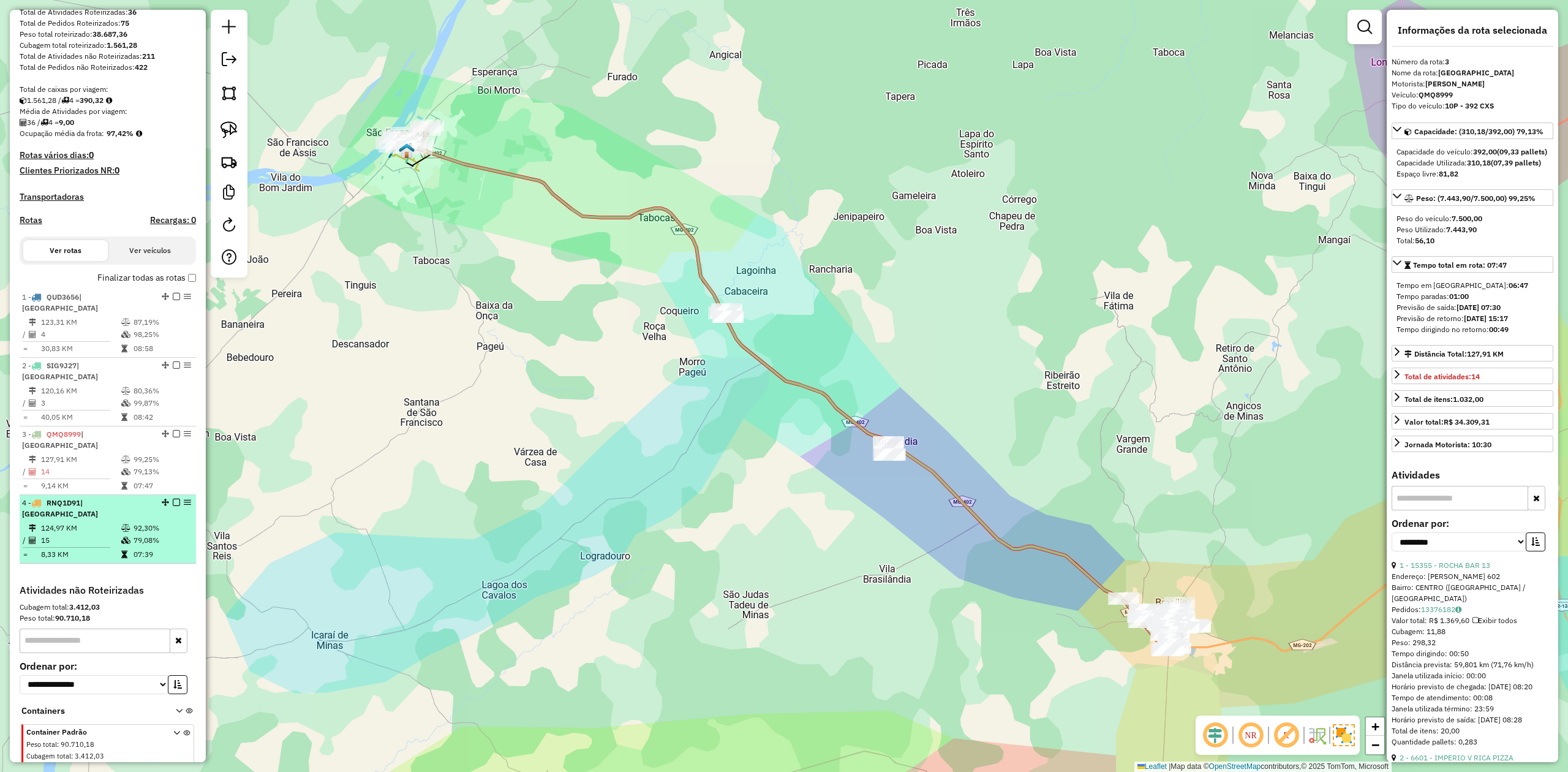
click at [79, 498] on span "RNQ1D91" at bounding box center [64, 503] width 34 height 9
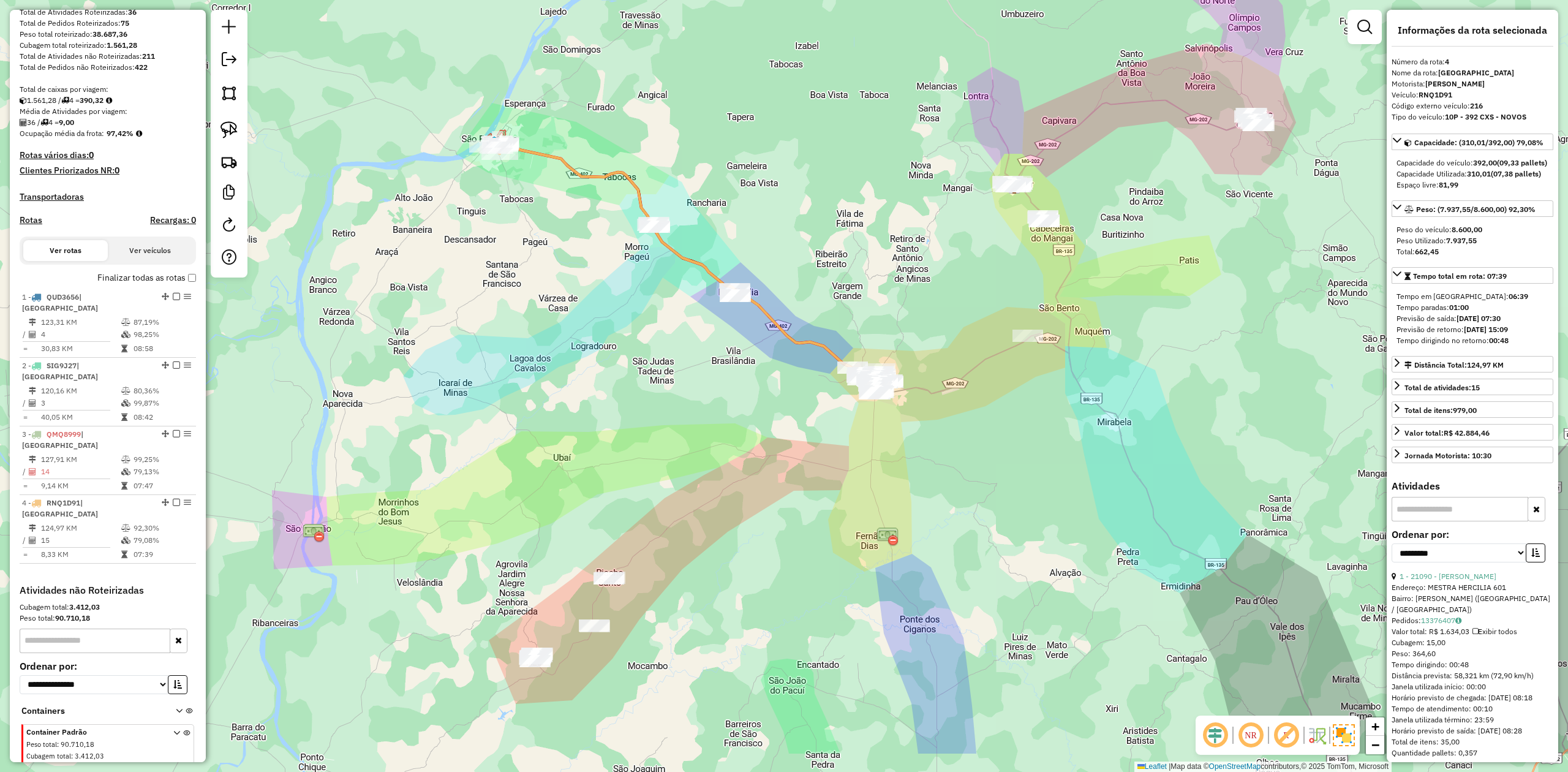
drag, startPoint x: 706, startPoint y: 486, endPoint x: 692, endPoint y: 314, distance: 172.6
click at [687, 319] on div "Janela de atendimento Grade de atendimento Capacidade Transportadoras Veículos …" at bounding box center [784, 386] width 1568 height 772
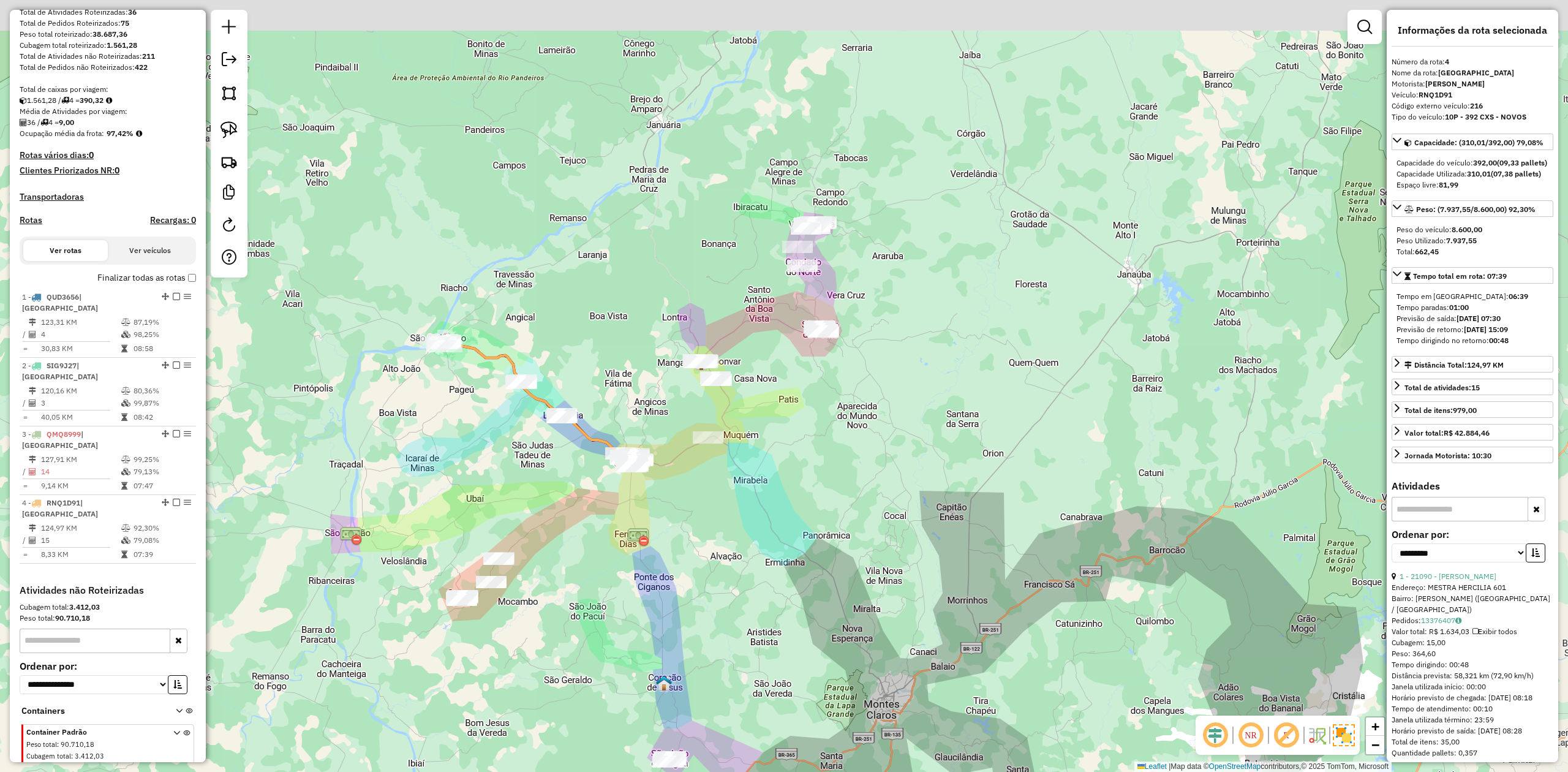
drag, startPoint x: 826, startPoint y: 364, endPoint x: 677, endPoint y: 499, distance: 201.1
click at [677, 499] on div "Janela de atendimento Grade de atendimento Capacidade Transportadoras Veículos …" at bounding box center [784, 386] width 1568 height 772
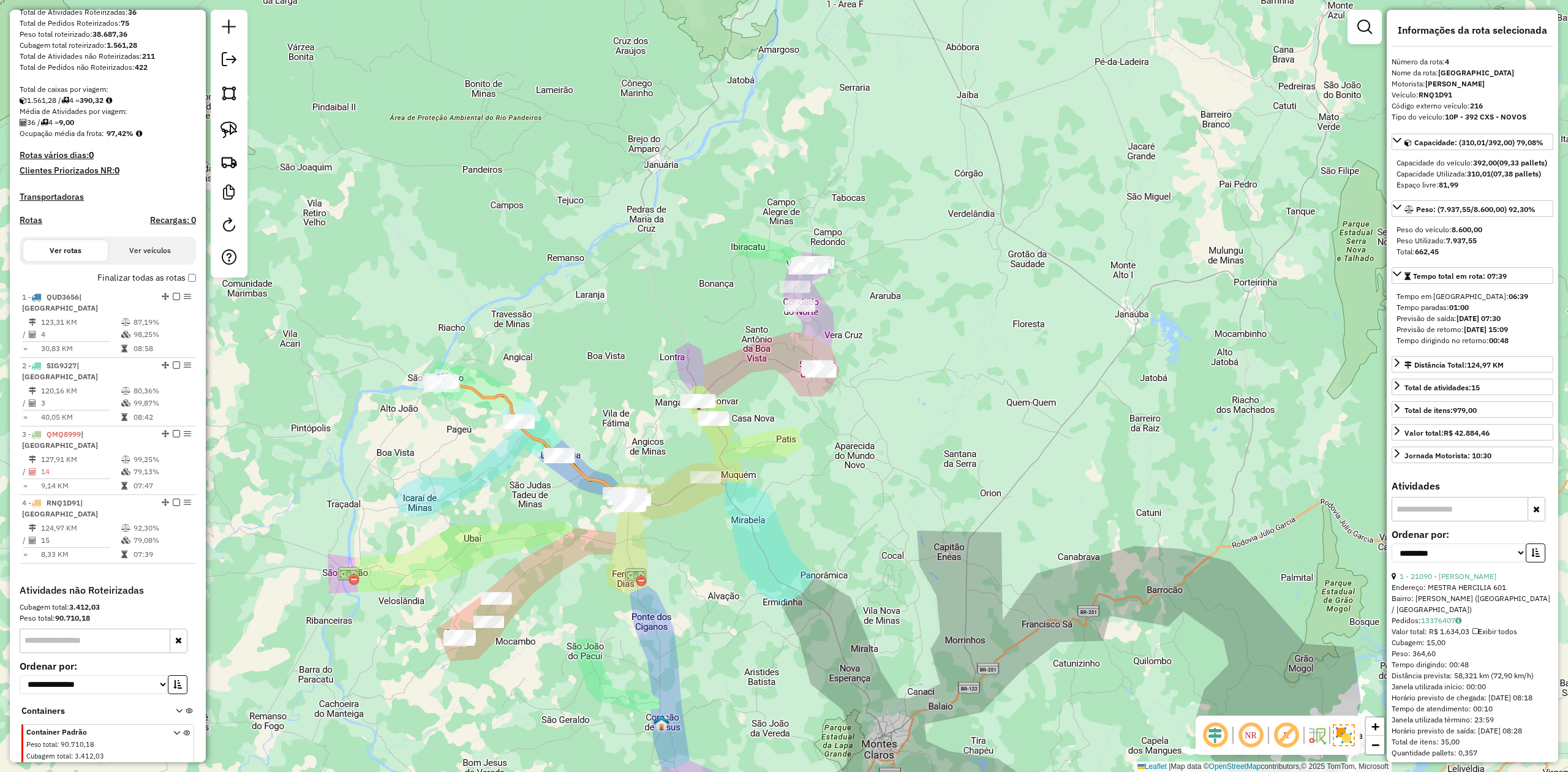
drag, startPoint x: 820, startPoint y: 418, endPoint x: 615, endPoint y: 415, distance: 205.0
click at [800, 489] on div "Janela de atendimento Grade de atendimento Capacidade Transportadoras Veículos …" at bounding box center [784, 386] width 1568 height 772
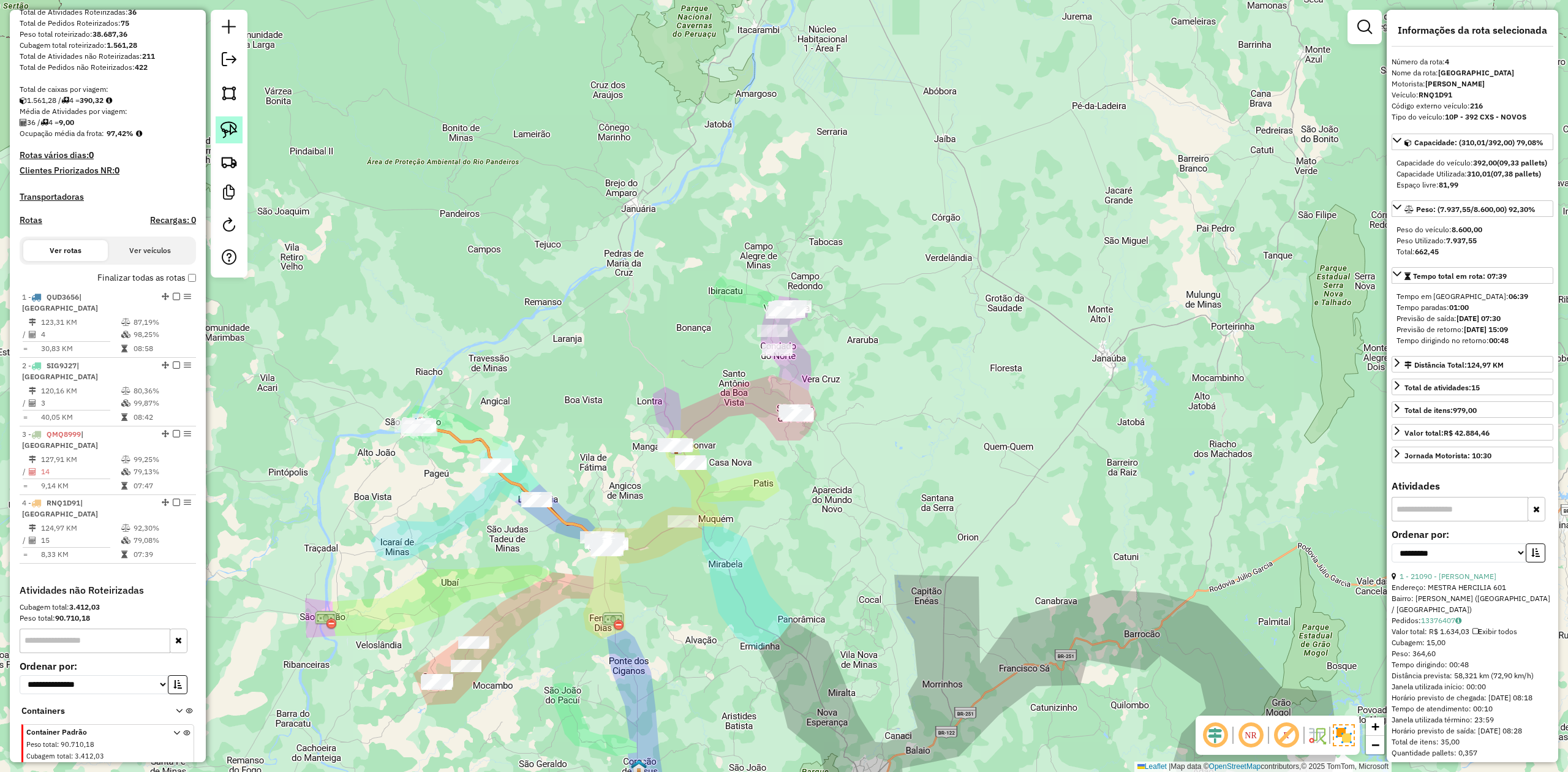
click at [219, 128] on link at bounding box center [229, 130] width 27 height 27
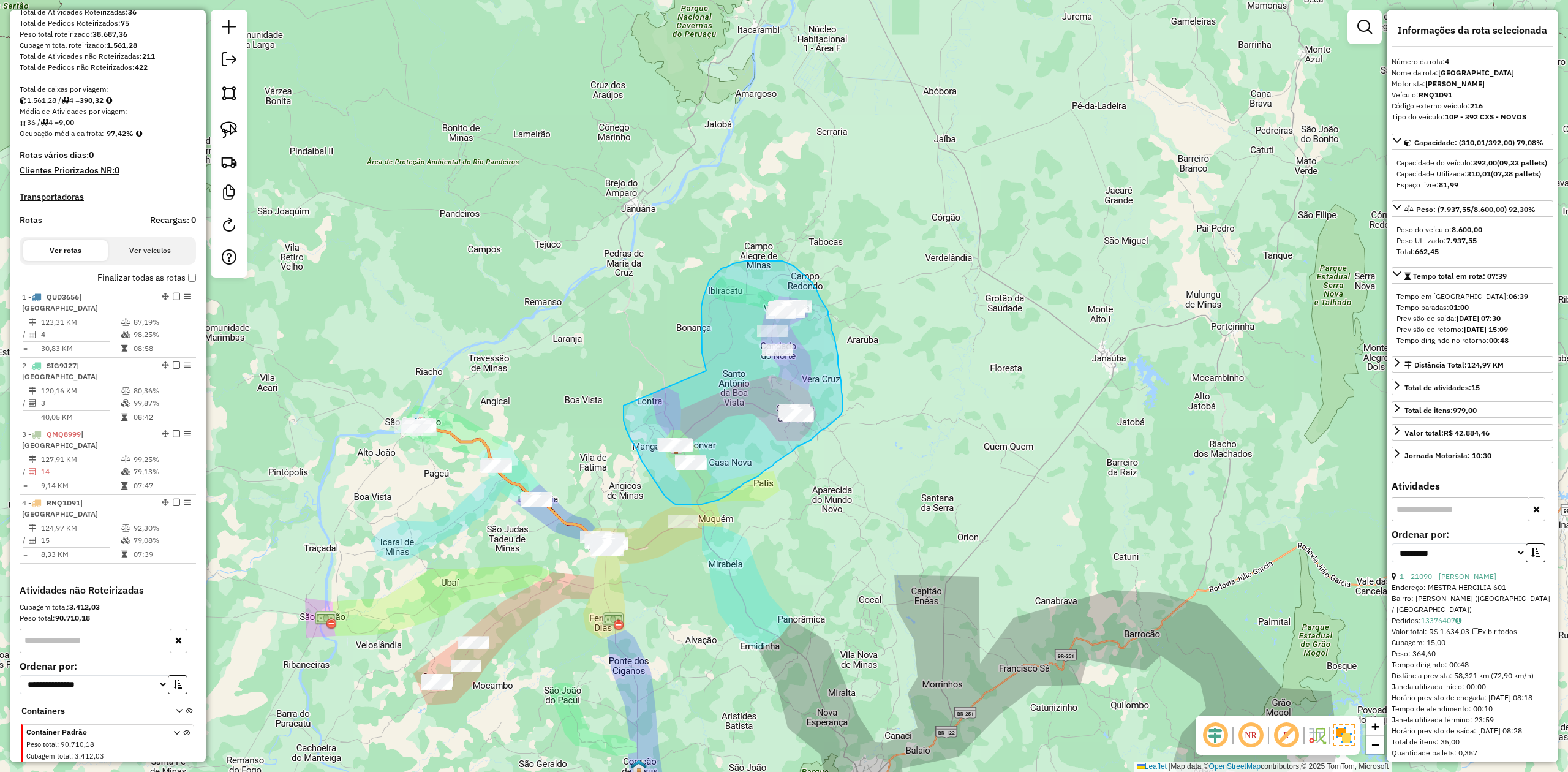
drag, startPoint x: 706, startPoint y: 371, endPoint x: 624, endPoint y: 405, distance: 88.8
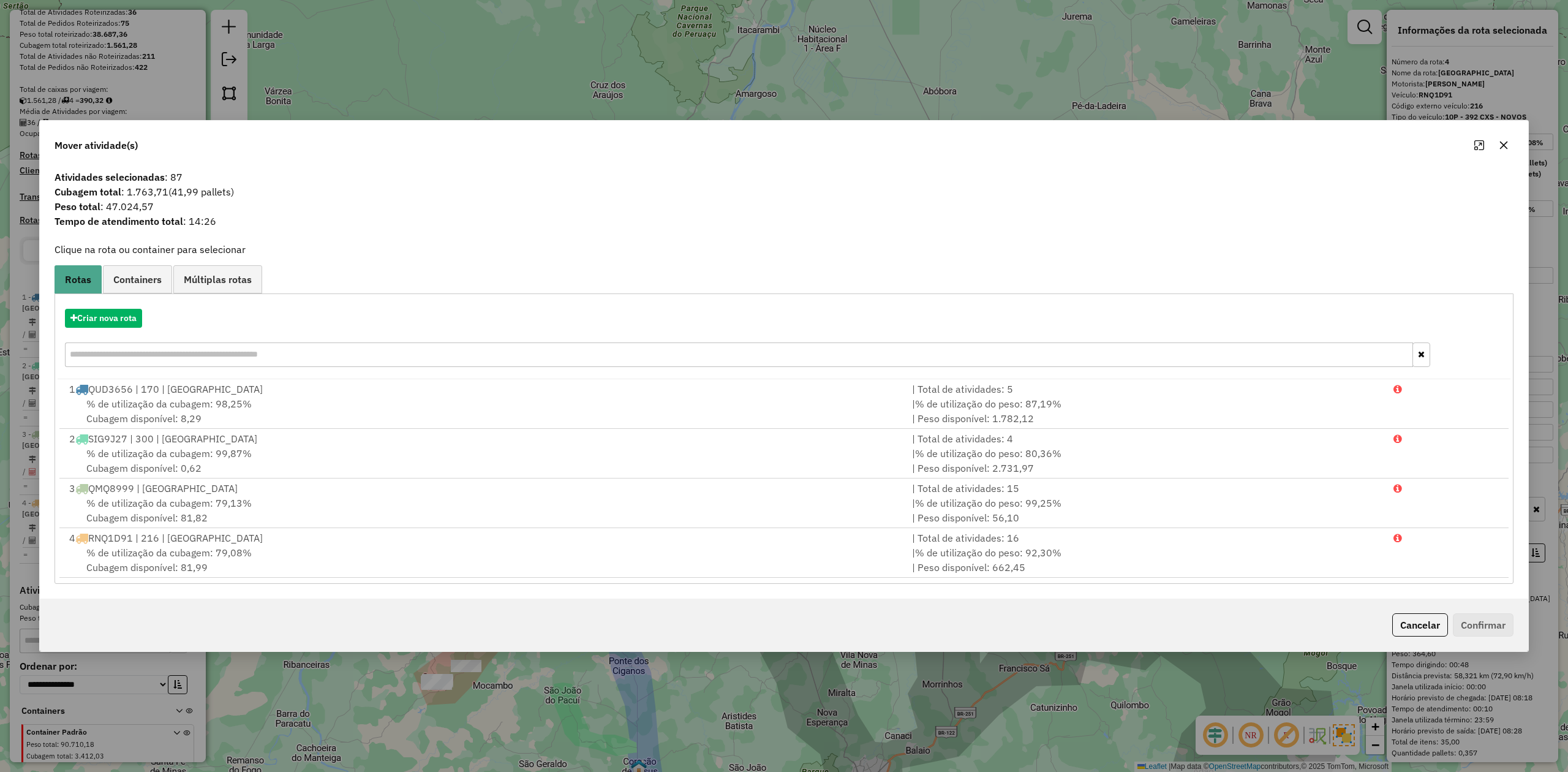
click at [1501, 142] on icon "button" at bounding box center [1504, 145] width 8 height 8
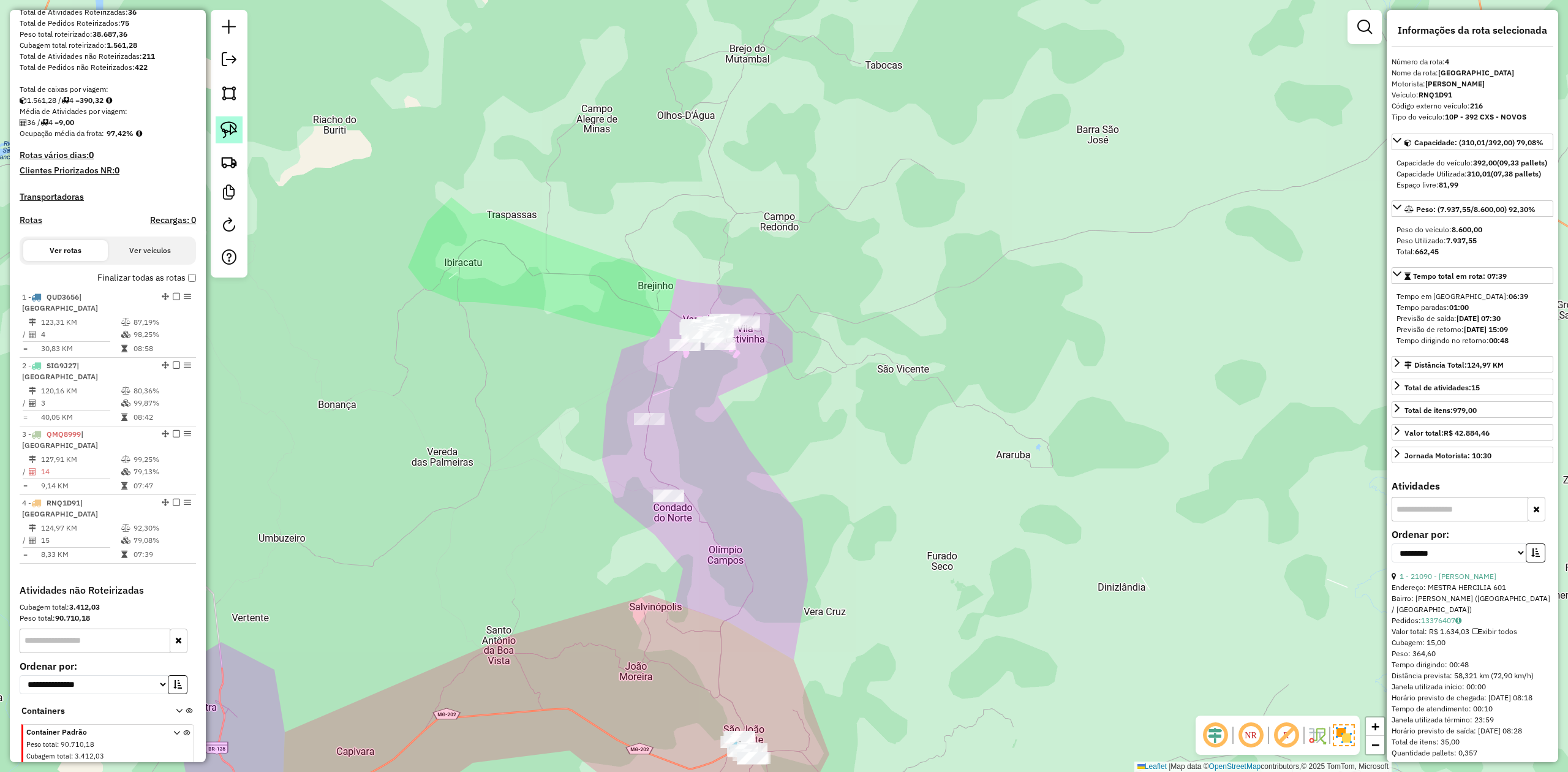
click at [228, 124] on img at bounding box center [229, 130] width 17 height 17
drag, startPoint x: 655, startPoint y: 359, endPoint x: 706, endPoint y: 374, distance: 53.2
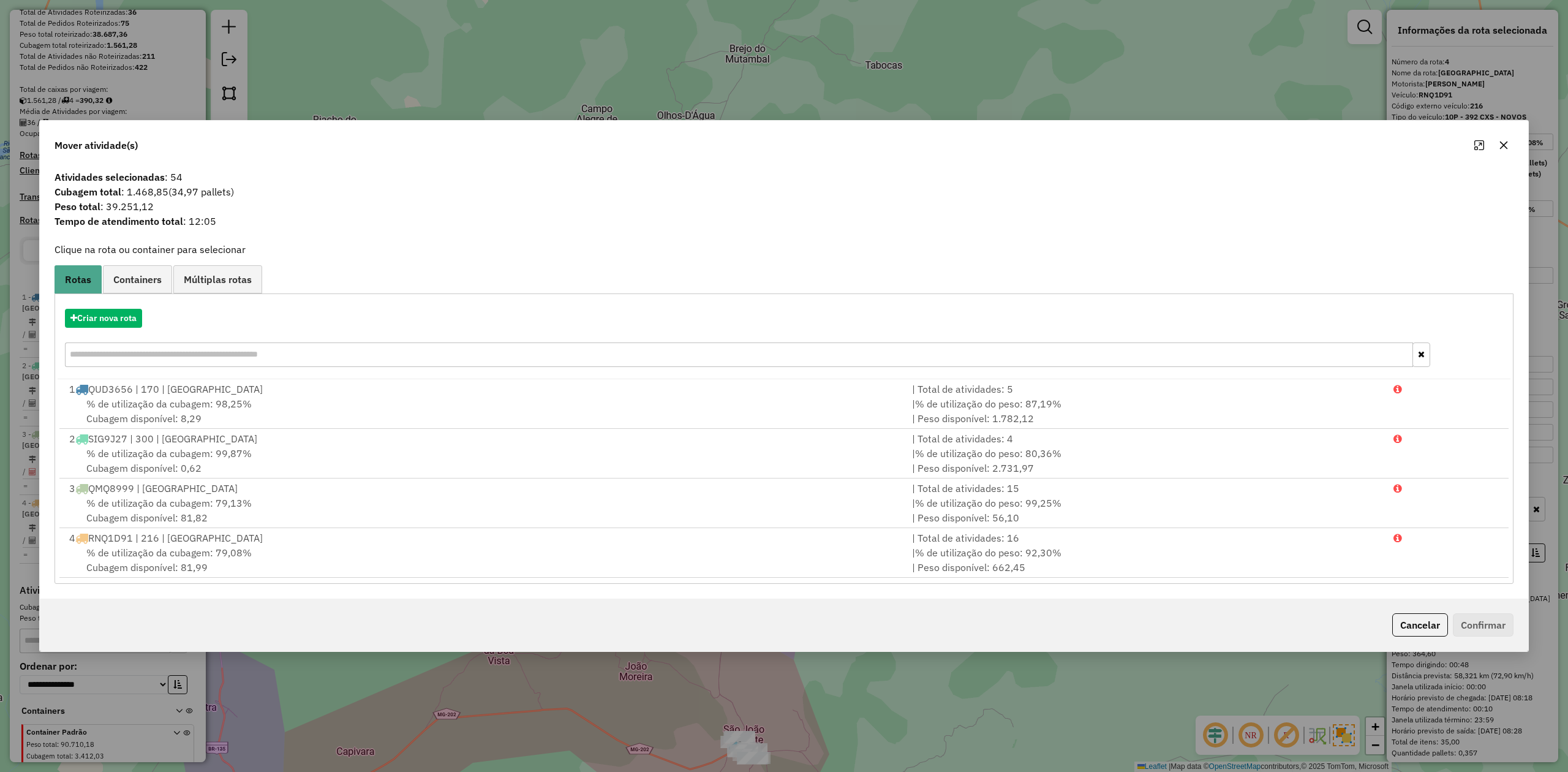
click at [1499, 143] on icon "button" at bounding box center [1504, 145] width 10 height 10
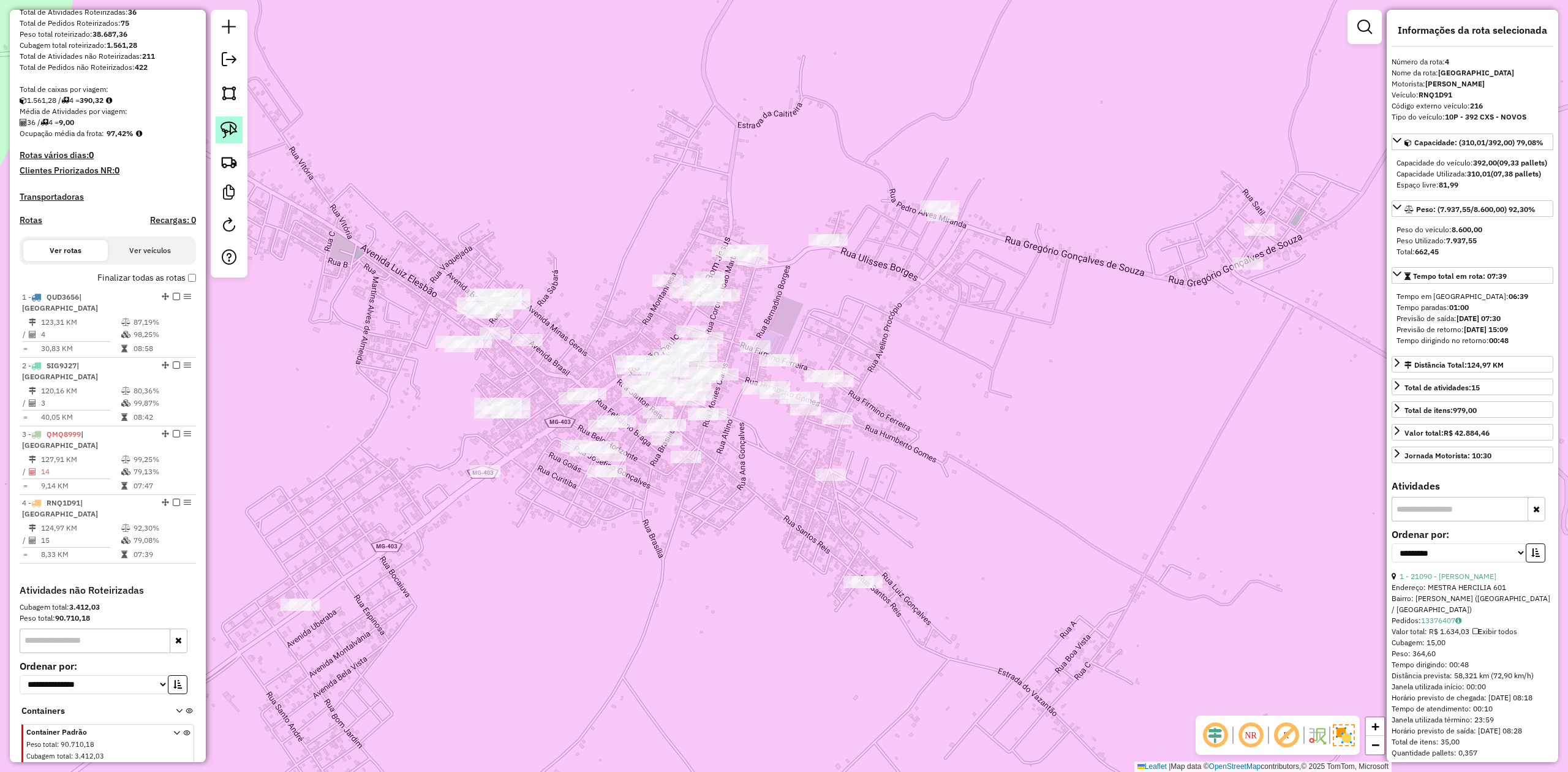
click at [226, 129] on img at bounding box center [229, 130] width 17 height 17
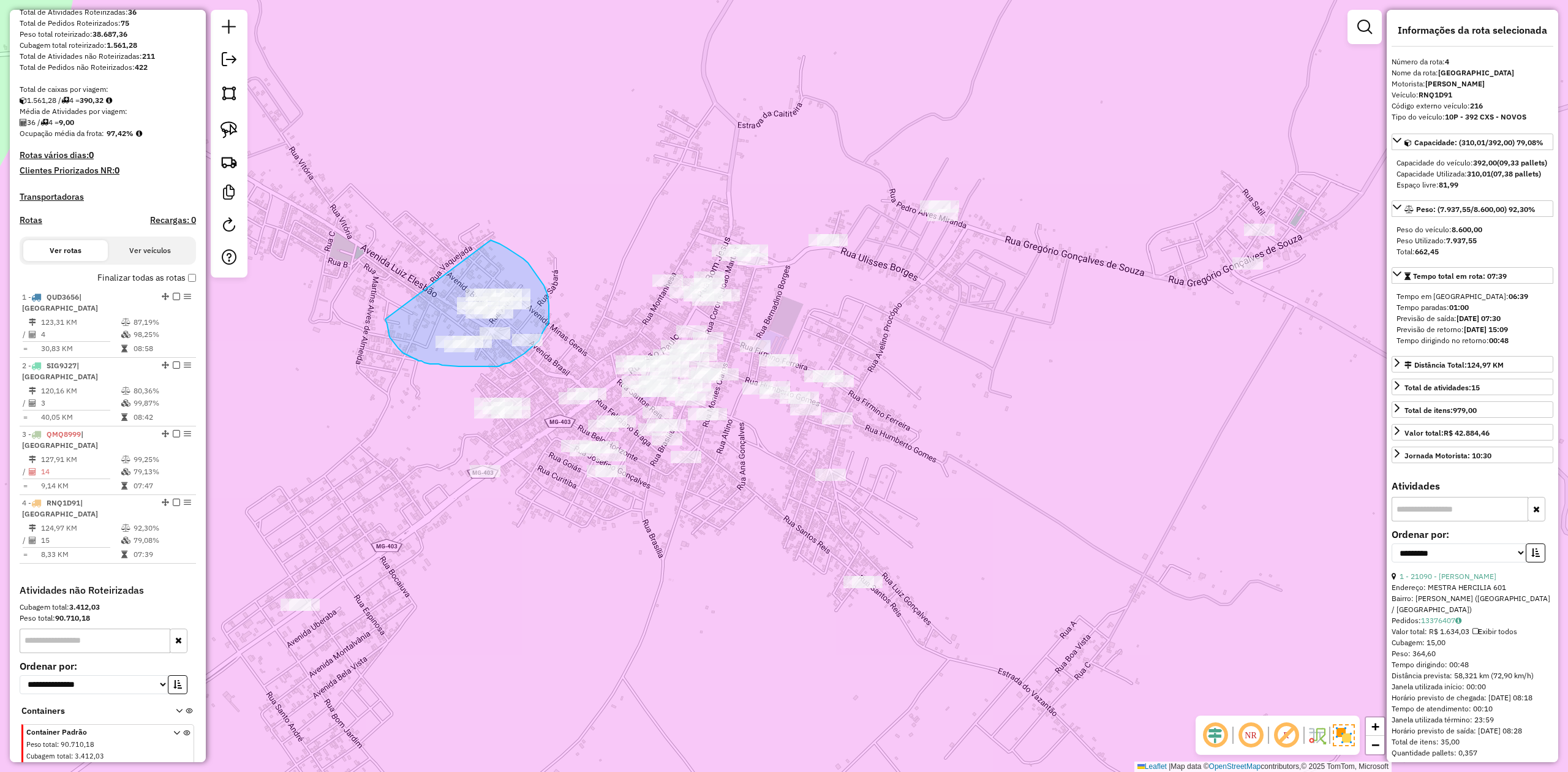
drag, startPoint x: 390, startPoint y: 337, endPoint x: 463, endPoint y: 235, distance: 125.4
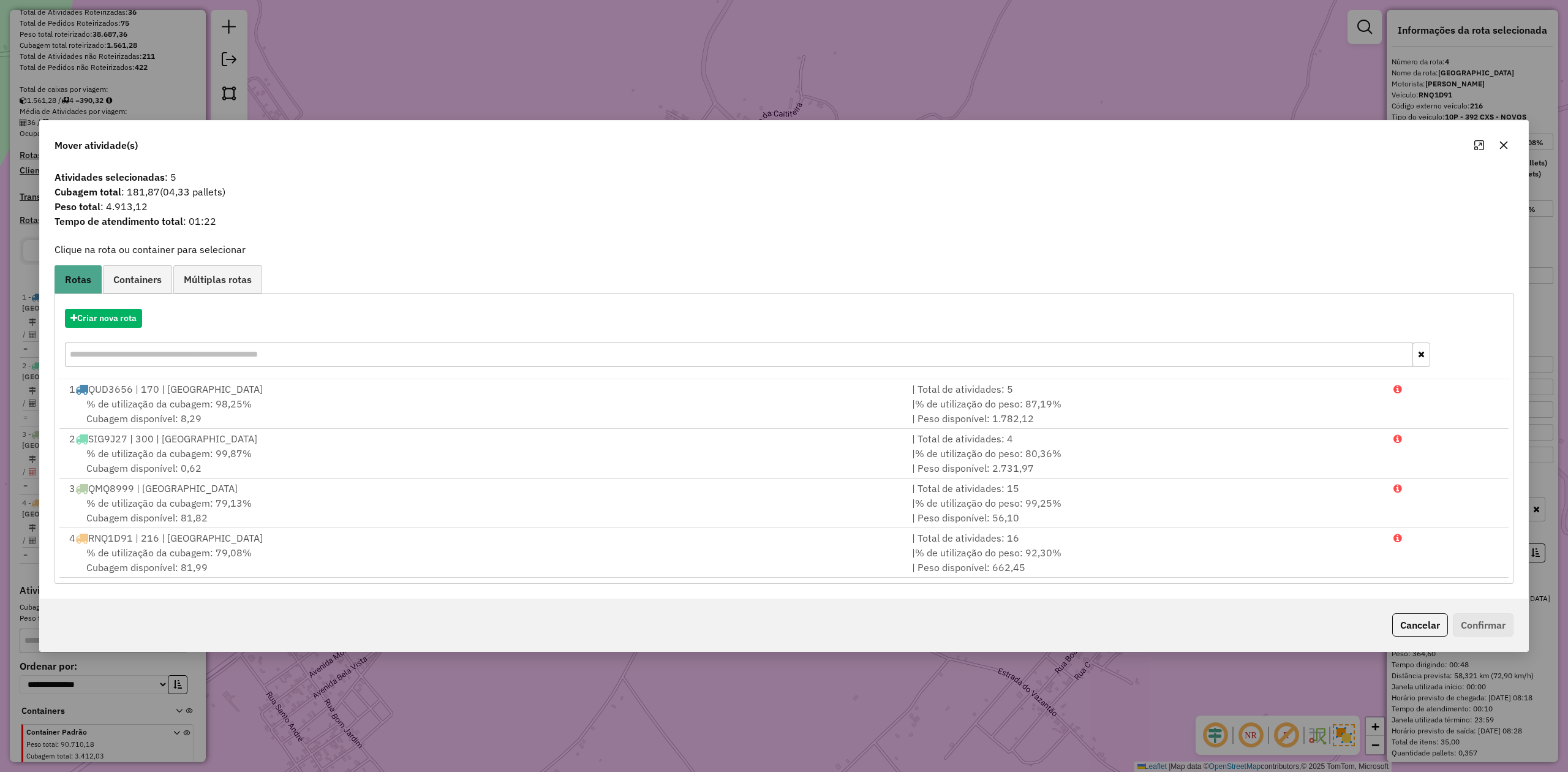
click at [1508, 148] on button "button" at bounding box center [1504, 145] width 20 height 20
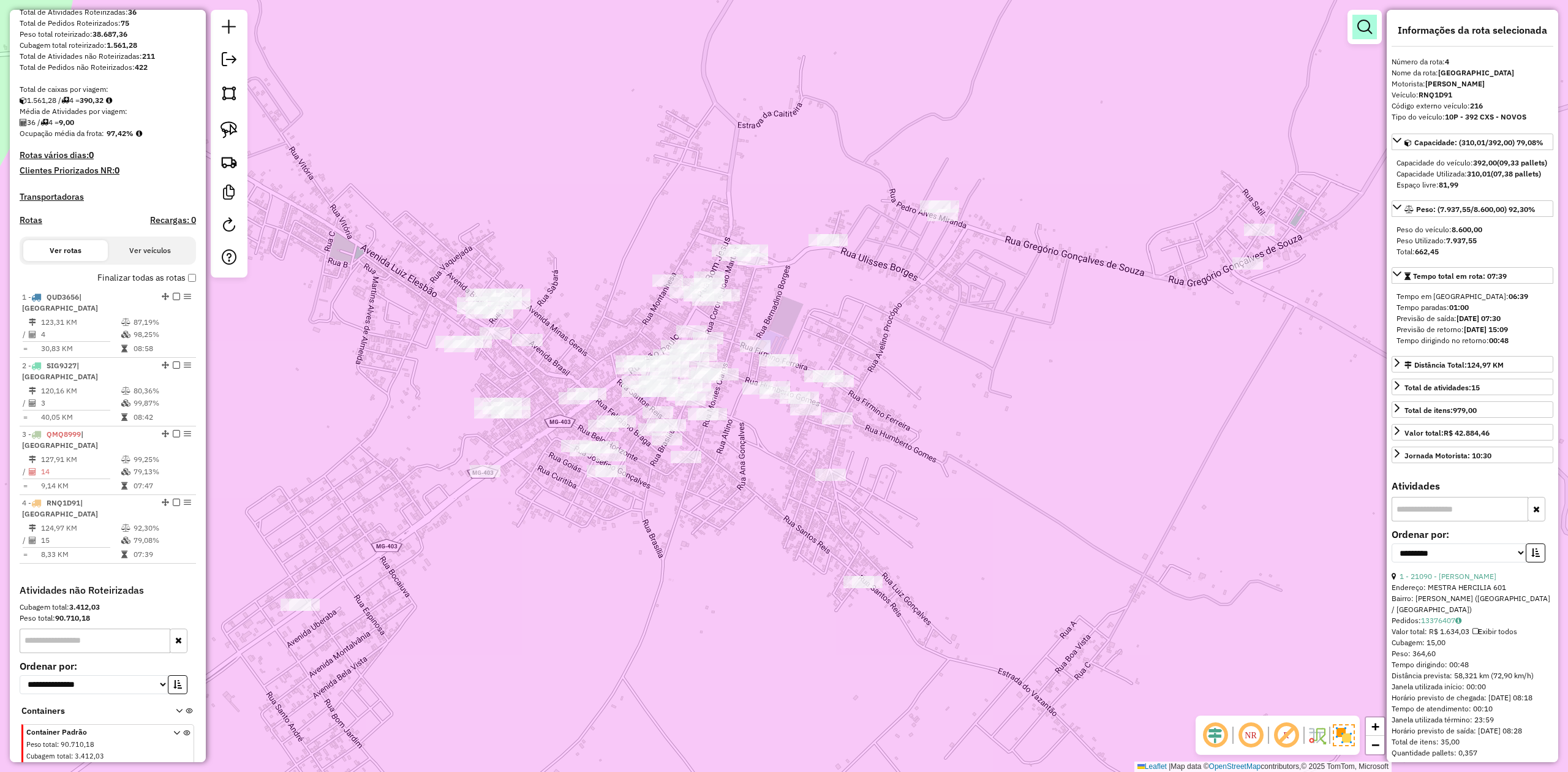
click at [1353, 17] on link at bounding box center [1365, 27] width 25 height 25
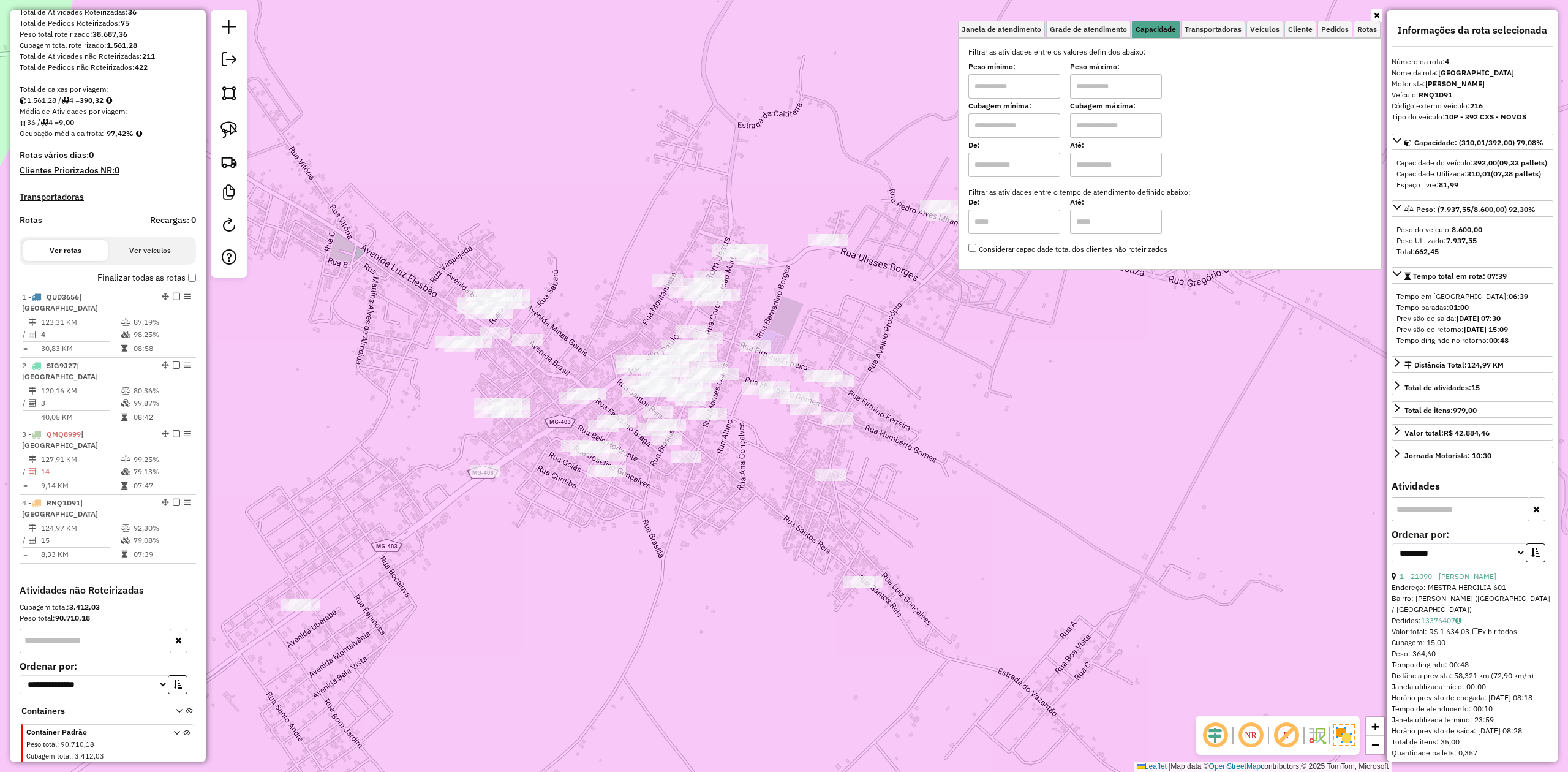
click at [1002, 126] on input "text" at bounding box center [1015, 125] width 92 height 25
type input "******"
click at [1088, 125] on input "text" at bounding box center [1116, 125] width 92 height 25
type input "********"
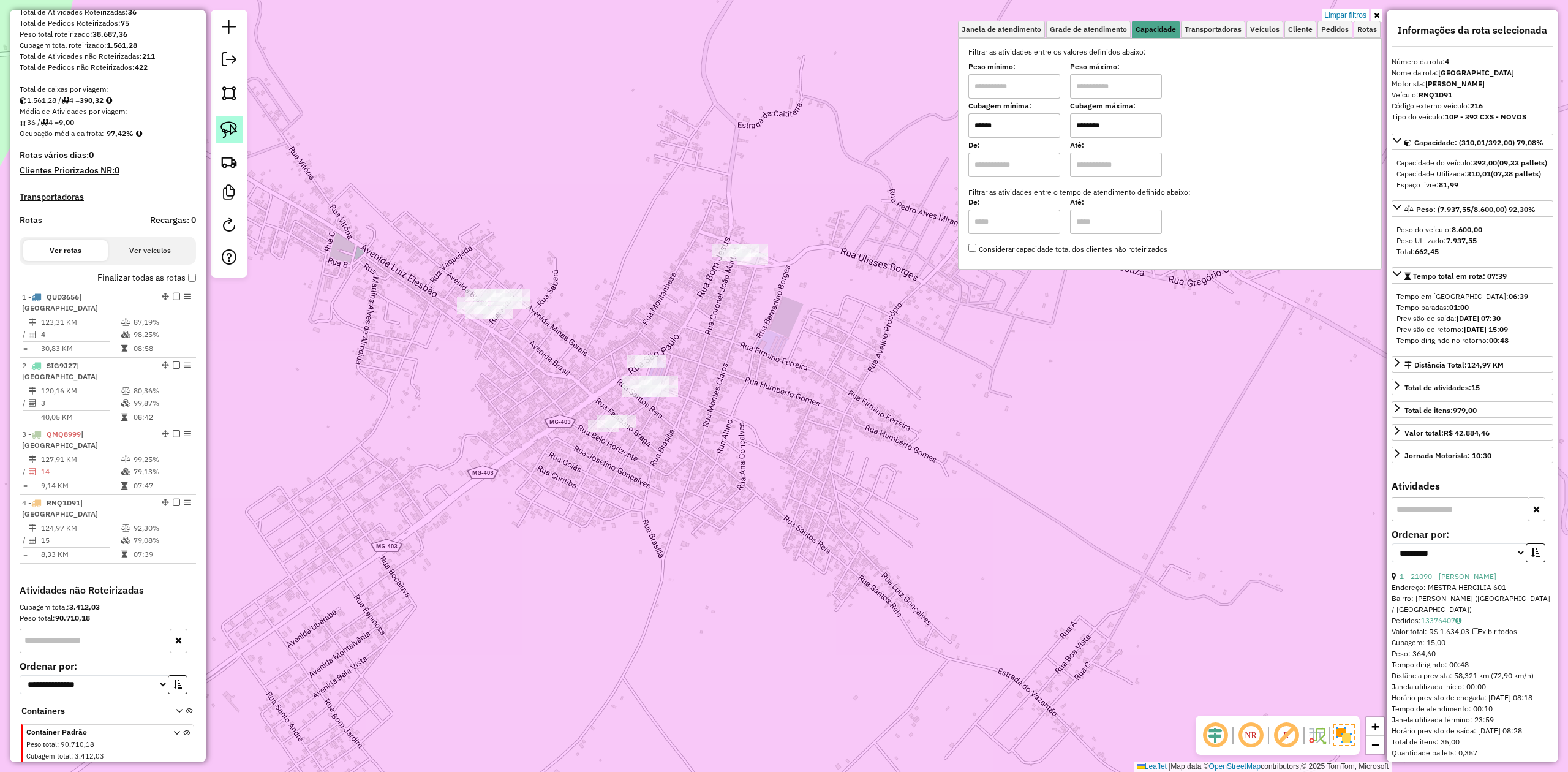
click at [231, 130] on img at bounding box center [229, 130] width 17 height 17
drag, startPoint x: 558, startPoint y: 444, endPoint x: 594, endPoint y: 489, distance: 57.6
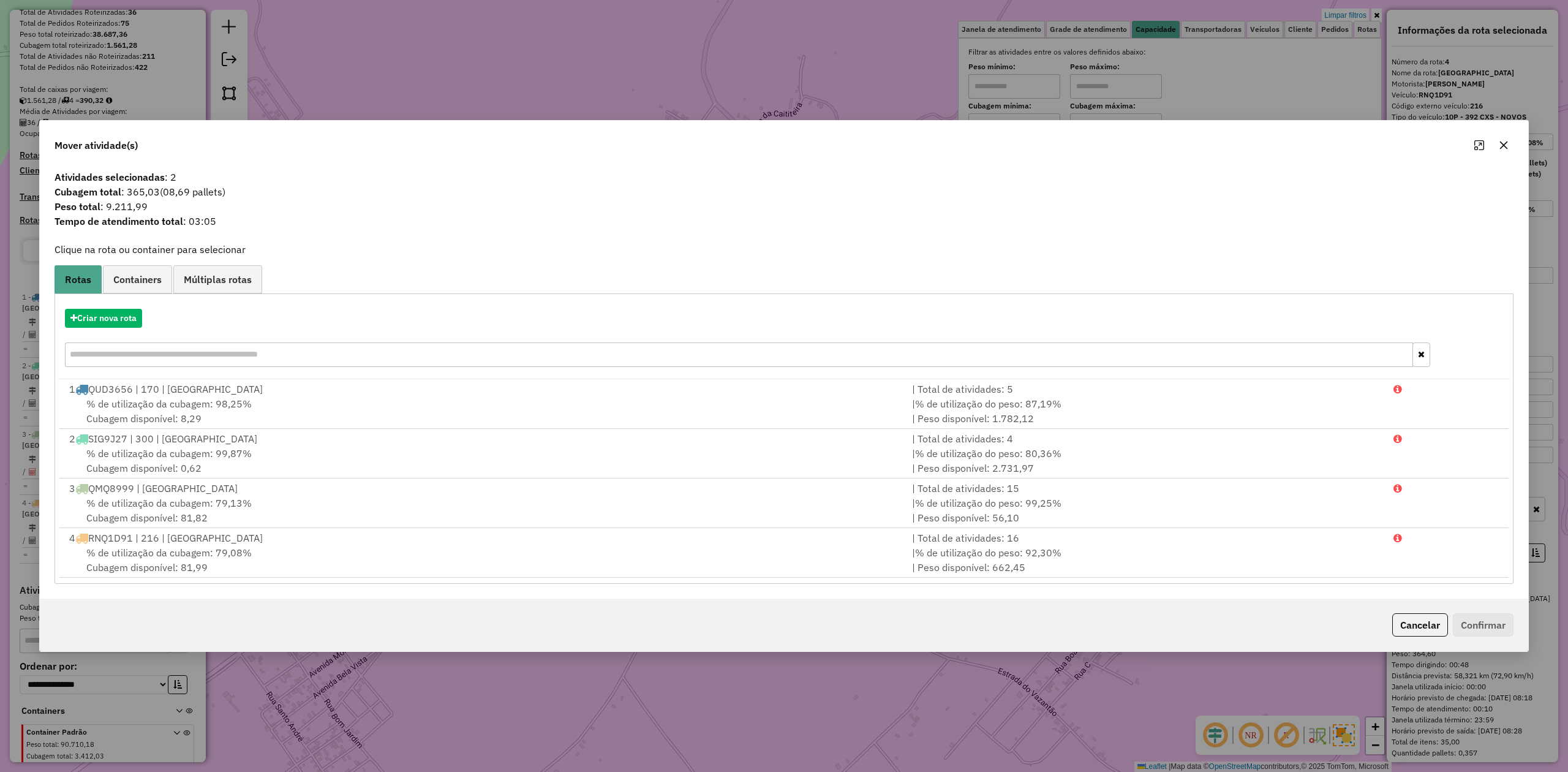
click at [1503, 141] on icon "button" at bounding box center [1504, 145] width 10 height 10
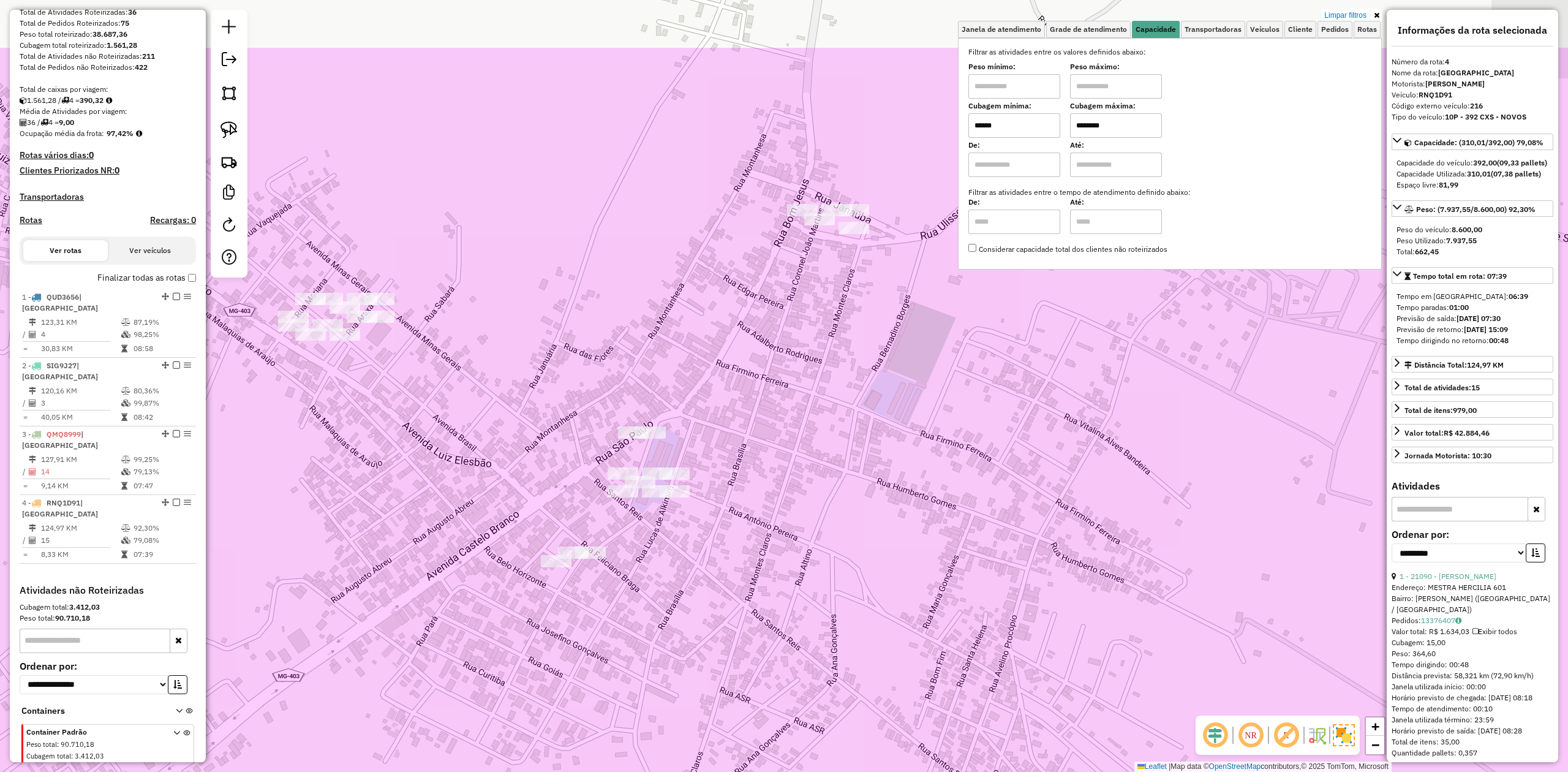
drag, startPoint x: 682, startPoint y: 412, endPoint x: 666, endPoint y: 537, distance: 126.0
click at [666, 537] on div "Limpar filtros Janela de atendimento Grade de atendimento Capacidade Transporta…" at bounding box center [784, 386] width 1568 height 772
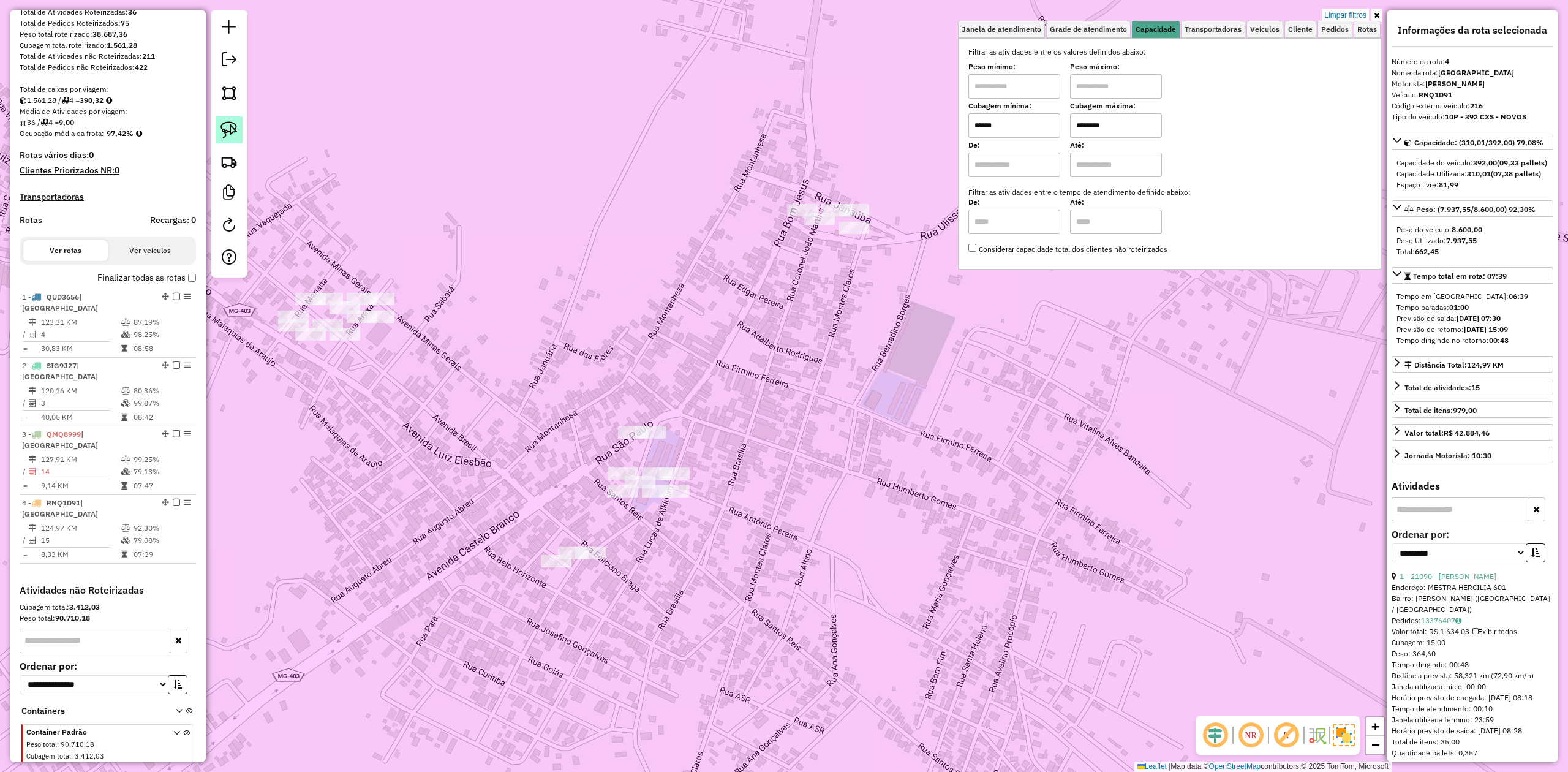
click at [222, 120] on link at bounding box center [229, 130] width 27 height 27
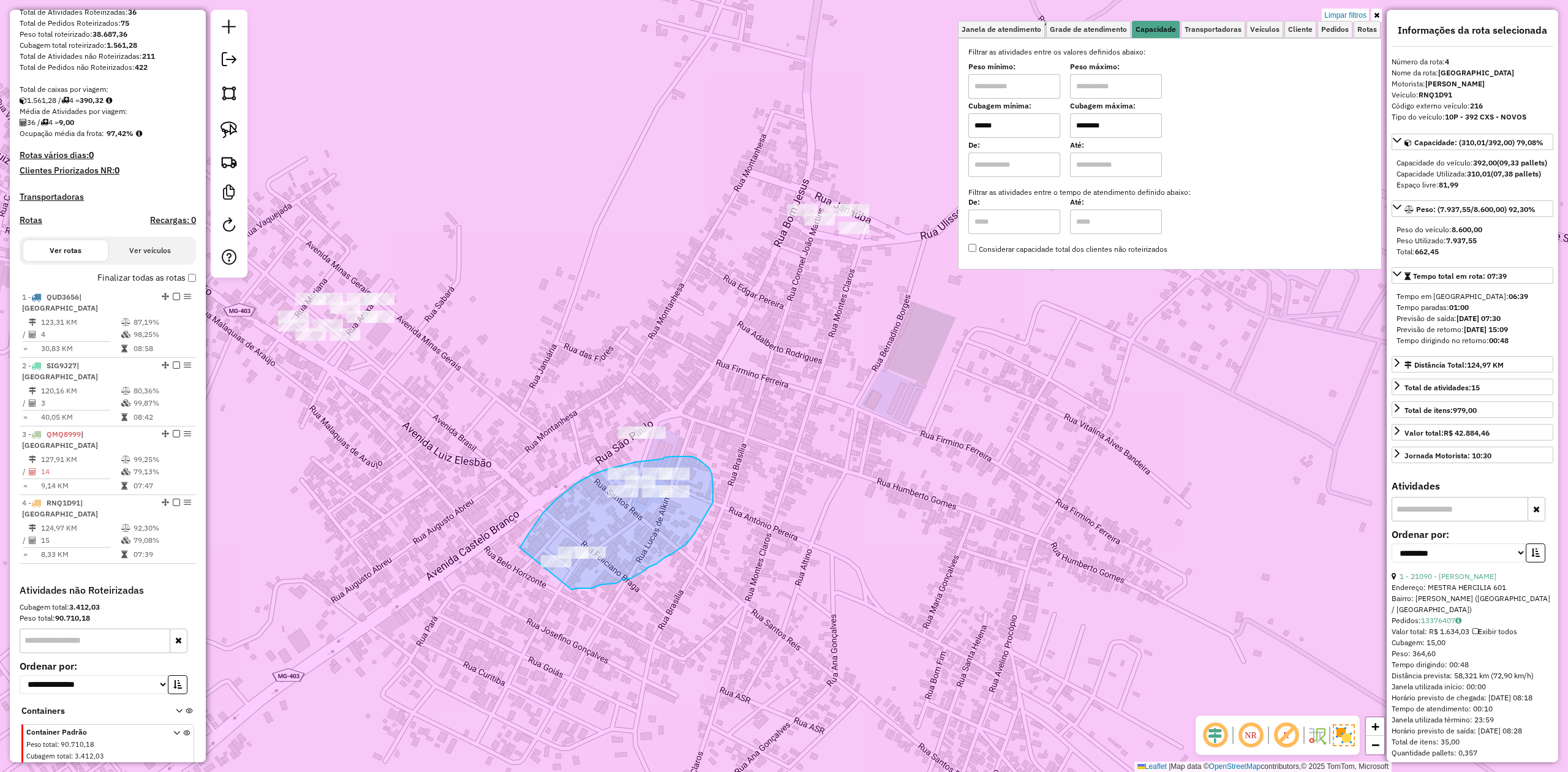
drag, startPoint x: 519, startPoint y: 547, endPoint x: 571, endPoint y: 590, distance: 67.5
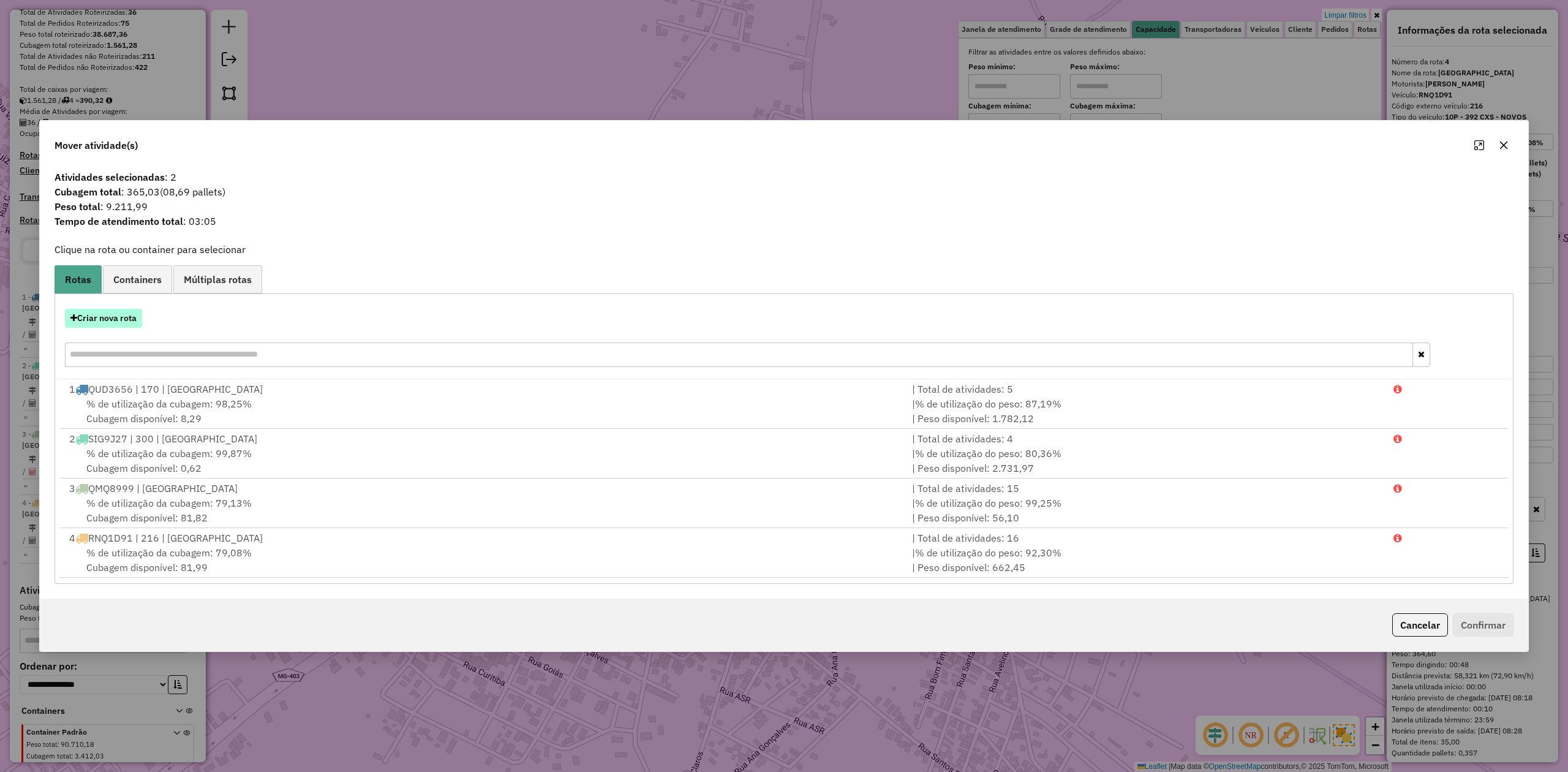
click at [114, 321] on button "Criar nova rota" at bounding box center [103, 318] width 77 height 19
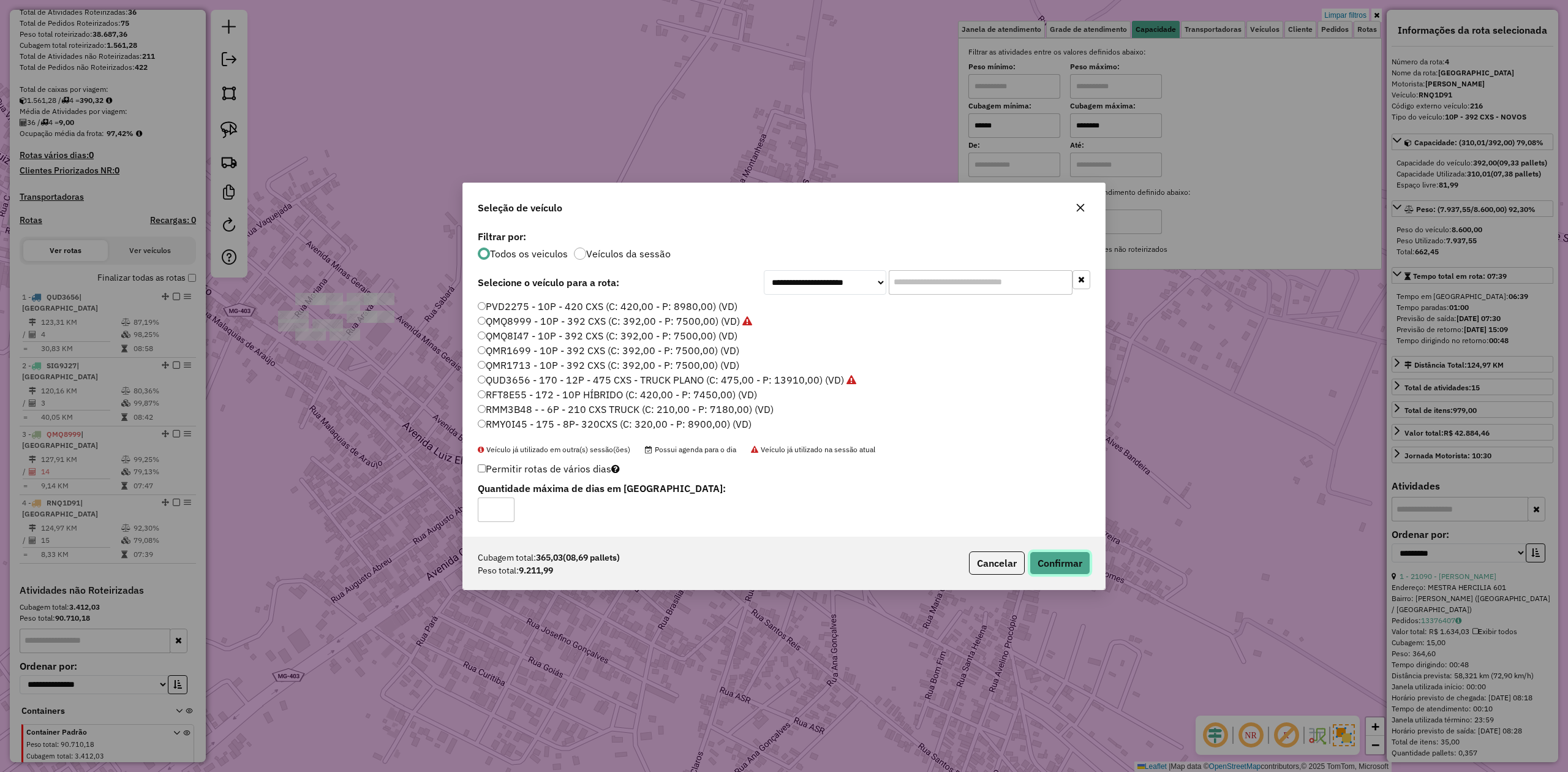
click at [1054, 564] on button "Confirmar" at bounding box center [1060, 563] width 61 height 23
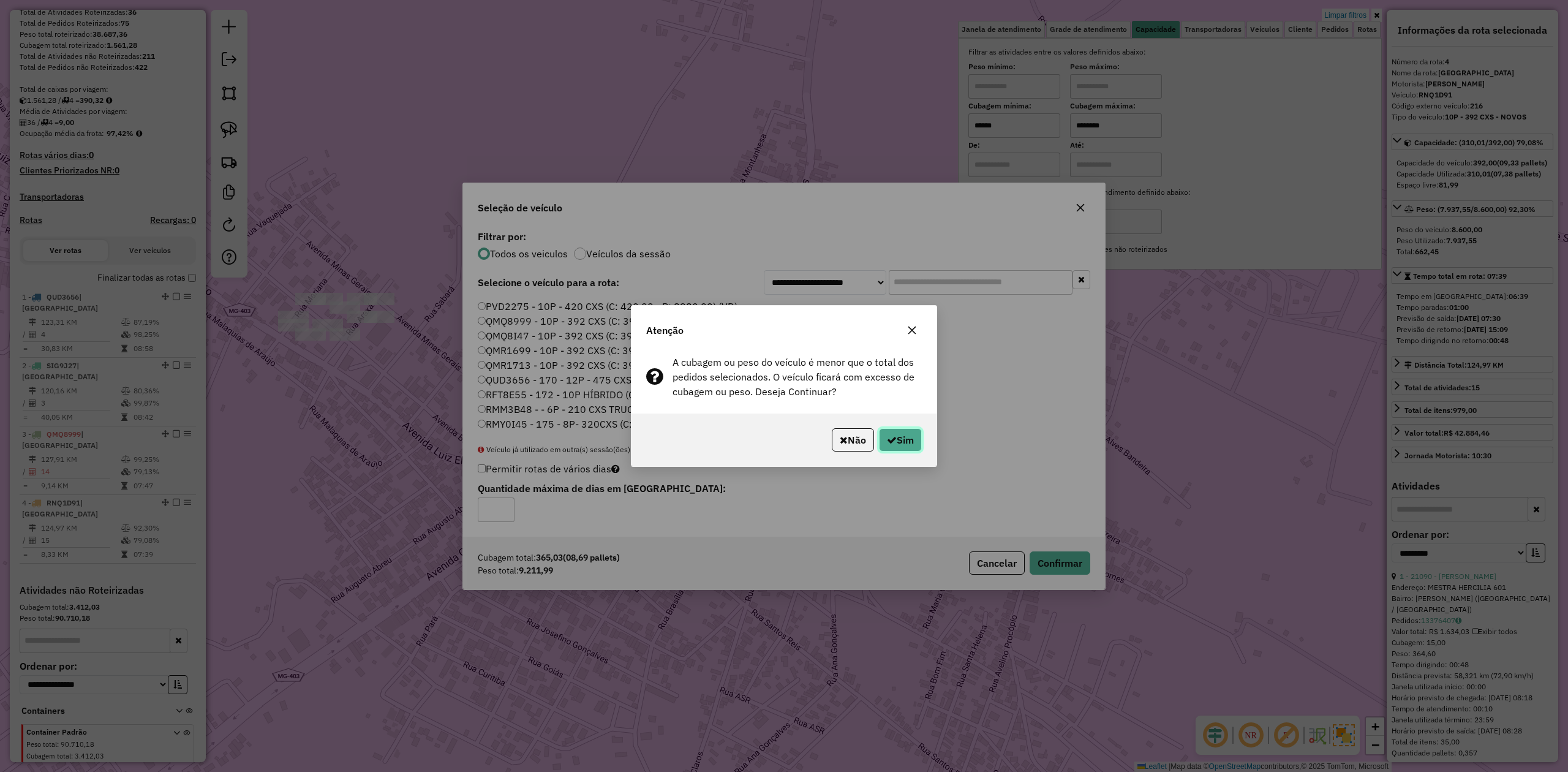
click at [901, 444] on button "Sim" at bounding box center [900, 440] width 43 height 23
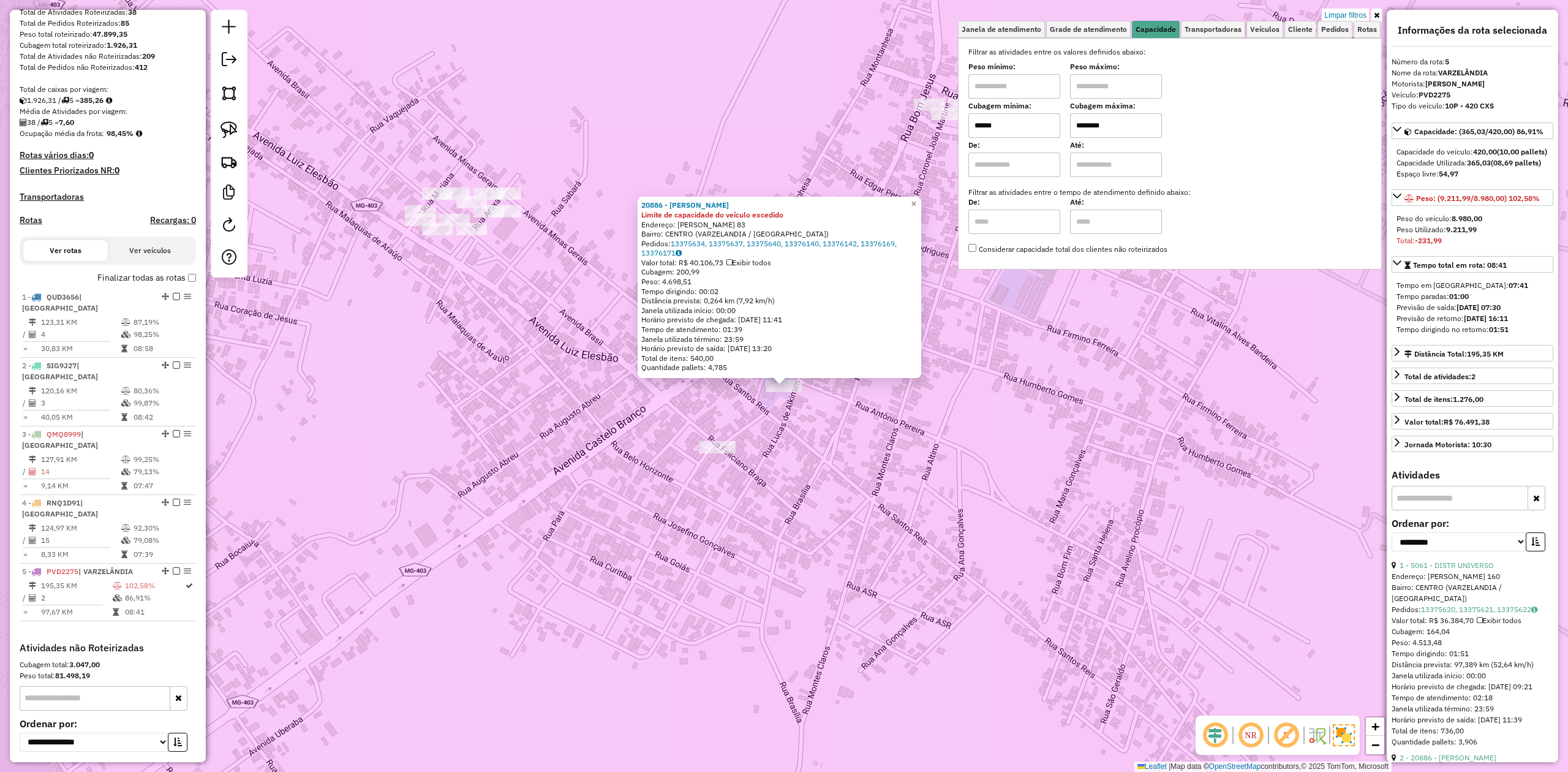
scroll to position [252, 0]
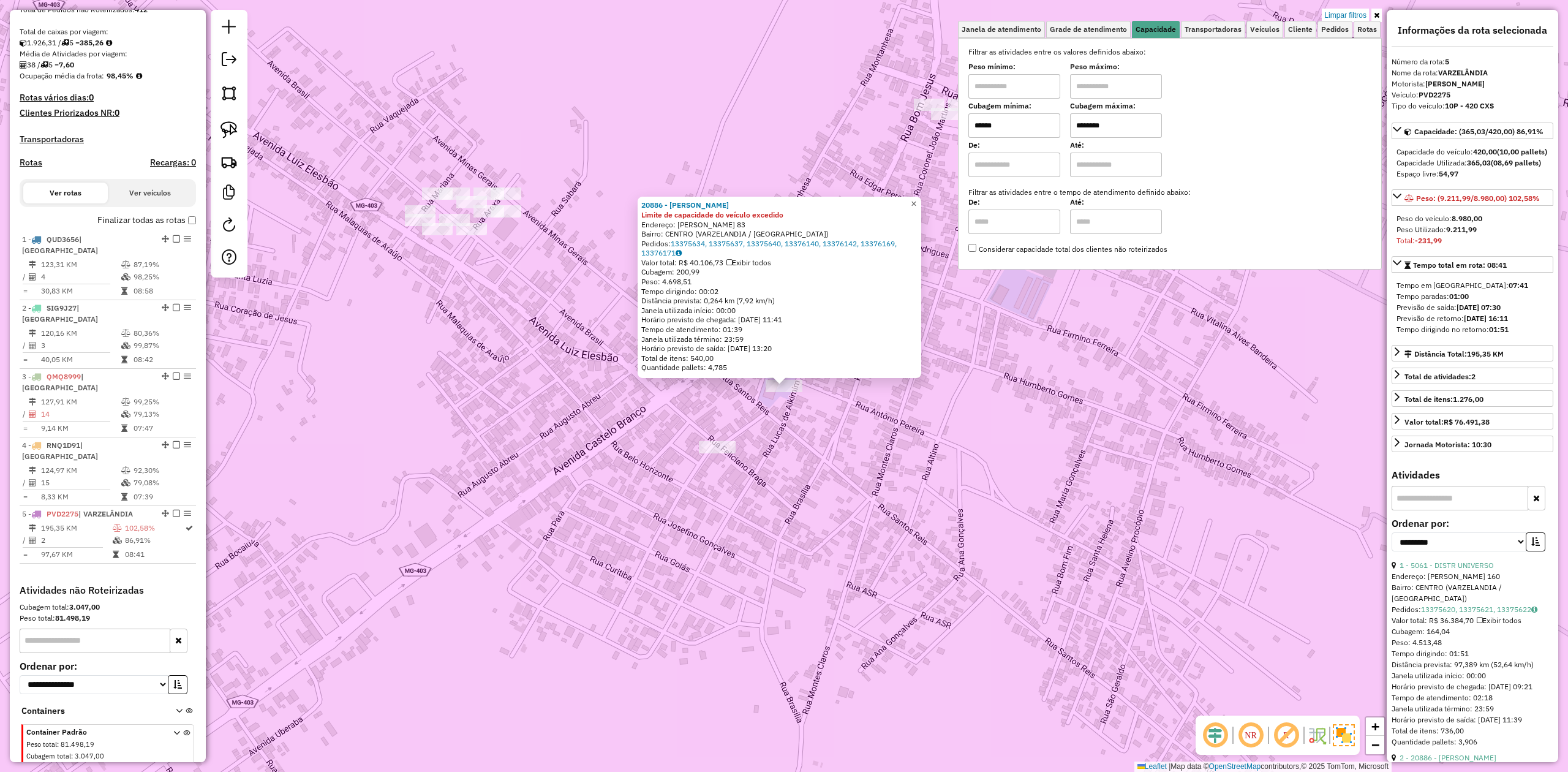
click at [916, 202] on span "×" at bounding box center [913, 203] width 6 height 11
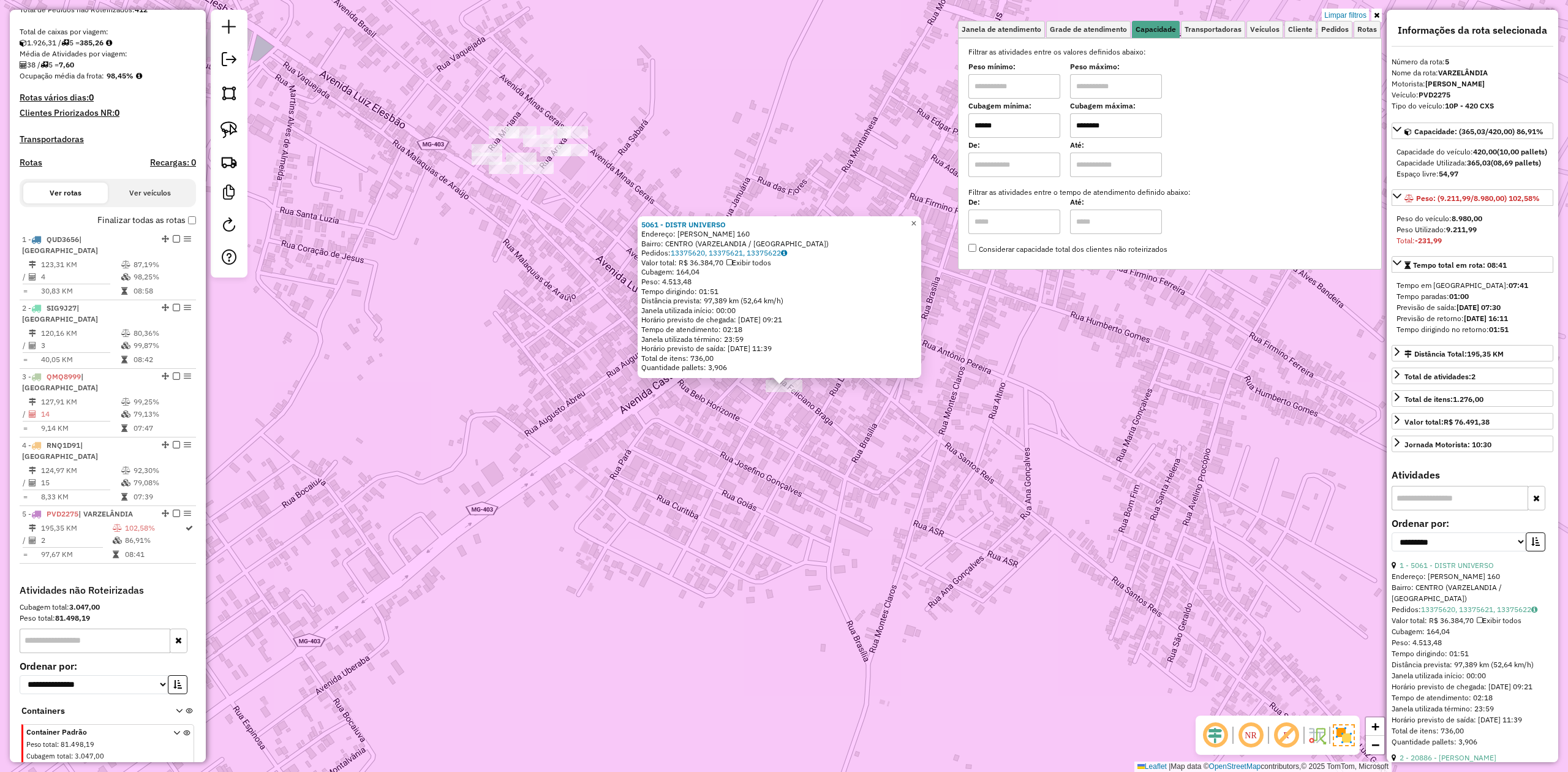
click at [916, 218] on span "×" at bounding box center [913, 223] width 6 height 11
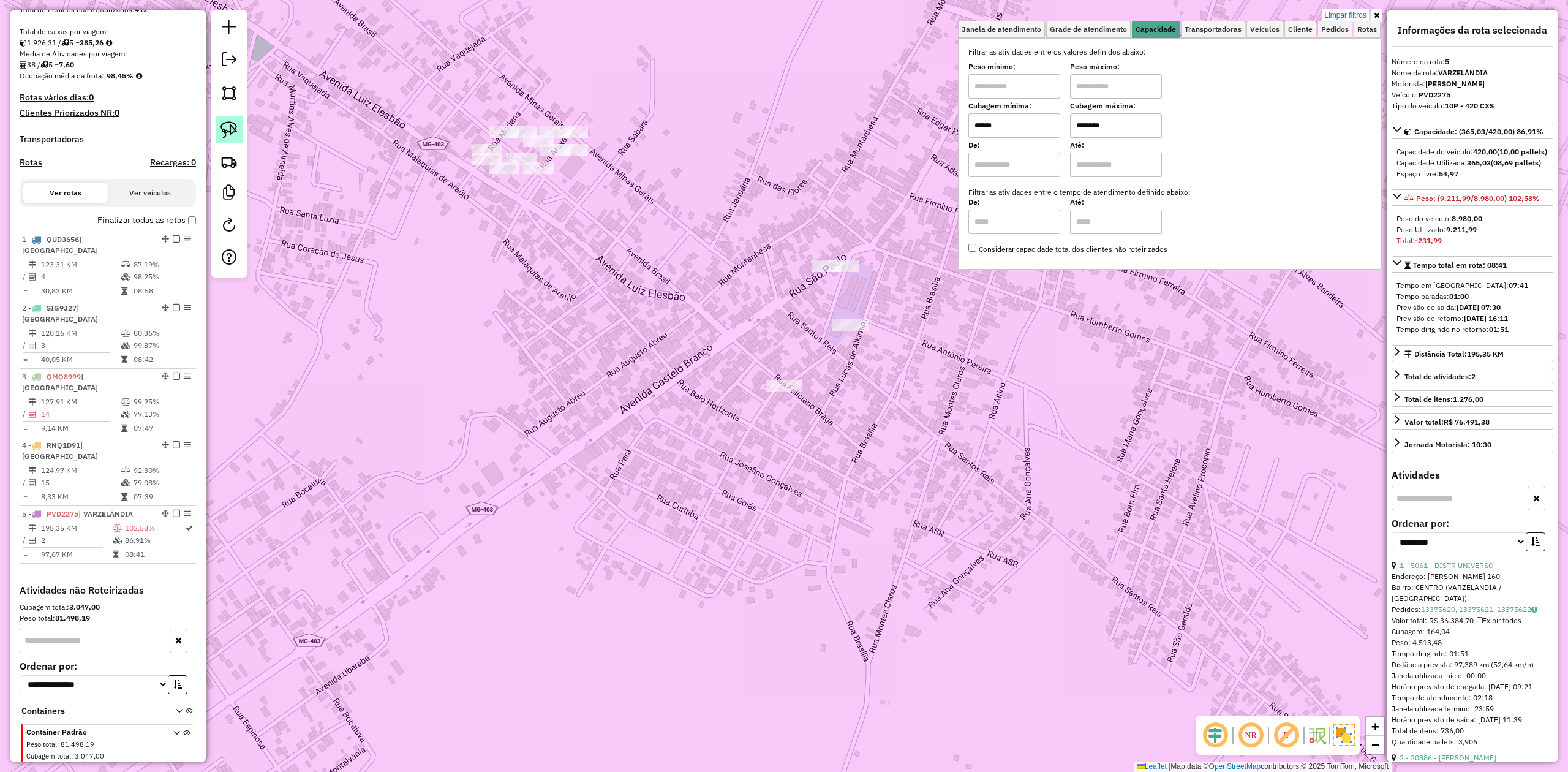
click at [231, 128] on img at bounding box center [229, 130] width 17 height 17
drag, startPoint x: 408, startPoint y: 131, endPoint x: 563, endPoint y: 91, distance: 160.1
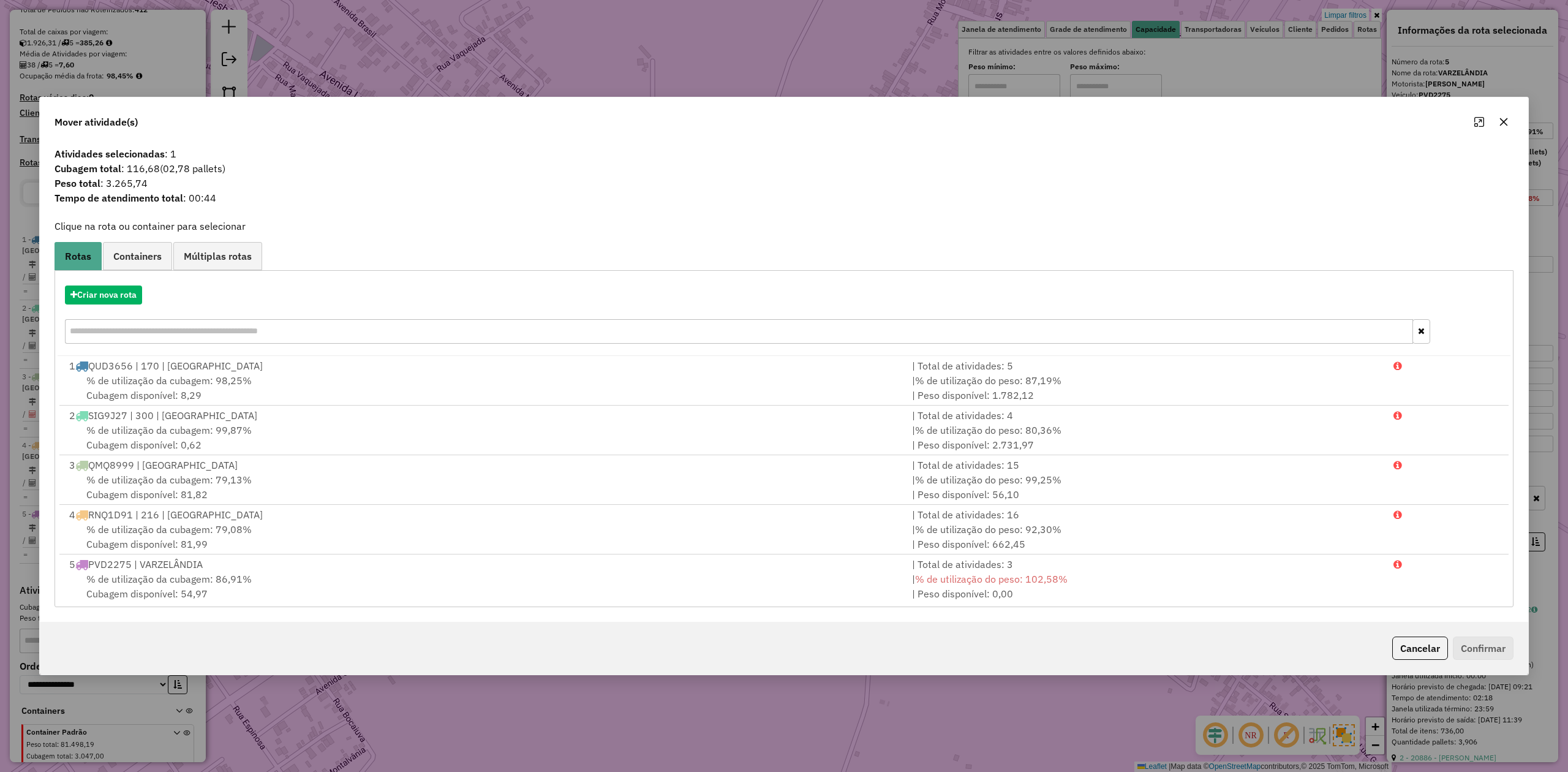
click at [1501, 118] on icon "button" at bounding box center [1504, 122] width 8 height 8
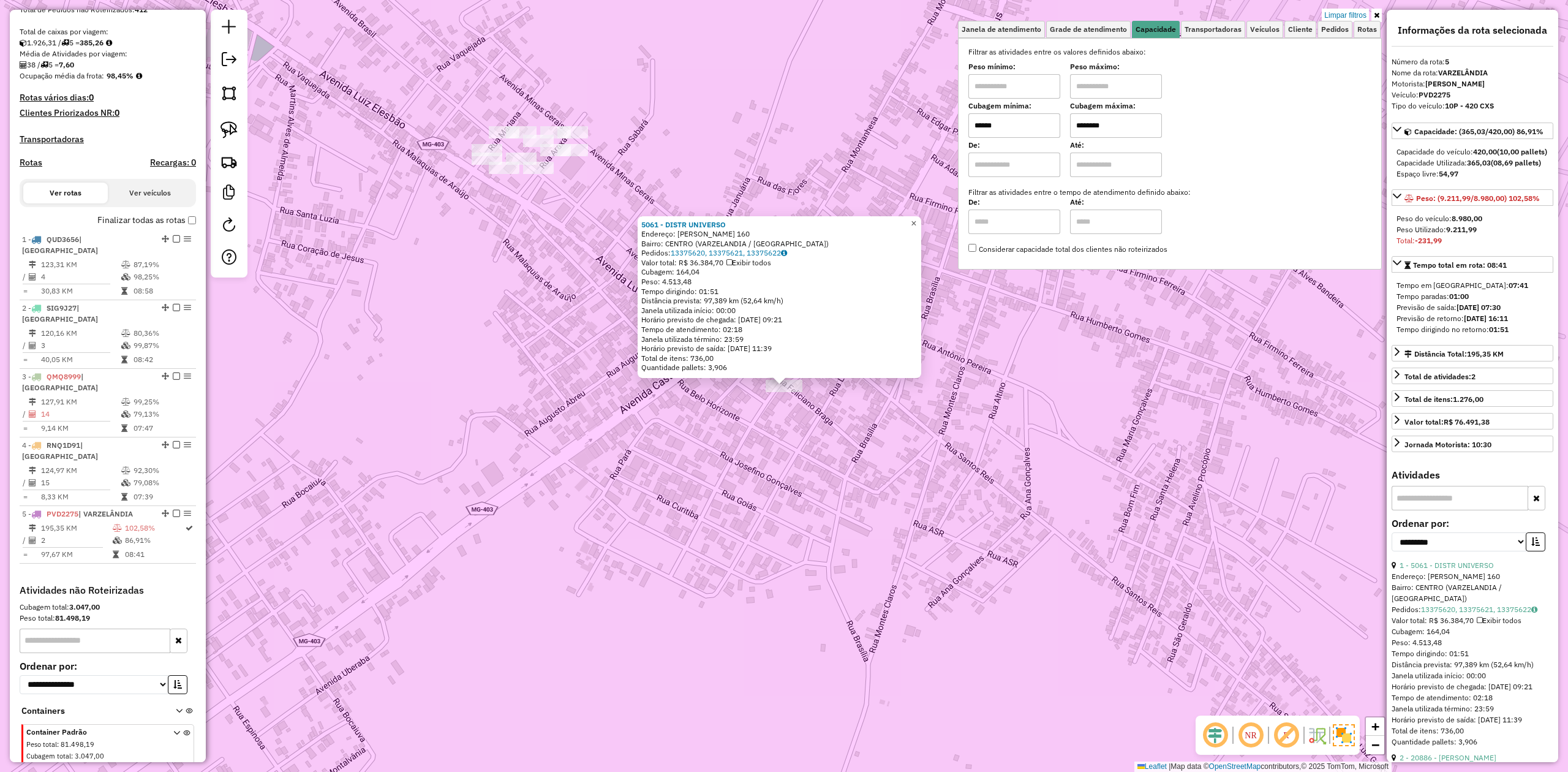
click at [916, 222] on span "×" at bounding box center [913, 223] width 6 height 11
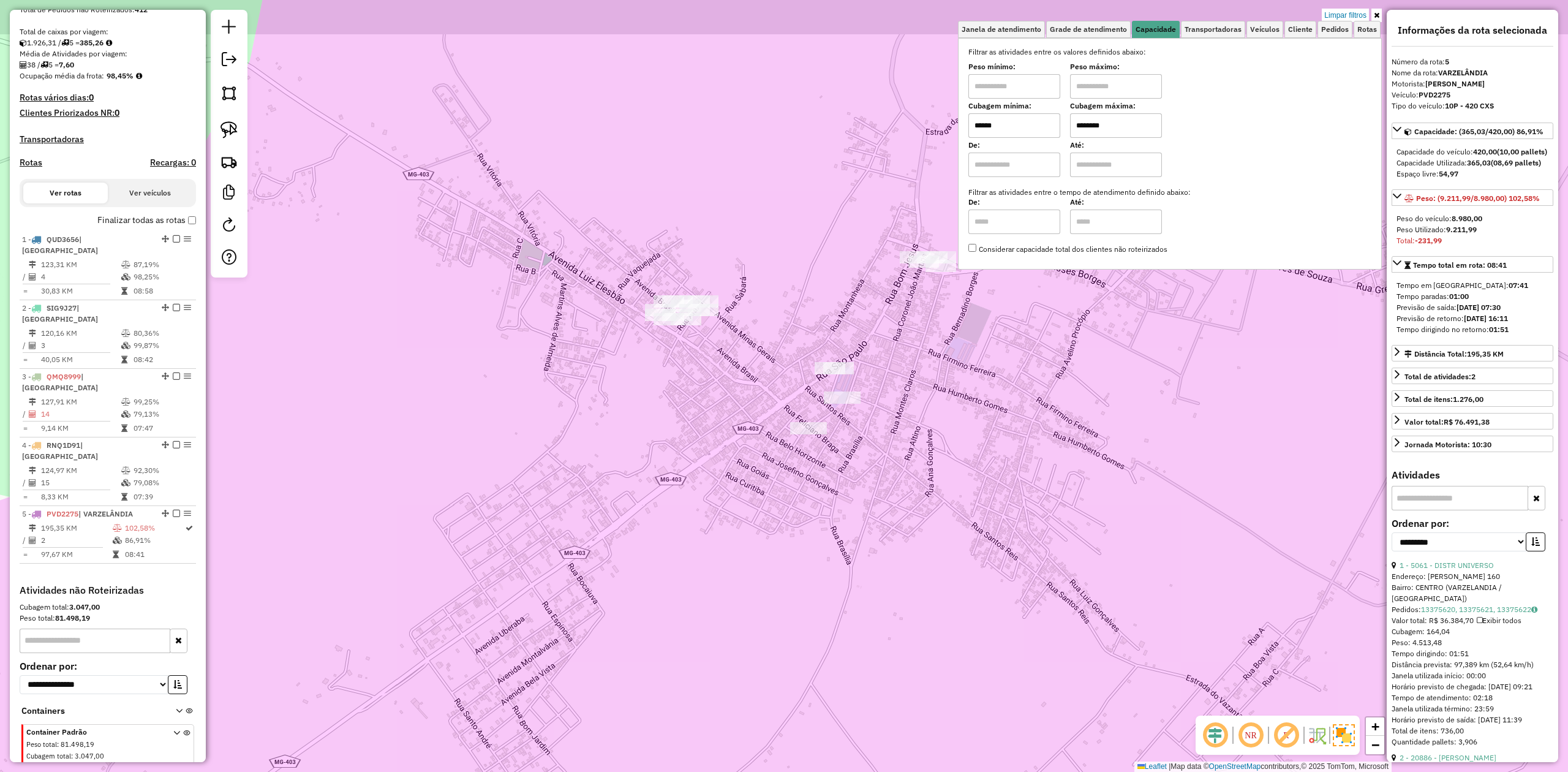
drag, startPoint x: 937, startPoint y: 444, endPoint x: 743, endPoint y: 520, distance: 208.4
click at [792, 518] on div "Limpar filtros Janela de atendimento Grade de atendimento Capacidade Transporta…" at bounding box center [784, 386] width 1568 height 772
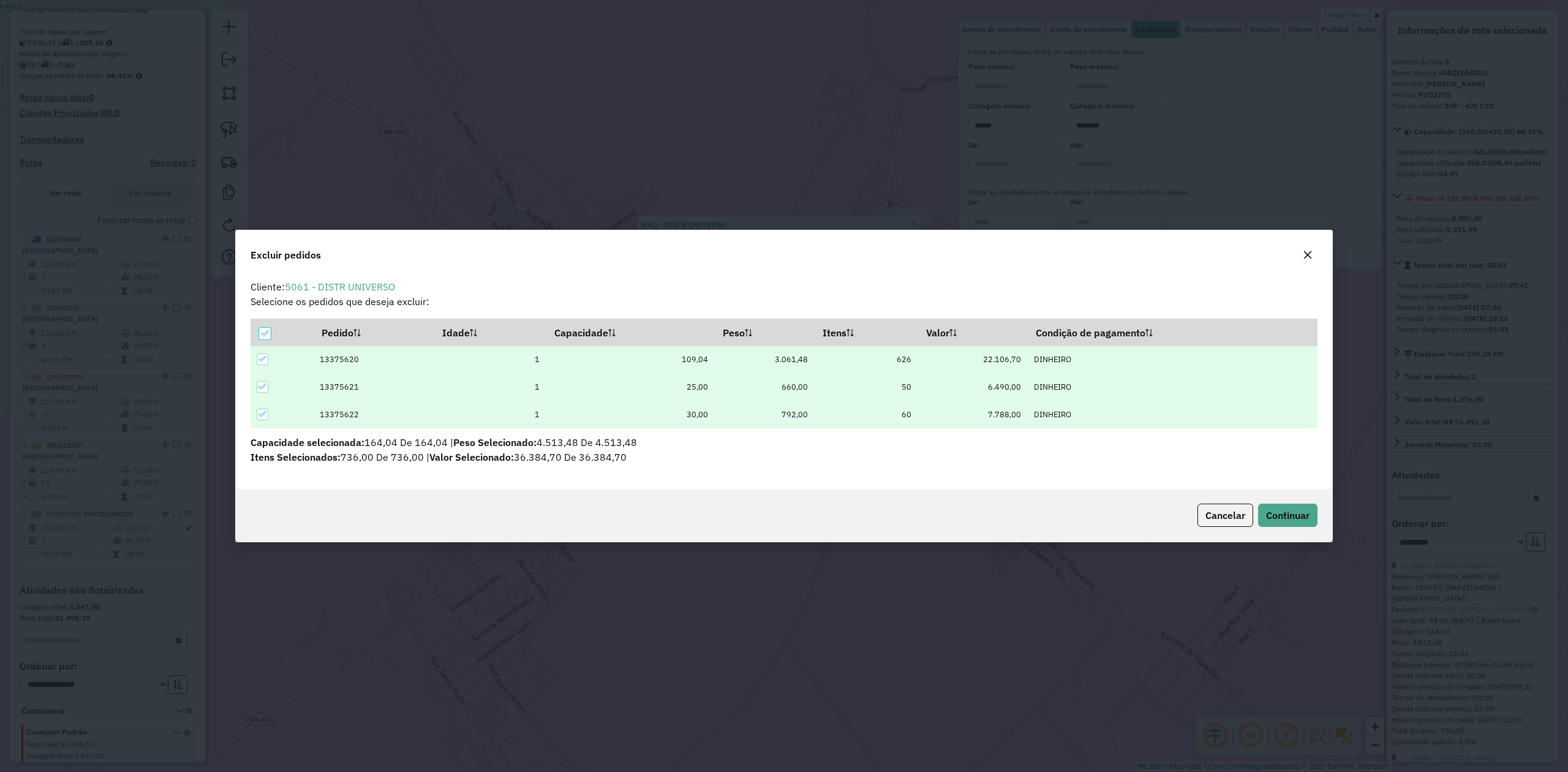
scroll to position [0, 0]
click at [1294, 513] on span "Continuar" at bounding box center [1287, 515] width 43 height 12
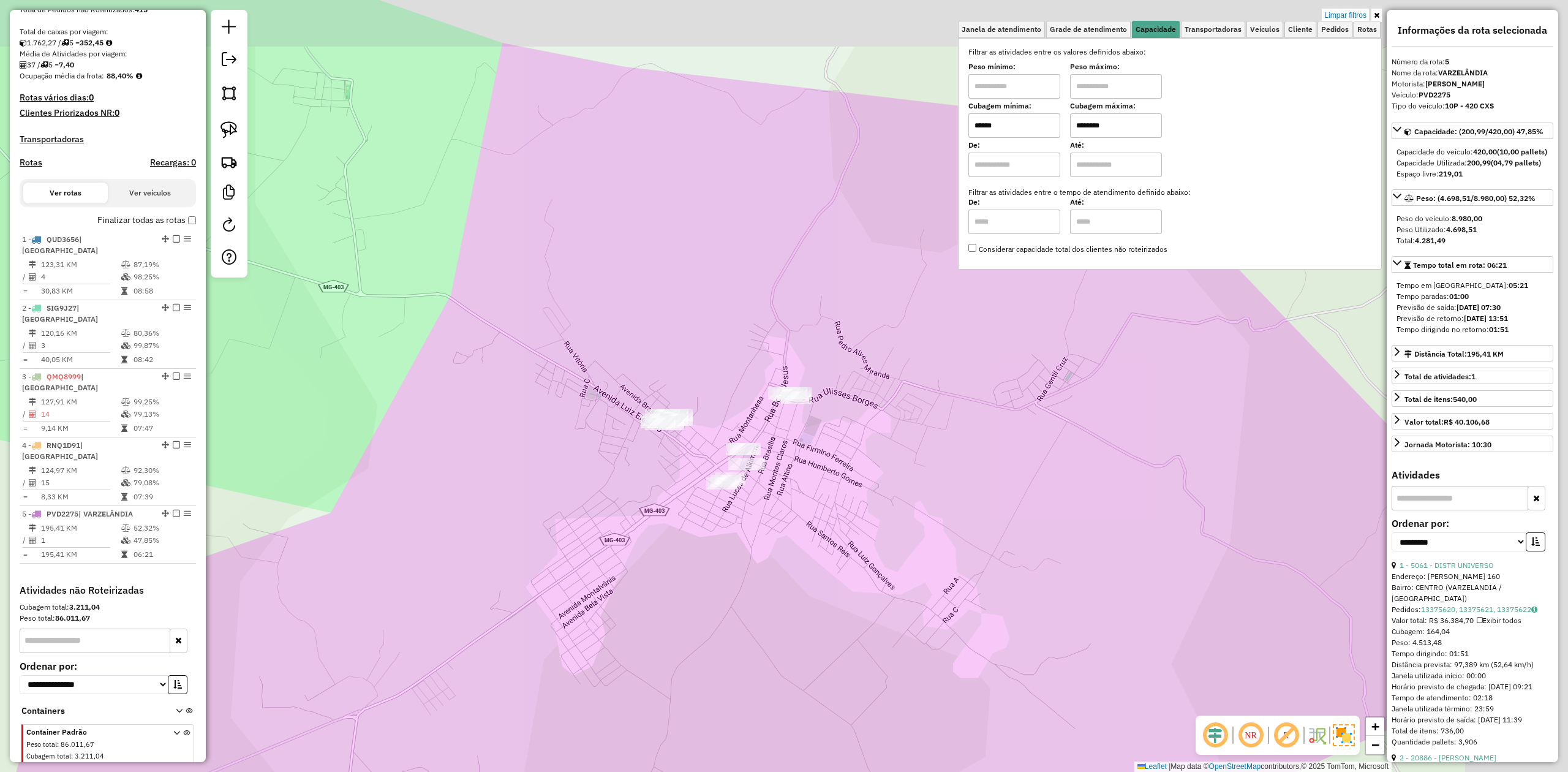
drag, startPoint x: 889, startPoint y: 496, endPoint x: 684, endPoint y: 503, distance: 205.1
click at [740, 526] on div "Limpar filtros Janela de atendimento Grade de atendimento Capacidade Transporta…" at bounding box center [784, 386] width 1568 height 772
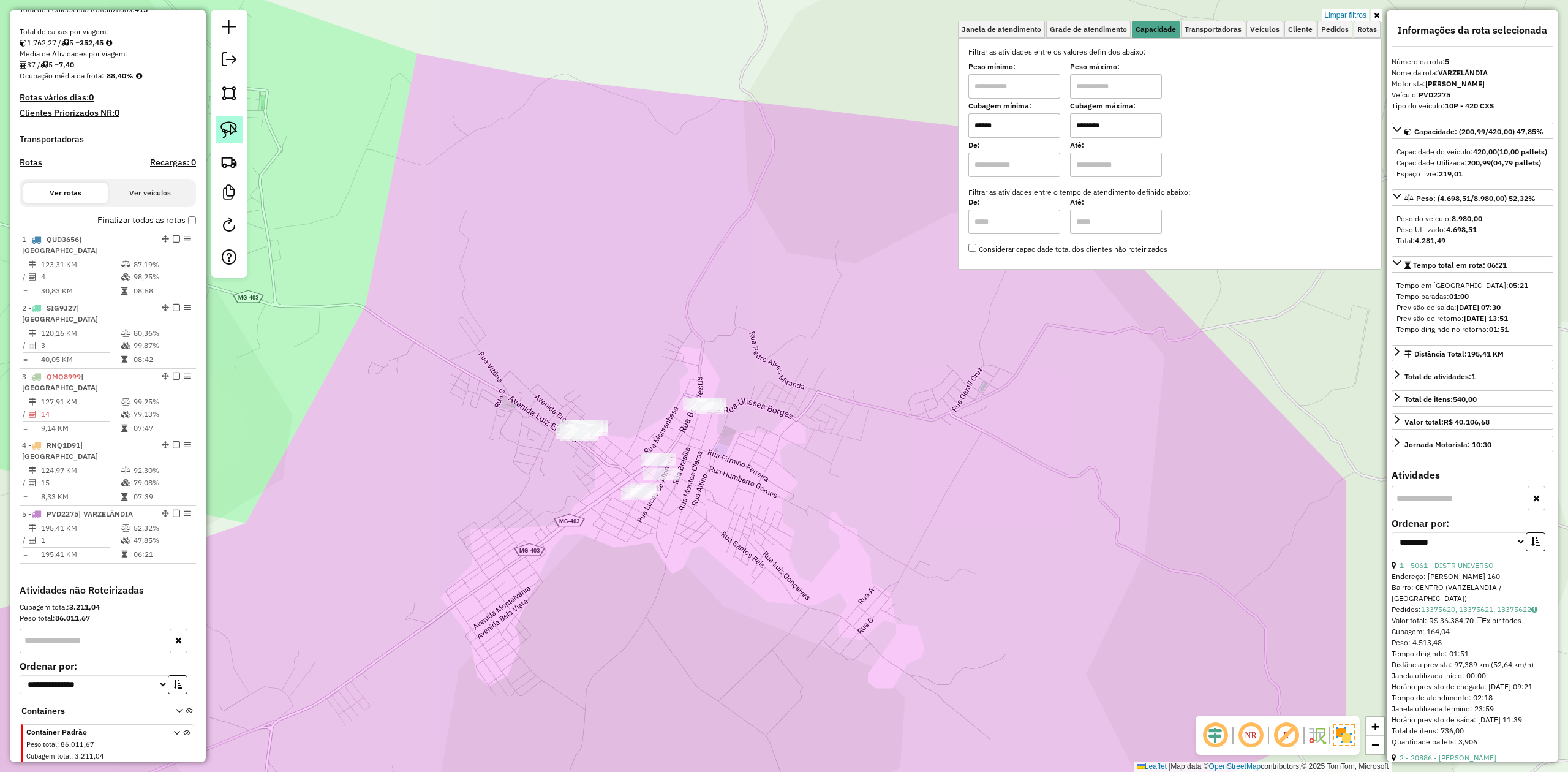
click at [232, 128] on img at bounding box center [229, 130] width 17 height 17
drag, startPoint x: 679, startPoint y: 378, endPoint x: 733, endPoint y: 388, distance: 54.9
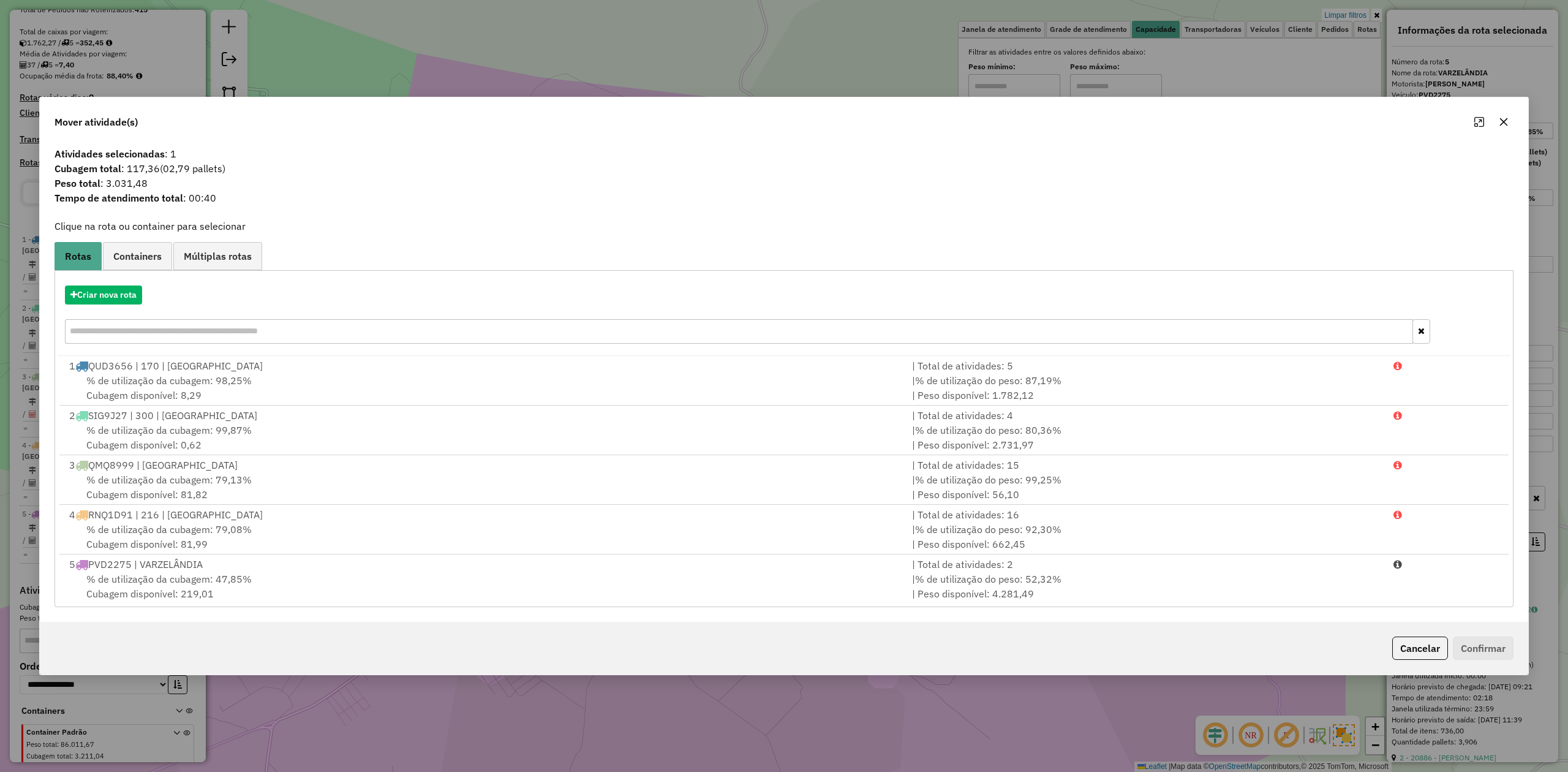
click at [1511, 118] on button "button" at bounding box center [1504, 122] width 20 height 20
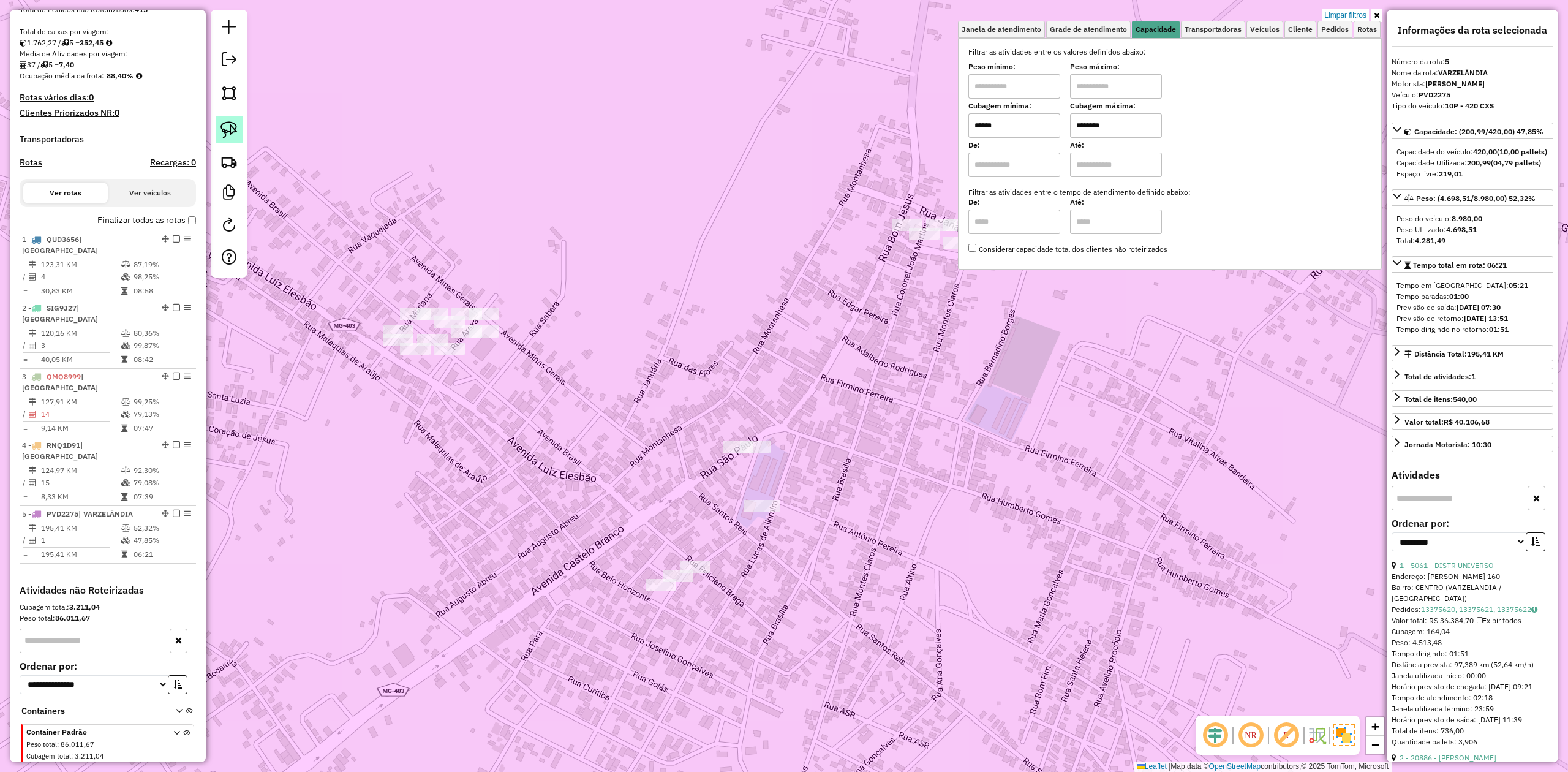
click at [231, 128] on img at bounding box center [229, 130] width 17 height 17
drag, startPoint x: 703, startPoint y: 429, endPoint x: 804, endPoint y: 418, distance: 101.6
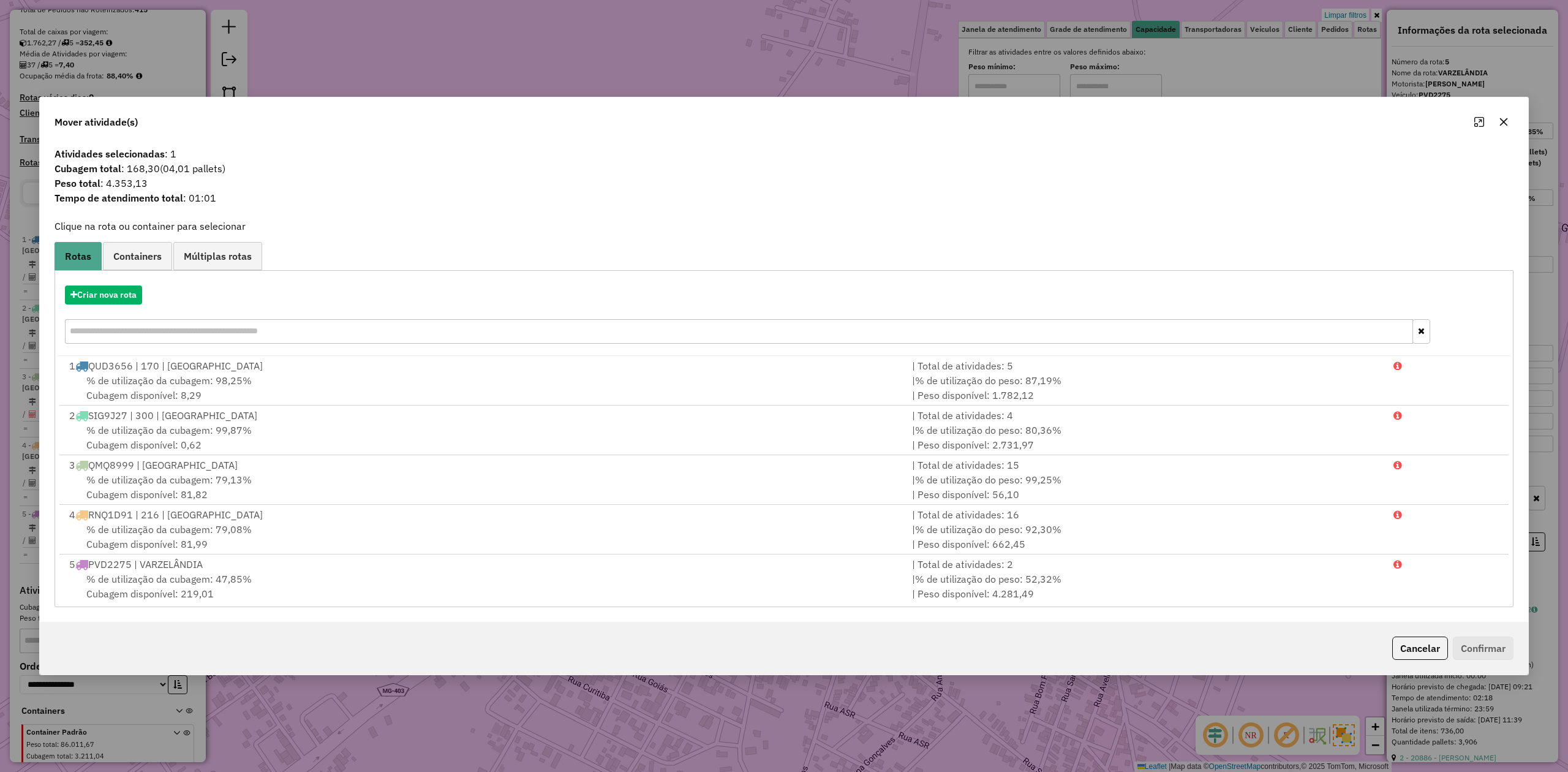
click at [1499, 118] on icon "button" at bounding box center [1504, 122] width 10 height 10
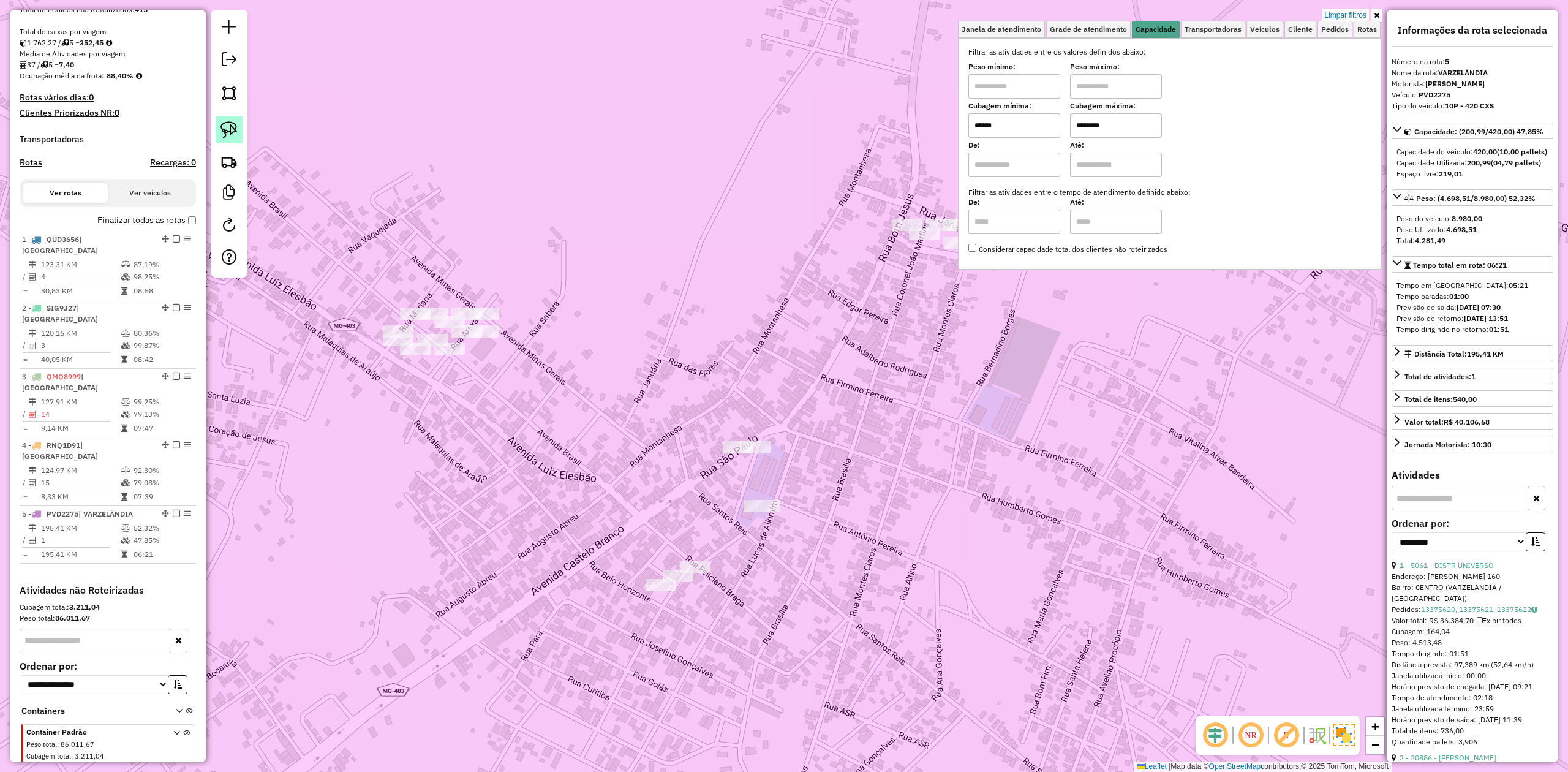
click at [228, 128] on img at bounding box center [229, 130] width 17 height 17
drag, startPoint x: 616, startPoint y: 554, endPoint x: 713, endPoint y: 542, distance: 97.7
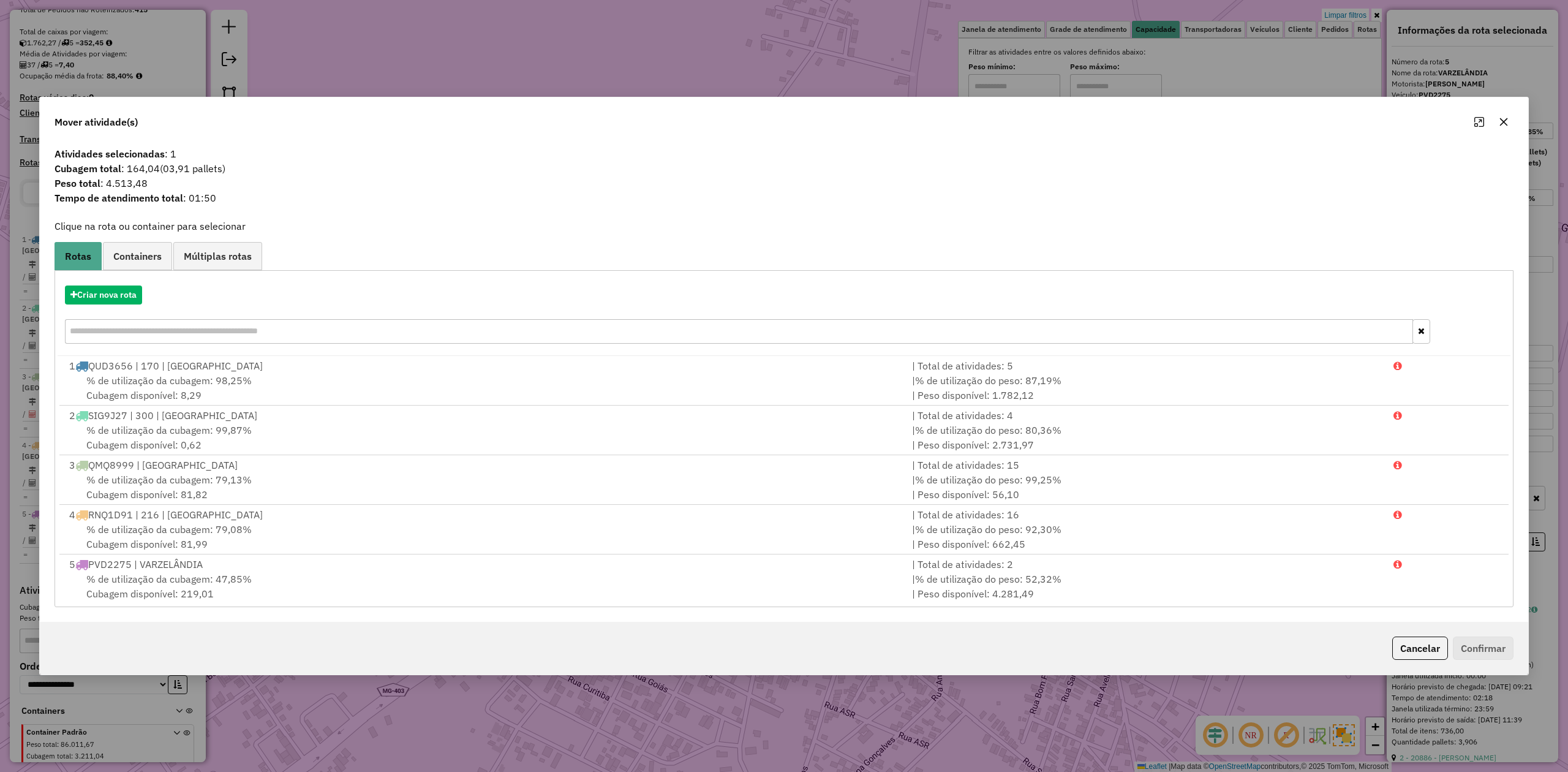
click at [1500, 121] on icon "button" at bounding box center [1504, 122] width 10 height 10
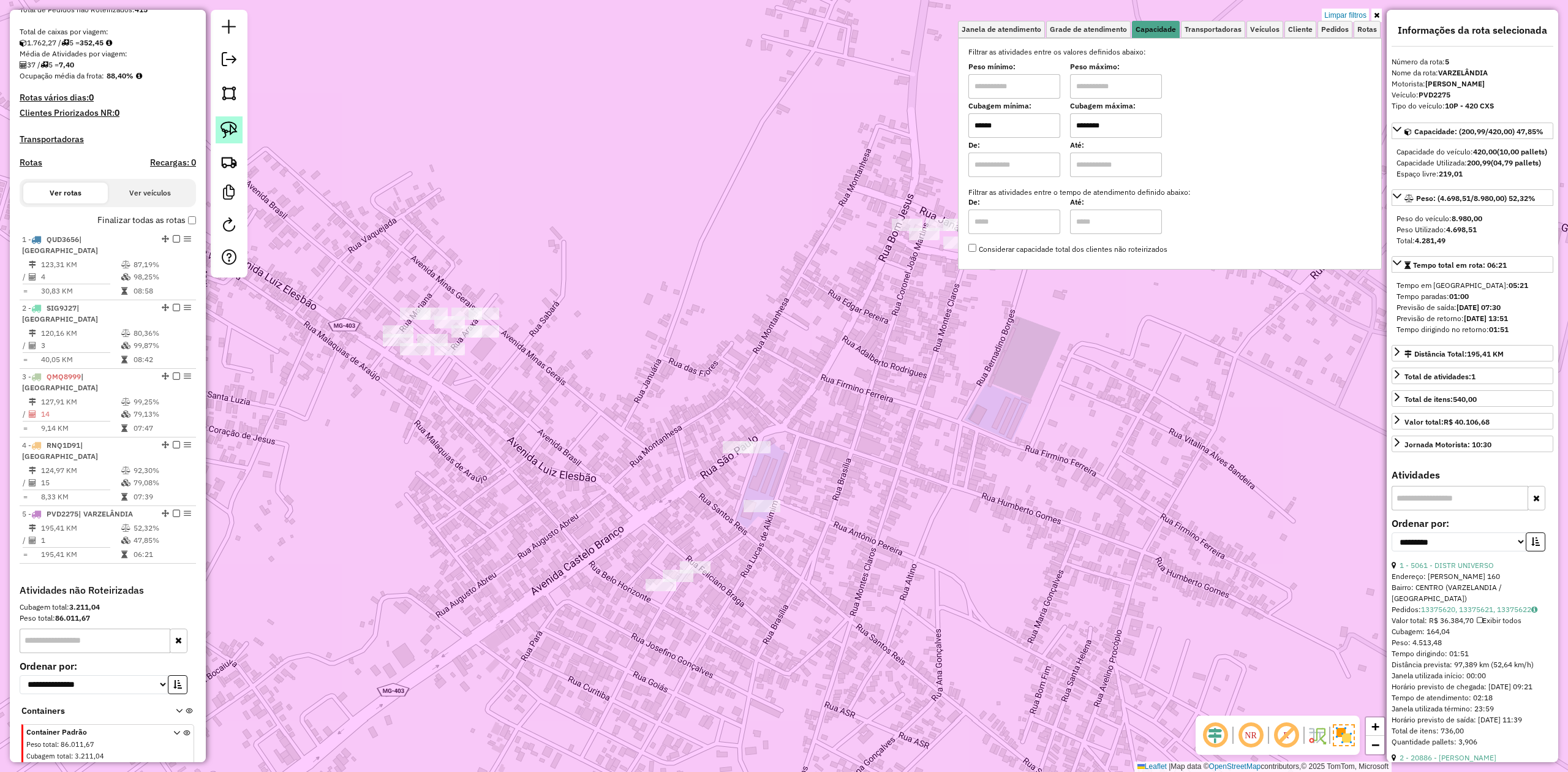
click at [232, 138] on img at bounding box center [229, 130] width 17 height 17
drag, startPoint x: 728, startPoint y: 409, endPoint x: 790, endPoint y: 420, distance: 63.0
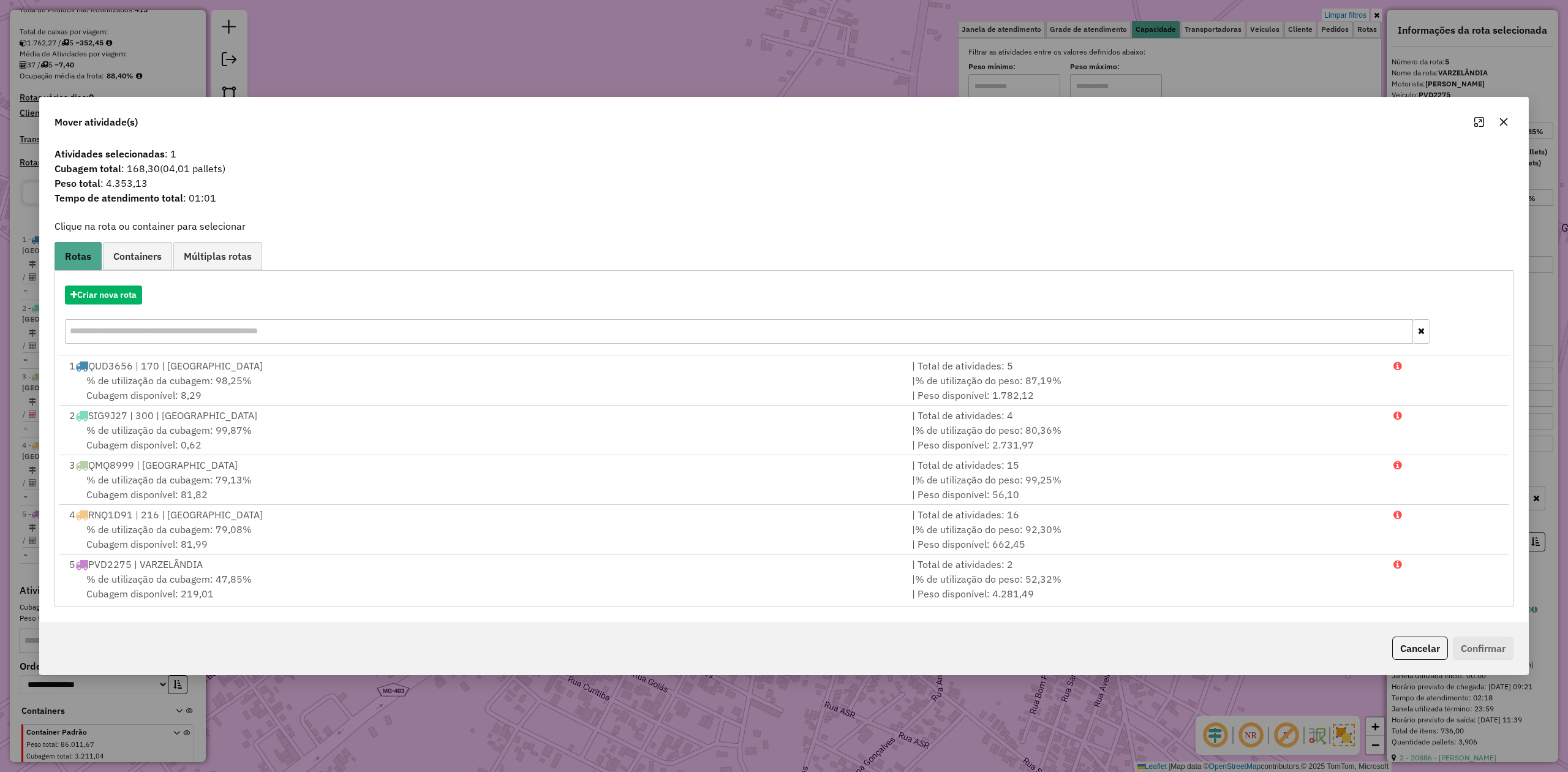
click at [1500, 117] on icon "button" at bounding box center [1504, 122] width 10 height 10
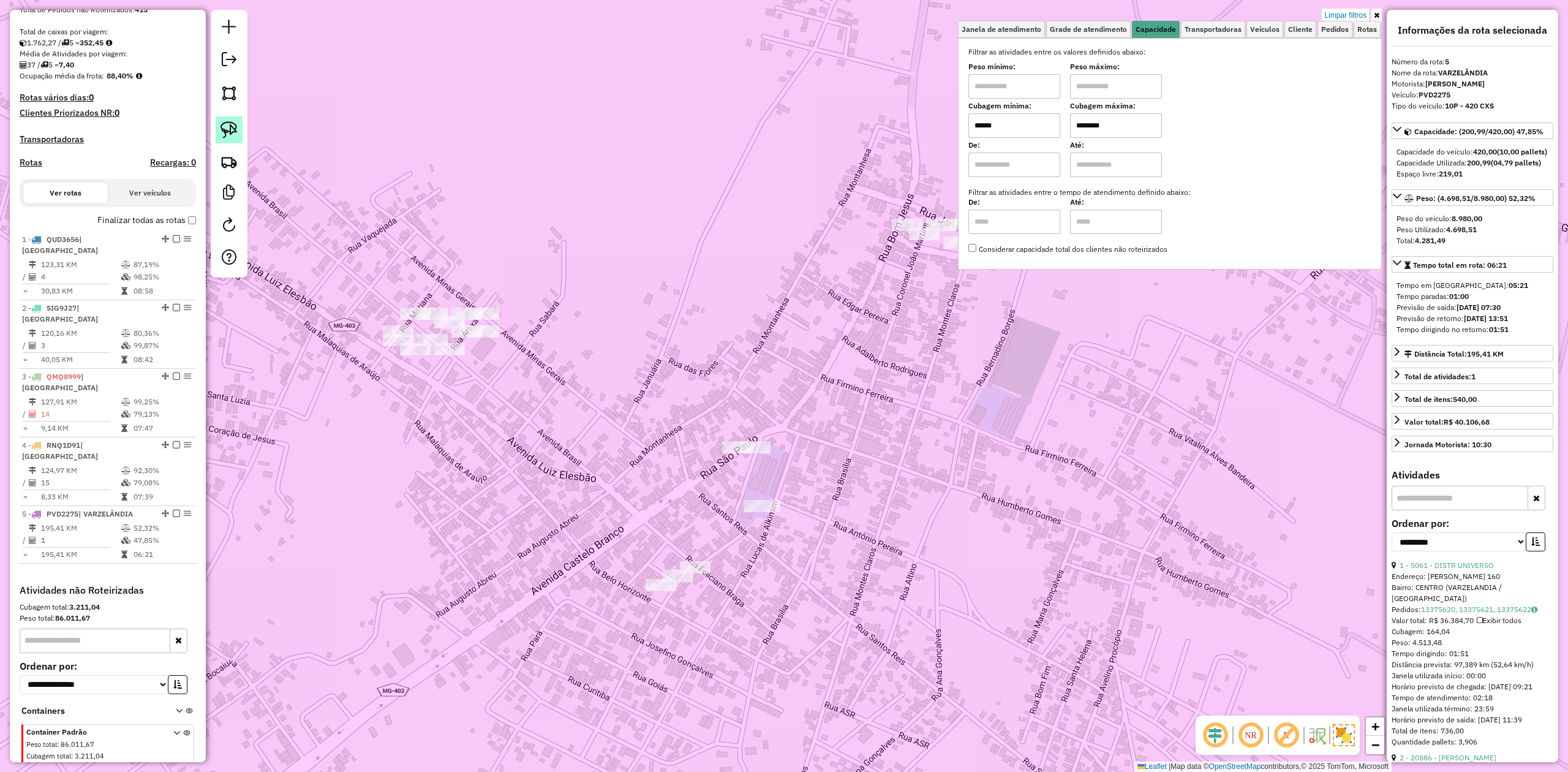
click at [230, 136] on img at bounding box center [229, 130] width 17 height 17
drag, startPoint x: 373, startPoint y: 299, endPoint x: 486, endPoint y: 258, distance: 120.2
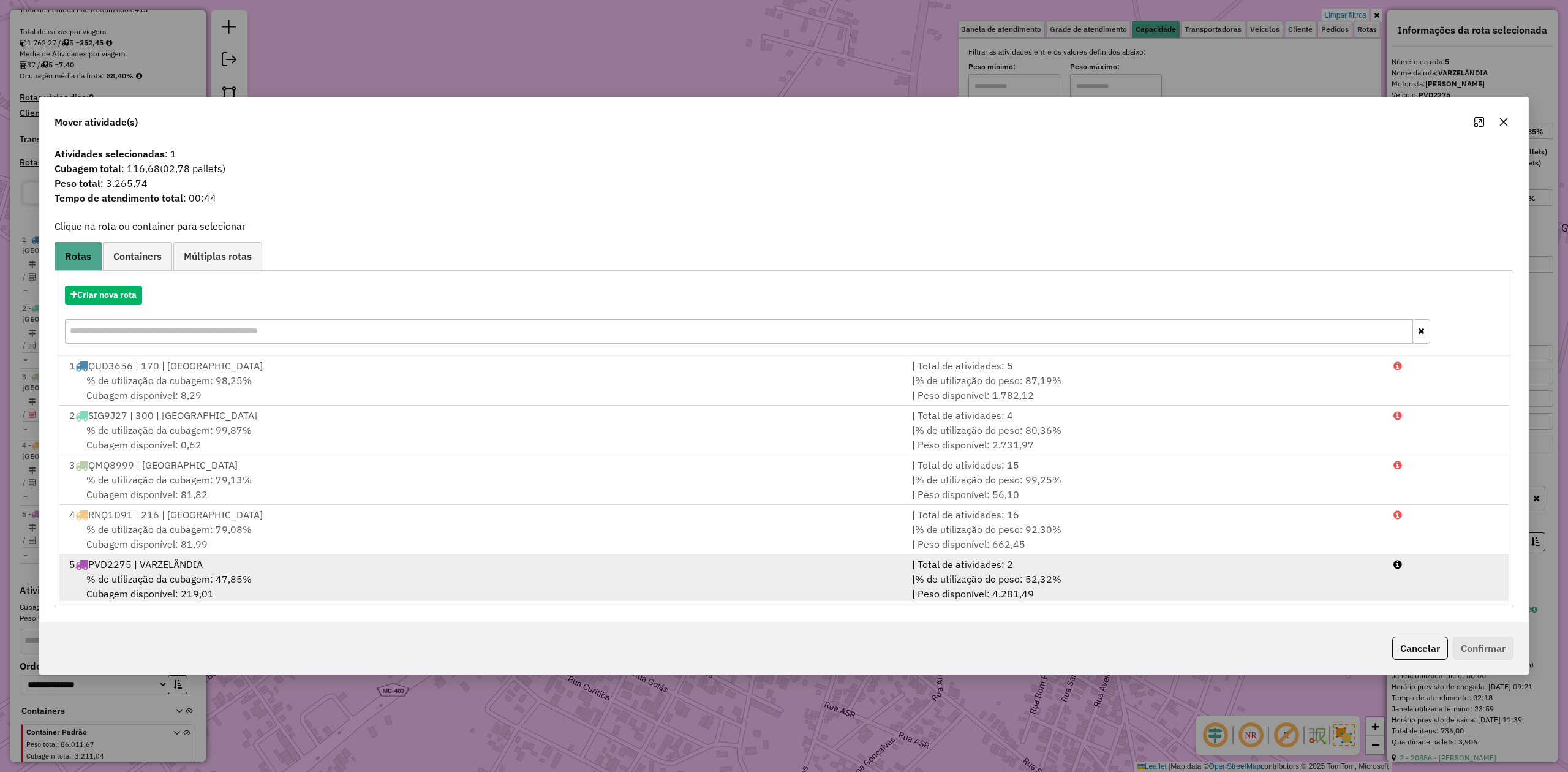
scroll to position [4, 0]
click at [187, 570] on span "% de utilização da cubagem: 47,85%" at bounding box center [169, 576] width 165 height 12
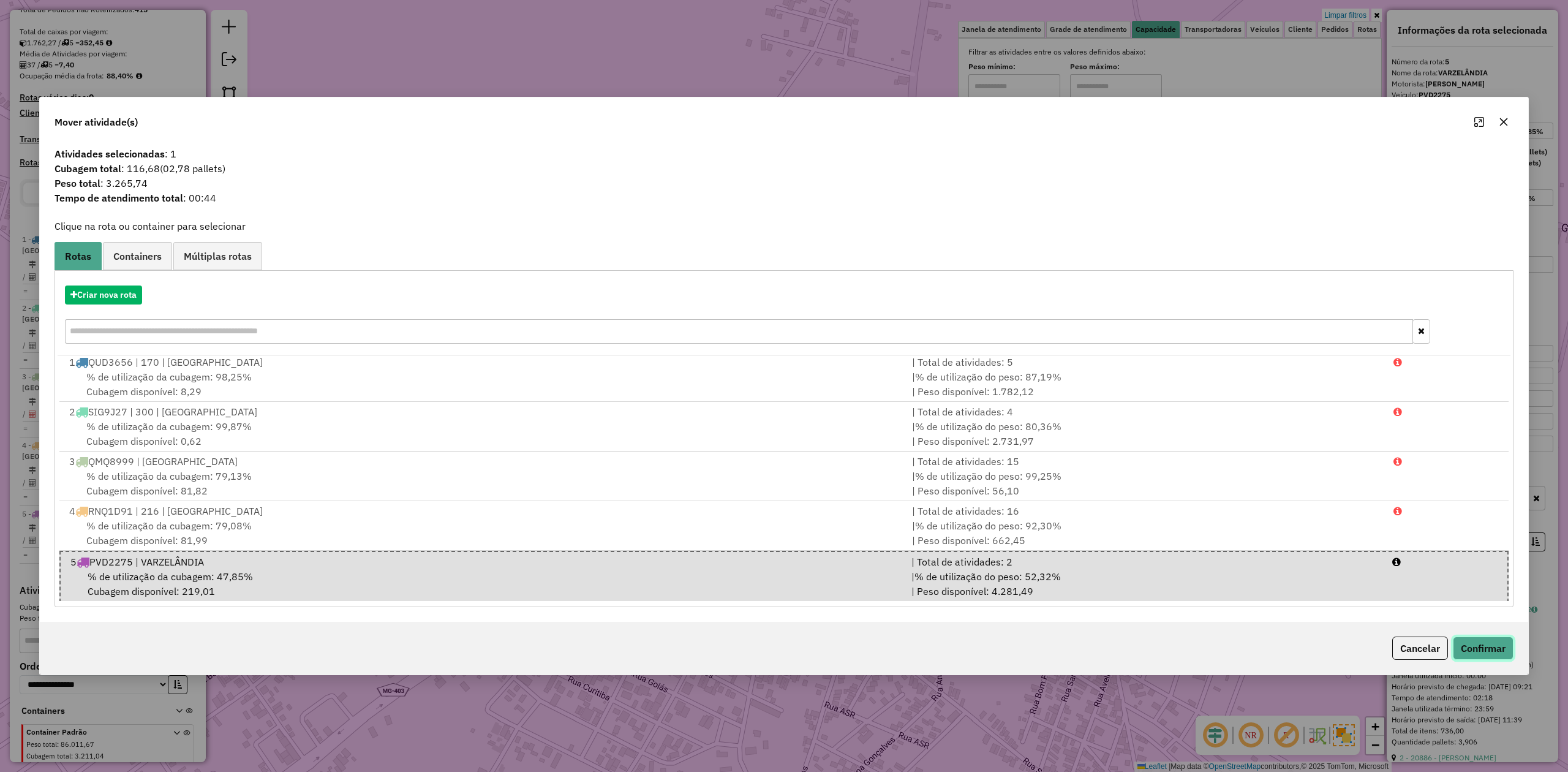
click at [1479, 648] on button "Confirmar" at bounding box center [1483, 648] width 61 height 23
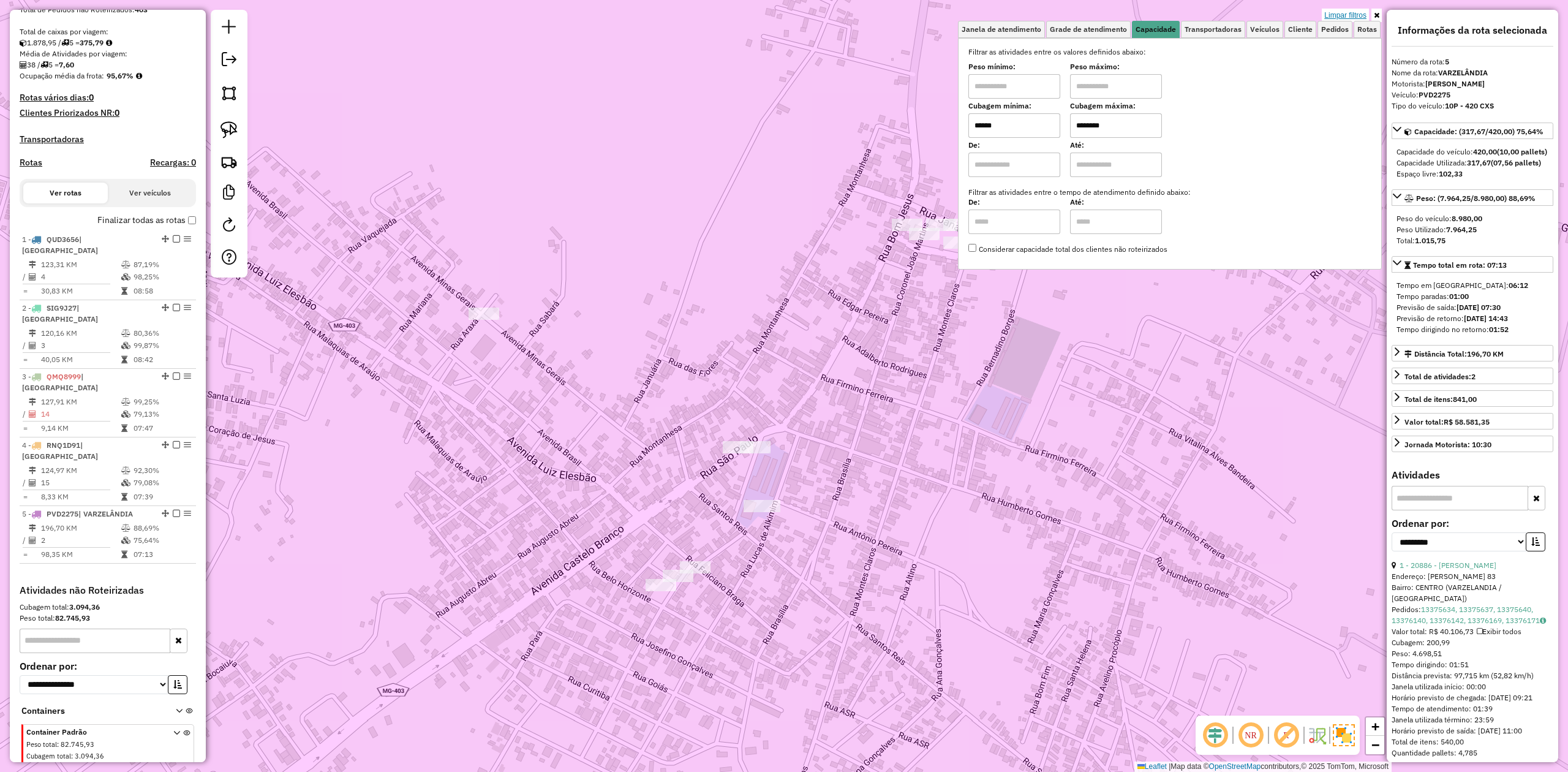
click at [1346, 15] on link "Limpar filtros" at bounding box center [1345, 15] width 47 height 13
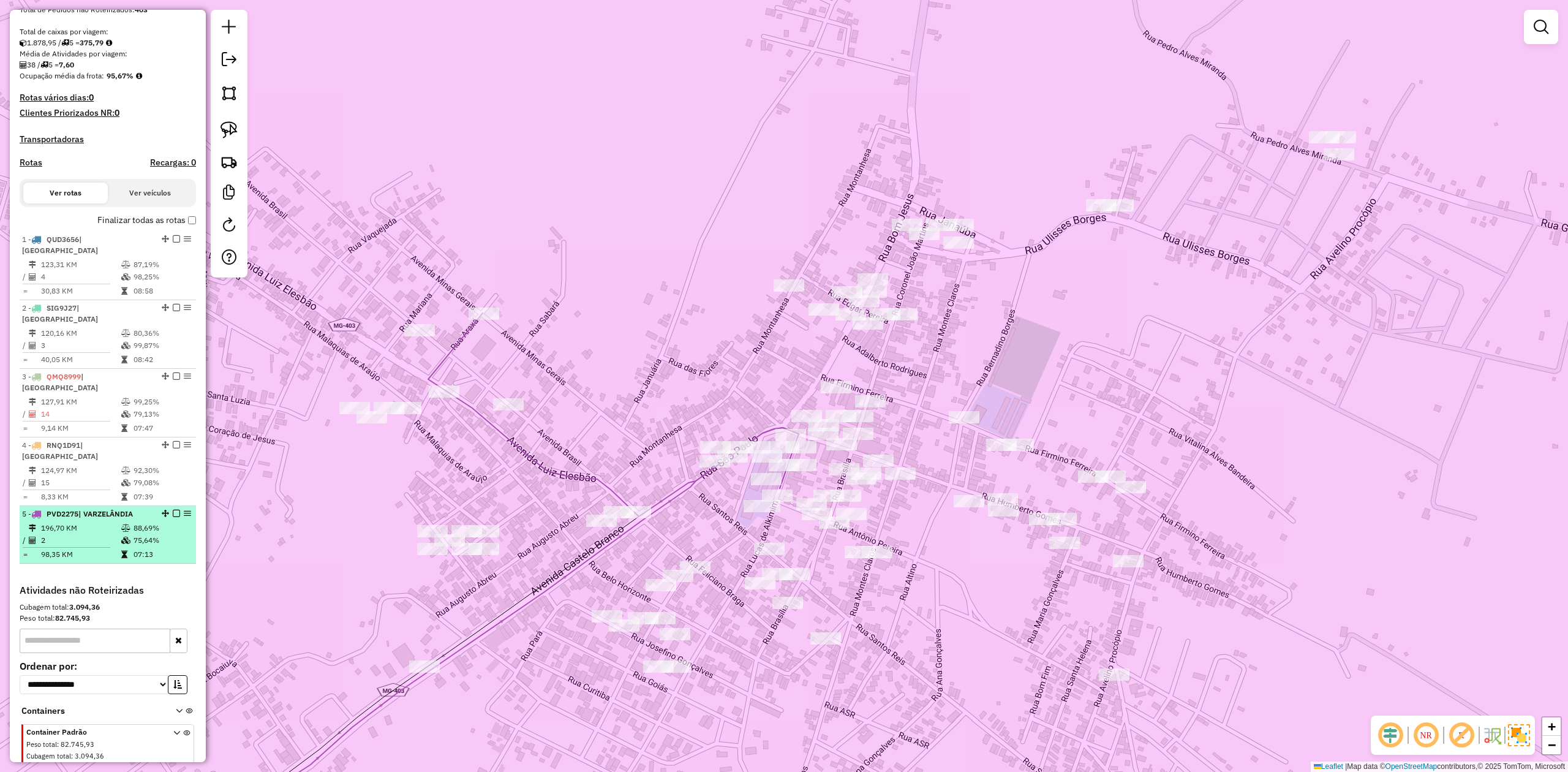
click at [94, 535] on td "2" at bounding box center [80, 540] width 80 height 12
select select "**********"
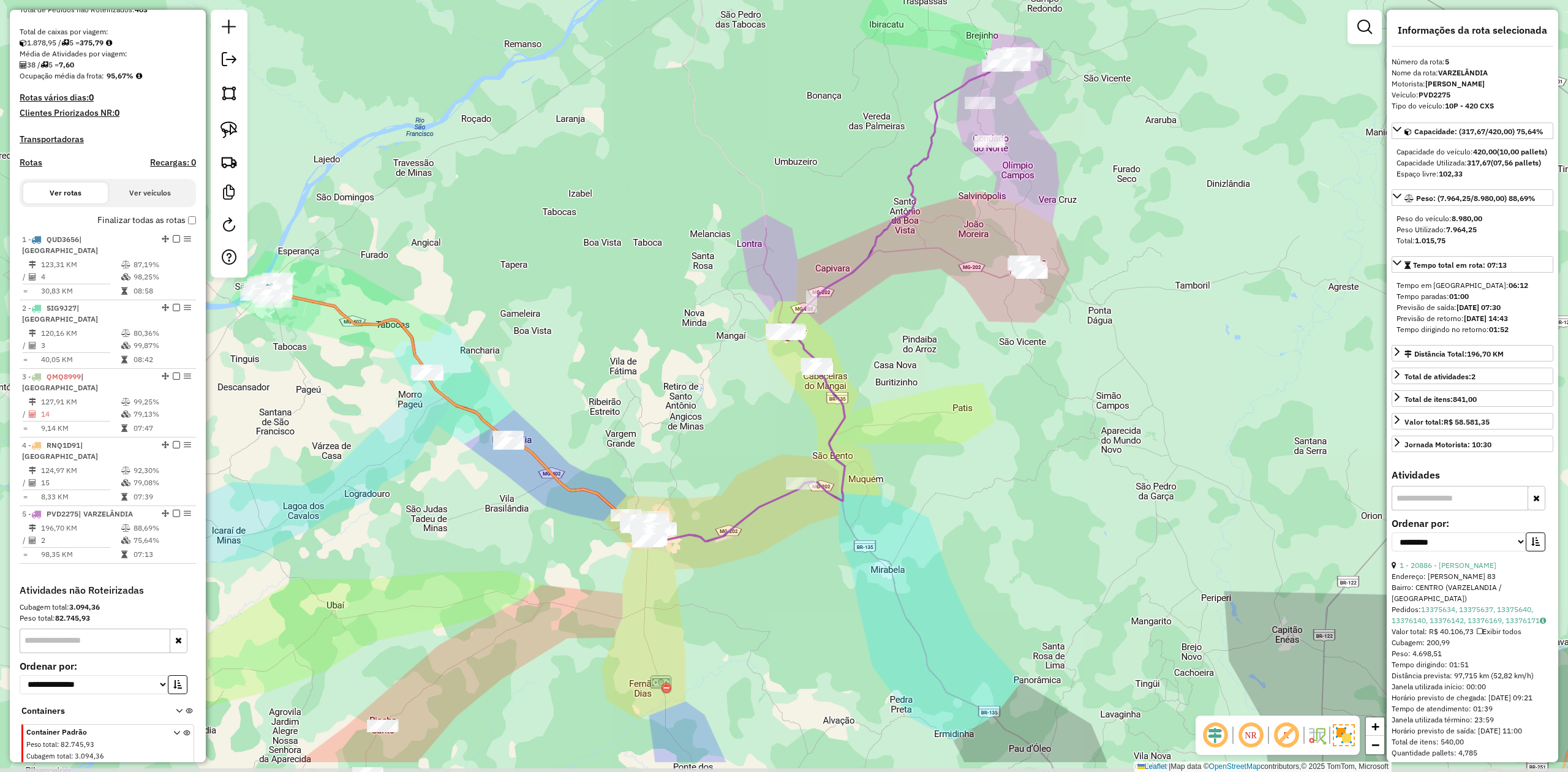
drag, startPoint x: 915, startPoint y: 612, endPoint x: 963, endPoint y: 525, distance: 99.4
click at [963, 525] on div "Janela de atendimento Grade de atendimento Capacidade Transportadoras Veículos …" at bounding box center [784, 386] width 1568 height 772
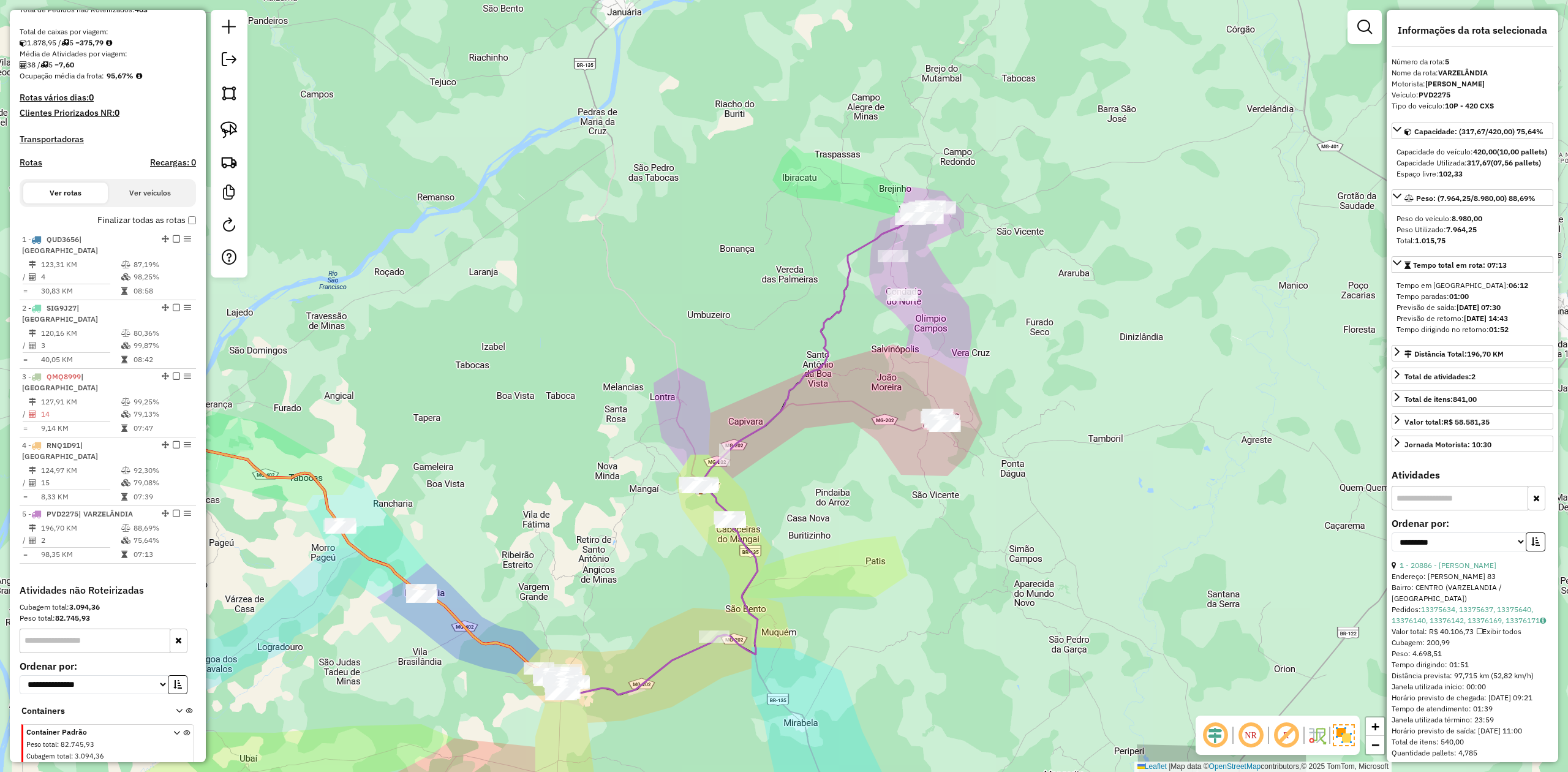
drag, startPoint x: 937, startPoint y: 516, endPoint x: 897, endPoint y: 591, distance: 85.0
click at [897, 591] on div "Janela de atendimento Grade de atendimento Capacidade Transportadoras Veículos …" at bounding box center [784, 386] width 1568 height 772
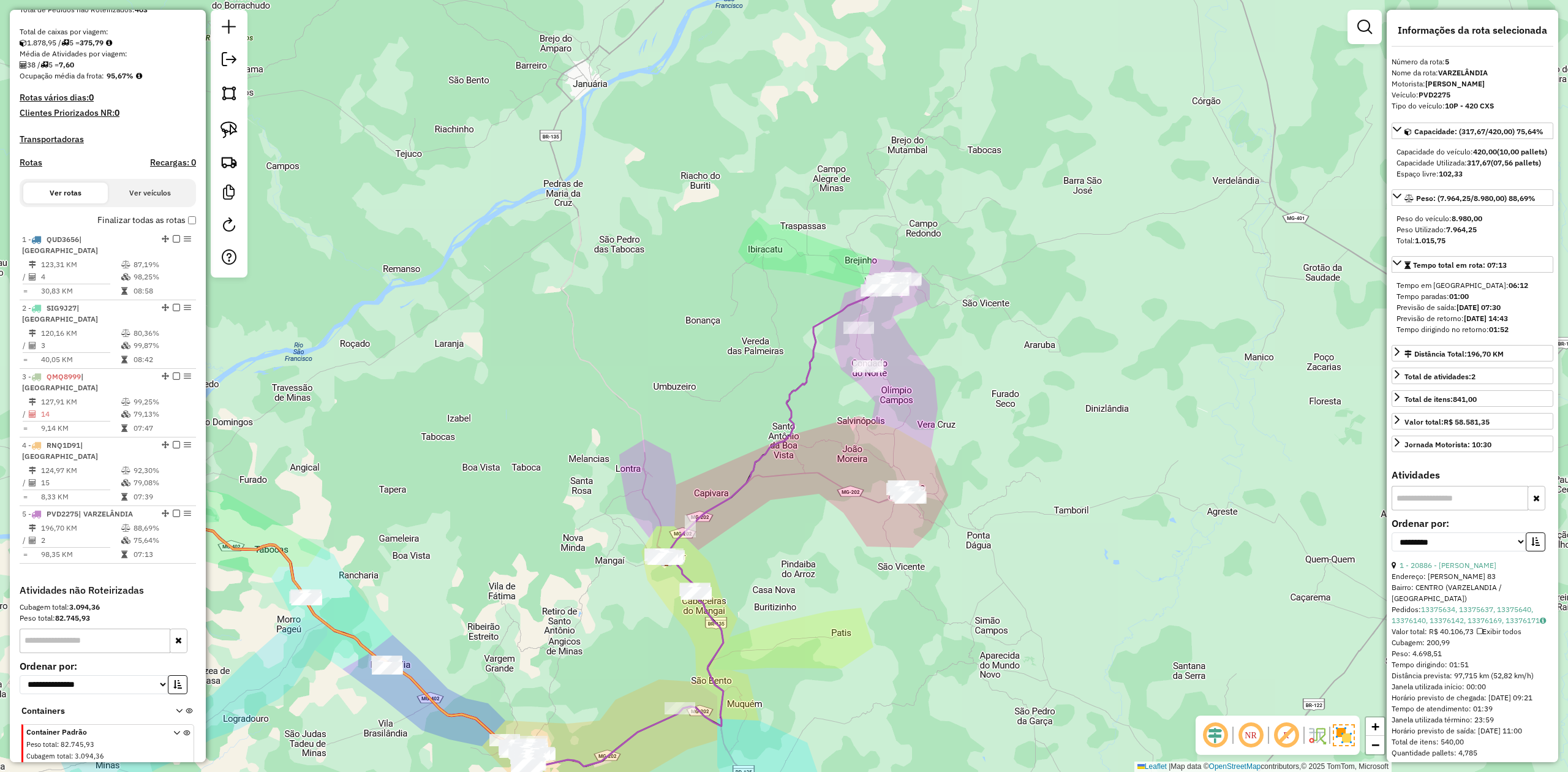
drag, startPoint x: 946, startPoint y: 271, endPoint x: 850, endPoint y: 398, distance: 159.2
click at [874, 403] on div "Janela de atendimento Grade de atendimento Capacidade Transportadoras Veículos …" at bounding box center [784, 386] width 1568 height 772
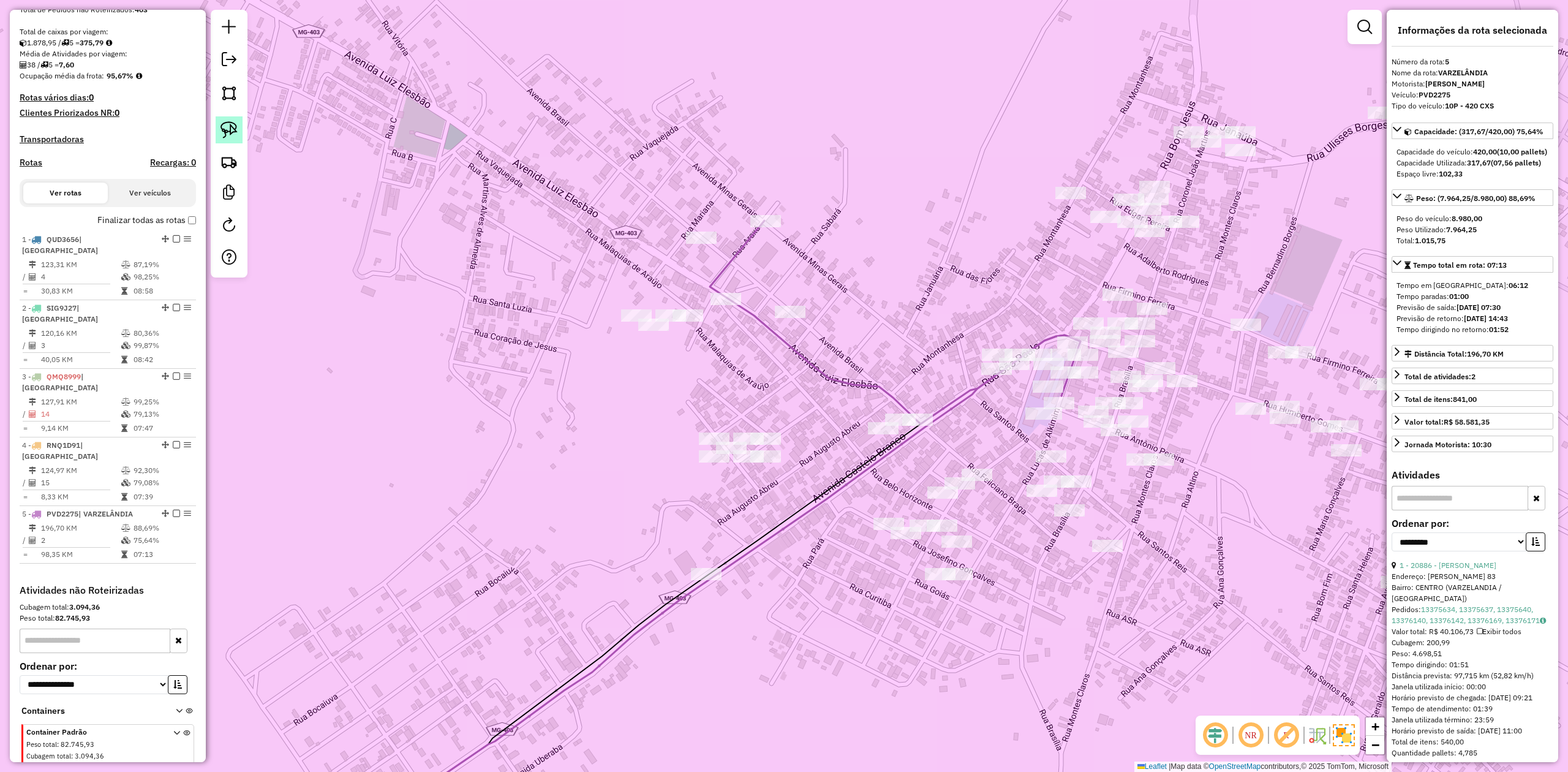
click at [226, 121] on img at bounding box center [229, 130] width 17 height 17
drag, startPoint x: 677, startPoint y: 374, endPoint x: 760, endPoint y: 396, distance: 85.9
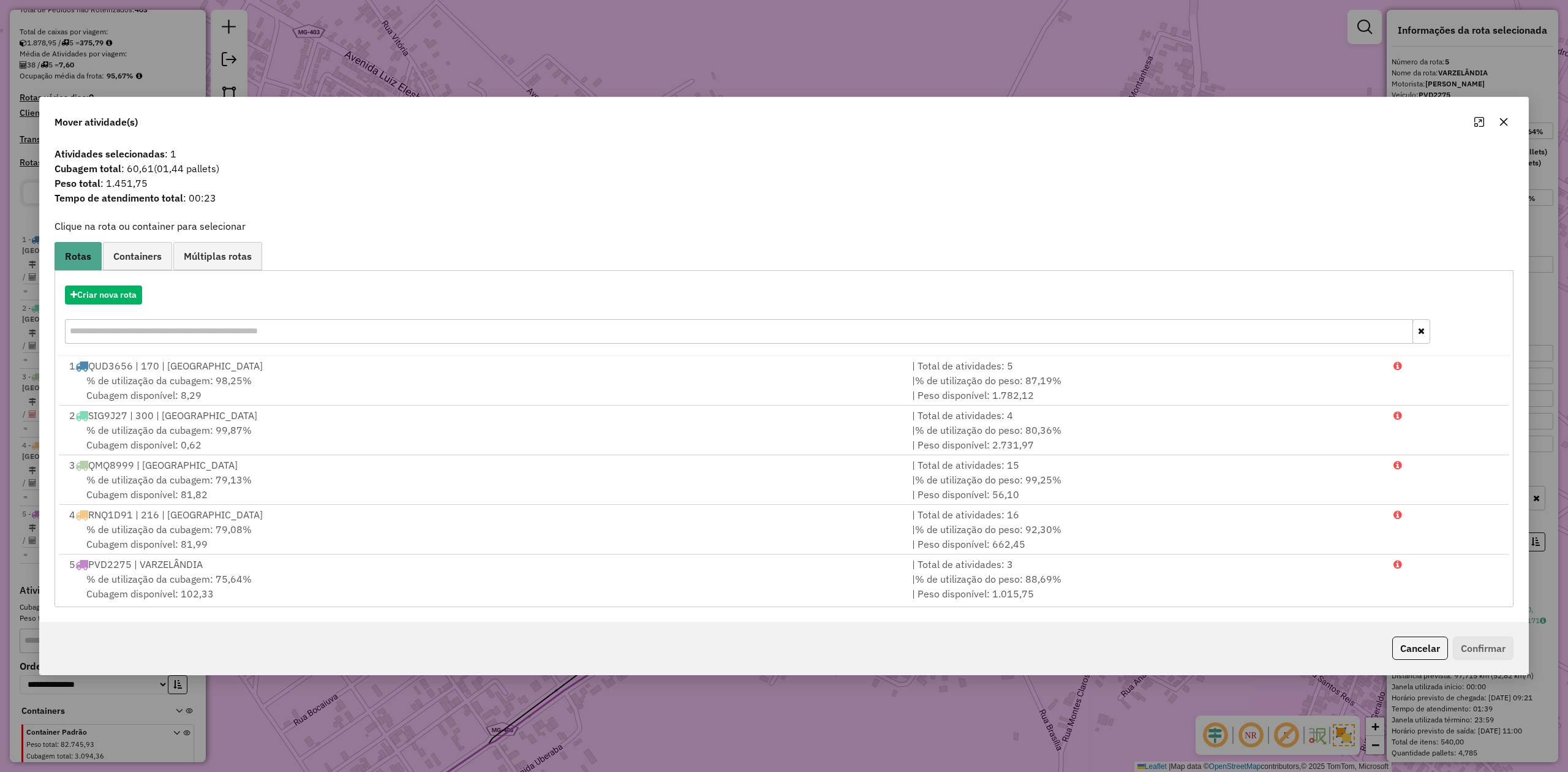
click at [1503, 121] on icon "button" at bounding box center [1504, 122] width 8 height 8
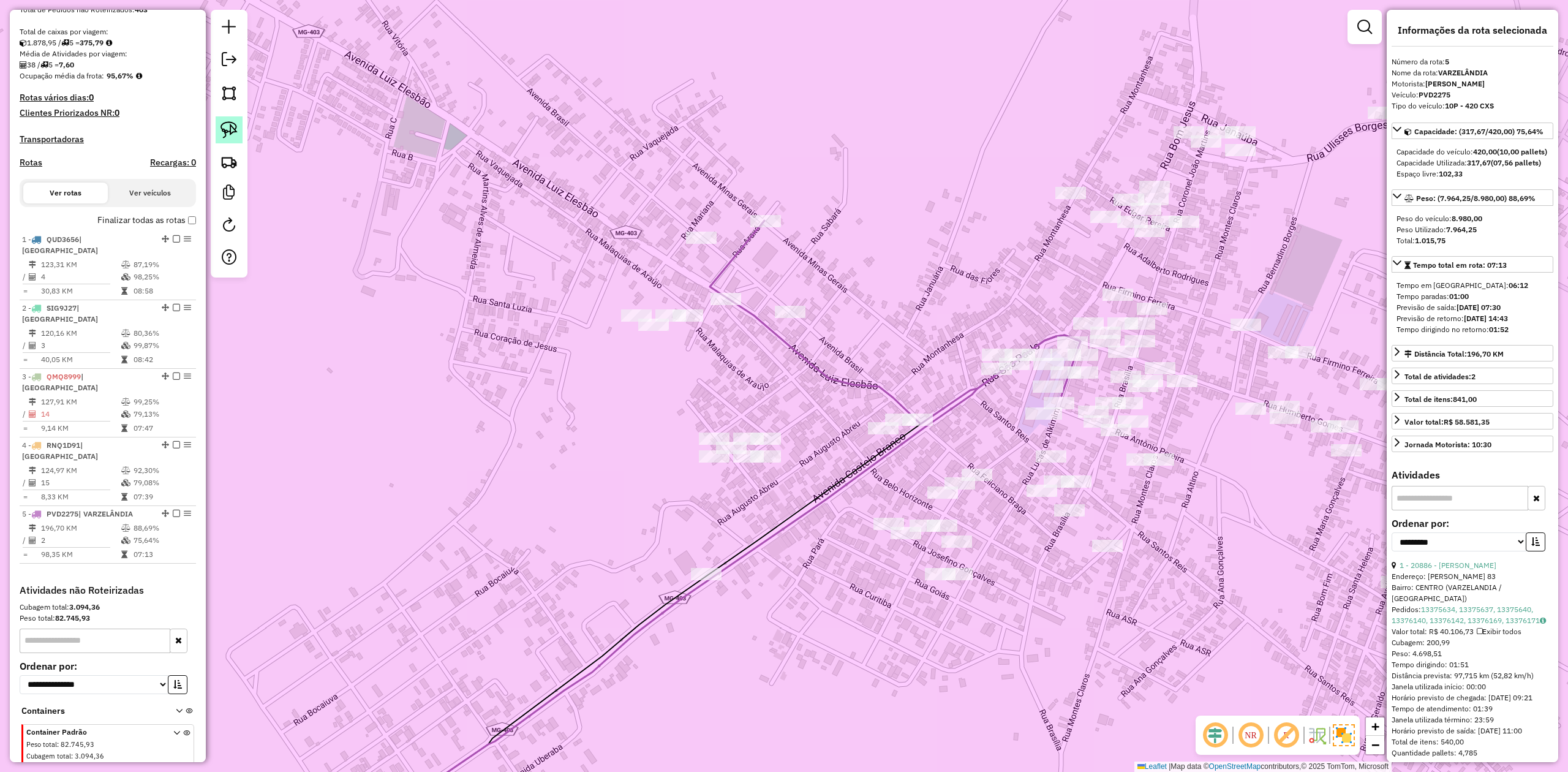
click at [233, 128] on img at bounding box center [229, 130] width 17 height 17
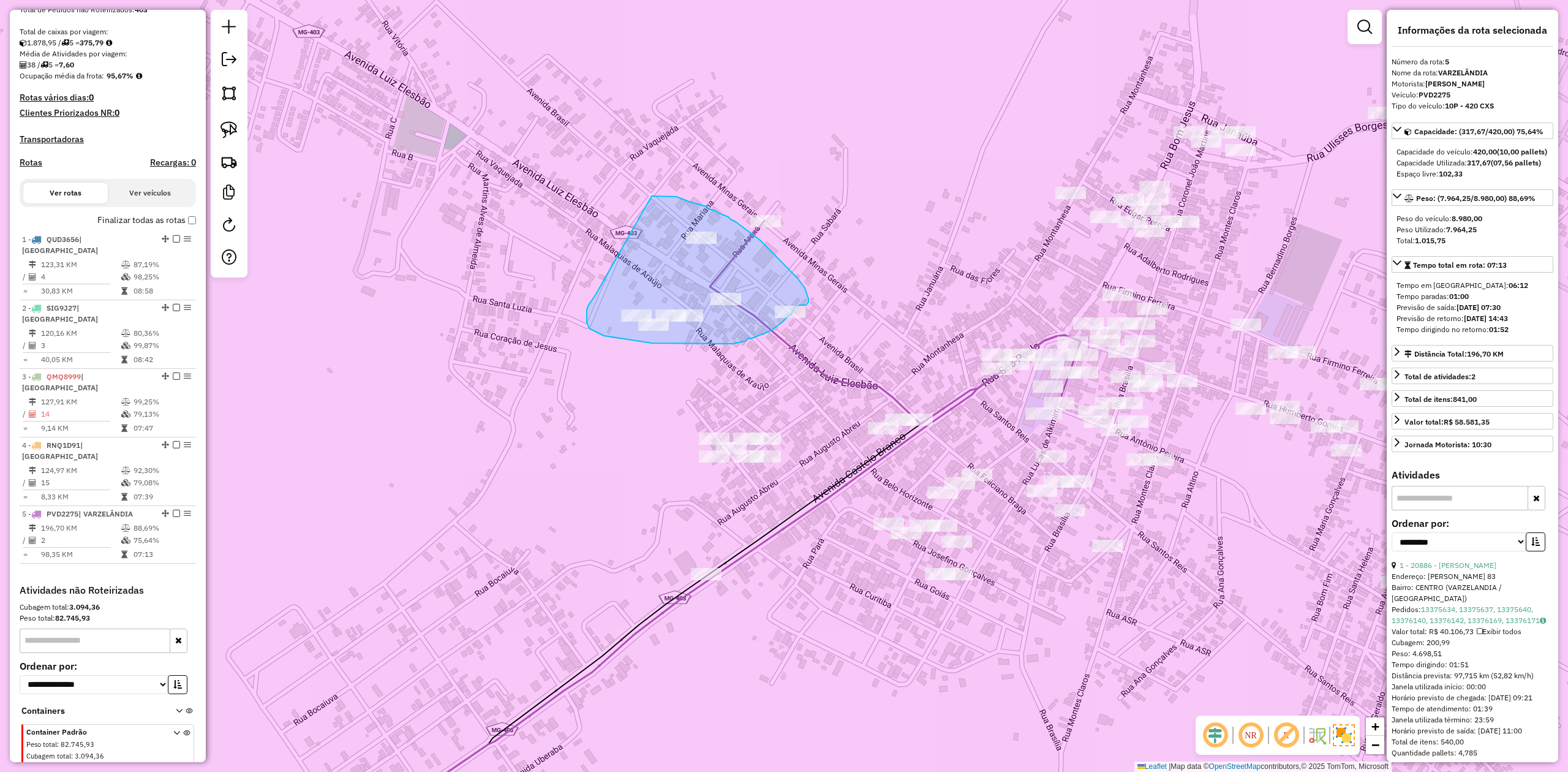
drag, startPoint x: 596, startPoint y: 294, endPoint x: 639, endPoint y: 196, distance: 107.0
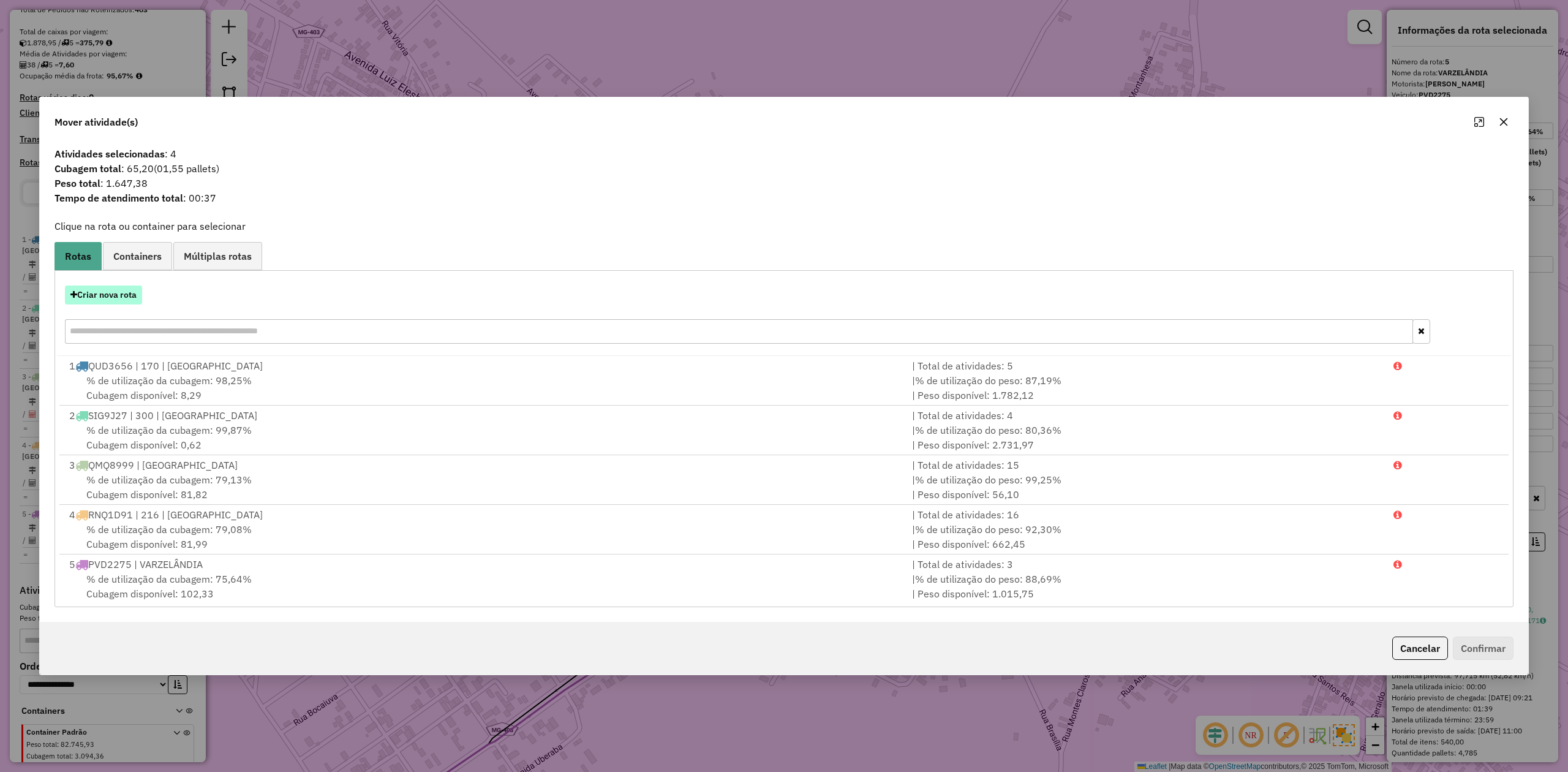
click at [104, 295] on button "Criar nova rota" at bounding box center [103, 295] width 77 height 19
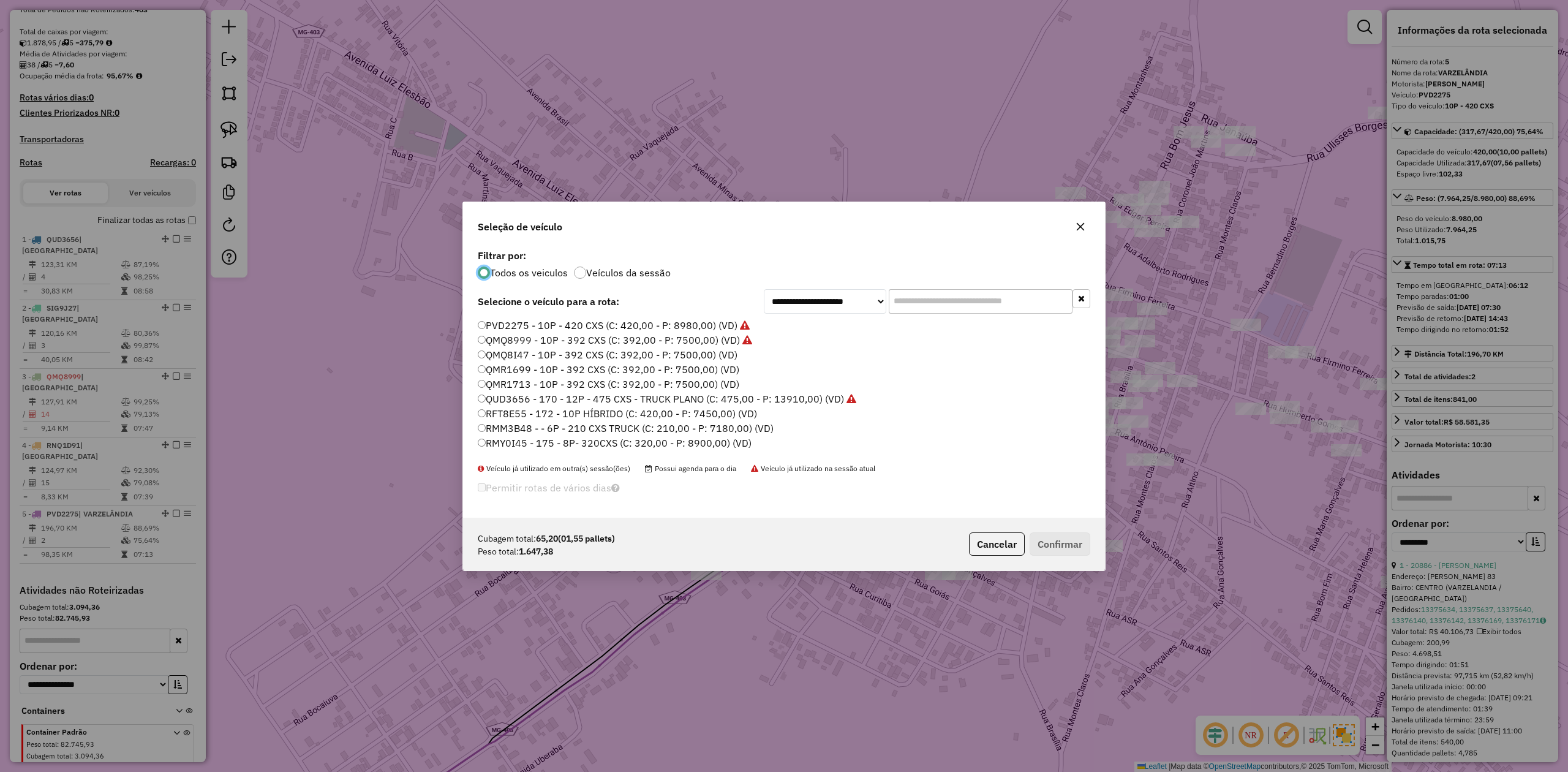
scroll to position [6, 4]
click at [963, 527] on div "Cubagem total: 65,20 (01,55 pallets) Peso total: 1.647,38 Cancelar Confirmar" at bounding box center [784, 544] width 642 height 52
drag, startPoint x: 988, startPoint y: 542, endPoint x: 922, endPoint y: 513, distance: 72.1
click at [988, 543] on button "Cancelar" at bounding box center [996, 544] width 56 height 23
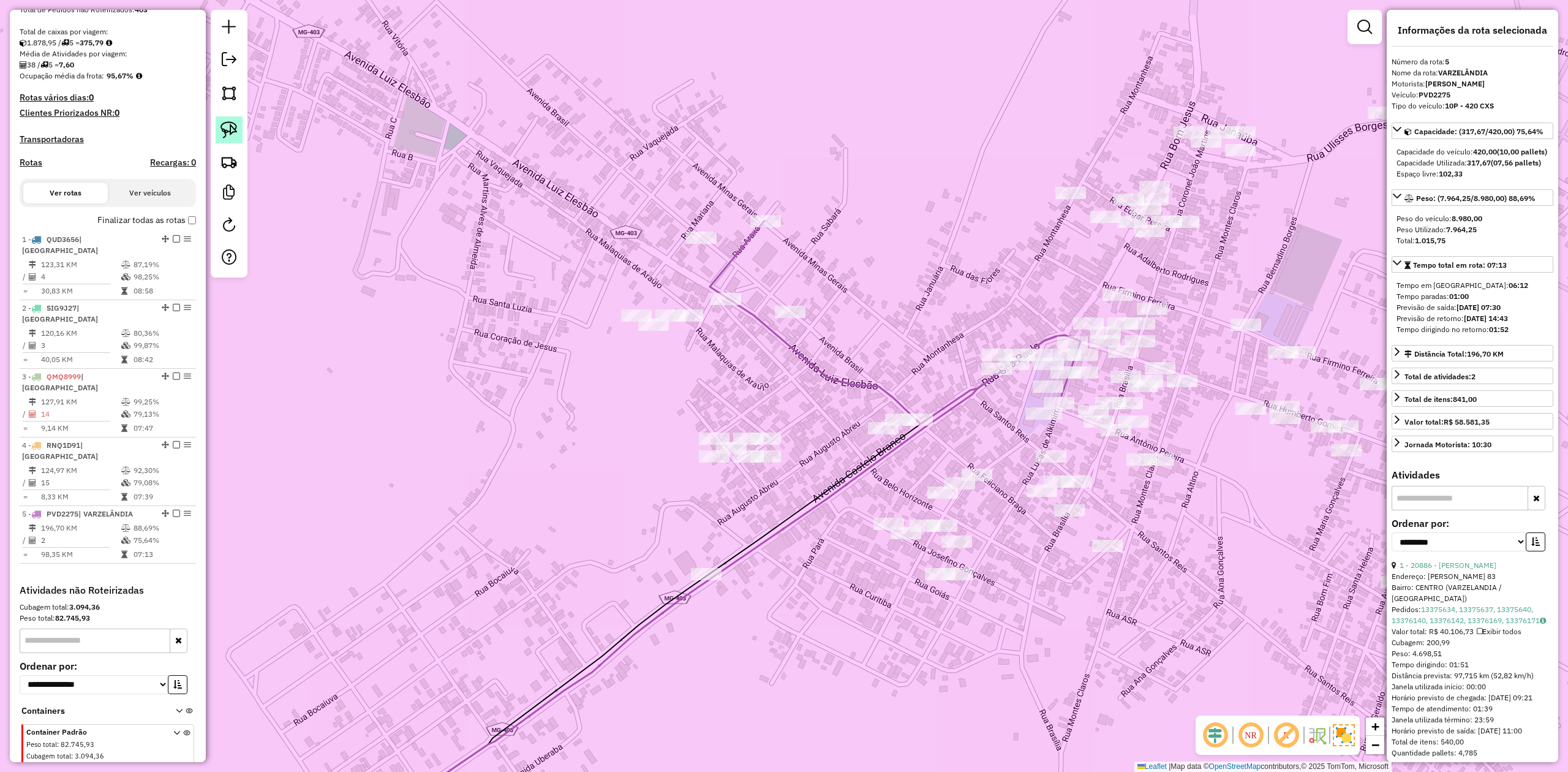
click at [234, 126] on img at bounding box center [229, 130] width 17 height 17
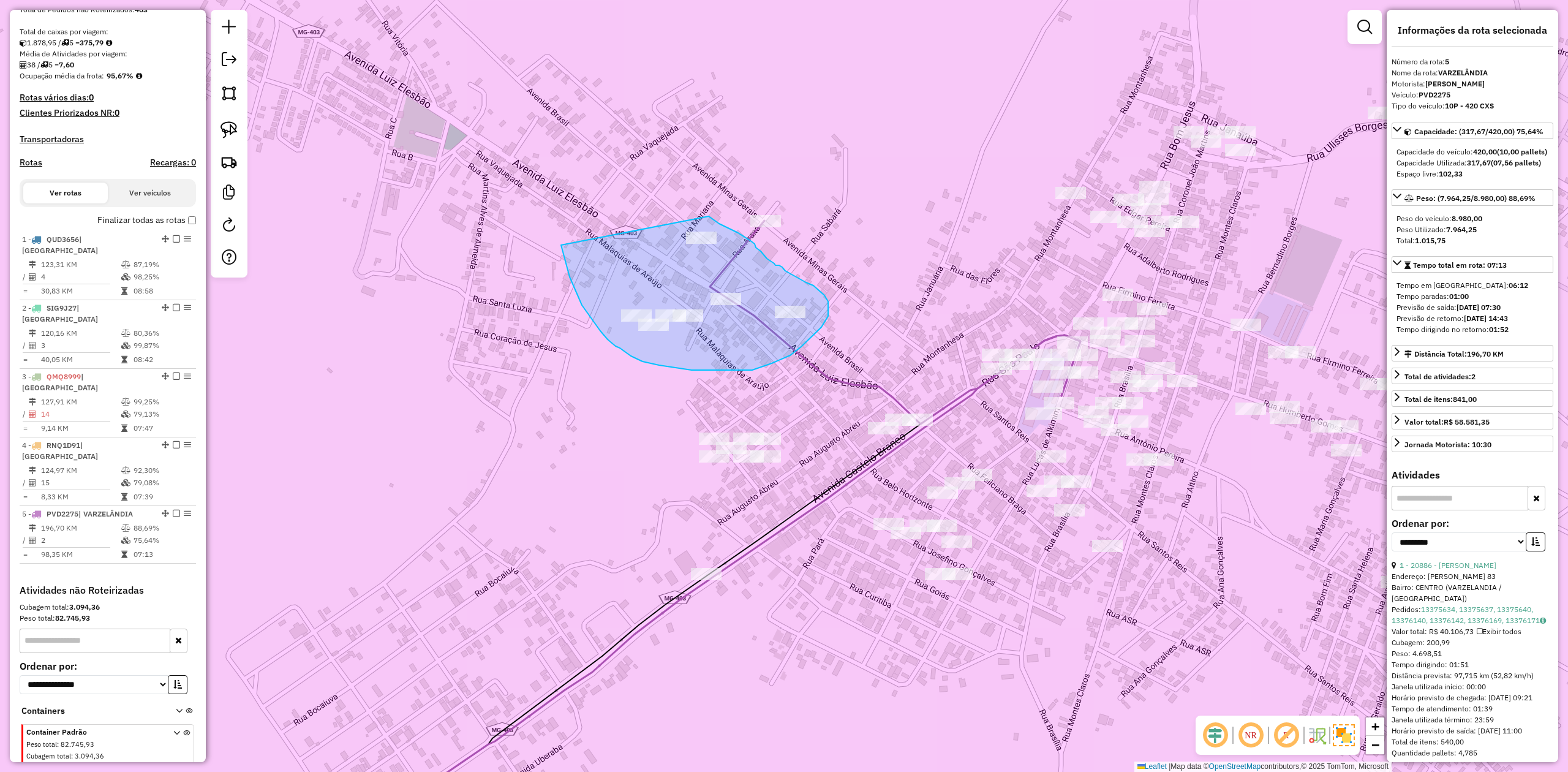
drag, startPoint x: 607, startPoint y: 340, endPoint x: 601, endPoint y: 223, distance: 117.2
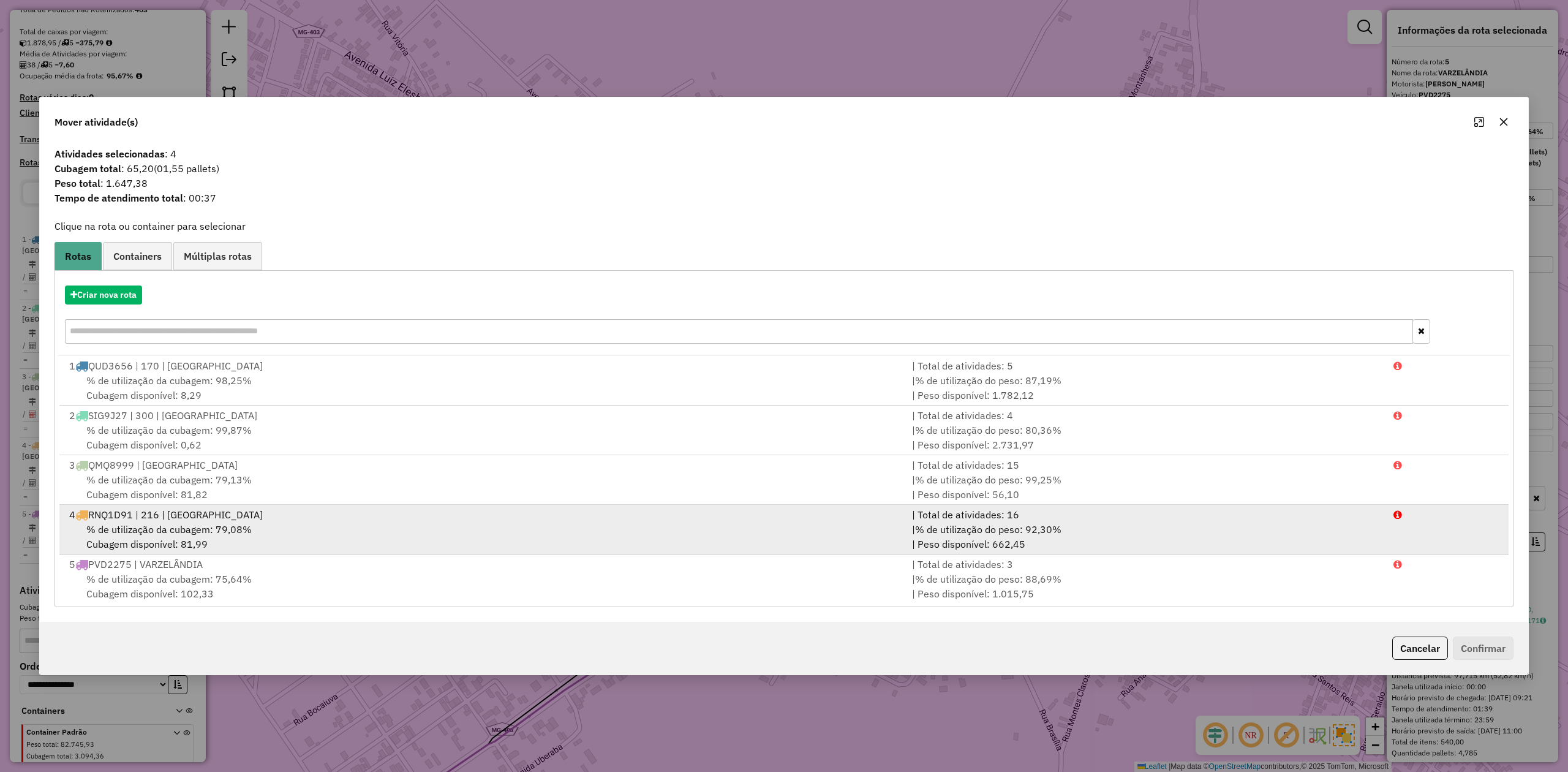
scroll to position [4, 0]
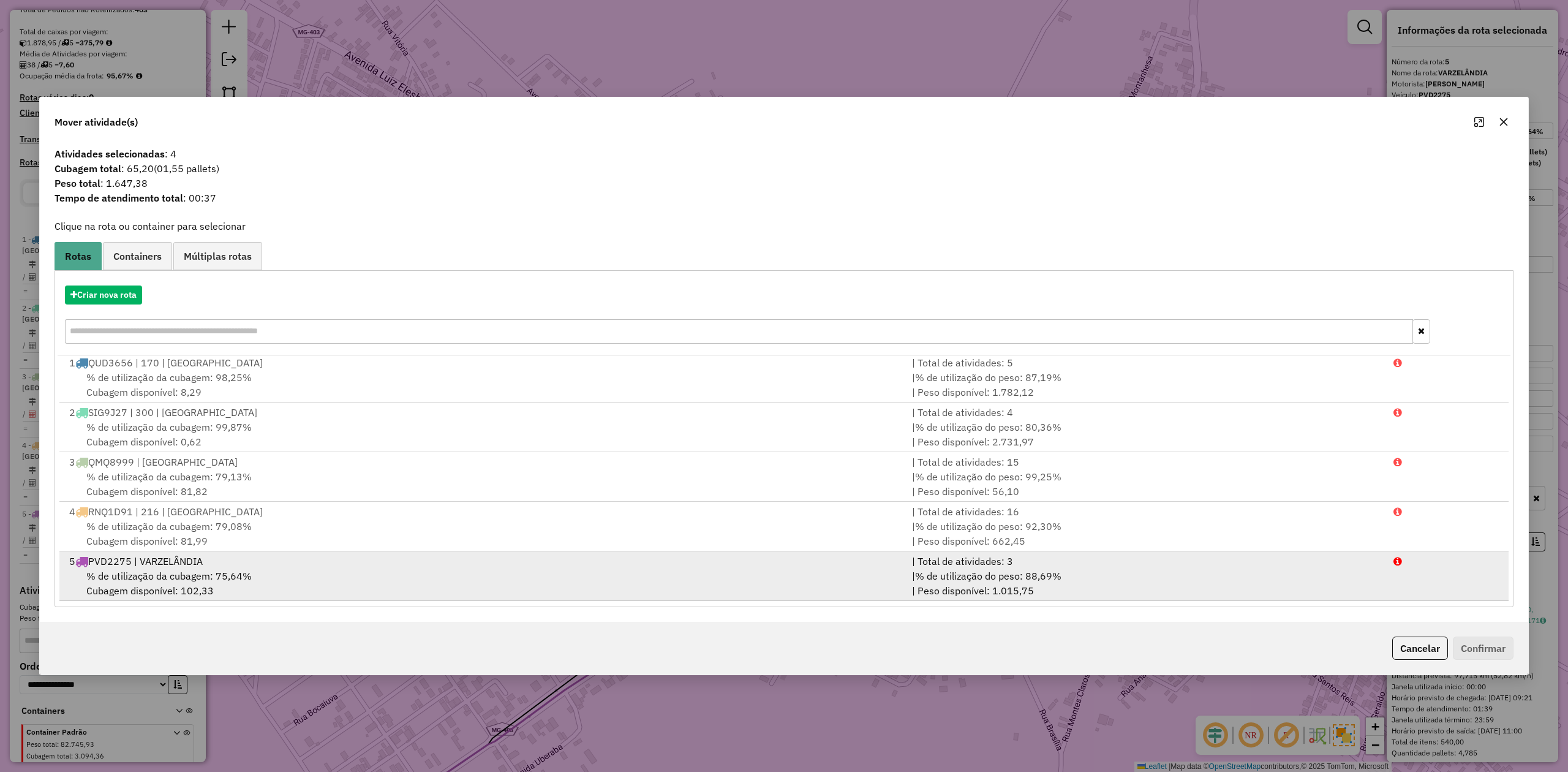
click at [115, 559] on div "5 PVD2275 | VARZELÂNDIA" at bounding box center [483, 561] width 842 height 15
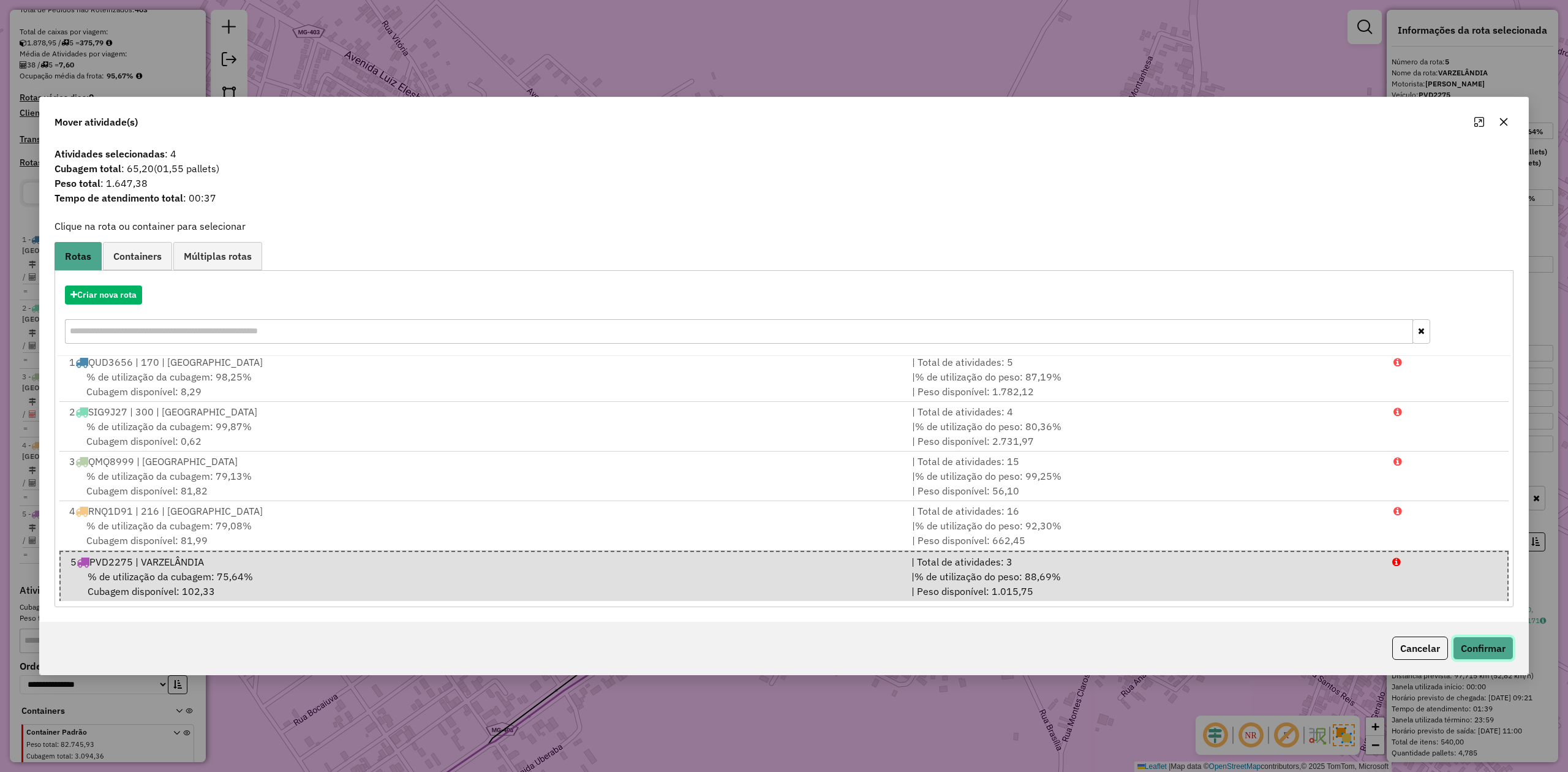
click at [1488, 647] on button "Confirmar" at bounding box center [1483, 648] width 61 height 23
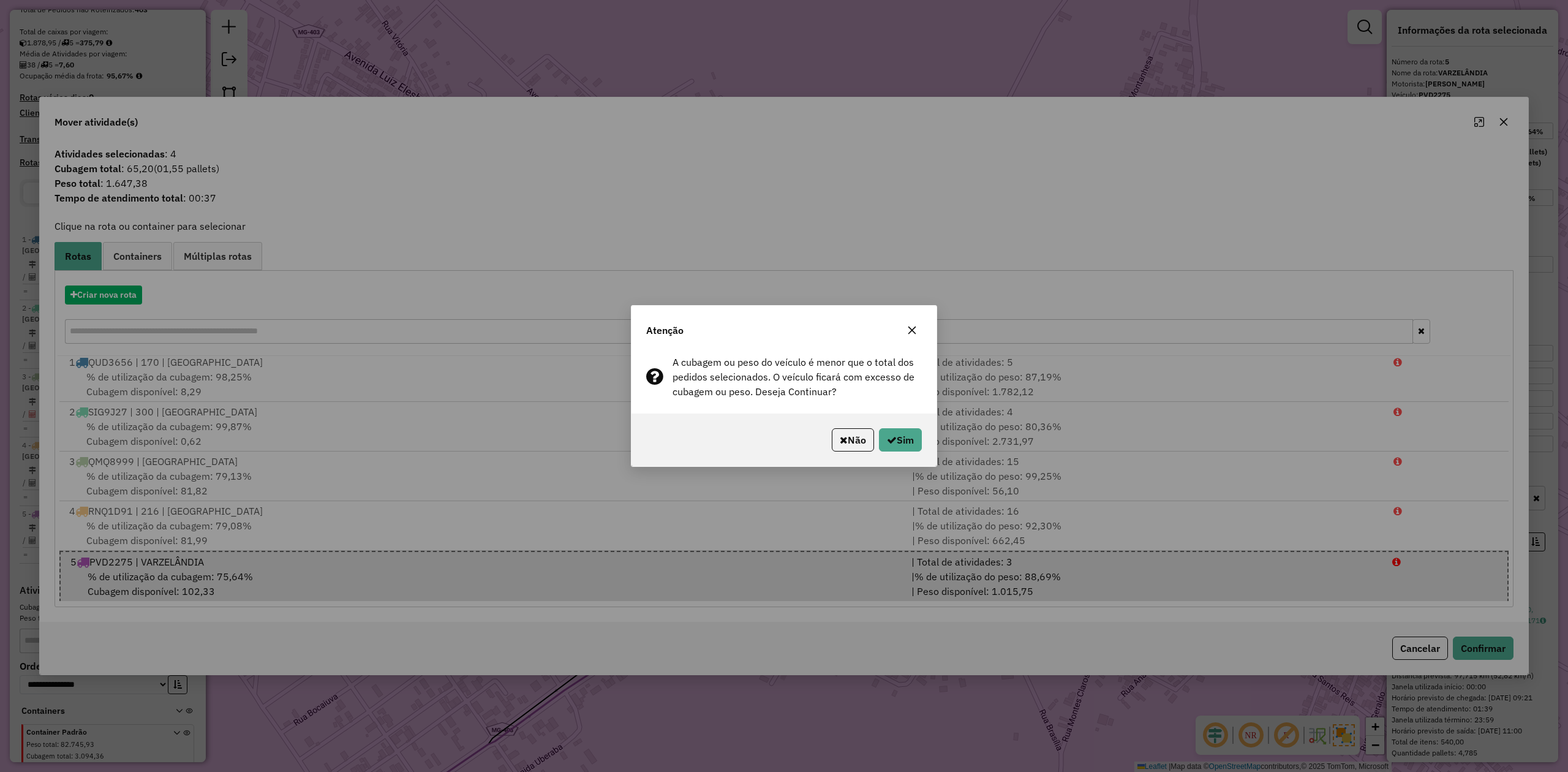
click at [880, 423] on div "Não Sim" at bounding box center [784, 440] width 305 height 52
click at [901, 447] on button "Sim" at bounding box center [900, 440] width 43 height 23
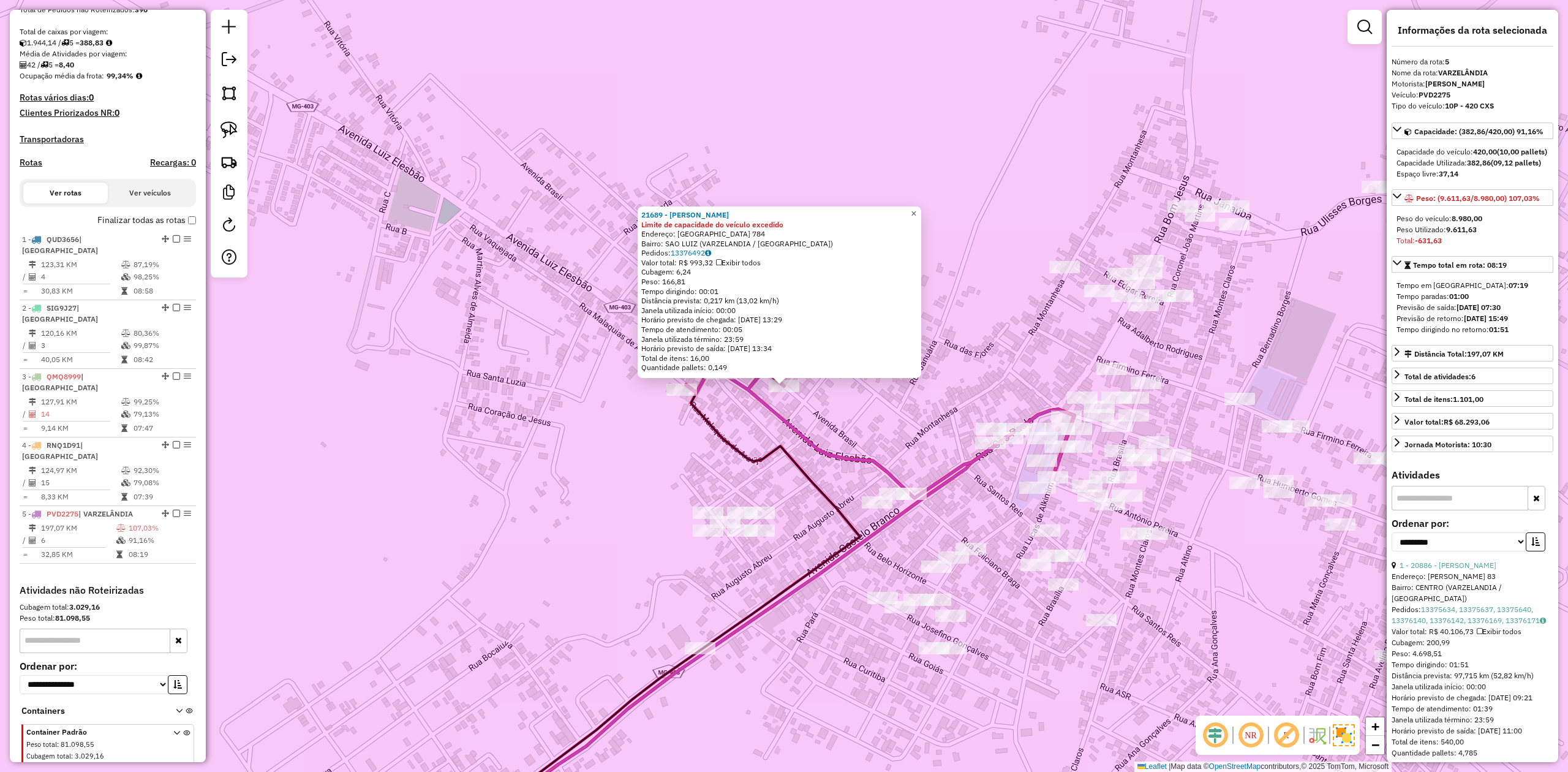
click at [916, 208] on span "×" at bounding box center [913, 213] width 6 height 11
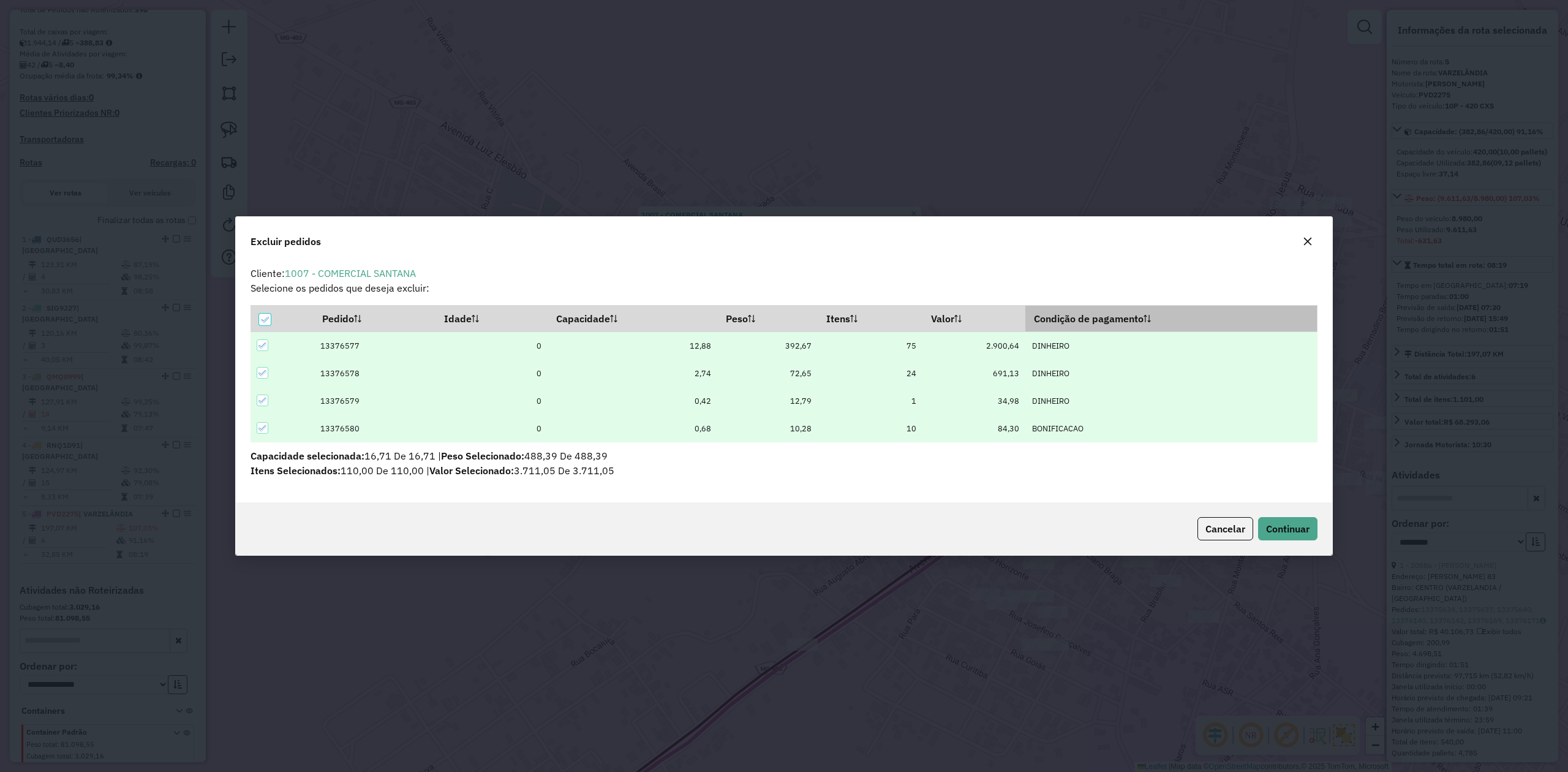
scroll to position [0, 0]
click at [1289, 521] on button "Continuar" at bounding box center [1287, 529] width 60 height 23
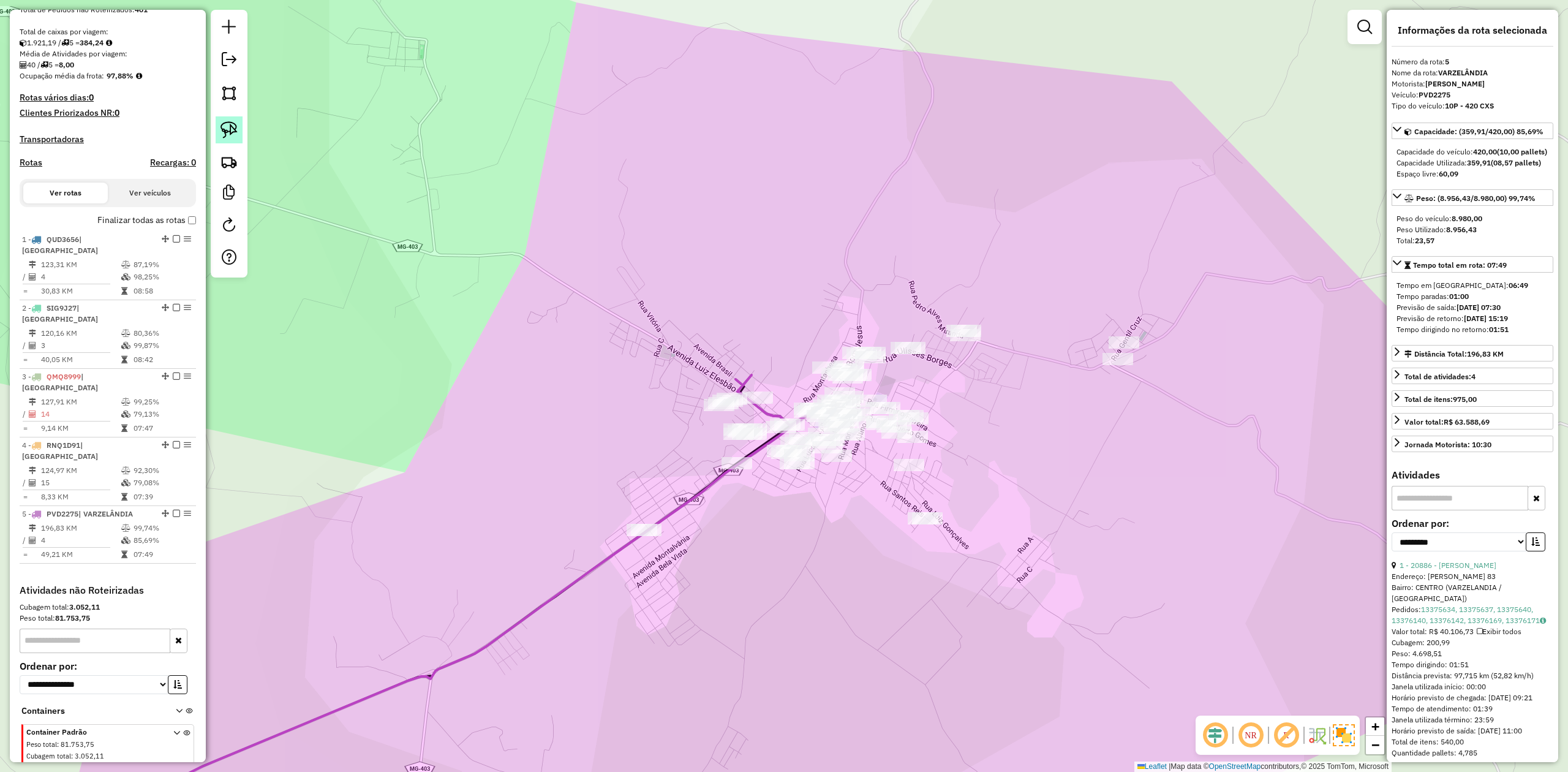
click at [230, 125] on img at bounding box center [229, 130] width 17 height 17
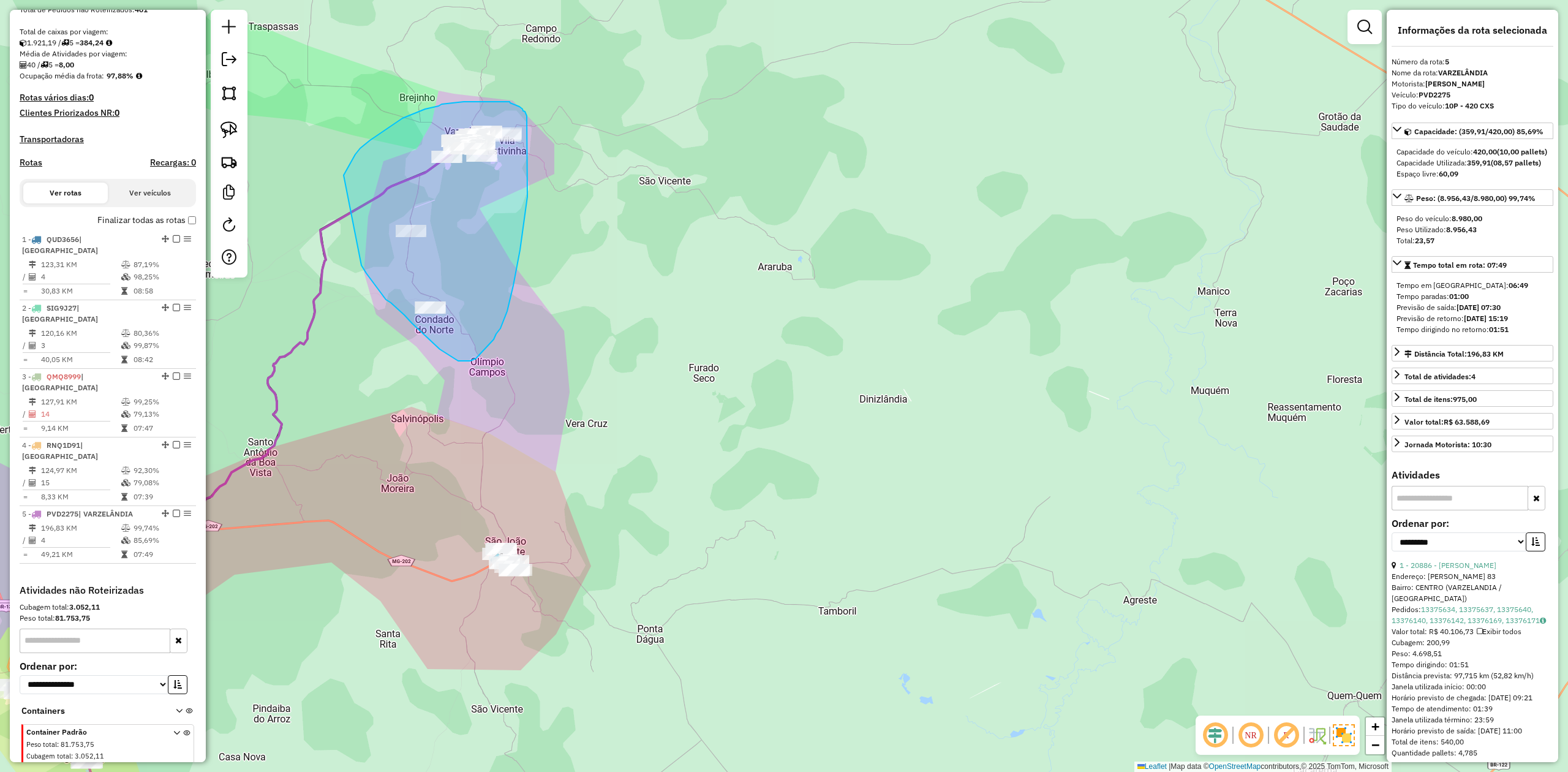
drag, startPoint x: 346, startPoint y: 170, endPoint x: 360, endPoint y: 261, distance: 92.1
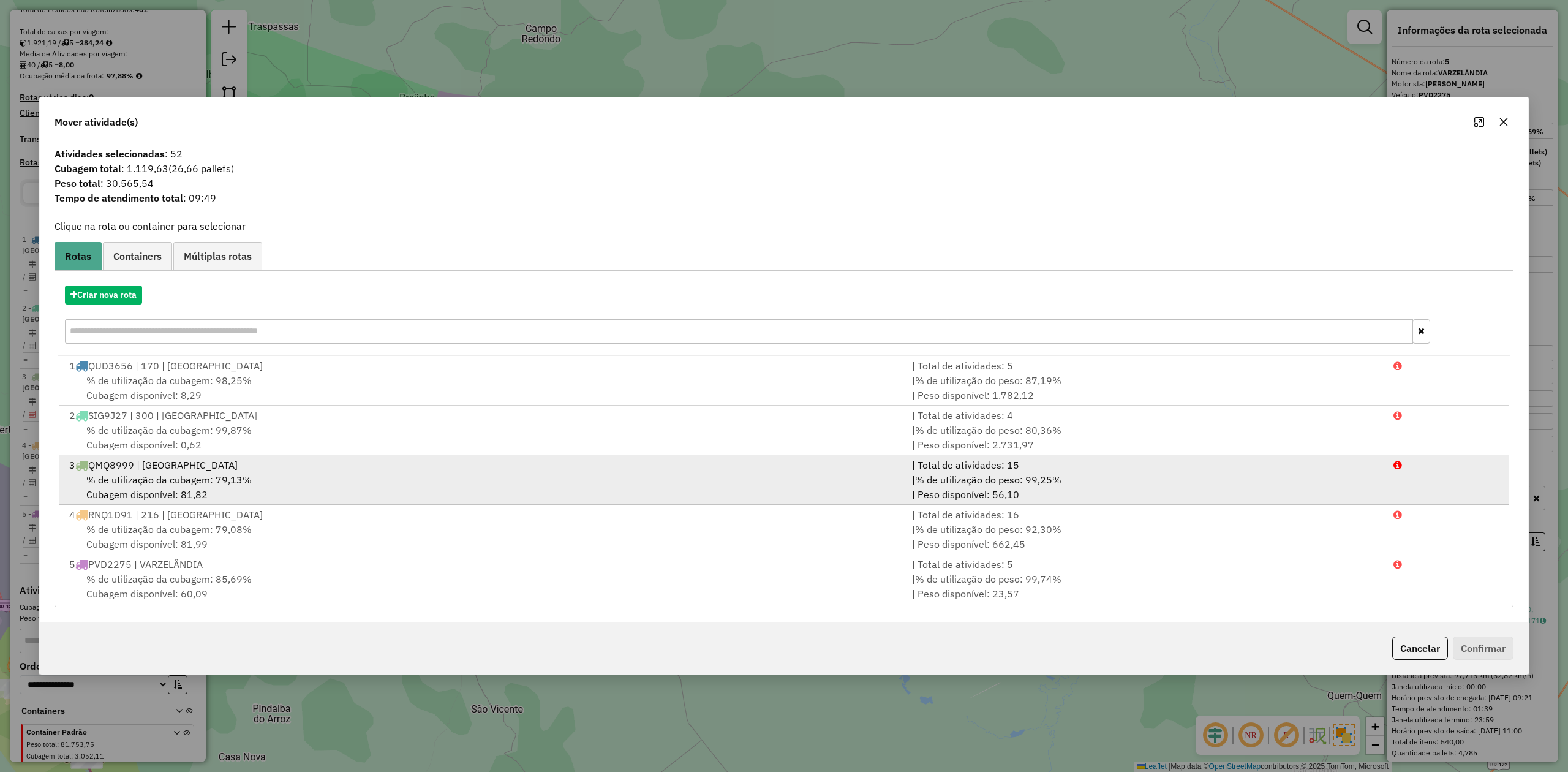
scroll to position [4, 0]
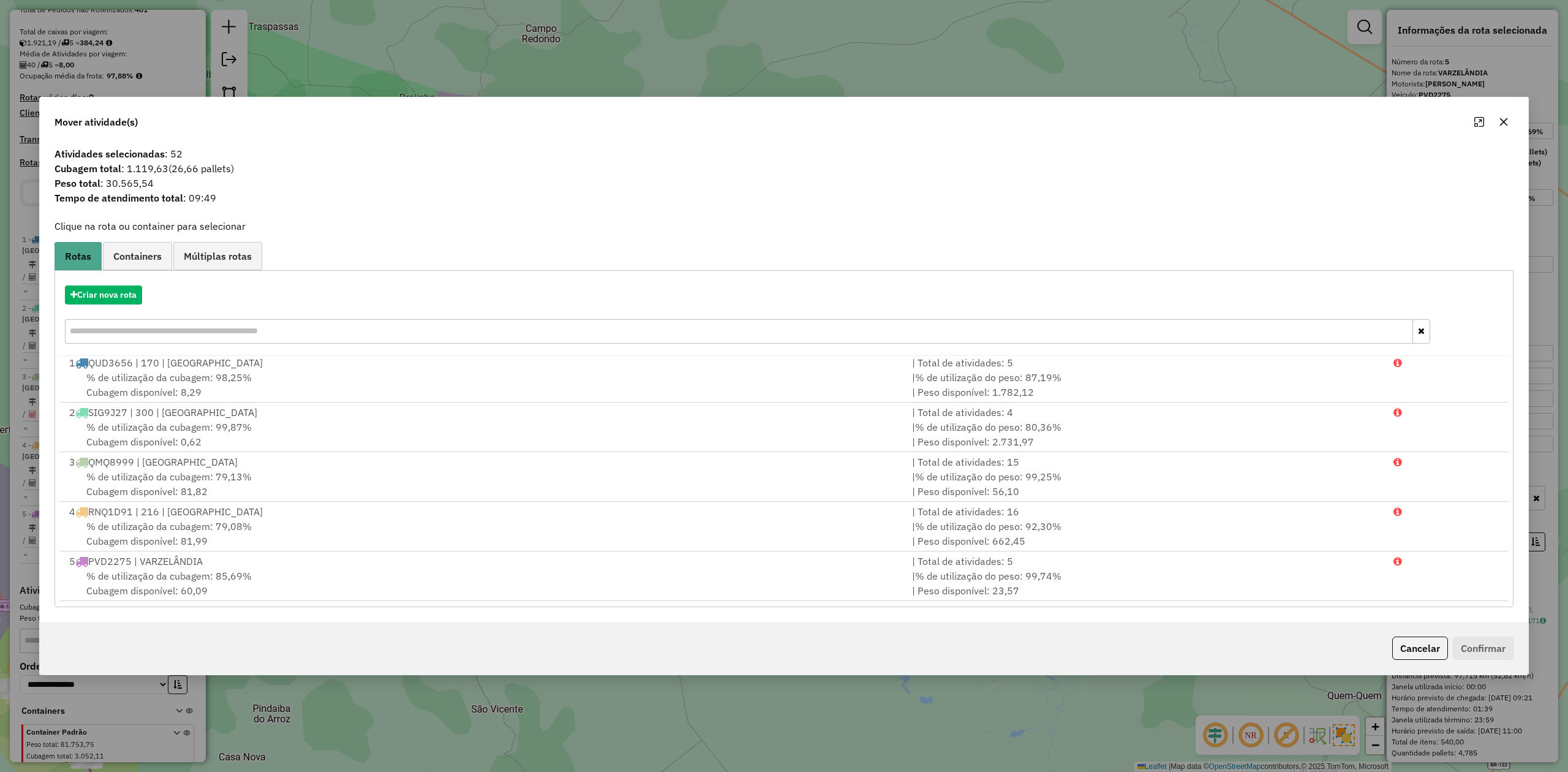
click at [1506, 117] on icon "button" at bounding box center [1504, 122] width 10 height 10
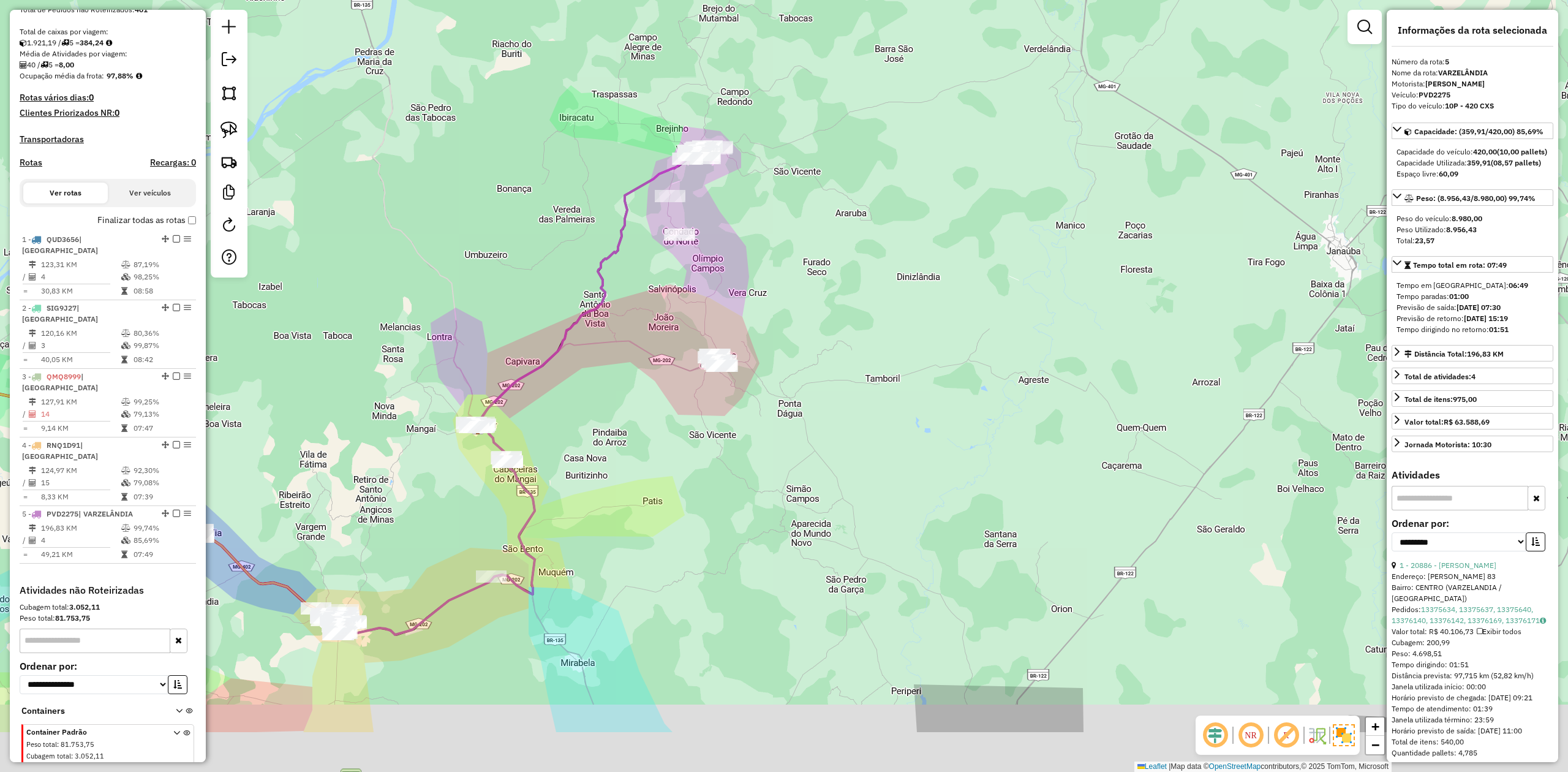
drag, startPoint x: 814, startPoint y: 483, endPoint x: 890, endPoint y: 323, distance: 177.1
click at [883, 331] on div "Janela de atendimento Grade de atendimento Capacidade Transportadoras Veículos …" at bounding box center [784, 386] width 1568 height 772
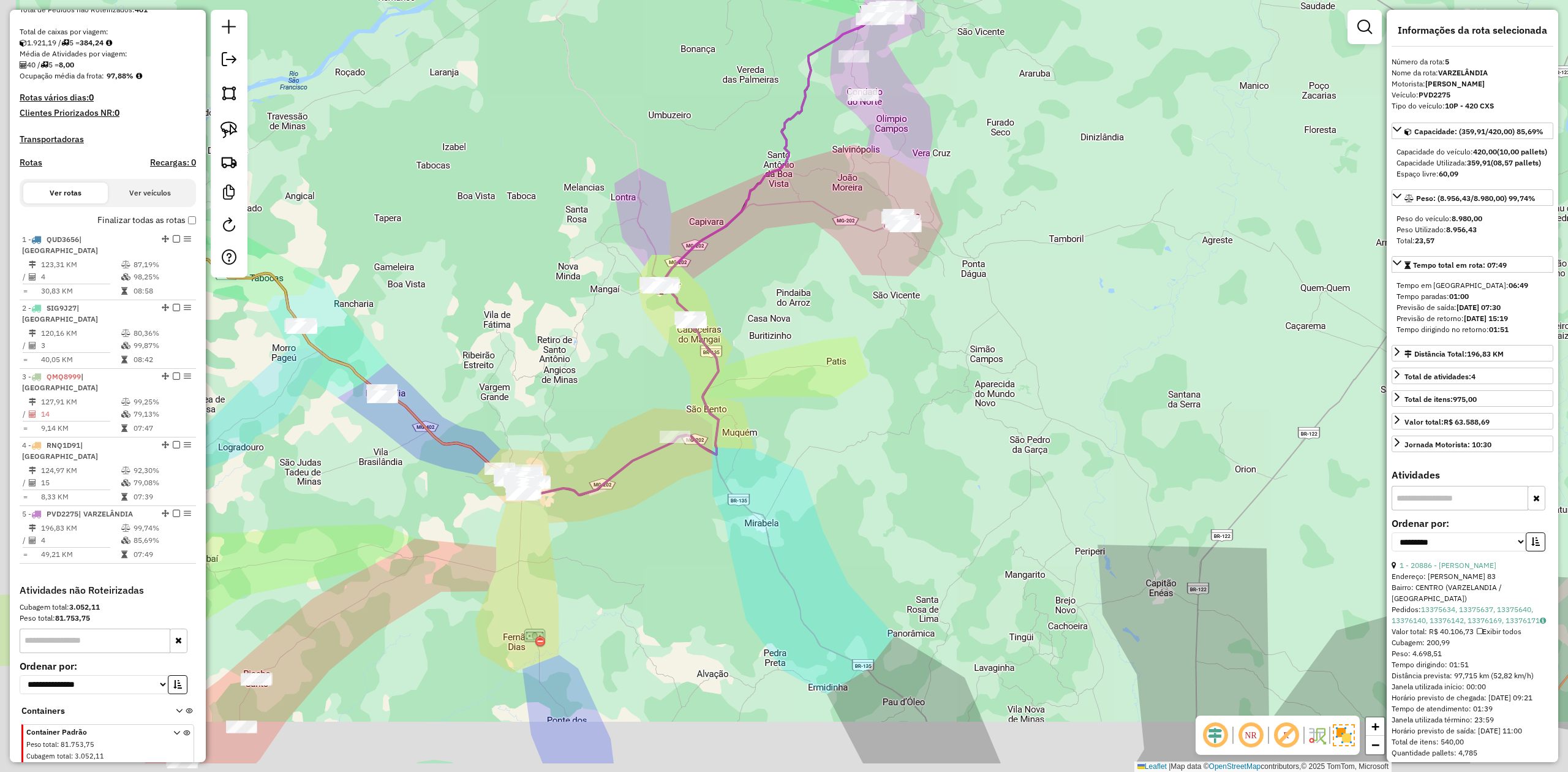
drag, startPoint x: 716, startPoint y: 451, endPoint x: 839, endPoint y: 354, distance: 156.6
click at [788, 393] on div "Janela de atendimento Grade de atendimento Capacidade Transportadoras Veículos …" at bounding box center [784, 386] width 1568 height 772
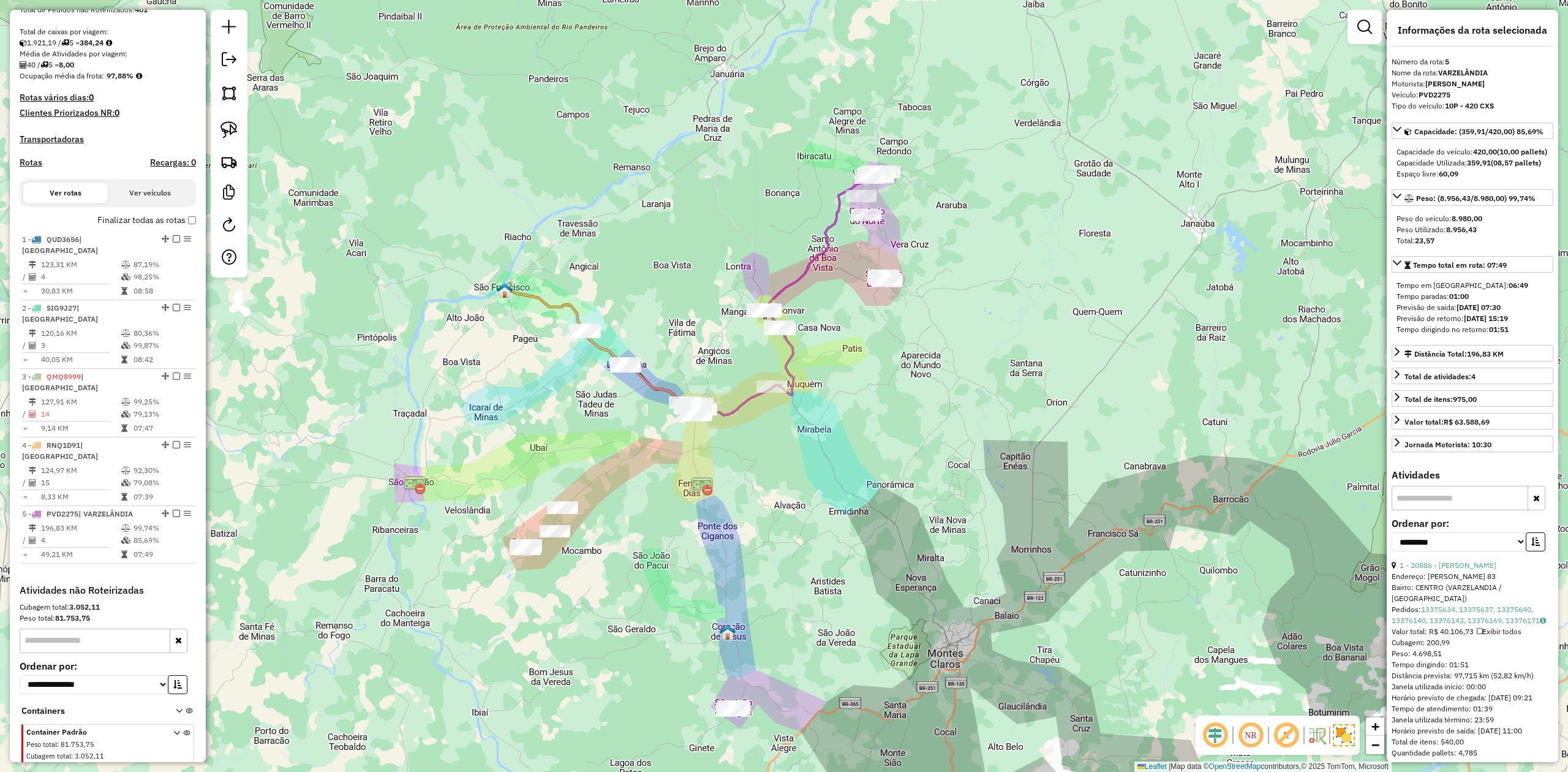
drag, startPoint x: 627, startPoint y: 571, endPoint x: 642, endPoint y: 525, distance: 48.4
click at [659, 527] on div "Janela de atendimento Grade de atendimento Capacidade Transportadoras Veículos …" at bounding box center [784, 386] width 1568 height 772
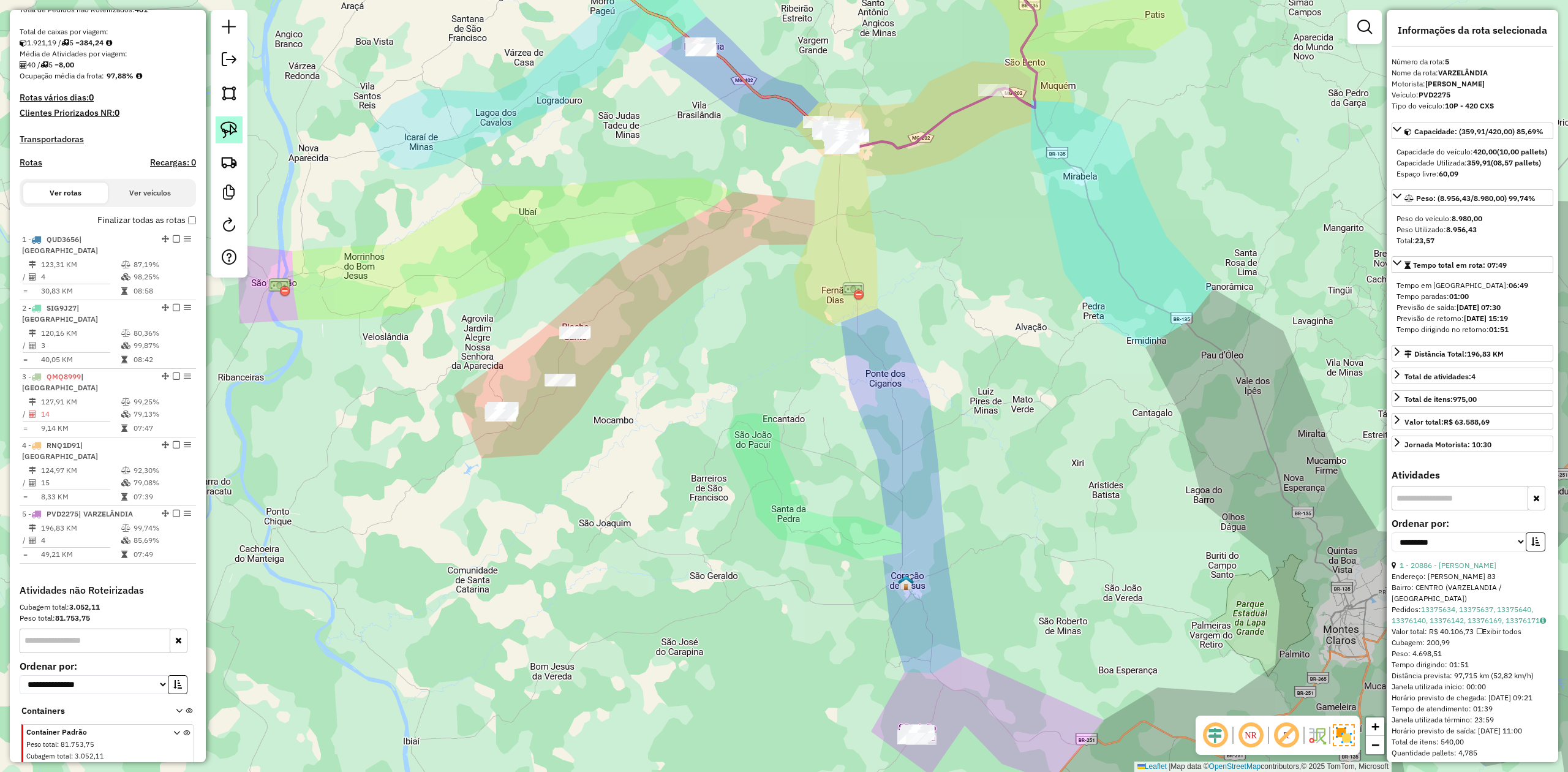
click at [230, 133] on img at bounding box center [229, 130] width 17 height 17
drag, startPoint x: 453, startPoint y: 400, endPoint x: 536, endPoint y: 298, distance: 131.5
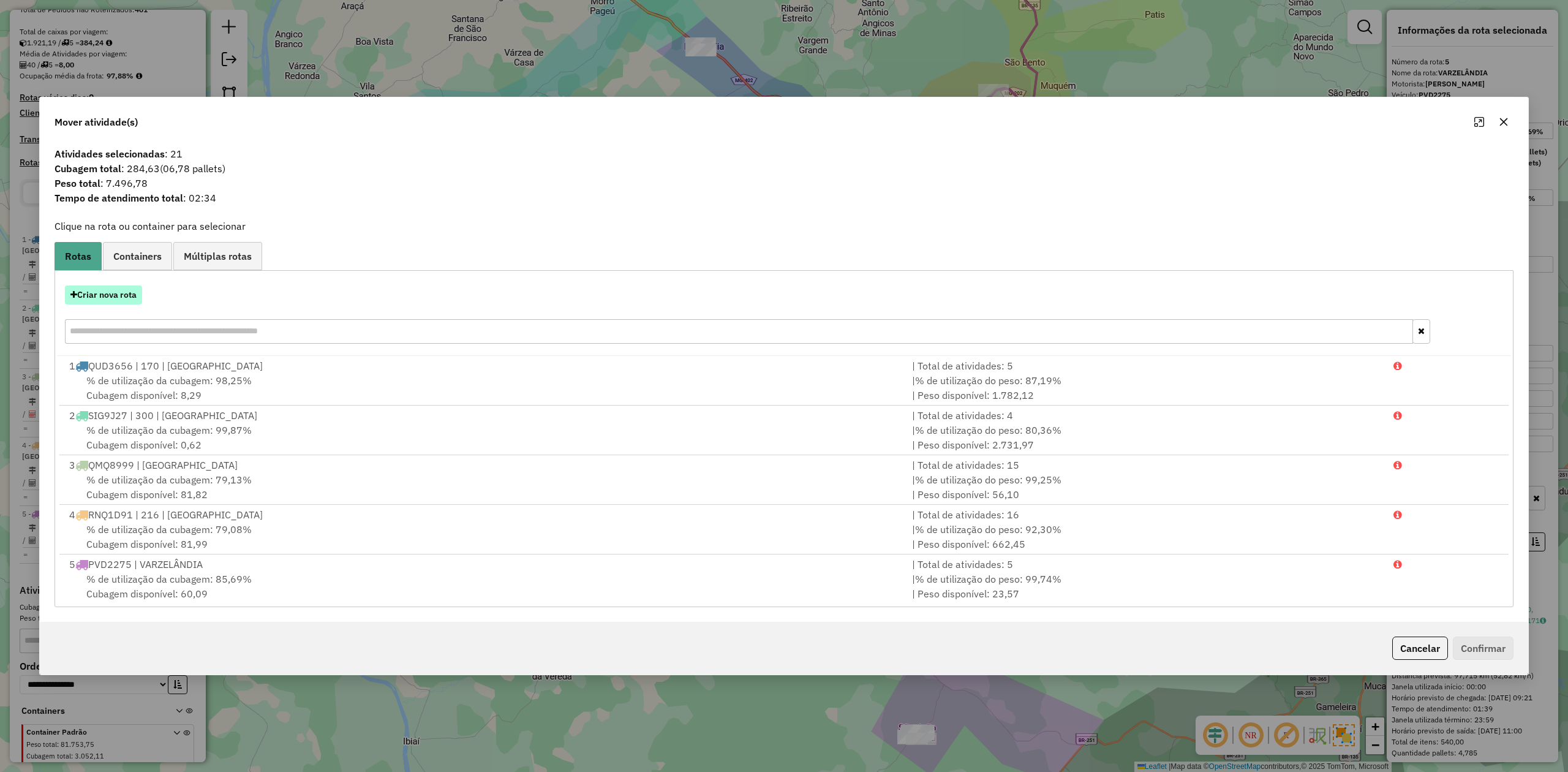
click at [106, 301] on button "Criar nova rota" at bounding box center [103, 295] width 77 height 19
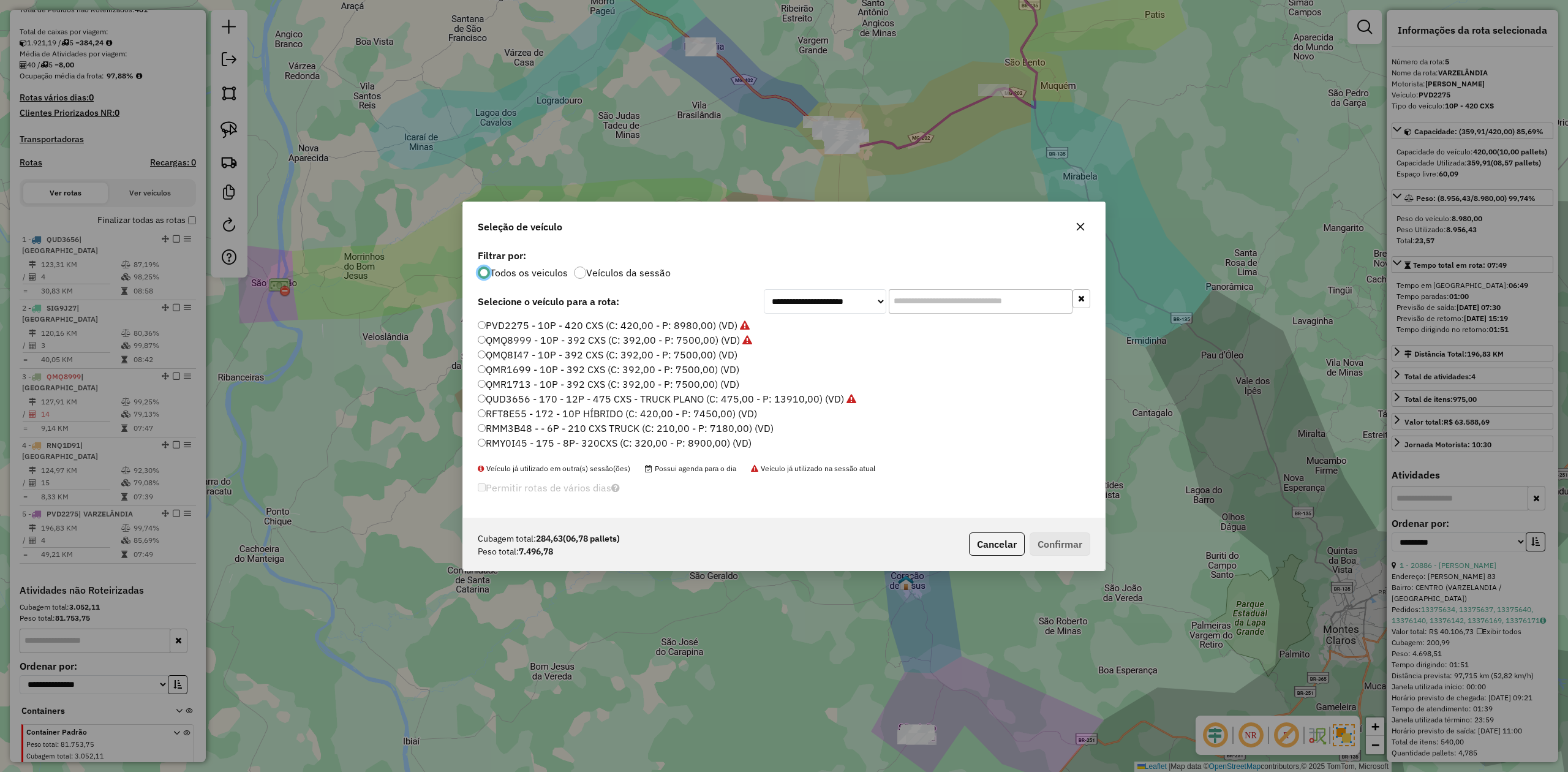
scroll to position [6, 4]
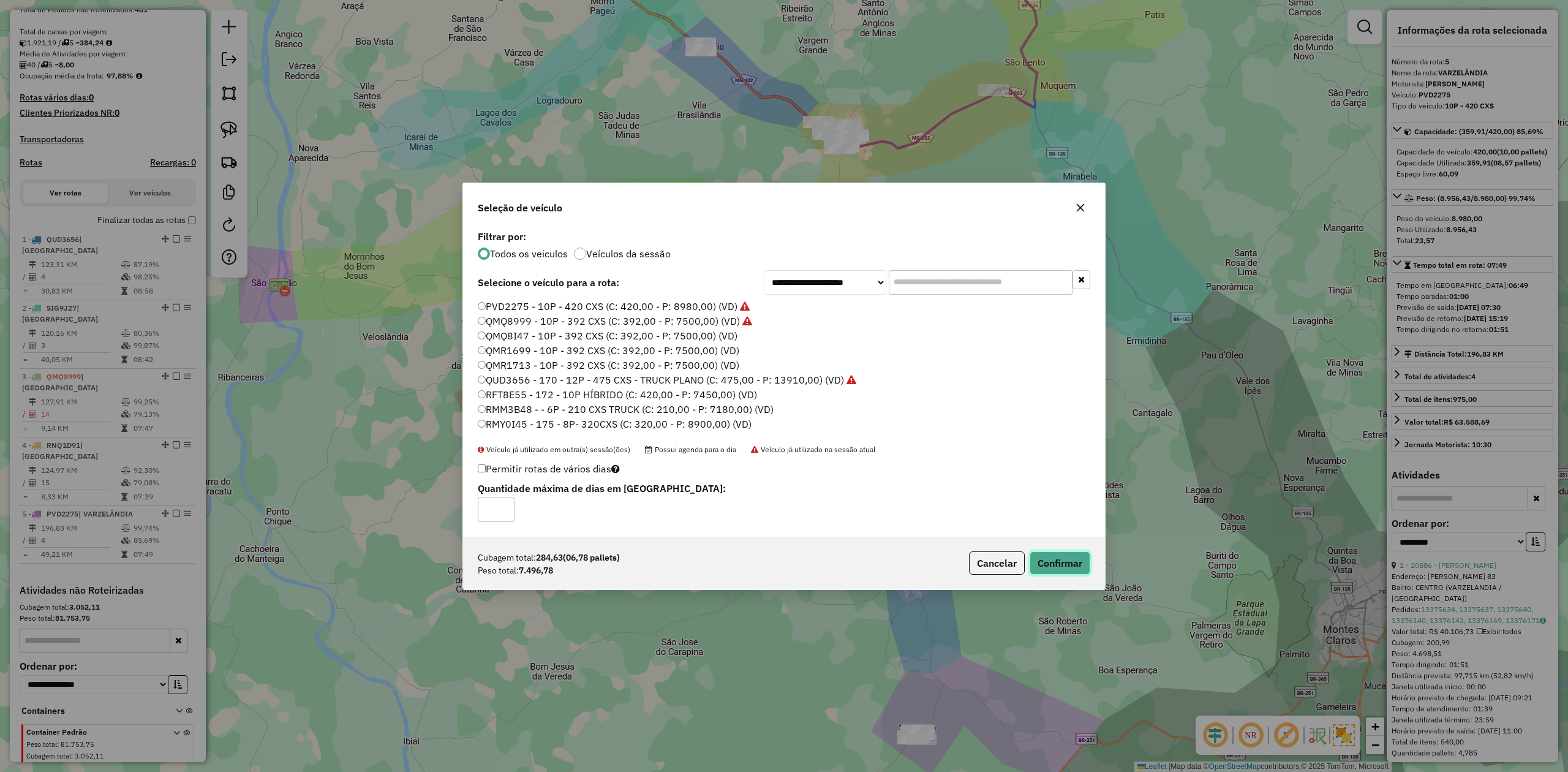
click at [1066, 565] on button "Confirmar" at bounding box center [1060, 563] width 61 height 23
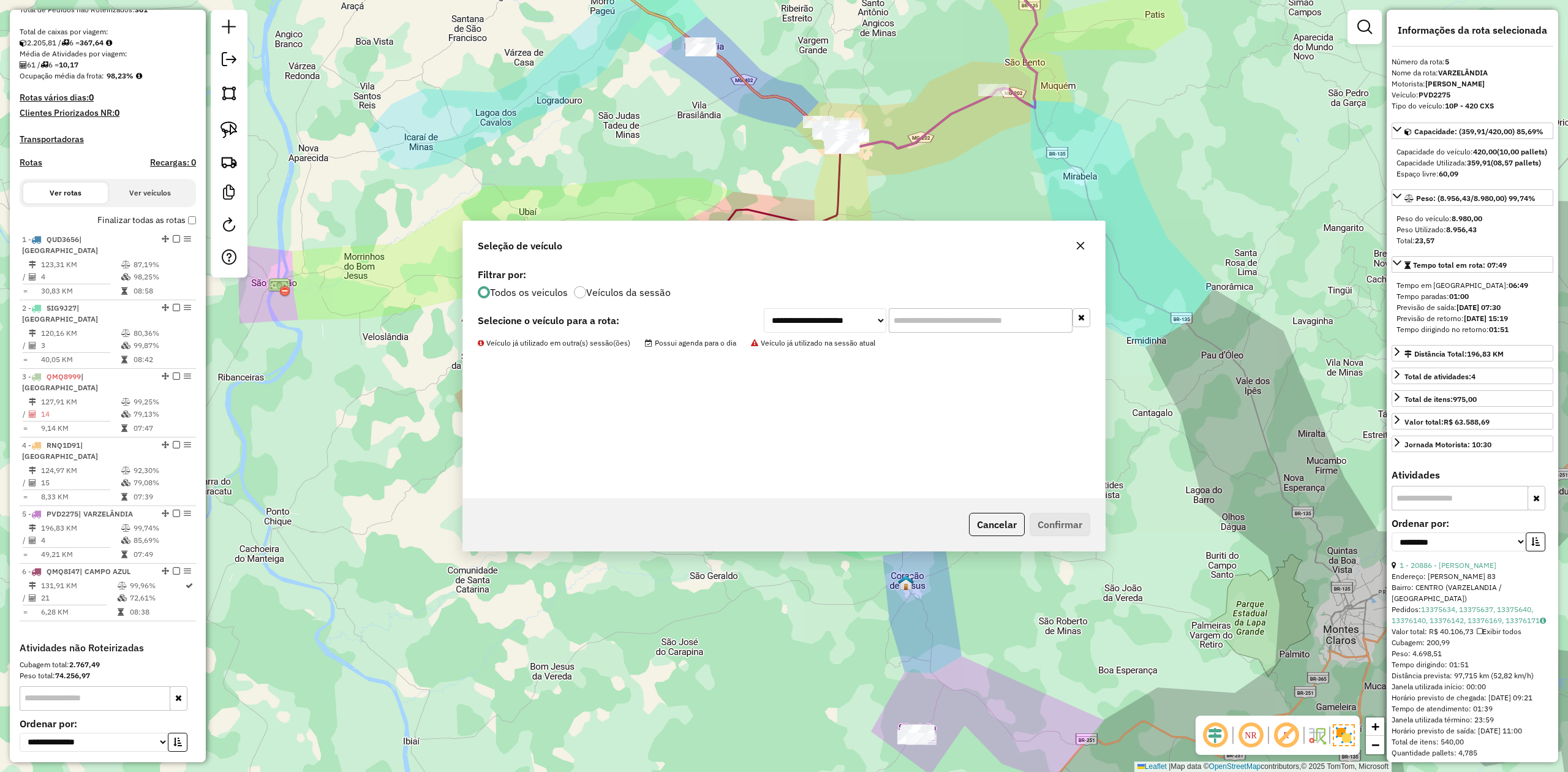
scroll to position [310, 0]
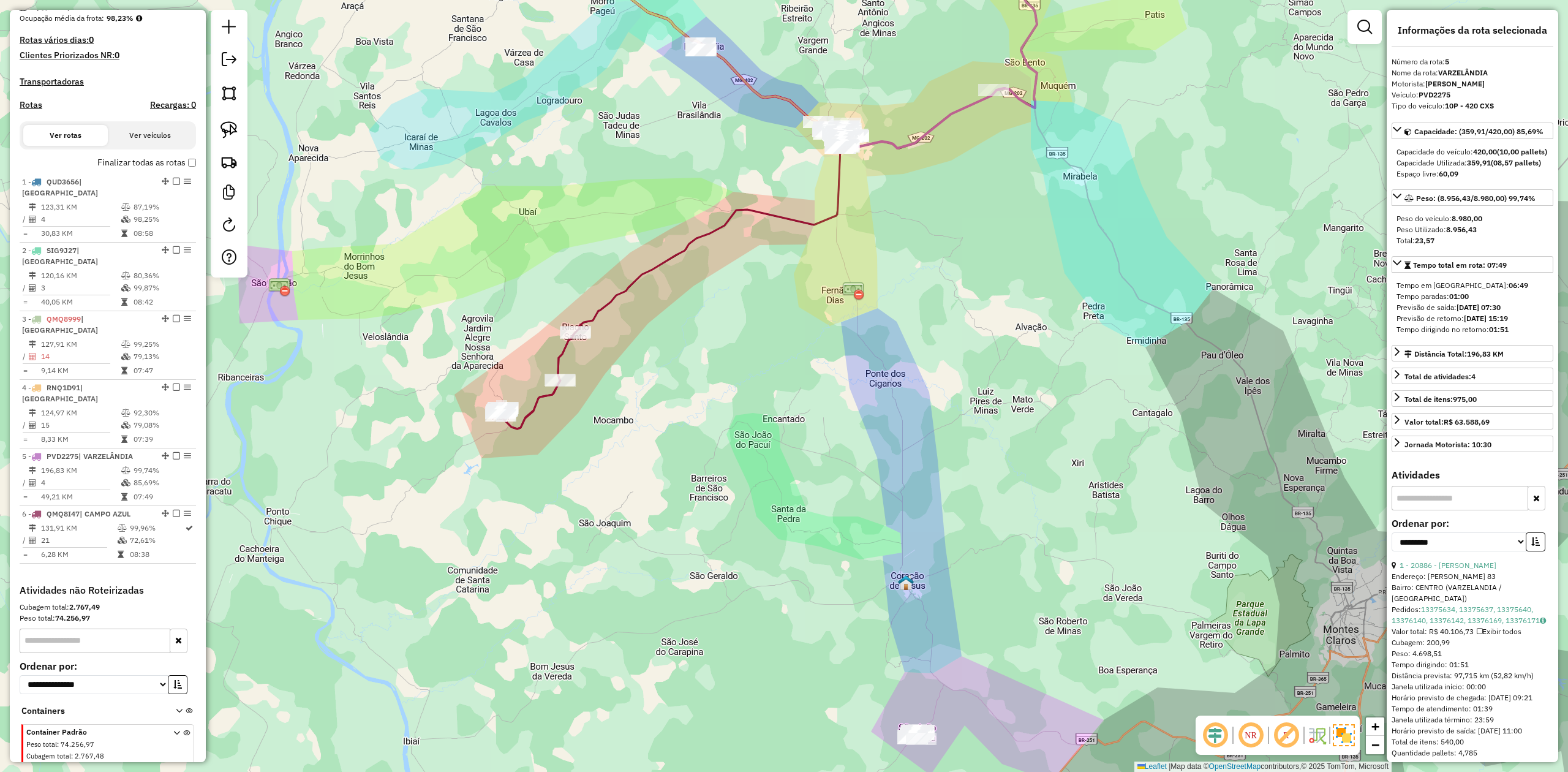
drag, startPoint x: 784, startPoint y: 444, endPoint x: 632, endPoint y: 235, distance: 258.4
click at [659, 264] on div "Janela de atendimento Grade de atendimento Capacidade Transportadoras Veículos …" at bounding box center [784, 386] width 1568 height 772
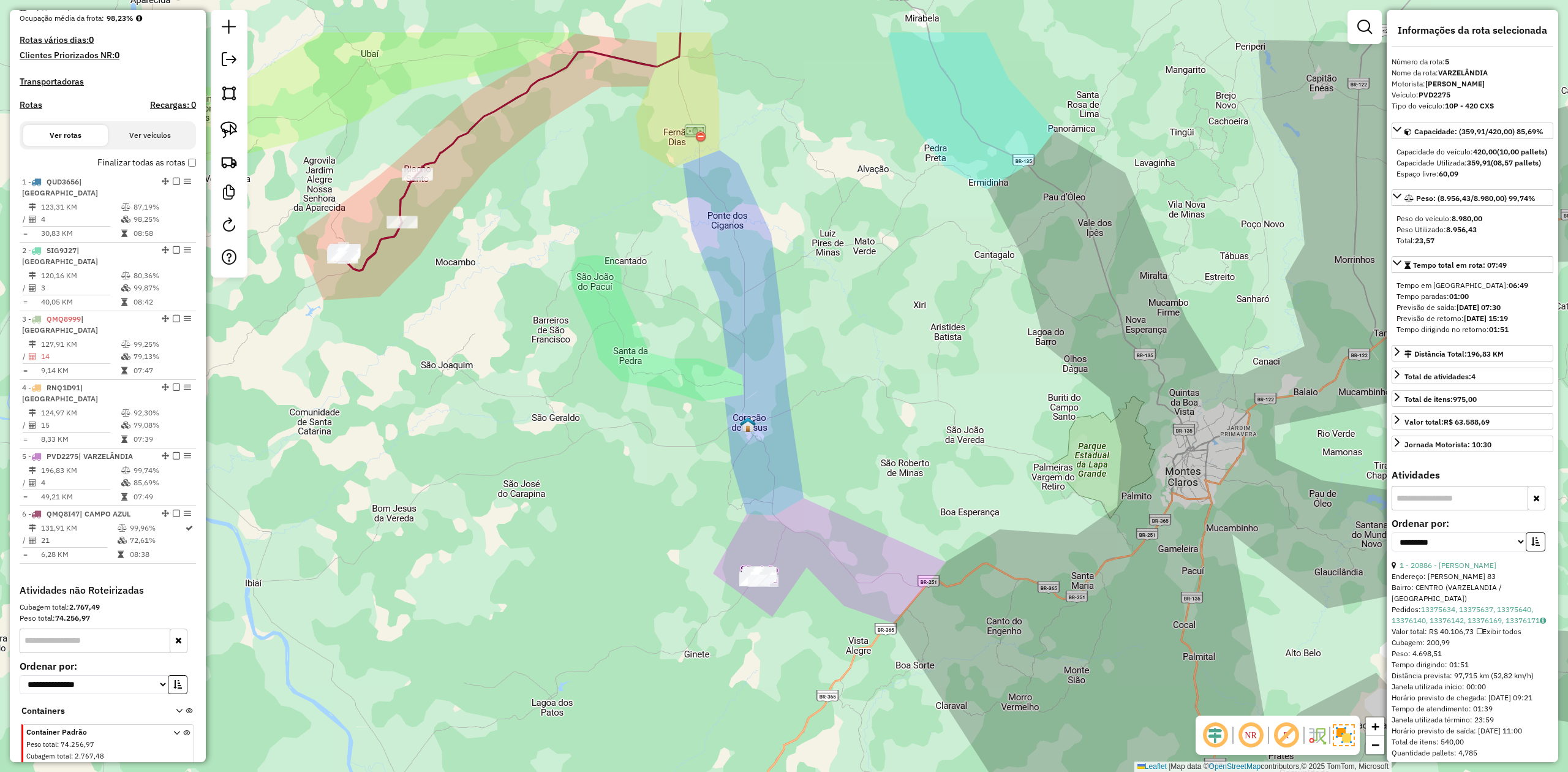
drag, startPoint x: 511, startPoint y: 412, endPoint x: 500, endPoint y: 437, distance: 27.3
click at [517, 427] on div "Janela de atendimento Grade de atendimento Capacidade Transportadoras Veículos …" at bounding box center [784, 386] width 1568 height 772
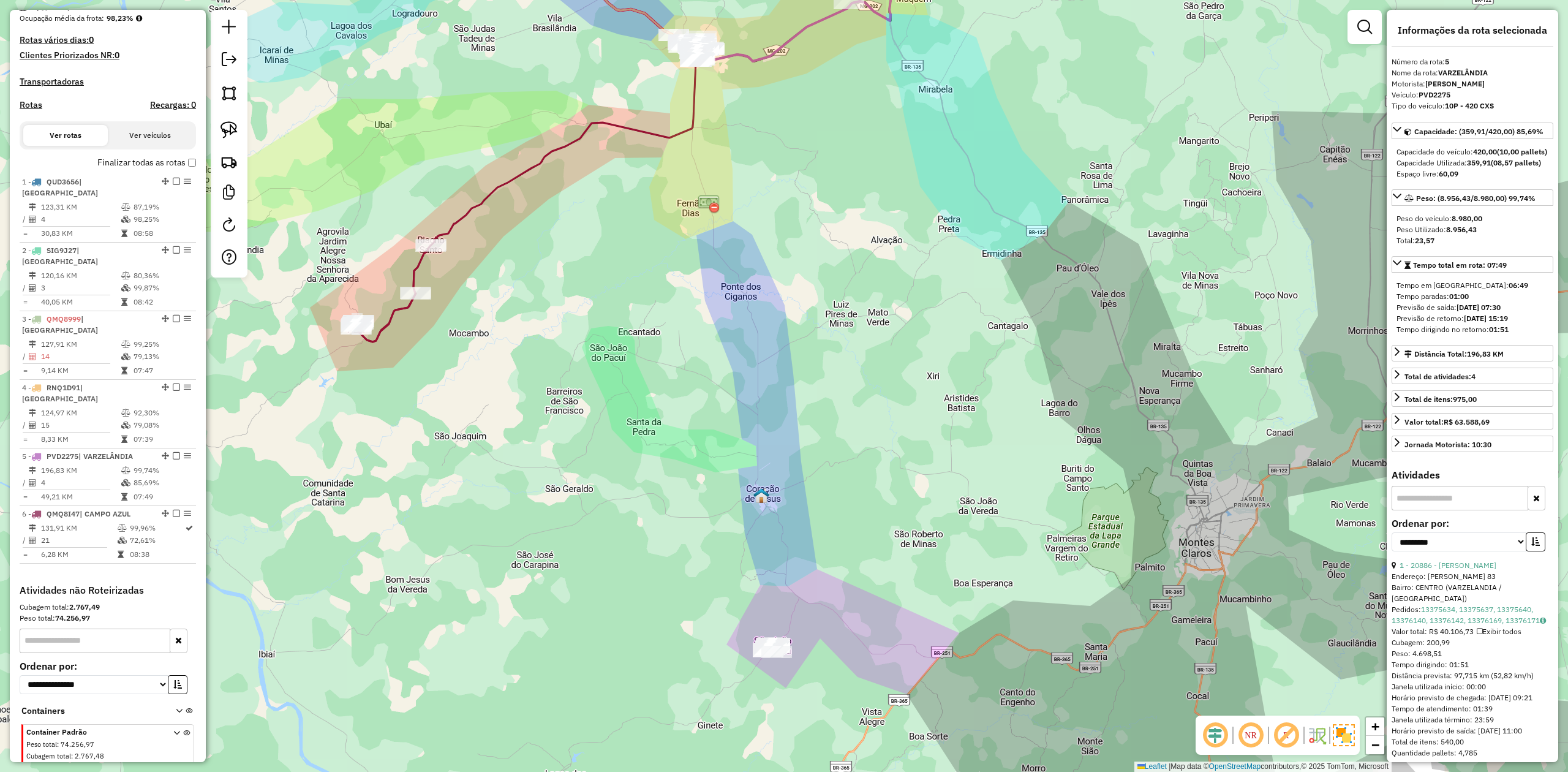
drag, startPoint x: 531, startPoint y: 238, endPoint x: 471, endPoint y: 420, distance: 191.6
click at [476, 410] on div "Janela de atendimento Grade de atendimento Capacidade Transportadoras Veículos …" at bounding box center [784, 386] width 1568 height 772
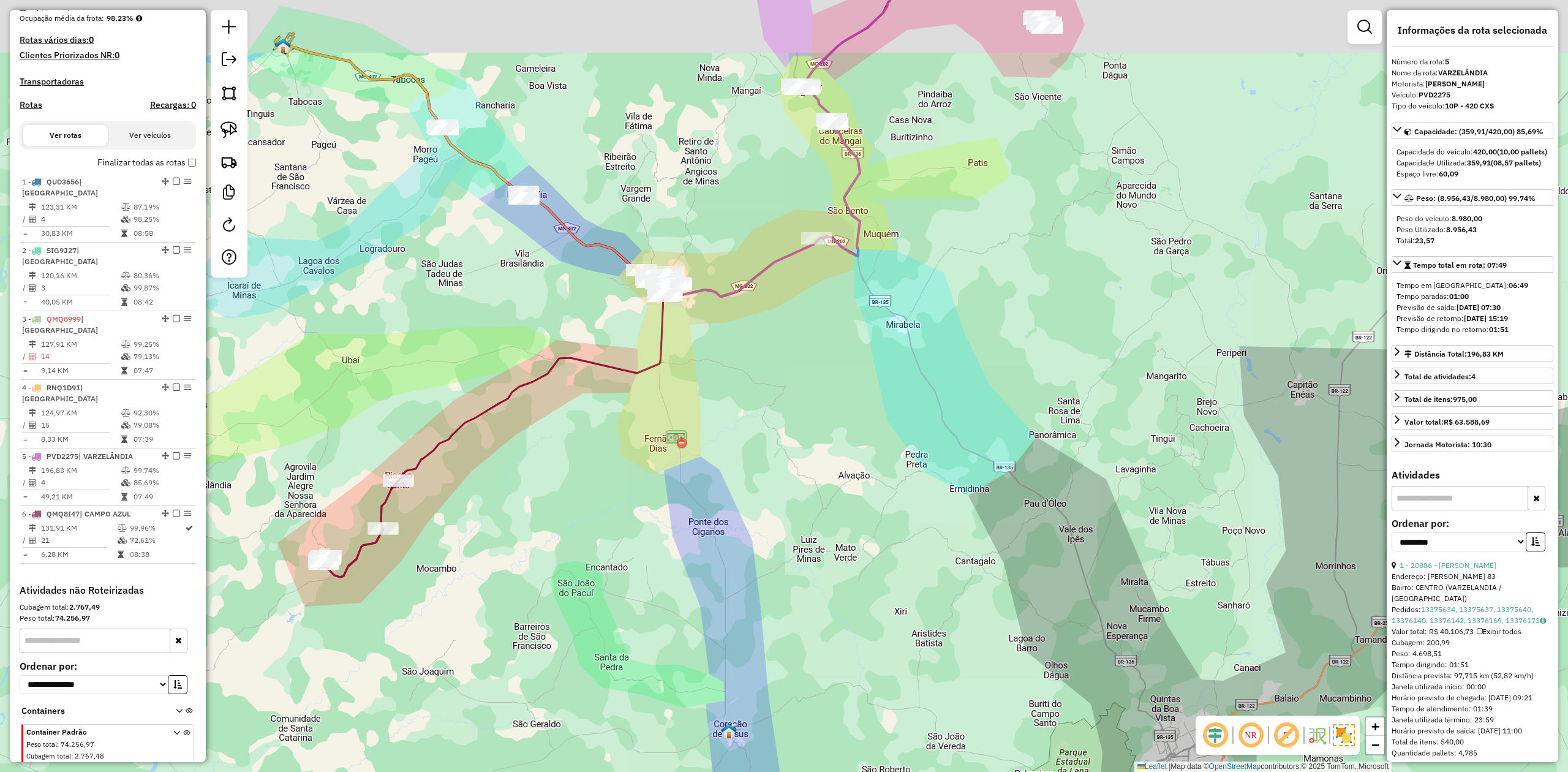
drag, startPoint x: 495, startPoint y: 283, endPoint x: 565, endPoint y: 368, distance: 110.1
click at [553, 359] on div "Janela de atendimento Grade de atendimento Capacidade Transportadoras Veículos …" at bounding box center [784, 386] width 1568 height 772
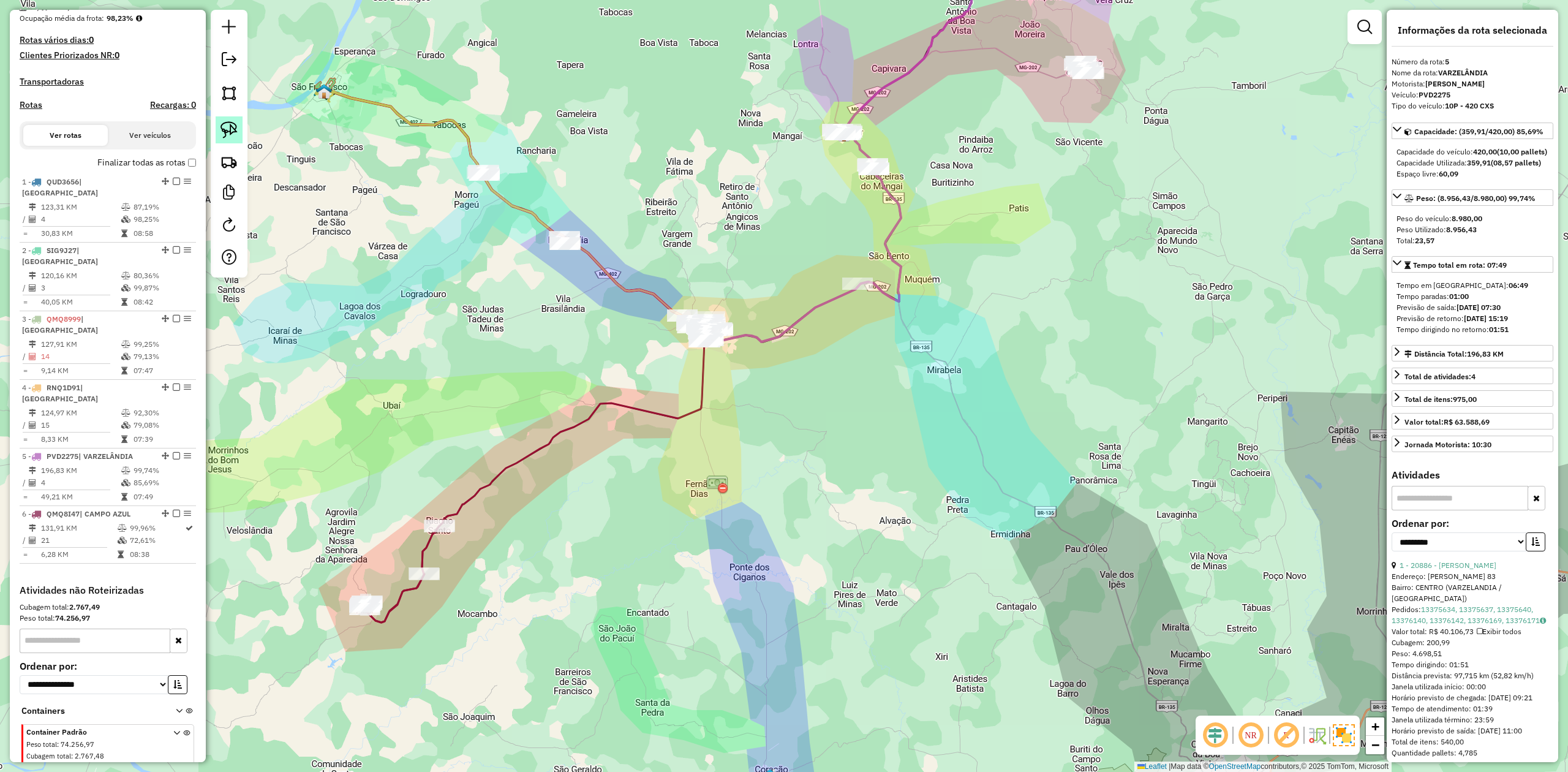
click at [233, 126] on img at bounding box center [229, 130] width 17 height 17
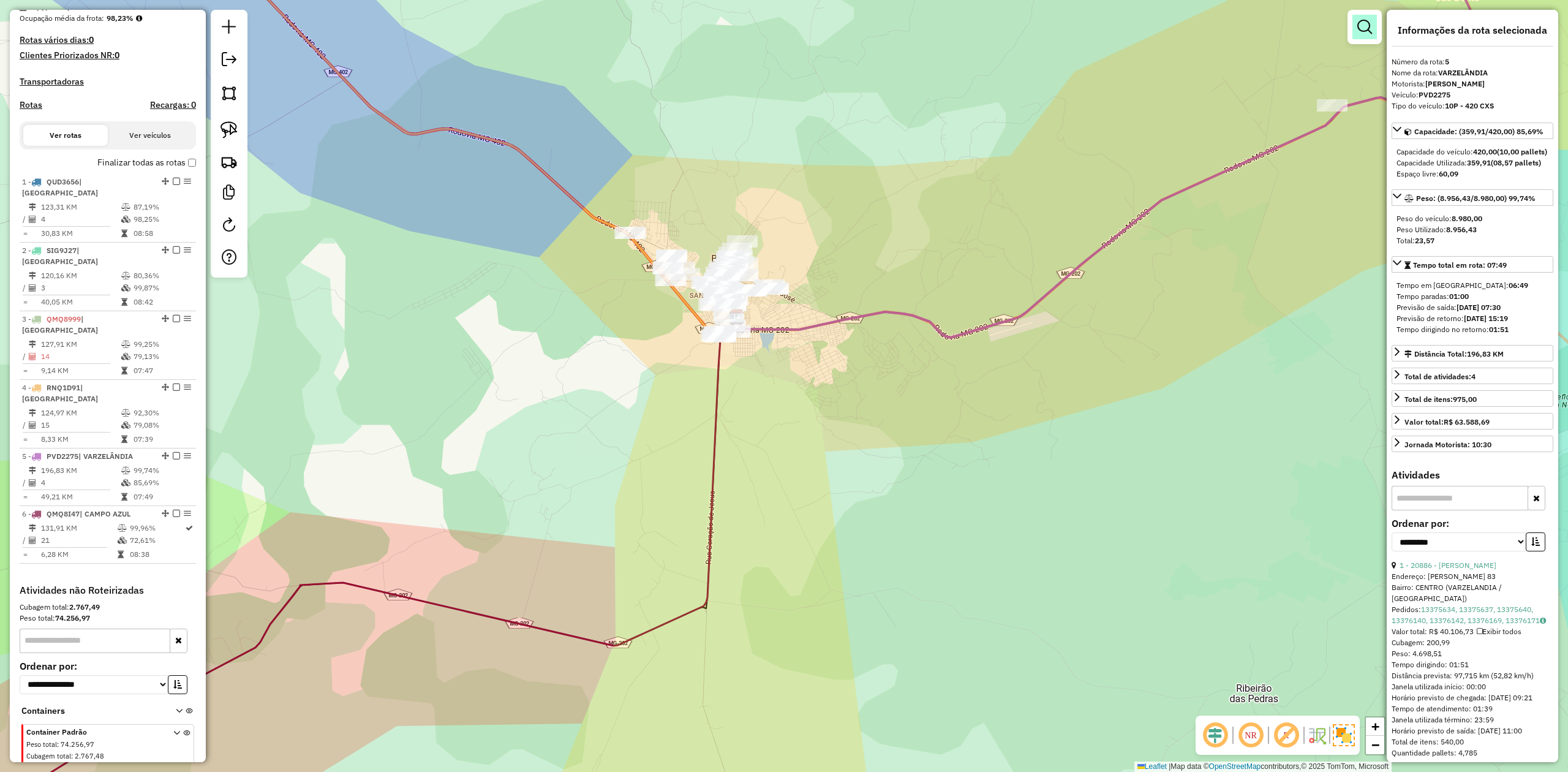
click at [1365, 23] on em at bounding box center [1364, 27] width 15 height 15
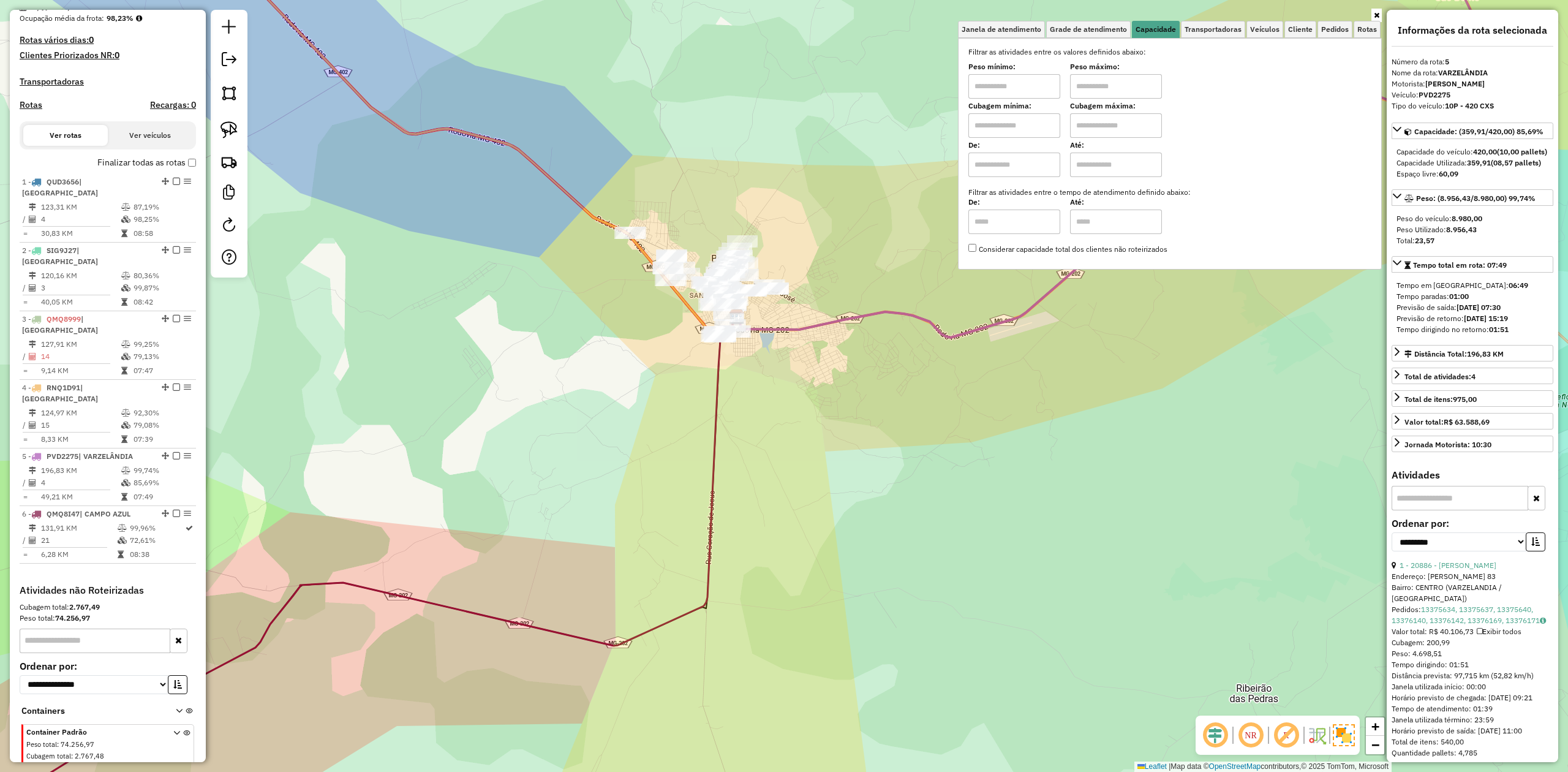
click at [1005, 114] on input "text" at bounding box center [1015, 125] width 92 height 25
type input "*****"
click at [1095, 128] on input "text" at bounding box center [1116, 125] width 92 height 25
type input "********"
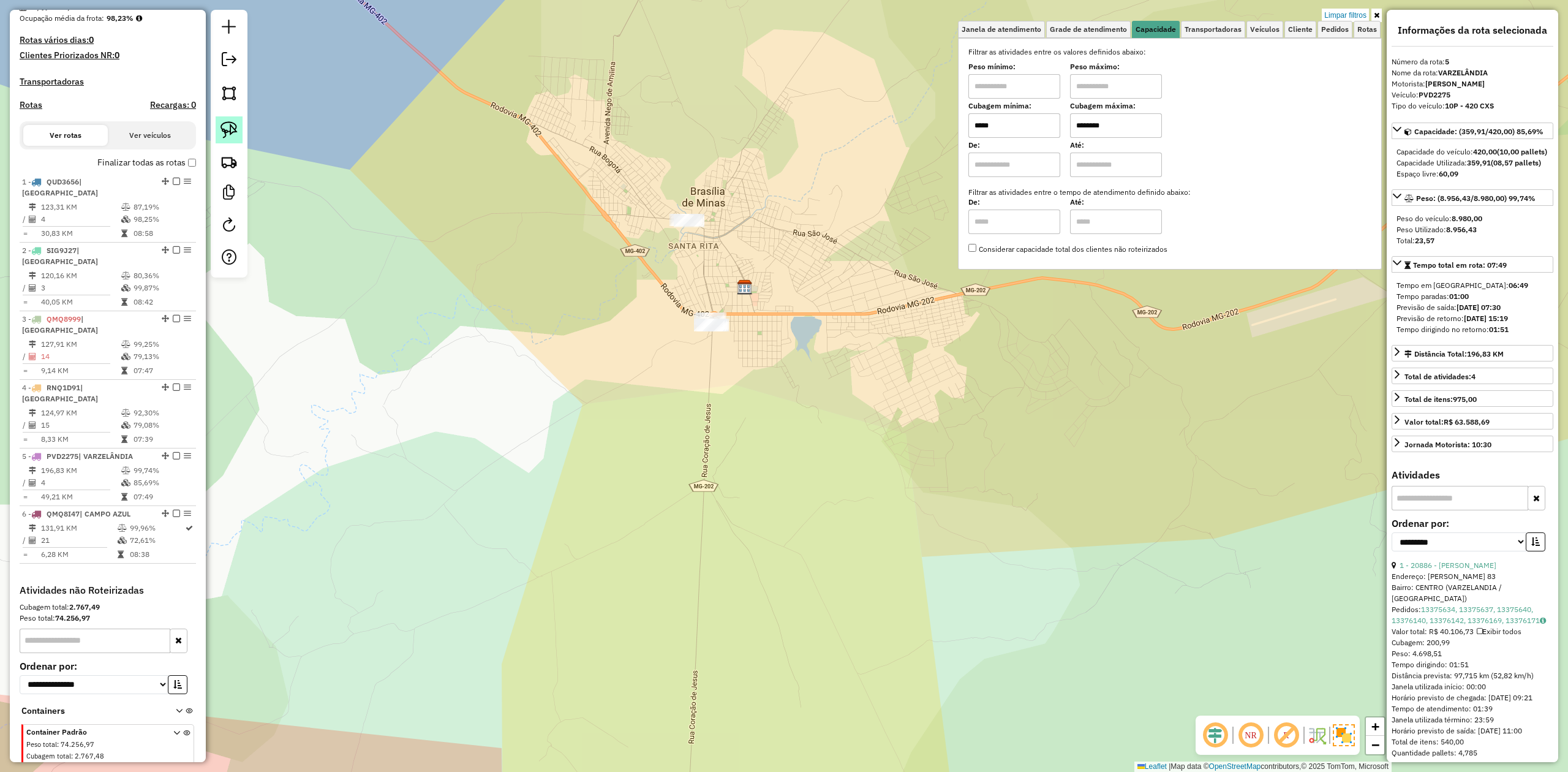
click at [225, 130] on img at bounding box center [229, 130] width 17 height 17
drag, startPoint x: 687, startPoint y: 354, endPoint x: 716, endPoint y: 355, distance: 29.0
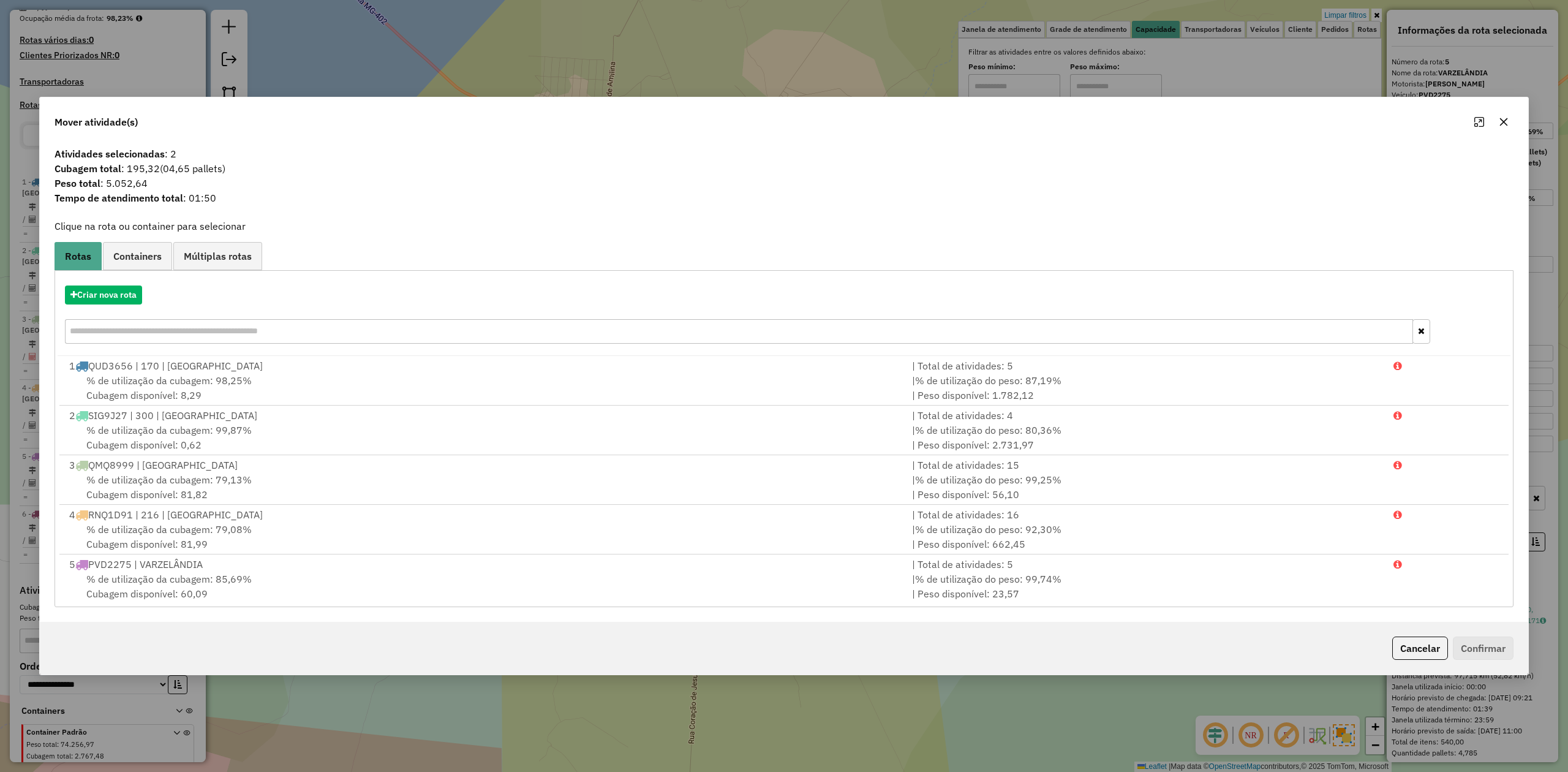
click at [1501, 118] on icon "button" at bounding box center [1504, 122] width 10 height 10
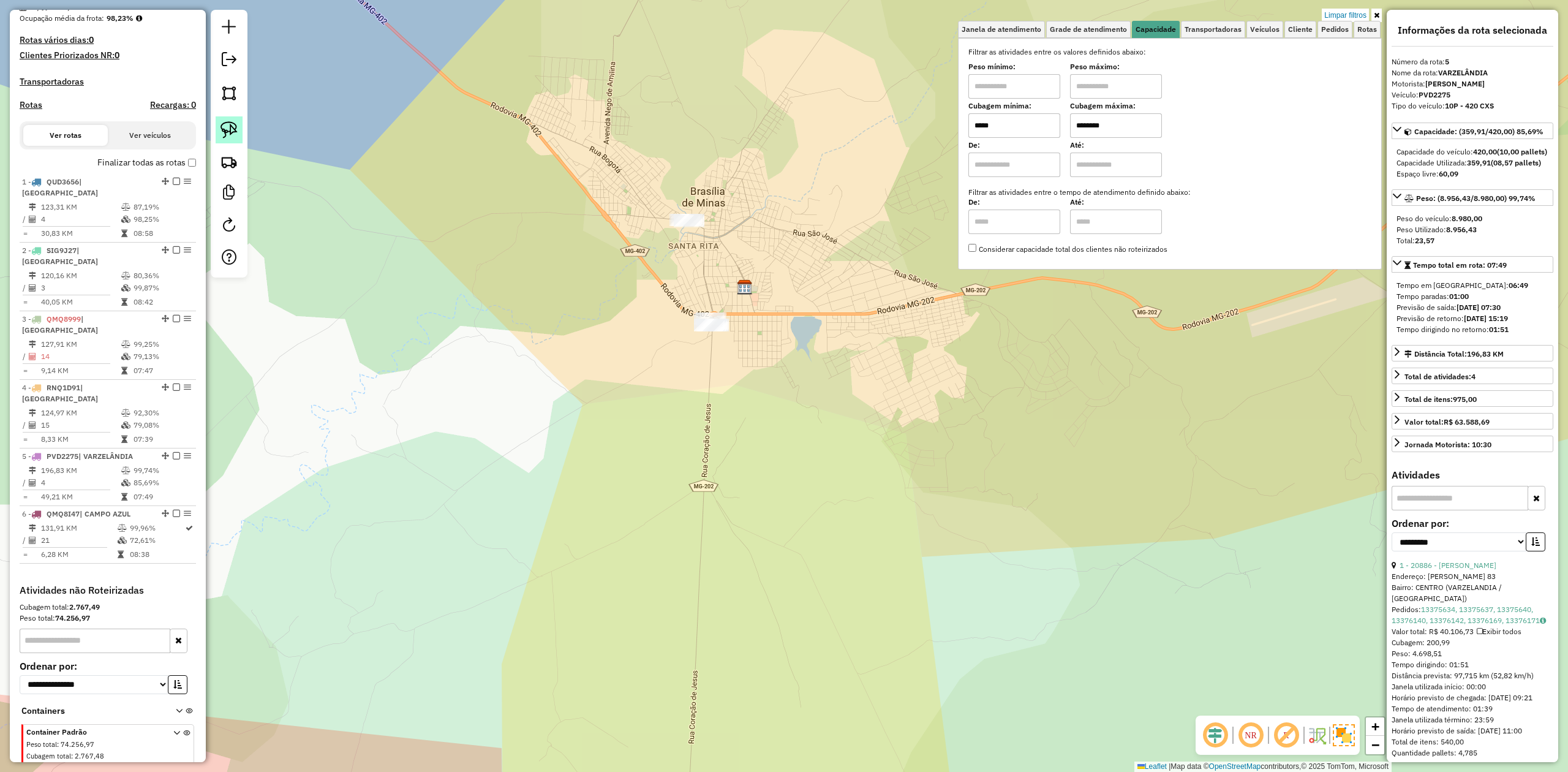
click at [230, 129] on img at bounding box center [229, 130] width 17 height 17
drag, startPoint x: 660, startPoint y: 238, endPoint x: 672, endPoint y: 237, distance: 12.0
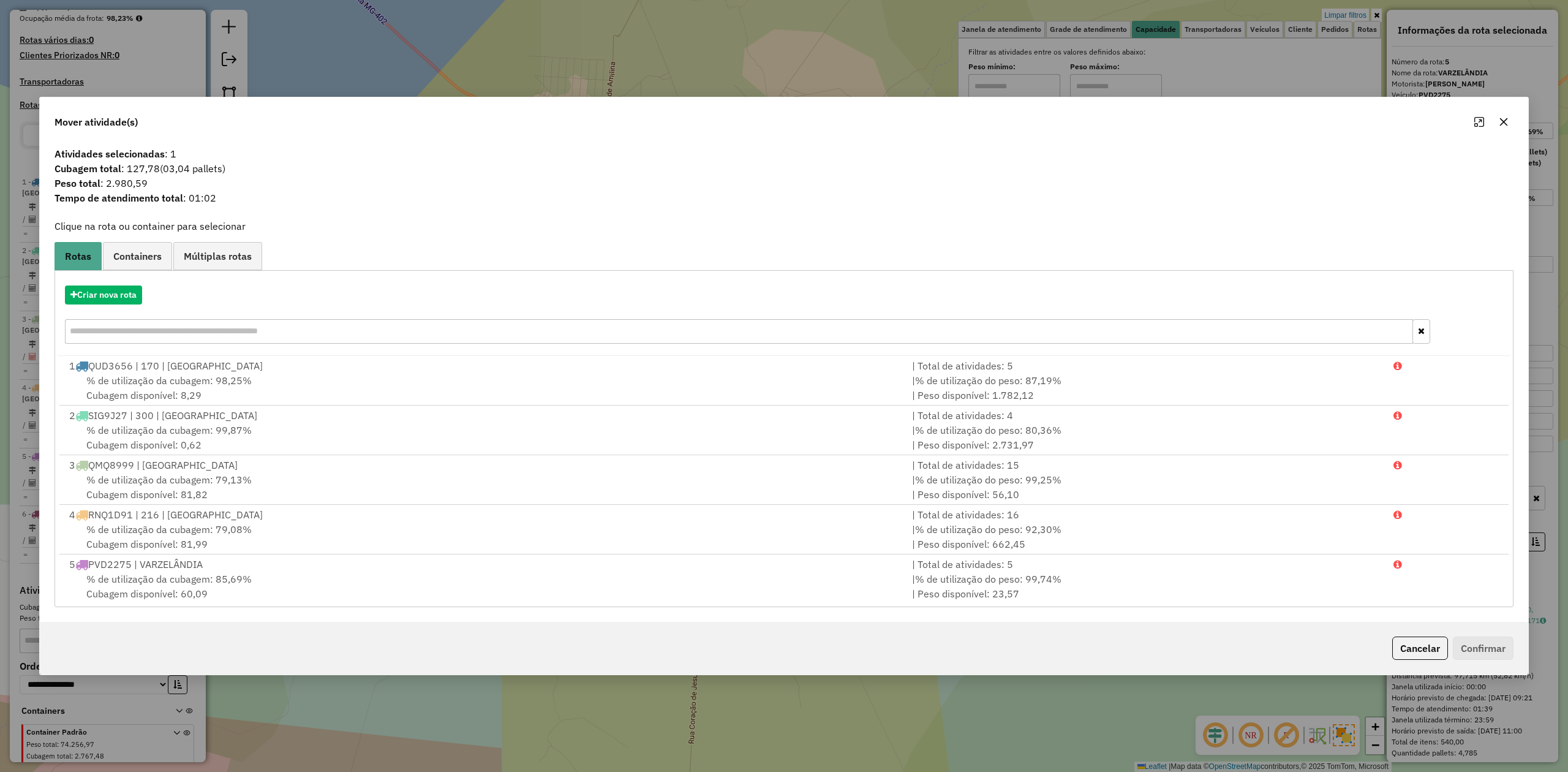
click at [1501, 118] on icon "button" at bounding box center [1504, 122] width 10 height 10
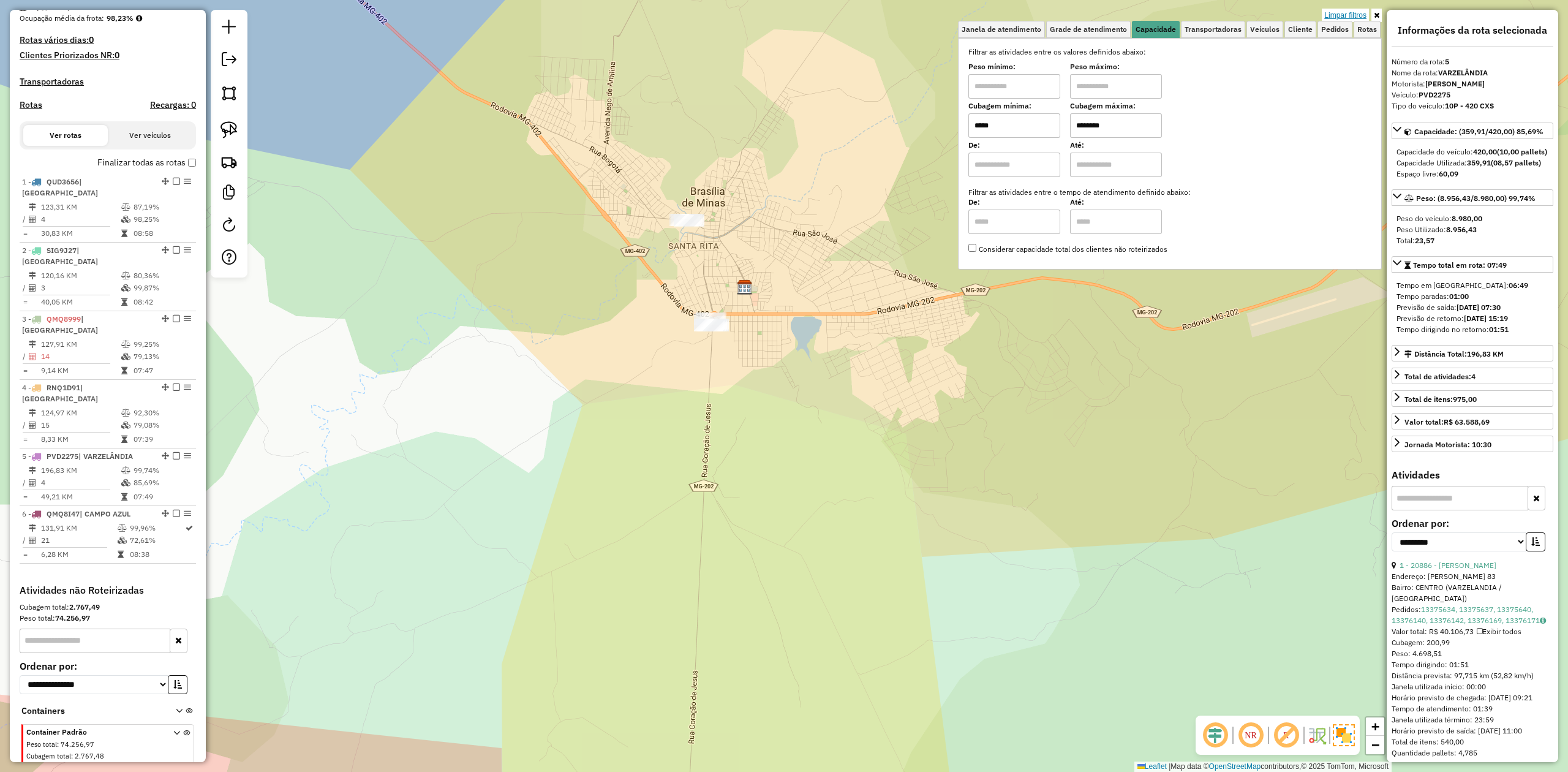
click at [1338, 15] on link "Limpar filtros" at bounding box center [1345, 15] width 47 height 13
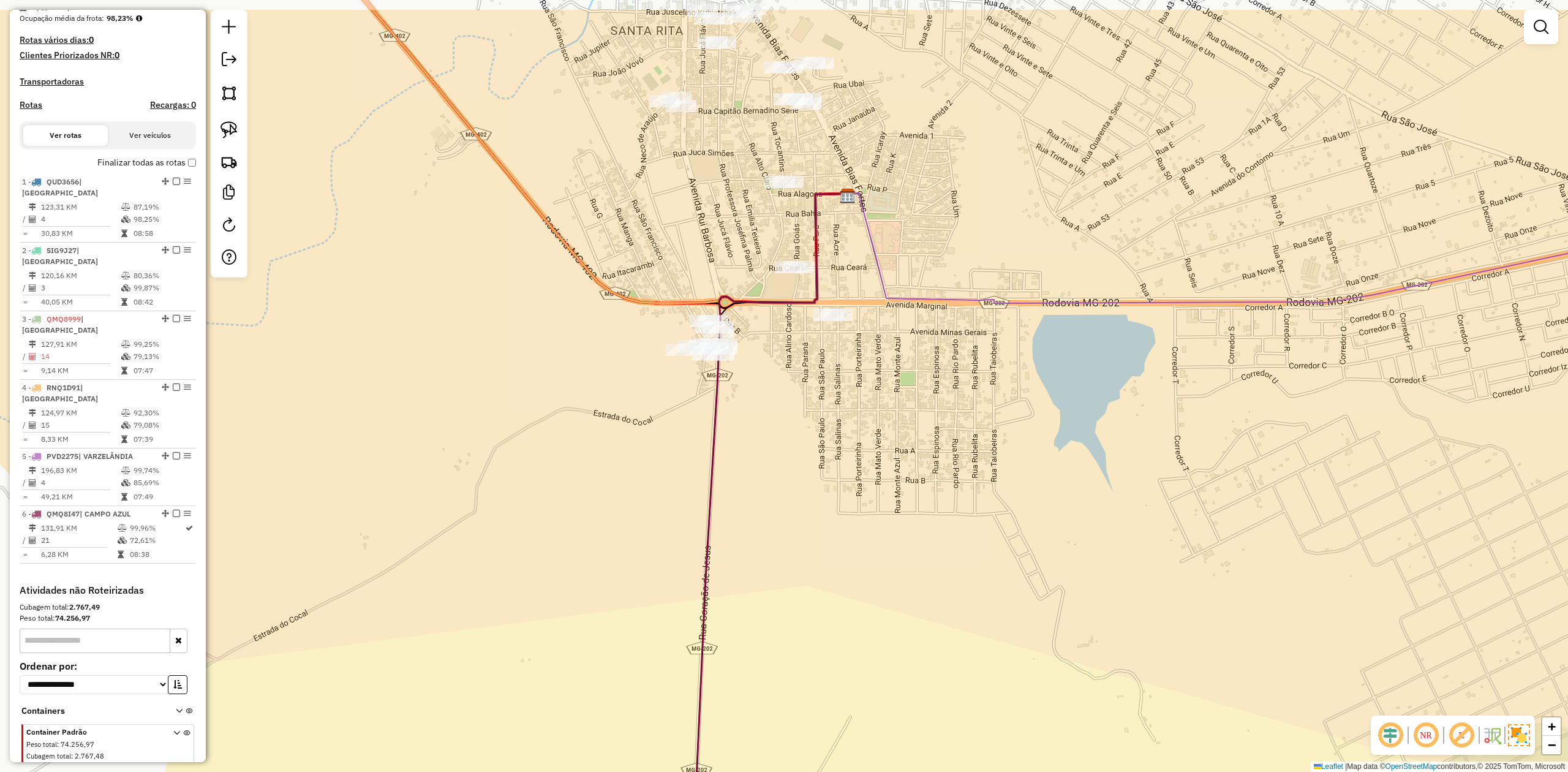
drag, startPoint x: 689, startPoint y: 382, endPoint x: 615, endPoint y: 549, distance: 182.7
click at [643, 552] on div "Janela de atendimento Grade de atendimento Capacidade Transportadoras Veículos …" at bounding box center [784, 386] width 1568 height 772
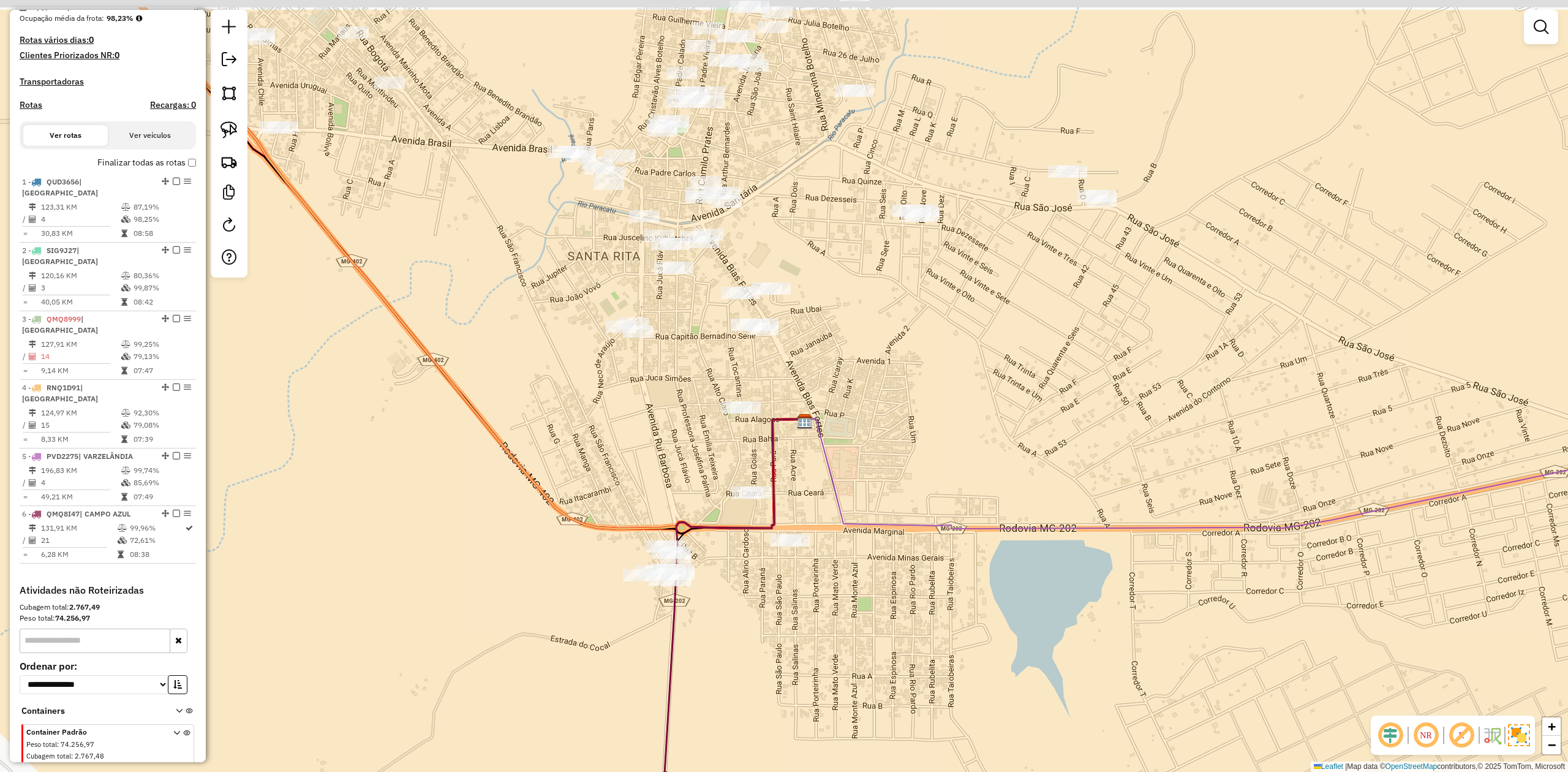
drag, startPoint x: 481, startPoint y: 320, endPoint x: 490, endPoint y: 407, distance: 87.5
click at [490, 407] on div "Janela de atendimento Grade de atendimento Capacidade Transportadoras Veículos …" at bounding box center [784, 386] width 1568 height 772
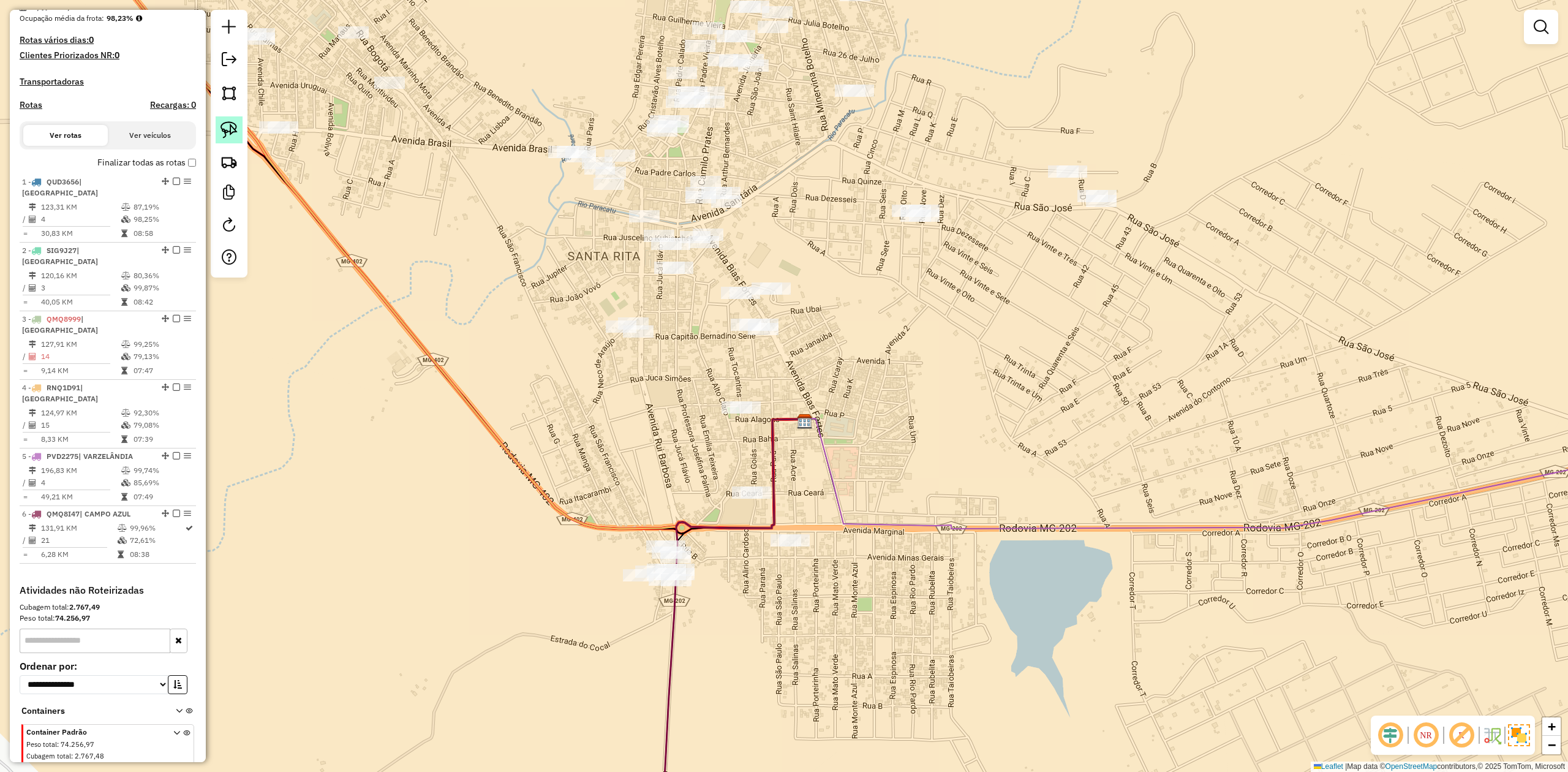
click at [227, 135] on img at bounding box center [229, 130] width 17 height 17
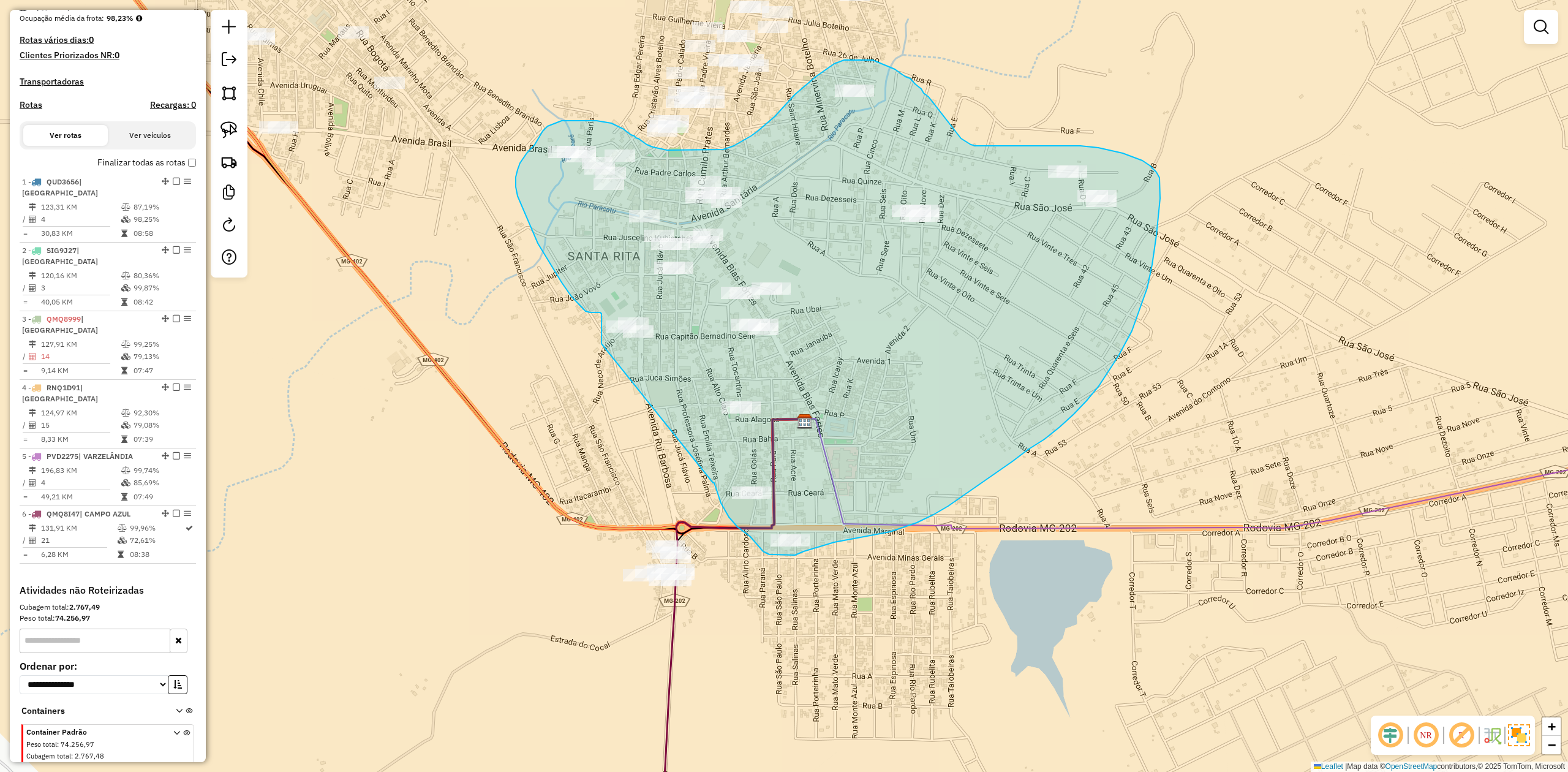
drag, startPoint x: 714, startPoint y: 483, endPoint x: 602, endPoint y: 354, distance: 170.8
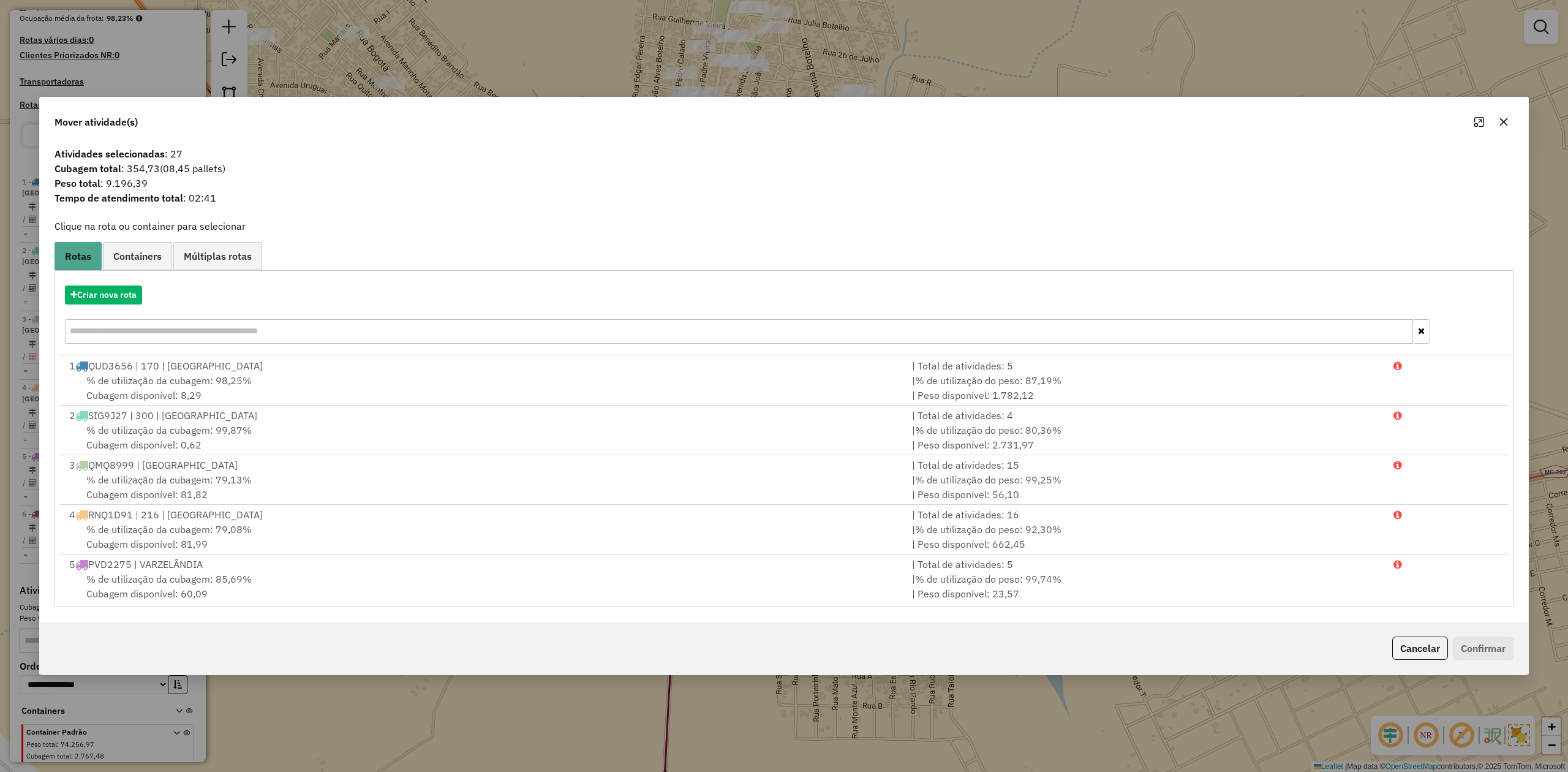
click at [1501, 119] on icon "button" at bounding box center [1504, 122] width 8 height 8
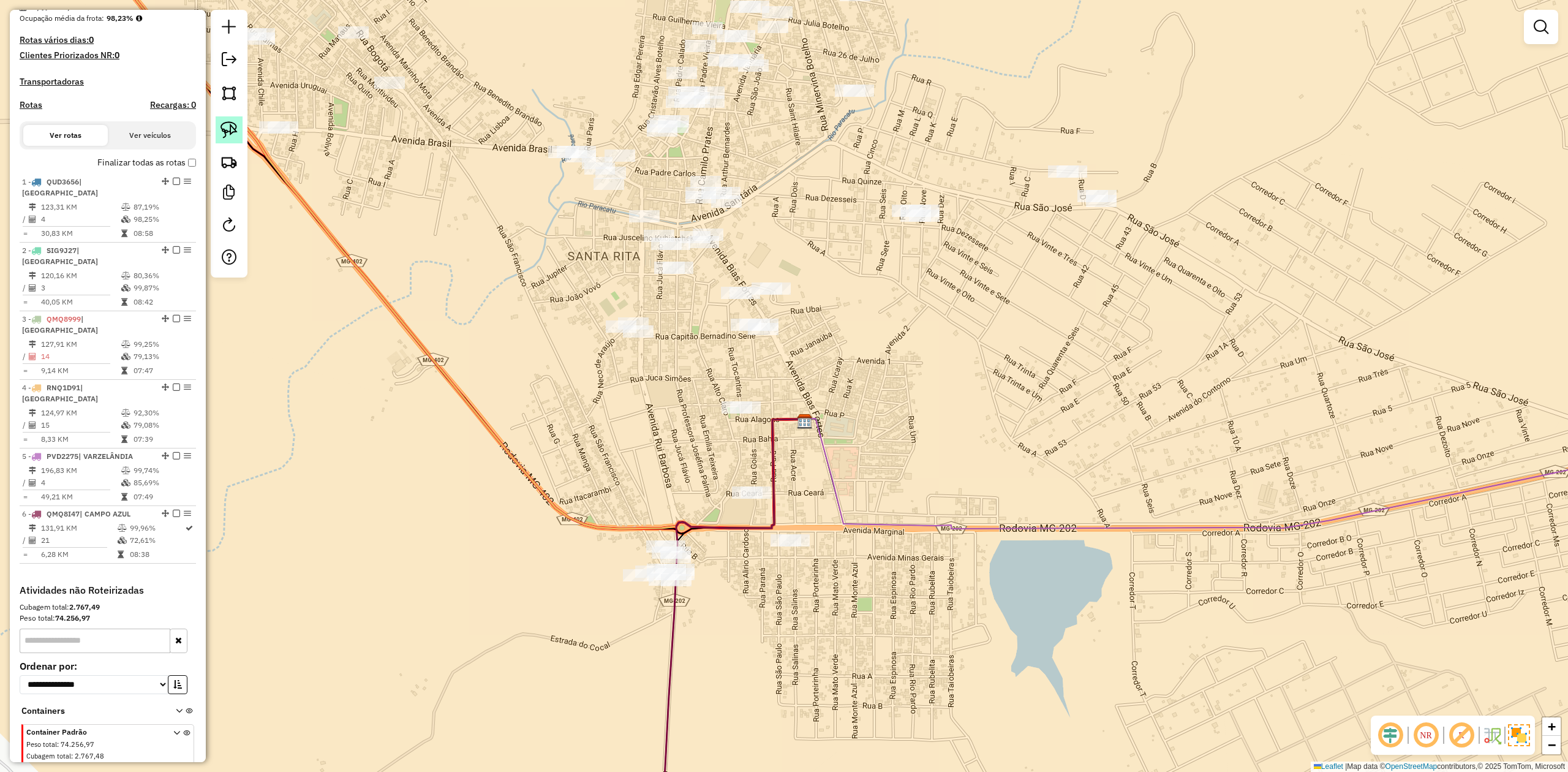
click at [226, 130] on img at bounding box center [229, 130] width 17 height 17
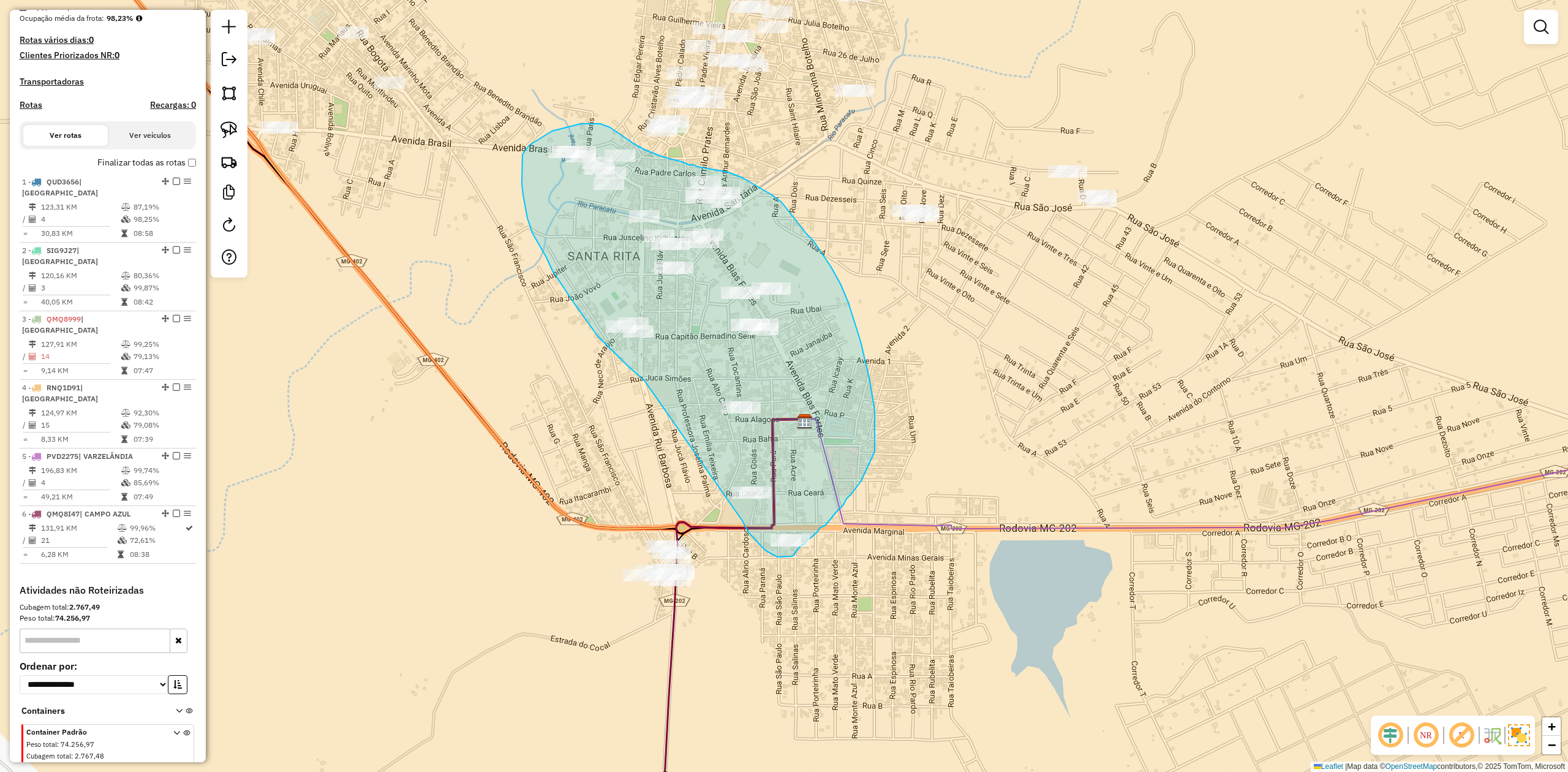
drag, startPoint x: 637, startPoint y: 374, endPoint x: 709, endPoint y: 462, distance: 113.7
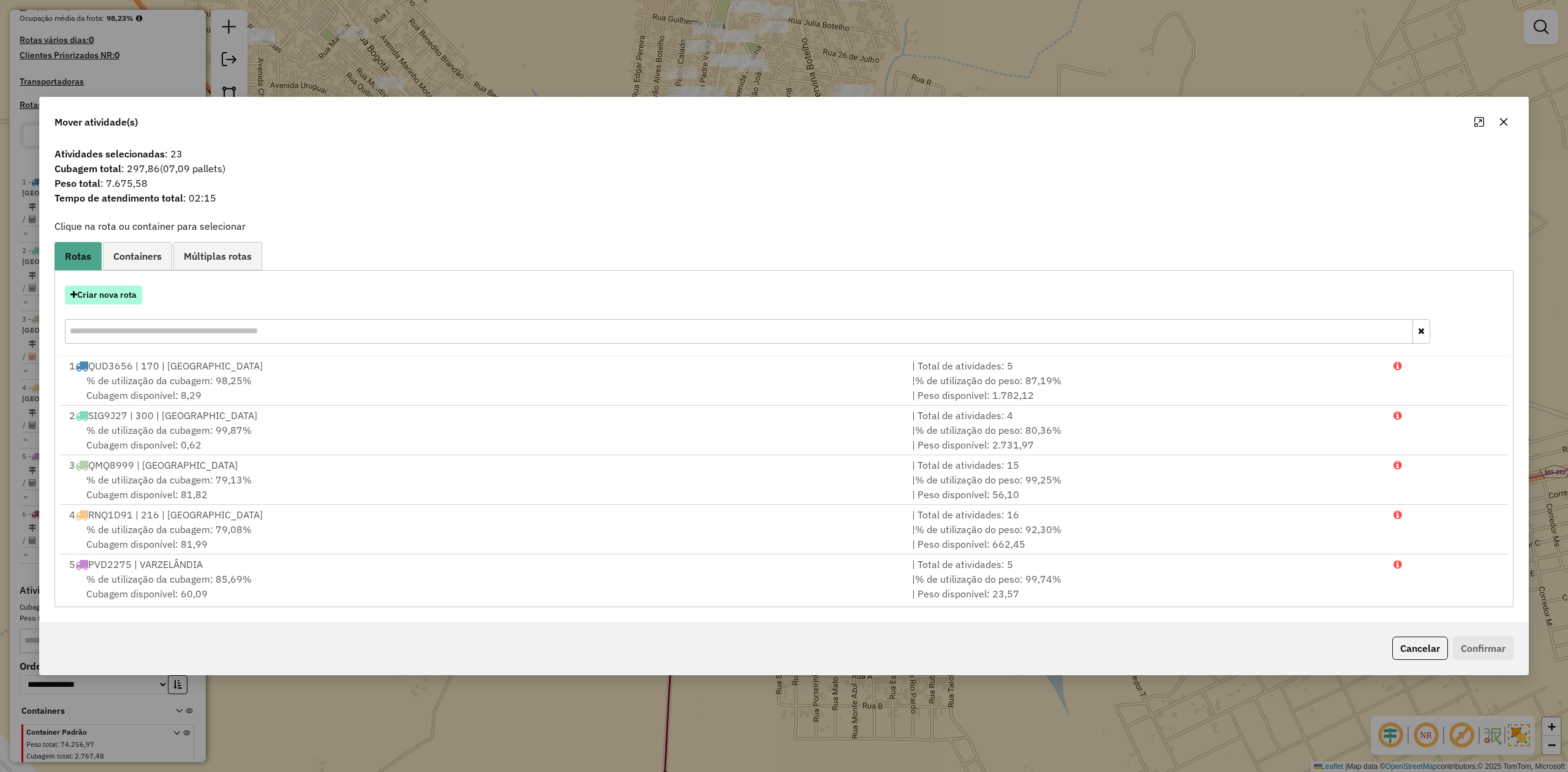
click at [101, 296] on button "Criar nova rota" at bounding box center [103, 295] width 77 height 19
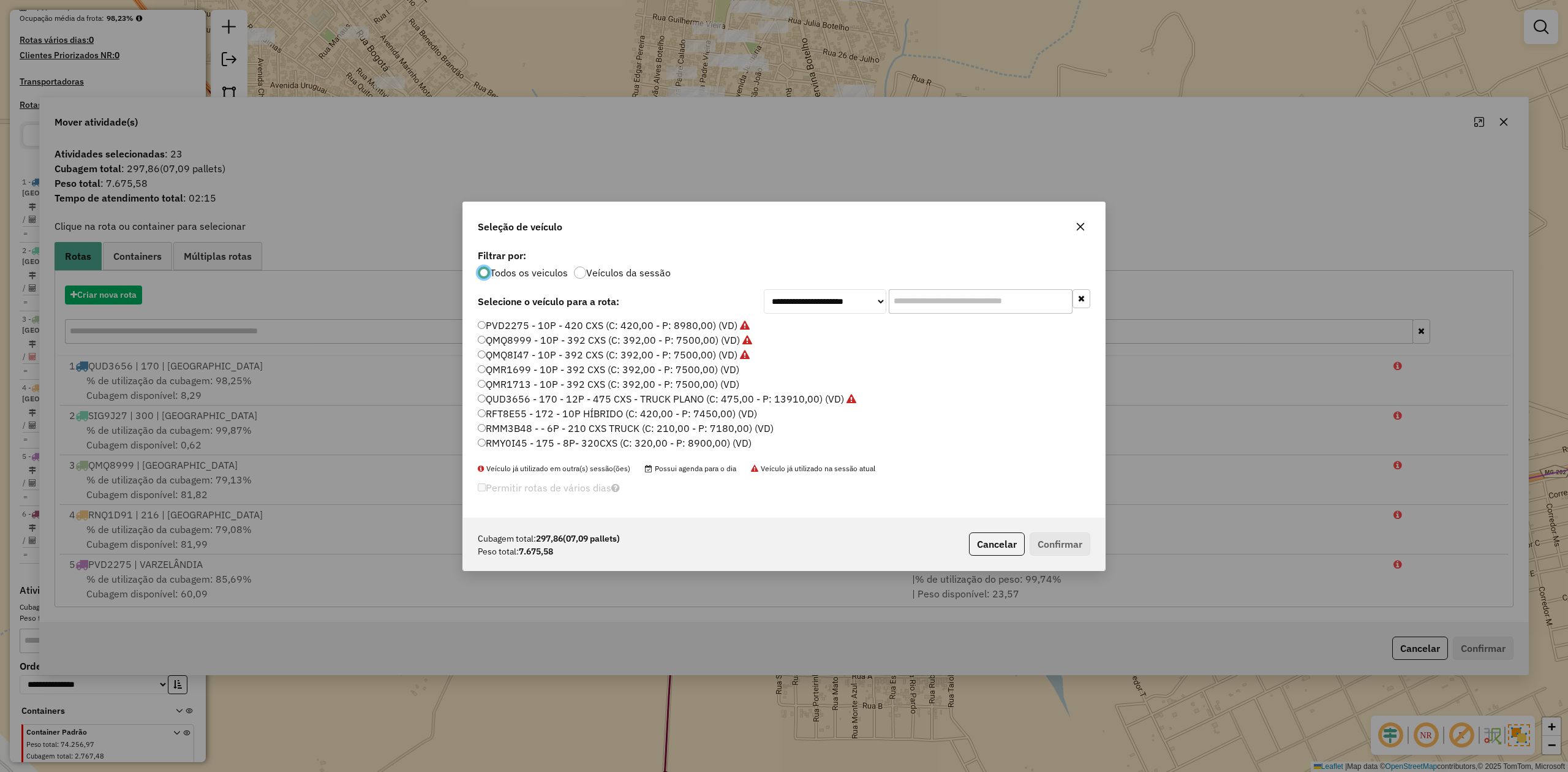
scroll to position [6, 4]
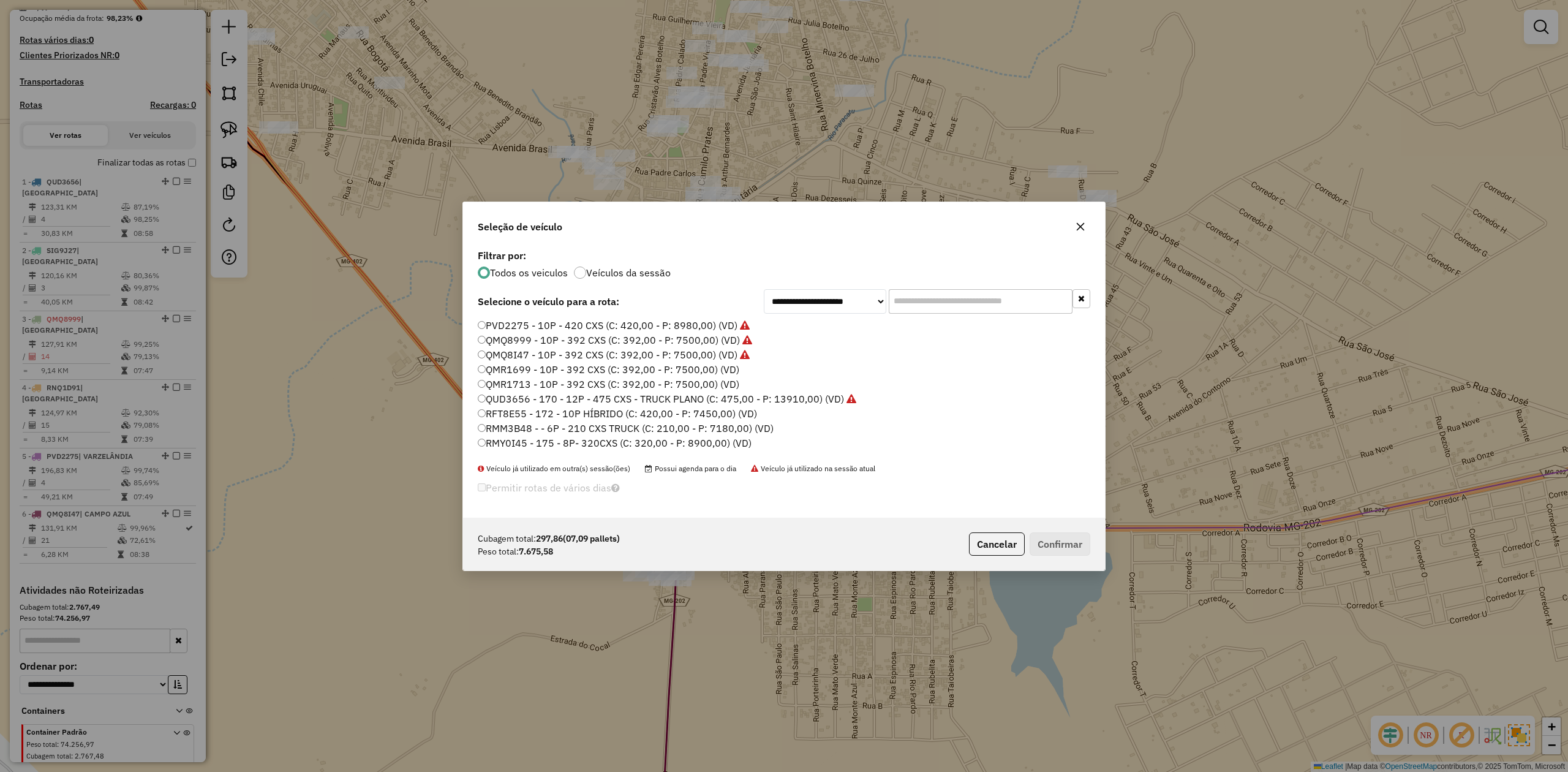
click at [919, 304] on input "text" at bounding box center [980, 301] width 184 height 25
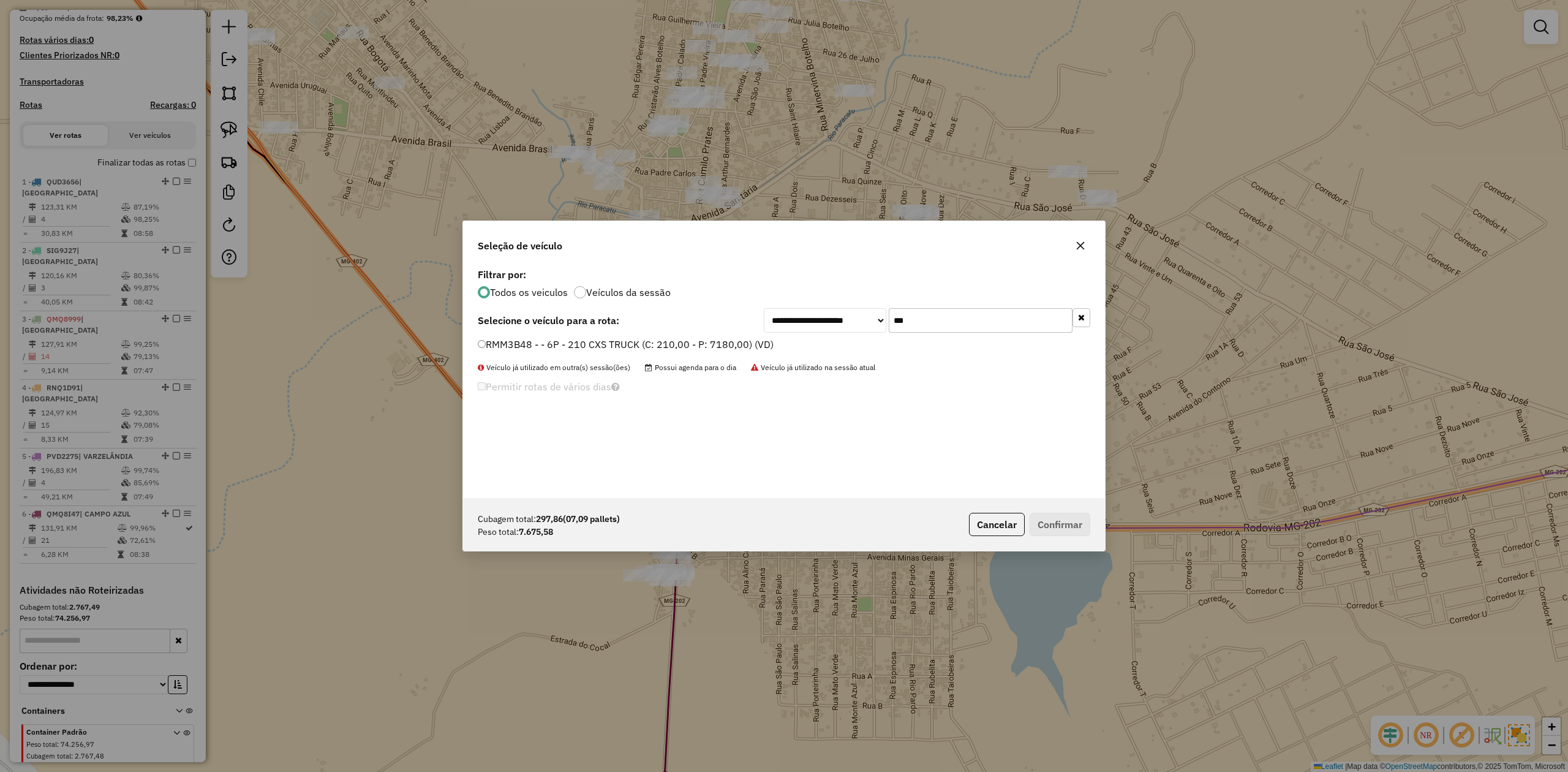
type input "***"
drag, startPoint x: 494, startPoint y: 344, endPoint x: 502, endPoint y: 338, distance: 10.0
click at [494, 344] on label "RMM3B48 - - 6P - 210 CXS TRUCK (C: 210,00 - P: 7180,00) (VD)" at bounding box center [625, 344] width 295 height 15
click at [1051, 522] on button "Confirmar" at bounding box center [1060, 524] width 61 height 23
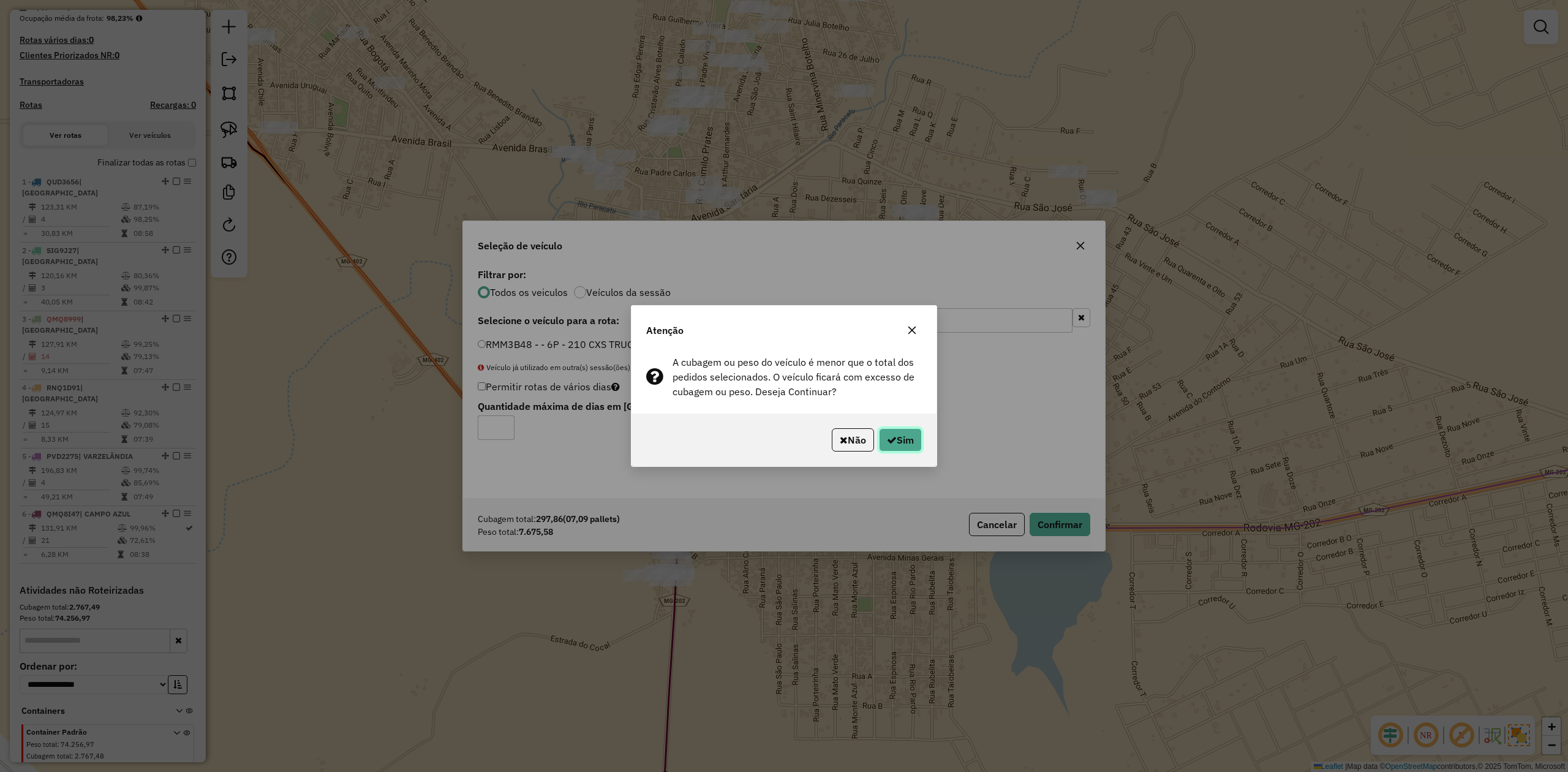
click at [911, 445] on button "Sim" at bounding box center [900, 440] width 43 height 23
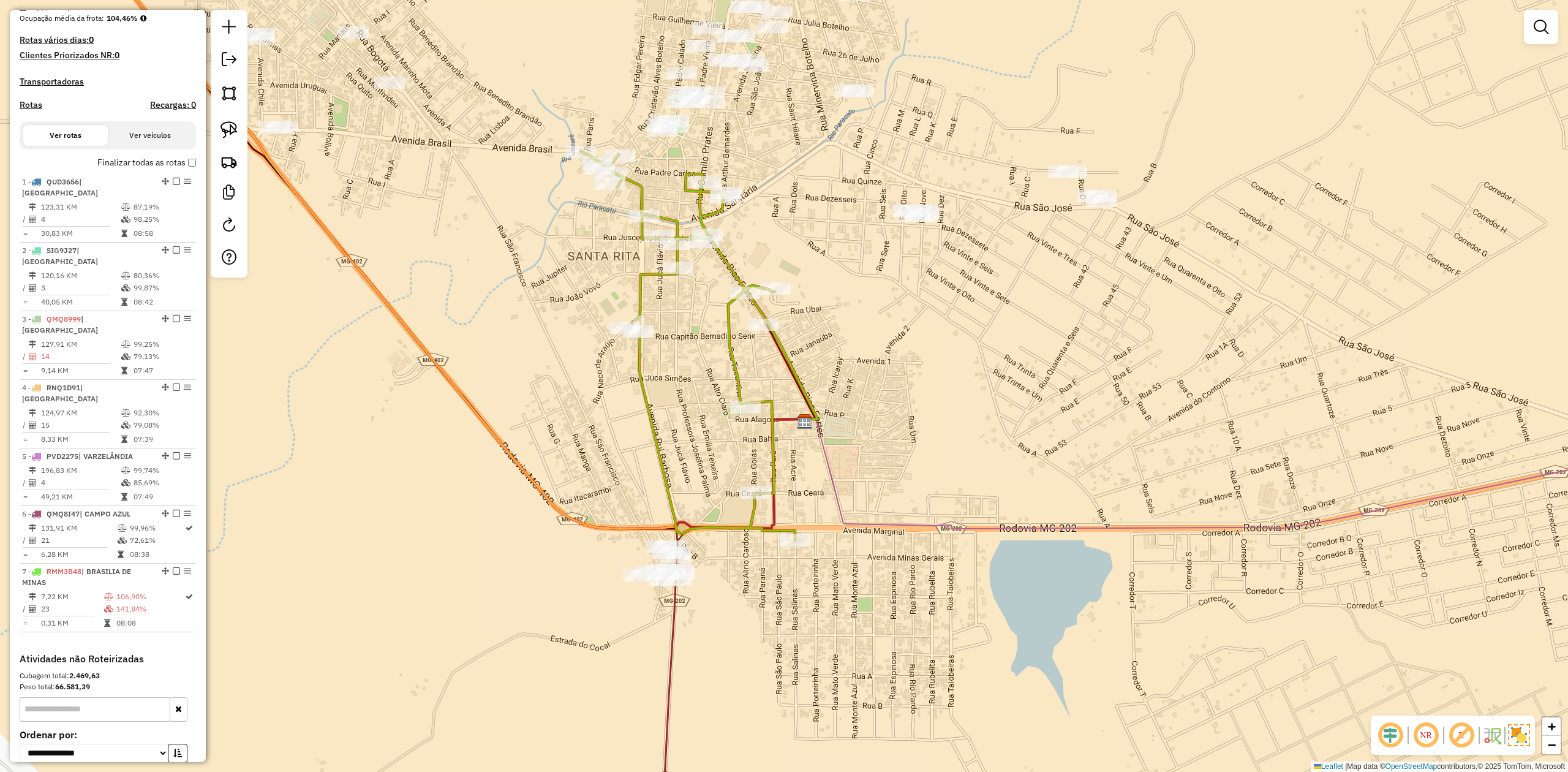
click at [733, 274] on icon at bounding box center [760, 328] width 114 height 181
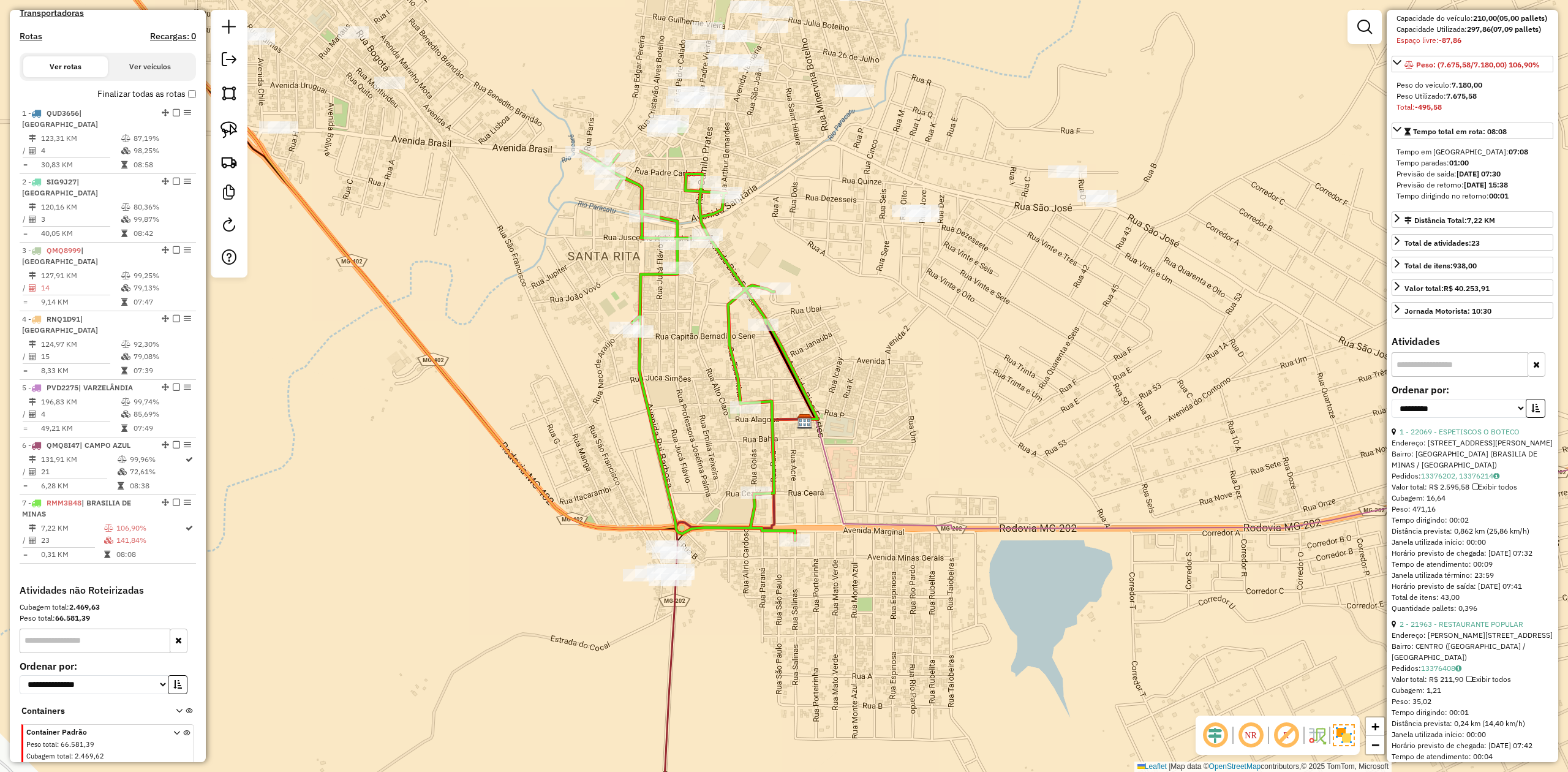
scroll to position [245, 0]
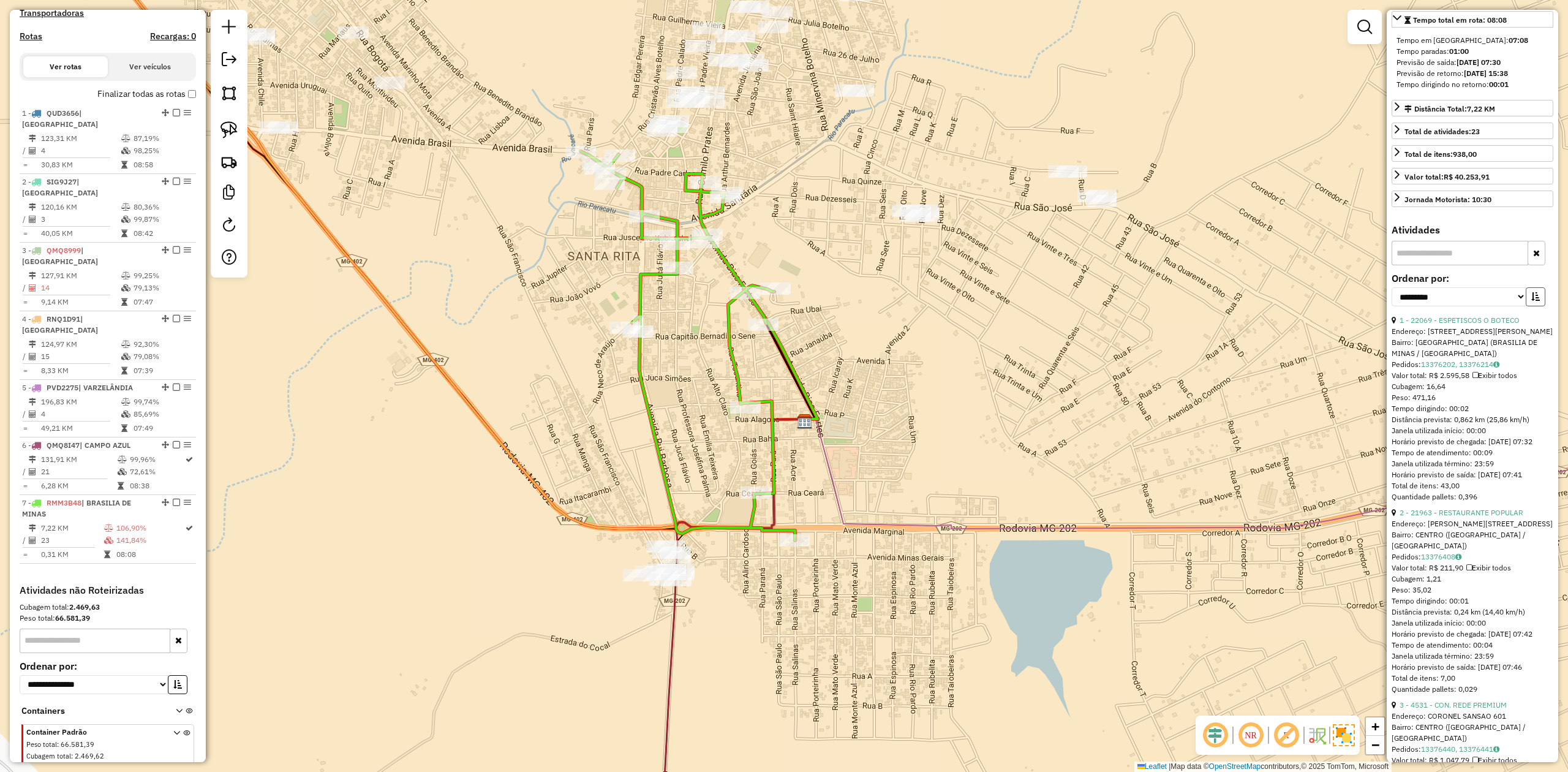
click at [1535, 301] on icon "button" at bounding box center [1535, 296] width 9 height 9
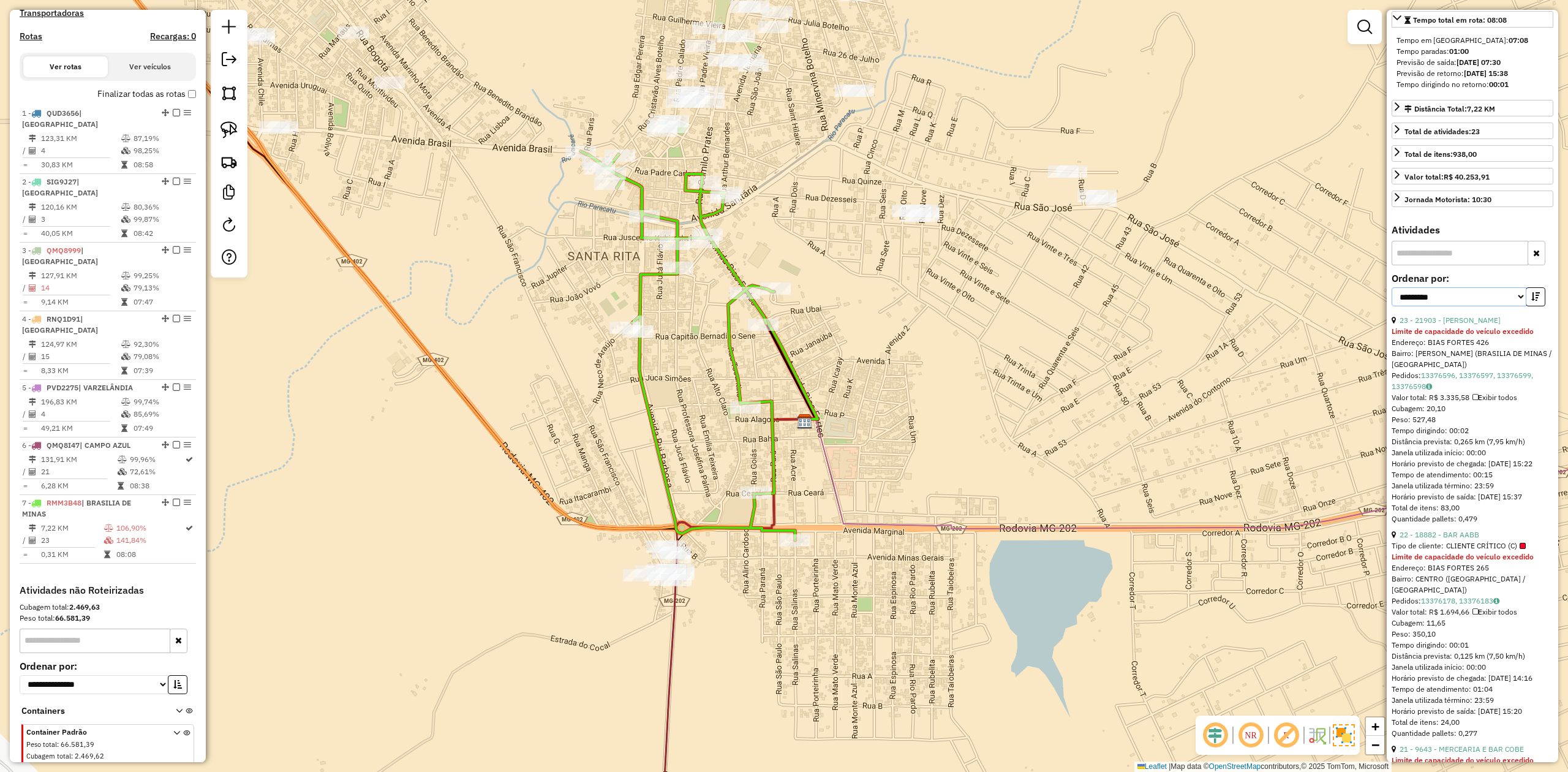
click at [1494, 306] on select "**********" at bounding box center [1459, 296] width 135 height 19
select select "**********"
click at [1392, 306] on select "**********" at bounding box center [1459, 296] width 135 height 19
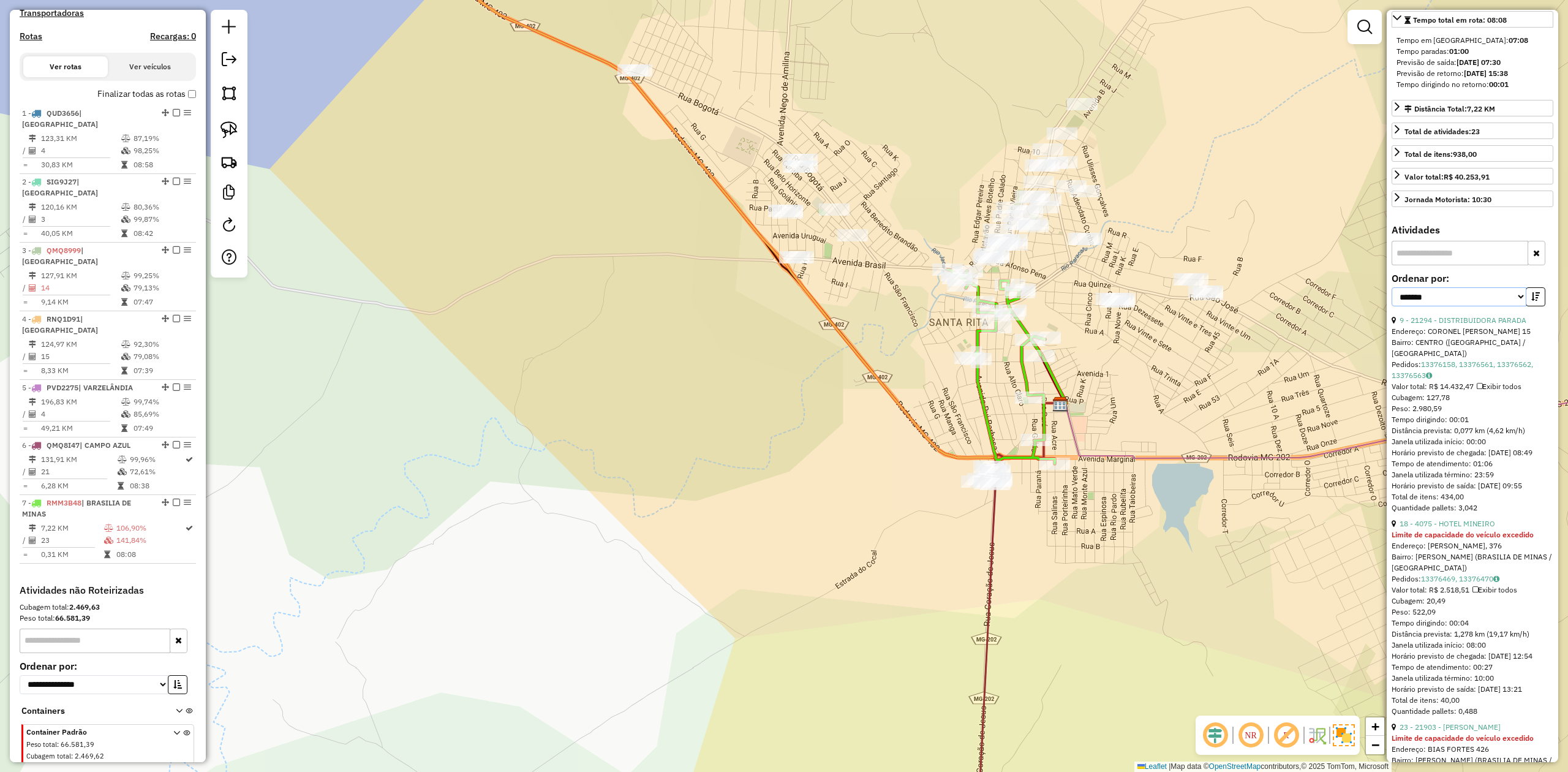
scroll to position [490, 0]
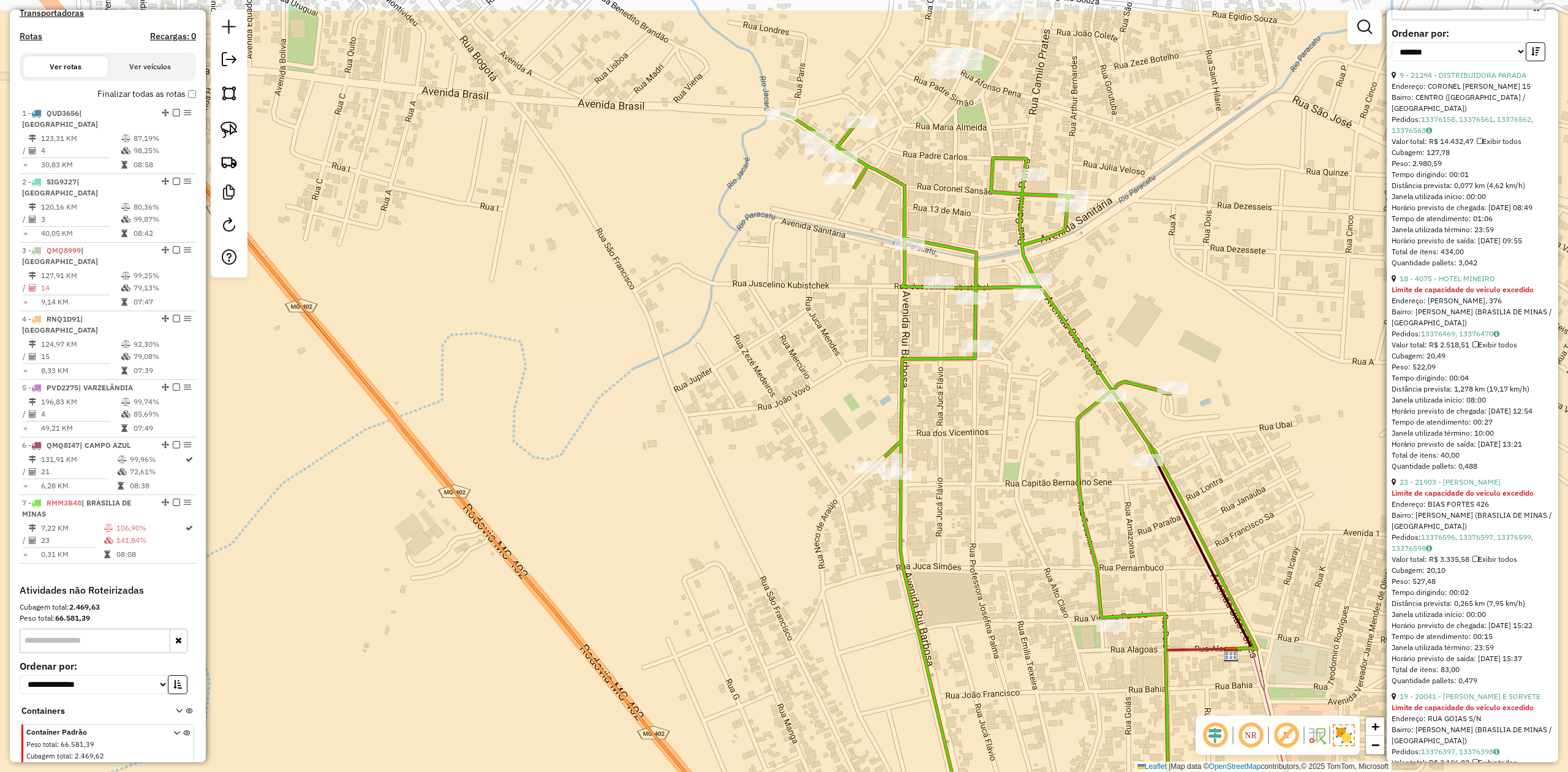
drag, startPoint x: 760, startPoint y: 223, endPoint x: 765, endPoint y: 376, distance: 153.1
click at [765, 370] on div "Janela de atendimento Grade de atendimento Capacidade Transportadoras Veículos …" at bounding box center [784, 386] width 1568 height 772
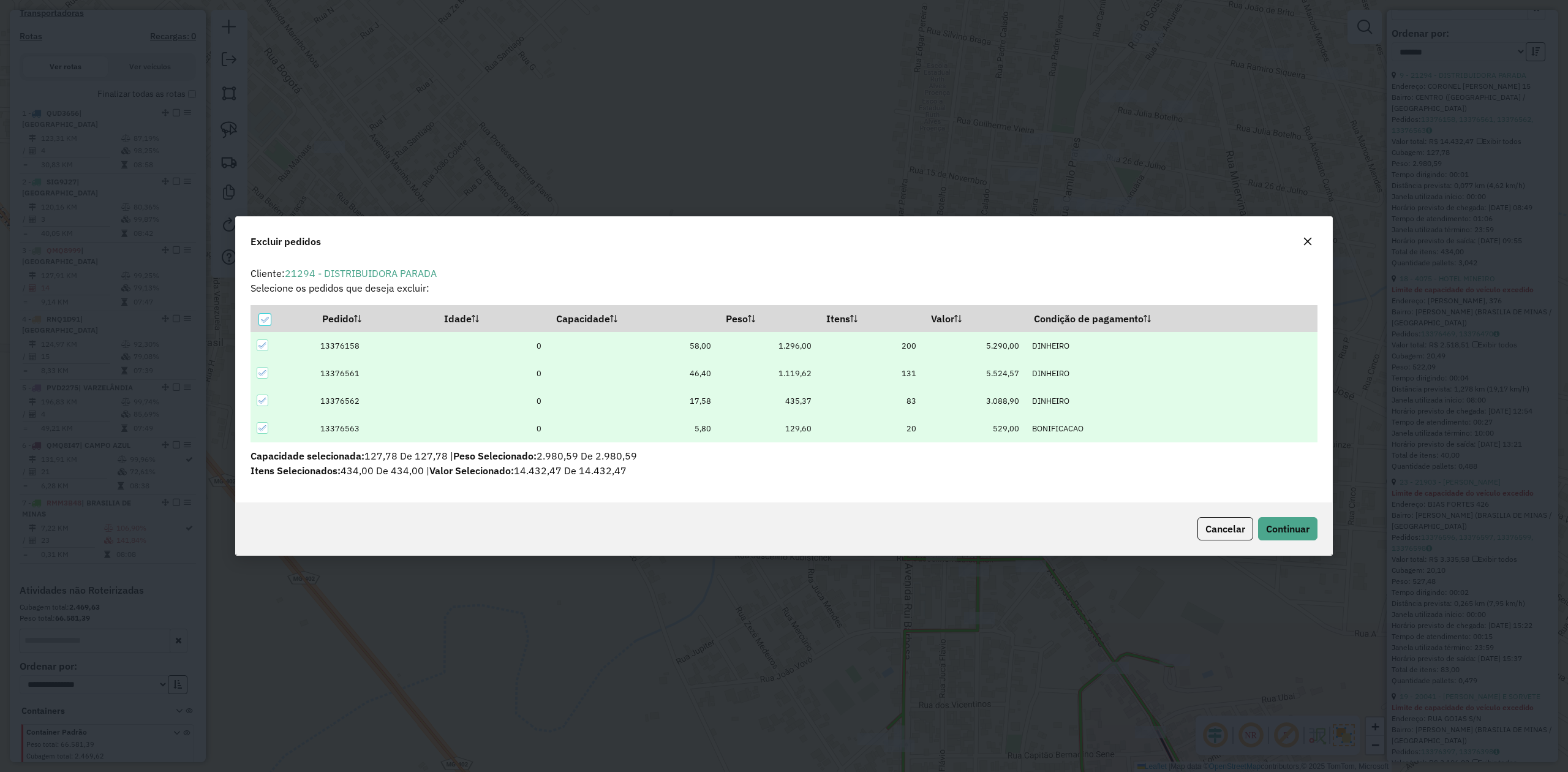
scroll to position [0, 0]
click at [1297, 527] on span "Continuar" at bounding box center [1287, 528] width 43 height 12
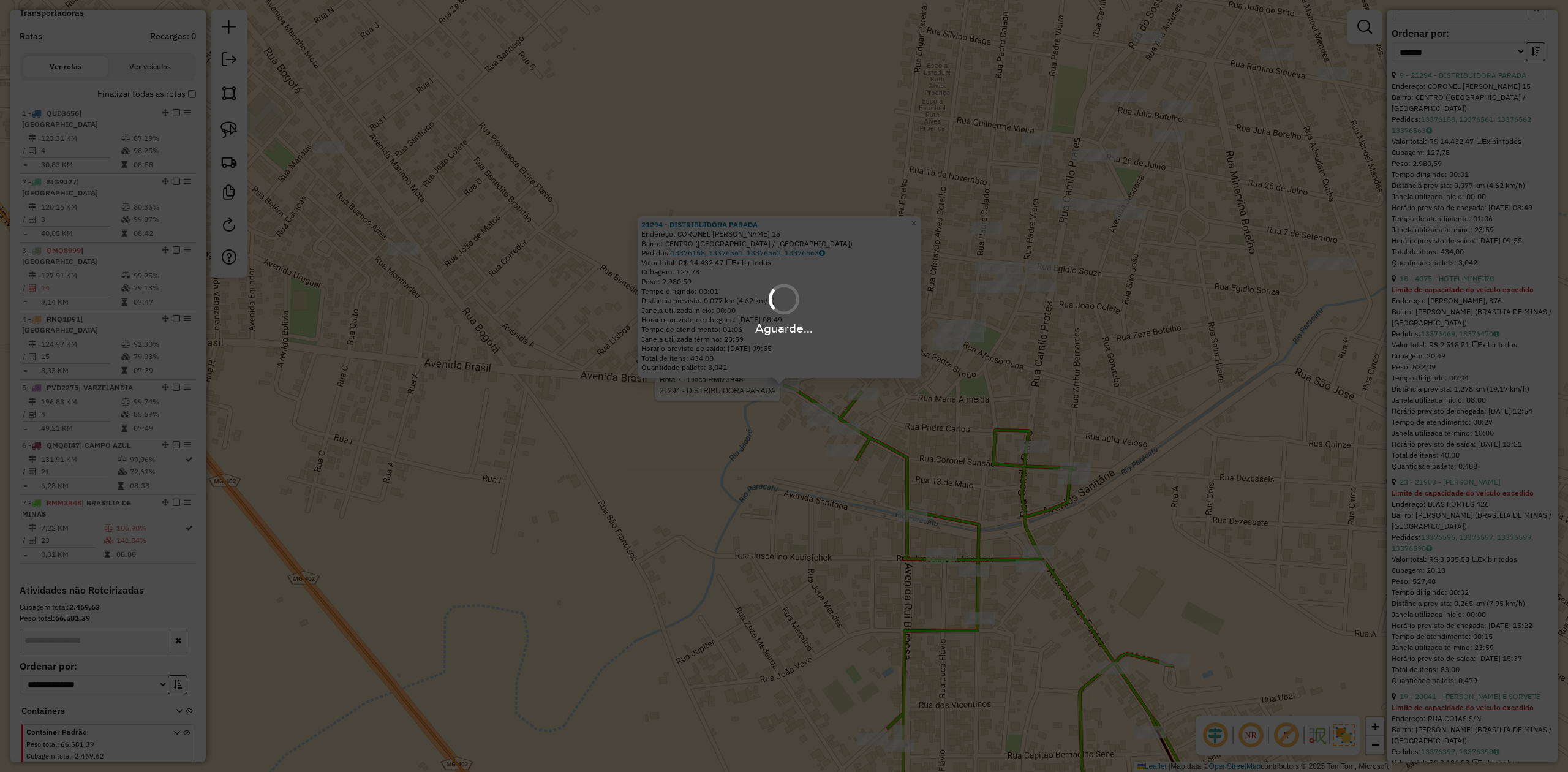
scroll to position [479, 0]
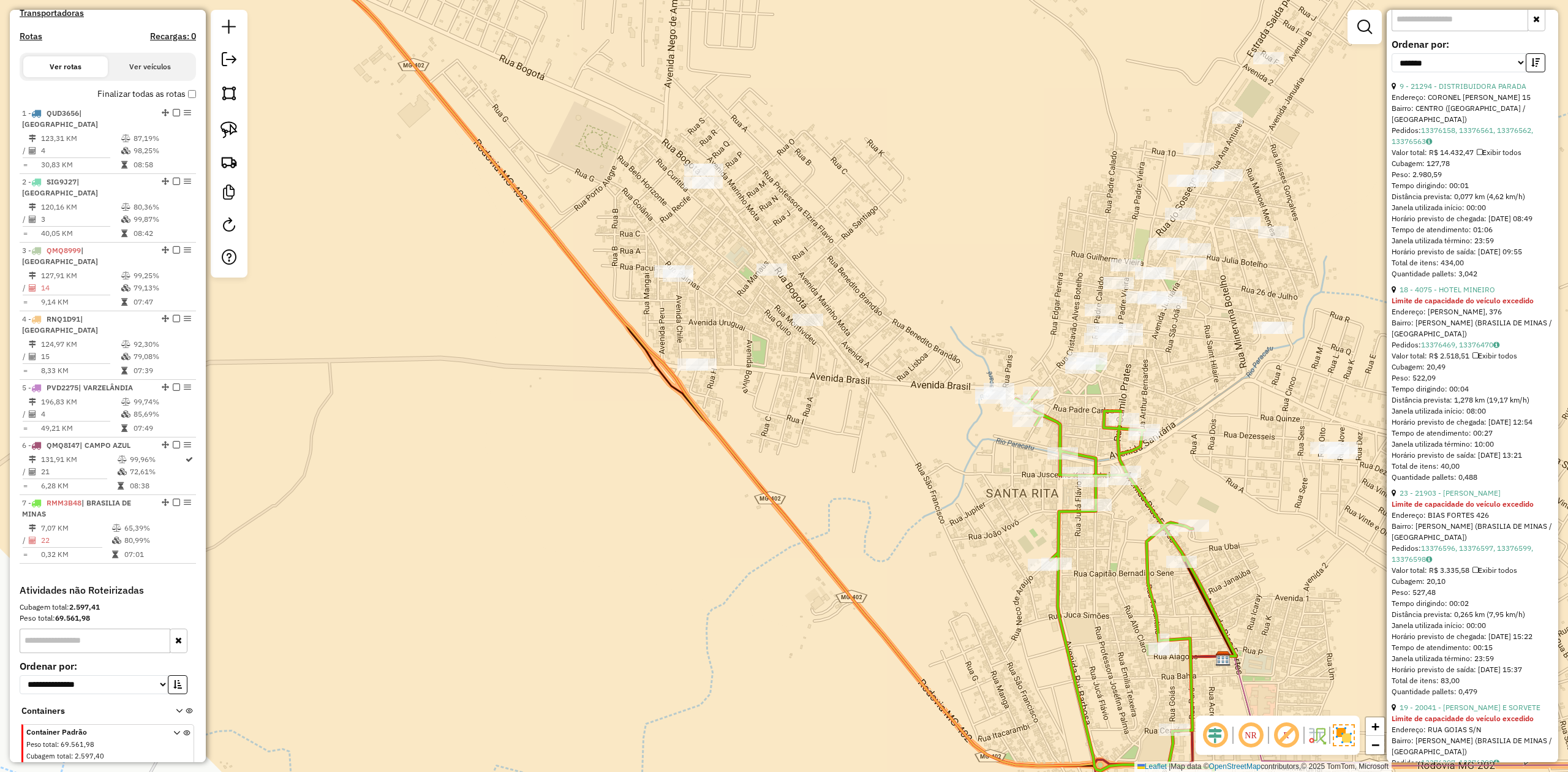
click at [1136, 491] on icon at bounding box center [1179, 566] width 114 height 181
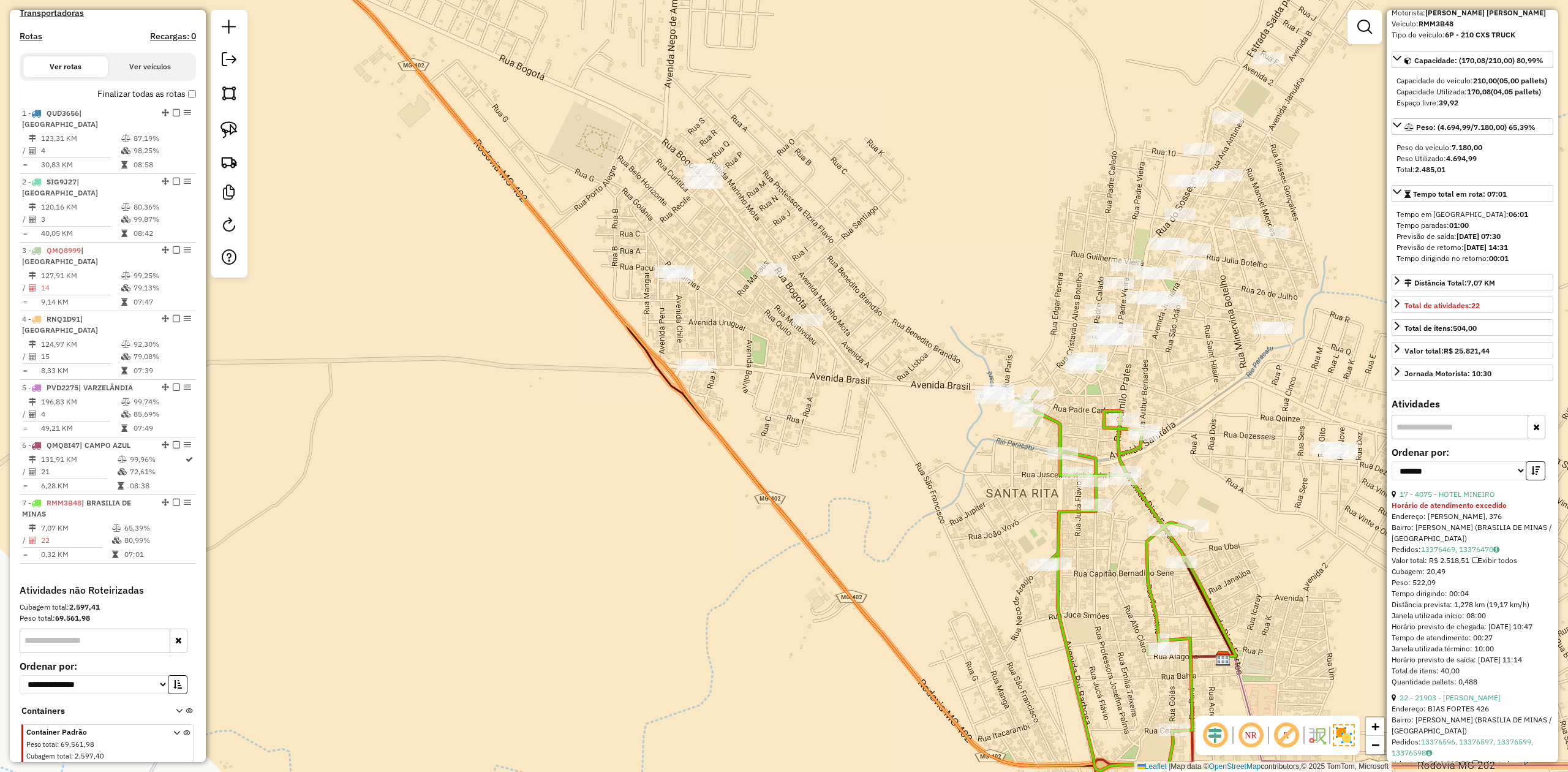
scroll to position [0, 0]
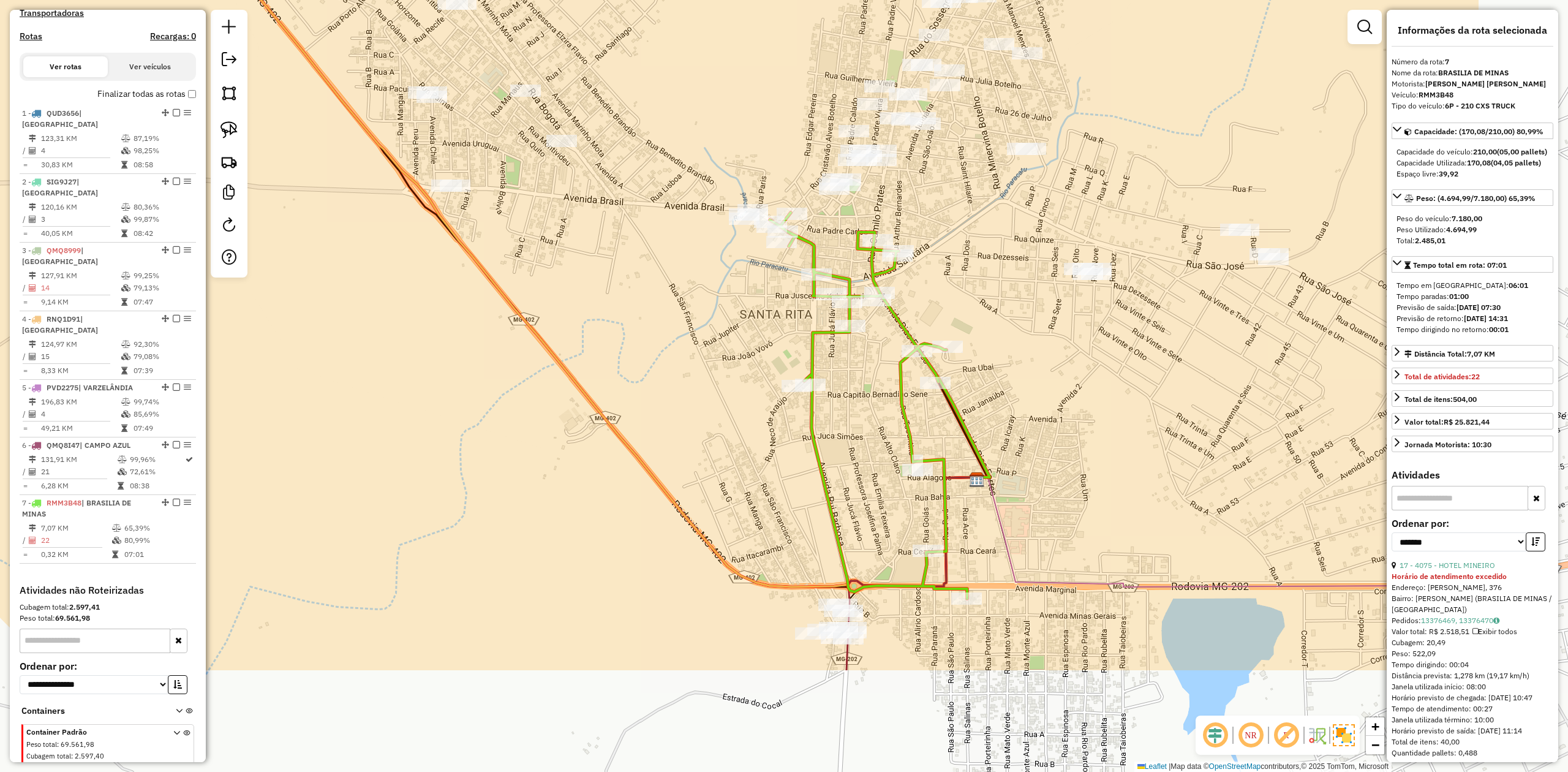
drag, startPoint x: 1189, startPoint y: 410, endPoint x: 919, endPoint y: 306, distance: 289.3
click at [961, 310] on div "Janela de atendimento Grade de atendimento Capacidade Transportadoras Veículos …" at bounding box center [784, 386] width 1568 height 772
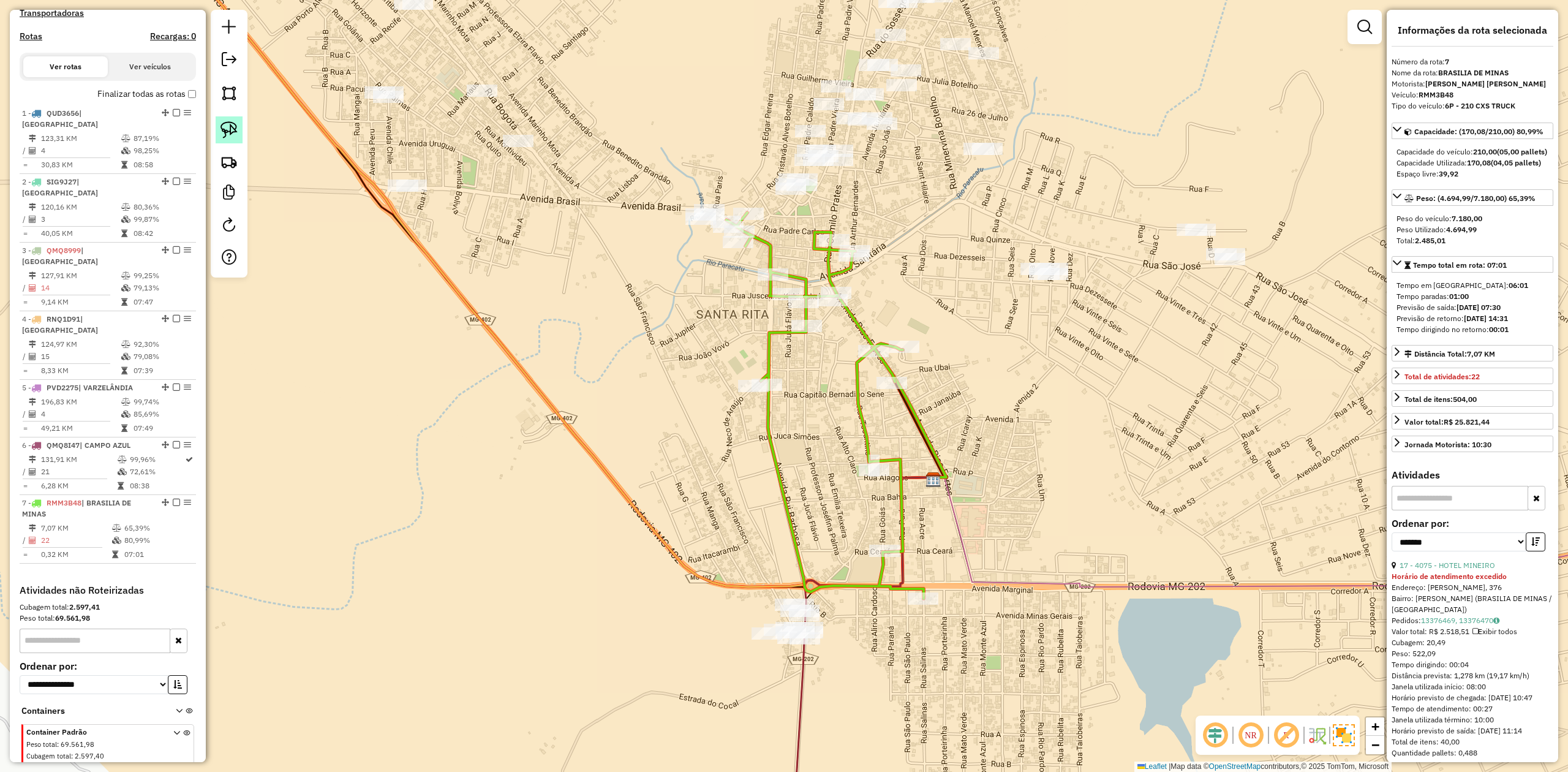
click at [227, 133] on img at bounding box center [229, 130] width 17 height 17
drag, startPoint x: 957, startPoint y: 276, endPoint x: 990, endPoint y: 297, distance: 39.1
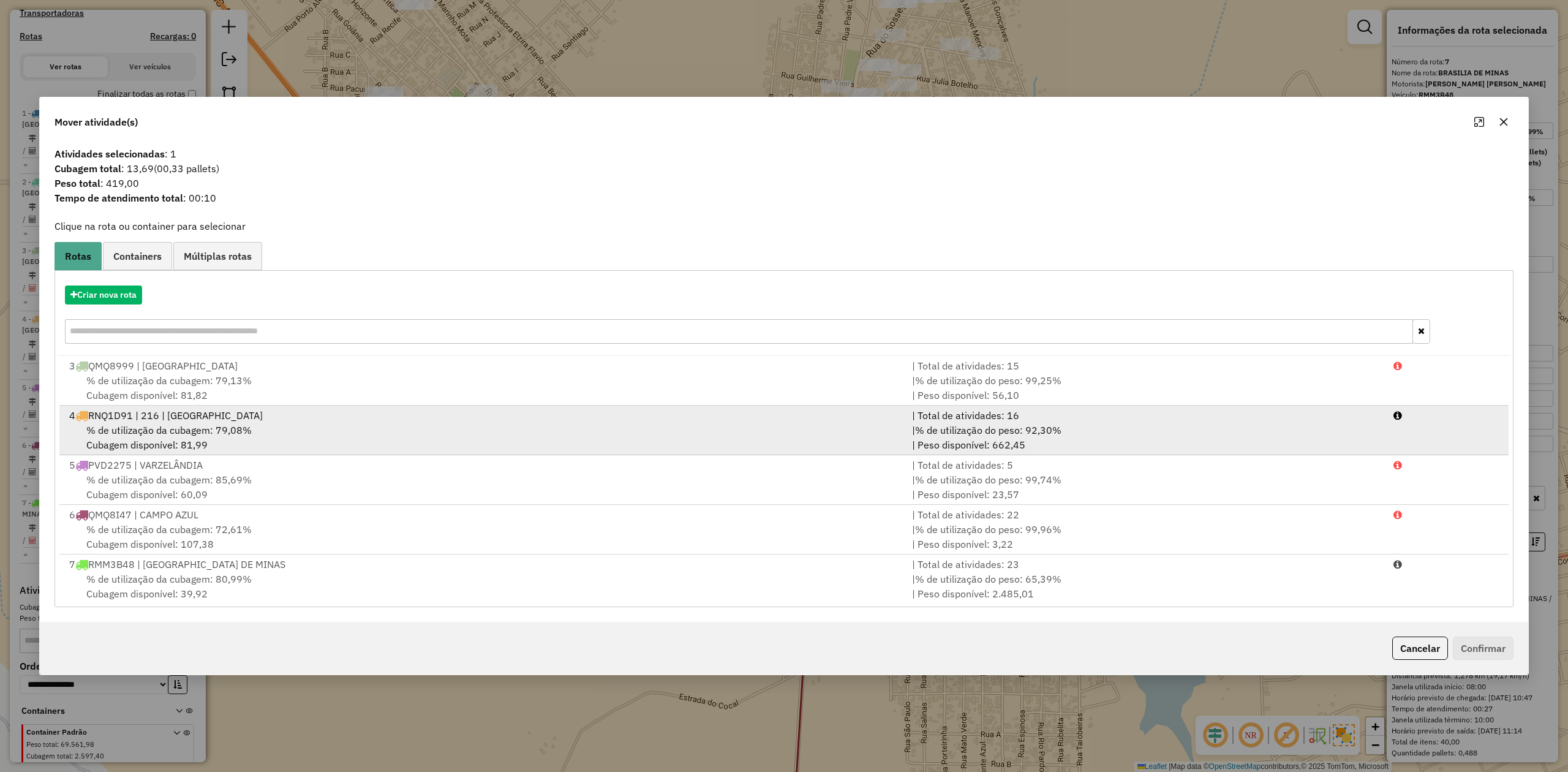
scroll to position [104, 0]
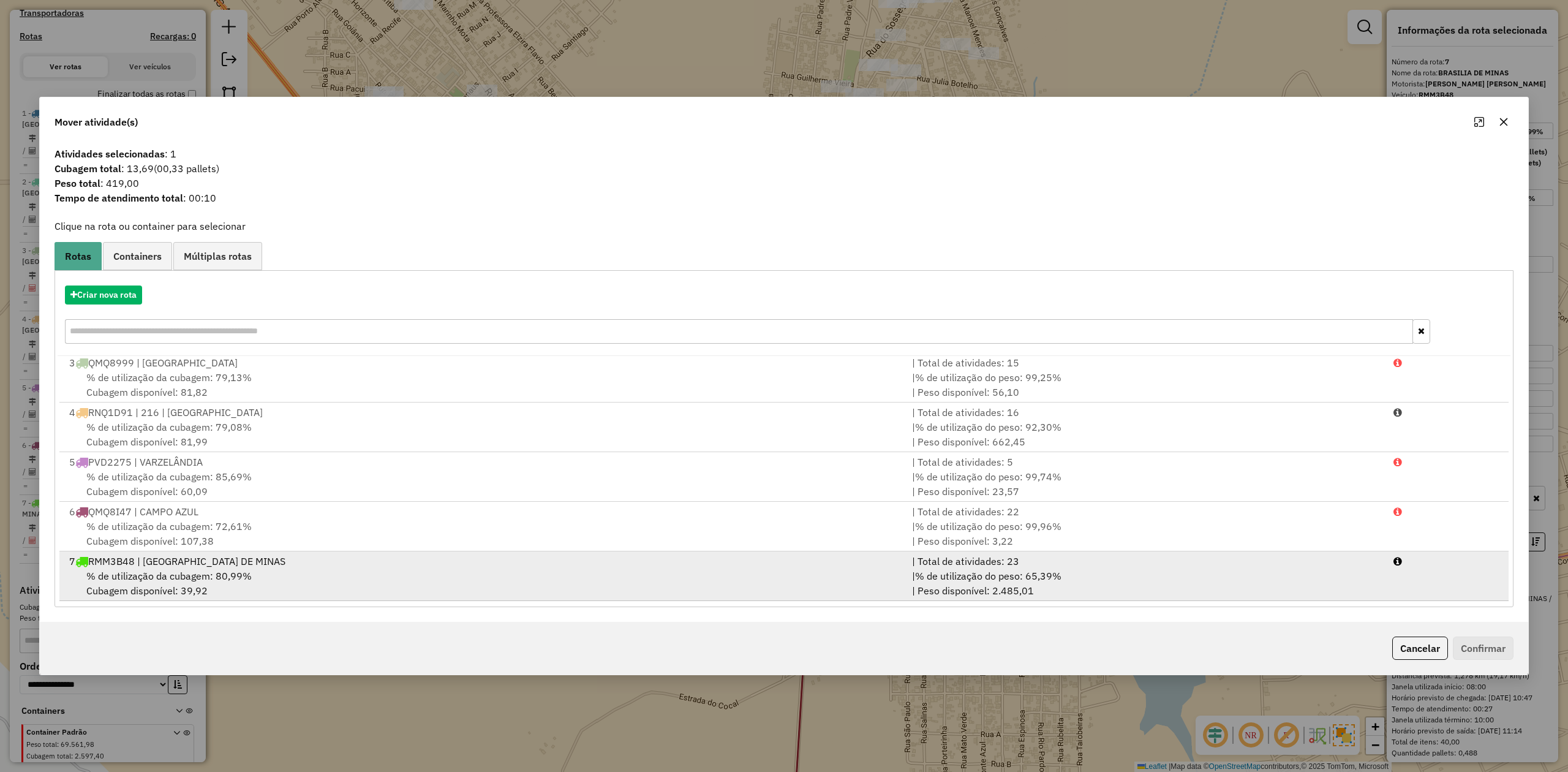
click at [135, 571] on span "% de utilização da cubagem: 80,99%" at bounding box center [169, 576] width 165 height 12
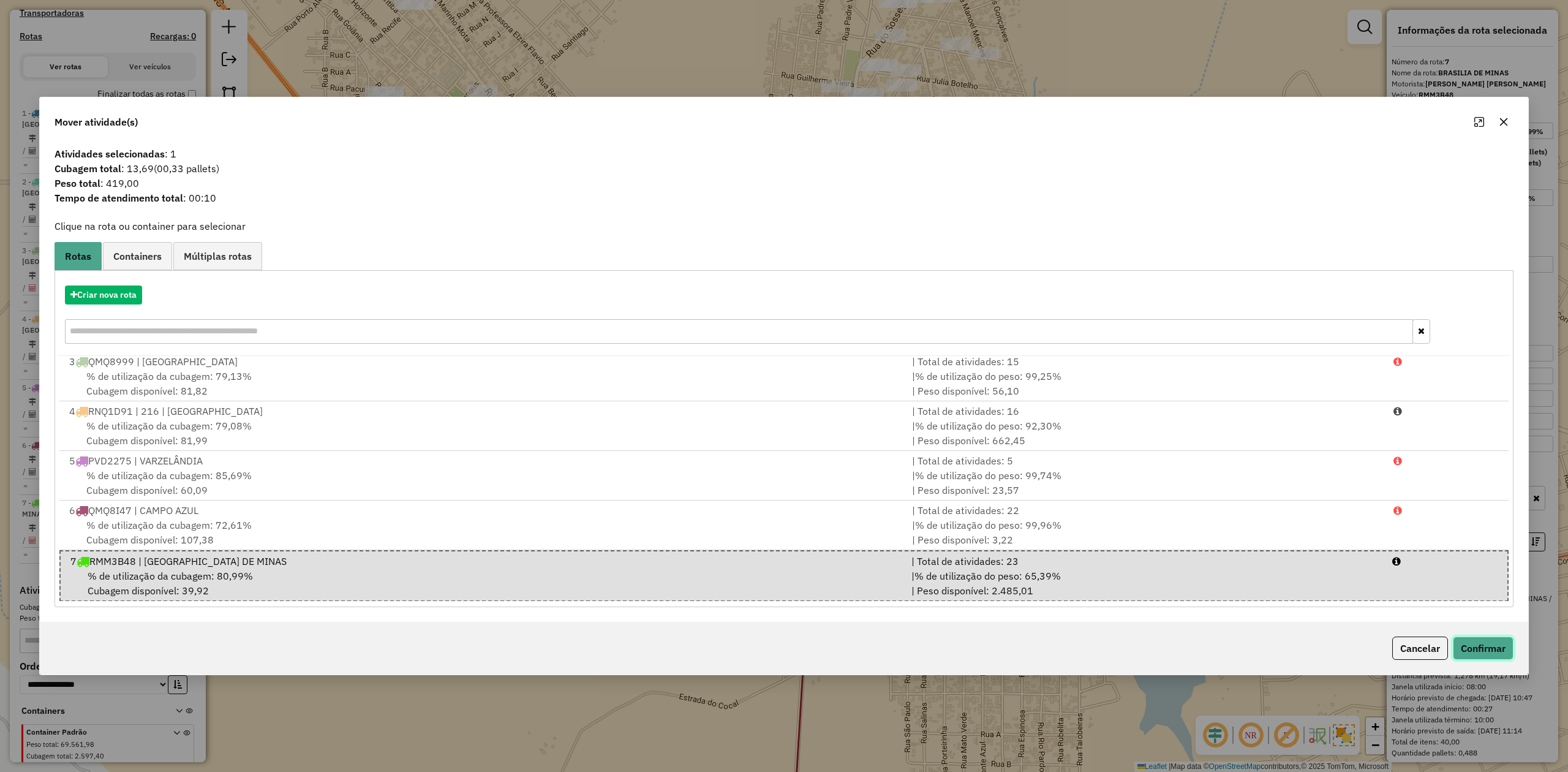
click at [1482, 648] on button "Confirmar" at bounding box center [1483, 648] width 61 height 23
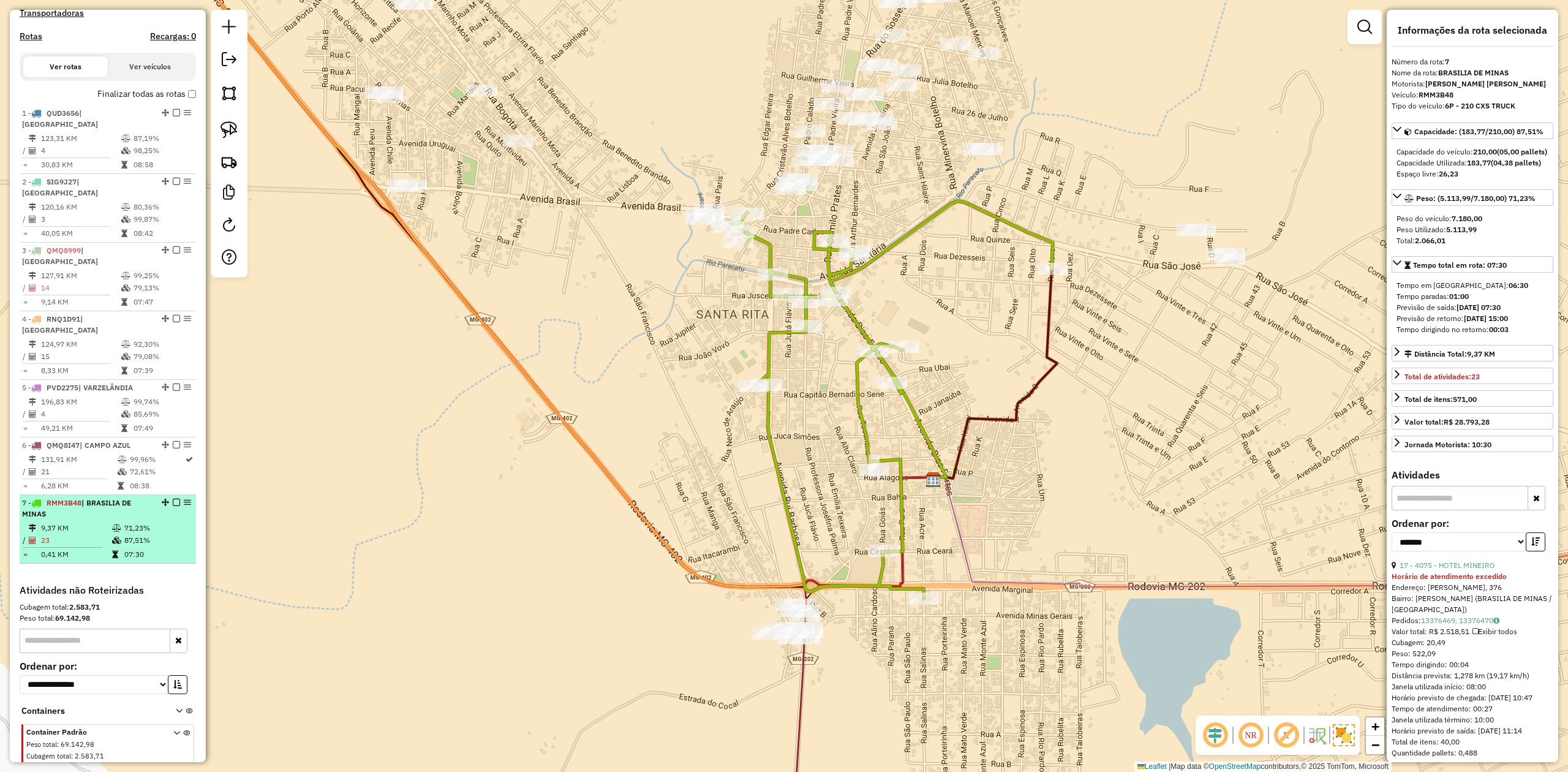
click at [82, 522] on td "9,37 KM" at bounding box center [76, 527] width 71 height 12
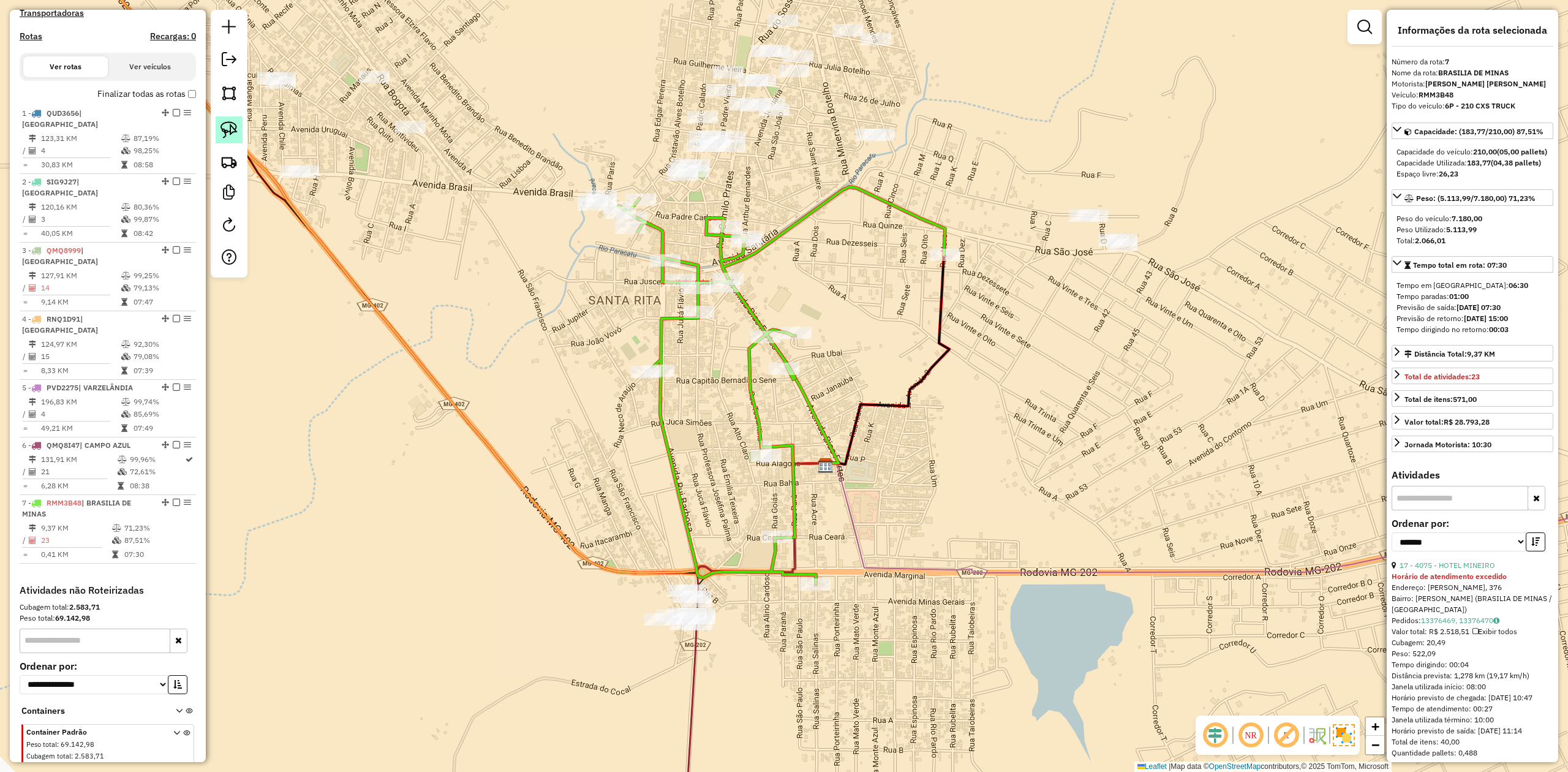
click at [228, 126] on img at bounding box center [229, 130] width 17 height 17
drag, startPoint x: 1062, startPoint y: 272, endPoint x: 1088, endPoint y: 278, distance: 26.7
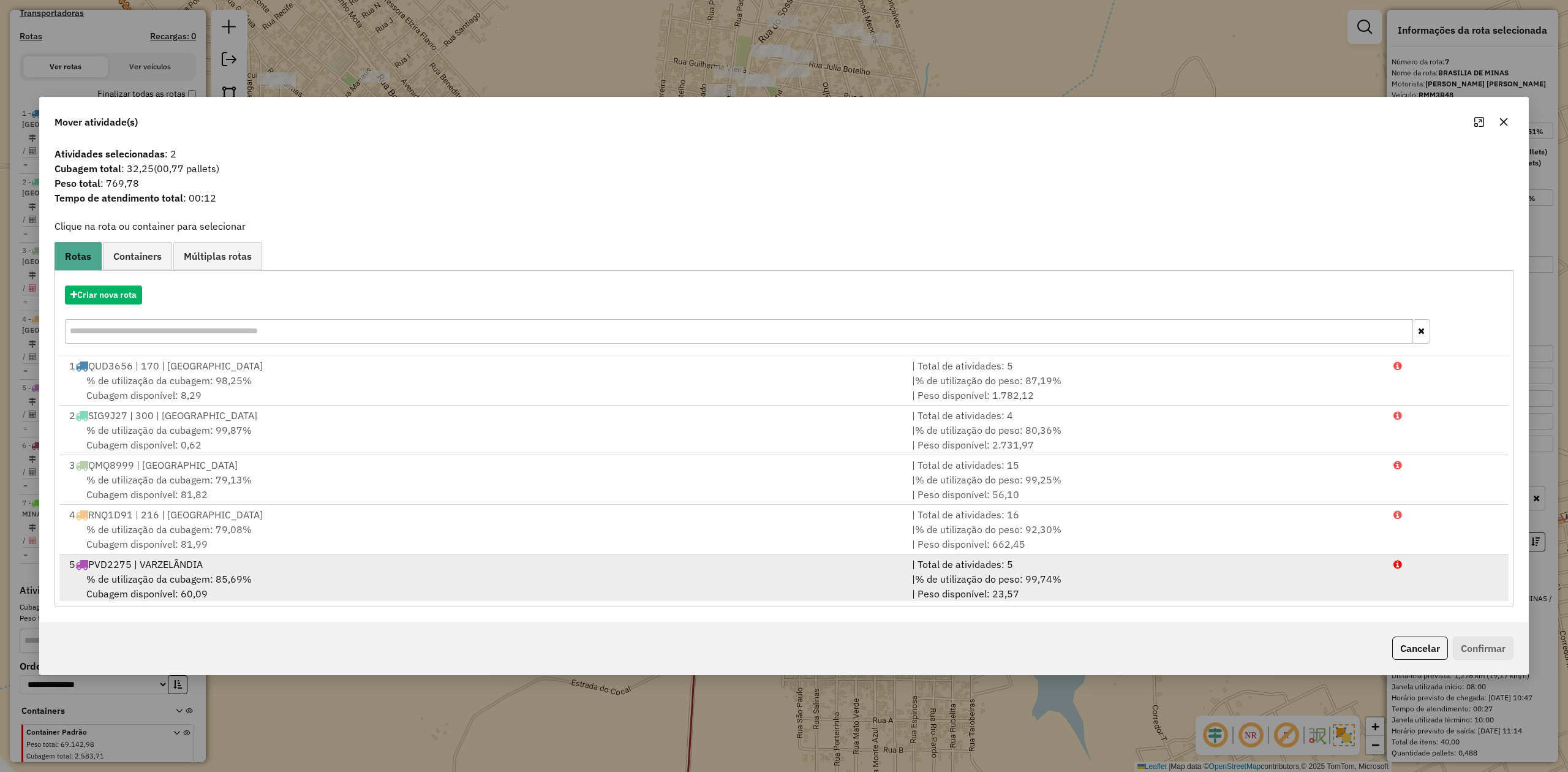
click at [165, 578] on span "% de utilização da cubagem: 85,69%" at bounding box center [169, 578] width 165 height 12
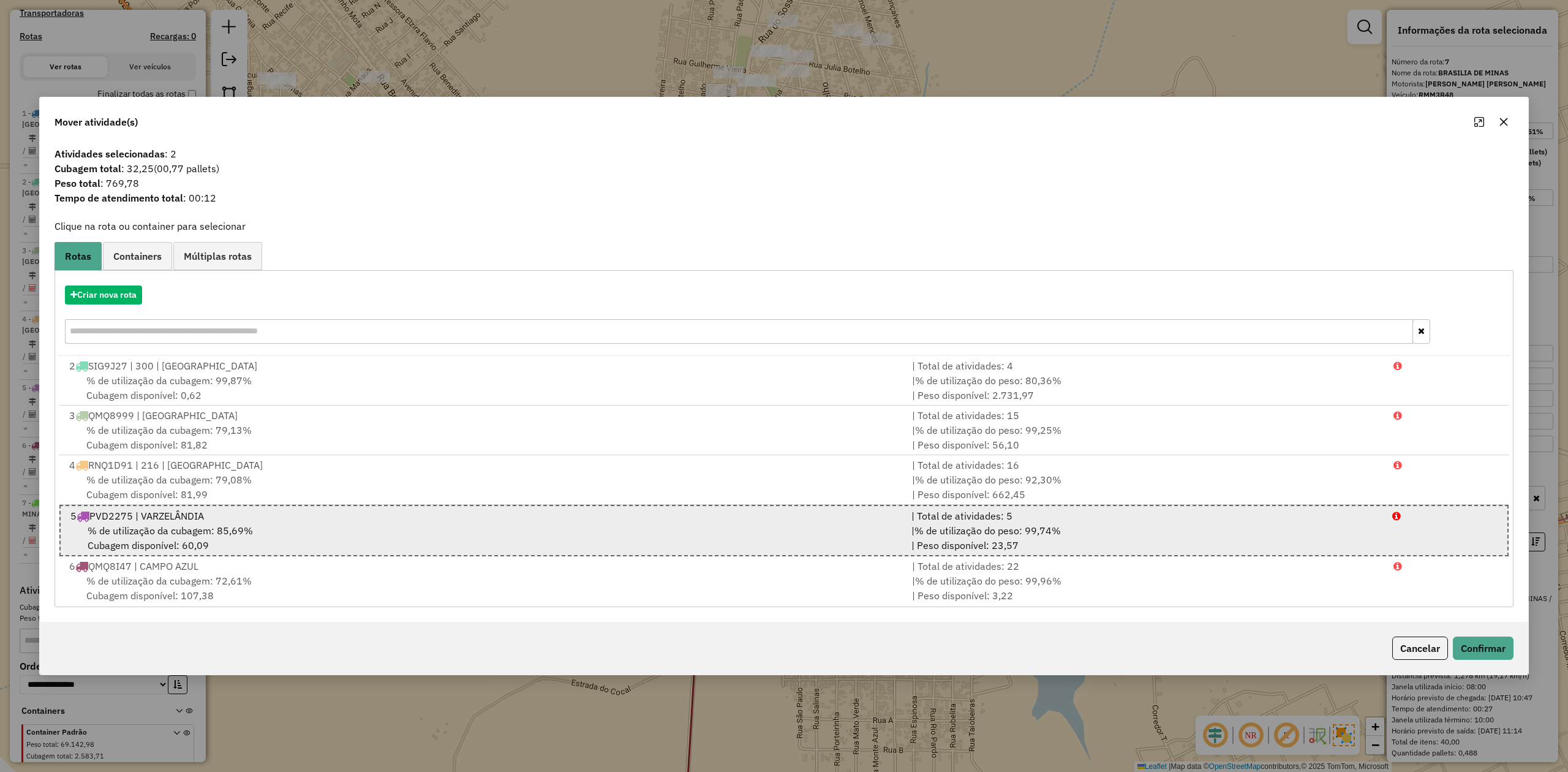
scroll to position [104, 0]
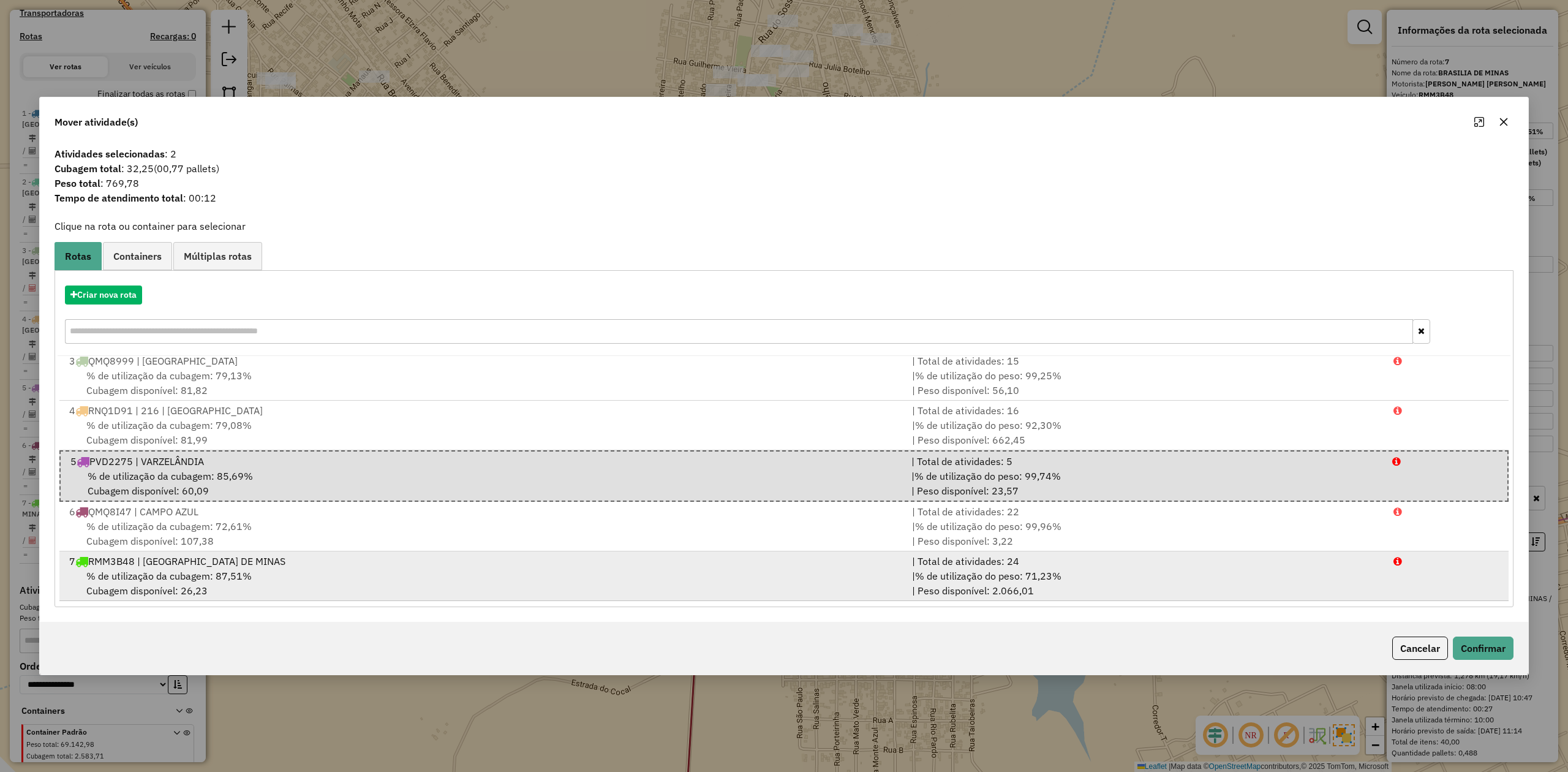
click at [152, 562] on div "7 RMM3B48 | [GEOGRAPHIC_DATA] DE MINAS" at bounding box center [483, 561] width 842 height 15
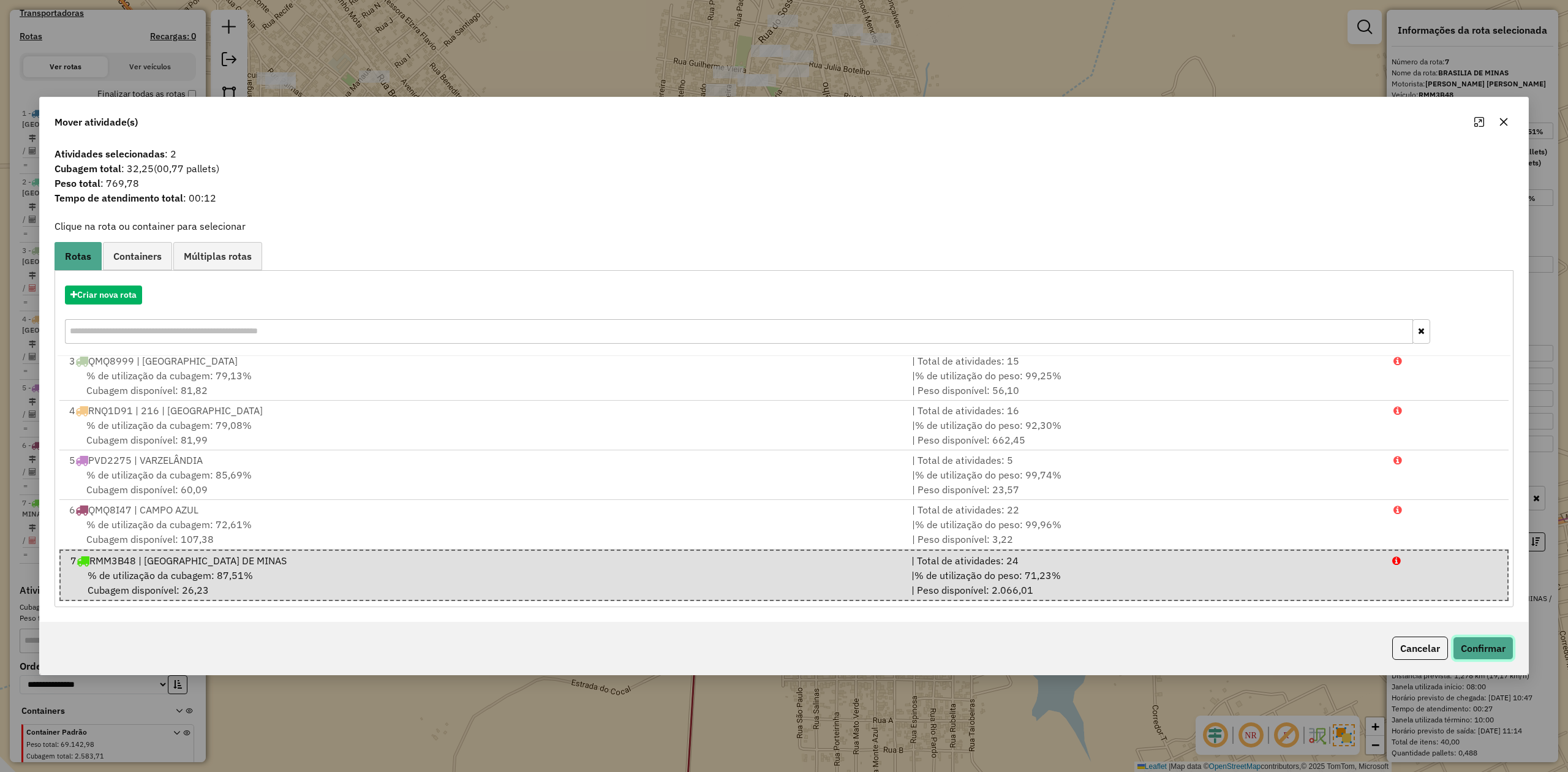
click at [1483, 648] on button "Confirmar" at bounding box center [1483, 648] width 61 height 23
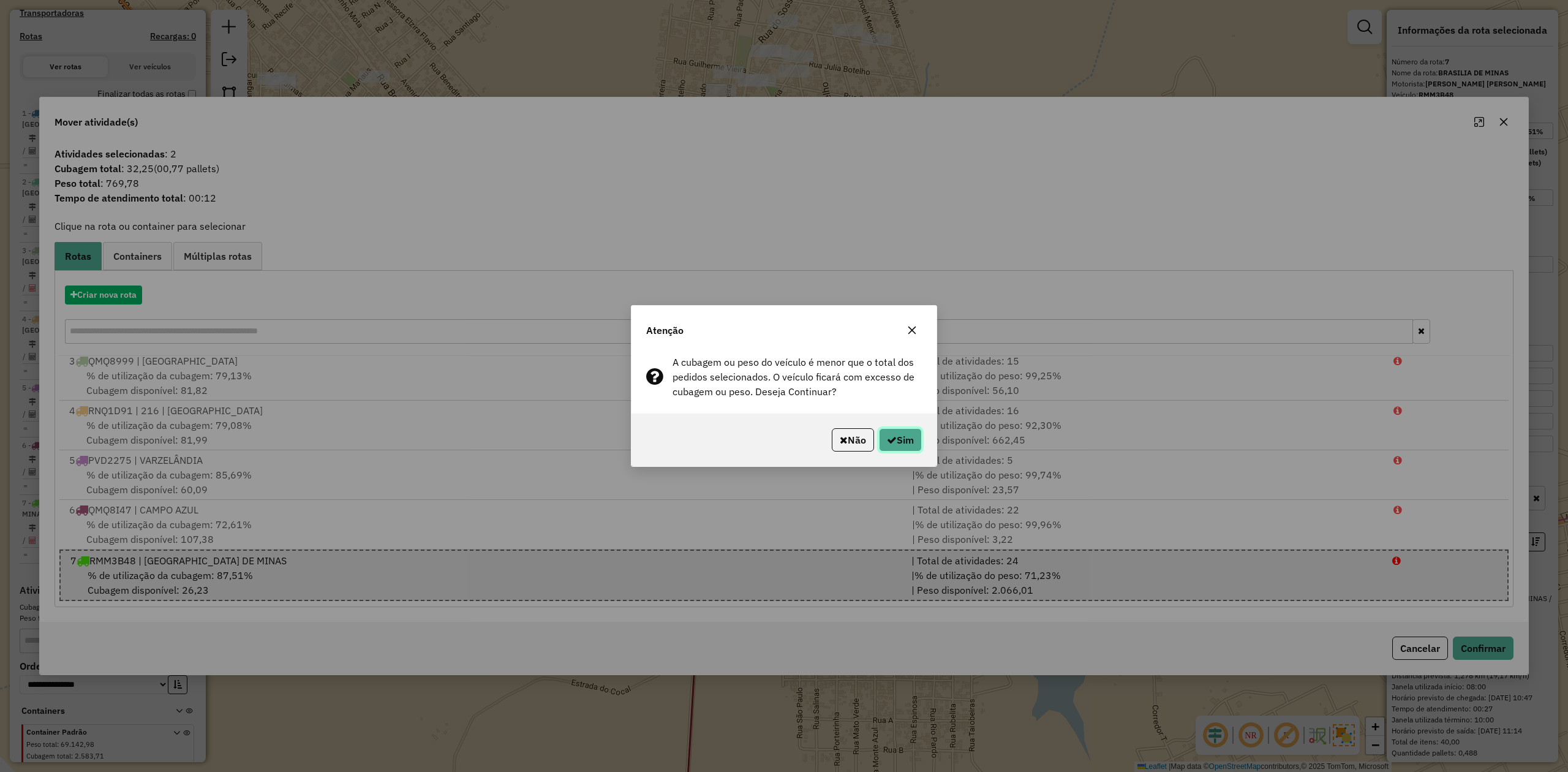
click at [902, 442] on button "Sim" at bounding box center [900, 440] width 43 height 23
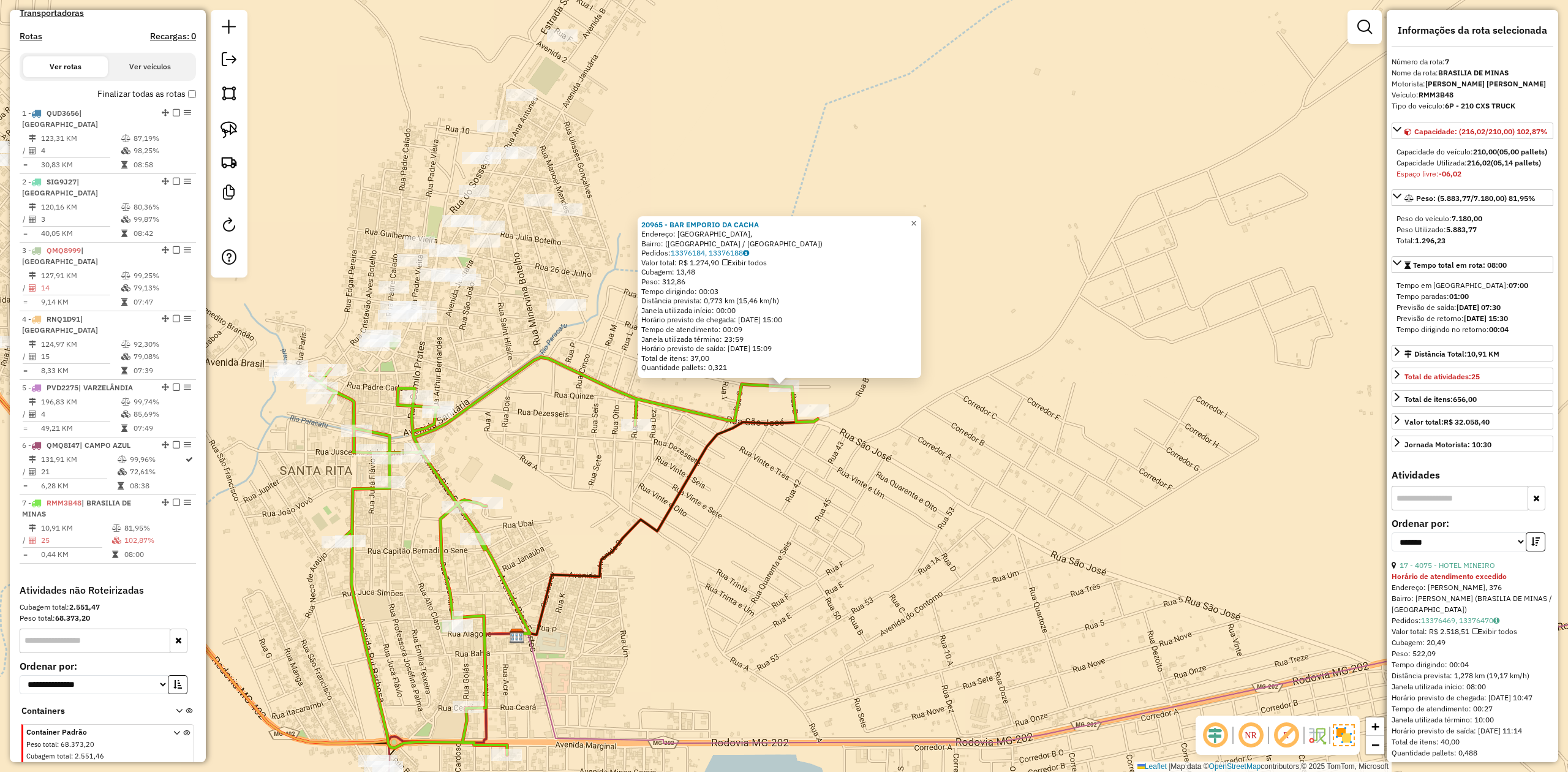
click at [916, 218] on span "×" at bounding box center [913, 223] width 6 height 11
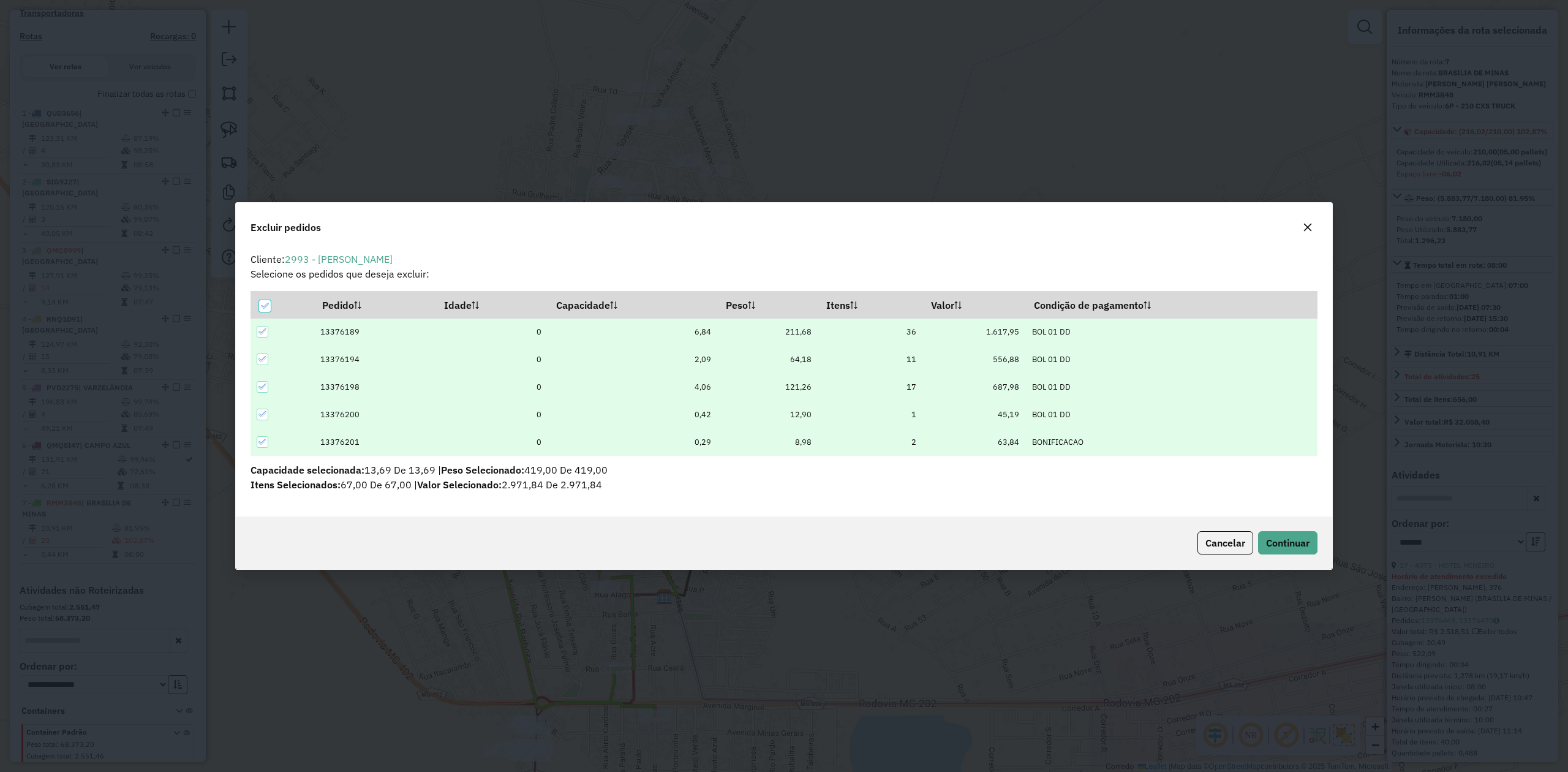
scroll to position [0, 0]
click at [1314, 539] on button "Continuar" at bounding box center [1287, 542] width 60 height 23
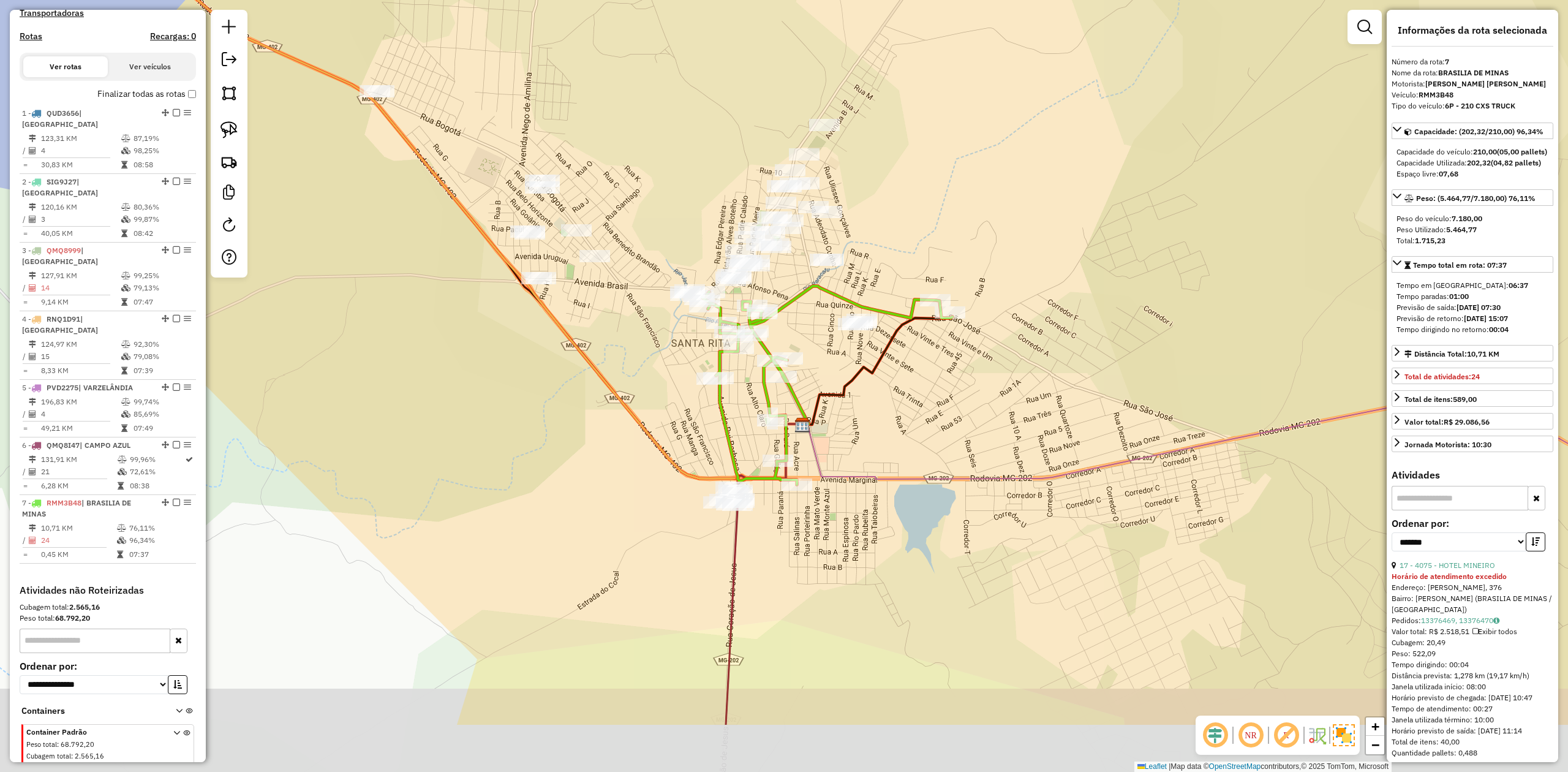
drag, startPoint x: 956, startPoint y: 653, endPoint x: 875, endPoint y: 476, distance: 194.7
click at [885, 499] on div "Janela de atendimento Grade de atendimento Capacidade Transportadoras Veículos …" at bounding box center [784, 386] width 1568 height 772
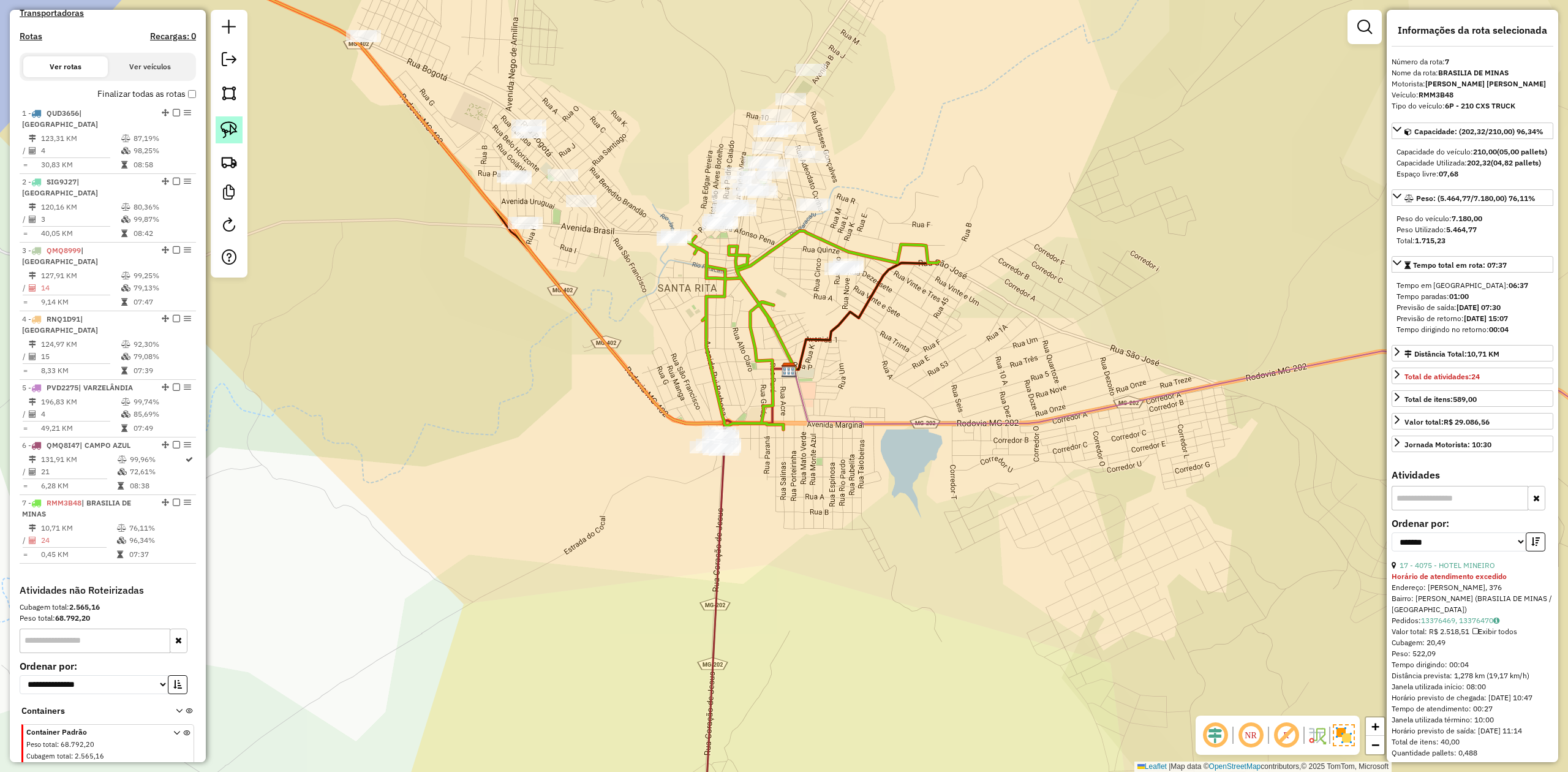
click at [237, 130] on link at bounding box center [229, 130] width 27 height 27
drag, startPoint x: 735, startPoint y: 490, endPoint x: 728, endPoint y: 481, distance: 11.4
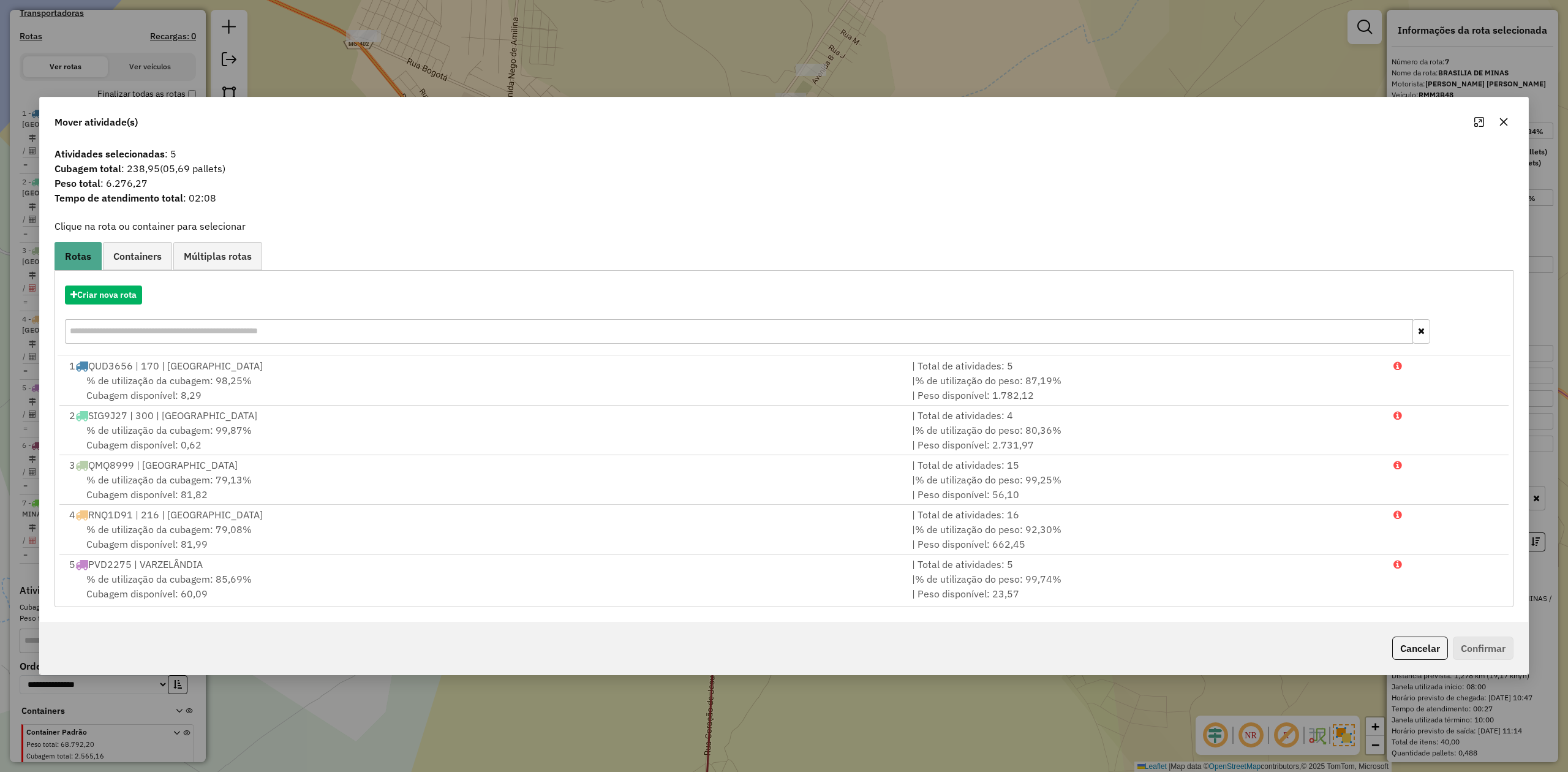
click at [1509, 121] on button "button" at bounding box center [1504, 122] width 20 height 20
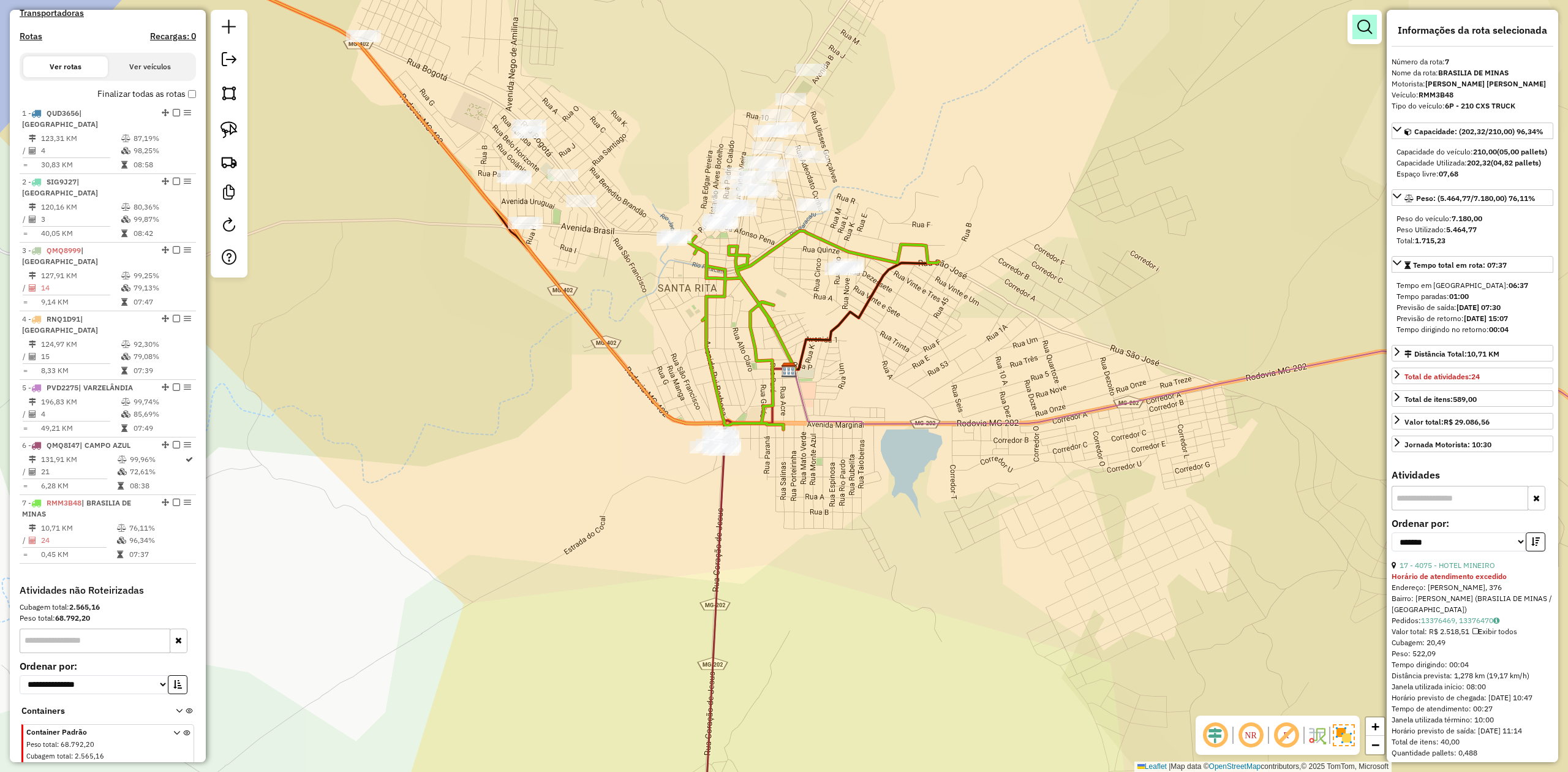
click at [1358, 28] on em at bounding box center [1364, 27] width 15 height 15
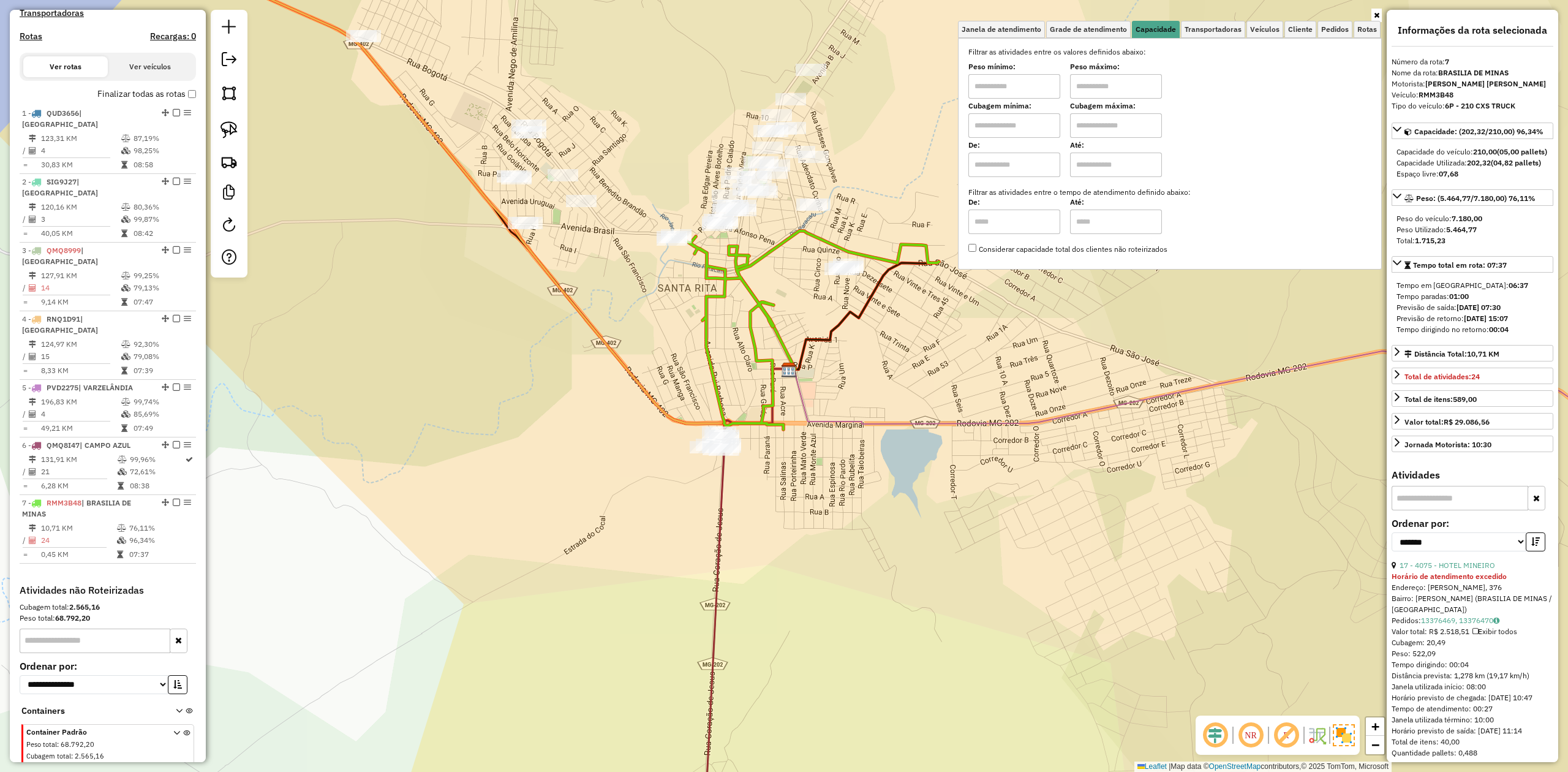
drag, startPoint x: 1009, startPoint y: 120, endPoint x: 1009, endPoint y: 133, distance: 13.0
click at [1009, 120] on input "text" at bounding box center [1015, 125] width 92 height 25
type input "*****"
click at [1121, 130] on input "text" at bounding box center [1116, 125] width 92 height 25
type input "********"
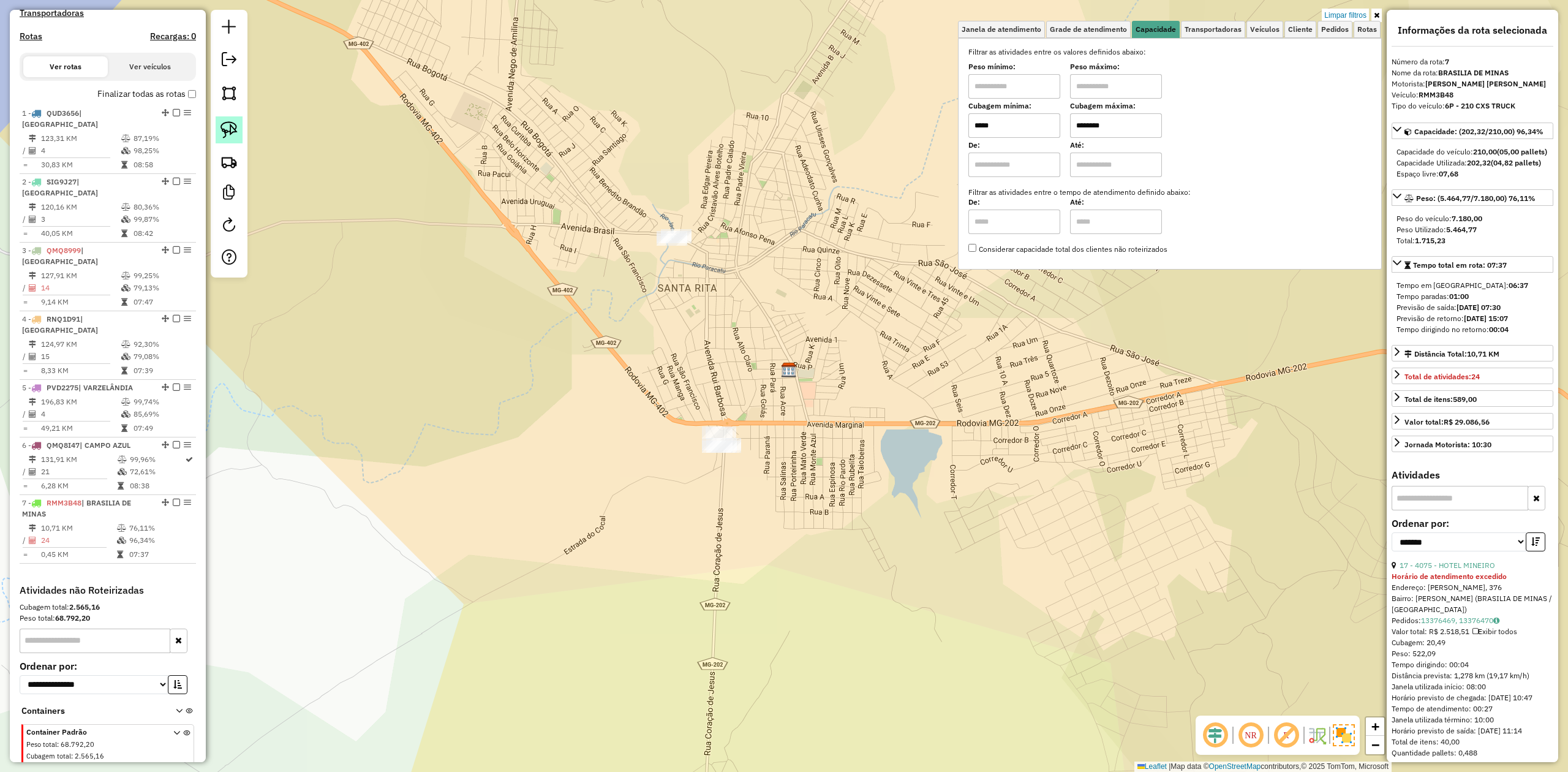
click at [223, 126] on img at bounding box center [229, 130] width 17 height 17
drag, startPoint x: 622, startPoint y: 468, endPoint x: 655, endPoint y: 381, distance: 93.0
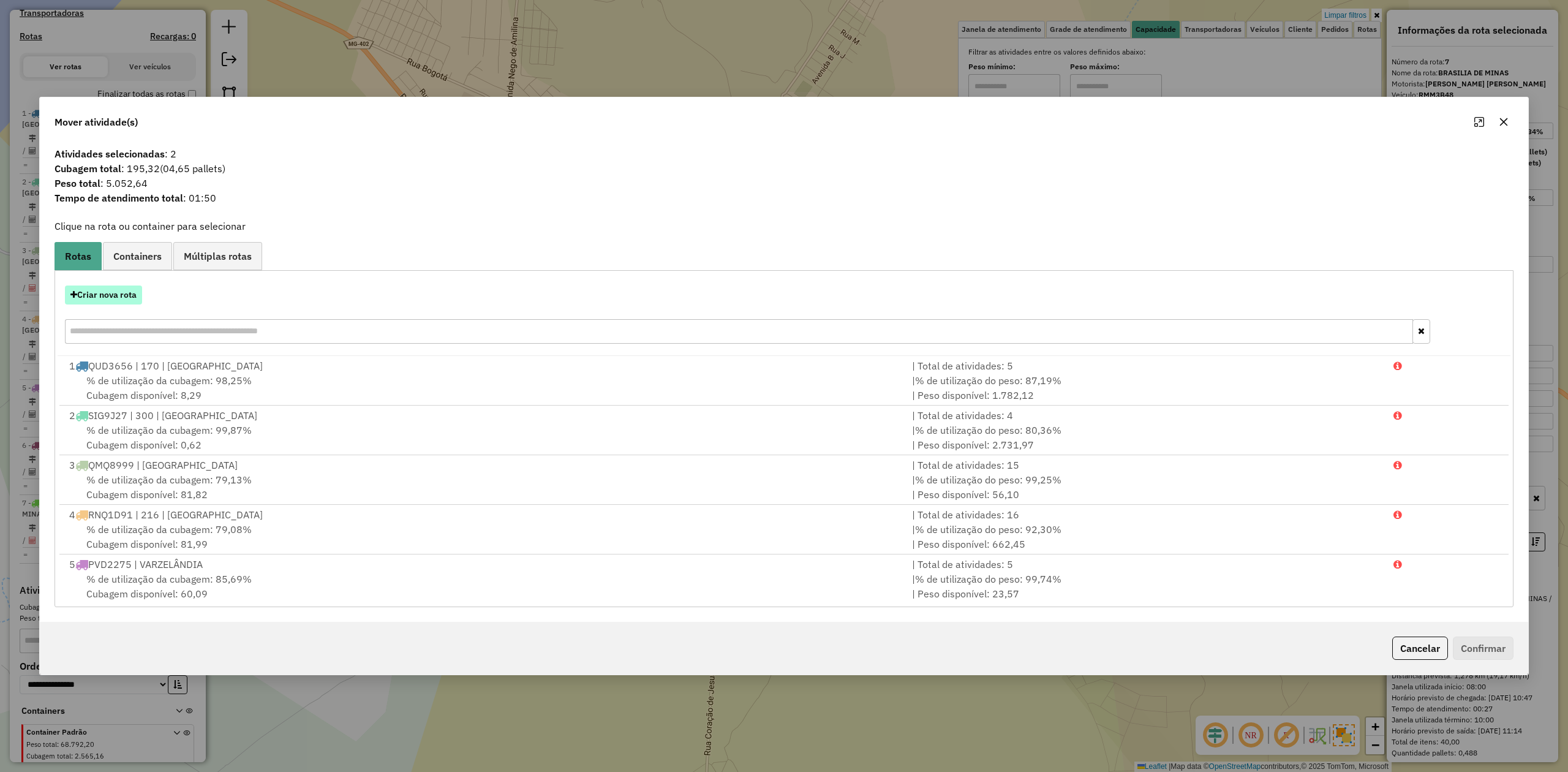
click at [115, 298] on button "Criar nova rota" at bounding box center [103, 295] width 77 height 19
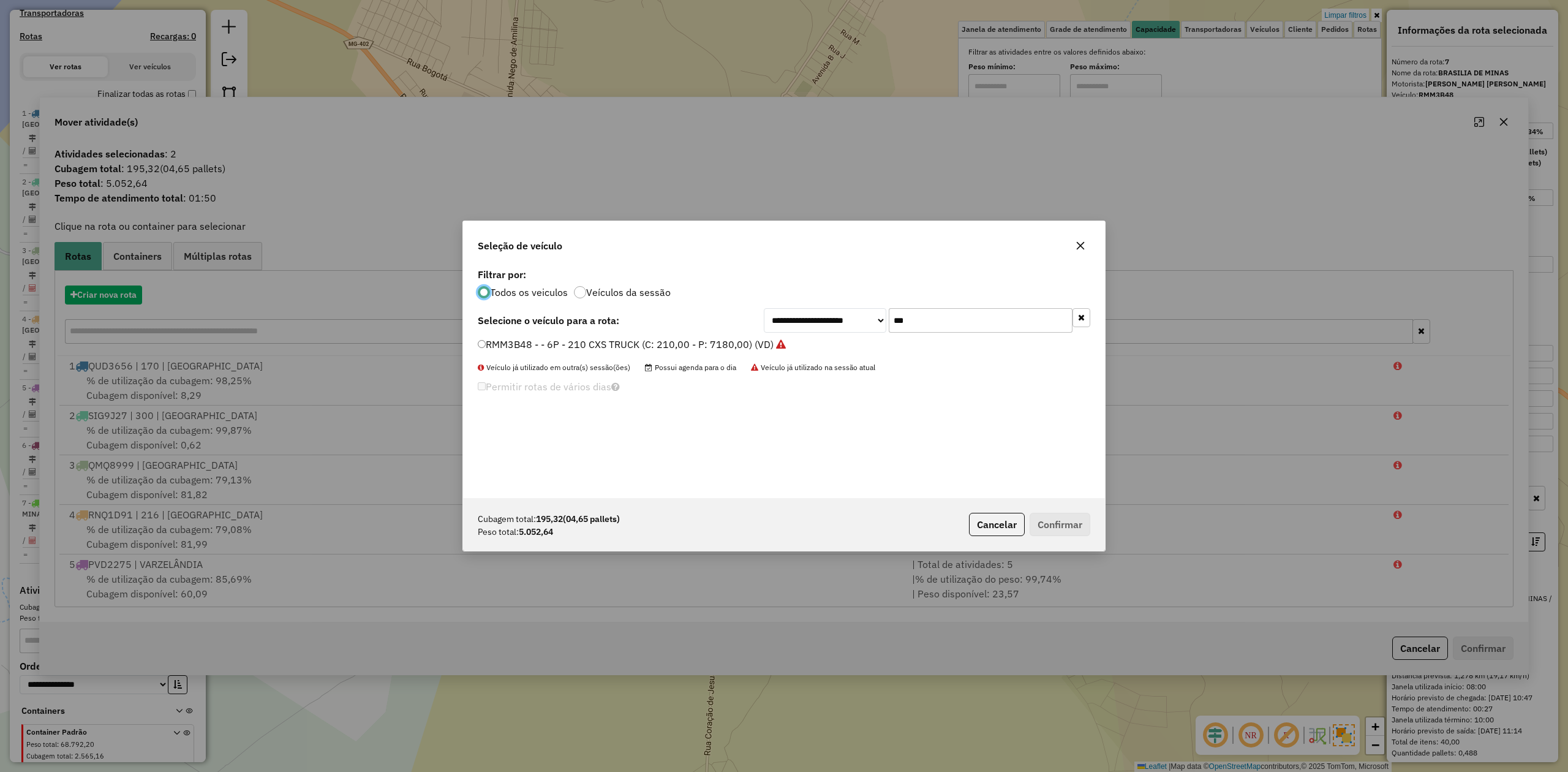
scroll to position [6, 4]
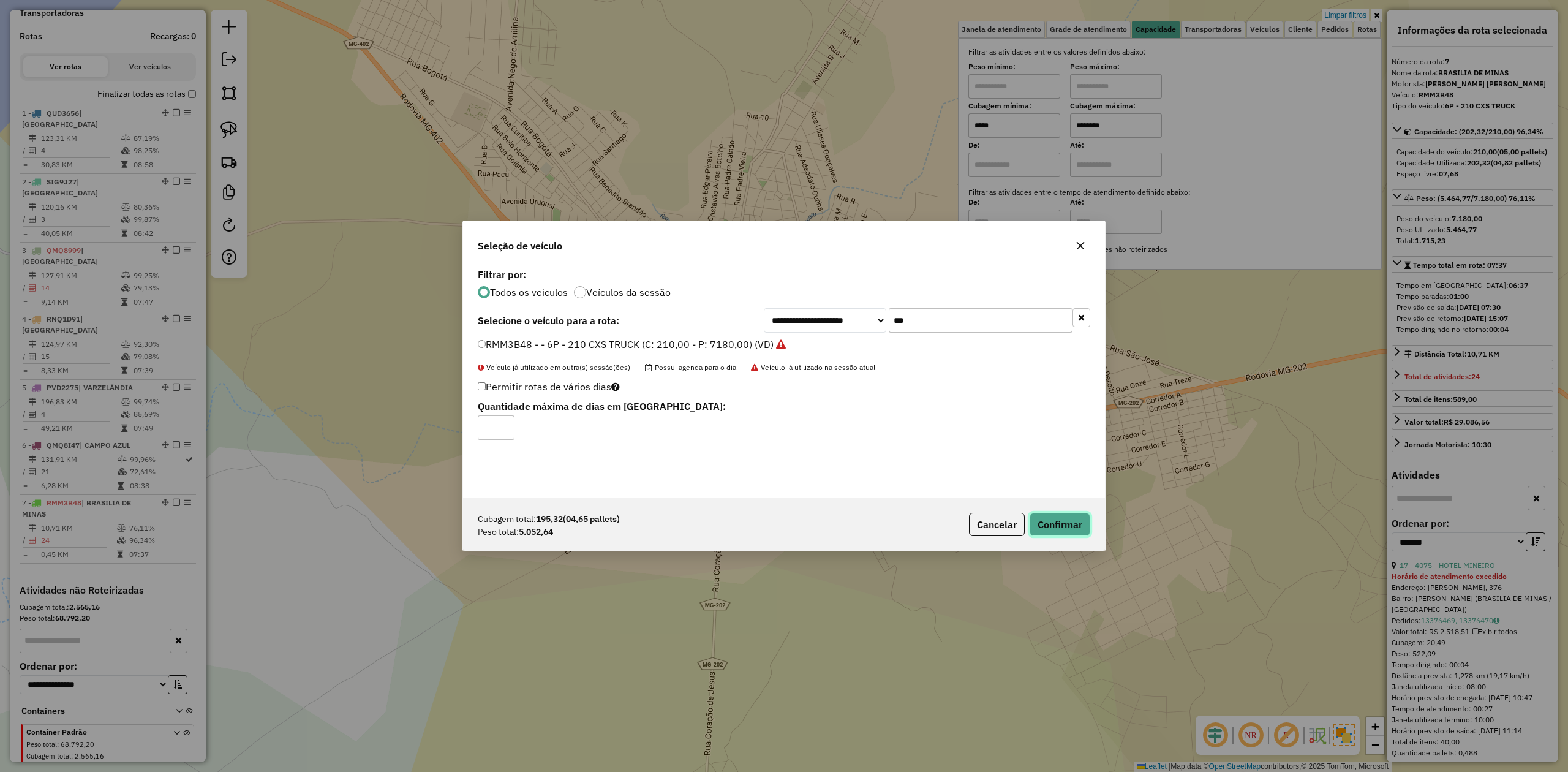
click at [1066, 522] on button "Confirmar" at bounding box center [1060, 524] width 61 height 23
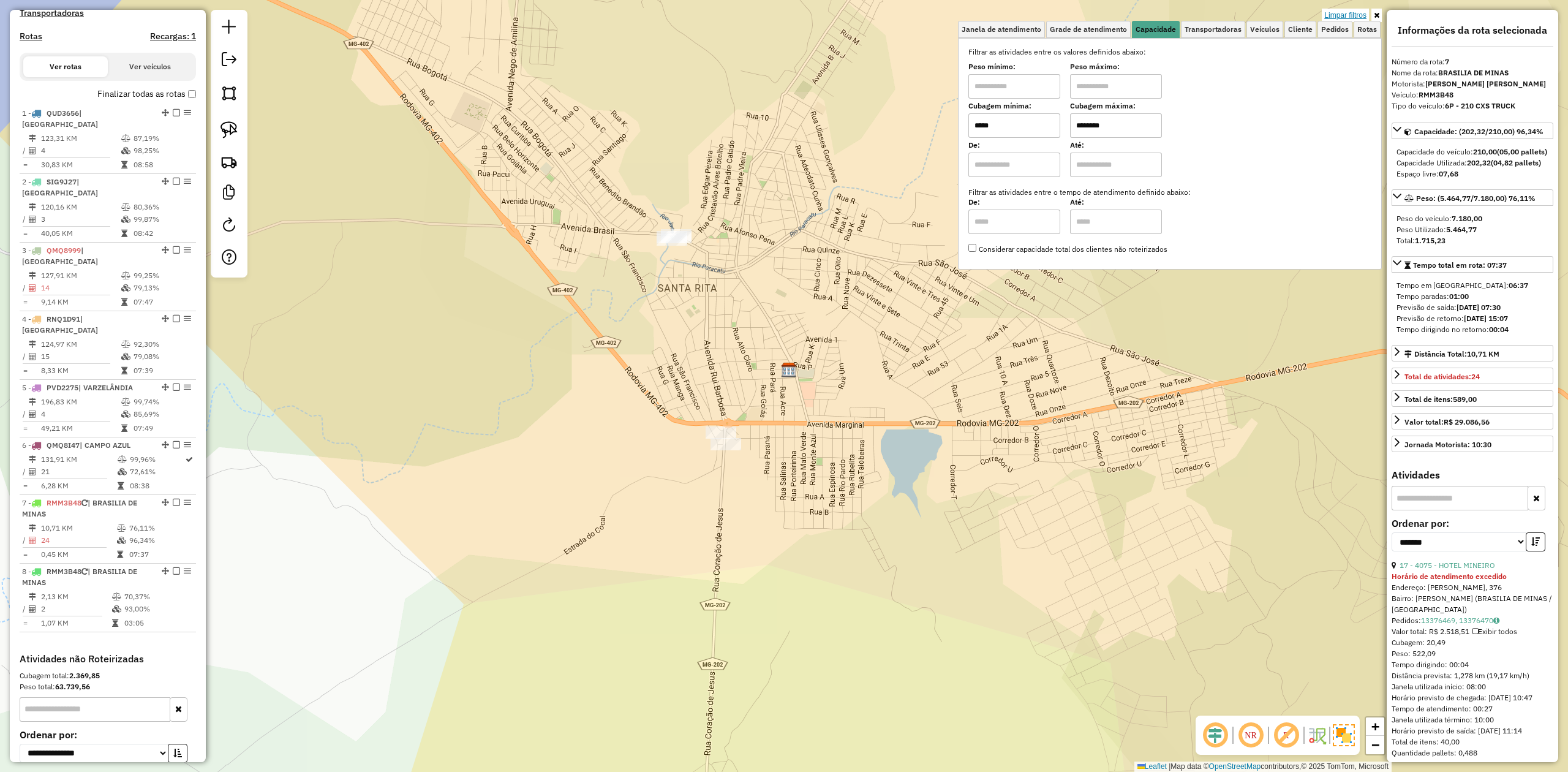
click at [1329, 12] on link "Limpar filtros" at bounding box center [1345, 15] width 47 height 13
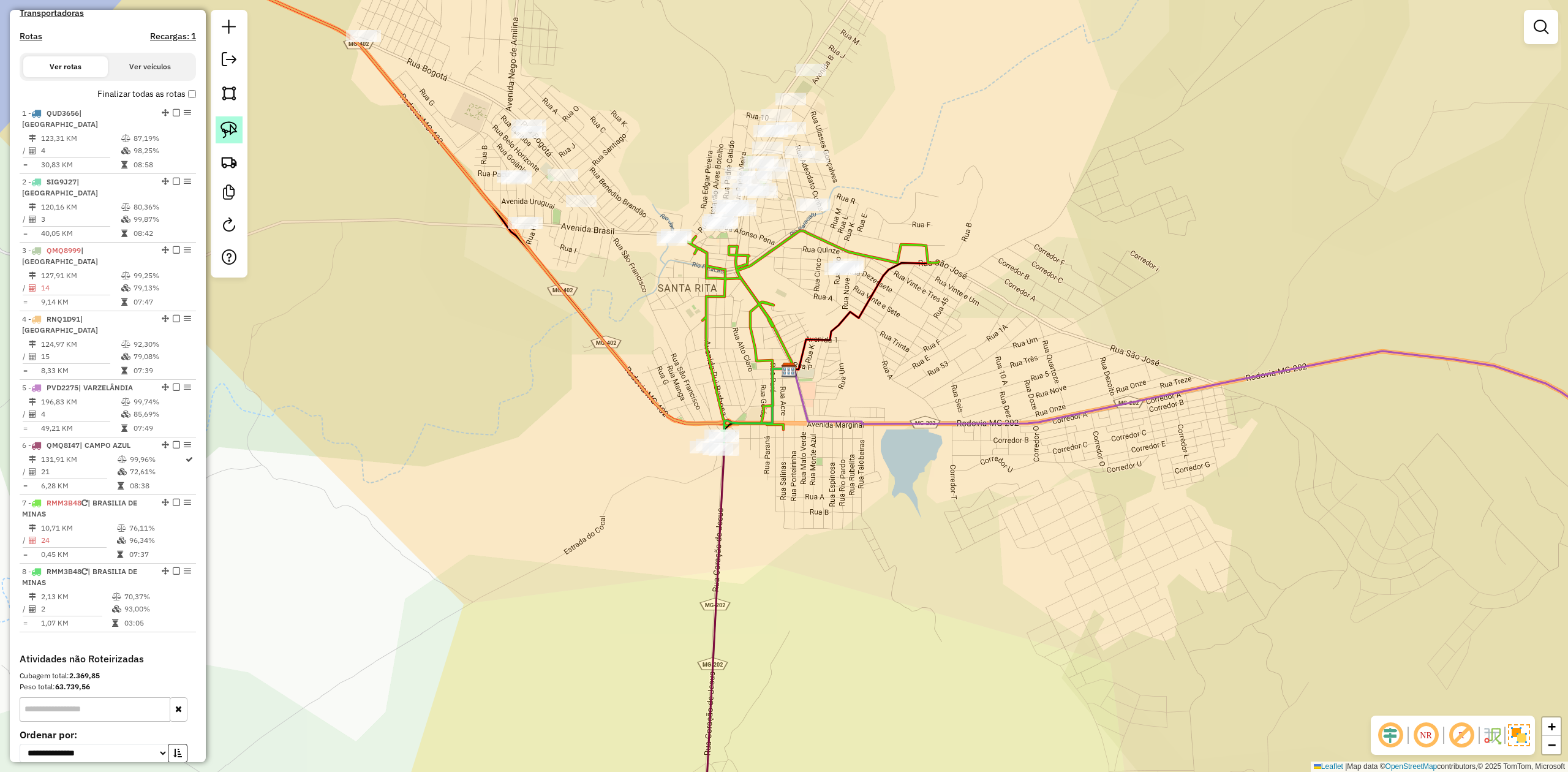
click at [223, 129] on img at bounding box center [229, 130] width 17 height 17
drag, startPoint x: 659, startPoint y: 439, endPoint x: 724, endPoint y: 418, distance: 68.3
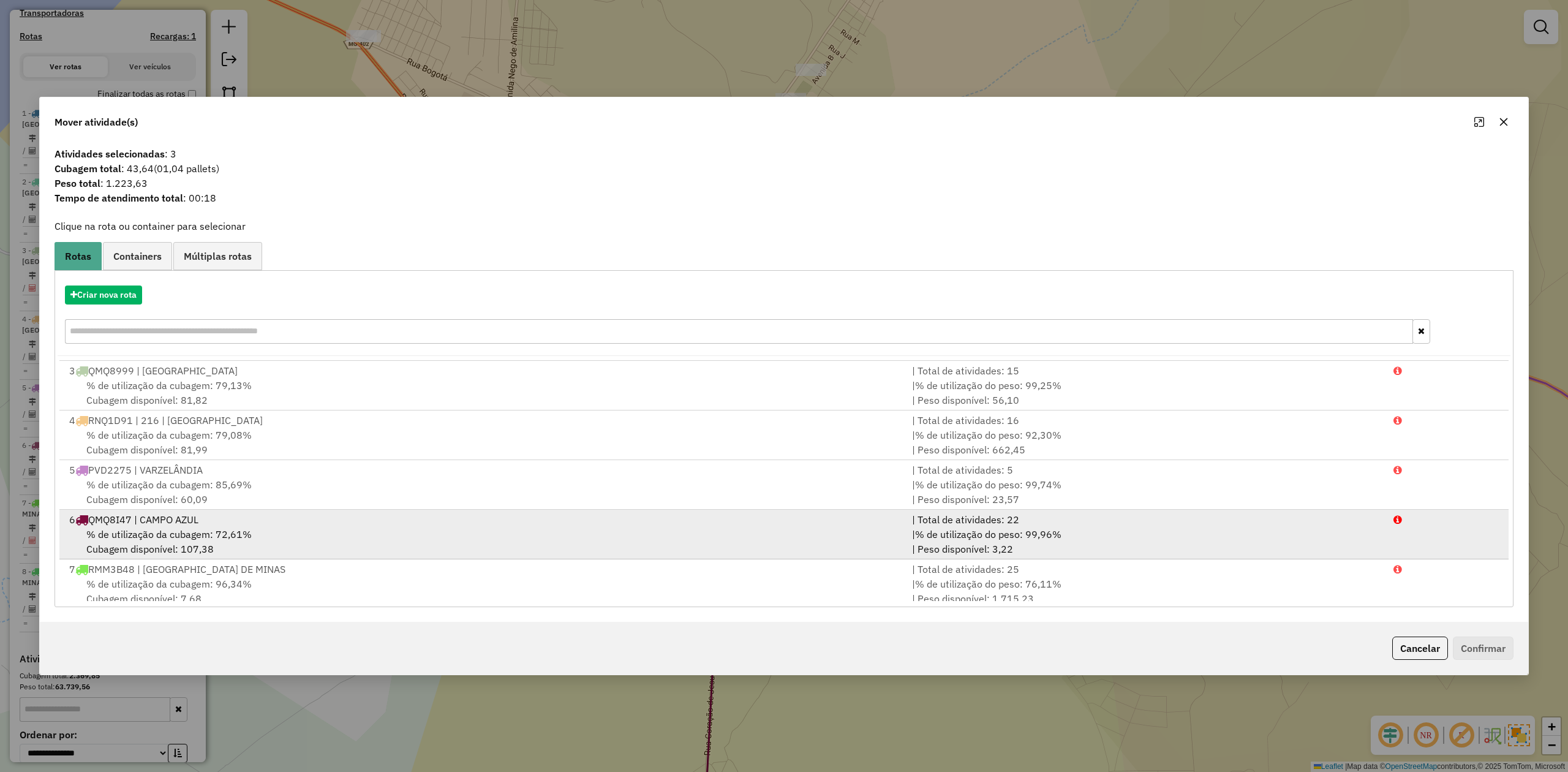
scroll to position [153, 0]
click at [147, 527] on span "% de utilização da cubagem: 96,34%" at bounding box center [169, 526] width 165 height 12
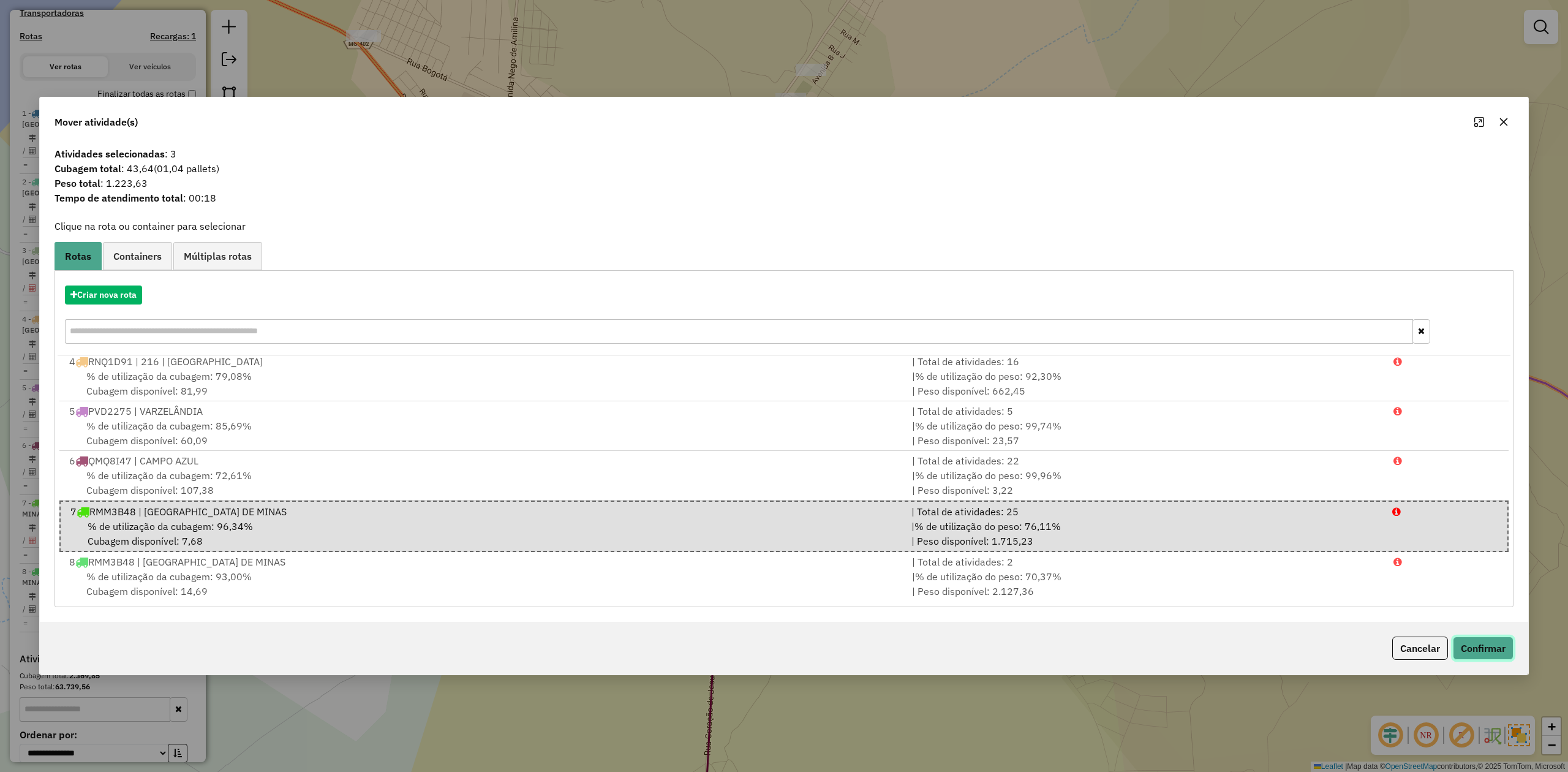
click at [1470, 648] on button "Confirmar" at bounding box center [1483, 648] width 61 height 23
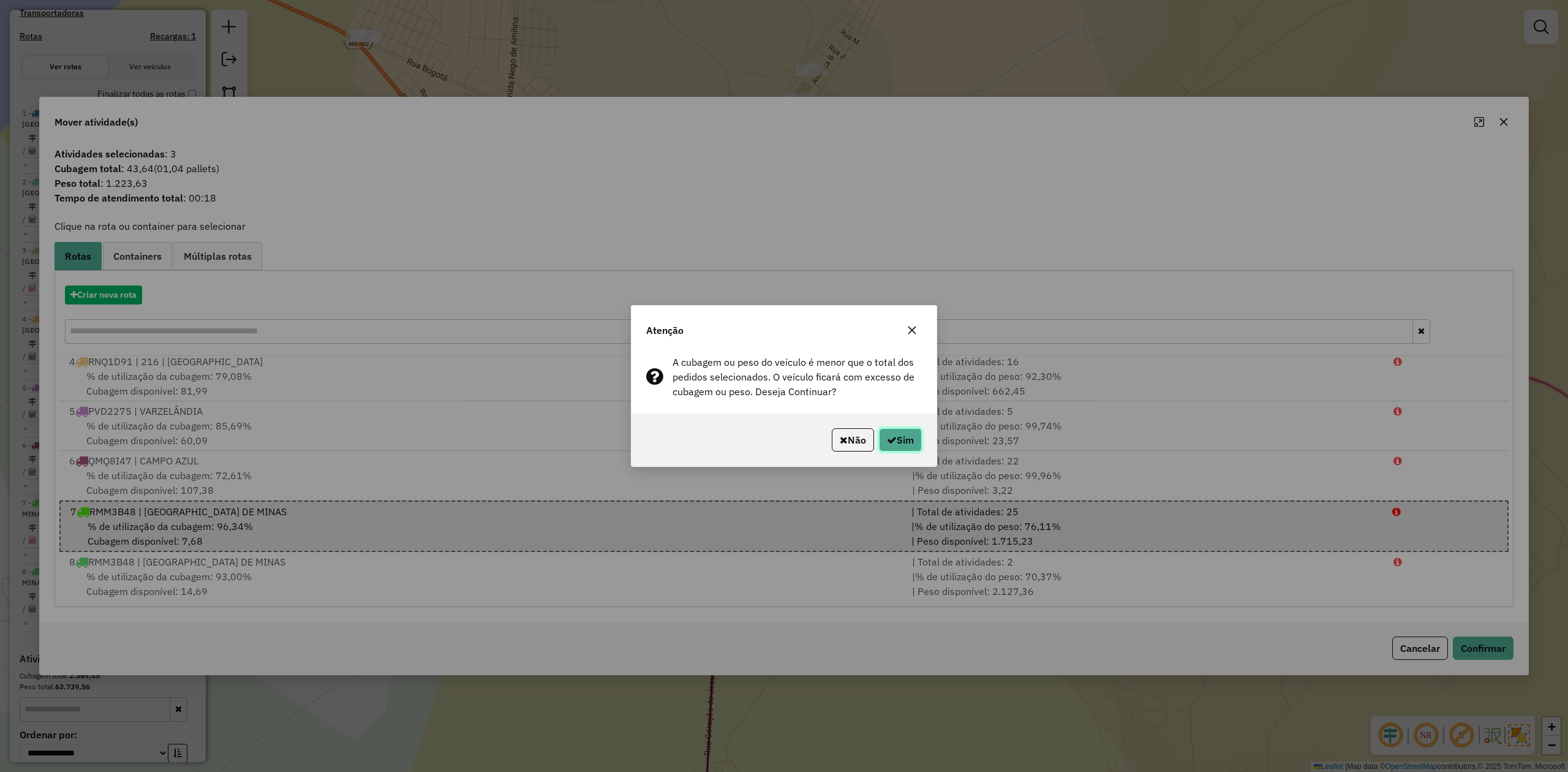
click at [907, 435] on button "Sim" at bounding box center [900, 440] width 43 height 23
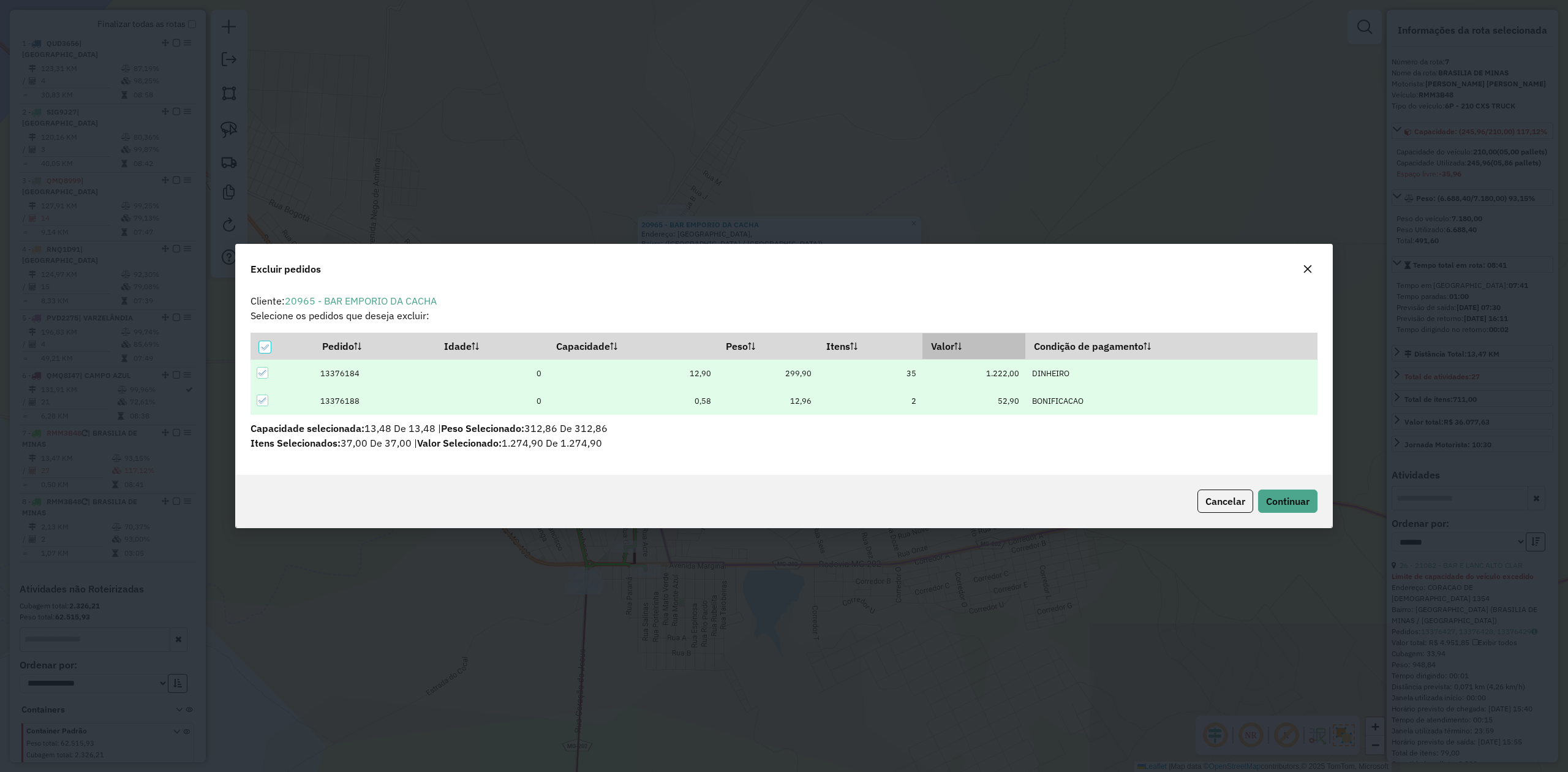
scroll to position [0, 0]
click at [1269, 493] on button "Continuar" at bounding box center [1287, 501] width 60 height 23
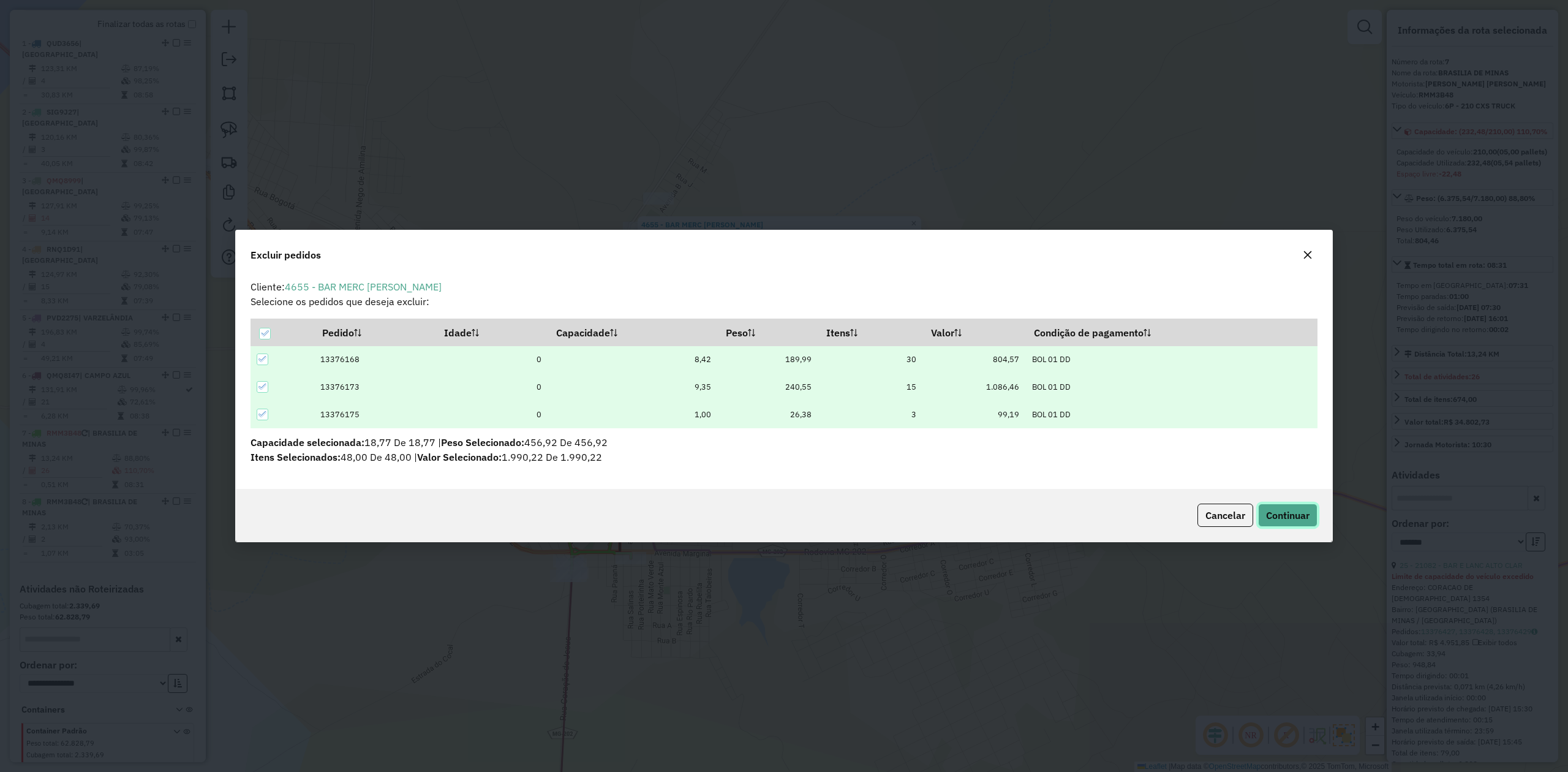
click at [1287, 510] on span "Continuar" at bounding box center [1287, 515] width 43 height 12
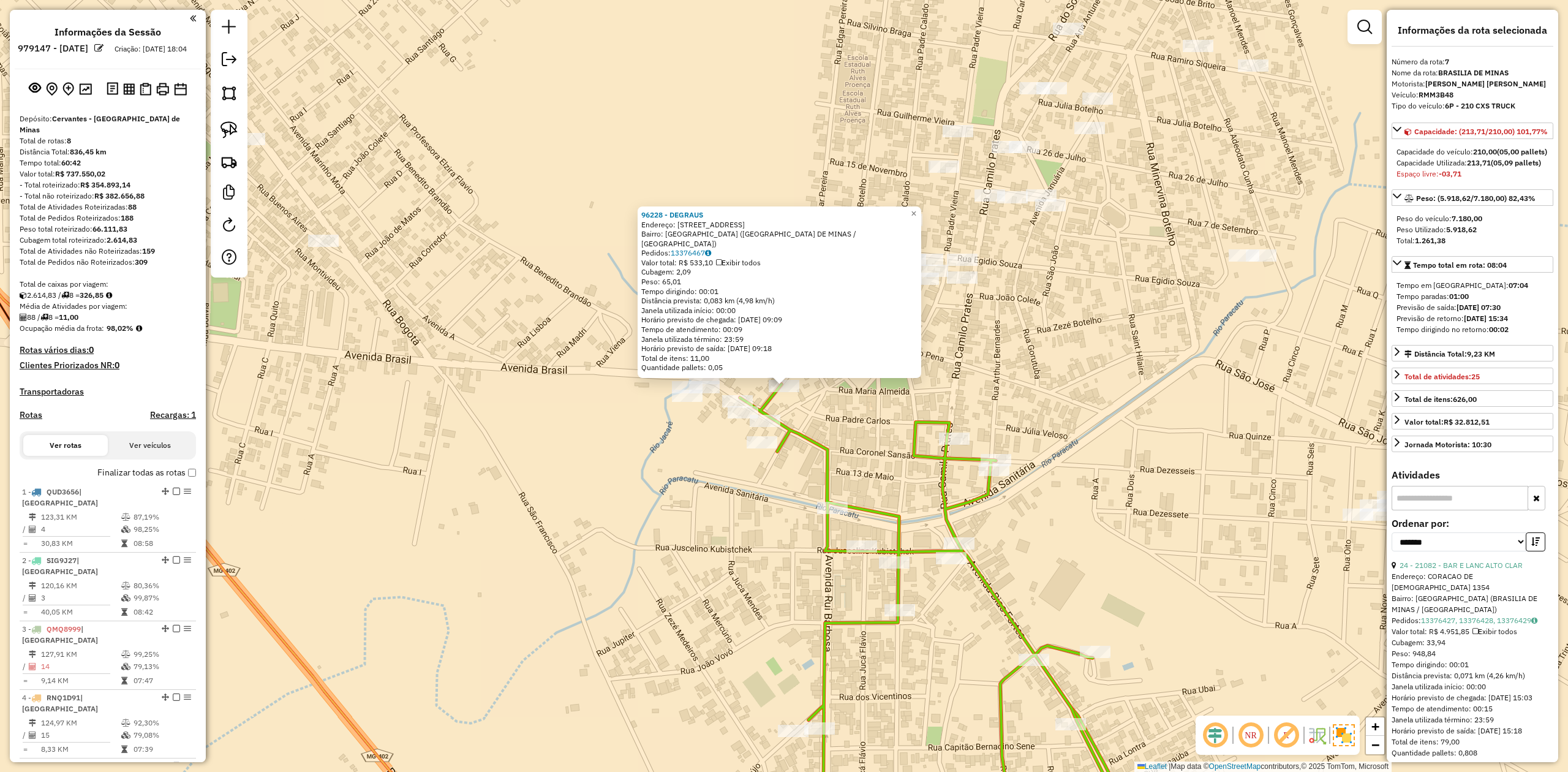
scroll to position [449, 0]
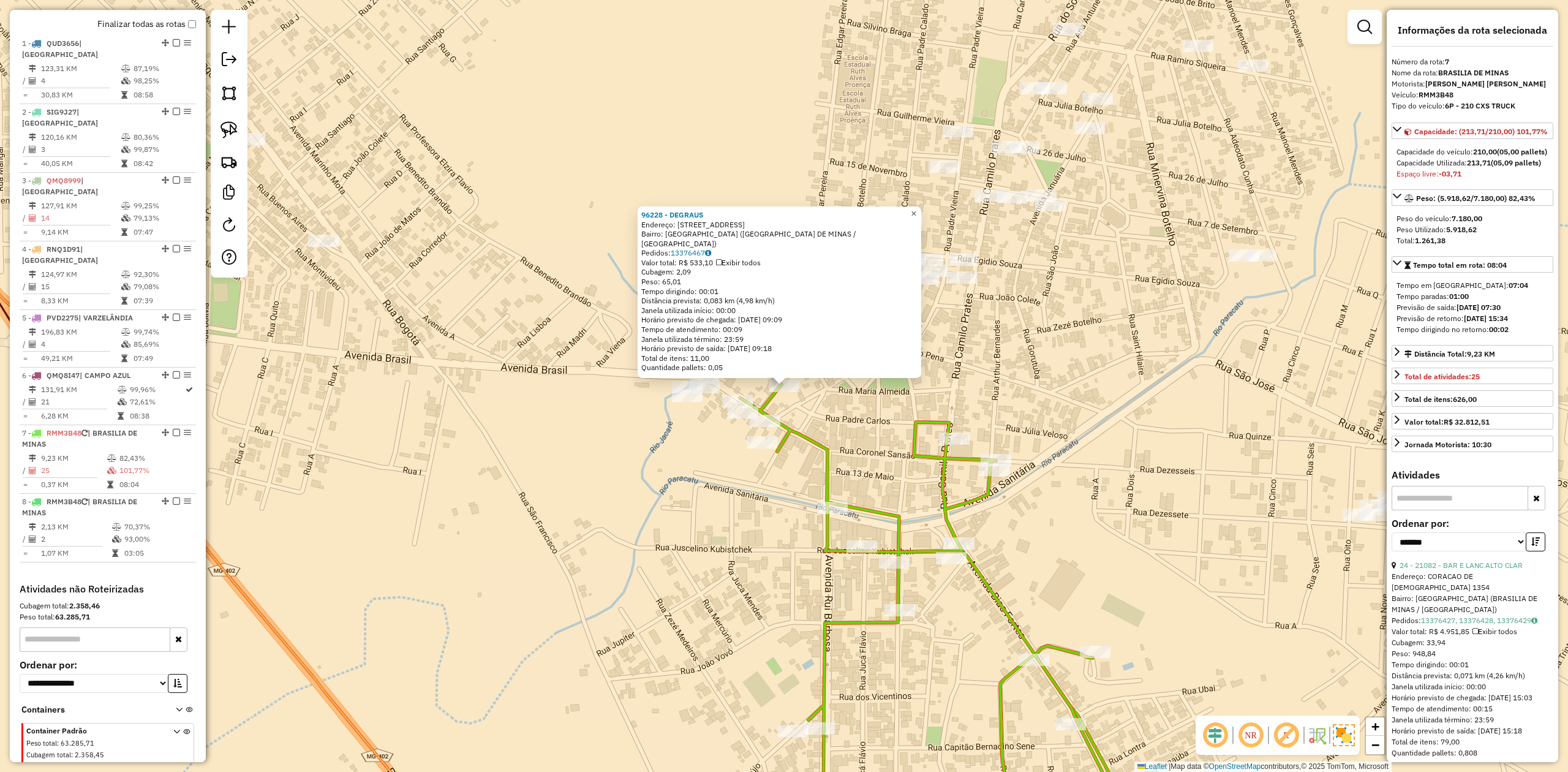
click at [916, 219] on span "×" at bounding box center [913, 213] width 6 height 11
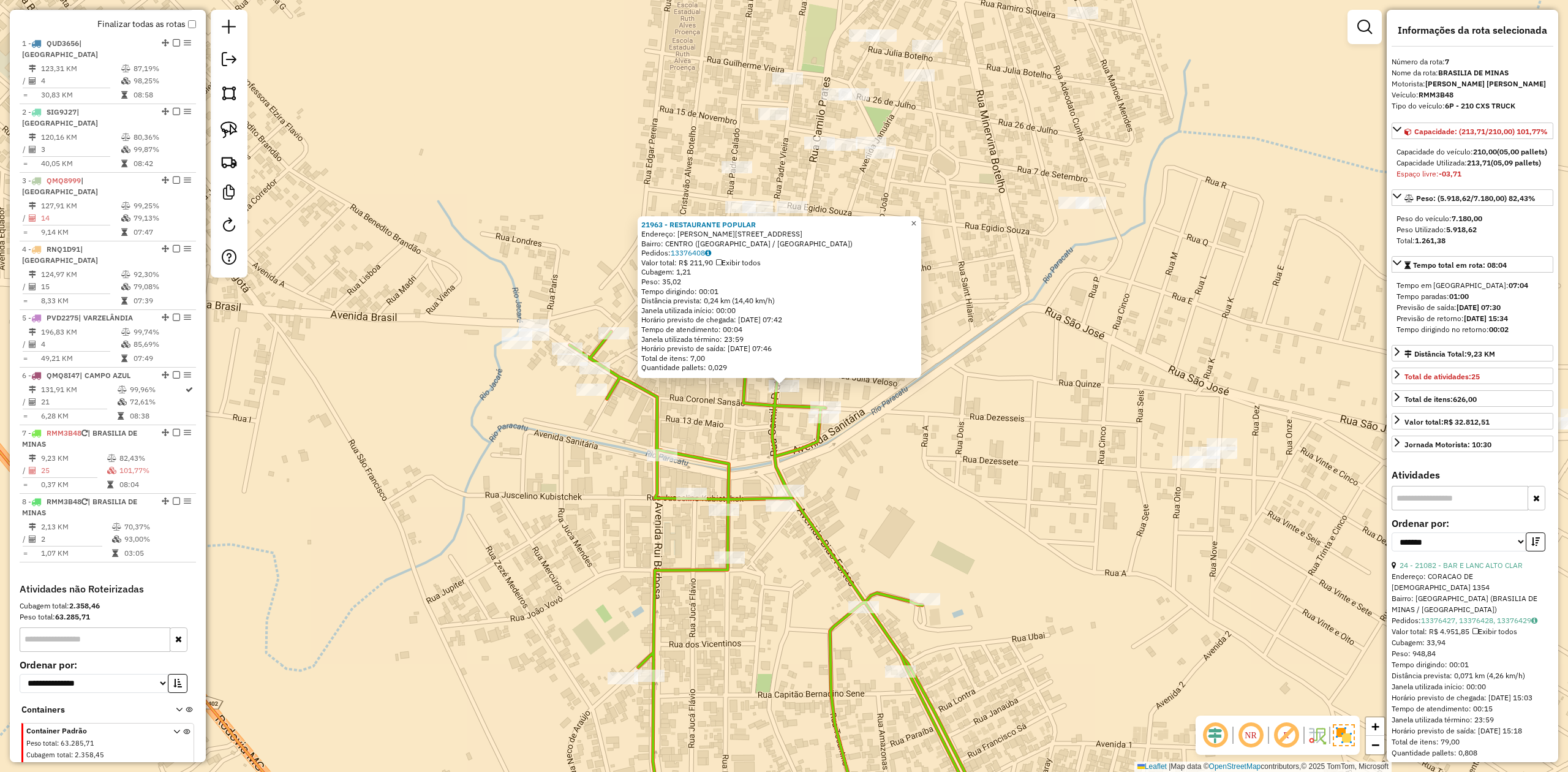
click at [916, 223] on span "×" at bounding box center [913, 223] width 6 height 11
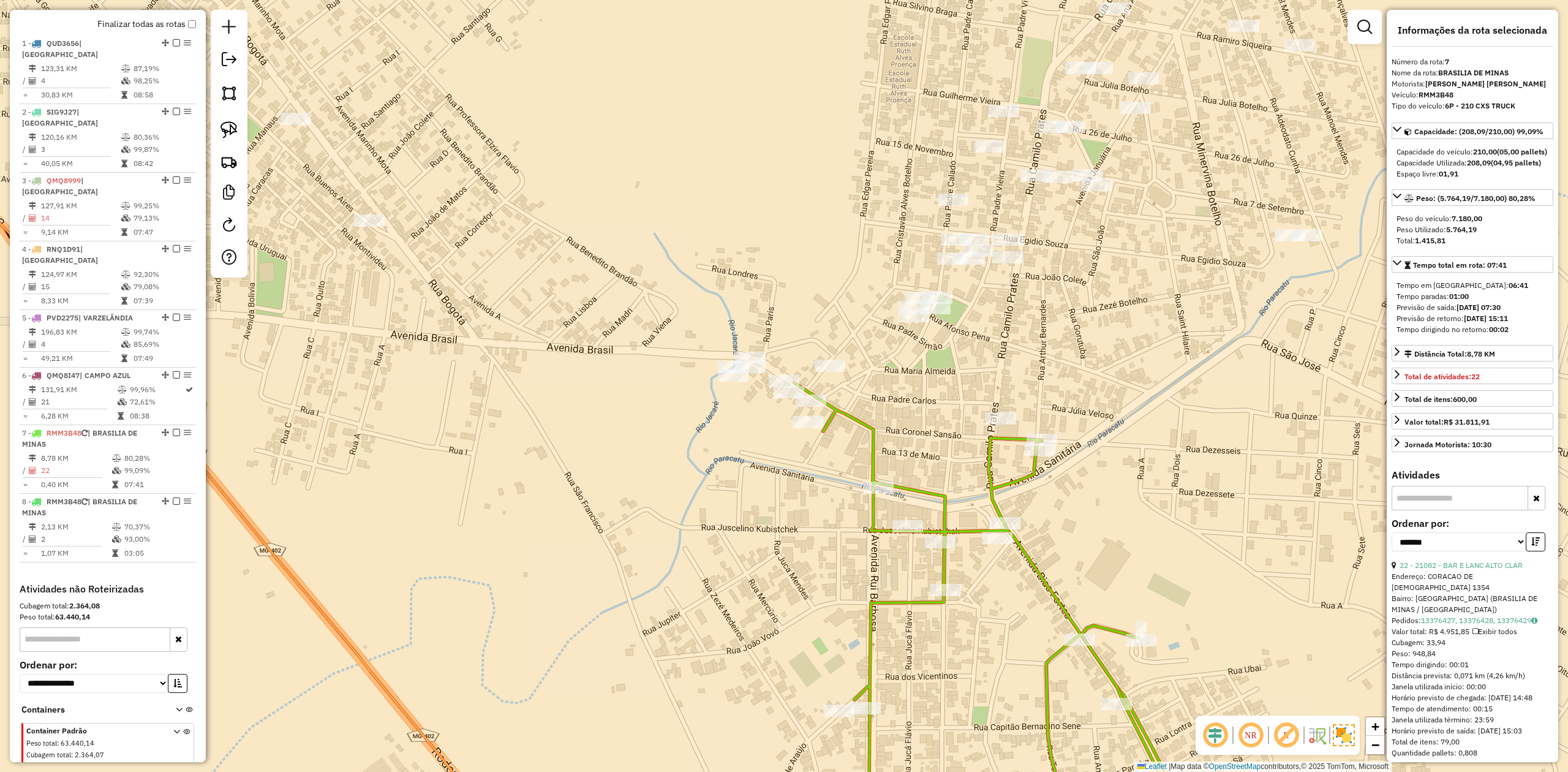
drag, startPoint x: 1182, startPoint y: 459, endPoint x: 1122, endPoint y: 356, distance: 119.2
click at [1122, 358] on div "Janela de atendimento Grade de atendimento Capacidade Transportadoras Veículos …" at bounding box center [784, 386] width 1568 height 772
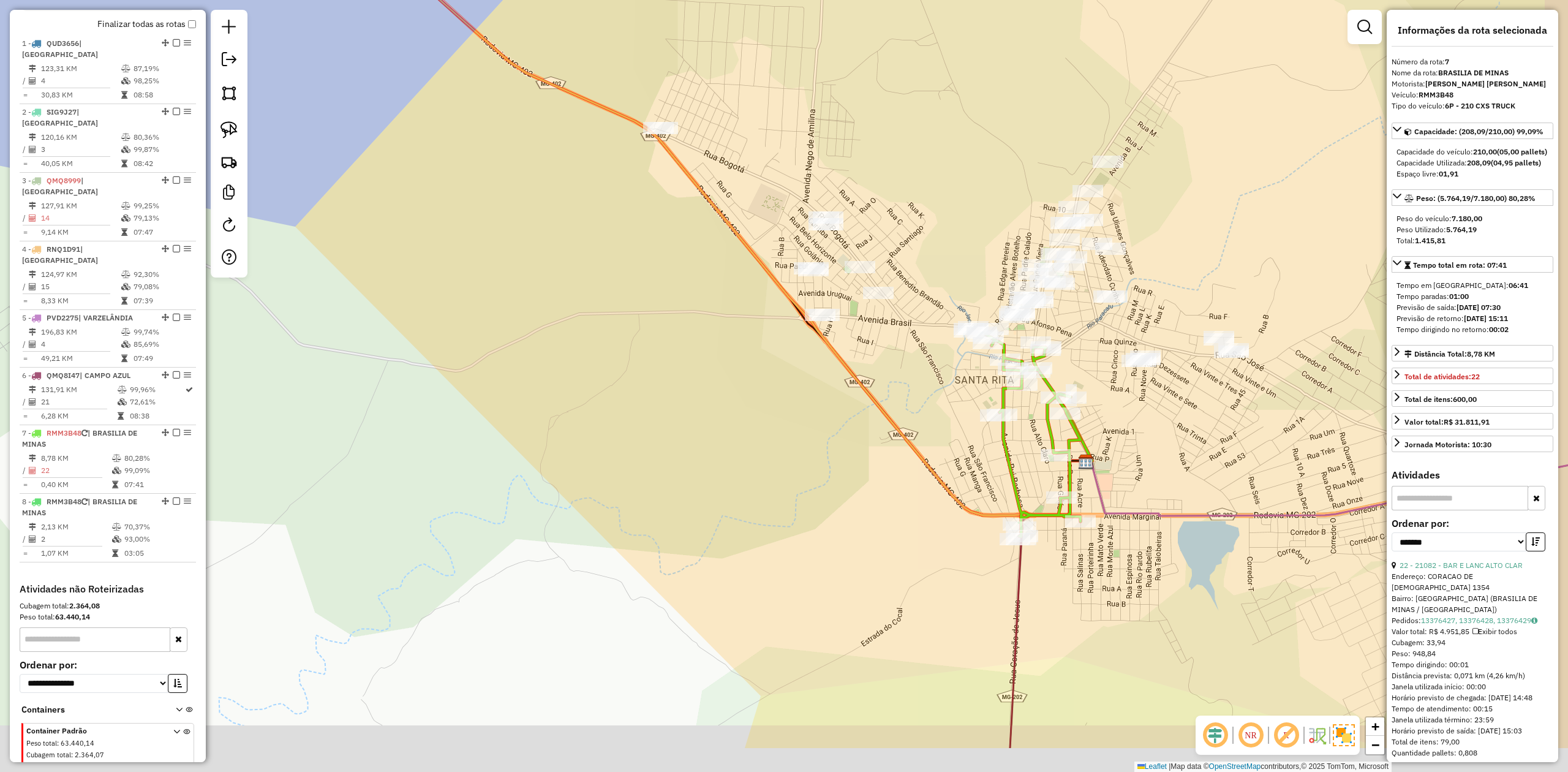
drag, startPoint x: 1225, startPoint y: 493, endPoint x: 1090, endPoint y: 371, distance: 182.0
click at [1090, 371] on div "Janela de atendimento Grade de atendimento Capacidade Transportadoras Veículos …" at bounding box center [784, 386] width 1568 height 772
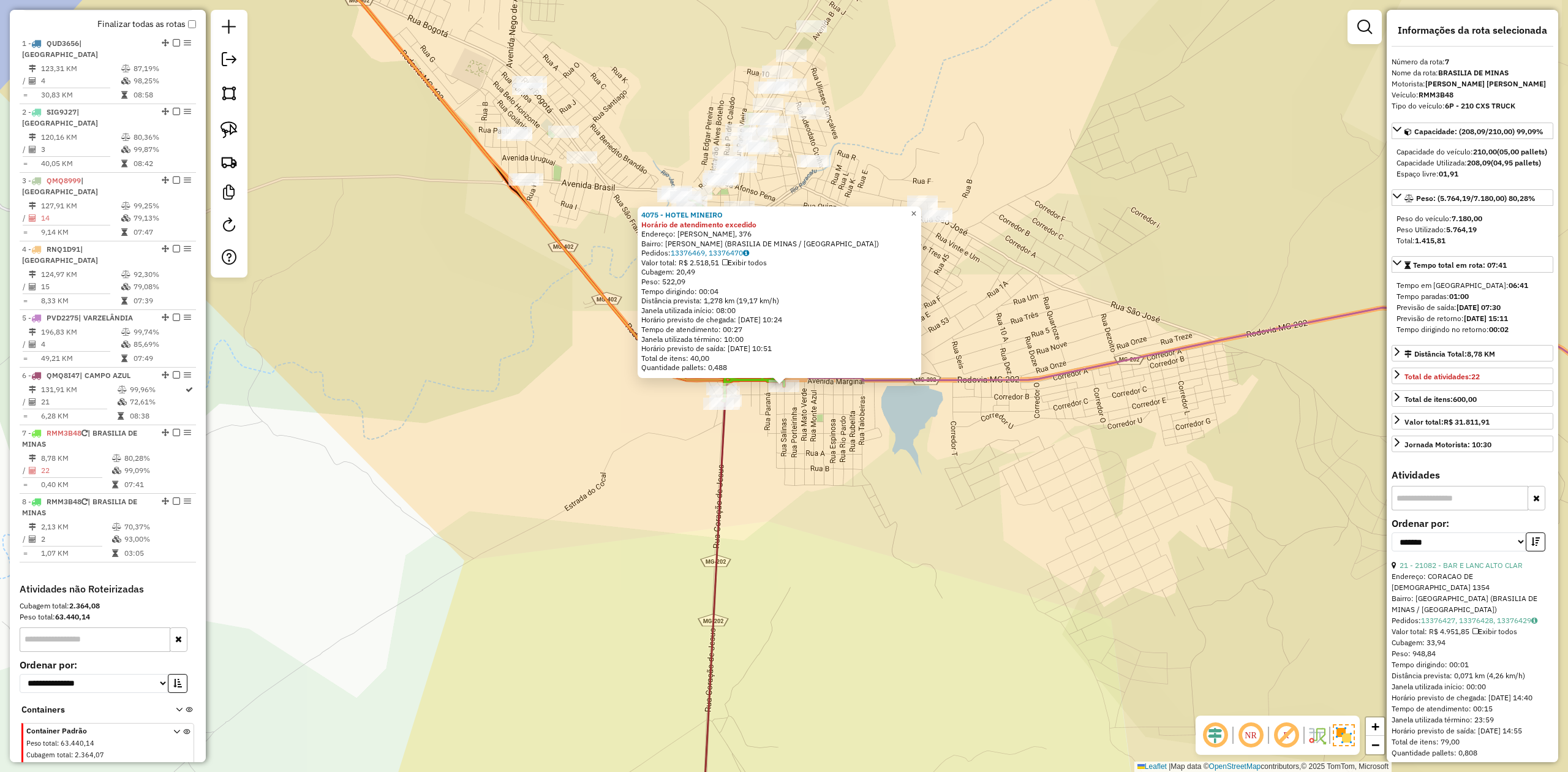
click at [916, 208] on span "×" at bounding box center [913, 213] width 6 height 11
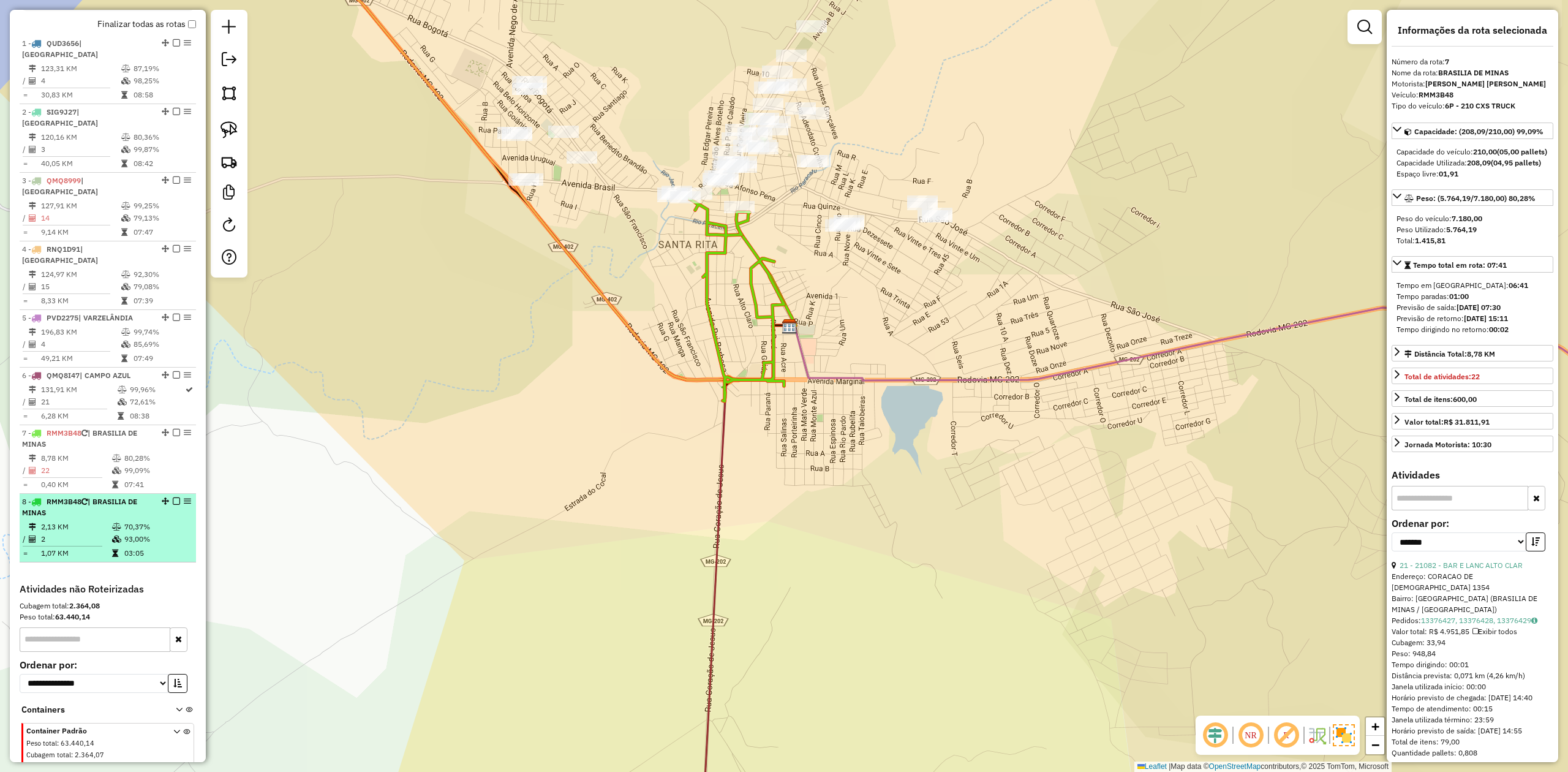
click at [101, 496] on div "8 - RMM3B48 | BRASILIA DE MINAS" at bounding box center [86, 507] width 130 height 22
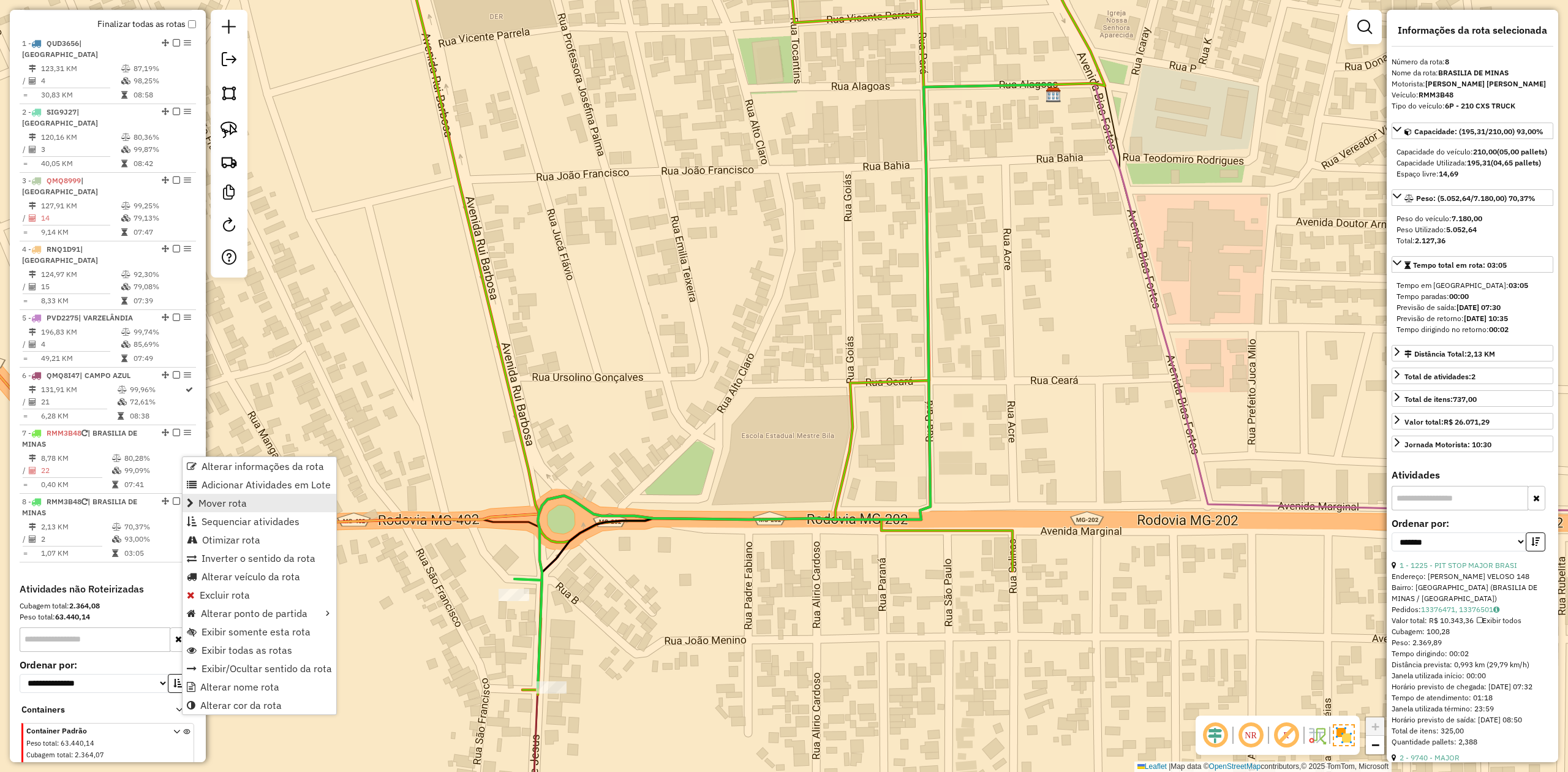
click at [282, 503] on link "Mover rota" at bounding box center [259, 503] width 154 height 18
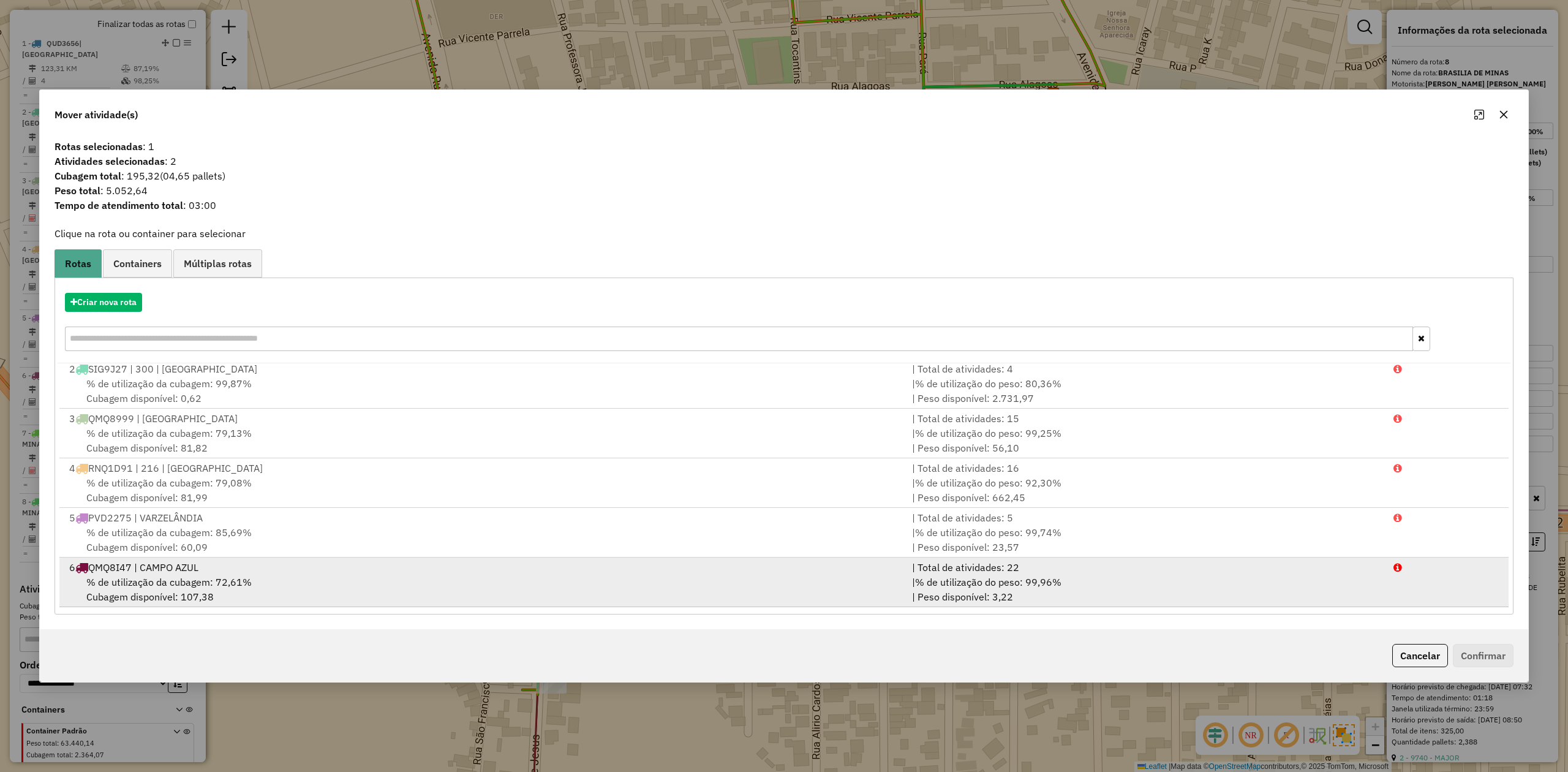
scroll to position [104, 0]
click at [160, 586] on span "% de utilização da cubagem: 99,09%" at bounding box center [169, 583] width 165 height 12
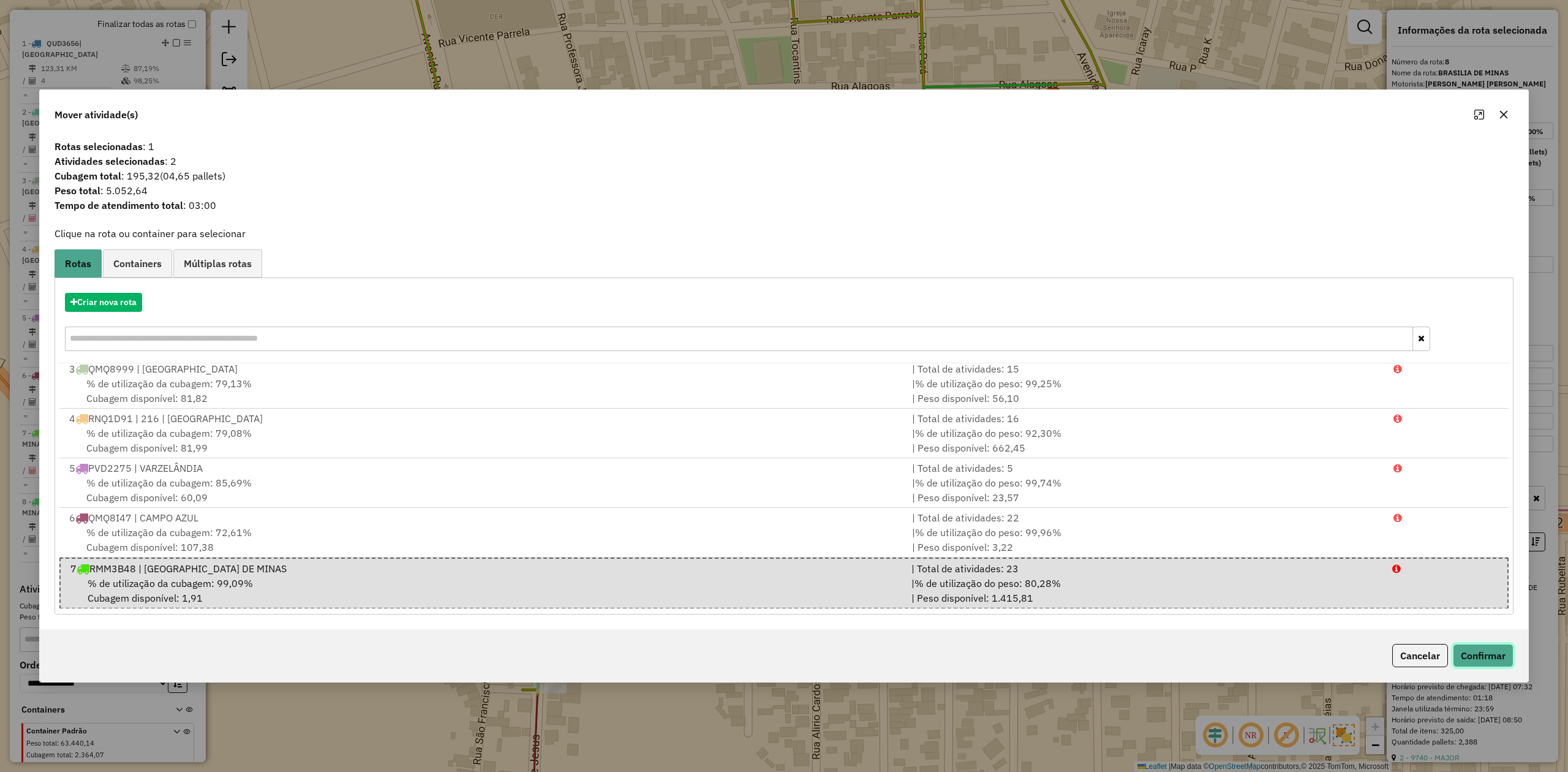
click at [1476, 651] on button "Confirmar" at bounding box center [1483, 655] width 61 height 23
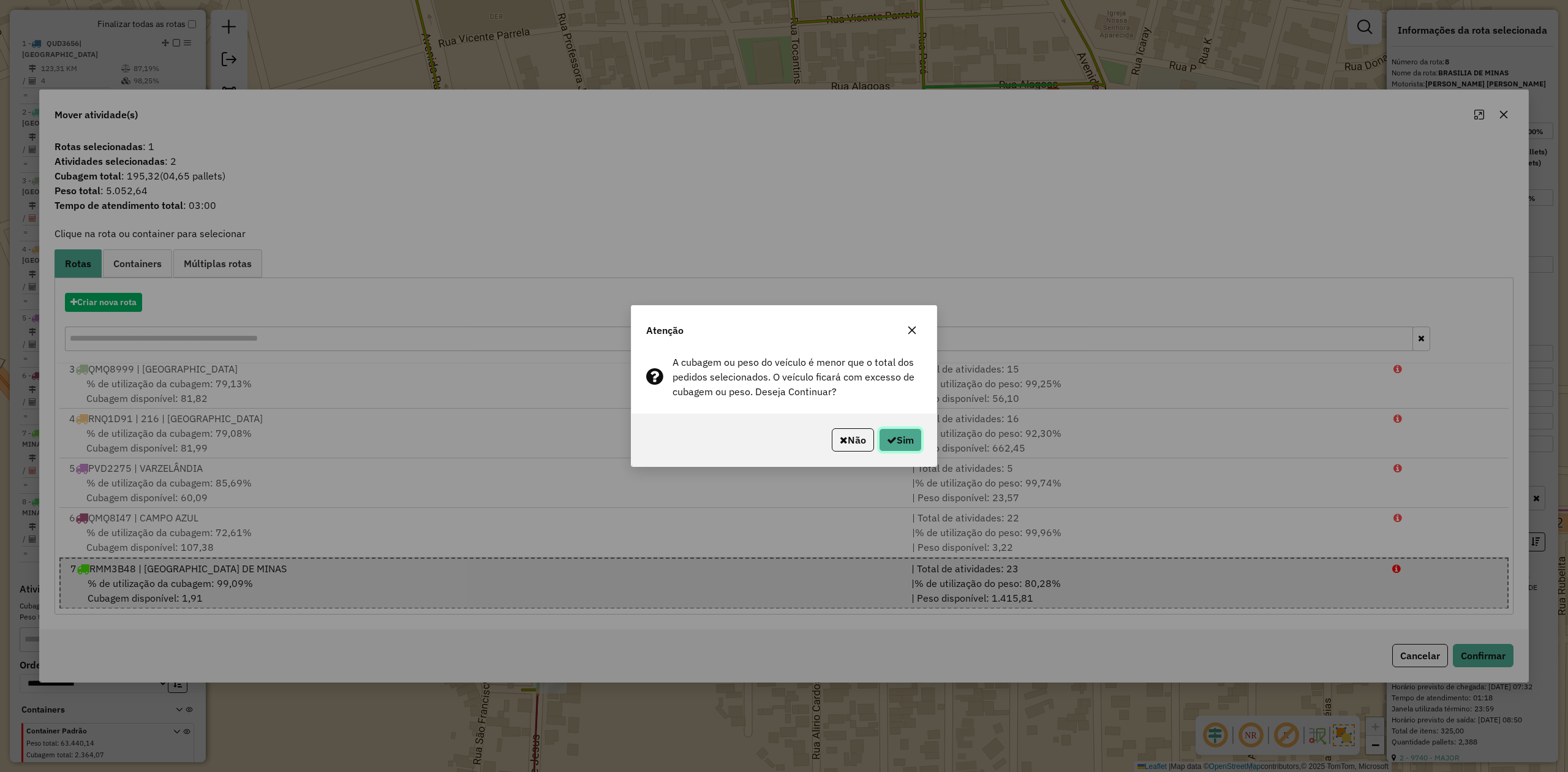
click at [907, 444] on button "Sim" at bounding box center [900, 440] width 43 height 23
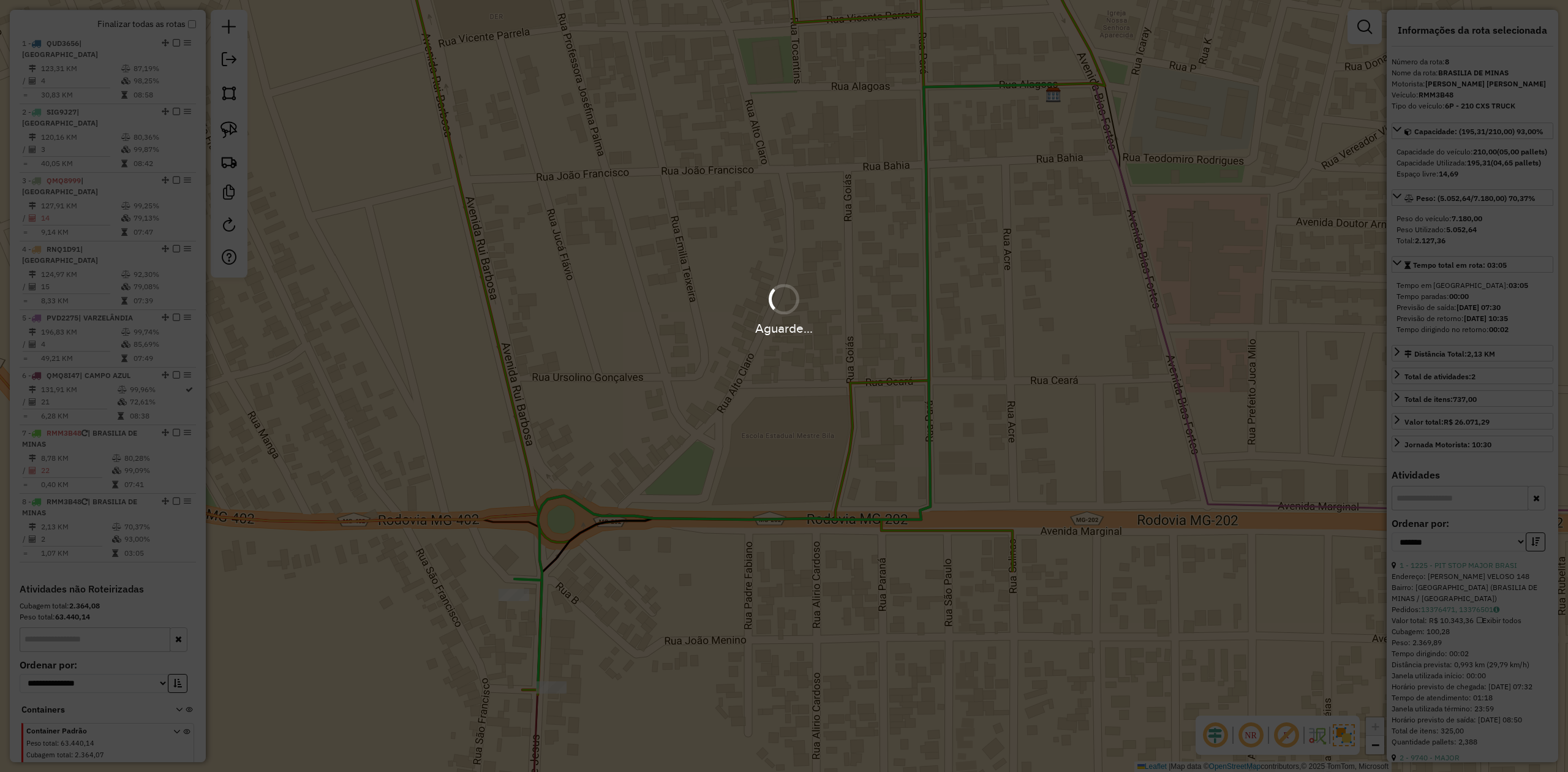
scroll to position [379, 0]
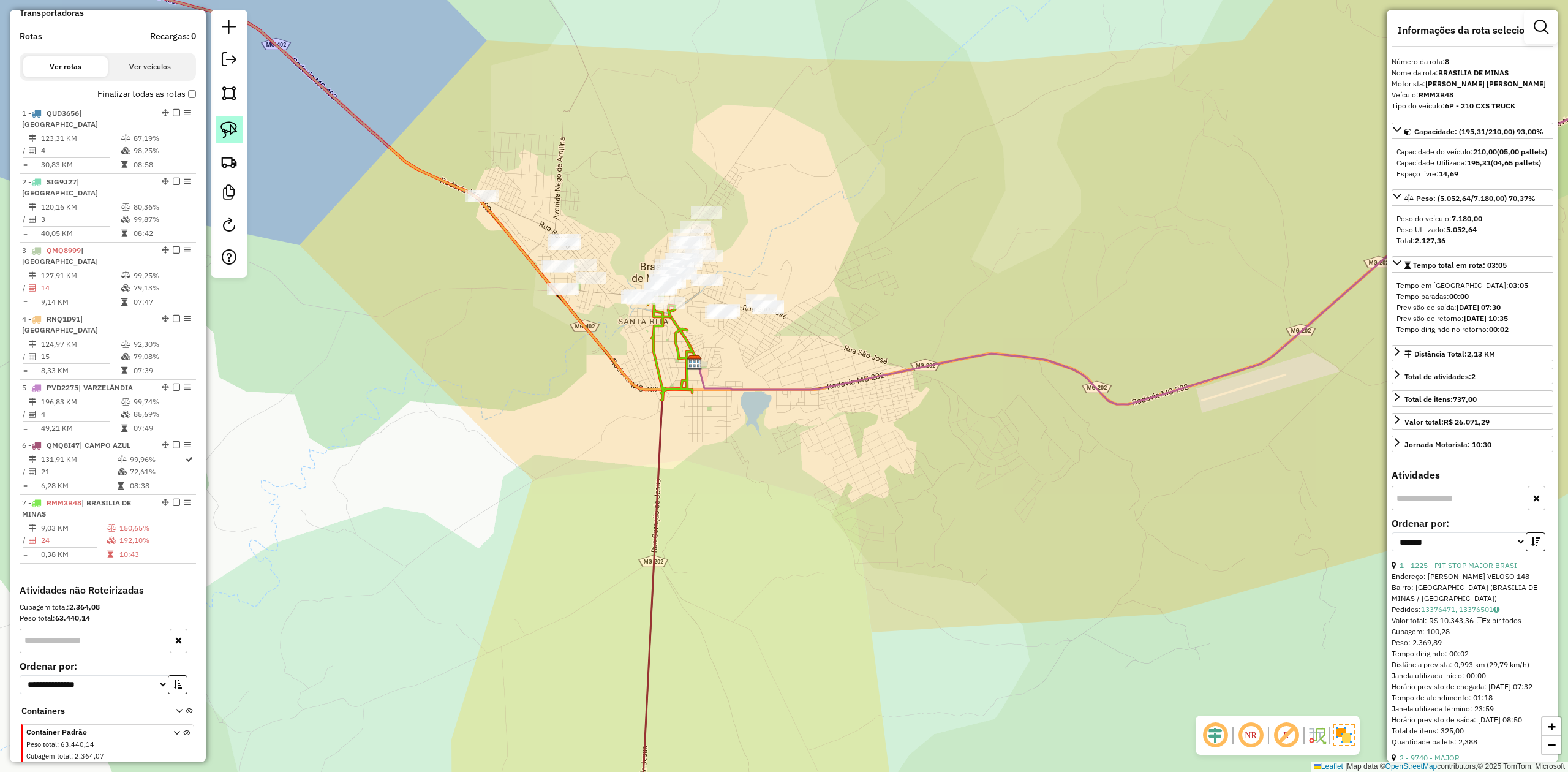
click at [223, 129] on img at bounding box center [229, 130] width 17 height 17
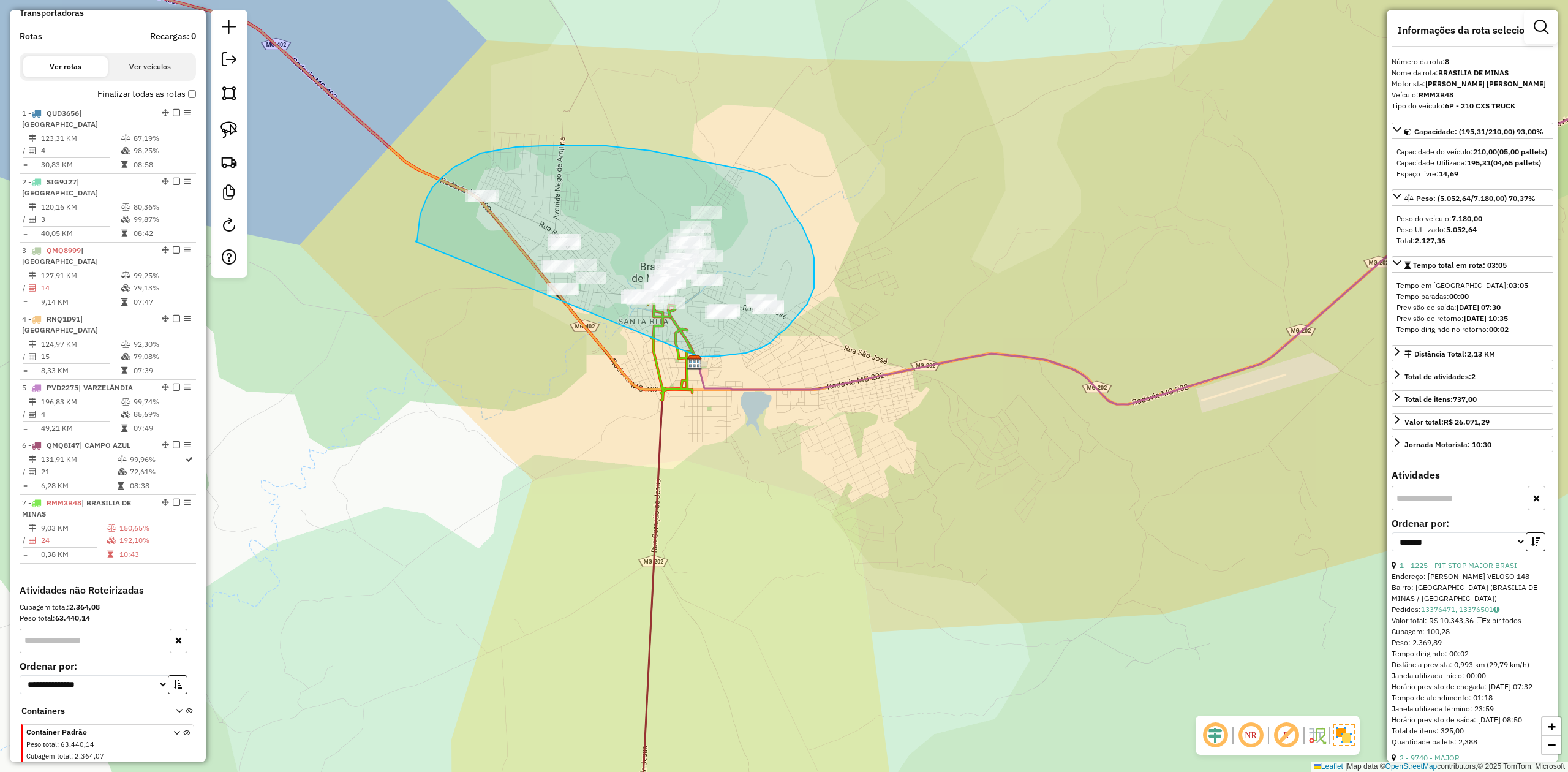
drag, startPoint x: 420, startPoint y: 215, endPoint x: 553, endPoint y: 341, distance: 183.2
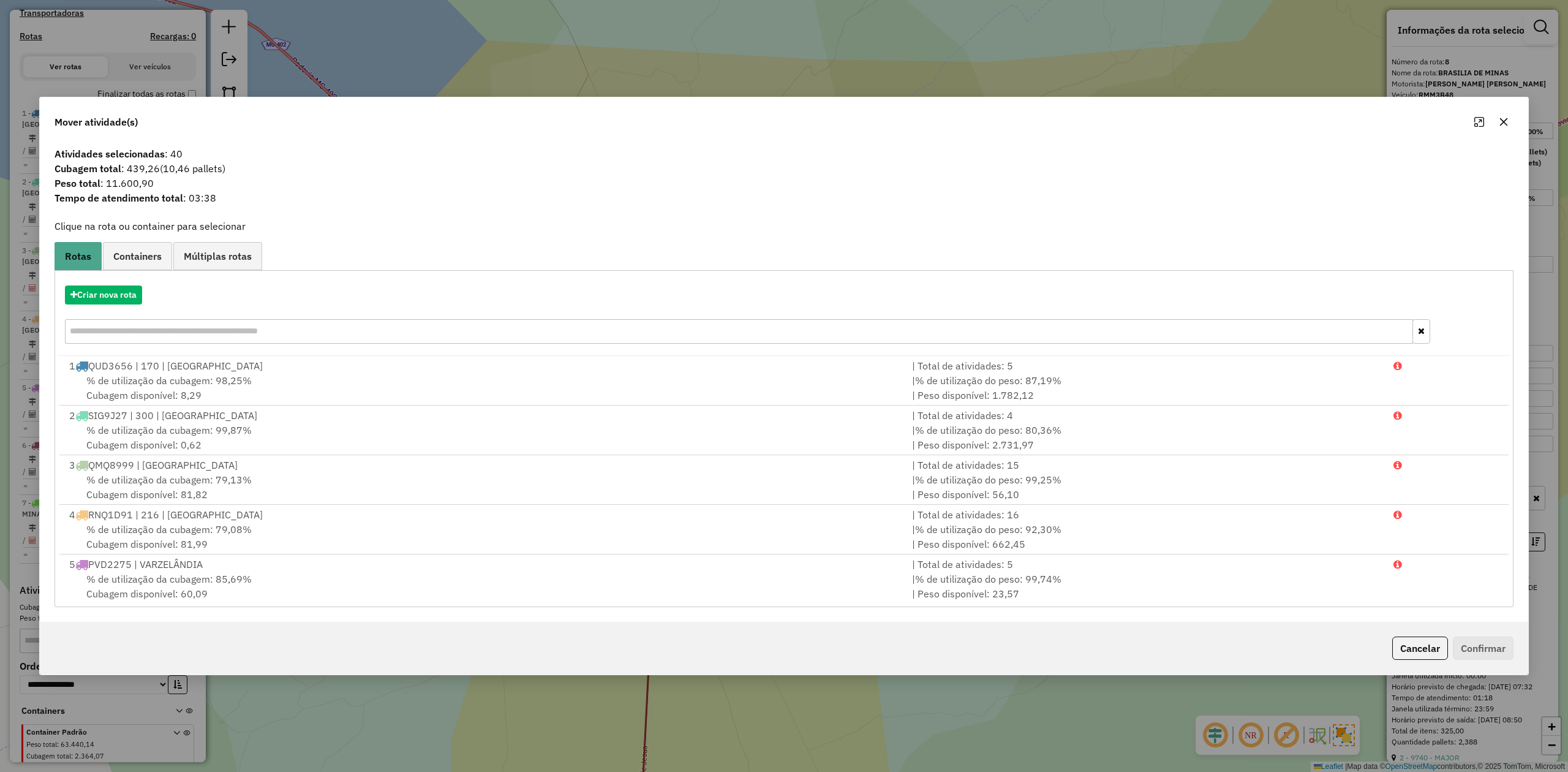
click at [1505, 118] on icon "button" at bounding box center [1504, 122] width 10 height 10
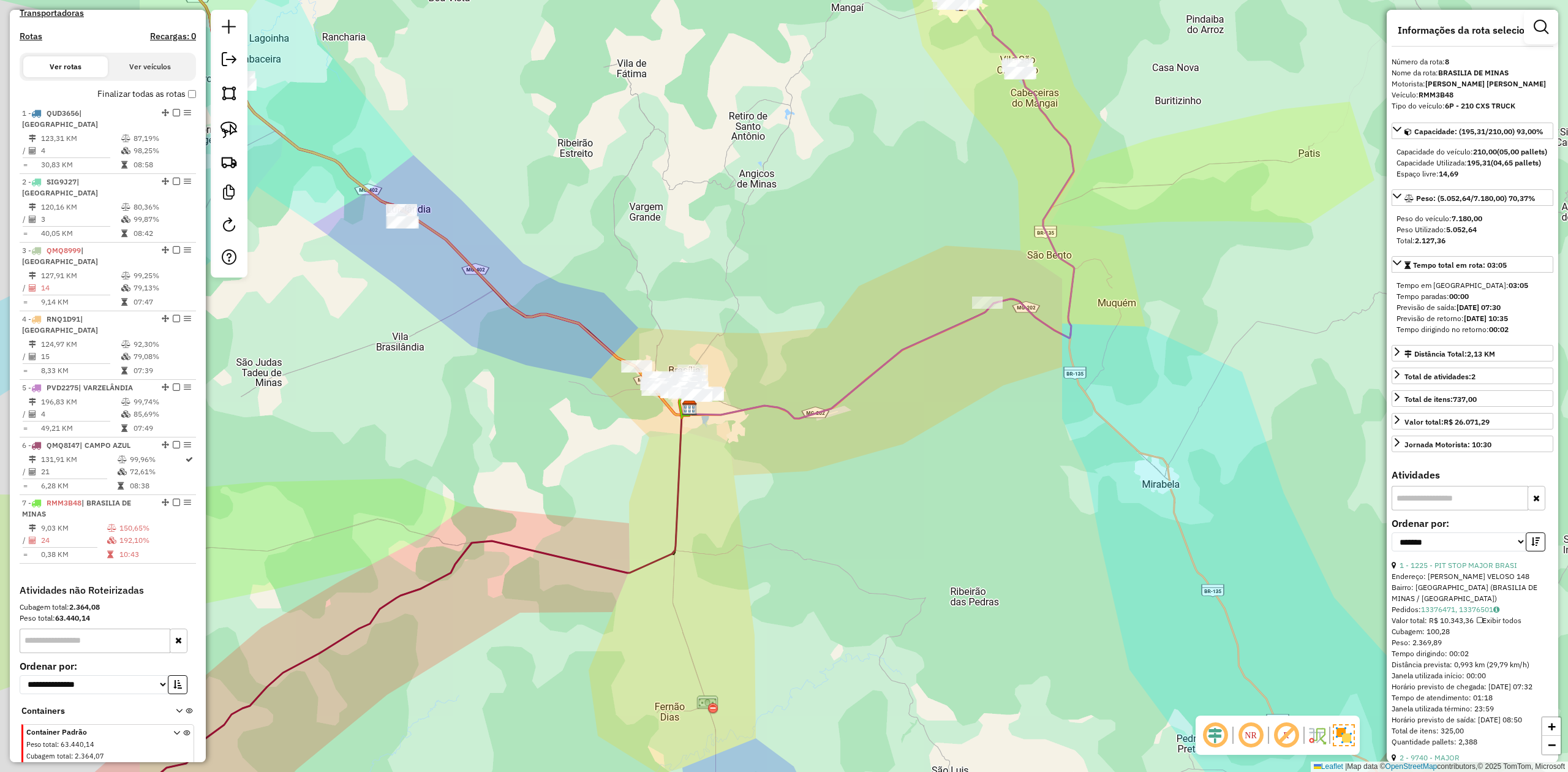
drag, startPoint x: 395, startPoint y: 413, endPoint x: 718, endPoint y: 474, distance: 328.7
click at [718, 474] on div "Janela de atendimento Grade de atendimento Capacidade Transportadoras Veículos …" at bounding box center [784, 386] width 1568 height 772
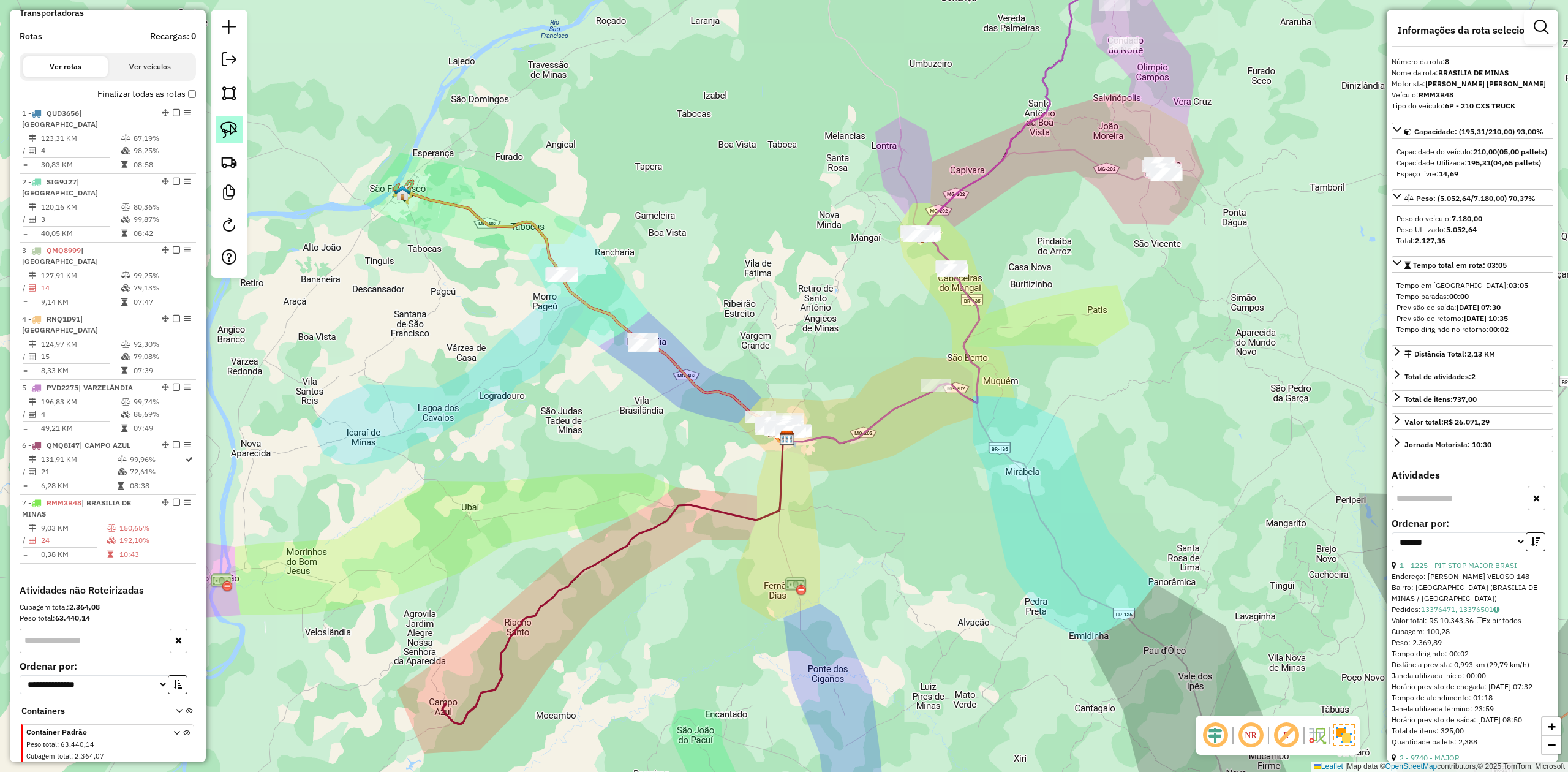
click at [228, 133] on img at bounding box center [229, 130] width 17 height 17
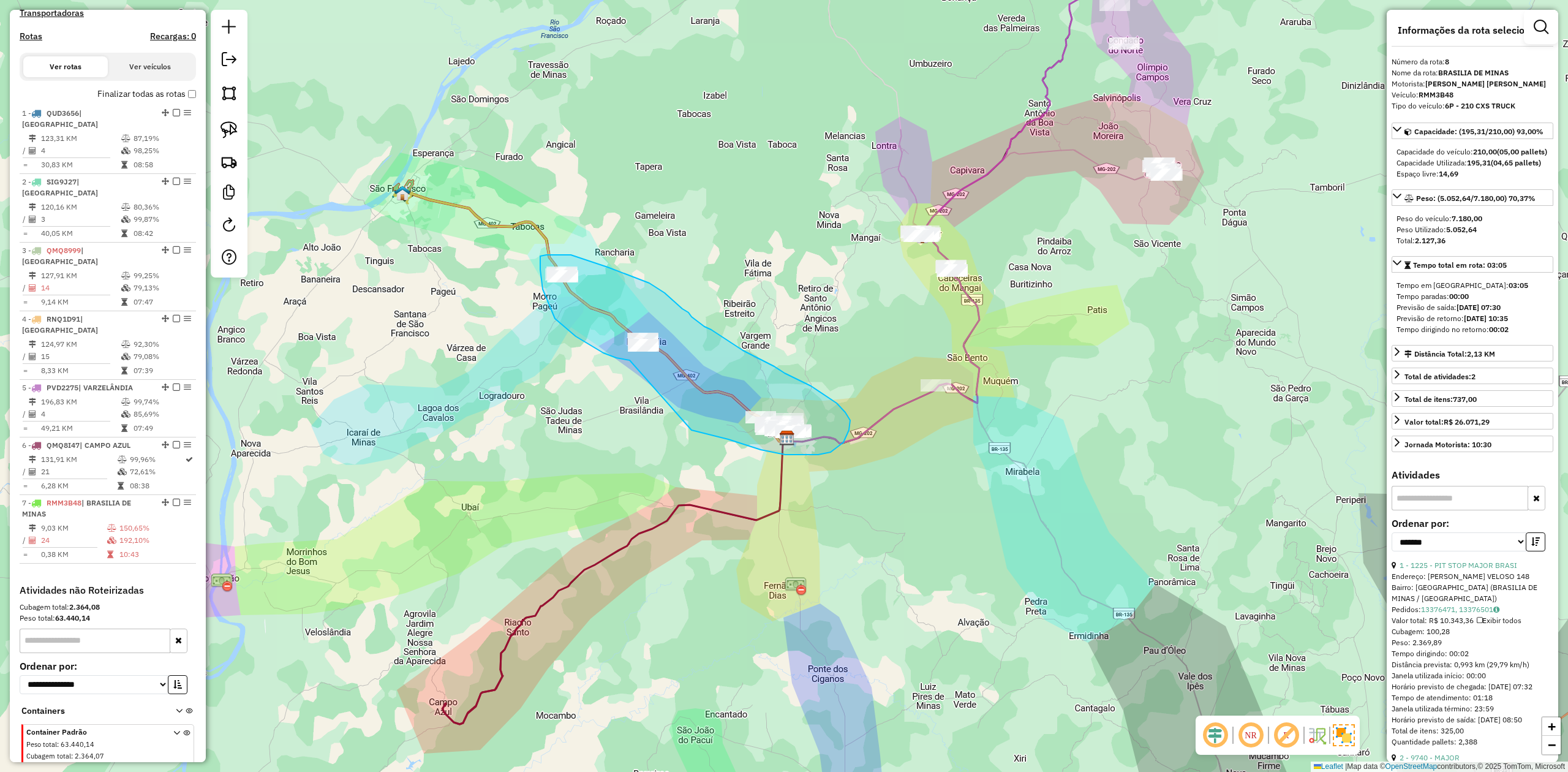
drag, startPoint x: 621, startPoint y: 359, endPoint x: 692, endPoint y: 430, distance: 100.4
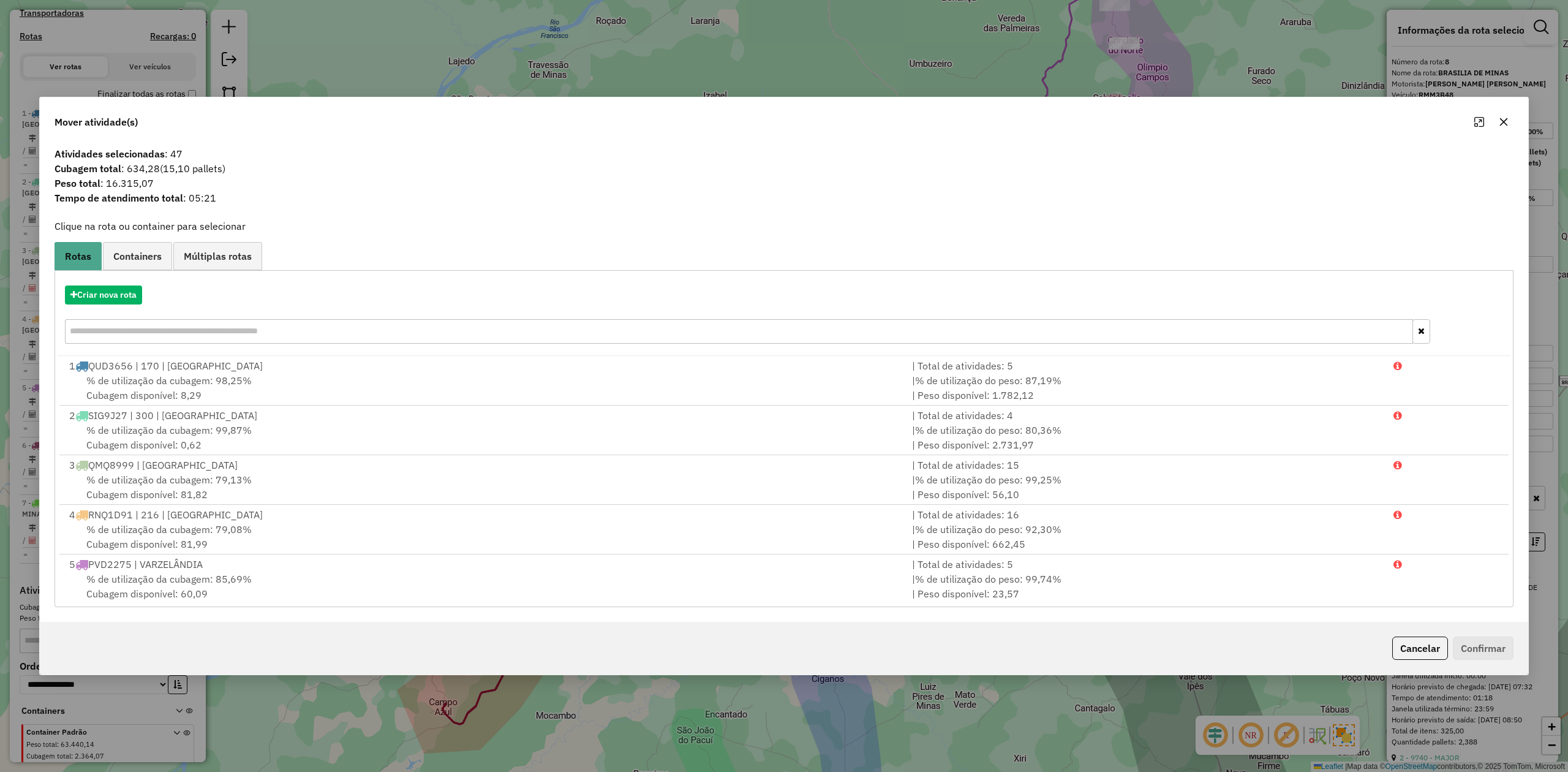
click at [1499, 119] on icon "button" at bounding box center [1504, 122] width 10 height 10
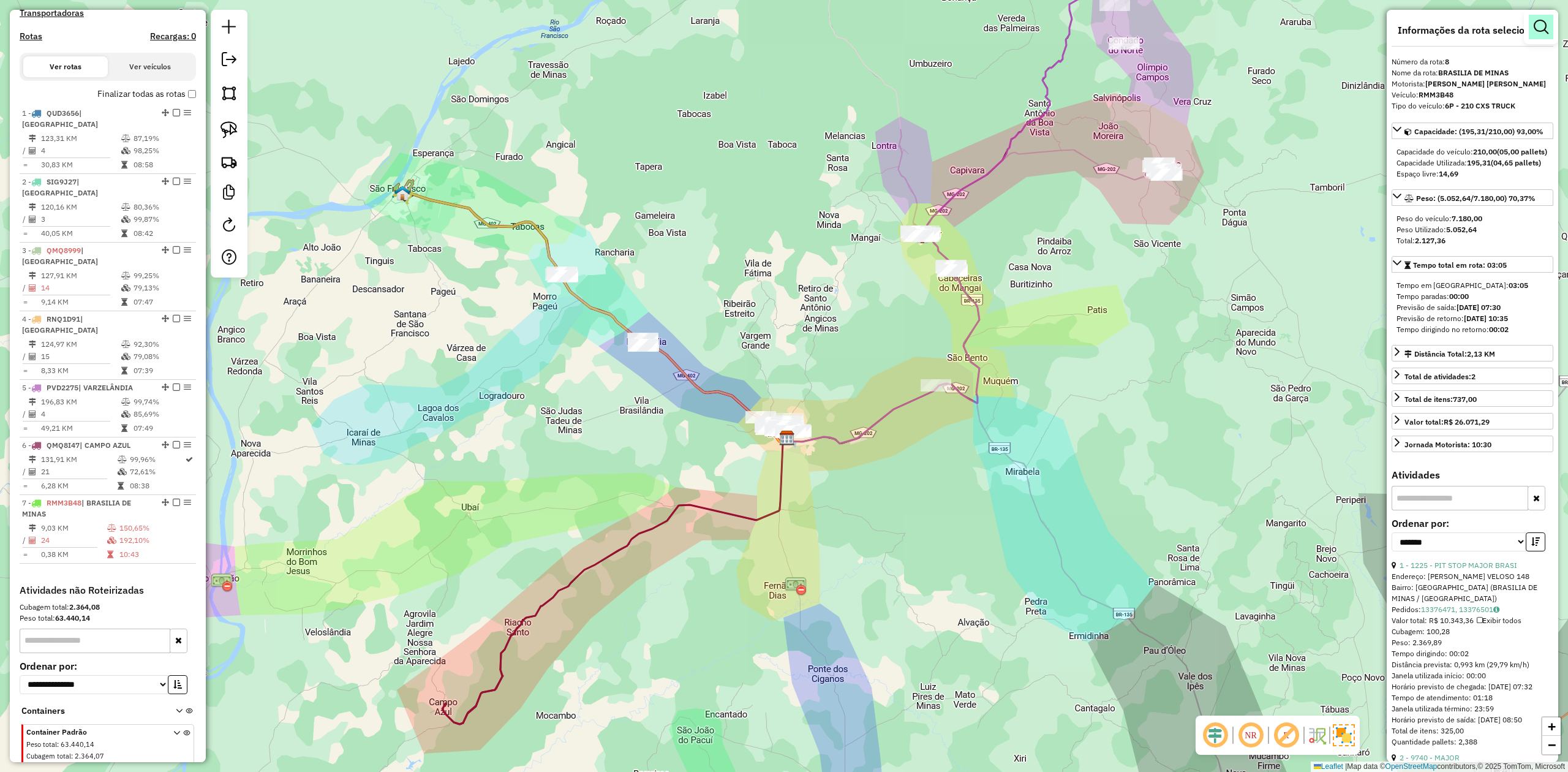
click at [1542, 29] on em at bounding box center [1540, 27] width 15 height 15
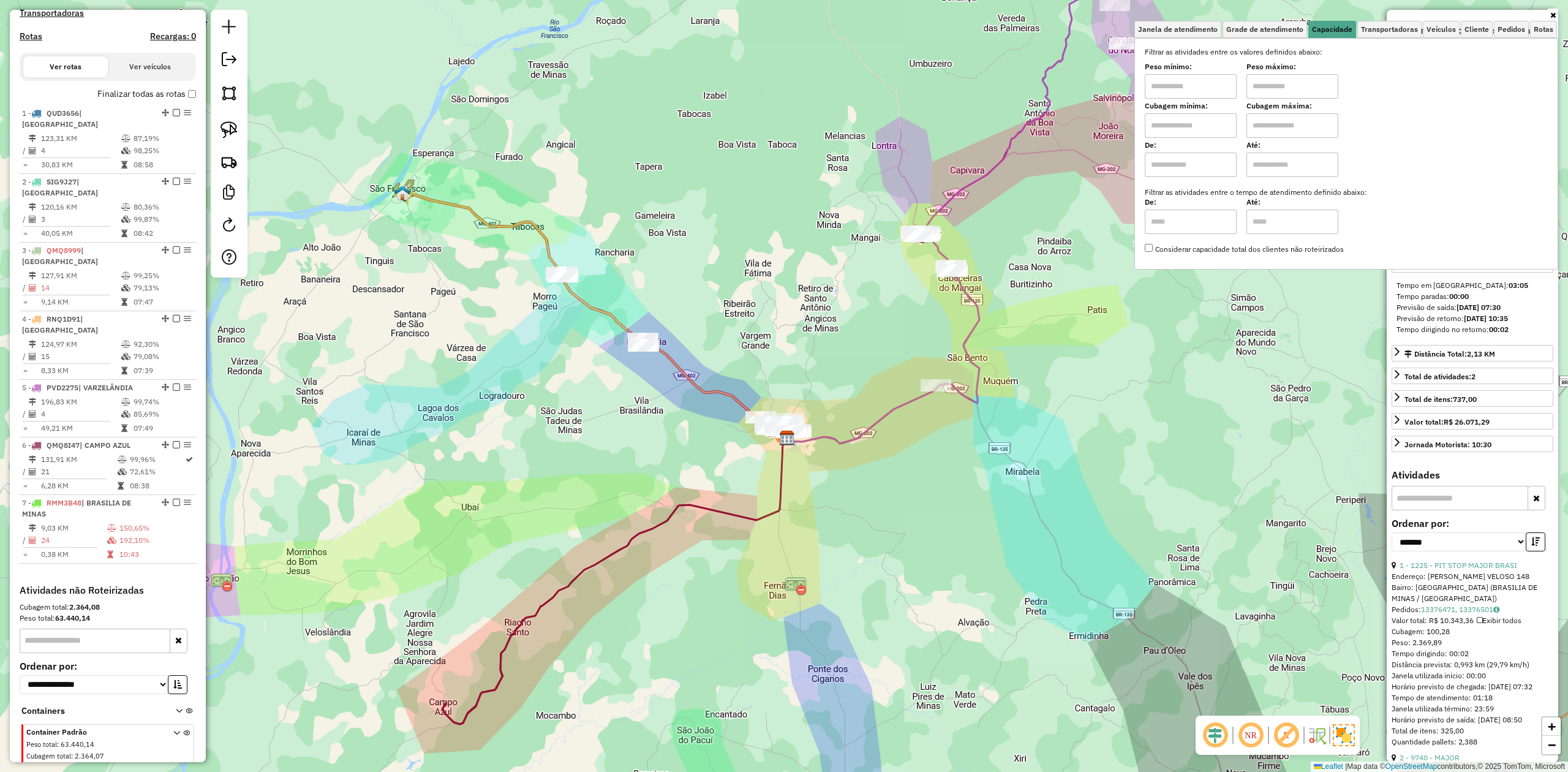
click at [1180, 128] on input "text" at bounding box center [1190, 125] width 92 height 25
type input "******"
click at [1276, 123] on input "text" at bounding box center [1292, 125] width 92 height 25
type input "********"
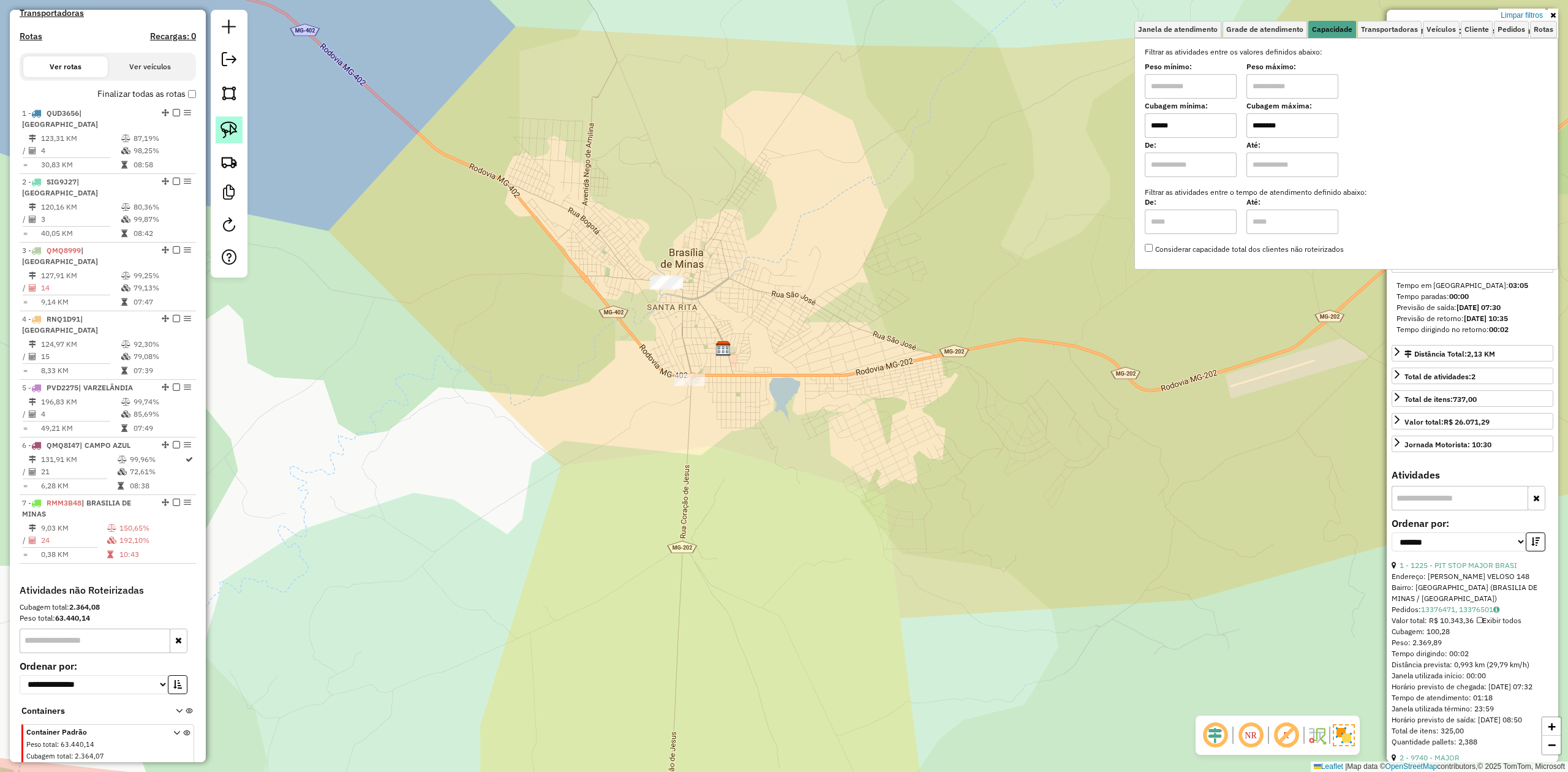
click at [239, 129] on link at bounding box center [229, 130] width 27 height 27
drag, startPoint x: 592, startPoint y: 235, endPoint x: 670, endPoint y: 230, distance: 78.2
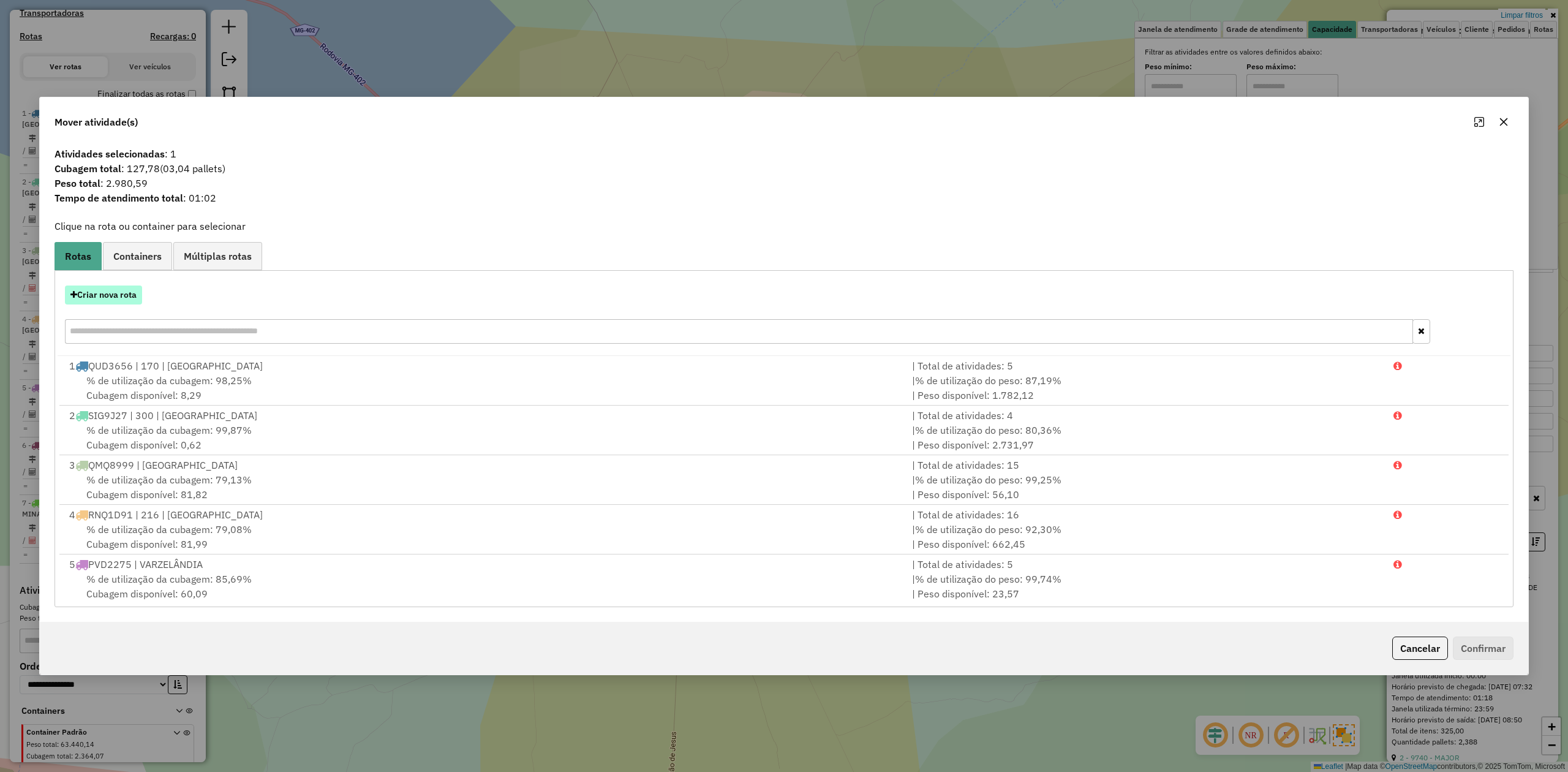
click at [113, 296] on button "Criar nova rota" at bounding box center [103, 295] width 77 height 19
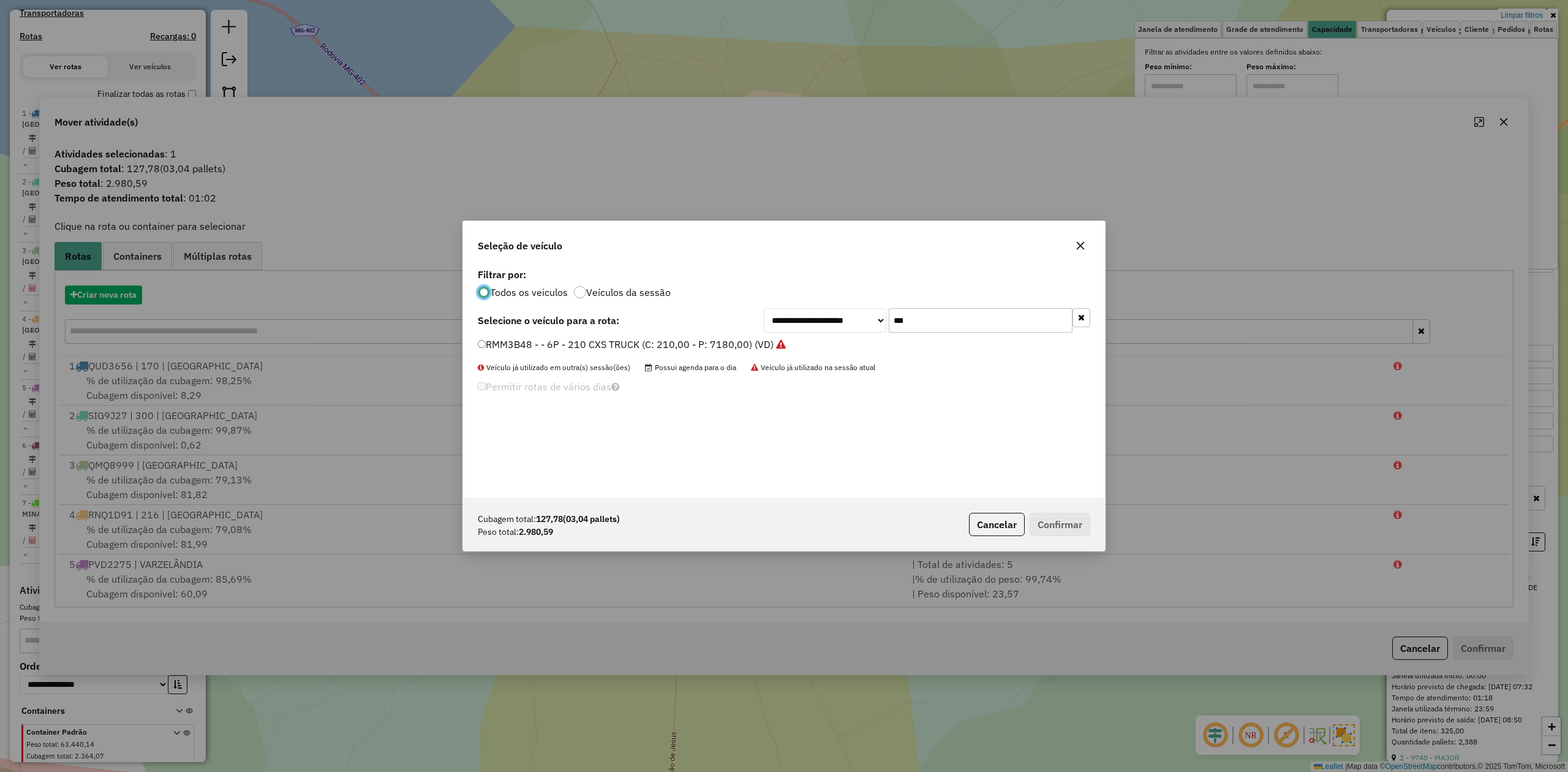
scroll to position [6, 4]
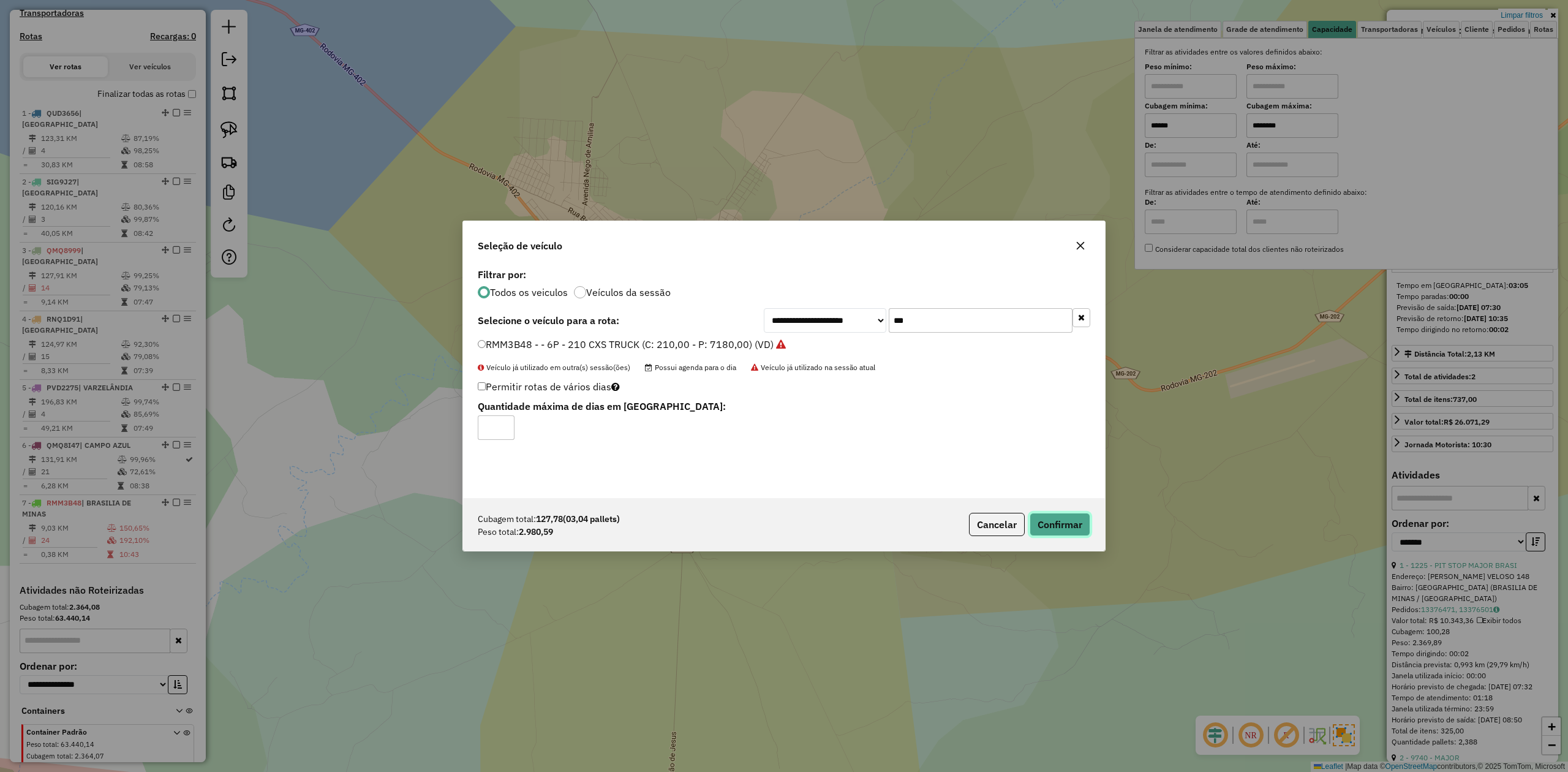
click at [1052, 523] on button "Confirmar" at bounding box center [1060, 524] width 61 height 23
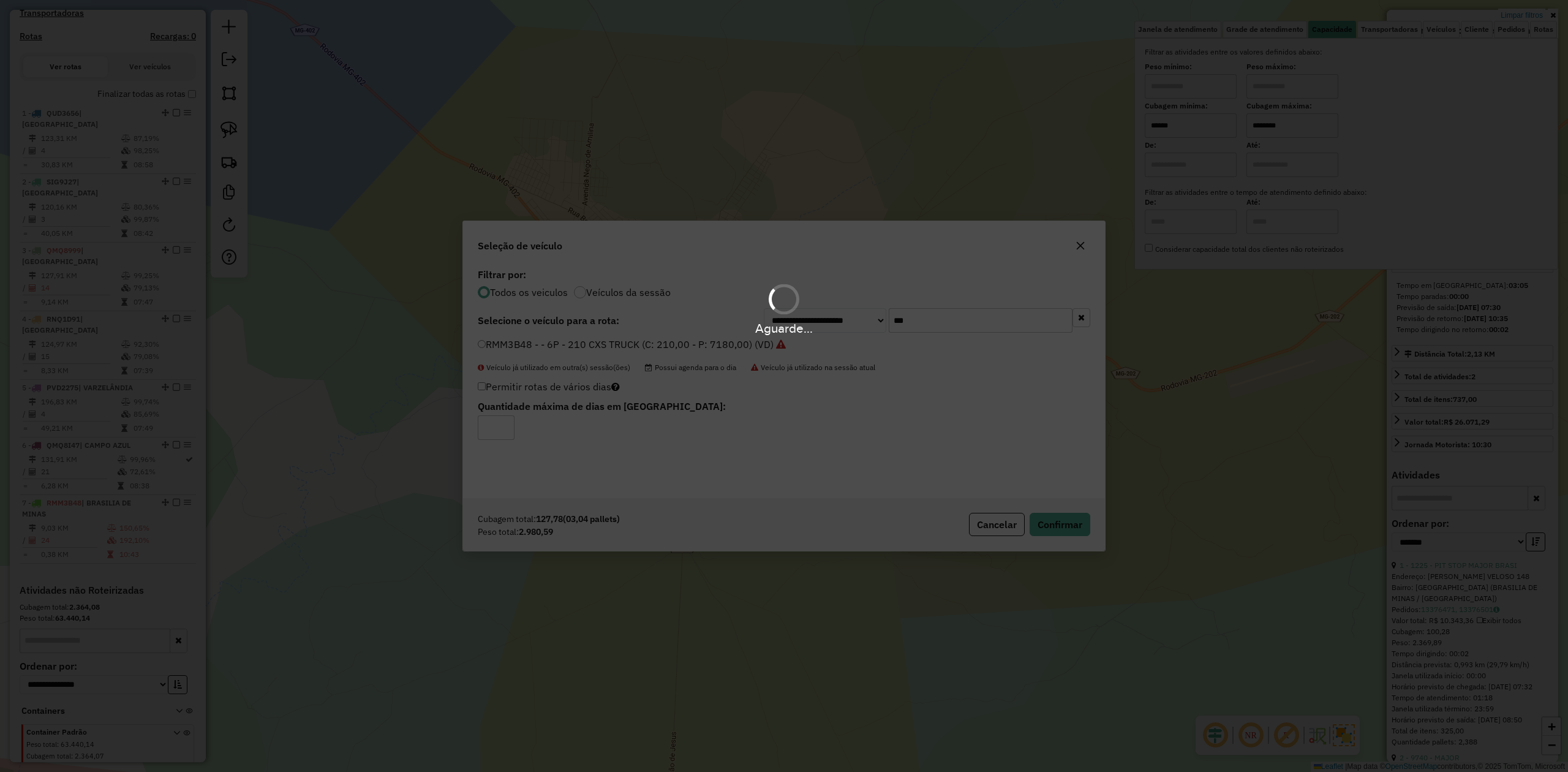
scroll to position [463, 0]
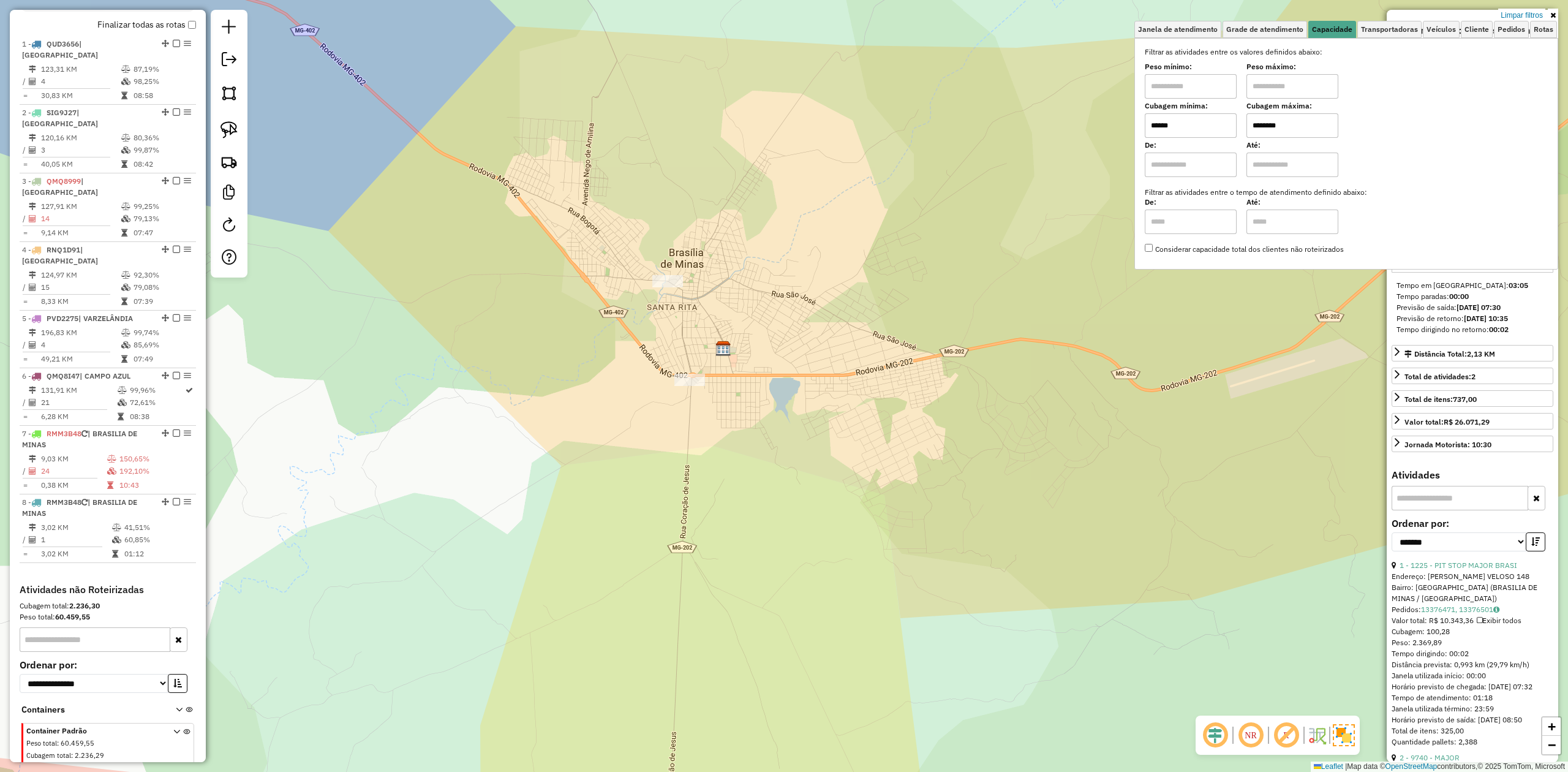
click at [1189, 126] on input "******" at bounding box center [1190, 125] width 92 height 25
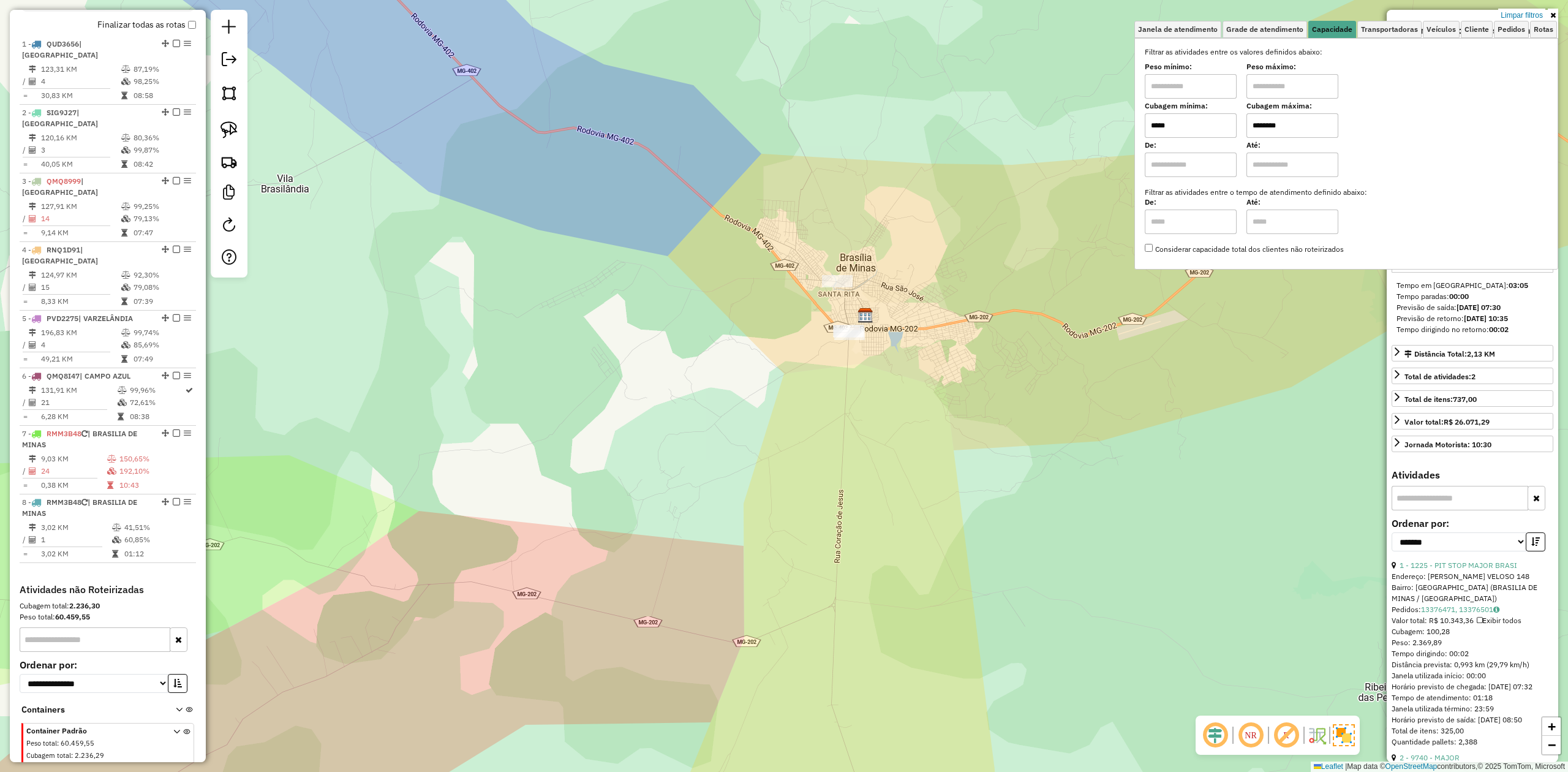
click at [1185, 128] on input "*****" at bounding box center [1190, 125] width 92 height 25
type input "*****"
click at [221, 121] on link at bounding box center [229, 130] width 27 height 27
drag, startPoint x: 830, startPoint y: 233, endPoint x: 757, endPoint y: 249, distance: 74.7
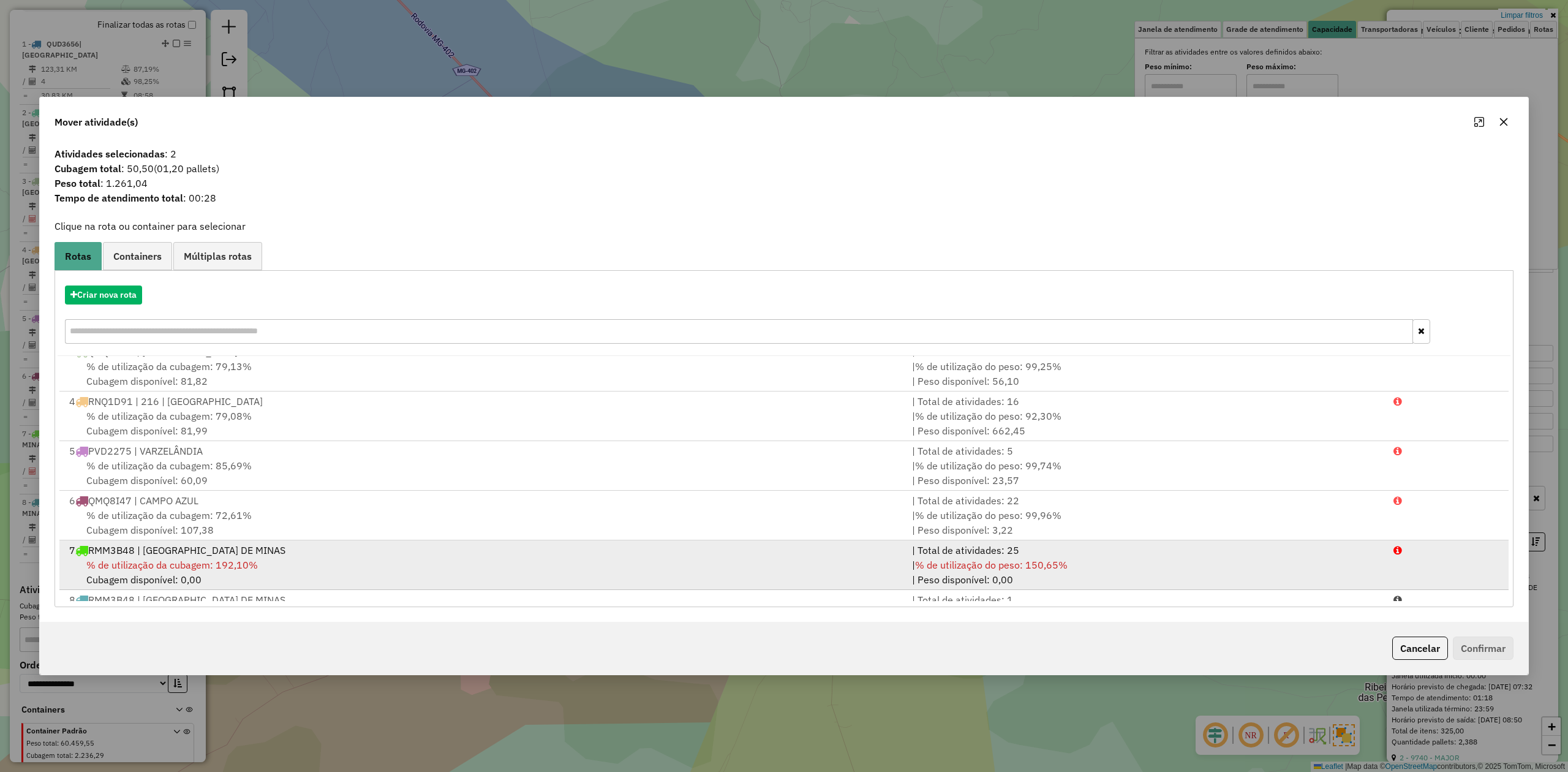
scroll to position [153, 0]
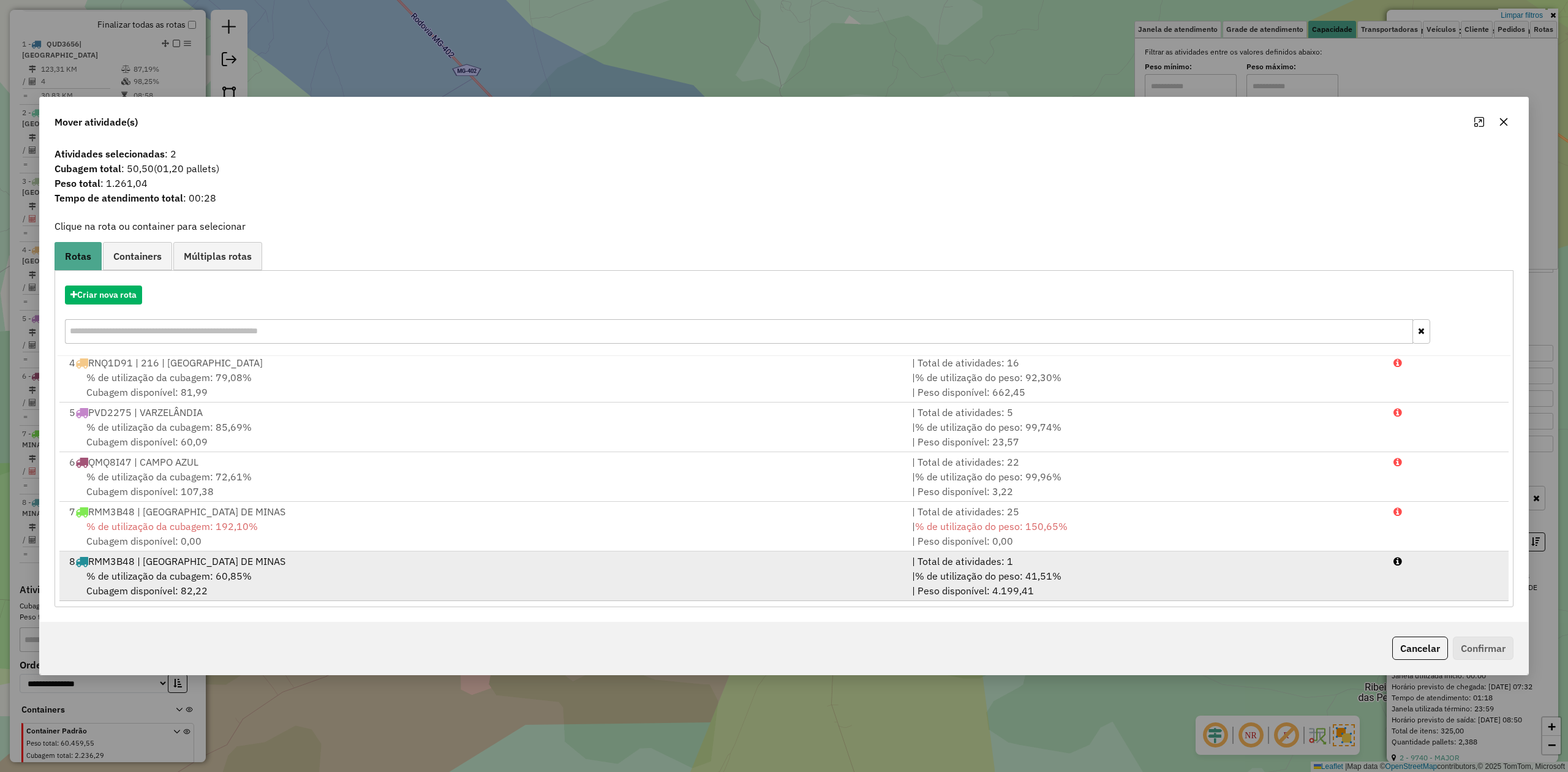
click at [138, 576] on span "% de utilização da cubagem: 60,85%" at bounding box center [169, 576] width 165 height 12
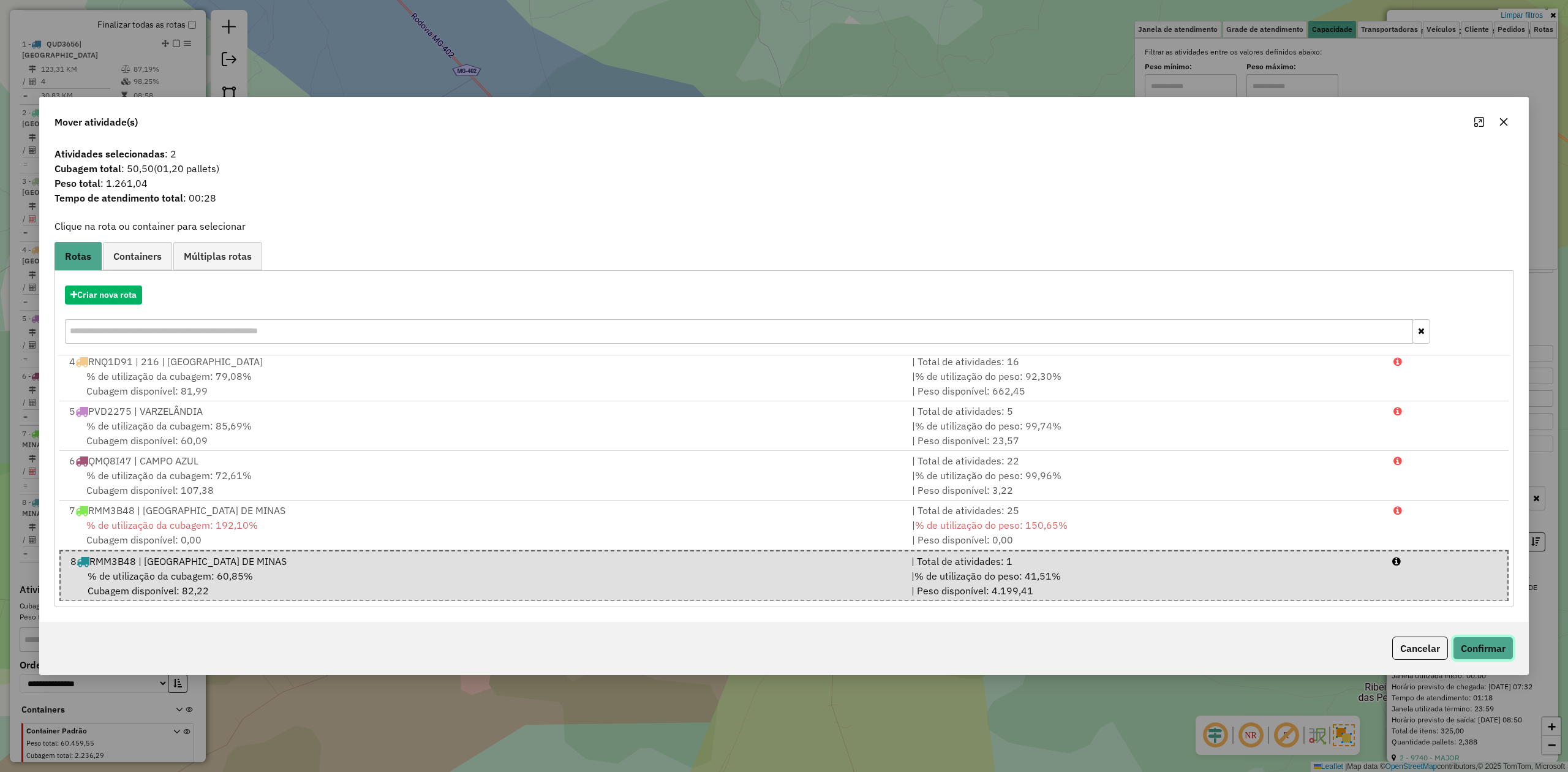
click at [1486, 651] on button "Confirmar" at bounding box center [1483, 648] width 61 height 23
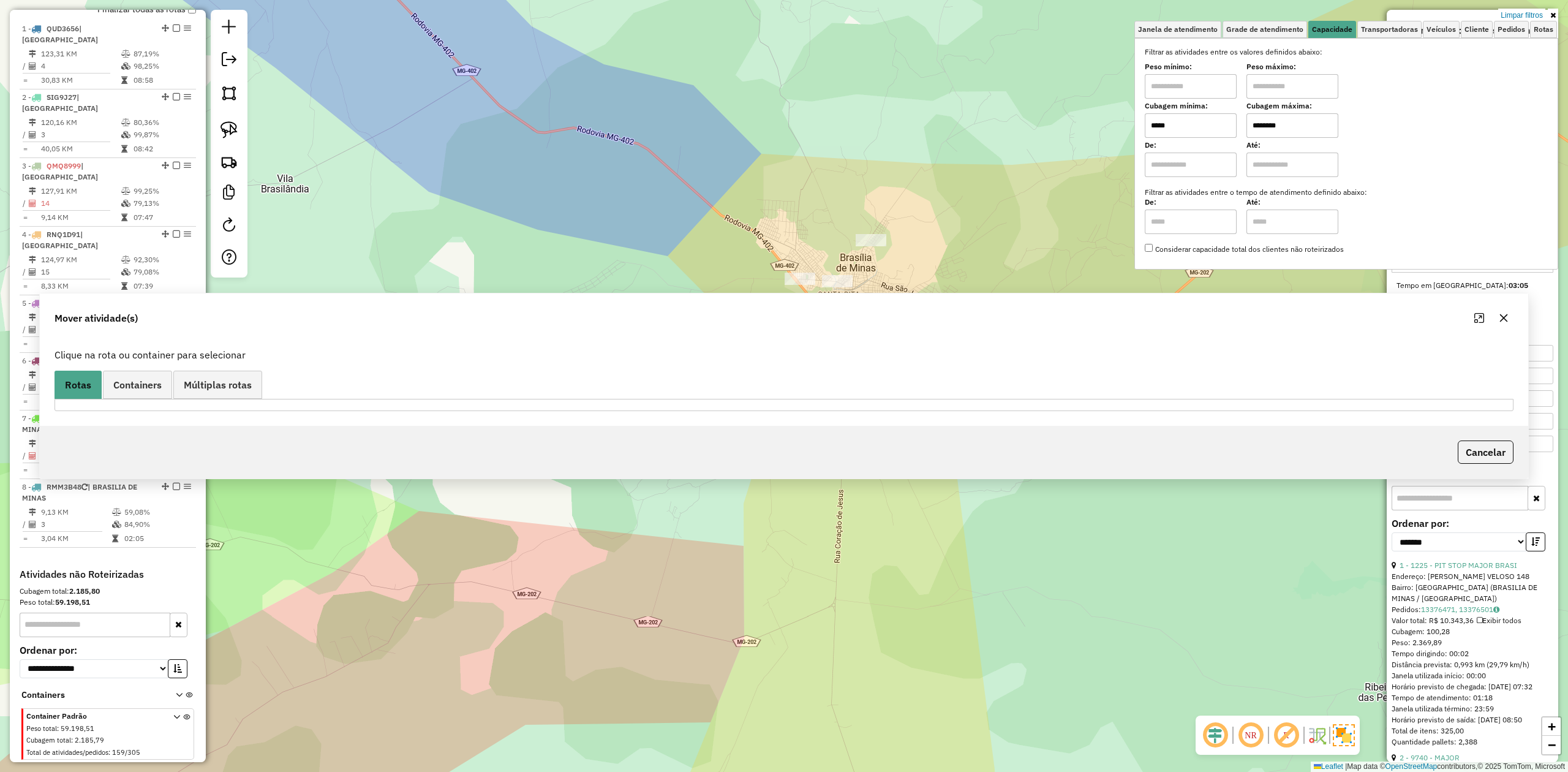
scroll to position [449, 0]
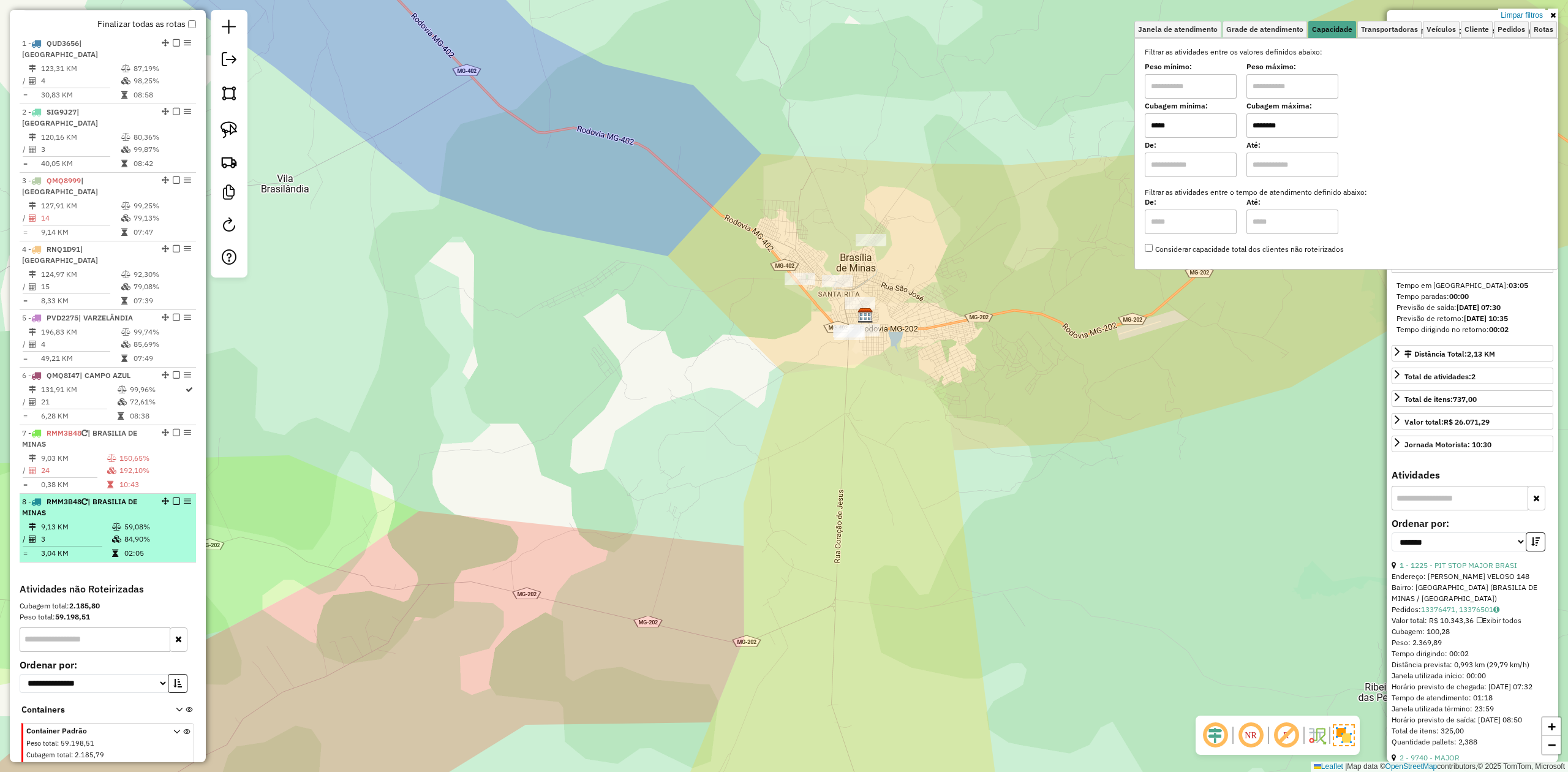
click at [101, 494] on li "8 - RMM3B48 | BRASILIA DE MINAS 9,13 KM 59,08% / 3 84,90% = 3,04 KM 02:05" at bounding box center [108, 528] width 176 height 69
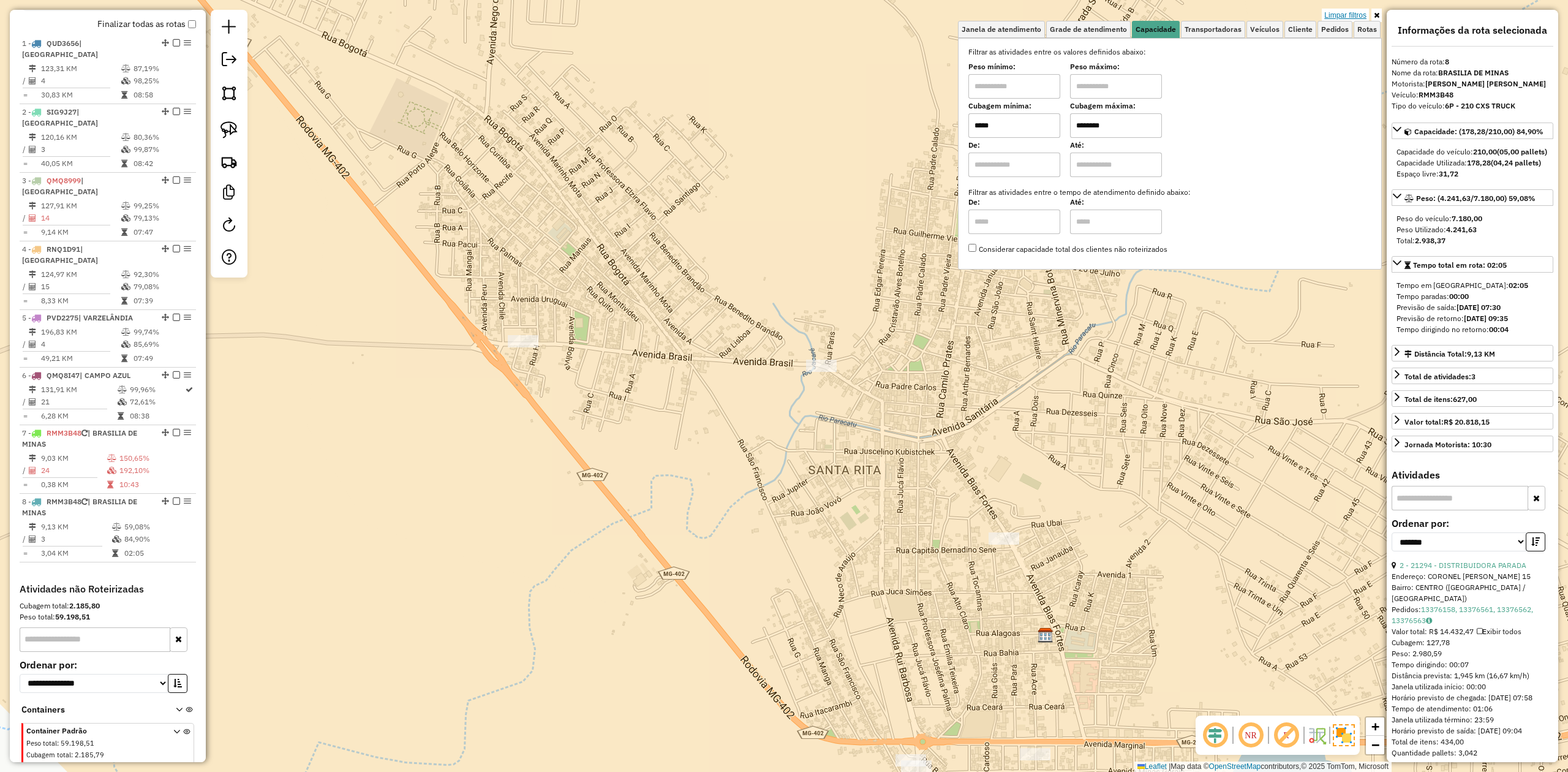
click at [1346, 17] on link "Limpar filtros" at bounding box center [1345, 15] width 47 height 13
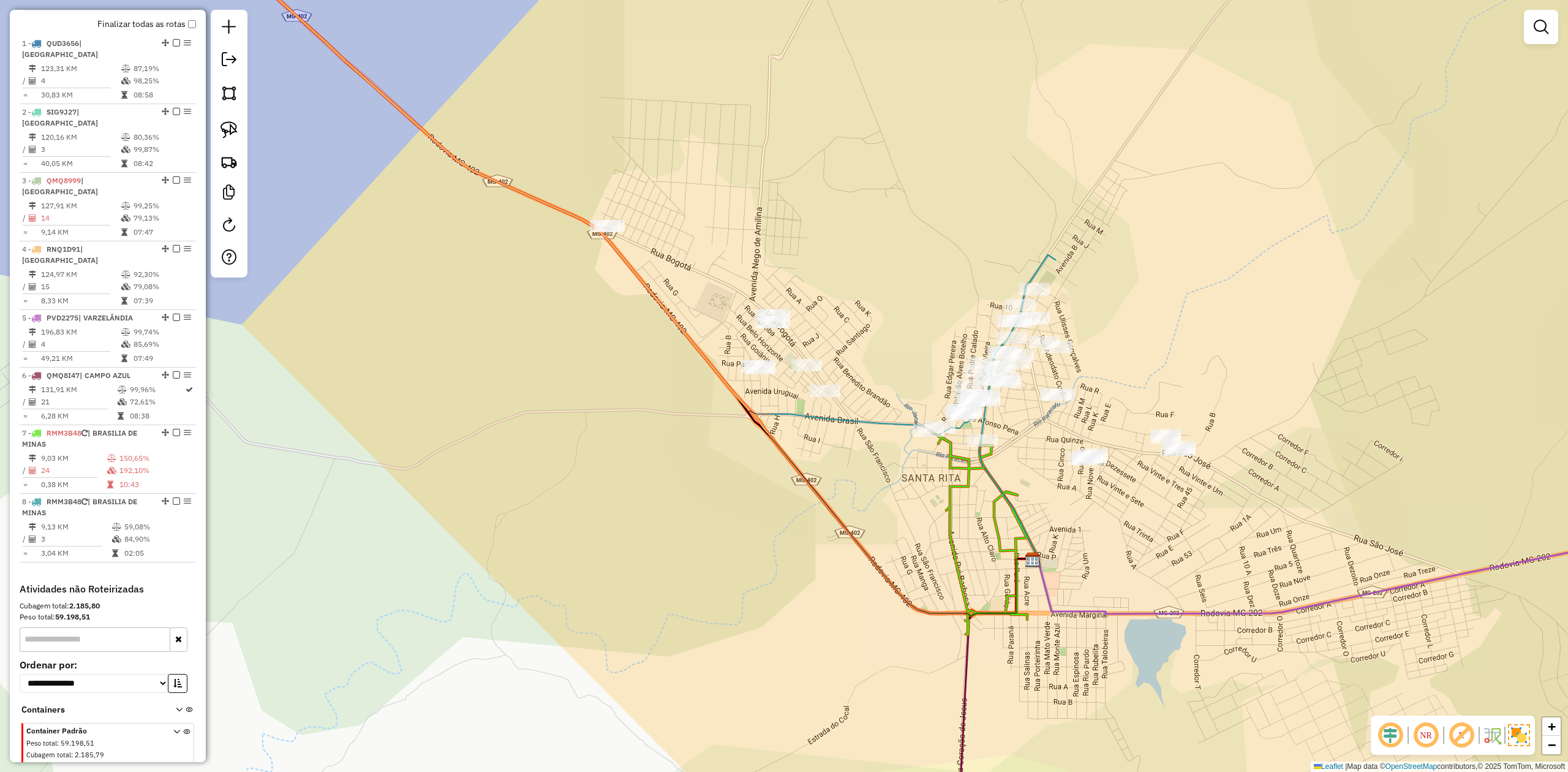
drag, startPoint x: 1067, startPoint y: 586, endPoint x: 1040, endPoint y: 589, distance: 27.2
click at [1041, 589] on icon at bounding box center [1366, 577] width 667 height 73
click at [228, 121] on img at bounding box center [229, 130] width 17 height 17
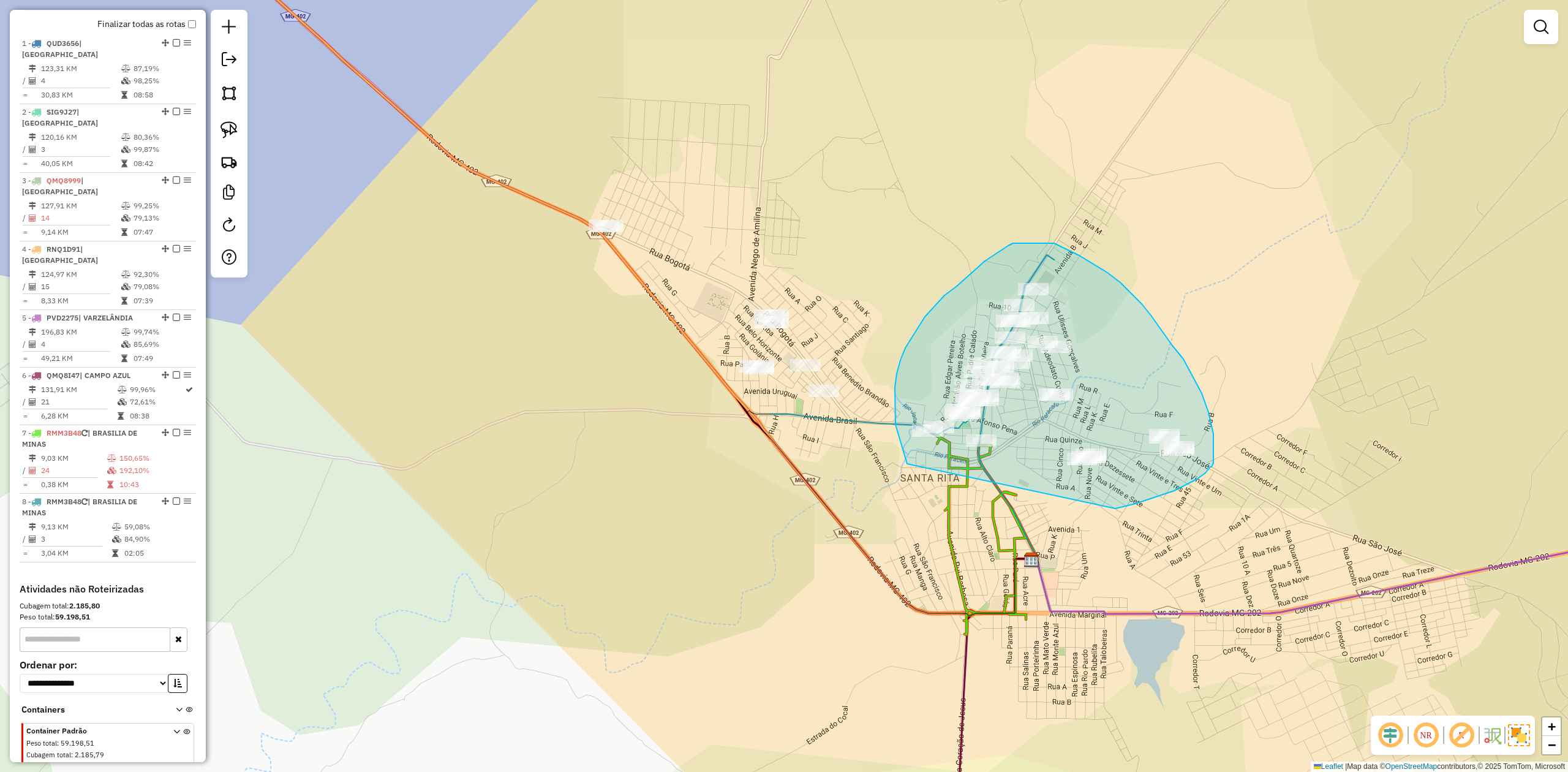
drag, startPoint x: 907, startPoint y: 464, endPoint x: 991, endPoint y: 508, distance: 94.8
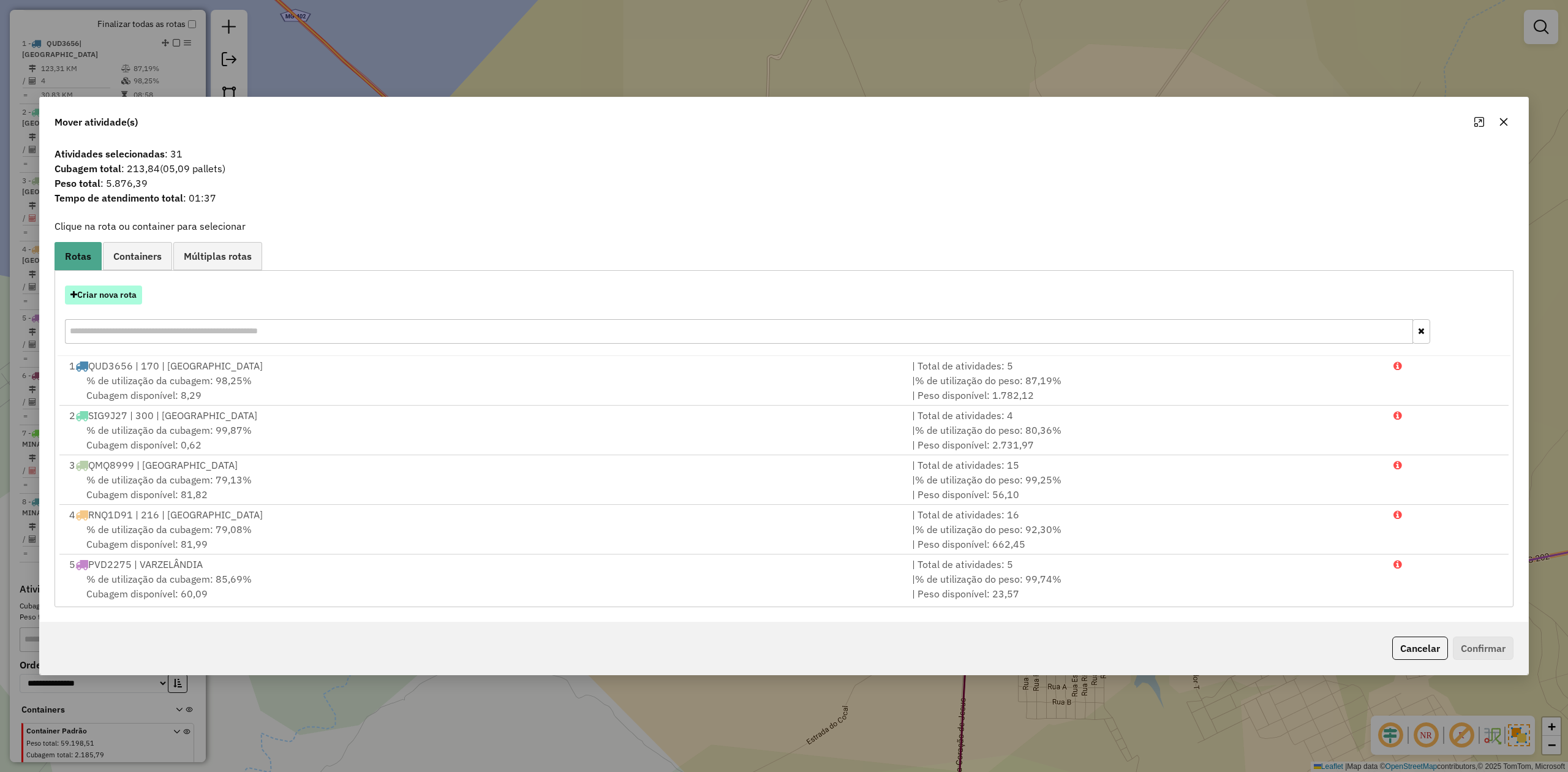
click at [101, 297] on button "Criar nova rota" at bounding box center [103, 295] width 77 height 19
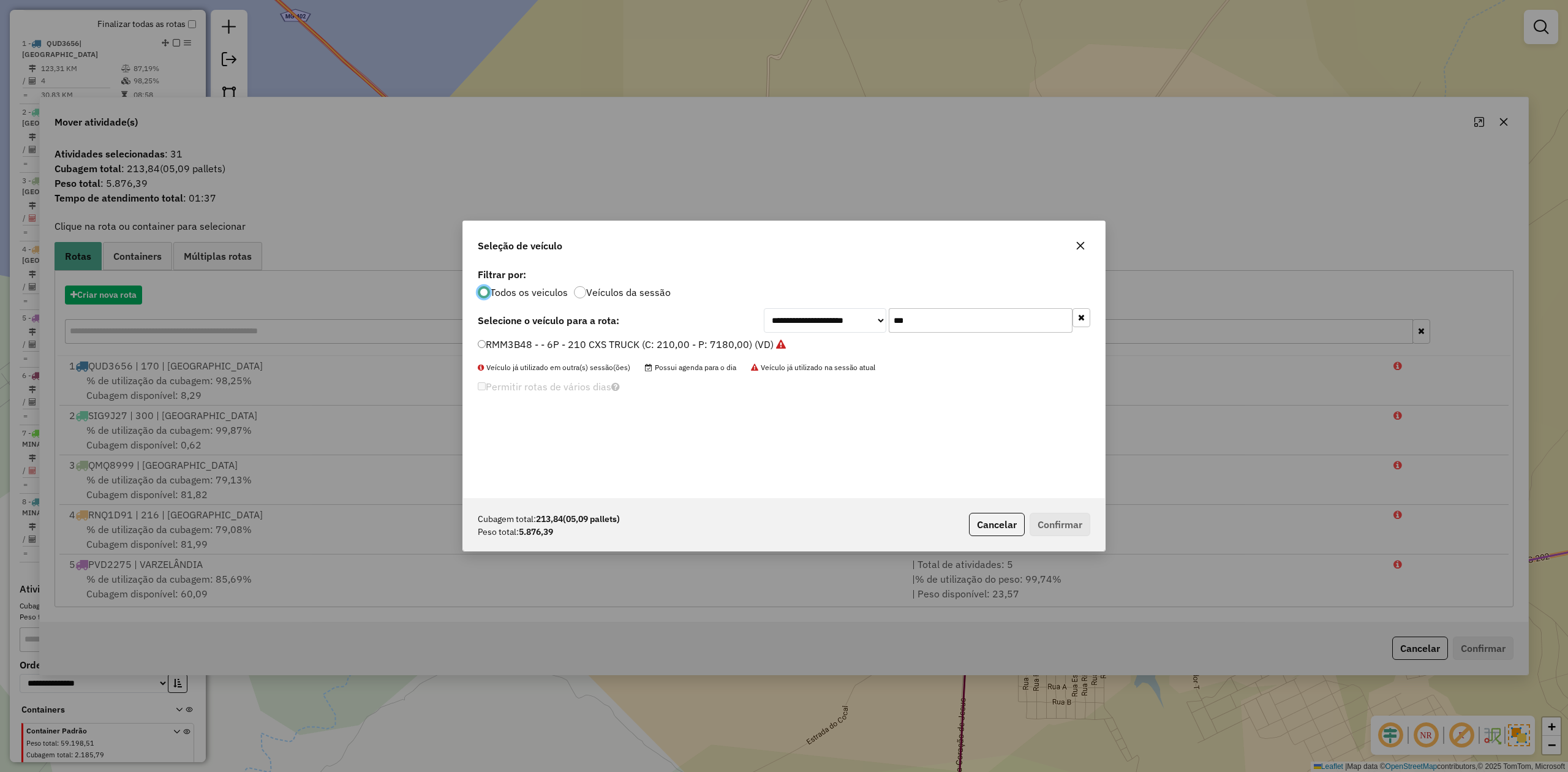
scroll to position [6, 4]
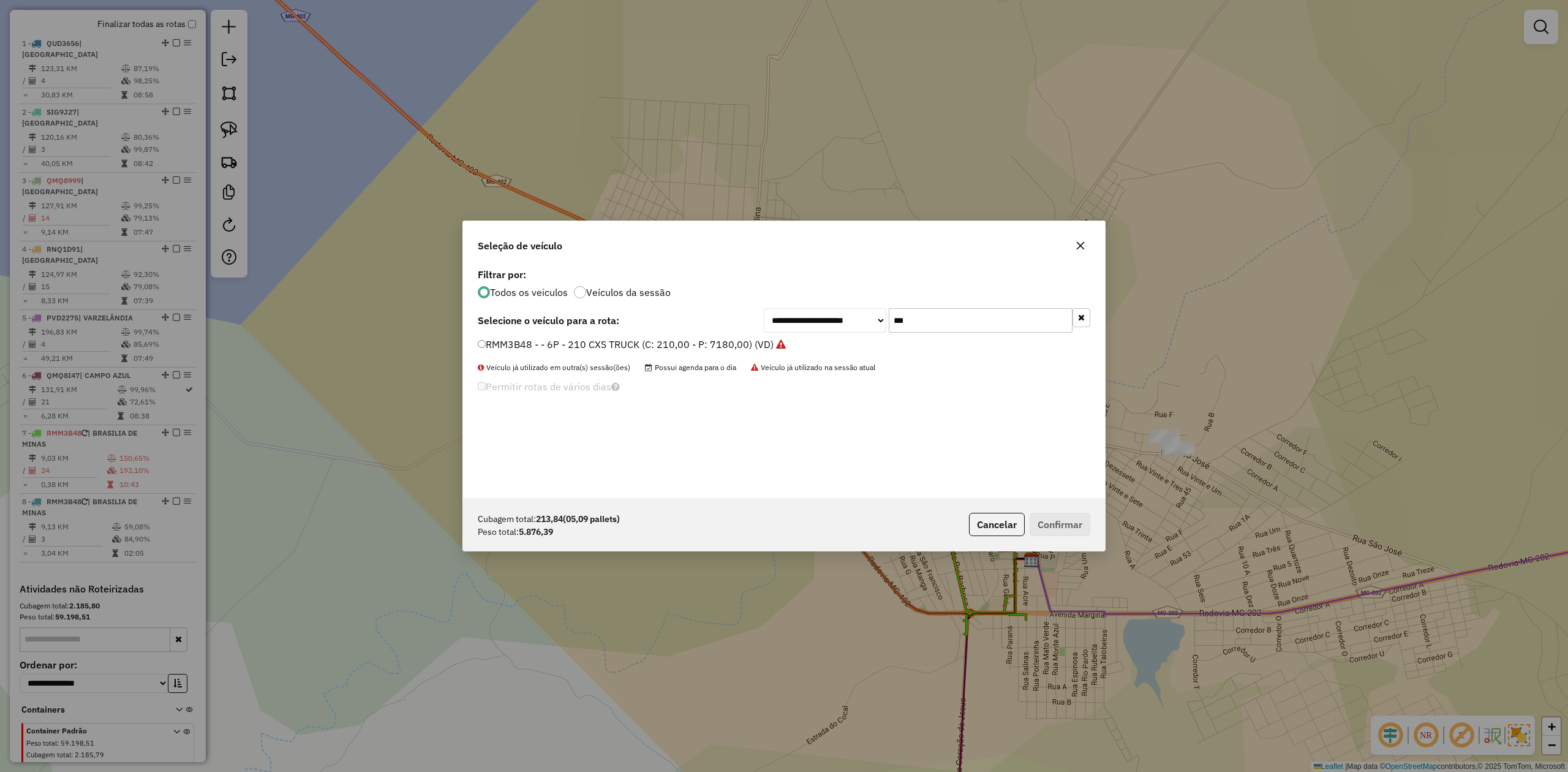
drag, startPoint x: 930, startPoint y: 323, endPoint x: 903, endPoint y: 326, distance: 27.2
click at [903, 326] on input "***" at bounding box center [980, 320] width 184 height 25
click at [479, 337] on label "RMM3B48 - - 6P - 210 CXS TRUCK (C: 210,00 - P: 7180,00) (VD)" at bounding box center [631, 344] width 308 height 15
click at [1059, 527] on button "Confirmar" at bounding box center [1060, 524] width 61 height 23
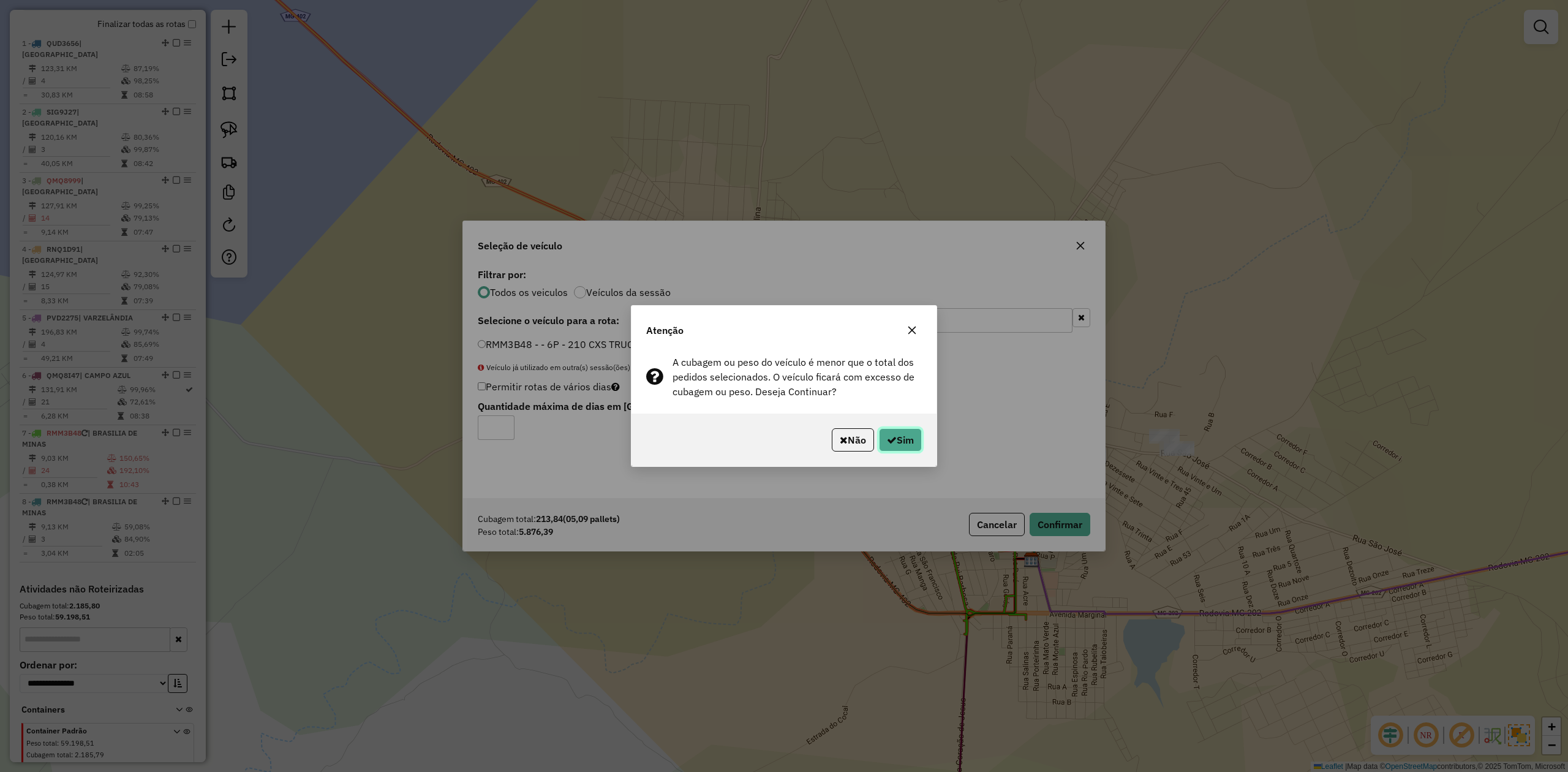
click at [907, 432] on button "Sim" at bounding box center [900, 440] width 43 height 23
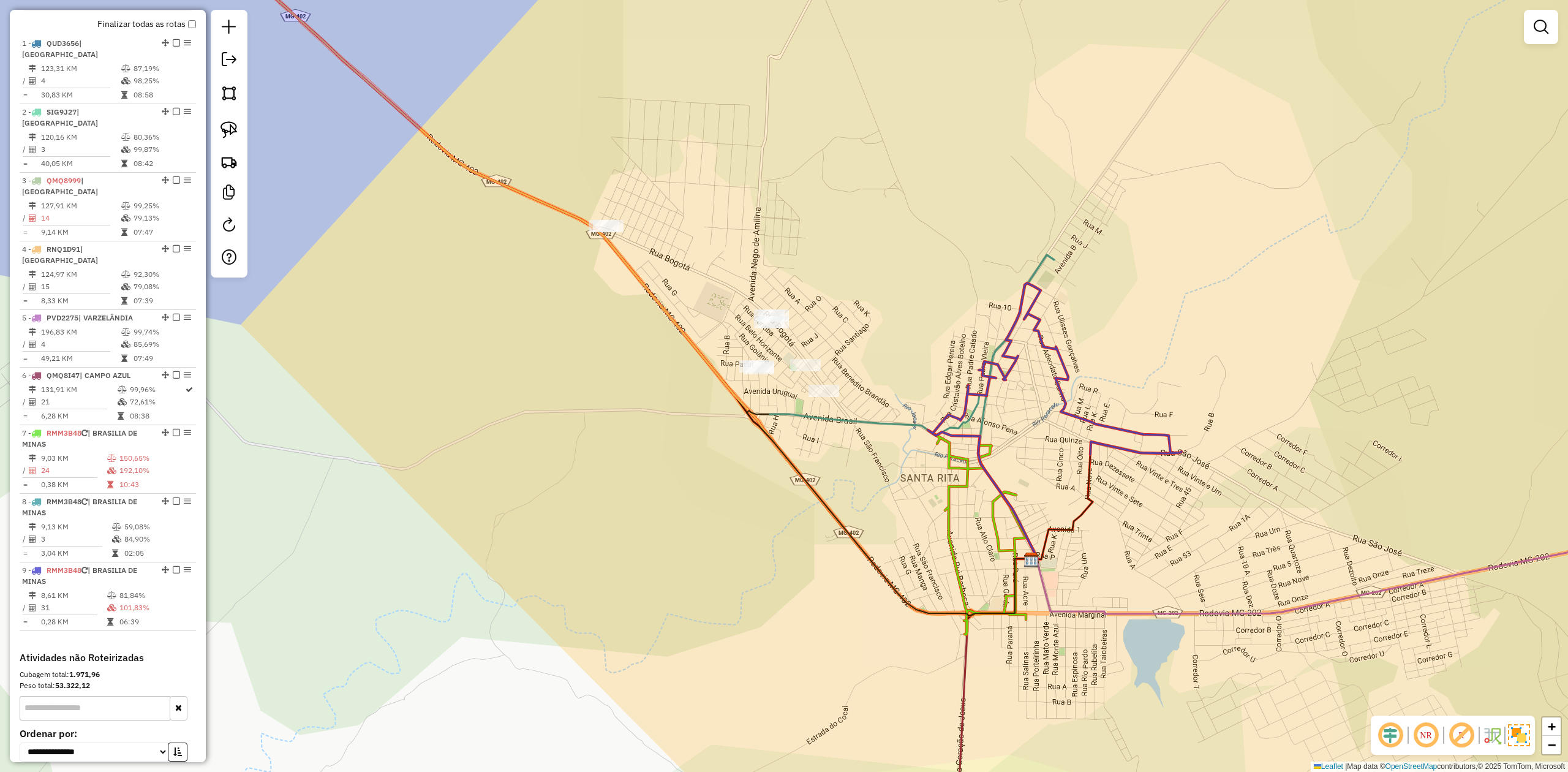
click at [964, 393] on icon at bounding box center [1055, 369] width 254 height 172
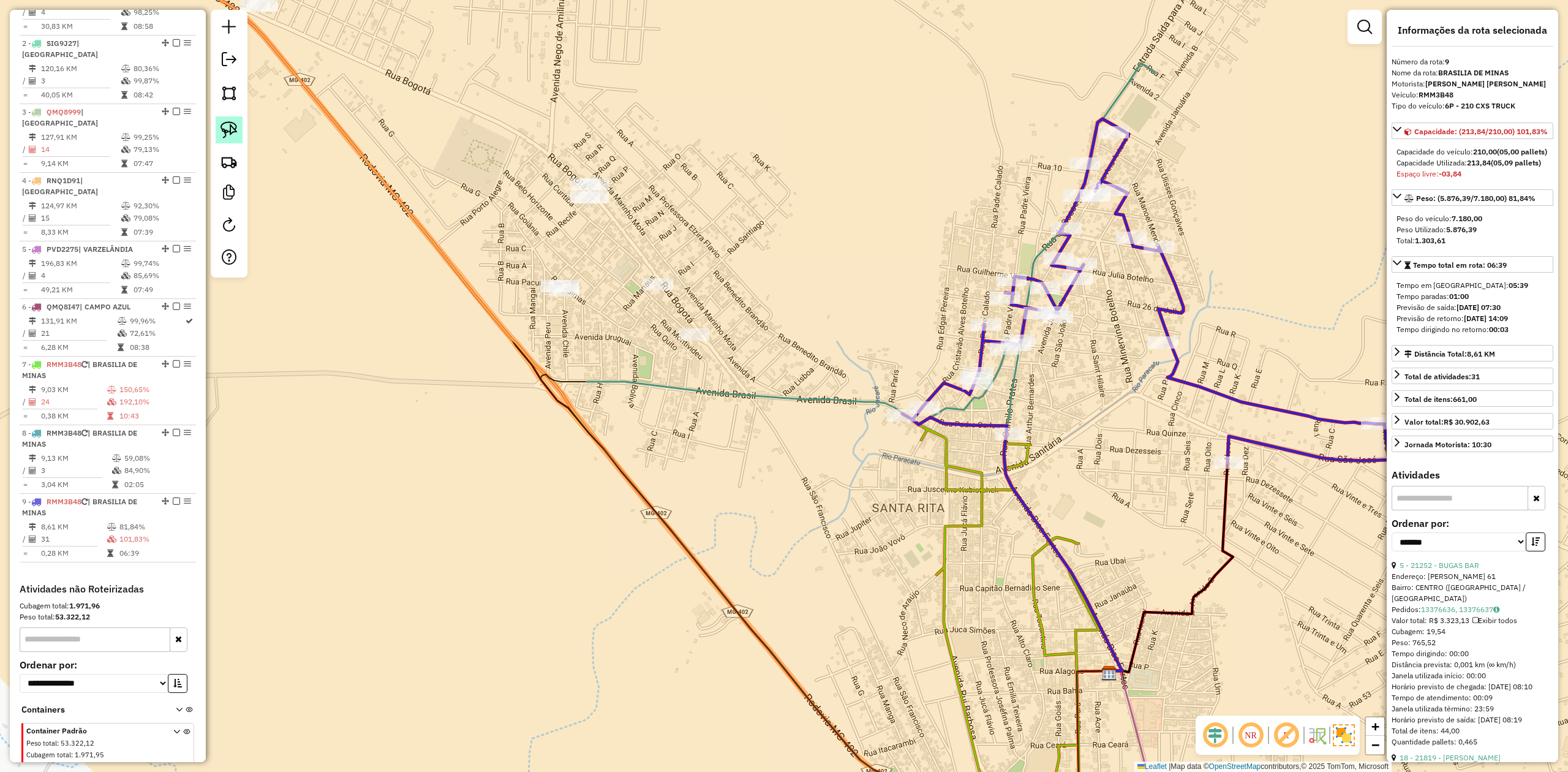
click at [223, 123] on img at bounding box center [229, 130] width 17 height 17
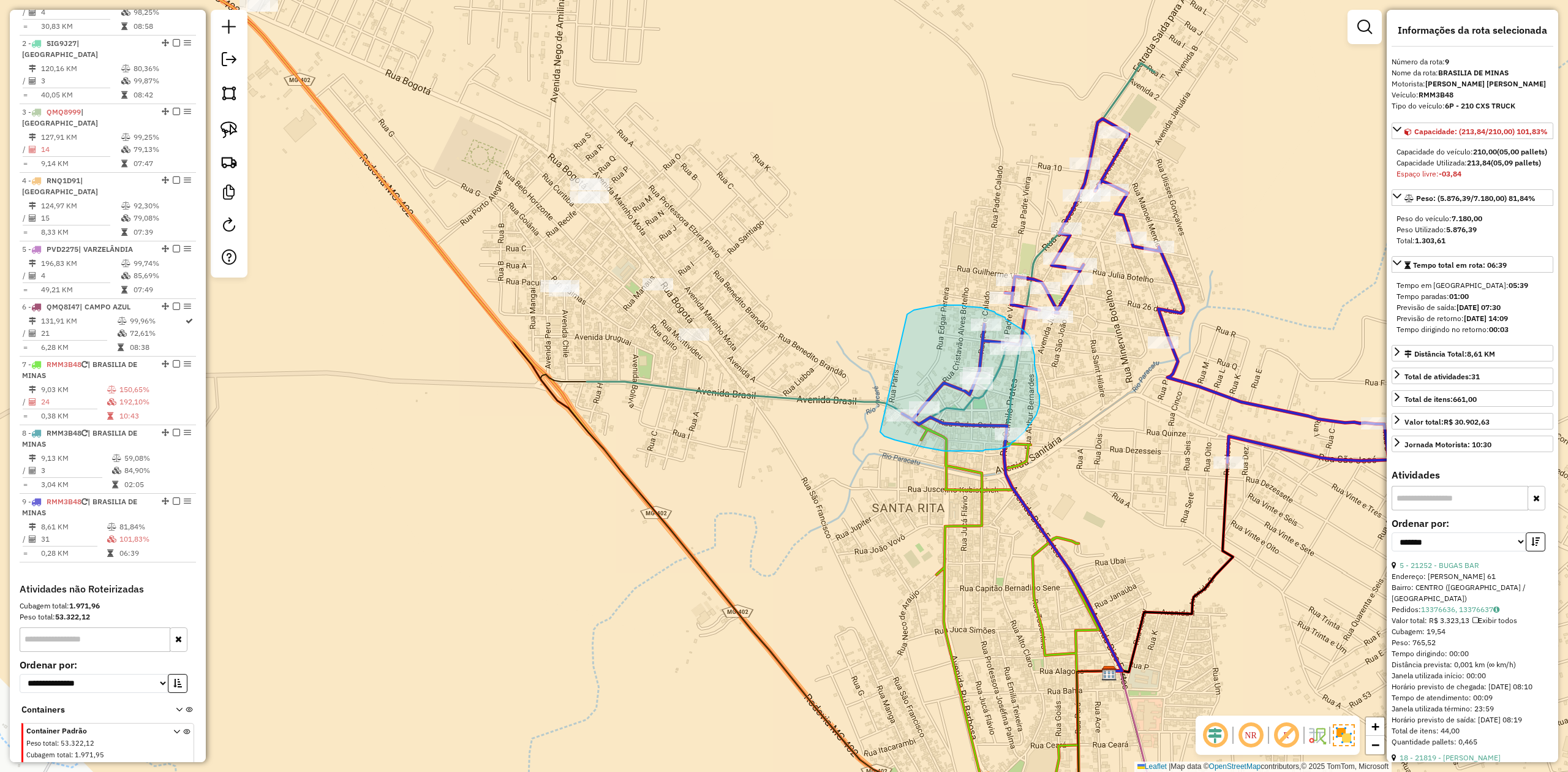
drag, startPoint x: 907, startPoint y: 314, endPoint x: 872, endPoint y: 423, distance: 114.5
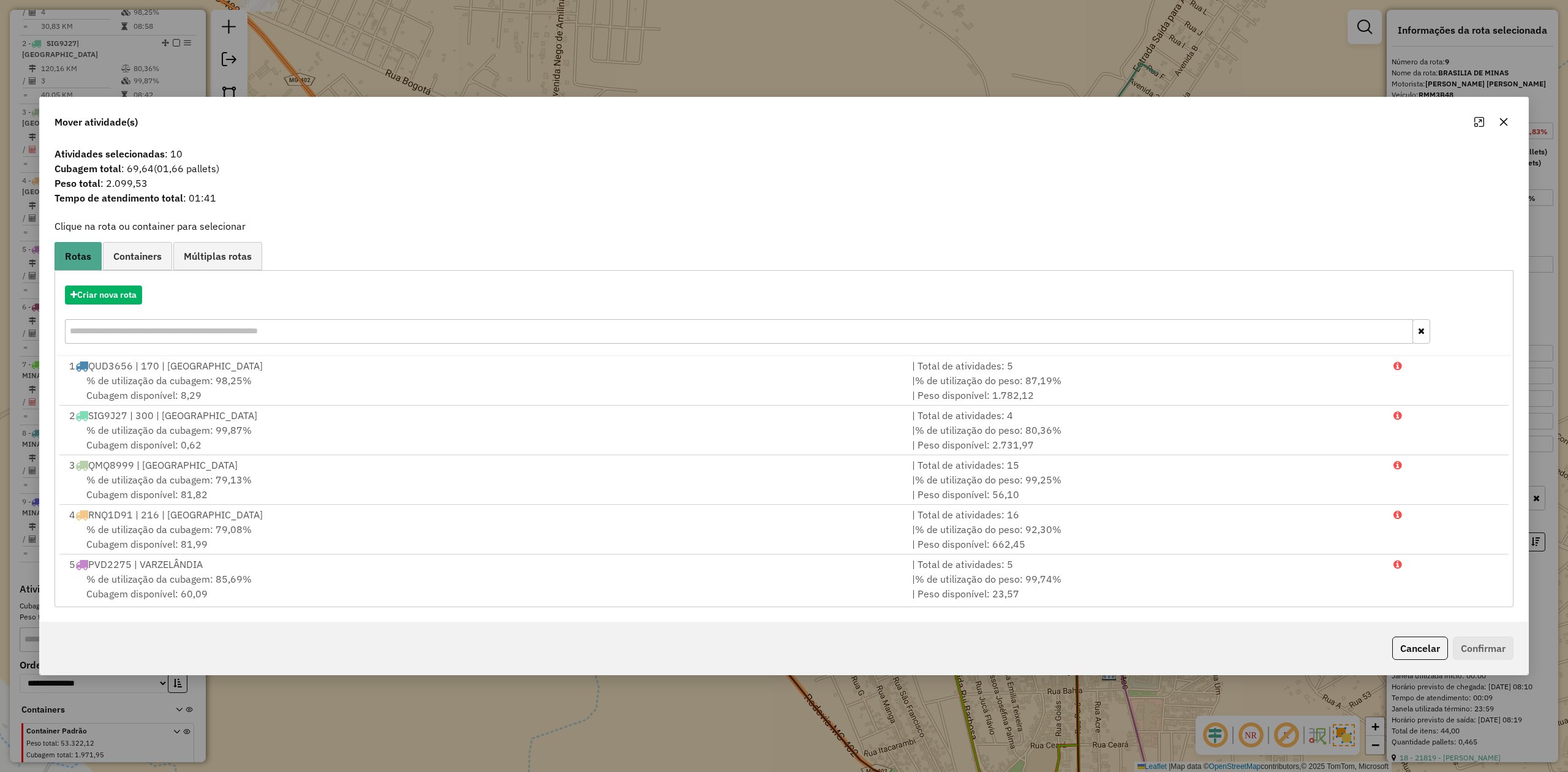
click at [1505, 121] on icon "button" at bounding box center [1504, 122] width 10 height 10
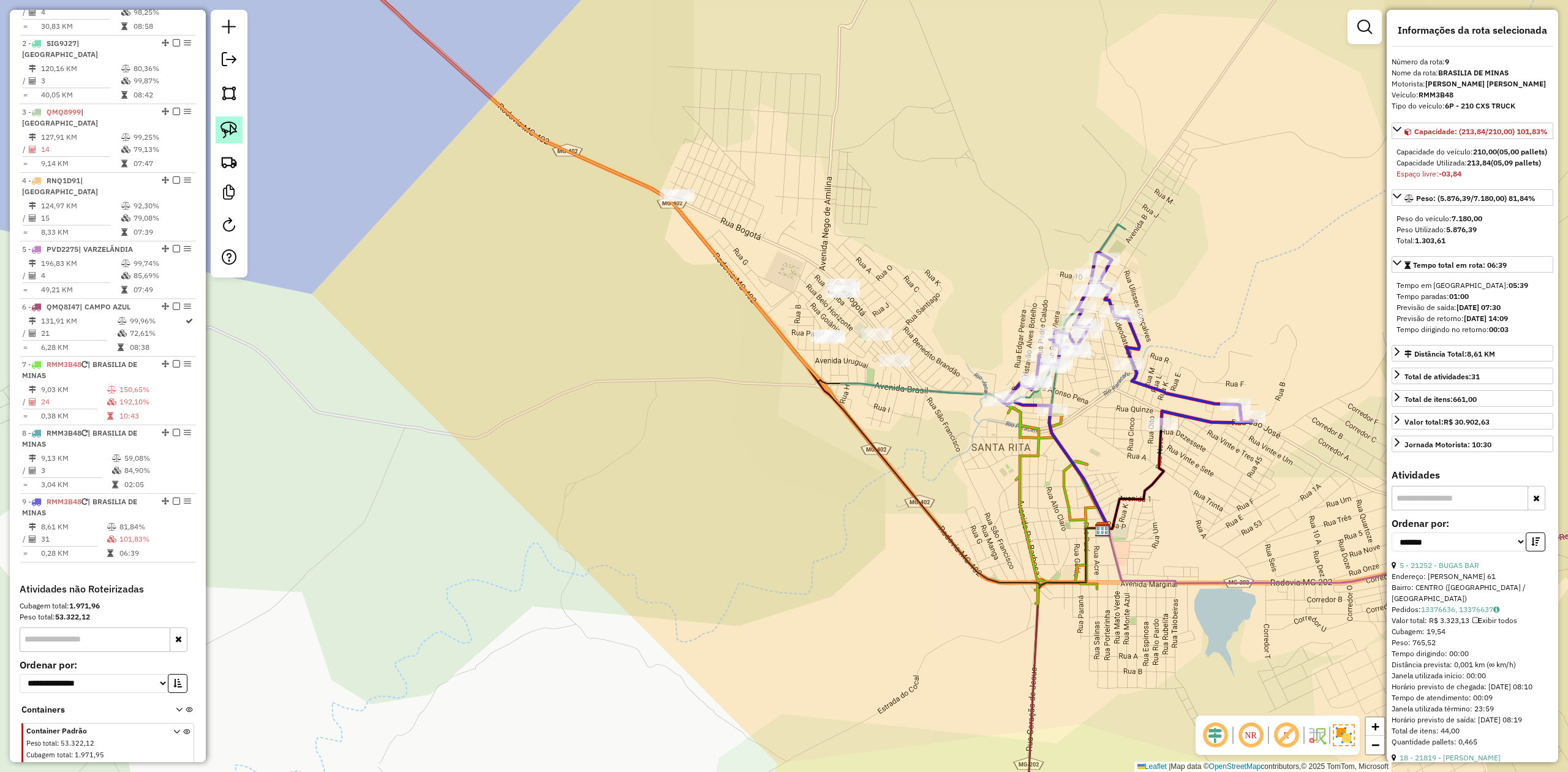
click at [222, 131] on img at bounding box center [229, 130] width 17 height 17
drag, startPoint x: 958, startPoint y: 432, endPoint x: 975, endPoint y: 444, distance: 20.8
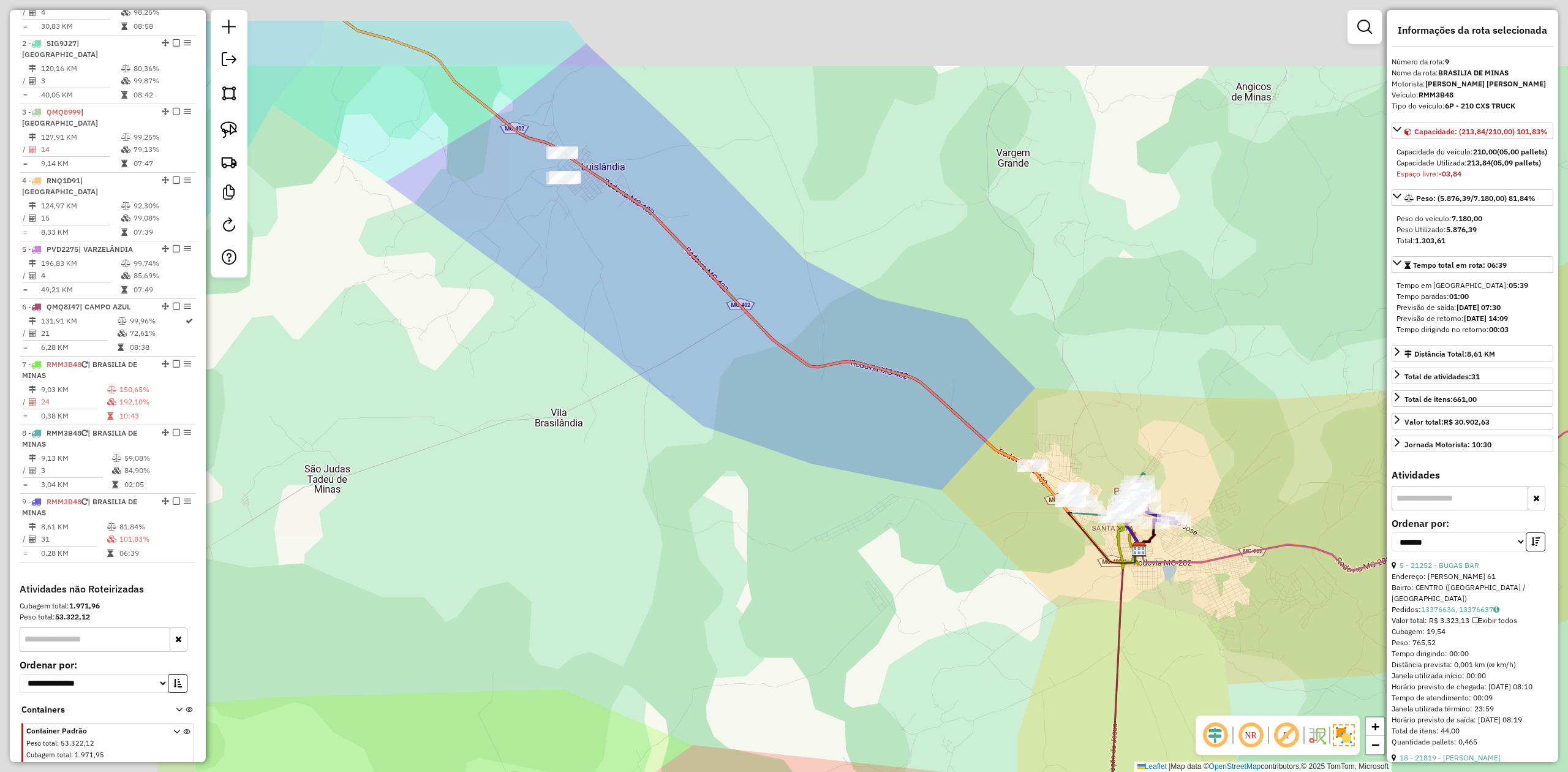
drag, startPoint x: 649, startPoint y: 432, endPoint x: 997, endPoint y: 537, distance: 363.5
click at [982, 533] on div "Janela de atendimento Grade de atendimento Capacidade Transportadoras Veículos …" at bounding box center [784, 386] width 1568 height 772
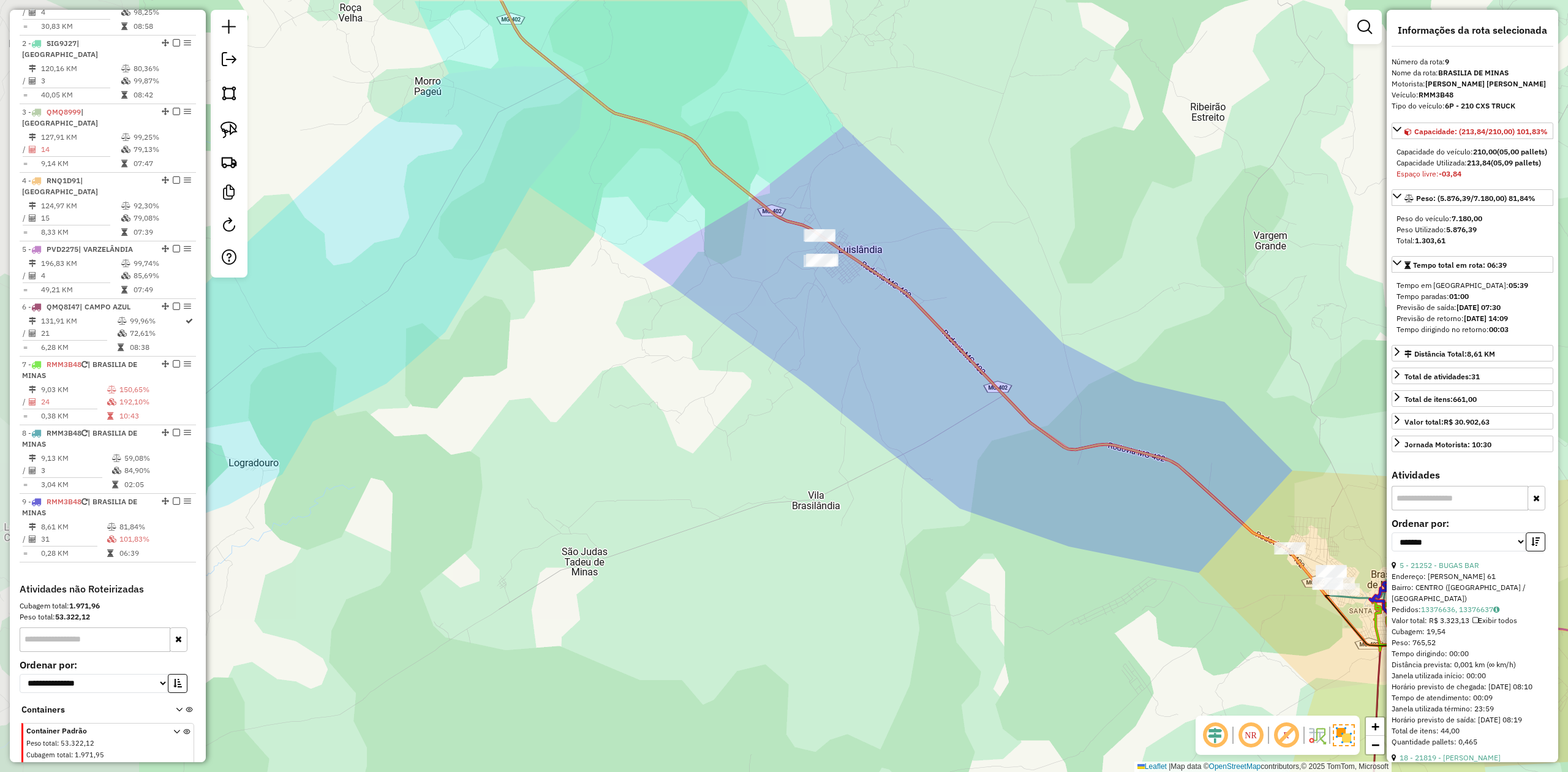
drag, startPoint x: 856, startPoint y: 457, endPoint x: 1078, endPoint y: 535, distance: 235.3
click at [1078, 535] on div "Janela de atendimento Grade de atendimento Capacidade Transportadoras Veículos …" at bounding box center [784, 386] width 1568 height 772
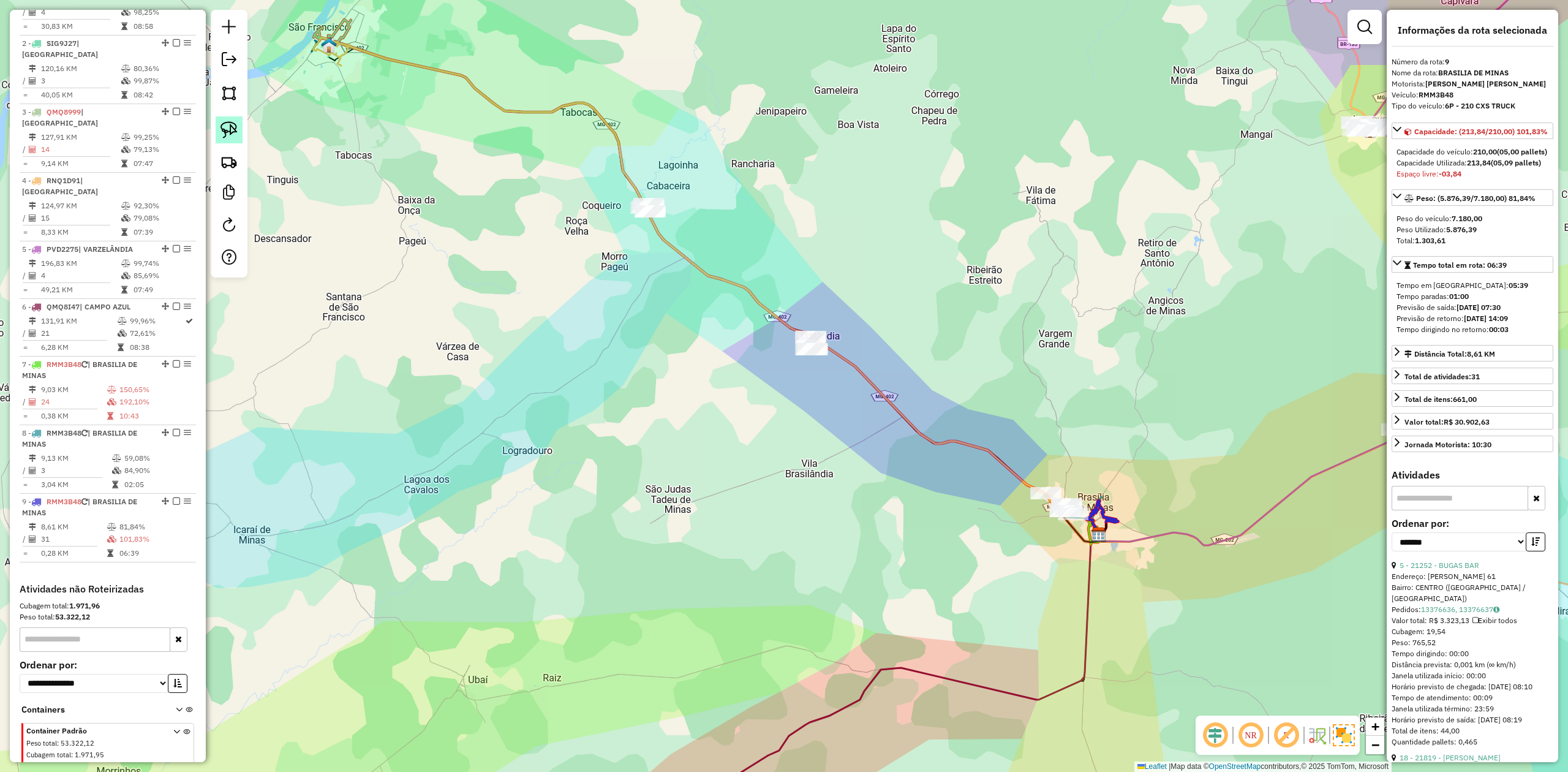
click at [223, 133] on img at bounding box center [229, 130] width 17 height 17
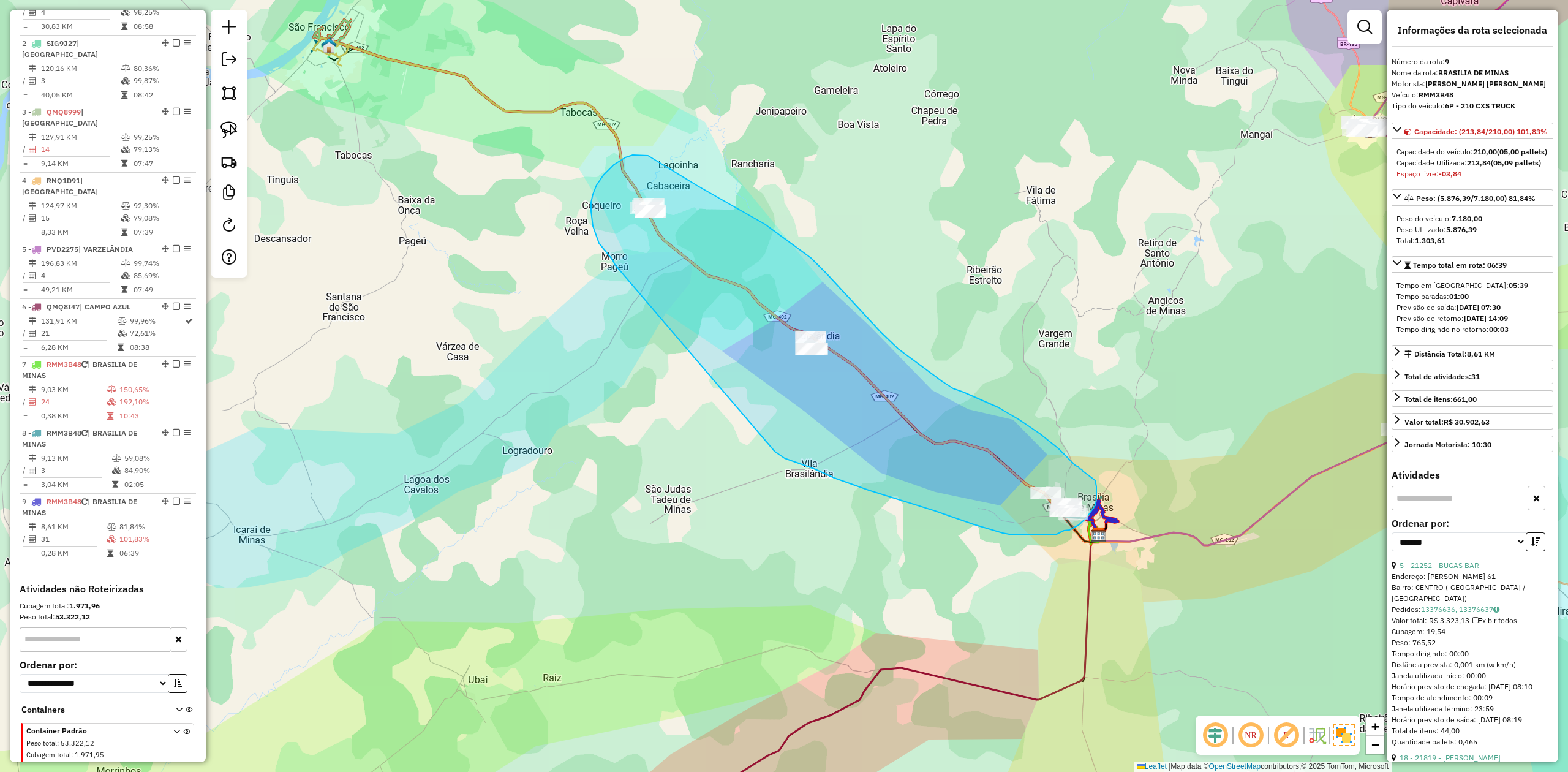
drag, startPoint x: 612, startPoint y: 259, endPoint x: 740, endPoint y: 439, distance: 220.9
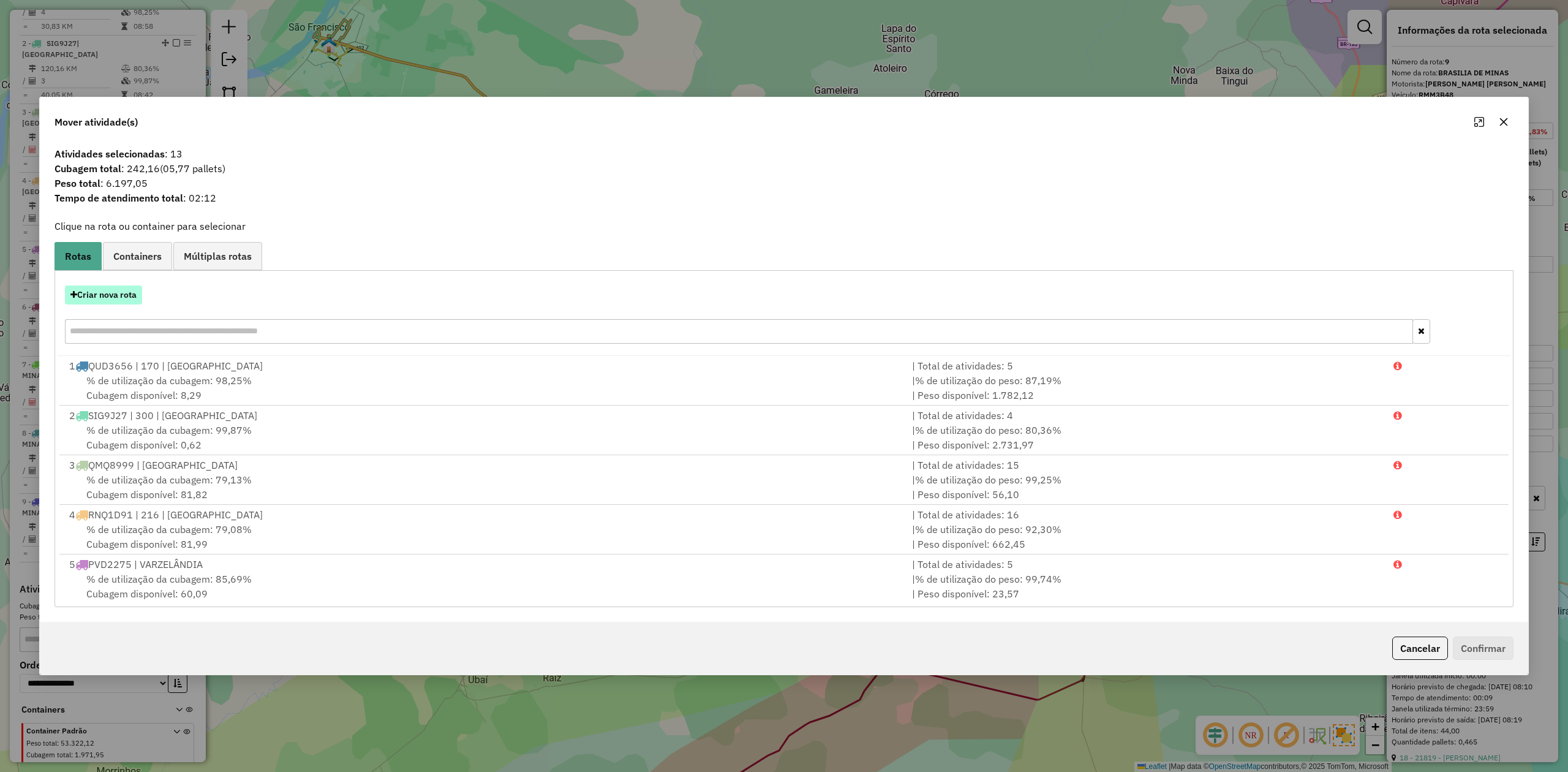
click at [106, 298] on button "Criar nova rota" at bounding box center [103, 295] width 77 height 19
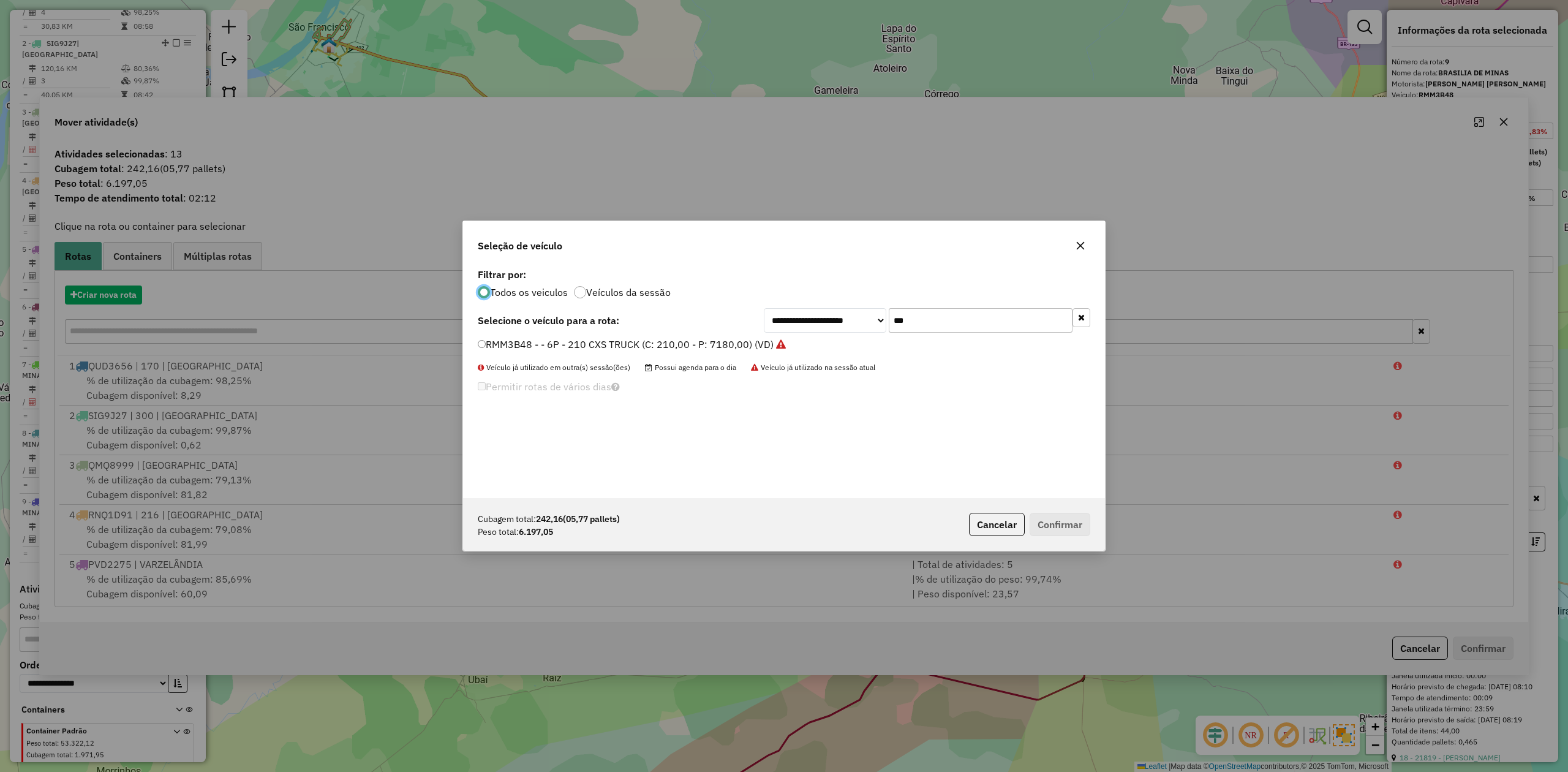
scroll to position [6, 4]
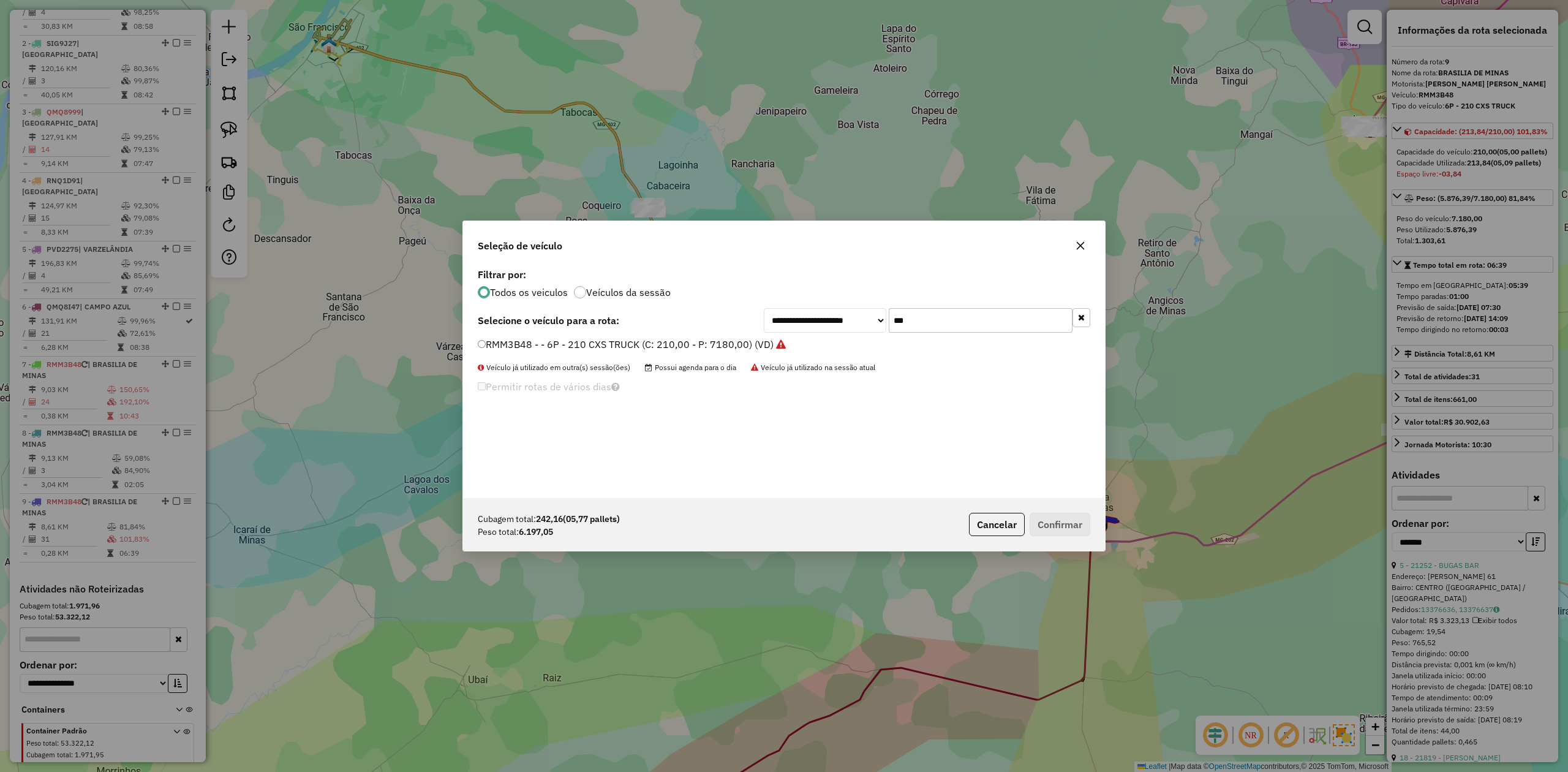
drag, startPoint x: 937, startPoint y: 318, endPoint x: 870, endPoint y: 325, distance: 67.4
click at [873, 323] on div "**********" at bounding box center [927, 320] width 327 height 25
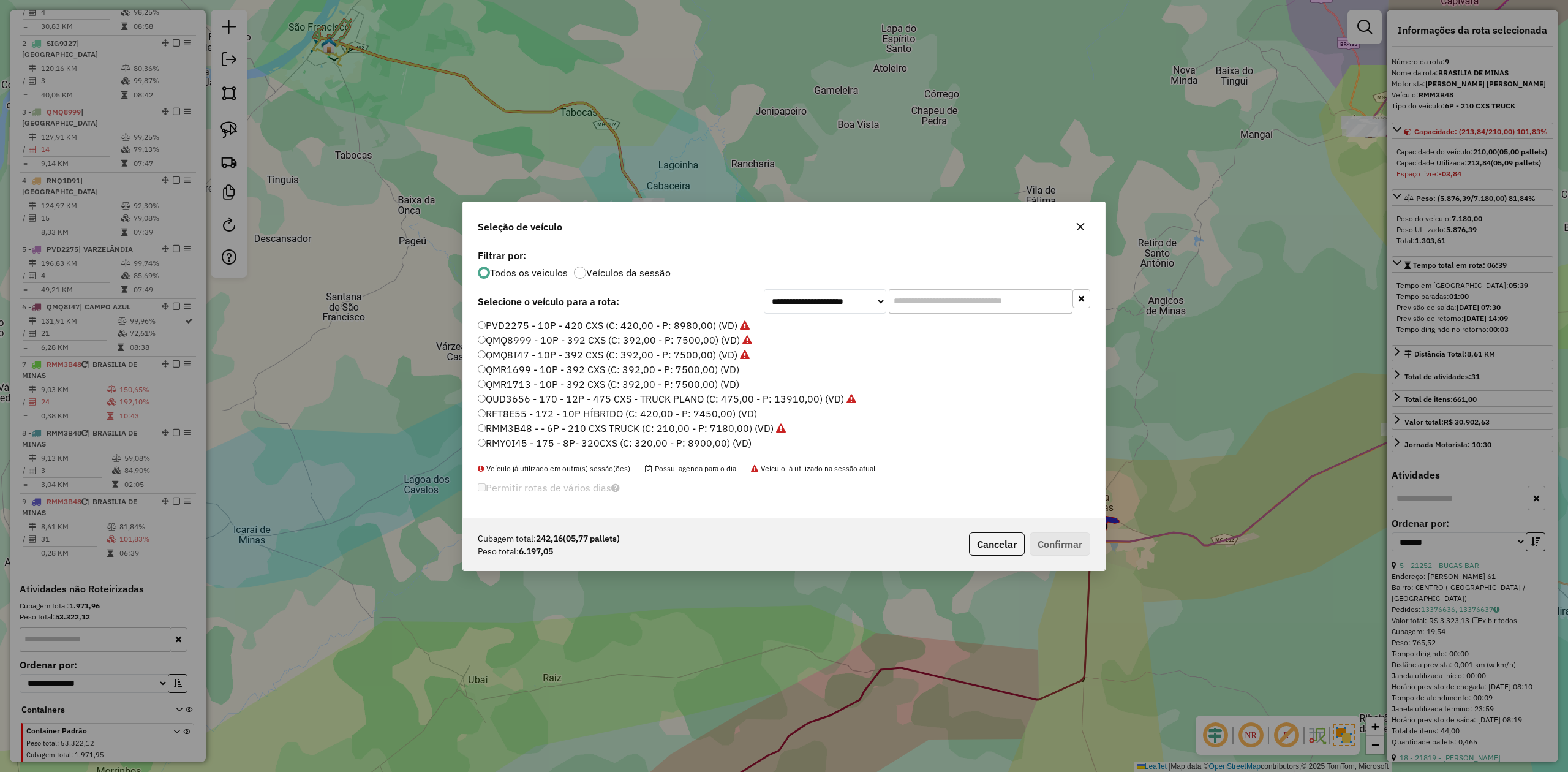
click at [670, 366] on label "QMR1699 - 10P - 392 CXS (C: 392,00 - P: 7500,00) (VD)" at bounding box center [608, 369] width 261 height 15
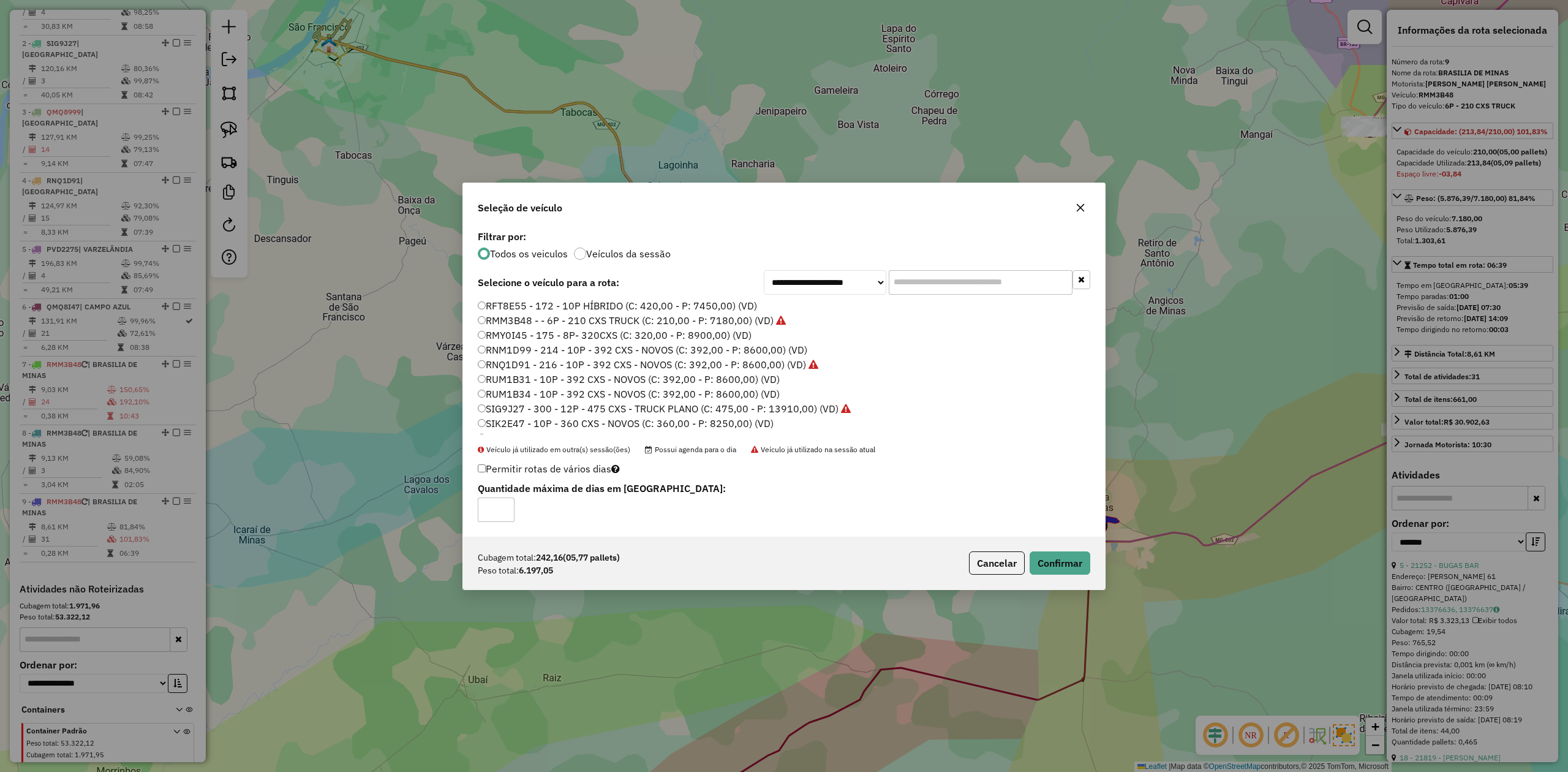
scroll to position [101, 0]
click at [1044, 562] on button "Confirmar" at bounding box center [1060, 563] width 61 height 23
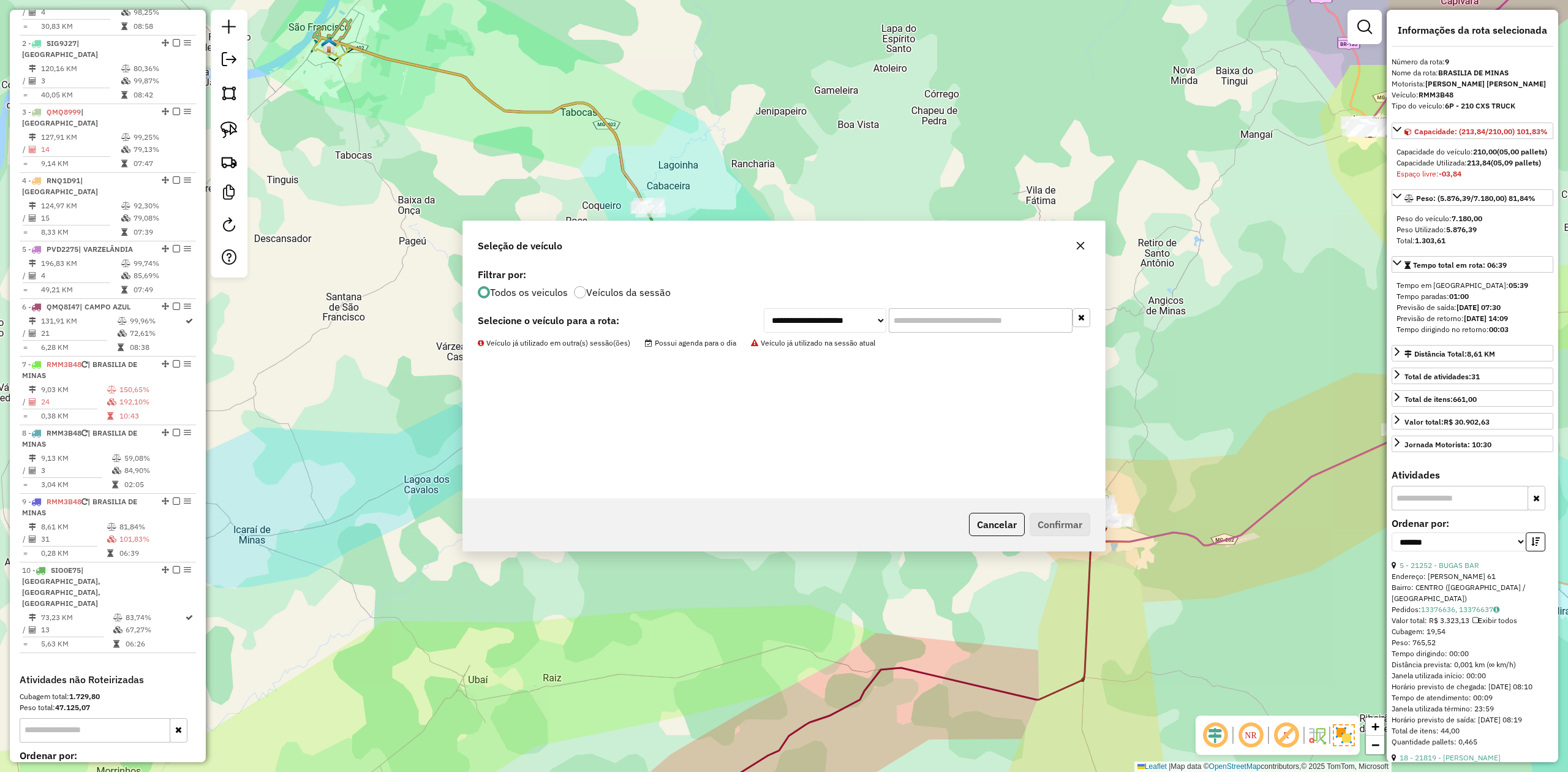
scroll to position [597, 0]
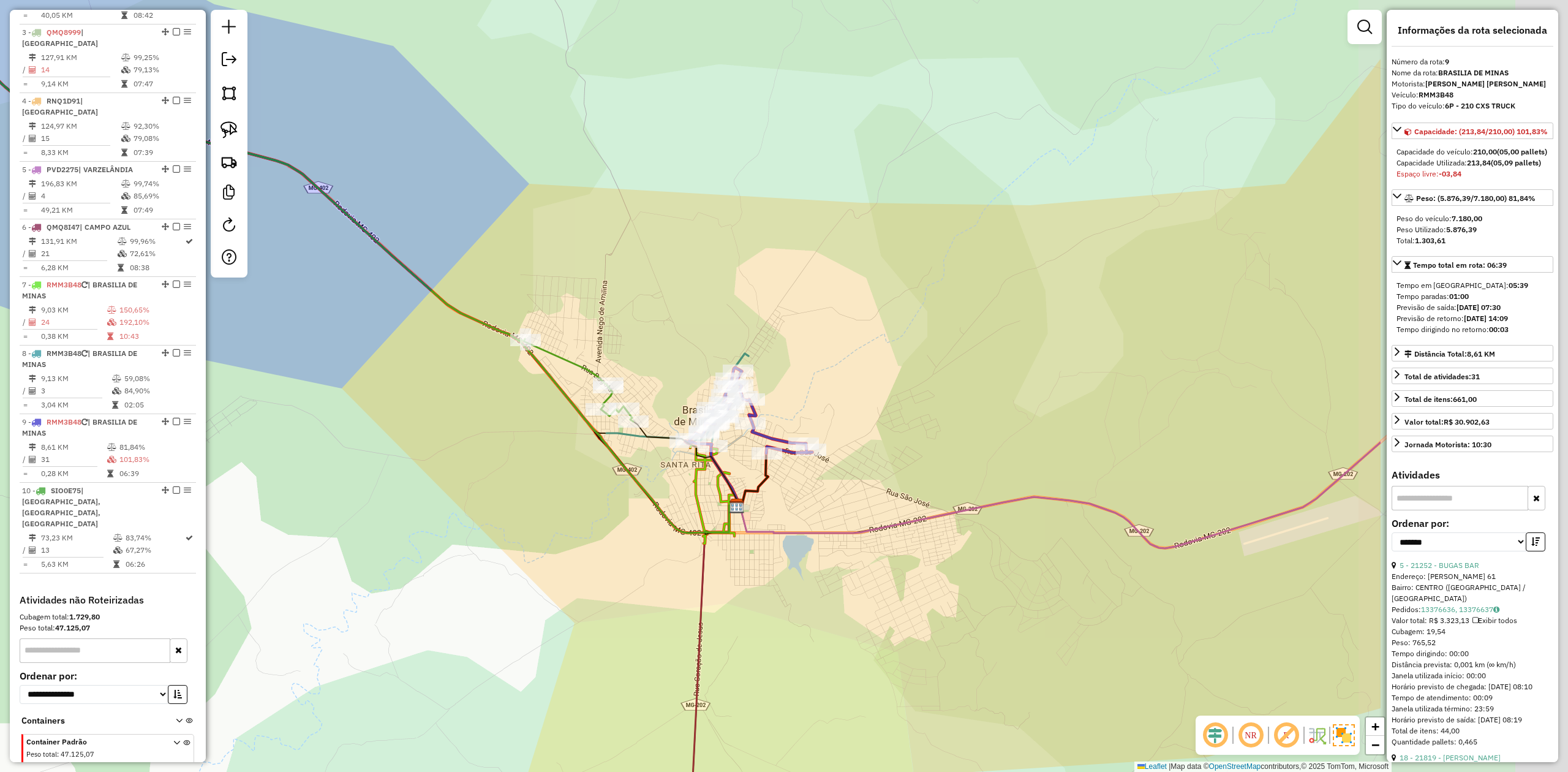
drag, startPoint x: 954, startPoint y: 499, endPoint x: 652, endPoint y: 472, distance: 303.2
click at [652, 479] on div "Janela de atendimento Grade de atendimento Capacidade Transportadoras Veículos …" at bounding box center [784, 386] width 1568 height 772
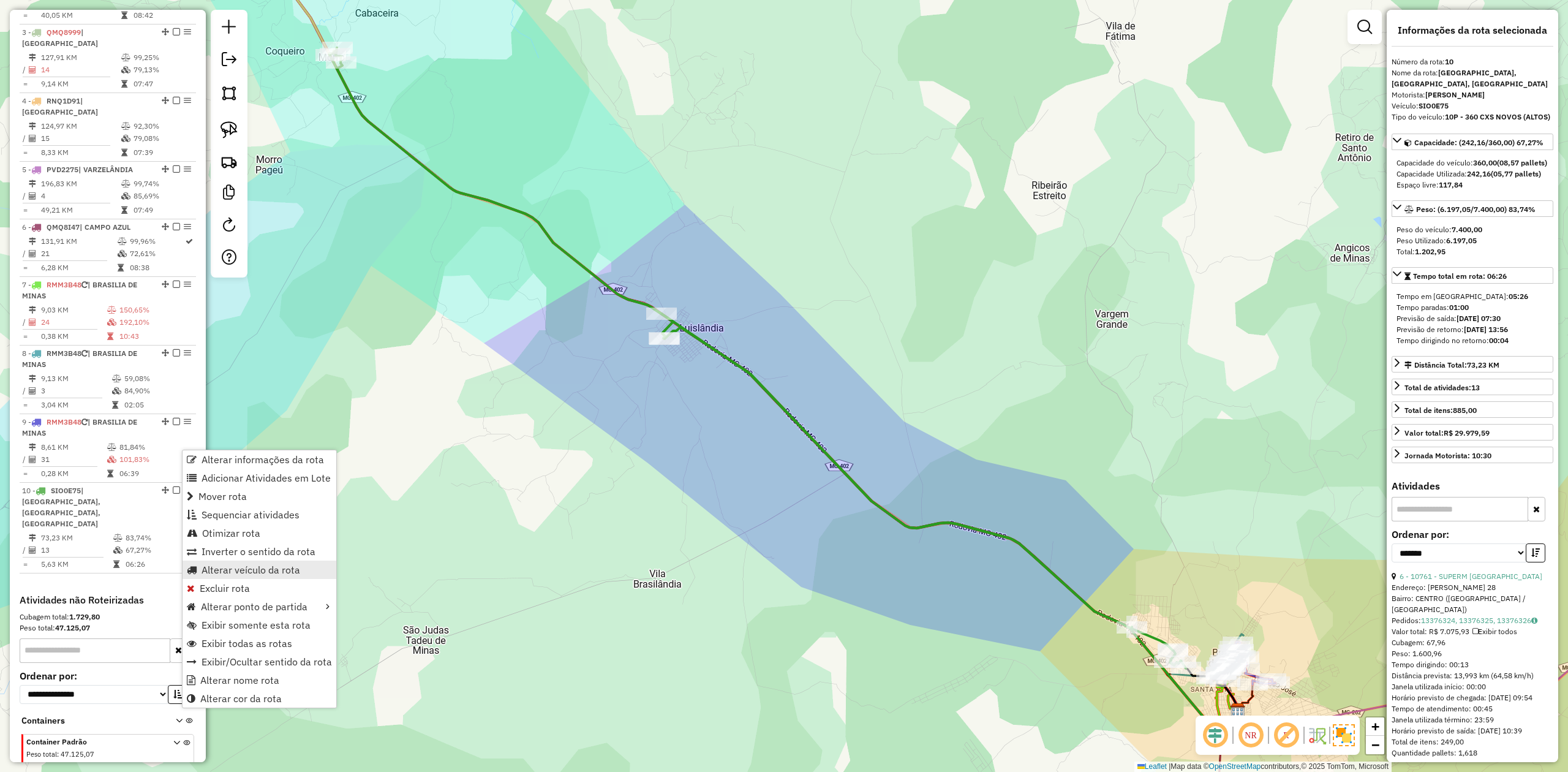
click at [232, 571] on span "Alterar veículo da rota" at bounding box center [250, 570] width 98 height 10
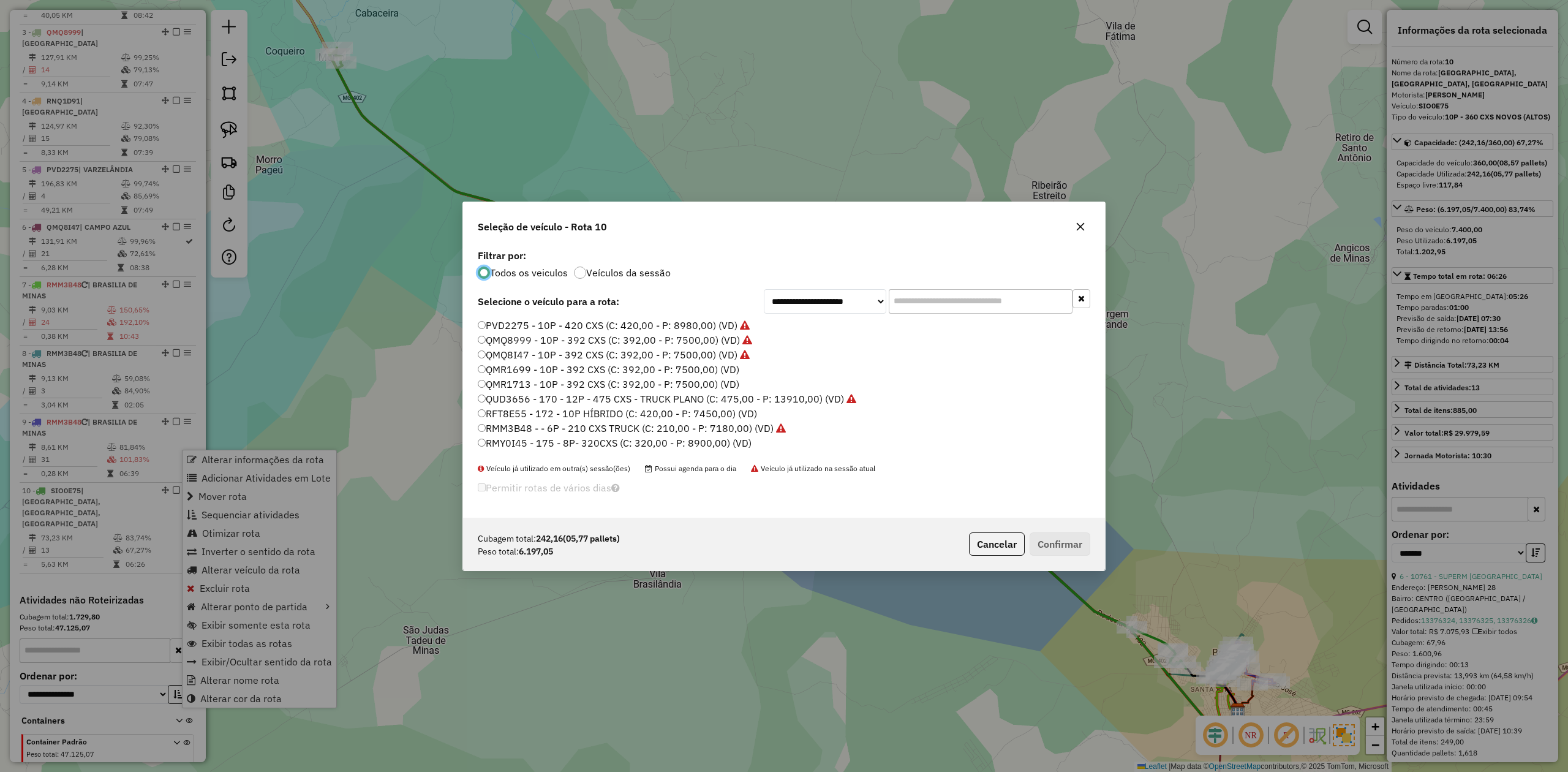
scroll to position [6, 4]
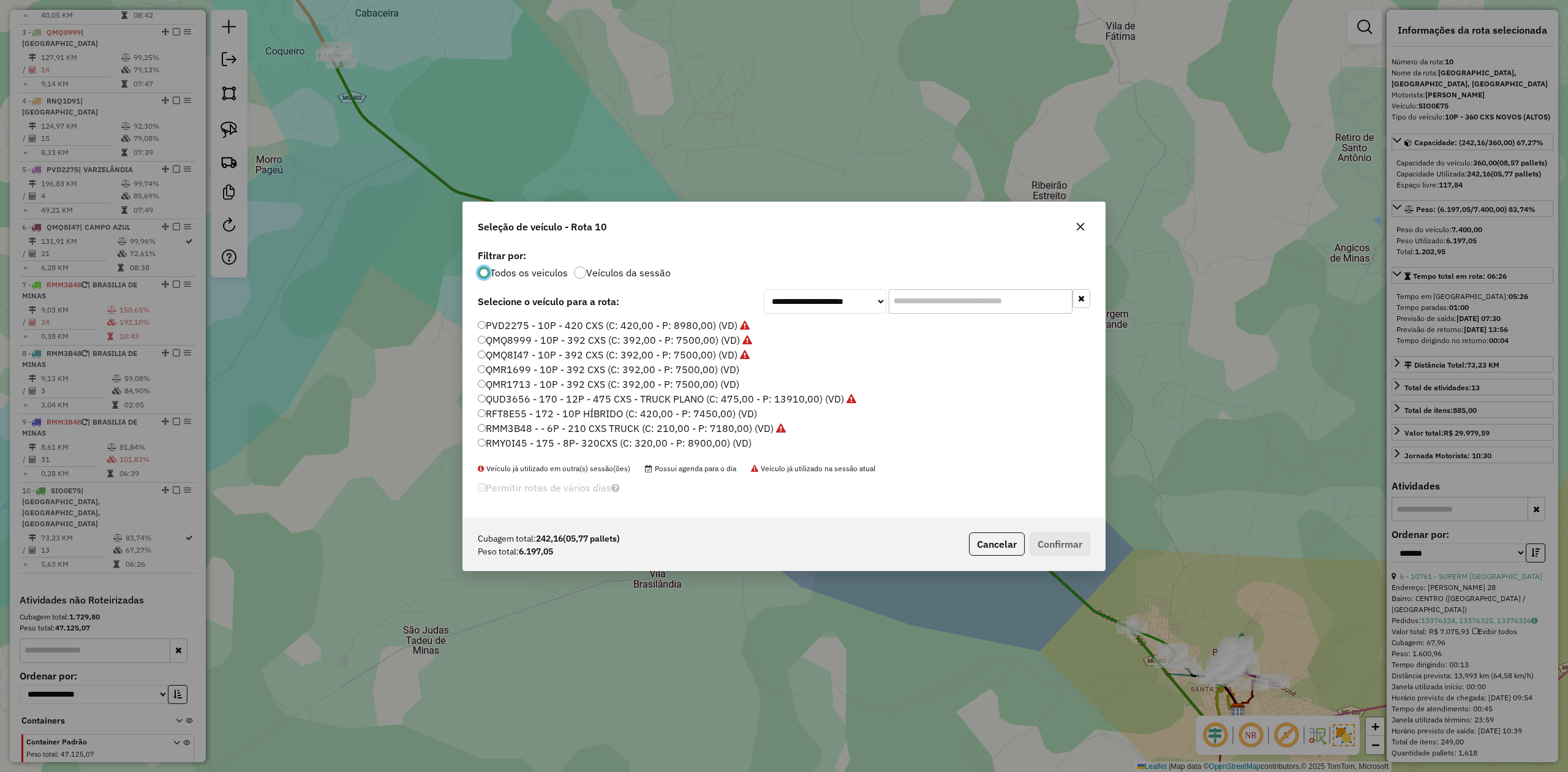
click at [706, 365] on label "QMR1699 - 10P - 392 CXS (C: 392,00 - P: 7500,00) (VD)" at bounding box center [608, 369] width 261 height 15
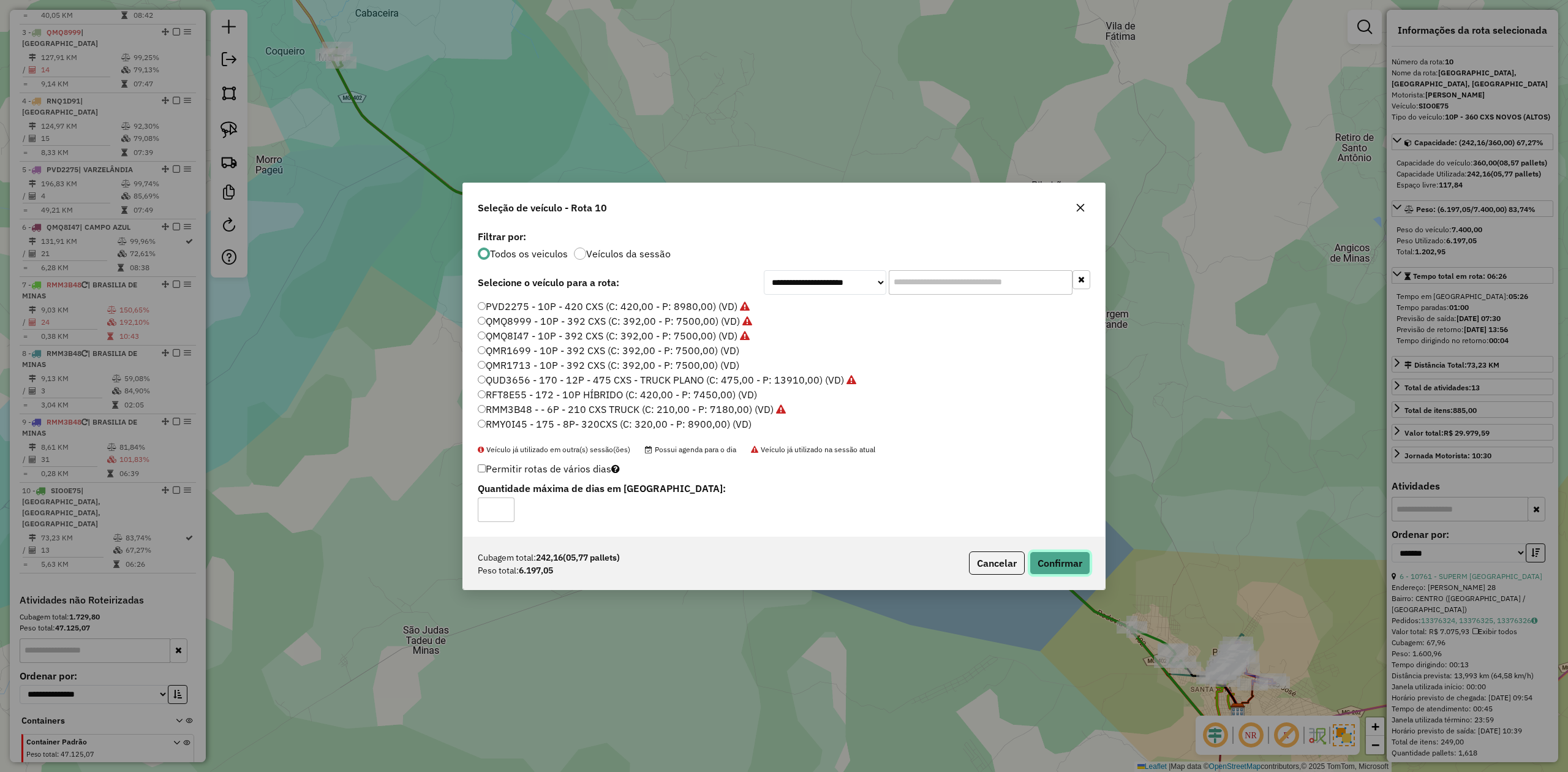
click at [1056, 562] on button "Confirmar" at bounding box center [1060, 563] width 61 height 23
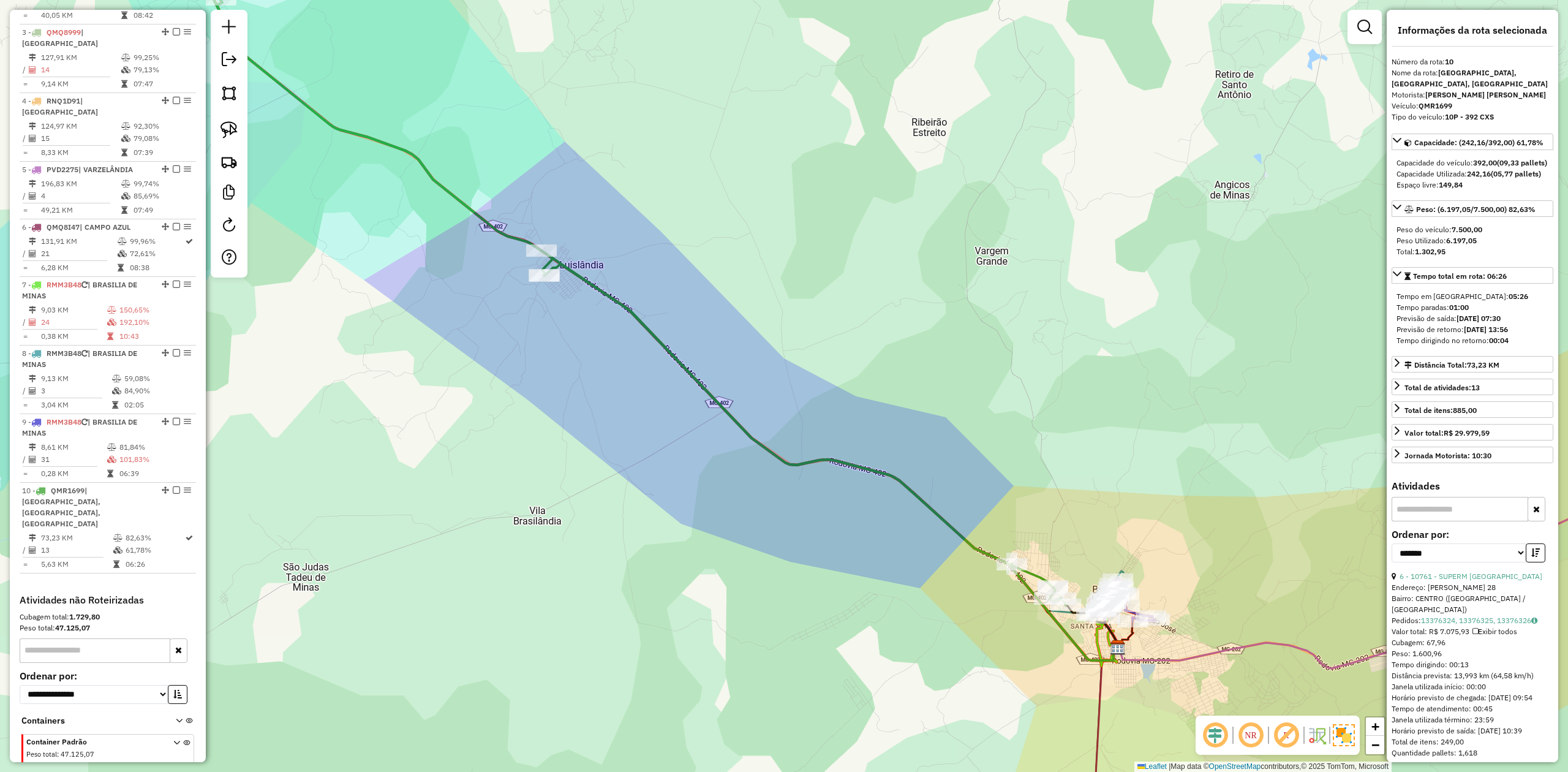
drag, startPoint x: 897, startPoint y: 589, endPoint x: 526, endPoint y: 386, distance: 422.9
click at [529, 391] on div "Janela de atendimento Grade de atendimento Capacidade Transportadoras Veículos …" at bounding box center [784, 386] width 1568 height 772
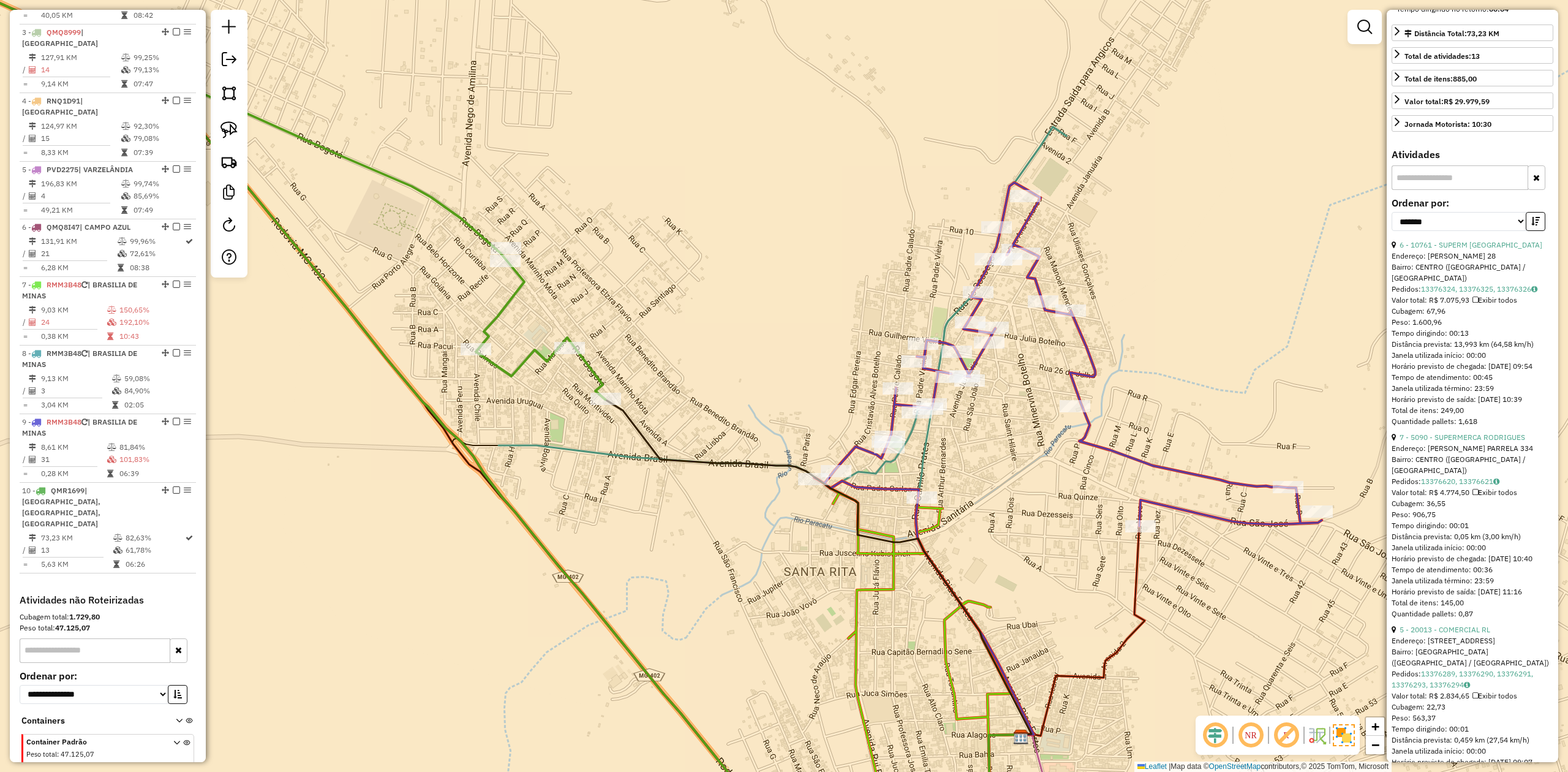
scroll to position [490, 0]
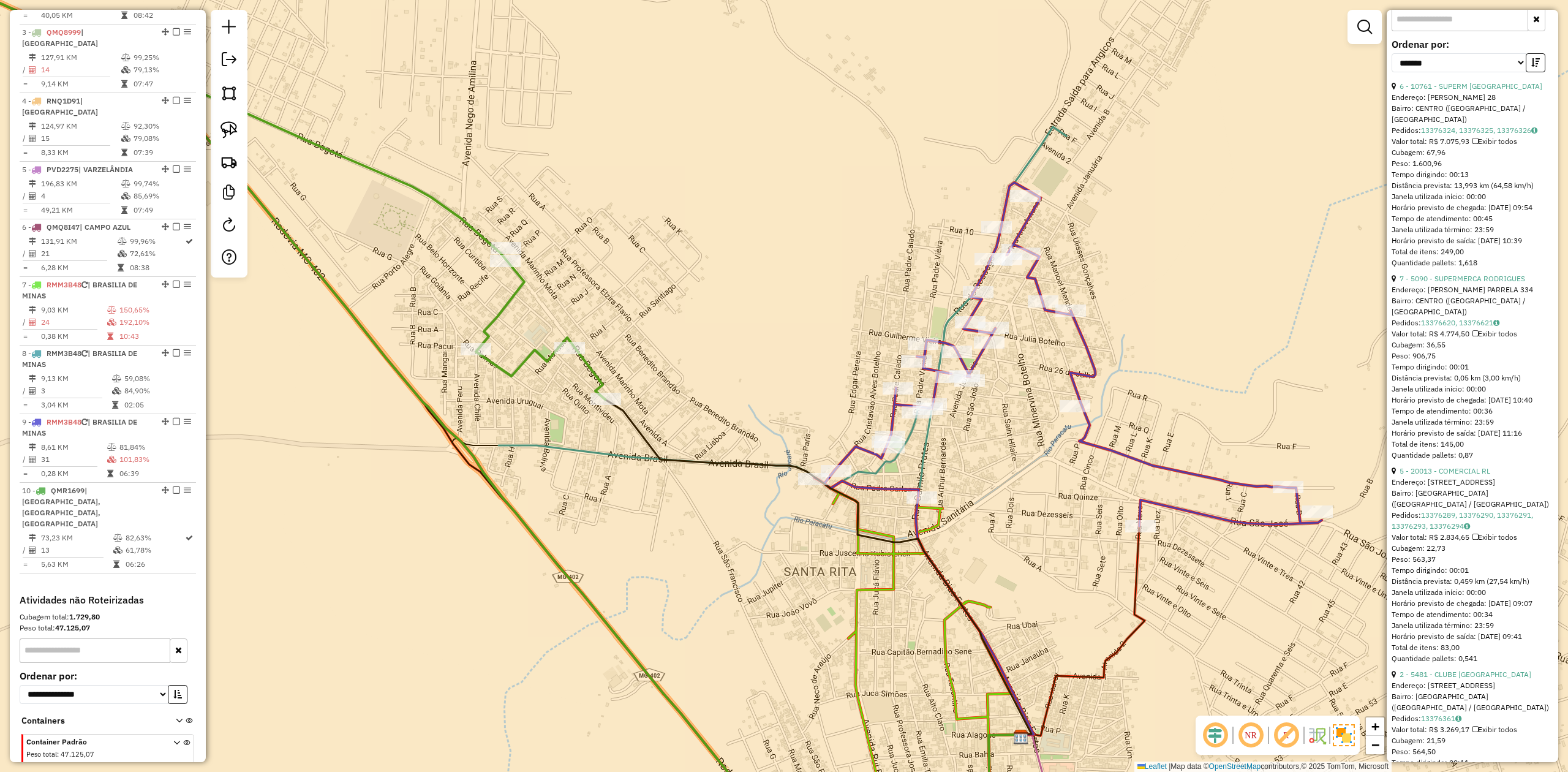
click at [1086, 373] on icon at bounding box center [1068, 354] width 508 height 344
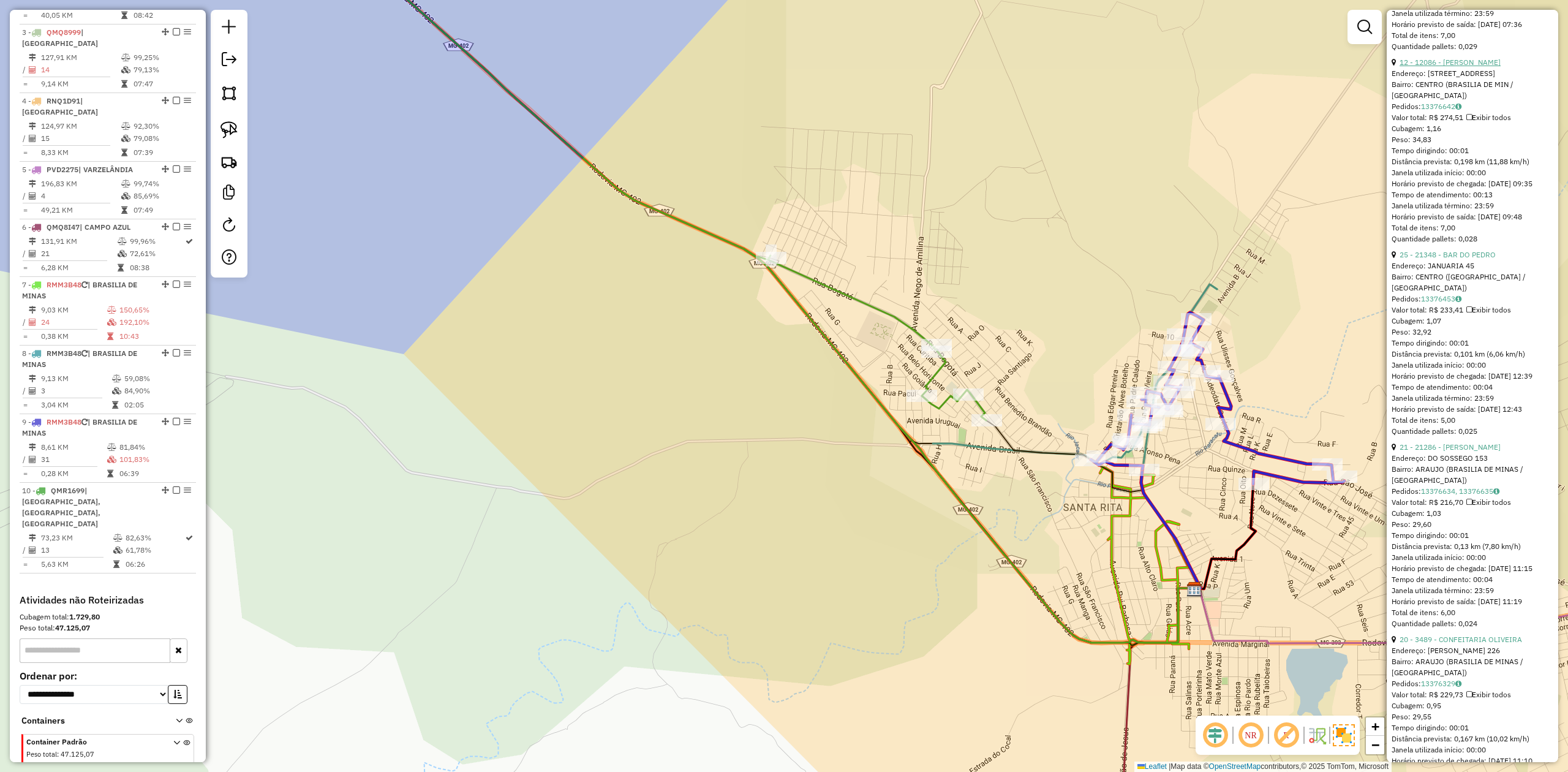
scroll to position [5940, 0]
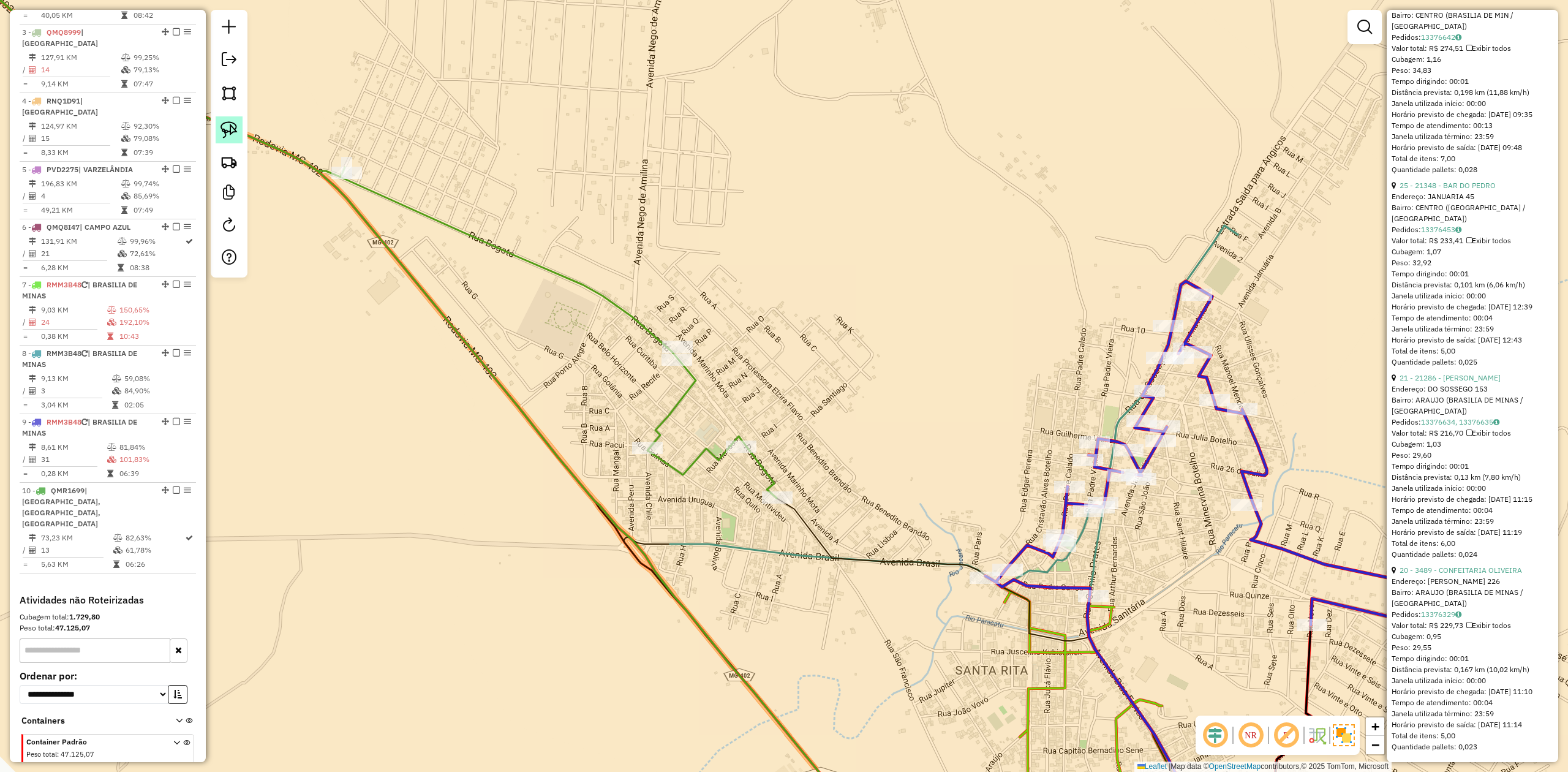
click at [221, 133] on img at bounding box center [229, 130] width 17 height 17
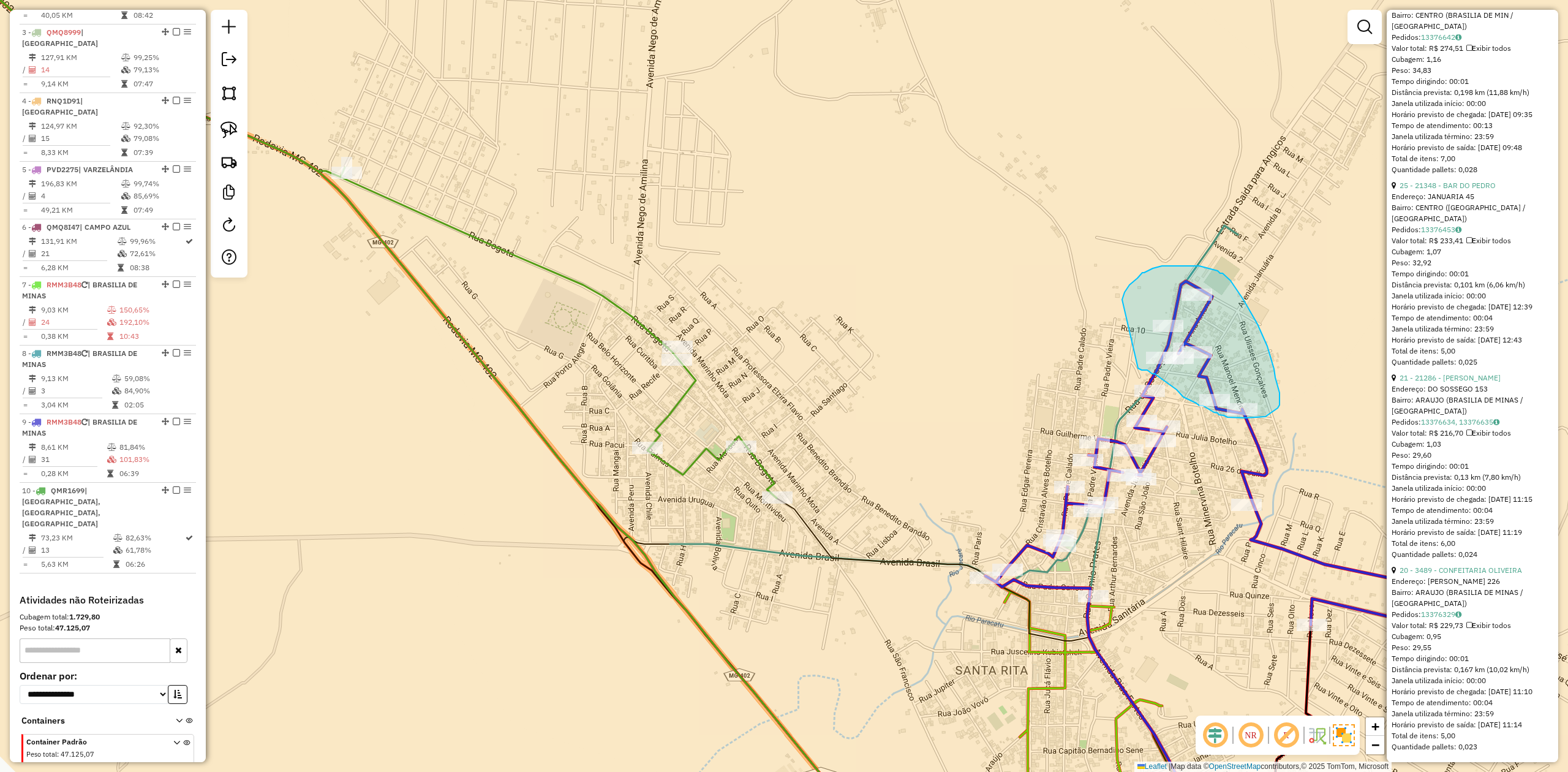
drag, startPoint x: 1124, startPoint y: 294, endPoint x: 1104, endPoint y: 360, distance: 69.0
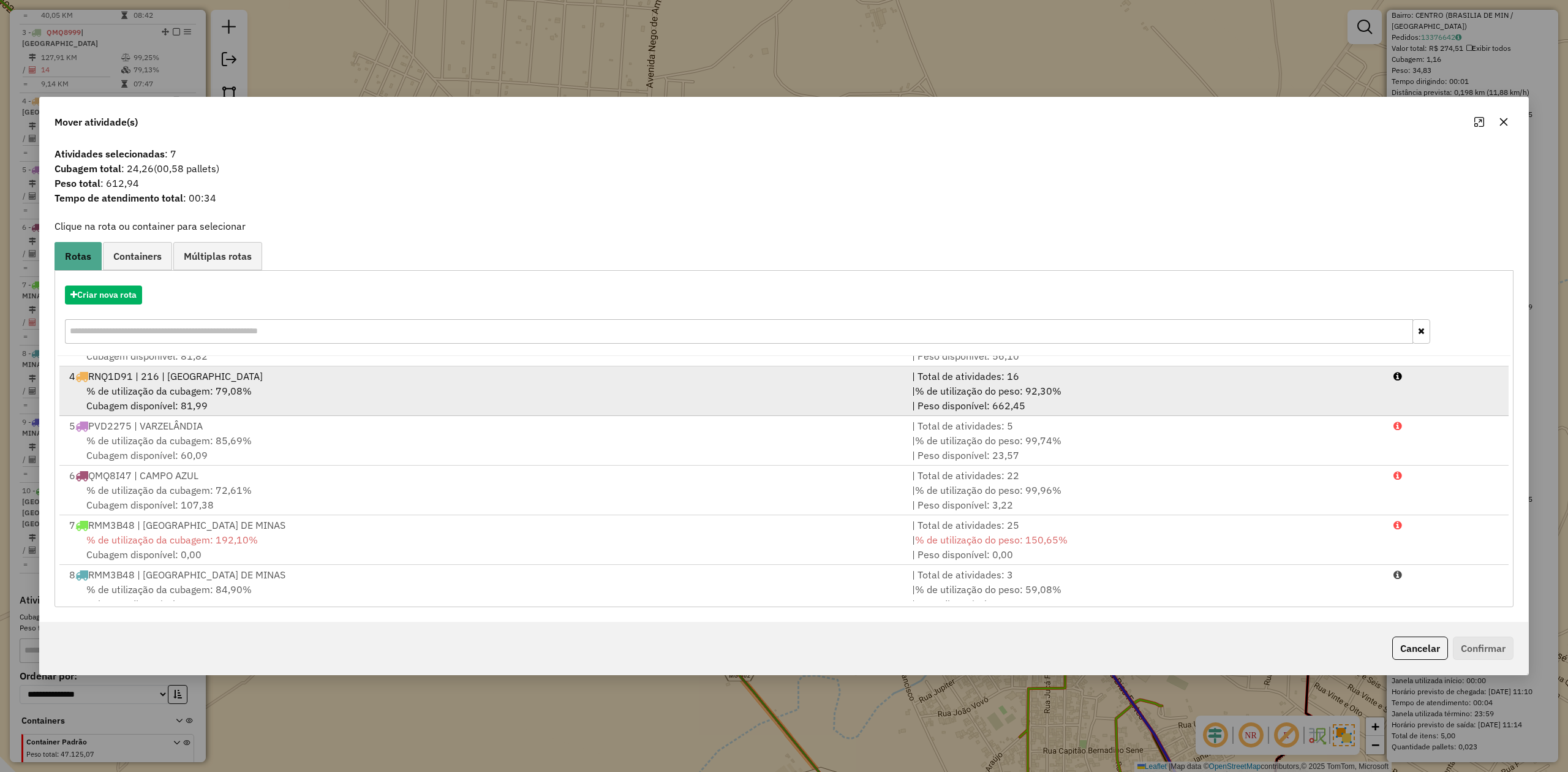
scroll to position [203, 0]
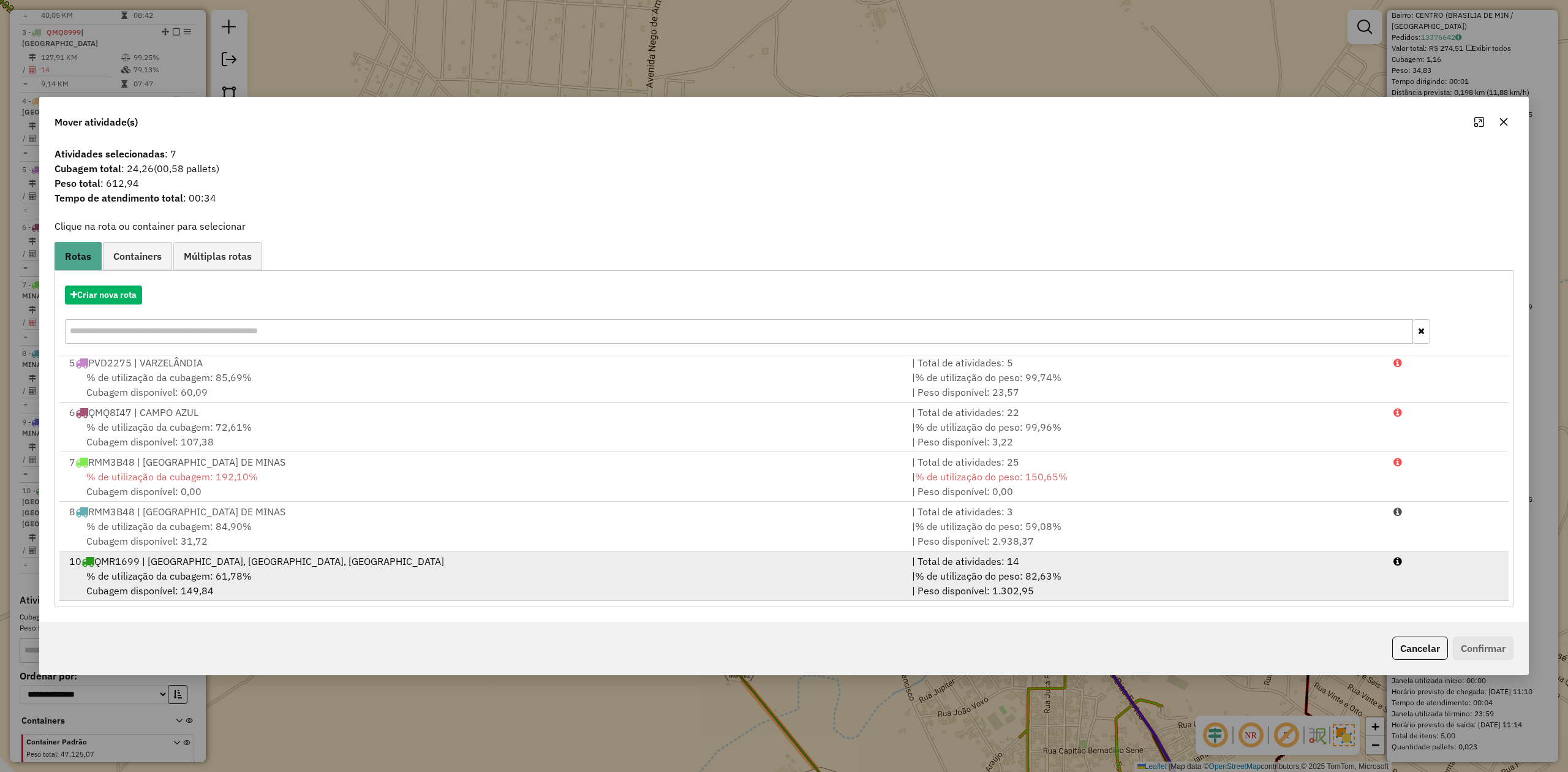
click at [145, 565] on div "10 QMR1699 | BRASILIA DE MINAS, LUISLÂNDIA, VILA DO MORRO" at bounding box center [483, 561] width 842 height 15
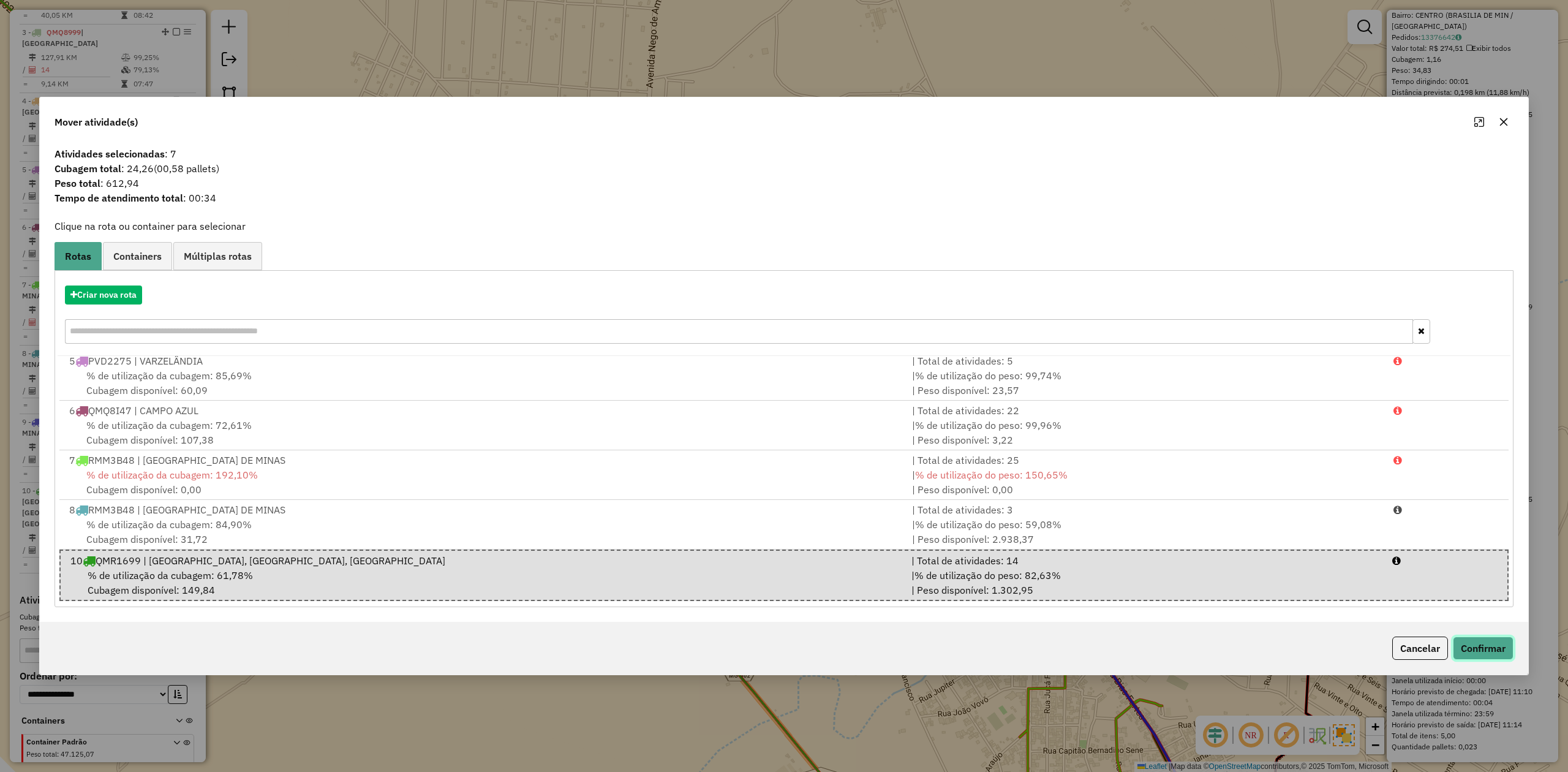
click at [1483, 651] on button "Confirmar" at bounding box center [1483, 648] width 61 height 23
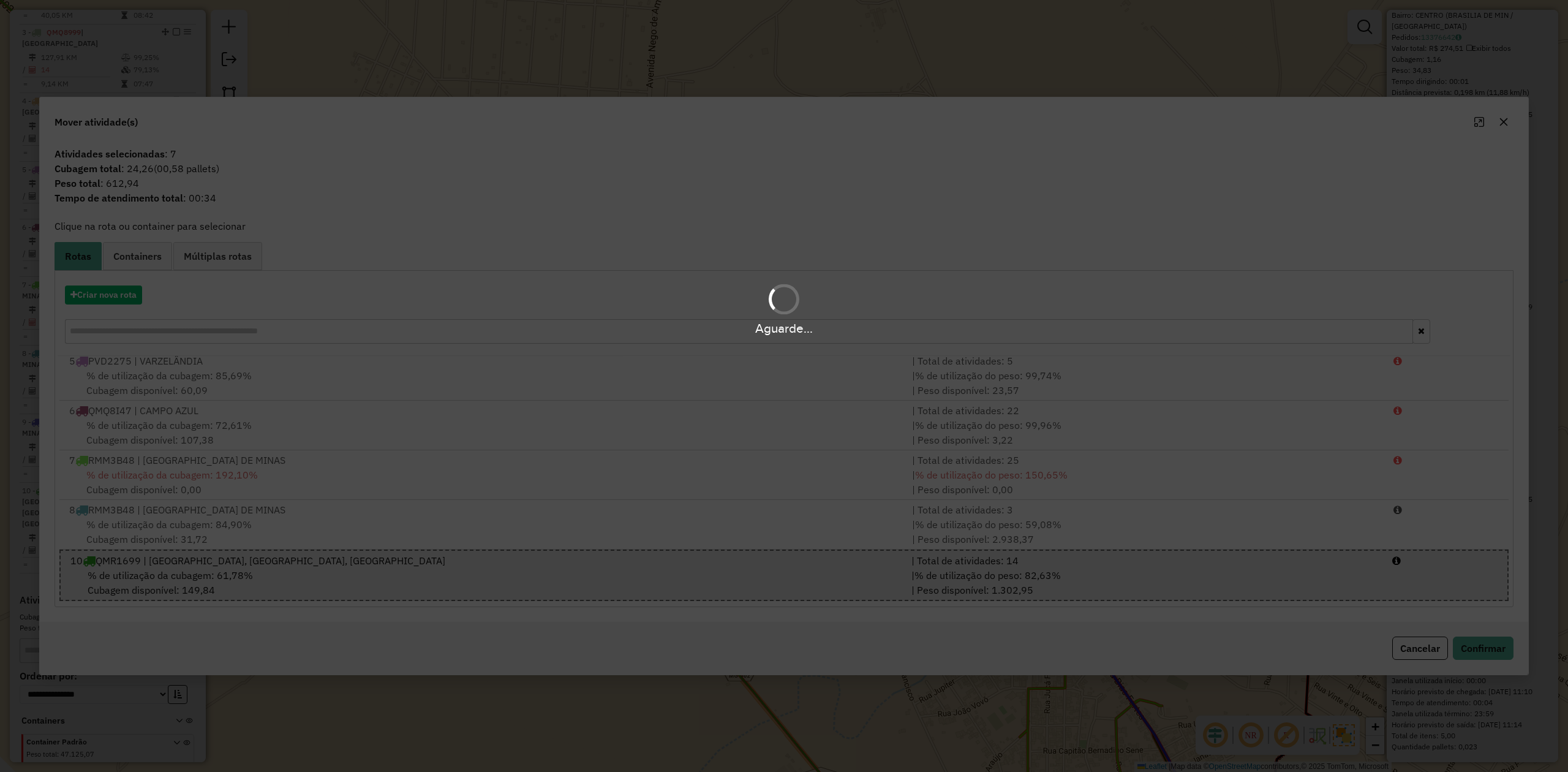
scroll to position [0, 0]
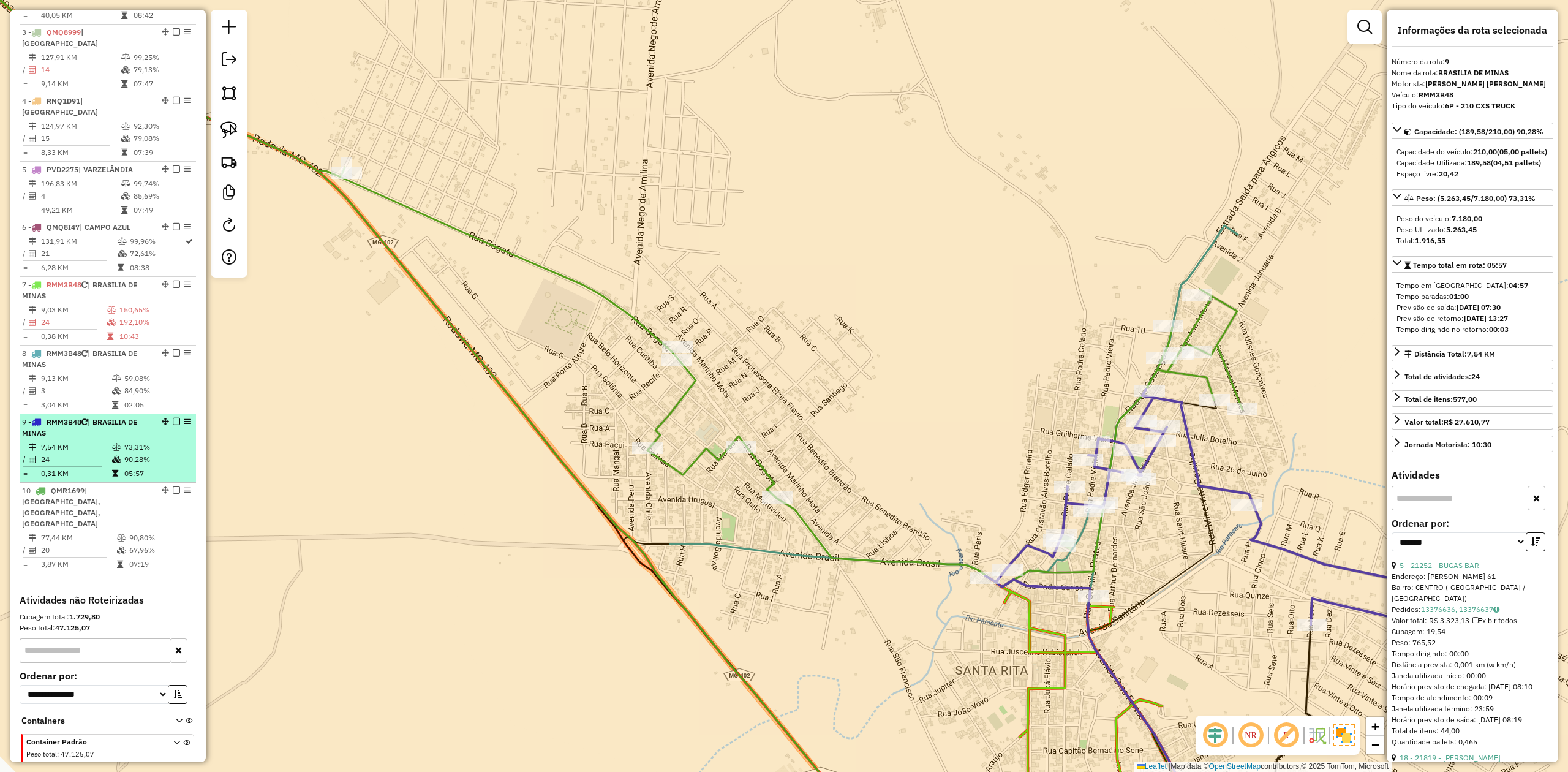
click at [86, 414] on li "9 - RMM3B48 | BRASILIA DE MINAS 7,54 KM 73,31% / 24 90,28% = 0,31 KM 05:57" at bounding box center [108, 448] width 176 height 69
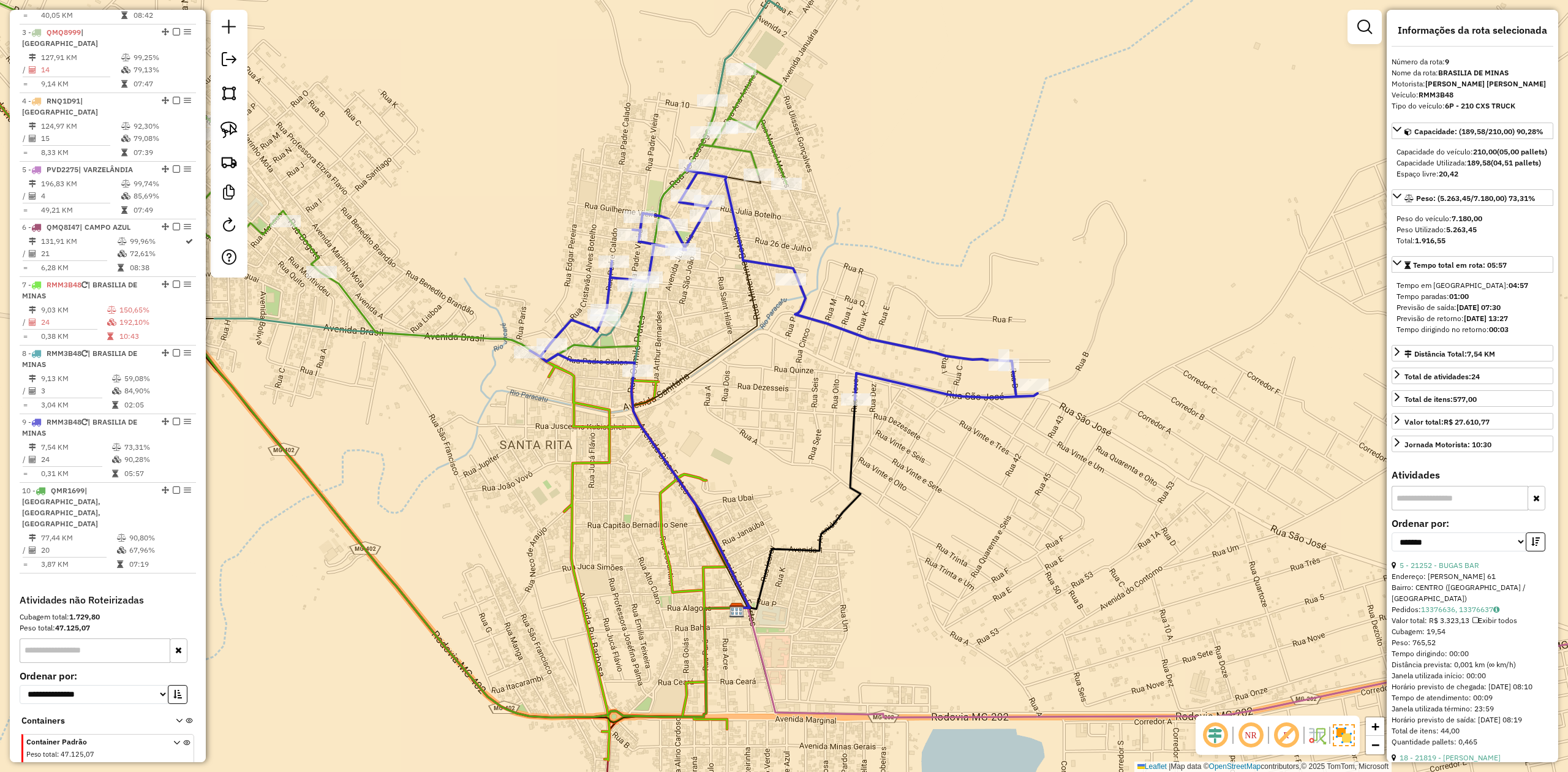
click at [728, 145] on icon at bounding box center [315, 147] width 943 height 427
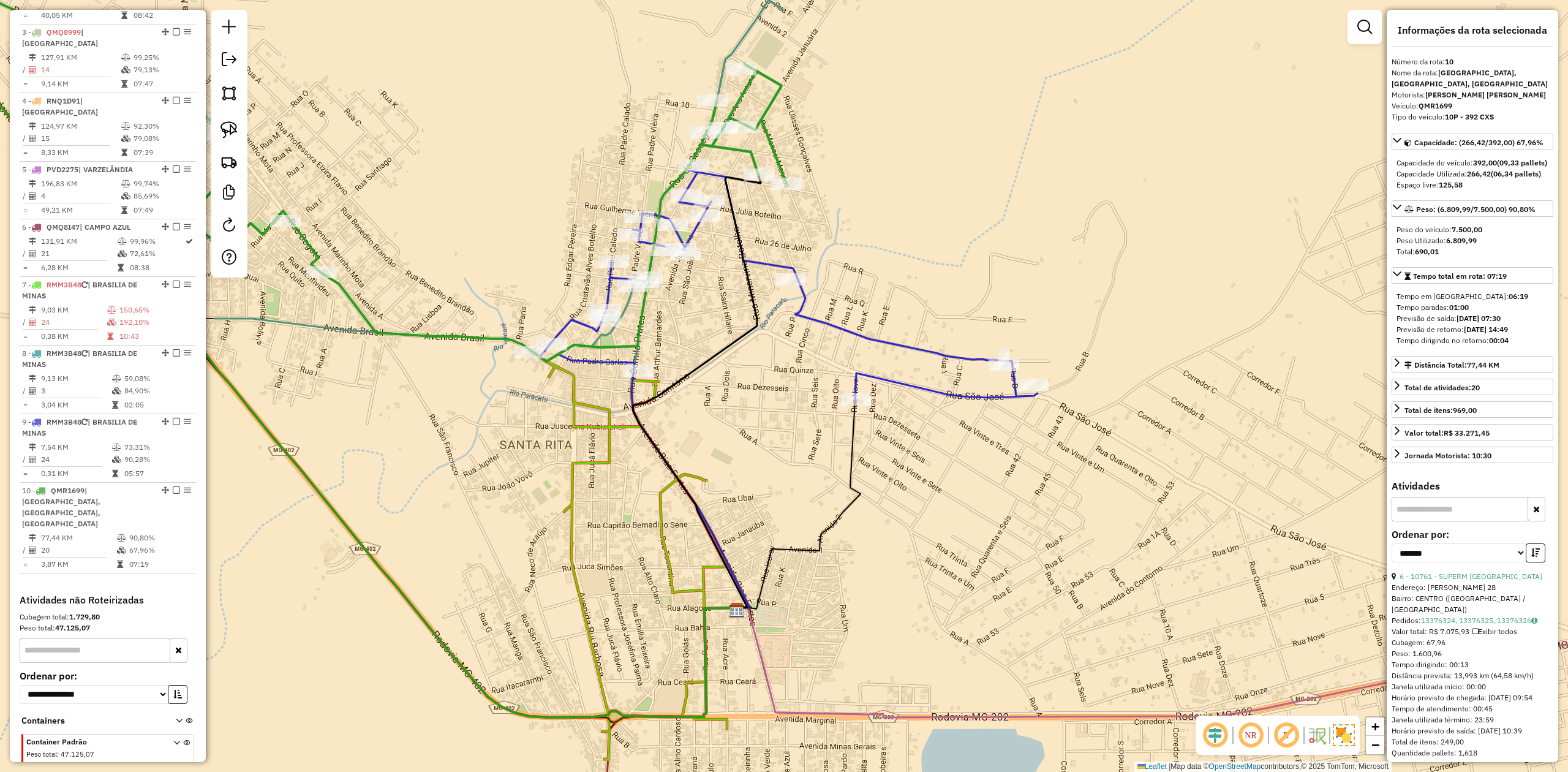
click at [741, 147] on icon at bounding box center [315, 147] width 943 height 427
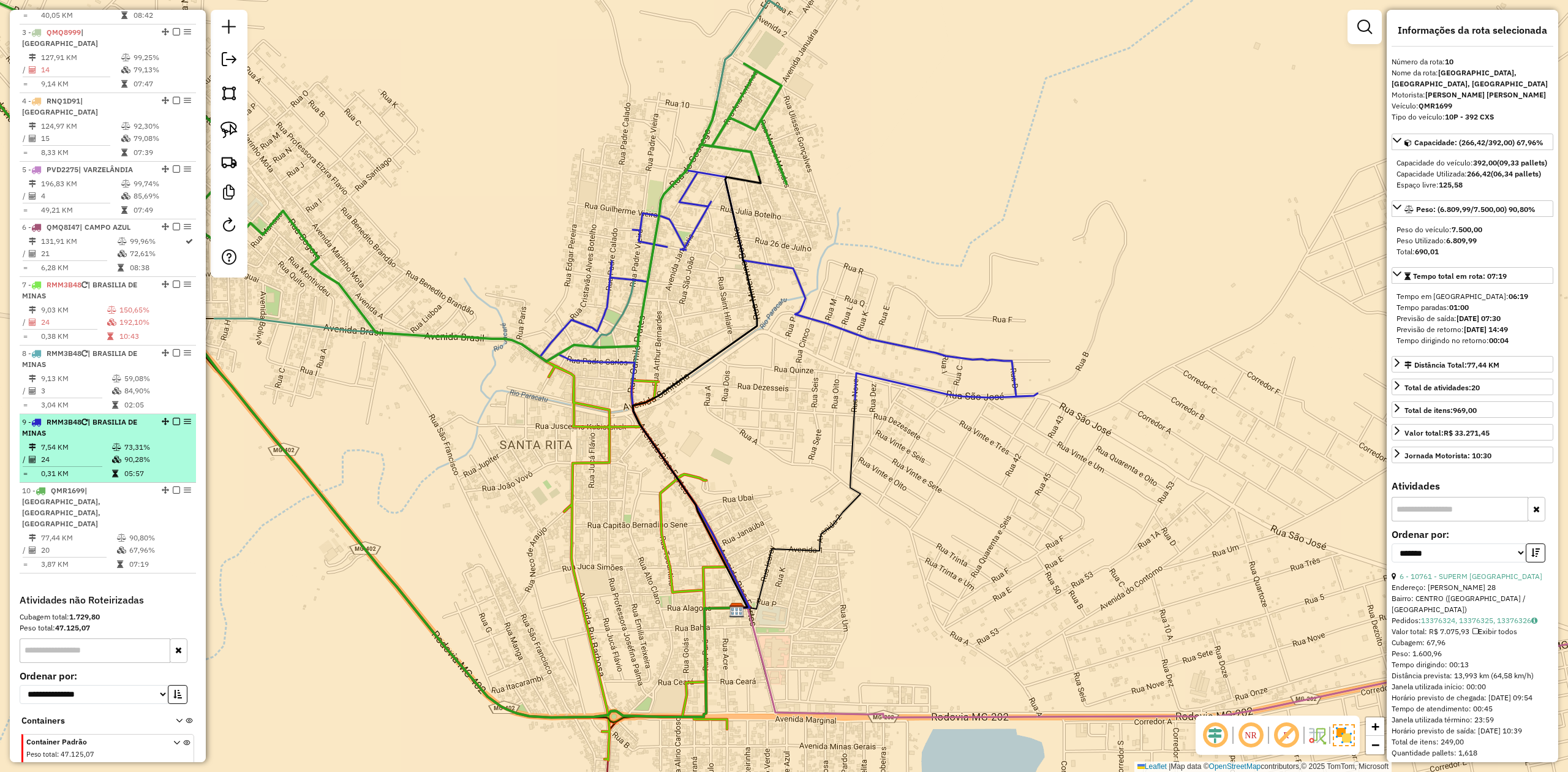
click at [81, 441] on td "7,54 KM" at bounding box center [76, 447] width 71 height 12
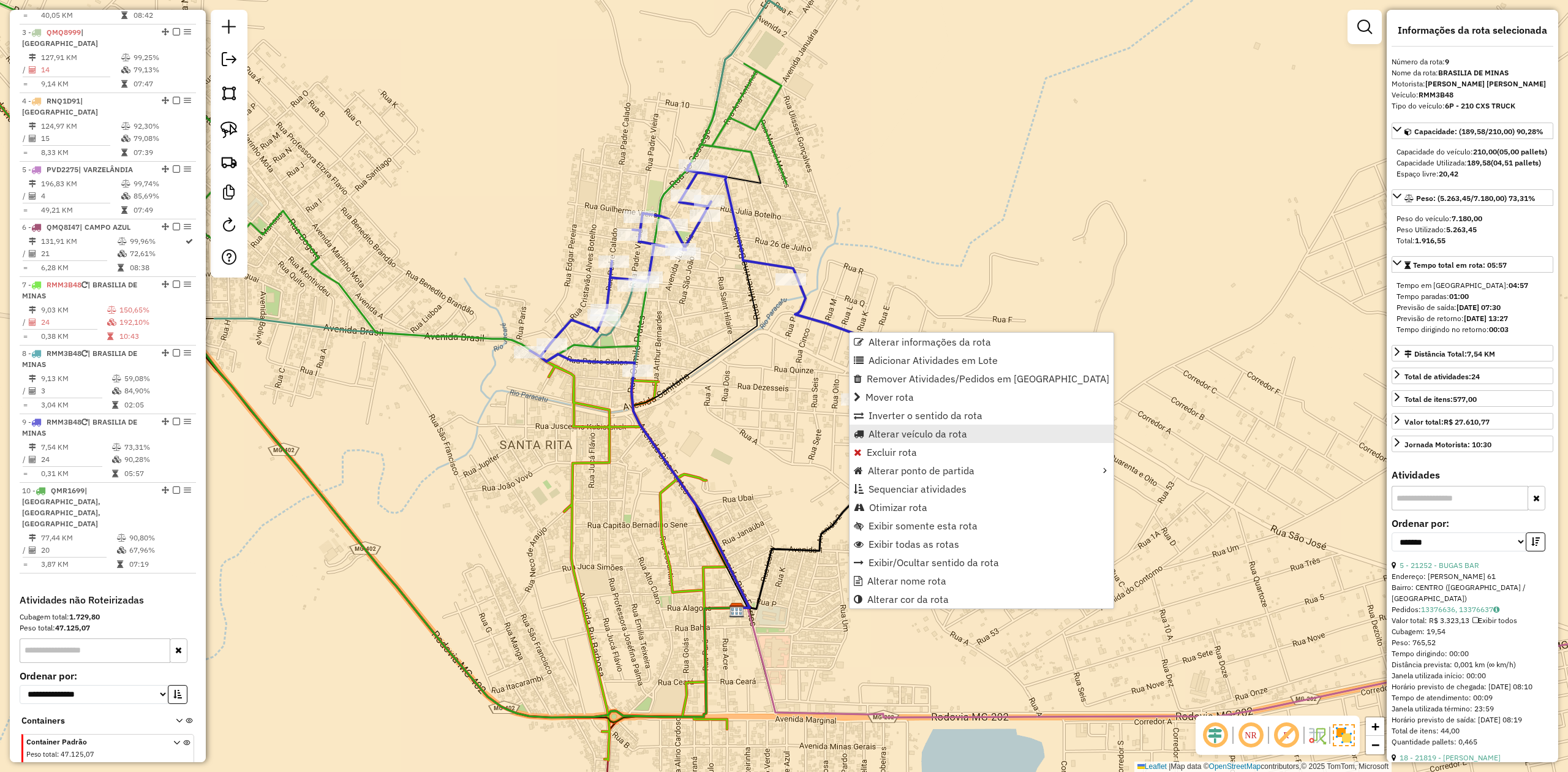
click at [886, 439] on span "Alterar veículo da rota" at bounding box center [918, 434] width 98 height 10
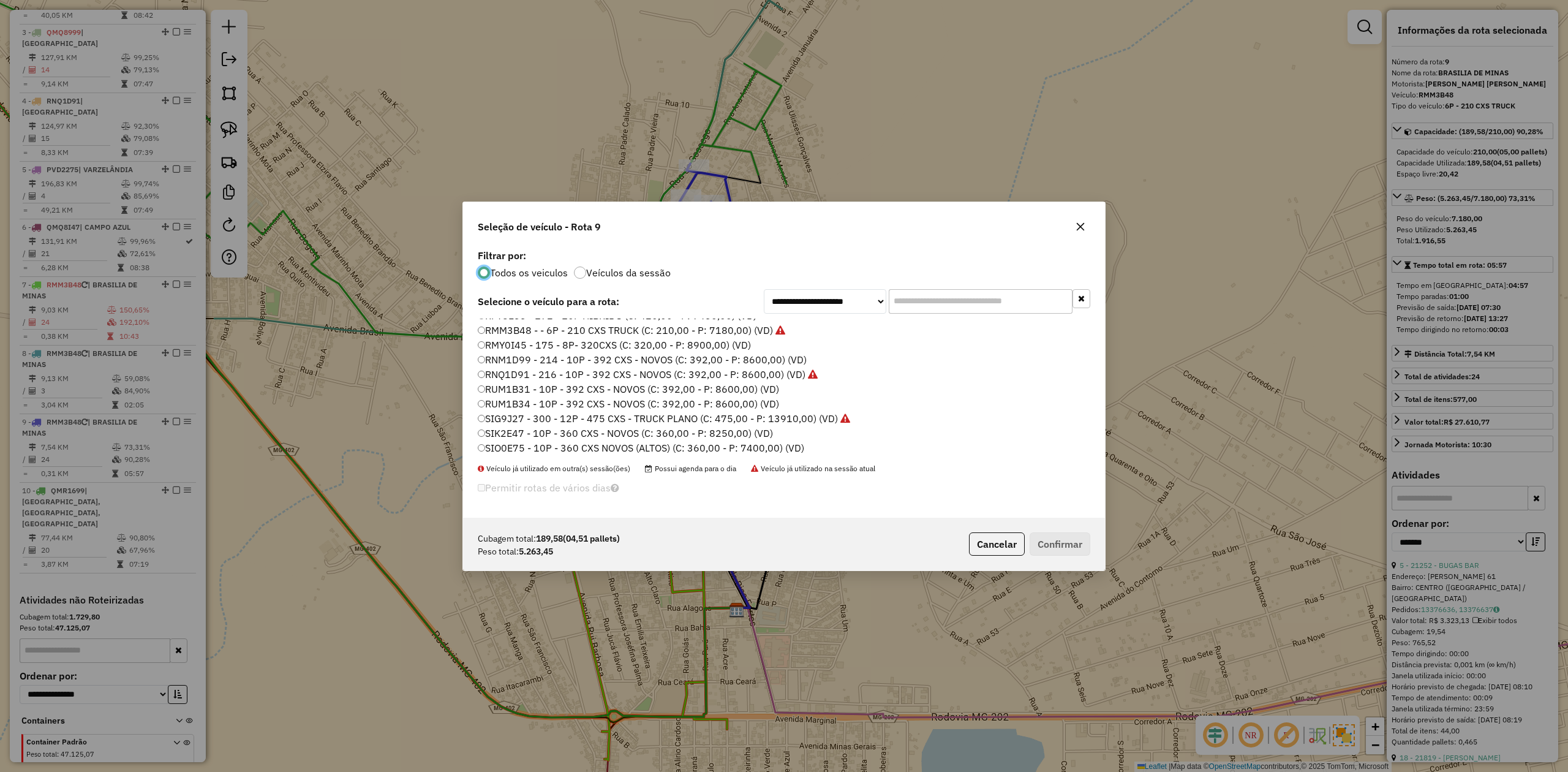
scroll to position [101, 0]
click at [542, 442] on label "SIO0E75 - 10P - 360 CXS NOVOS (ALTOS) (C: 360,00 - P: 7400,00) (VD)" at bounding box center [641, 445] width 327 height 15
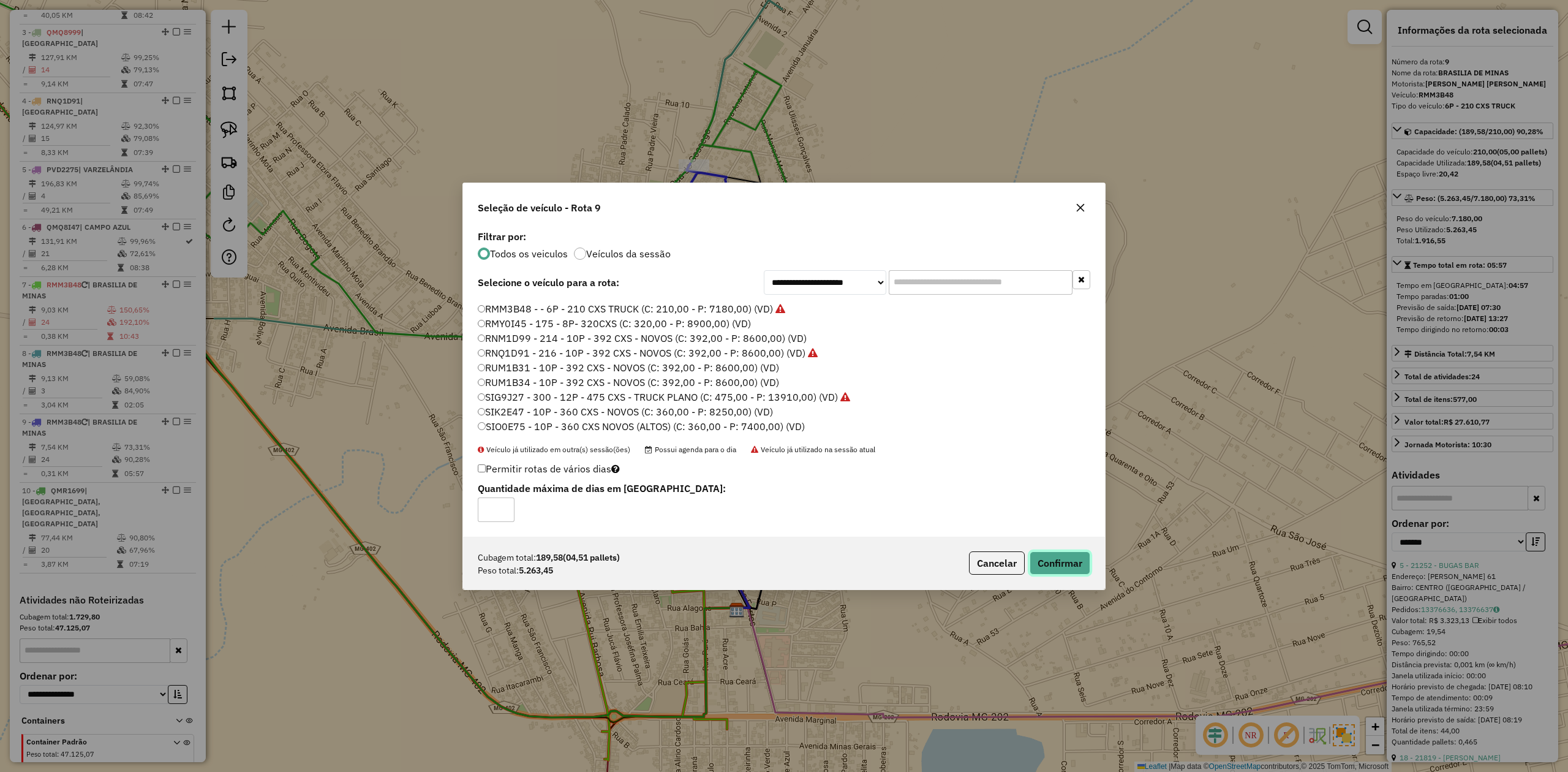
click at [1064, 562] on button "Confirmar" at bounding box center [1060, 563] width 61 height 23
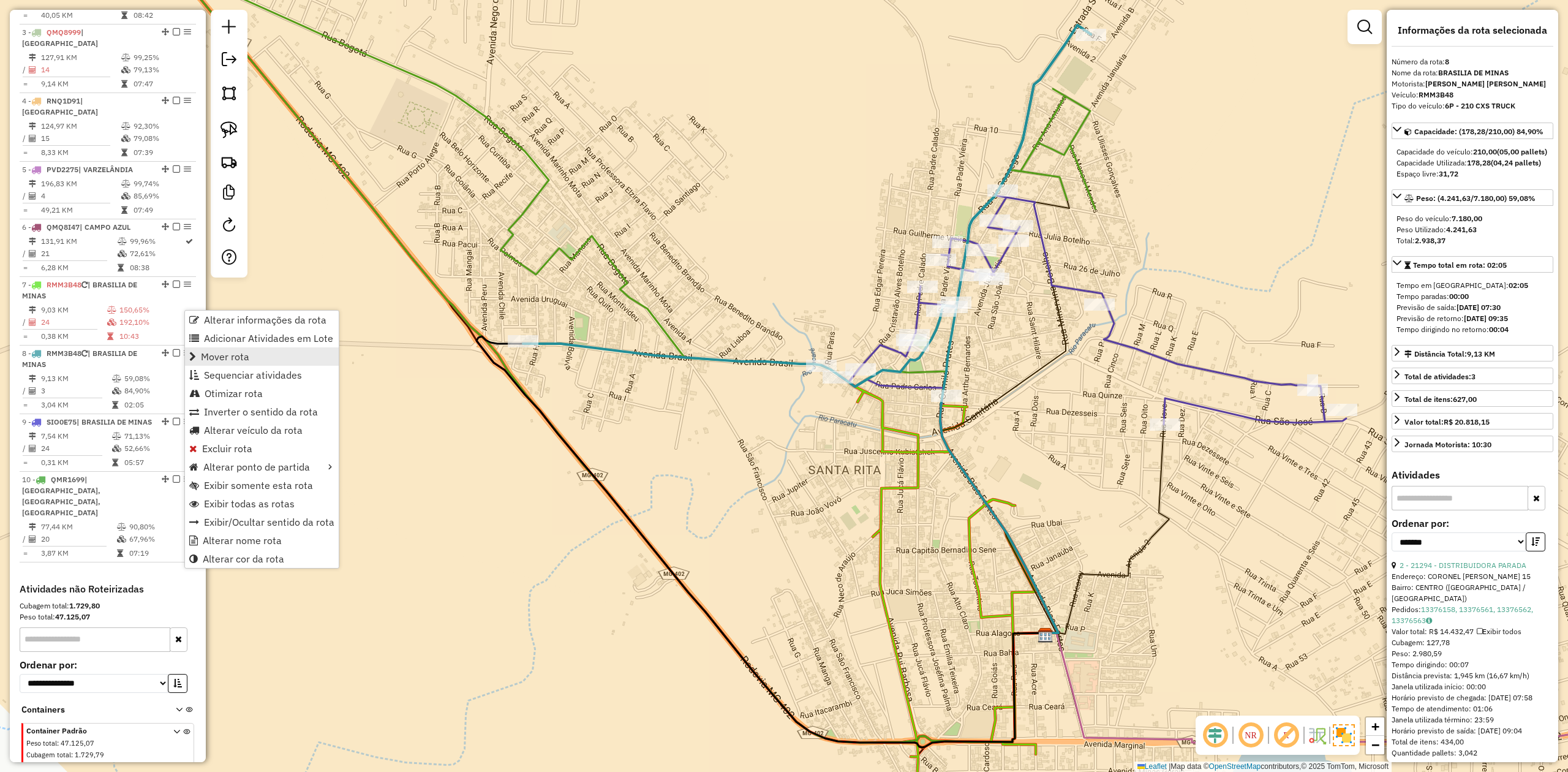
click at [223, 358] on span "Mover rota" at bounding box center [225, 357] width 48 height 10
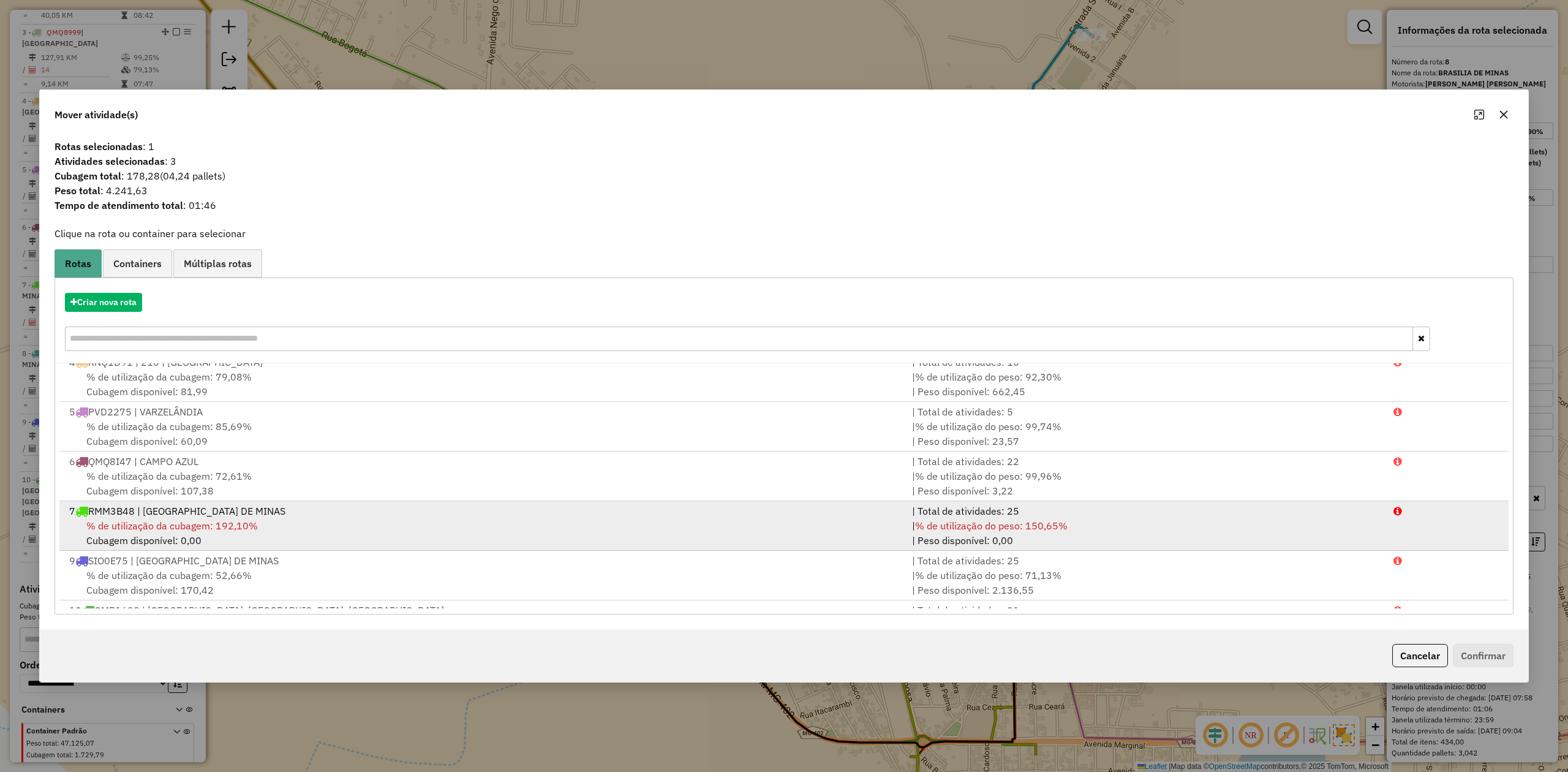
scroll to position [203, 0]
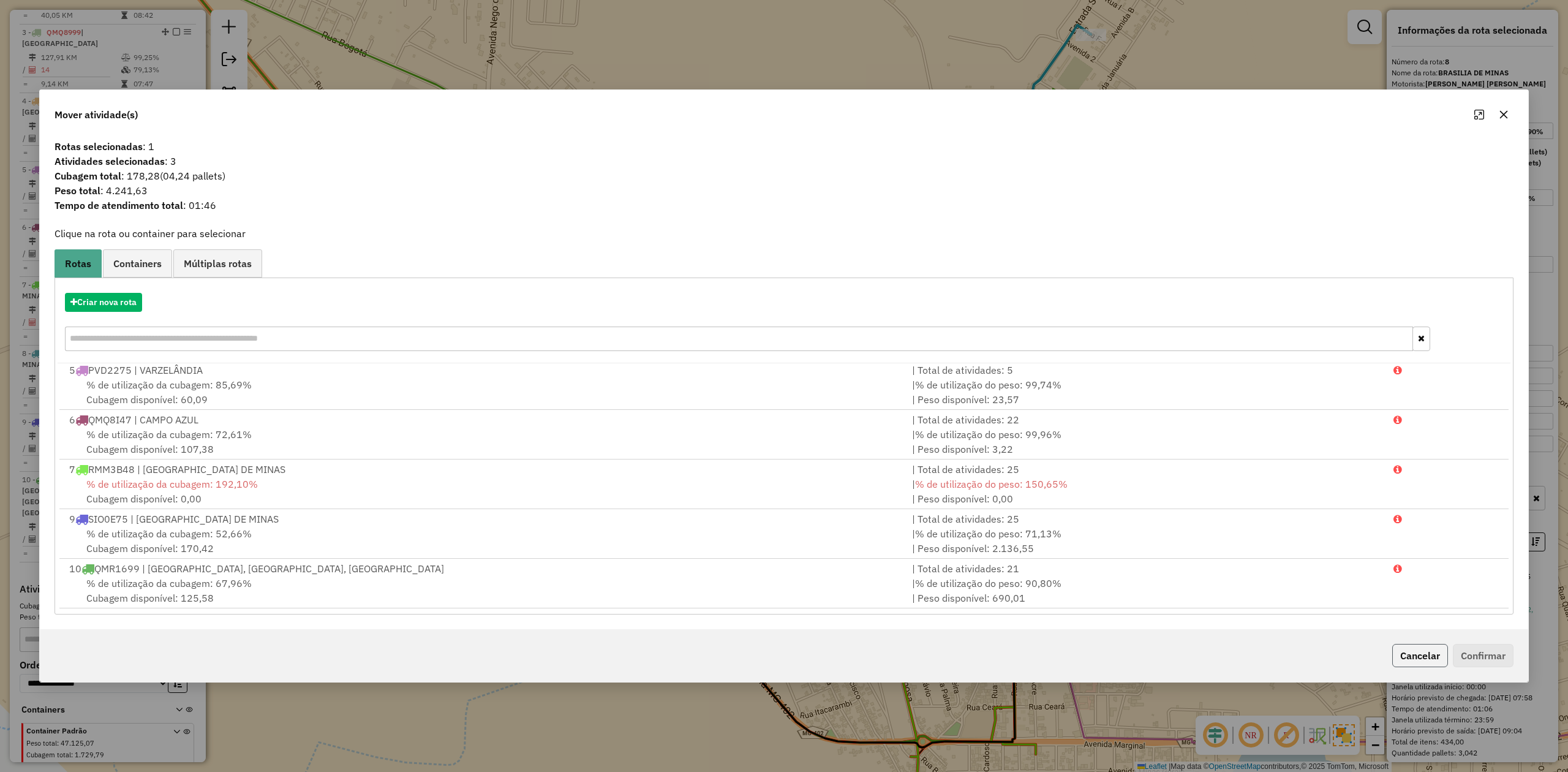
click at [1424, 655] on button "Cancelar" at bounding box center [1420, 655] width 56 height 23
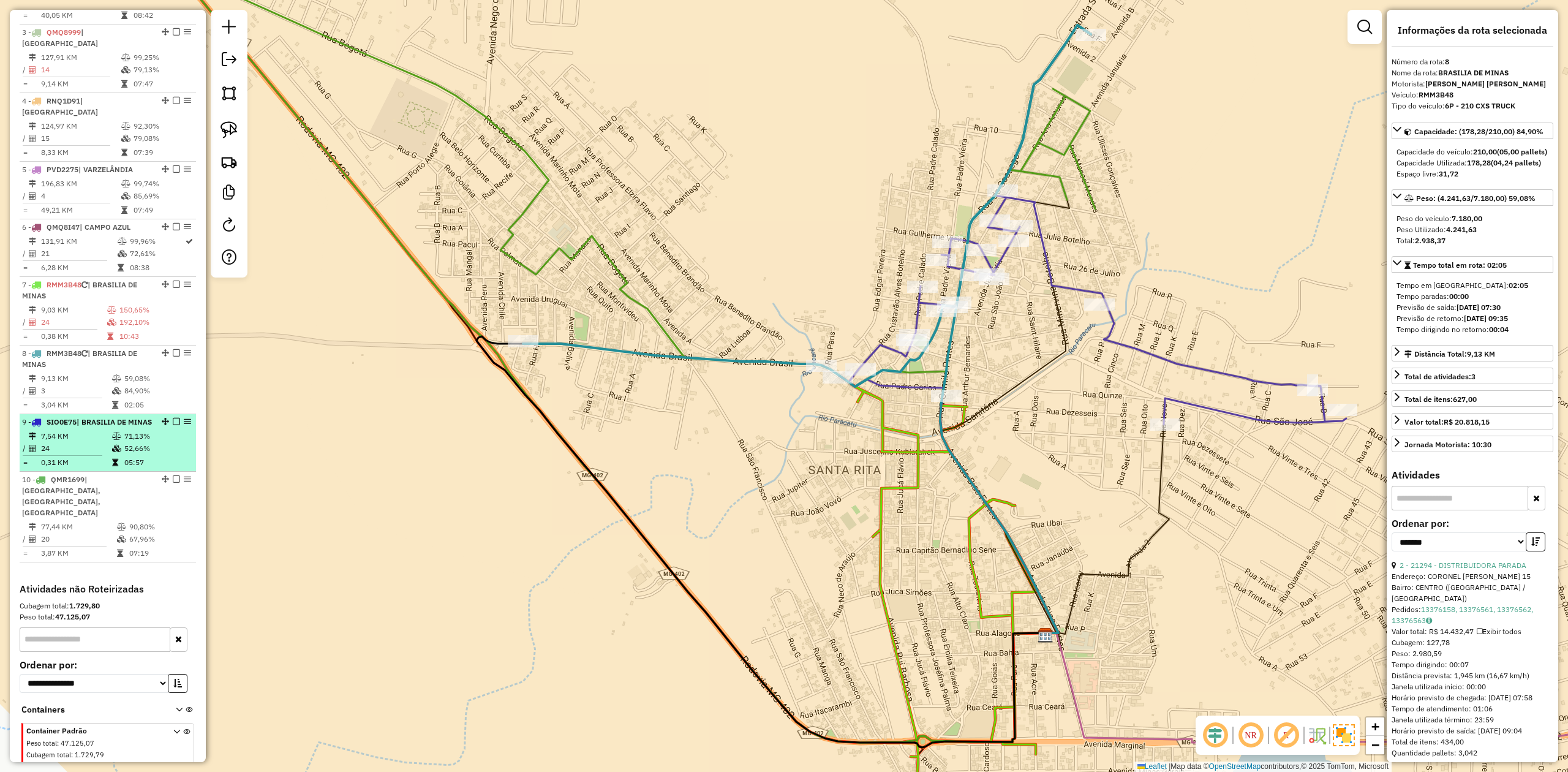
click at [106, 414] on li "9 - SIO0E75 | BRASILIA DE MINAS 7,54 KM 71,13% / 24 52,66% = 0,31 KM 05:57" at bounding box center [108, 442] width 176 height 57
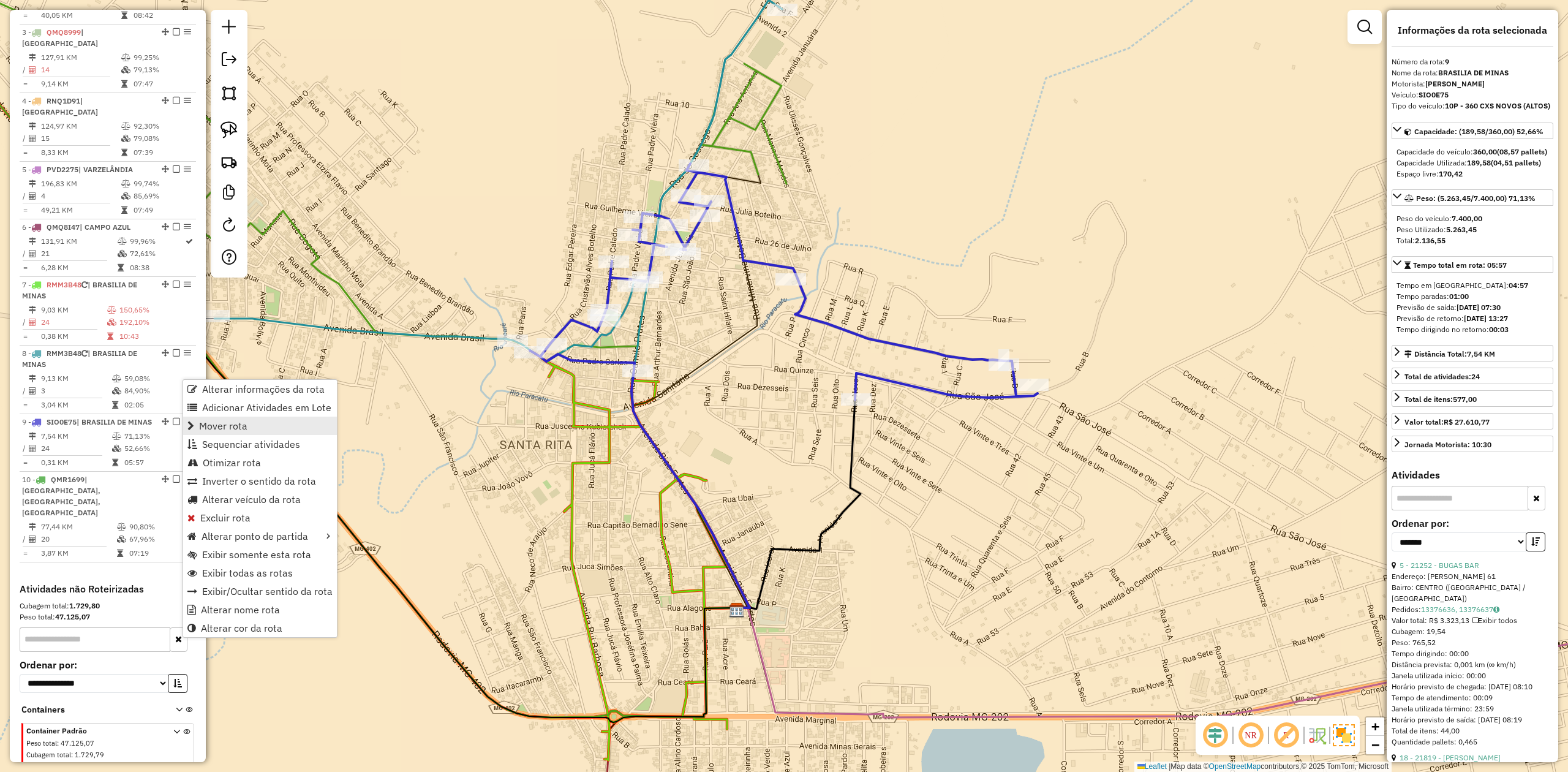
click at [232, 427] on span "Mover rota" at bounding box center [223, 426] width 48 height 10
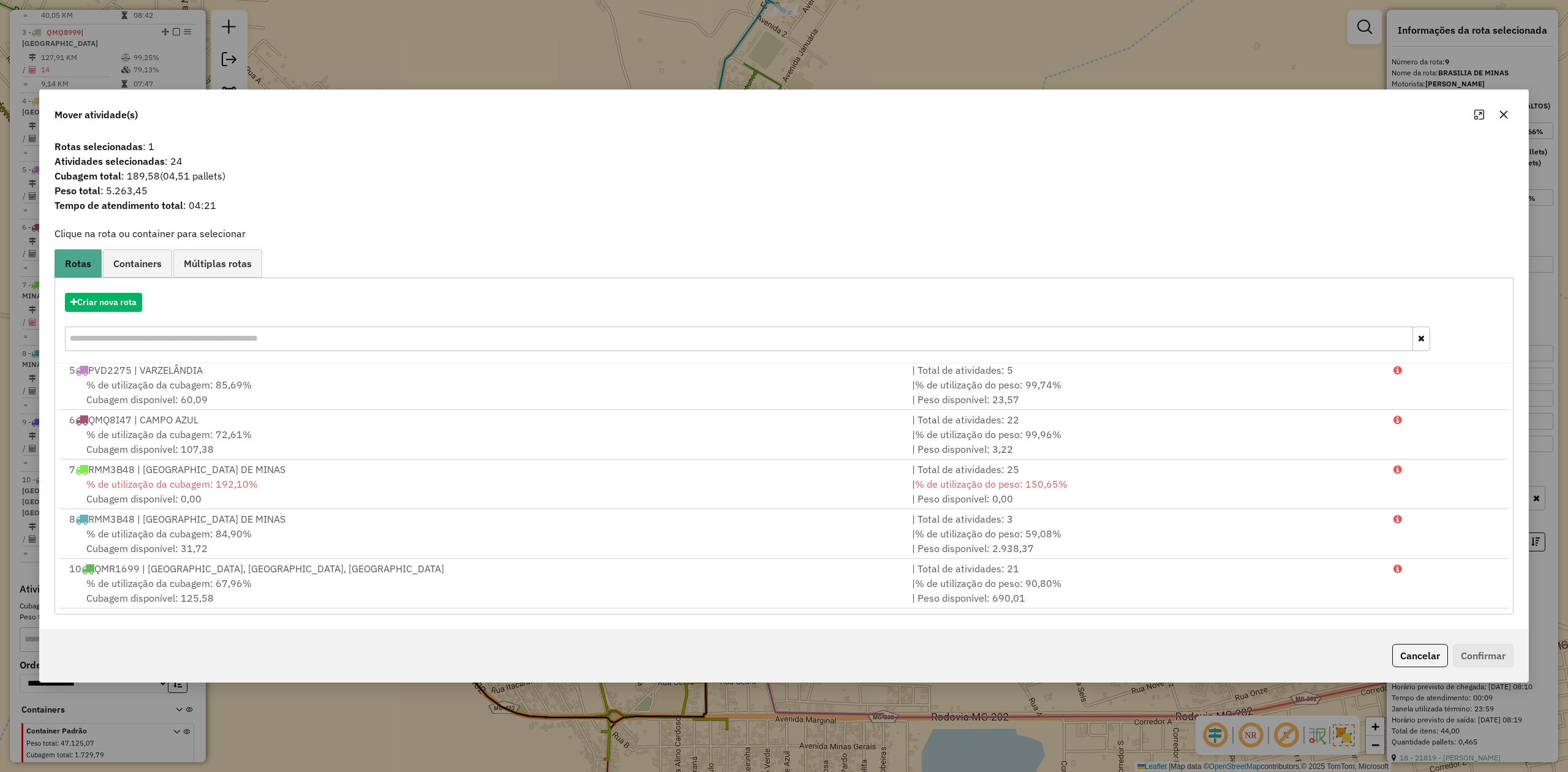
click at [1501, 113] on icon "button" at bounding box center [1504, 114] width 8 height 8
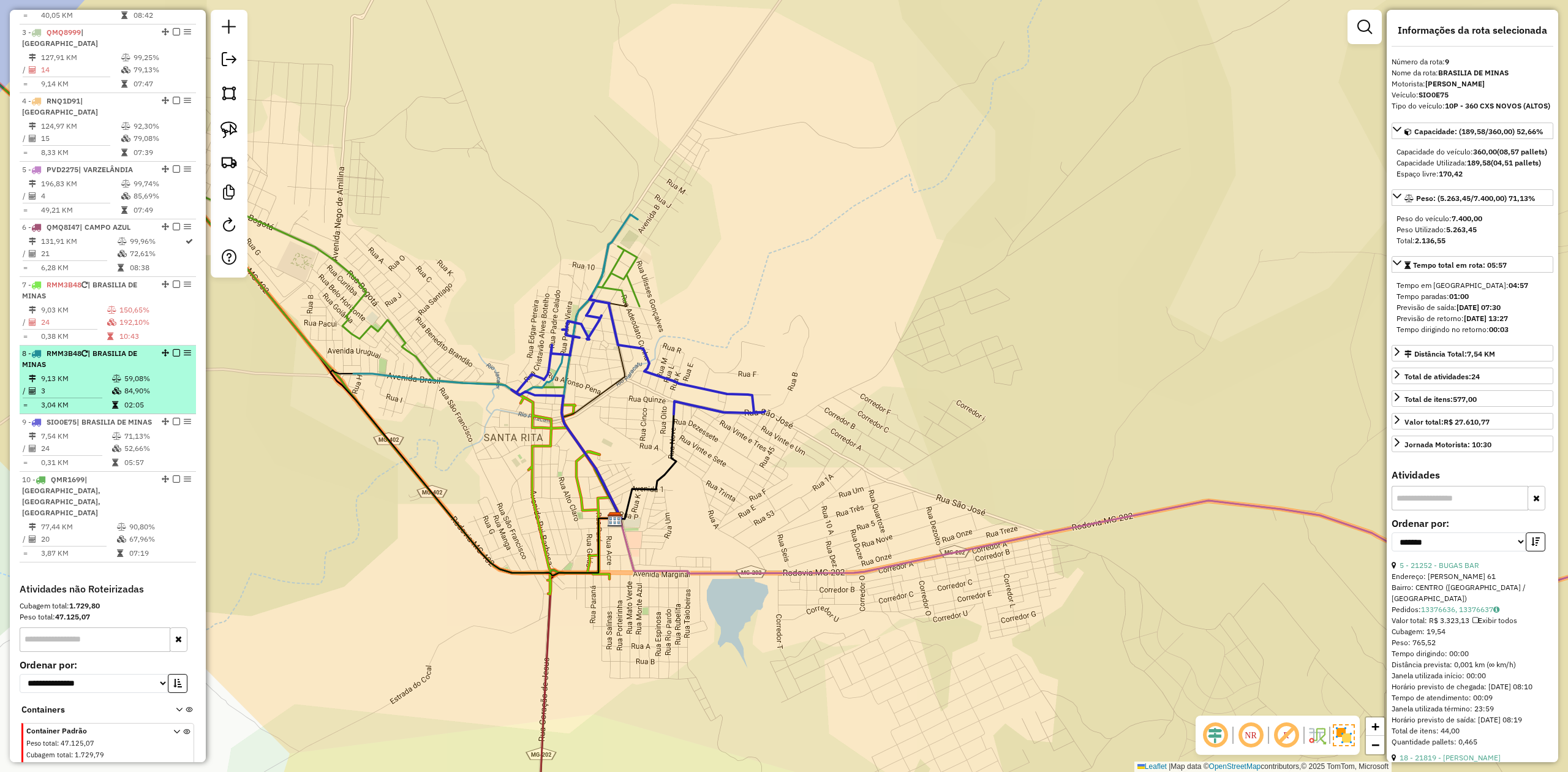
click at [88, 348] on div "8 - RMM3B48 | BRASILIA DE MINAS" at bounding box center [86, 359] width 130 height 22
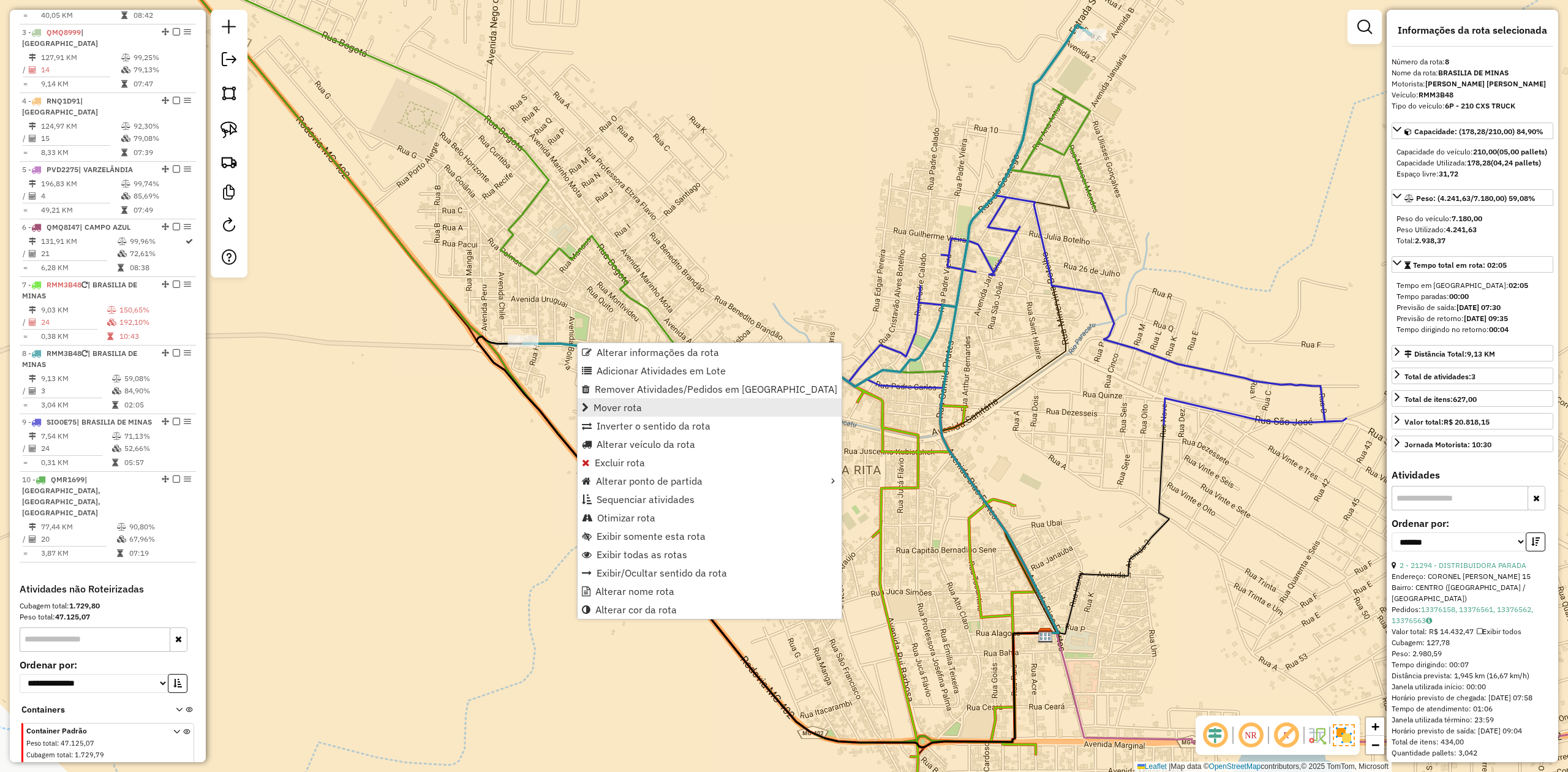
click at [655, 405] on link "Mover rota" at bounding box center [709, 408] width 264 height 18
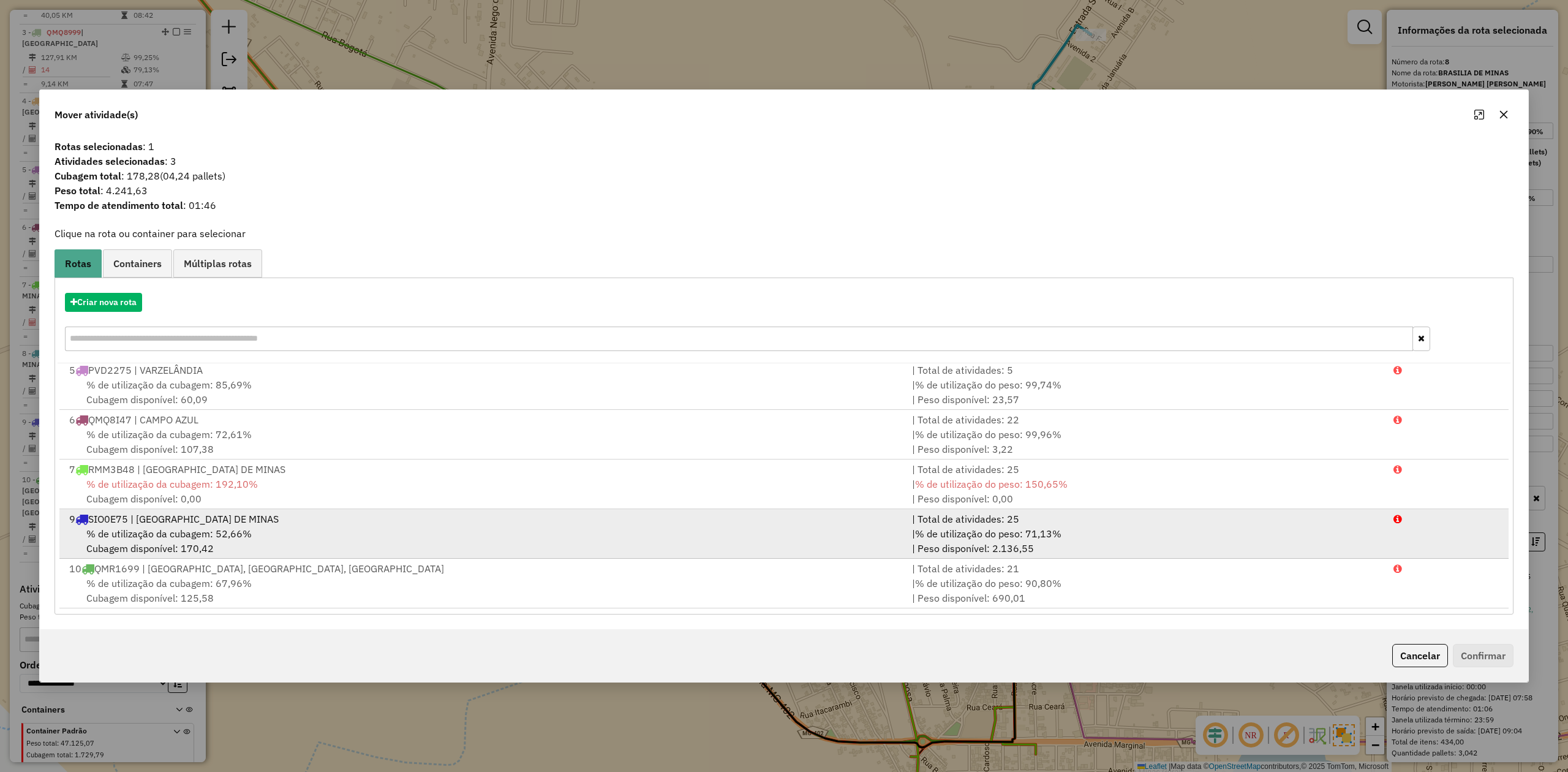
click at [324, 537] on div "% de utilização da cubagem: 52,66% Cubagem disponível: 170,42" at bounding box center [483, 540] width 842 height 29
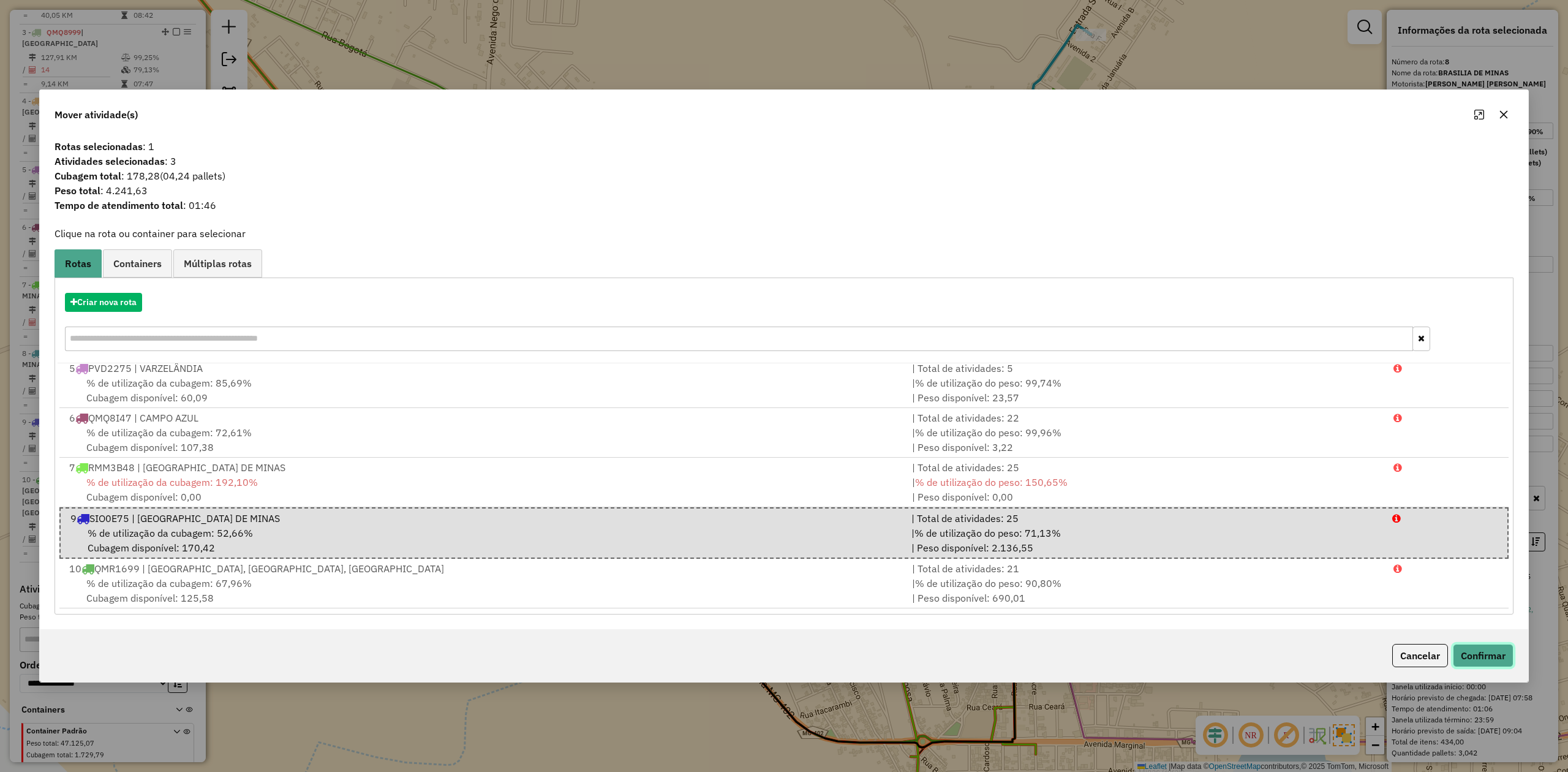
click at [1485, 654] on button "Confirmar" at bounding box center [1483, 655] width 61 height 23
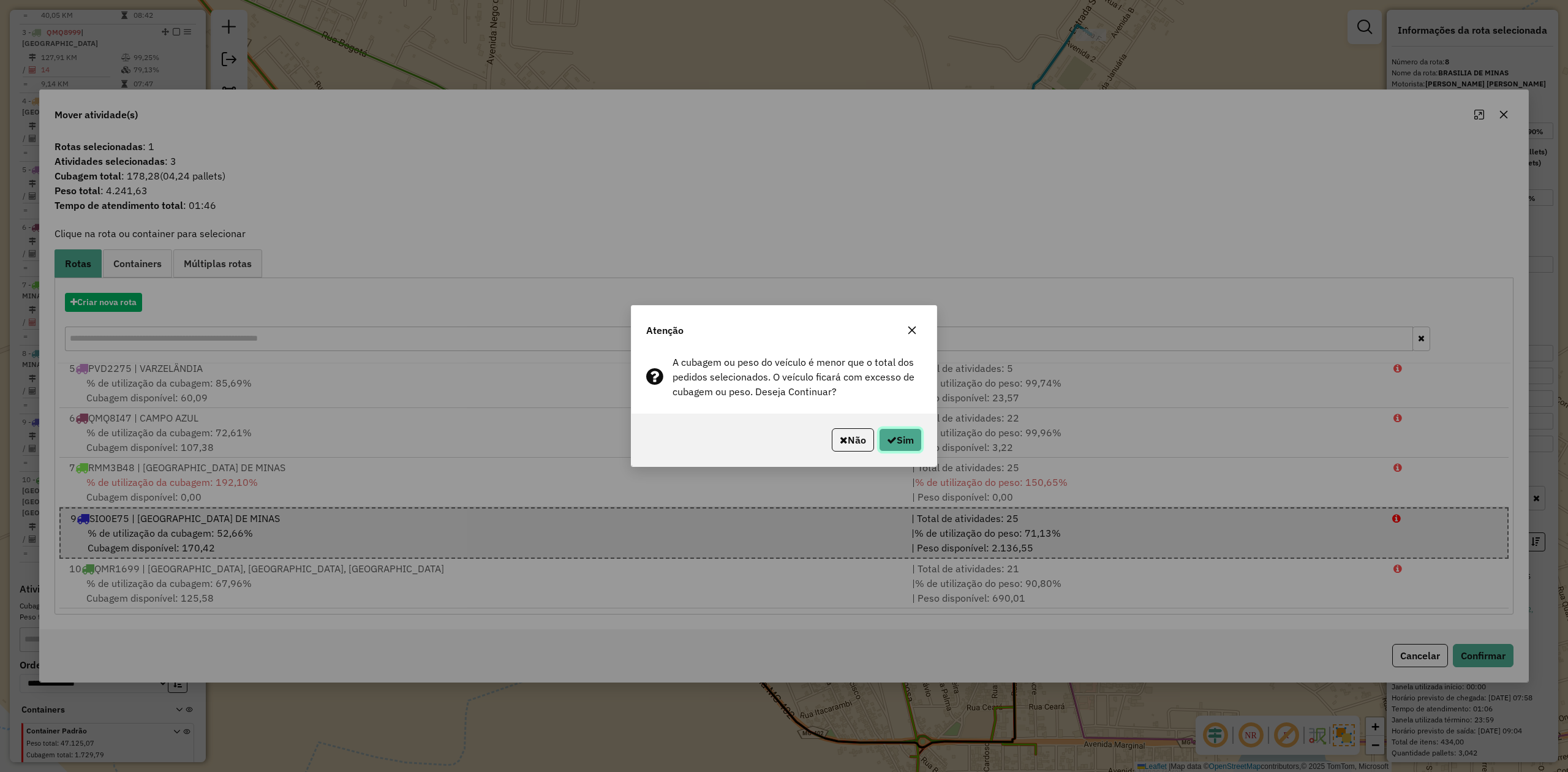
click at [888, 441] on icon "button" at bounding box center [892, 440] width 10 height 10
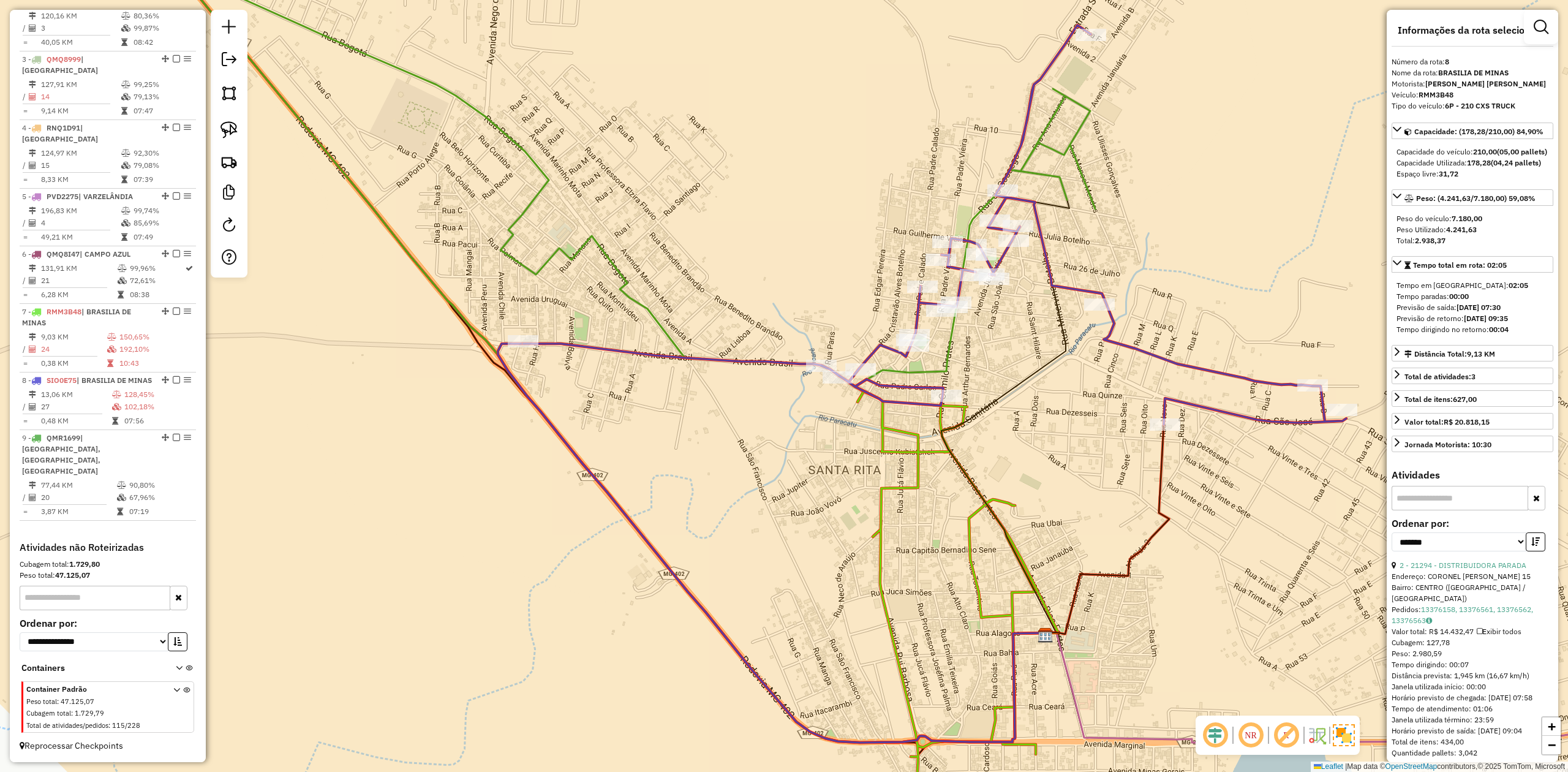
scroll to position [527, 0]
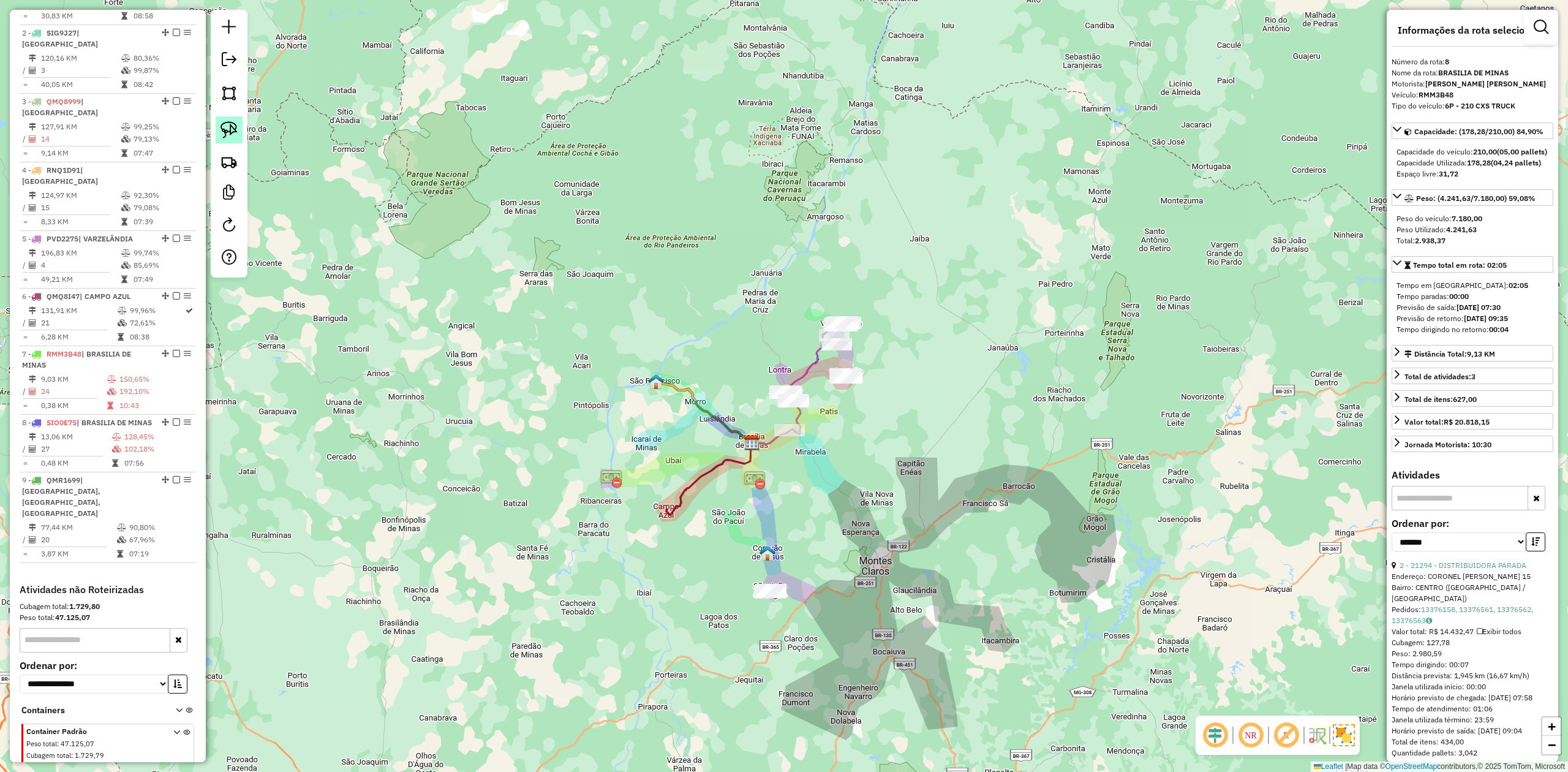
click at [219, 129] on link at bounding box center [229, 130] width 27 height 27
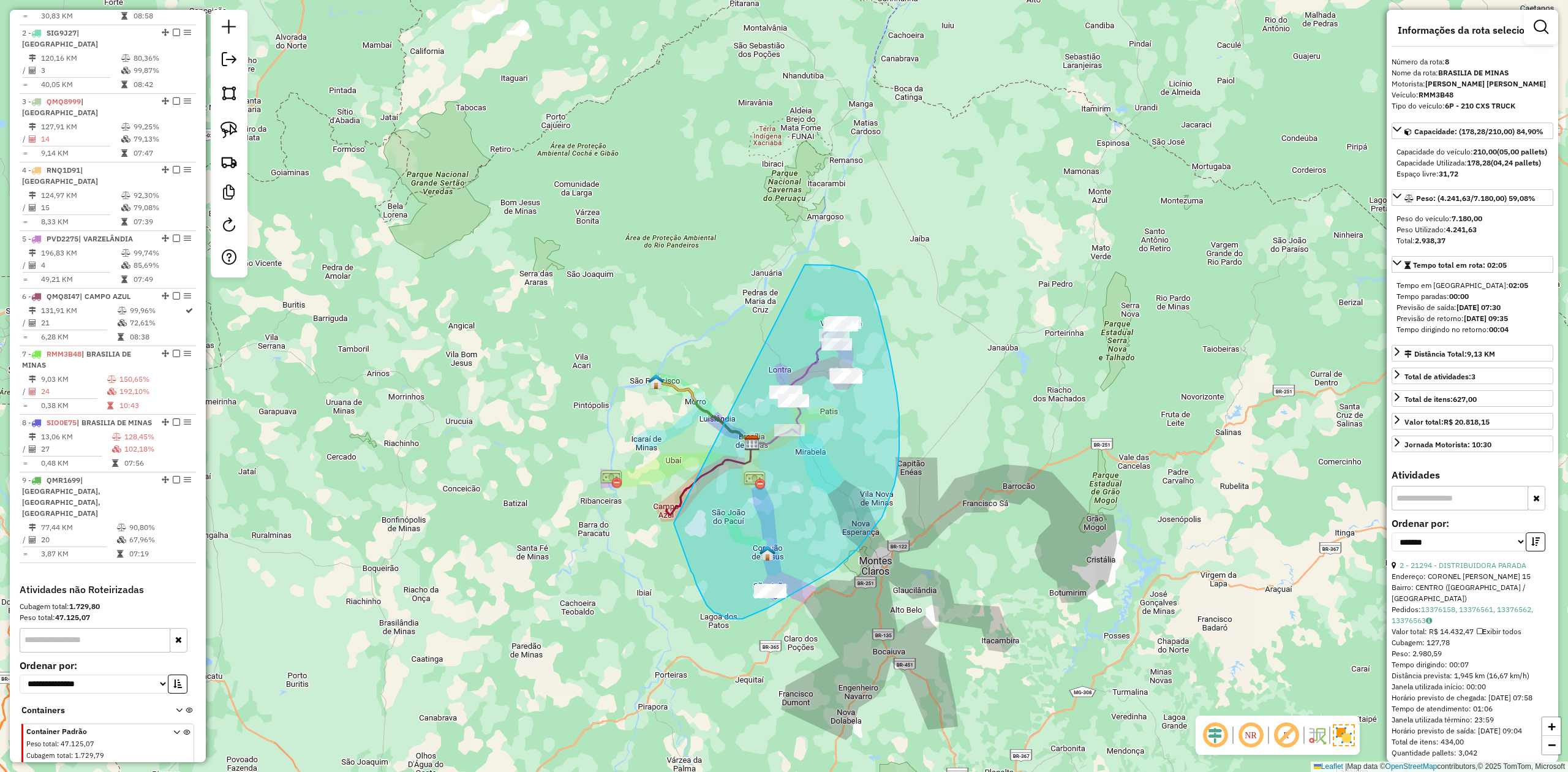
drag, startPoint x: 693, startPoint y: 575, endPoint x: 748, endPoint y: 274, distance: 306.0
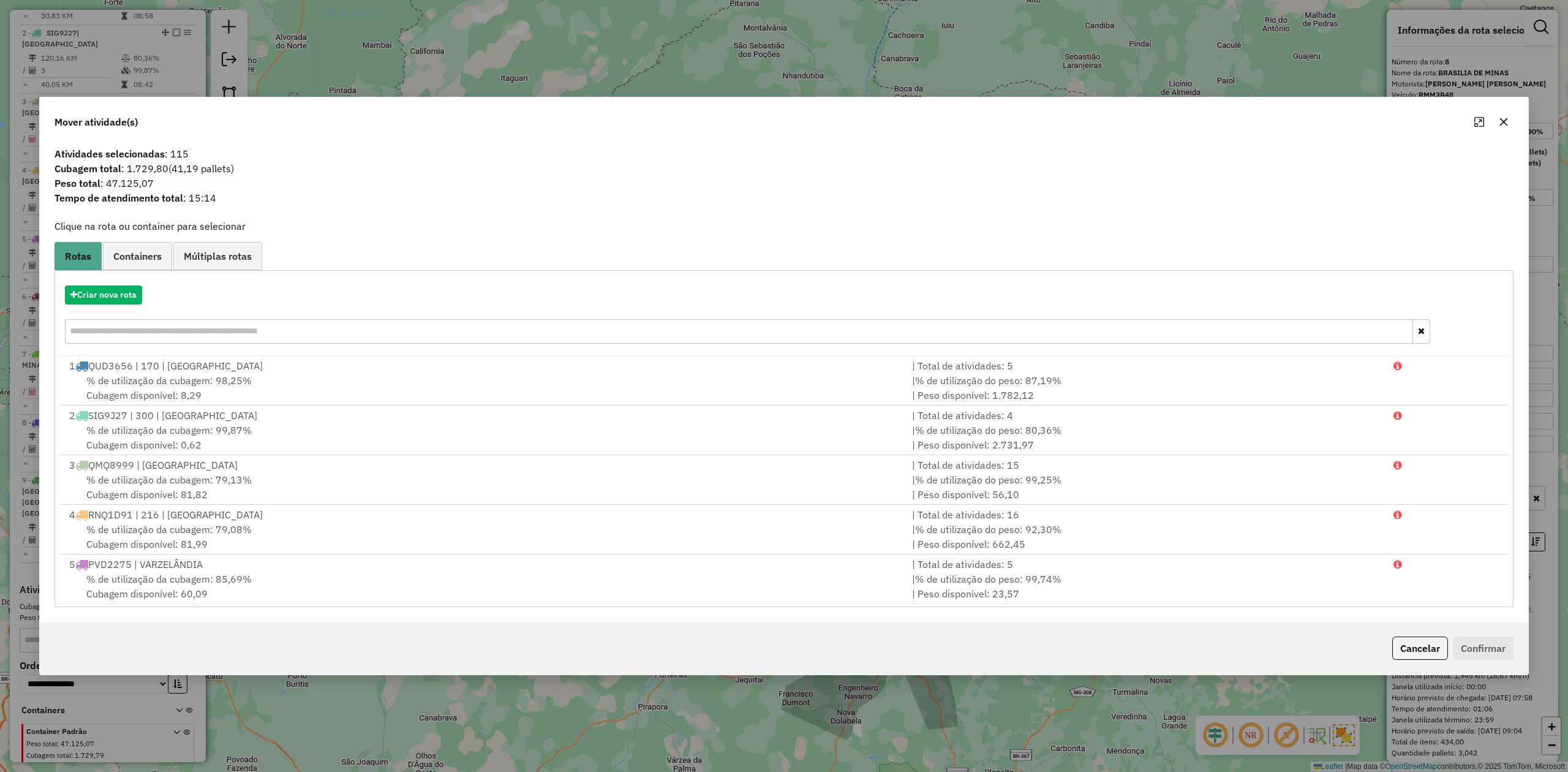
click at [1501, 119] on icon "button" at bounding box center [1504, 122] width 8 height 8
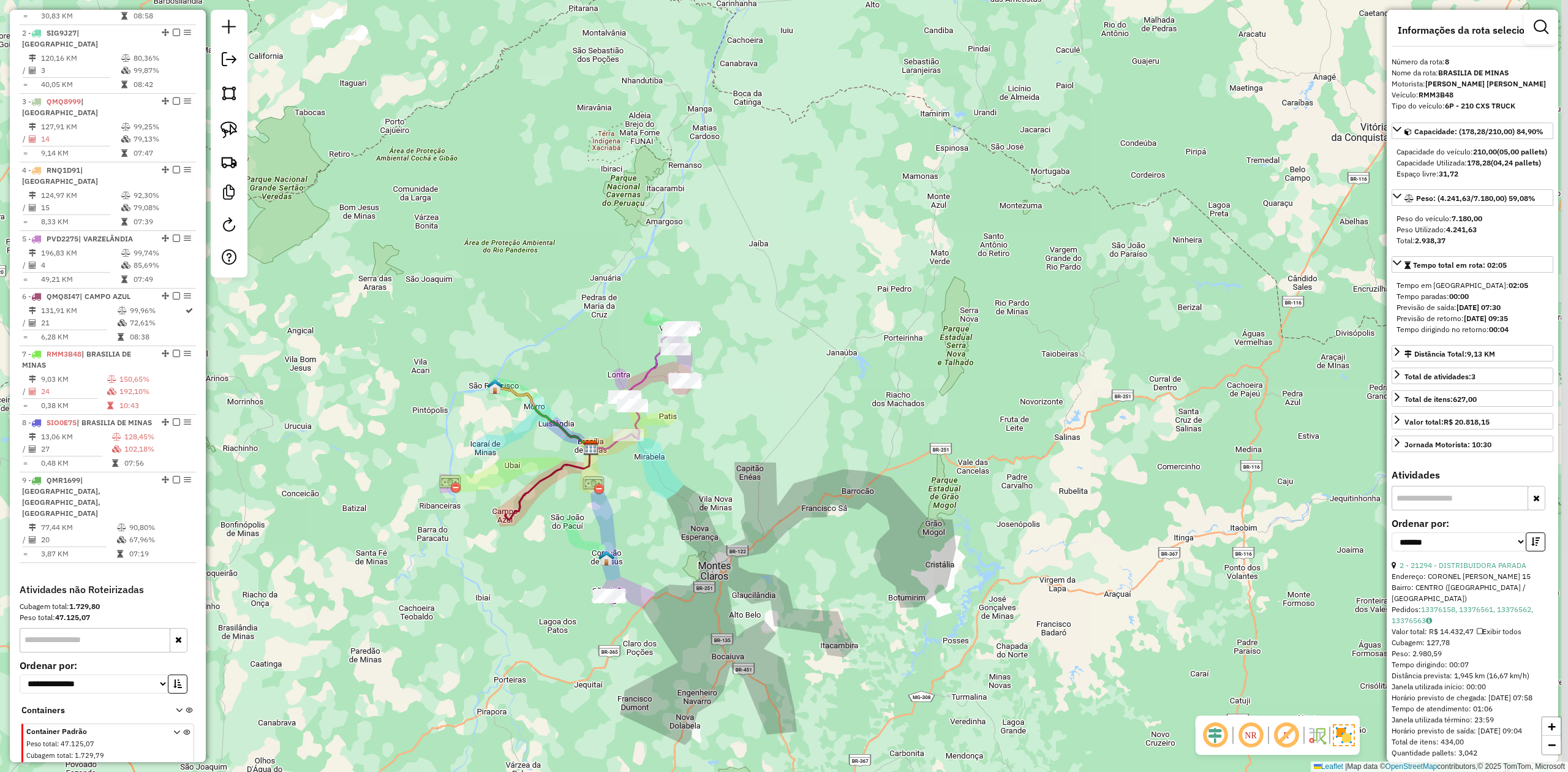
drag, startPoint x: 840, startPoint y: 494, endPoint x: 595, endPoint y: 486, distance: 245.1
click at [650, 498] on div "Janela de atendimento Grade de atendimento Capacidade Transportadoras Veículos …" at bounding box center [784, 386] width 1568 height 772
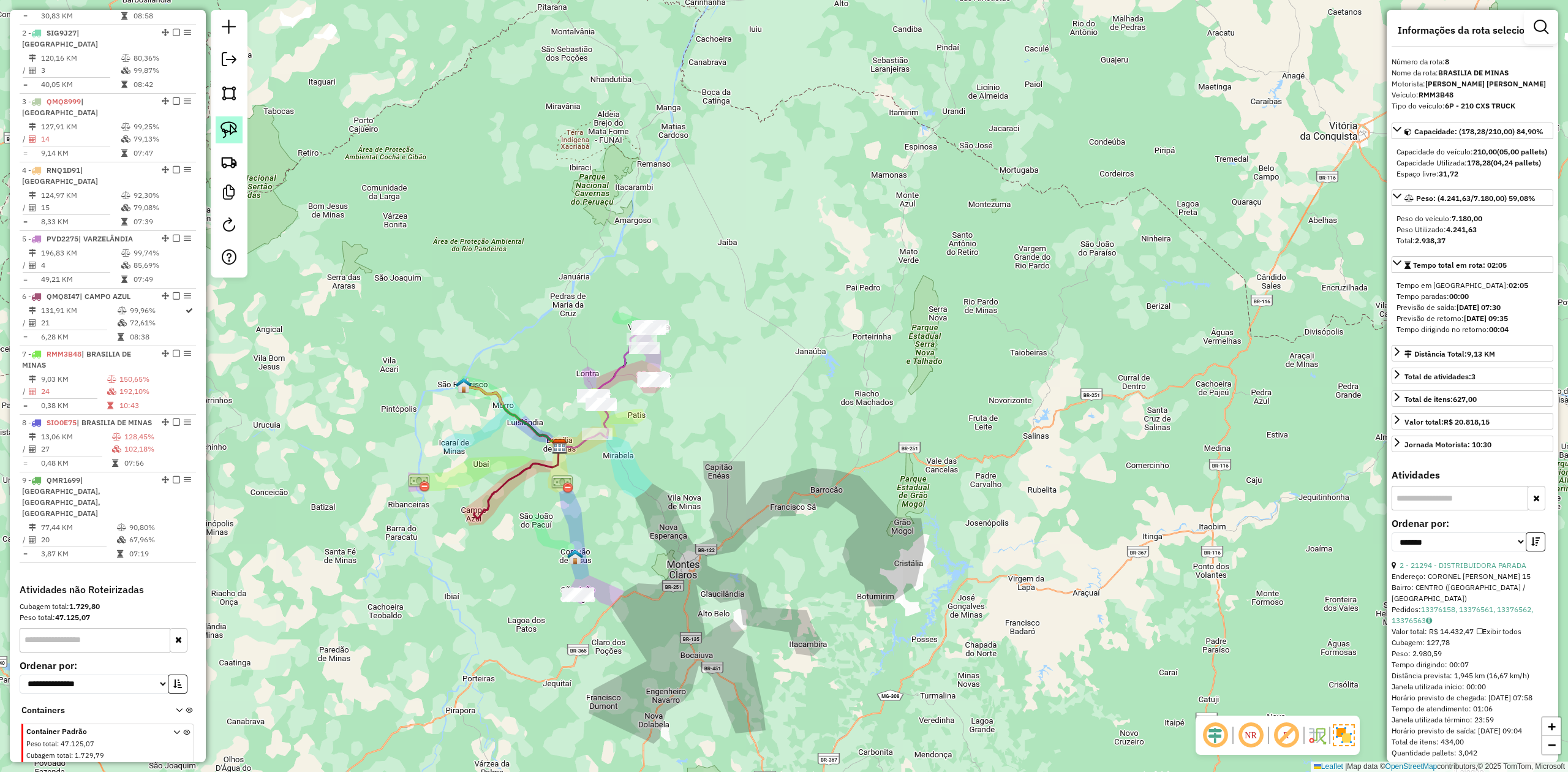
click at [236, 138] on img at bounding box center [229, 130] width 17 height 17
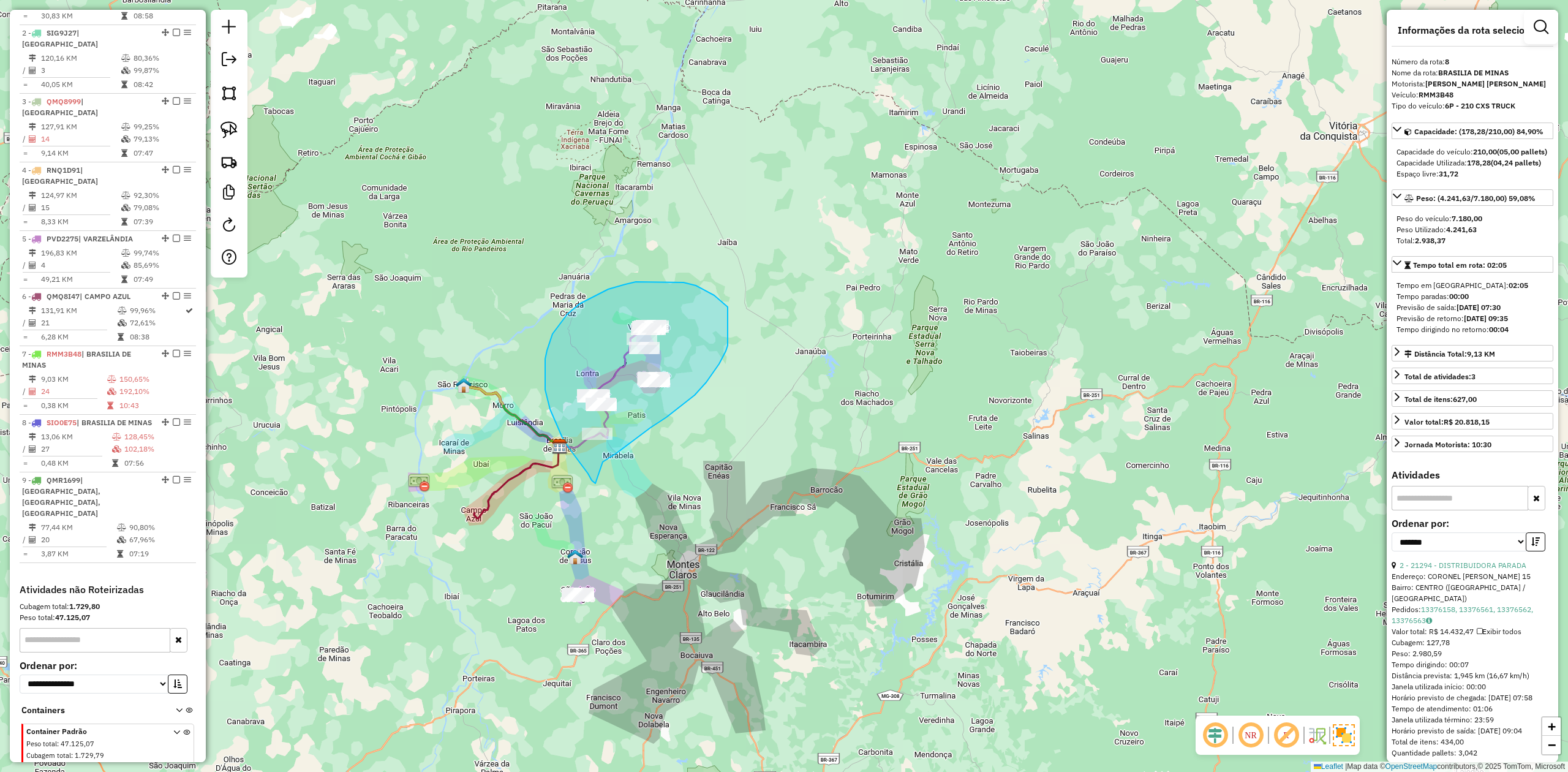
drag, startPoint x: 595, startPoint y: 483, endPoint x: 603, endPoint y: 462, distance: 22.5
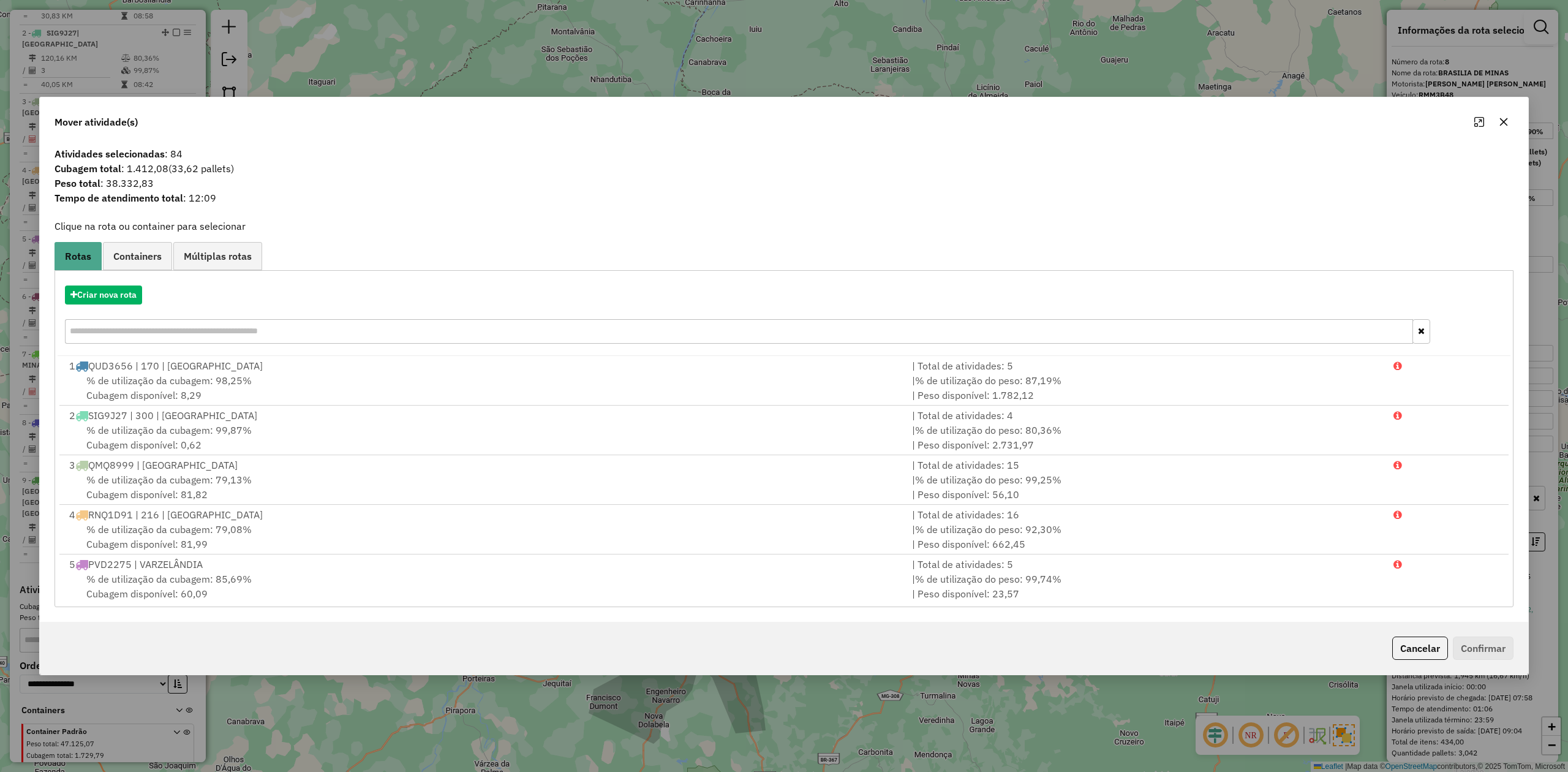
click at [1501, 118] on icon "button" at bounding box center [1504, 122] width 10 height 10
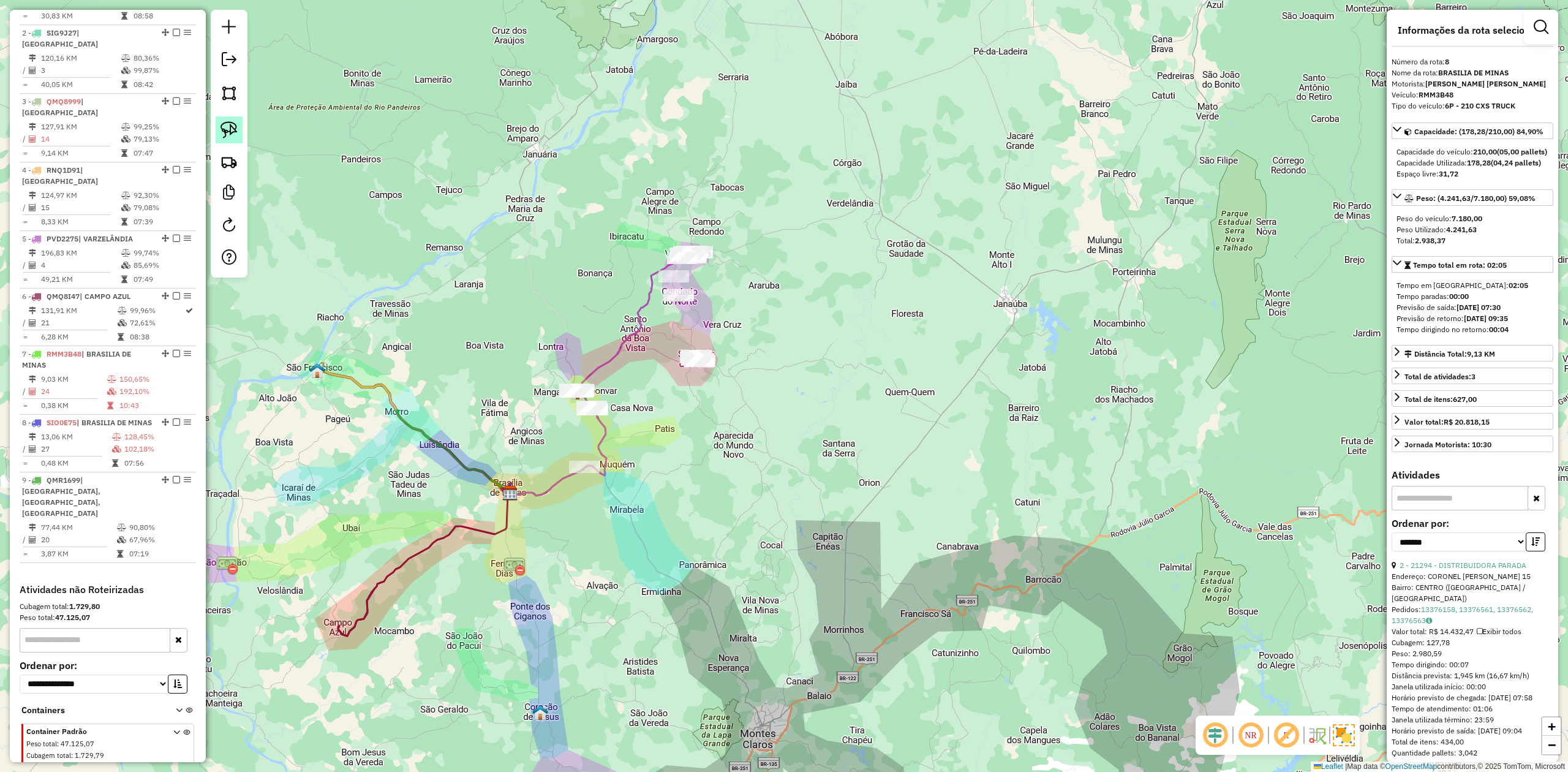
click at [230, 133] on img at bounding box center [229, 130] width 17 height 17
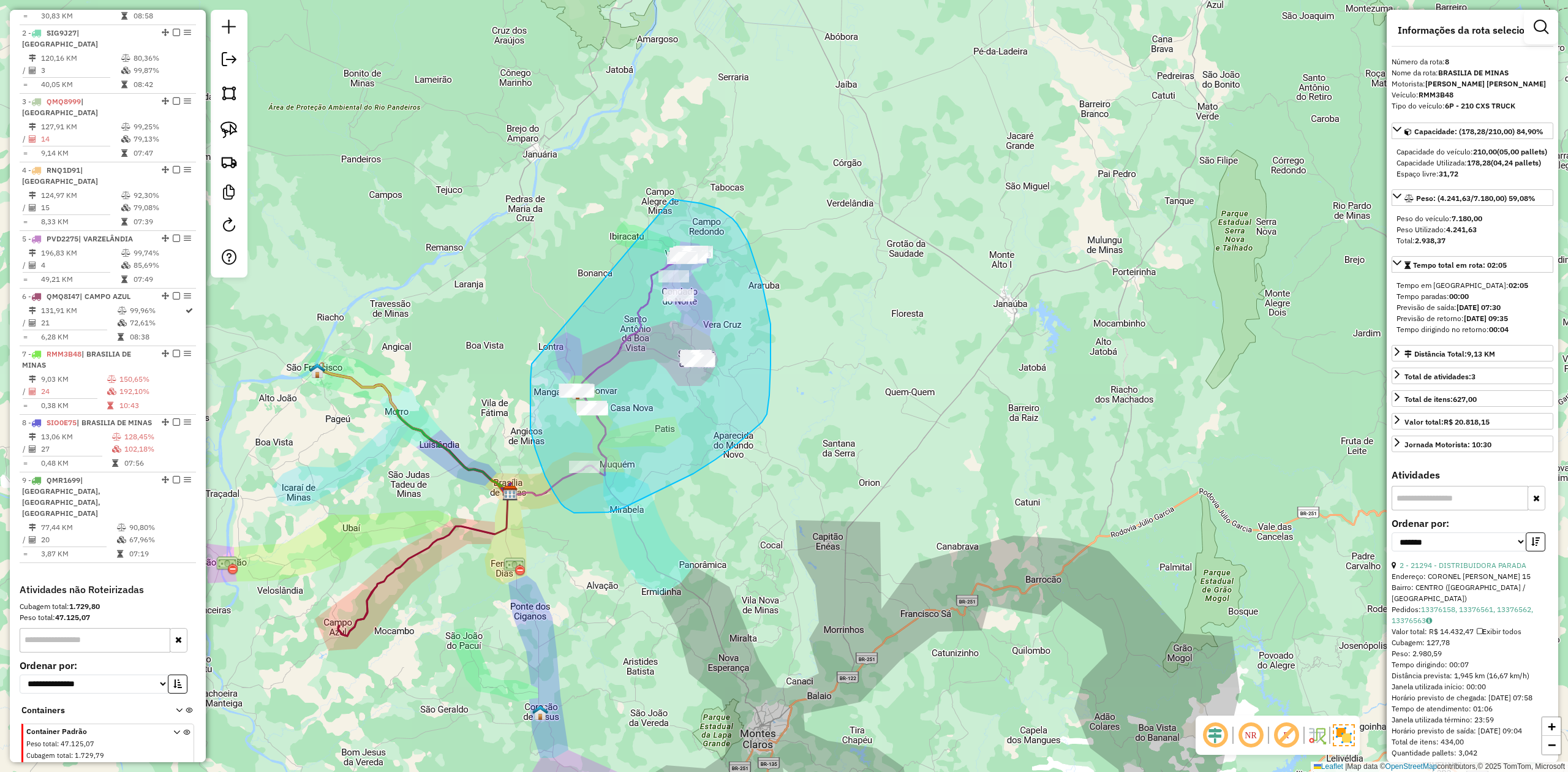
drag, startPoint x: 552, startPoint y: 488, endPoint x: 621, endPoint y: 200, distance: 296.2
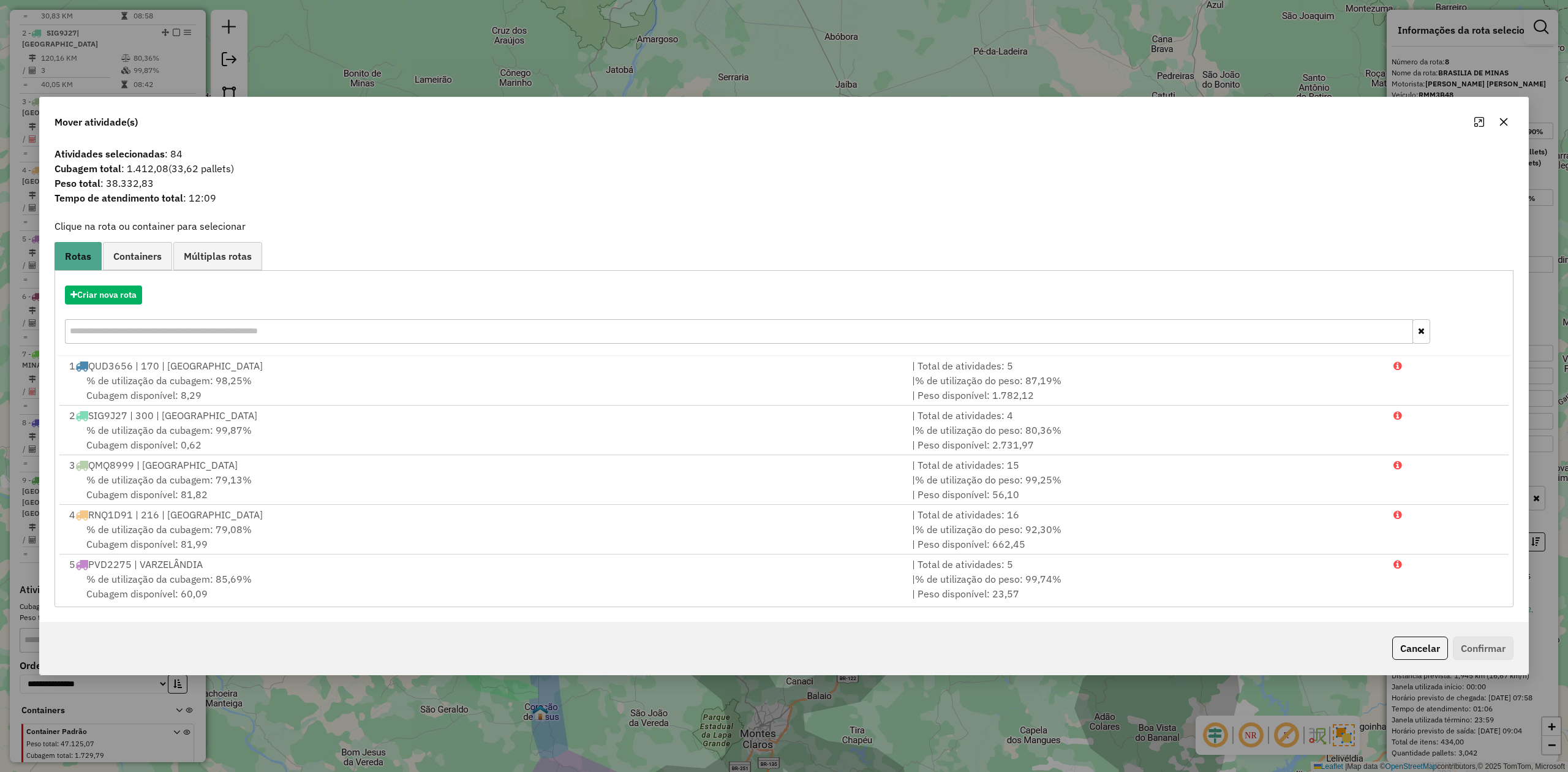
click at [1501, 121] on icon "button" at bounding box center [1504, 122] width 10 height 10
